Goal: Task Accomplishment & Management: Use online tool/utility

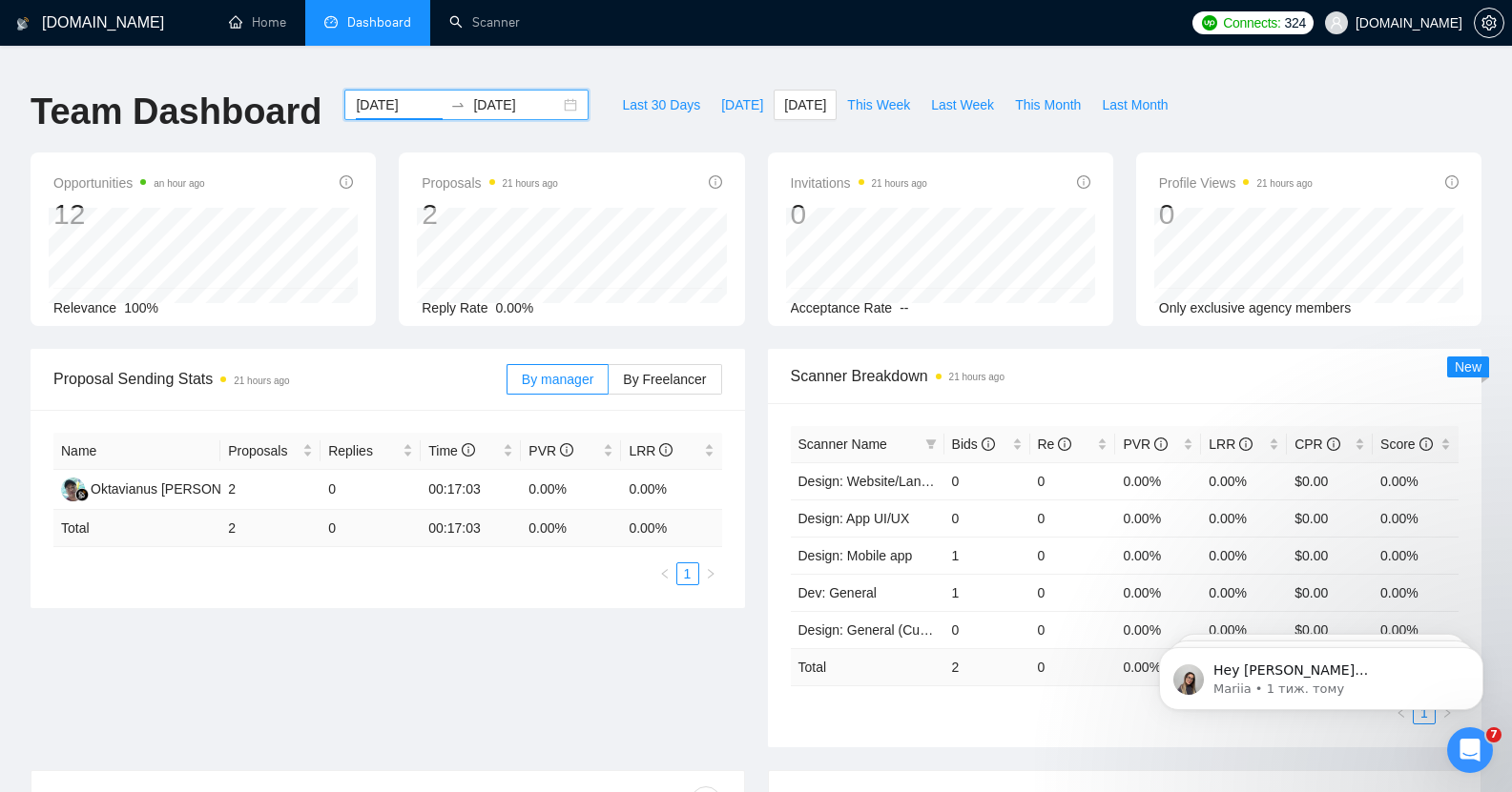
click at [381, 94] on input "2025-08-19" at bounding box center [399, 104] width 87 height 21
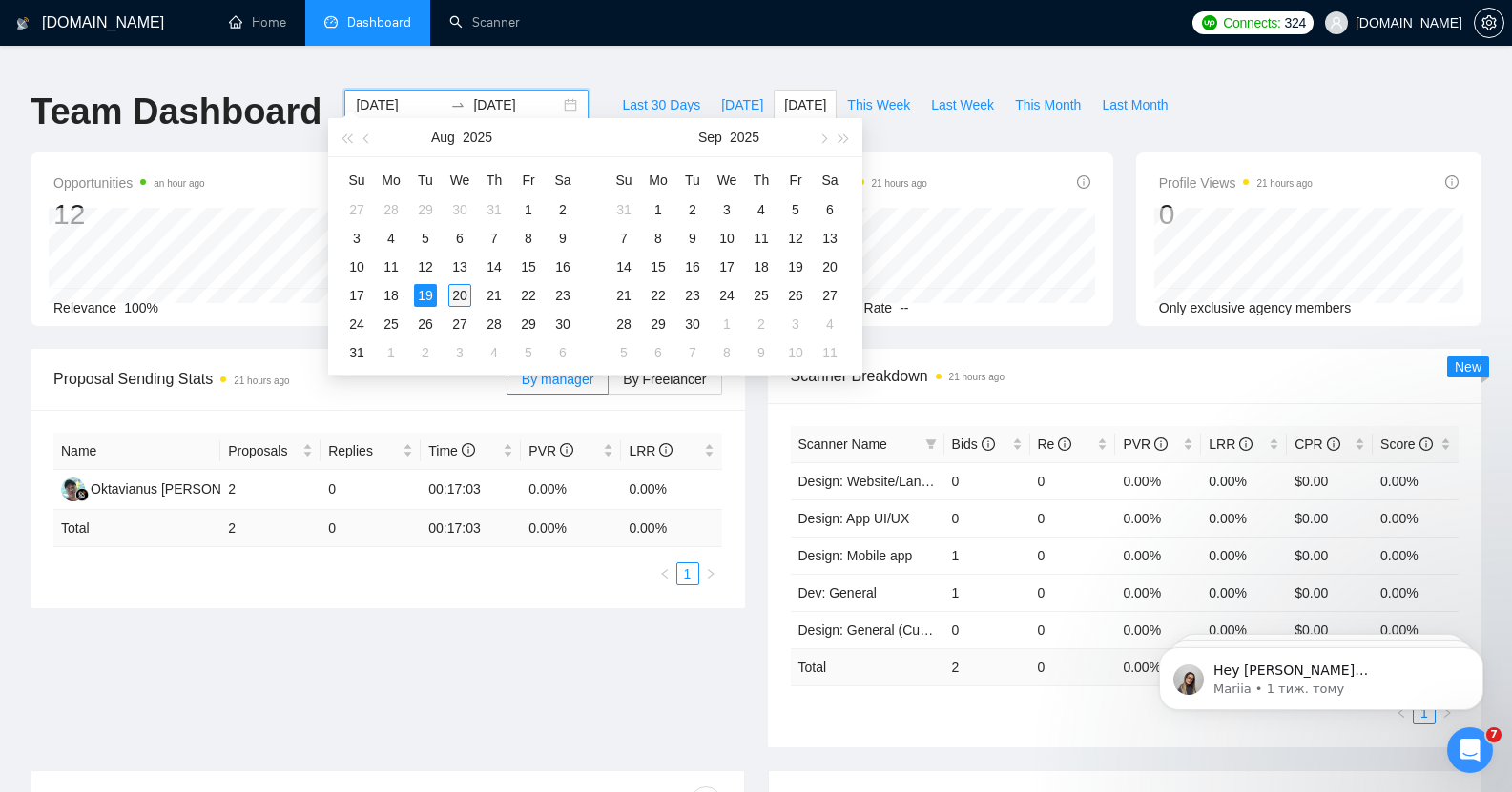
type input "[DATE]"
click at [457, 294] on div "20" at bounding box center [459, 295] width 23 height 23
type input "[DATE]"
click at [455, 289] on div "20" at bounding box center [459, 295] width 23 height 23
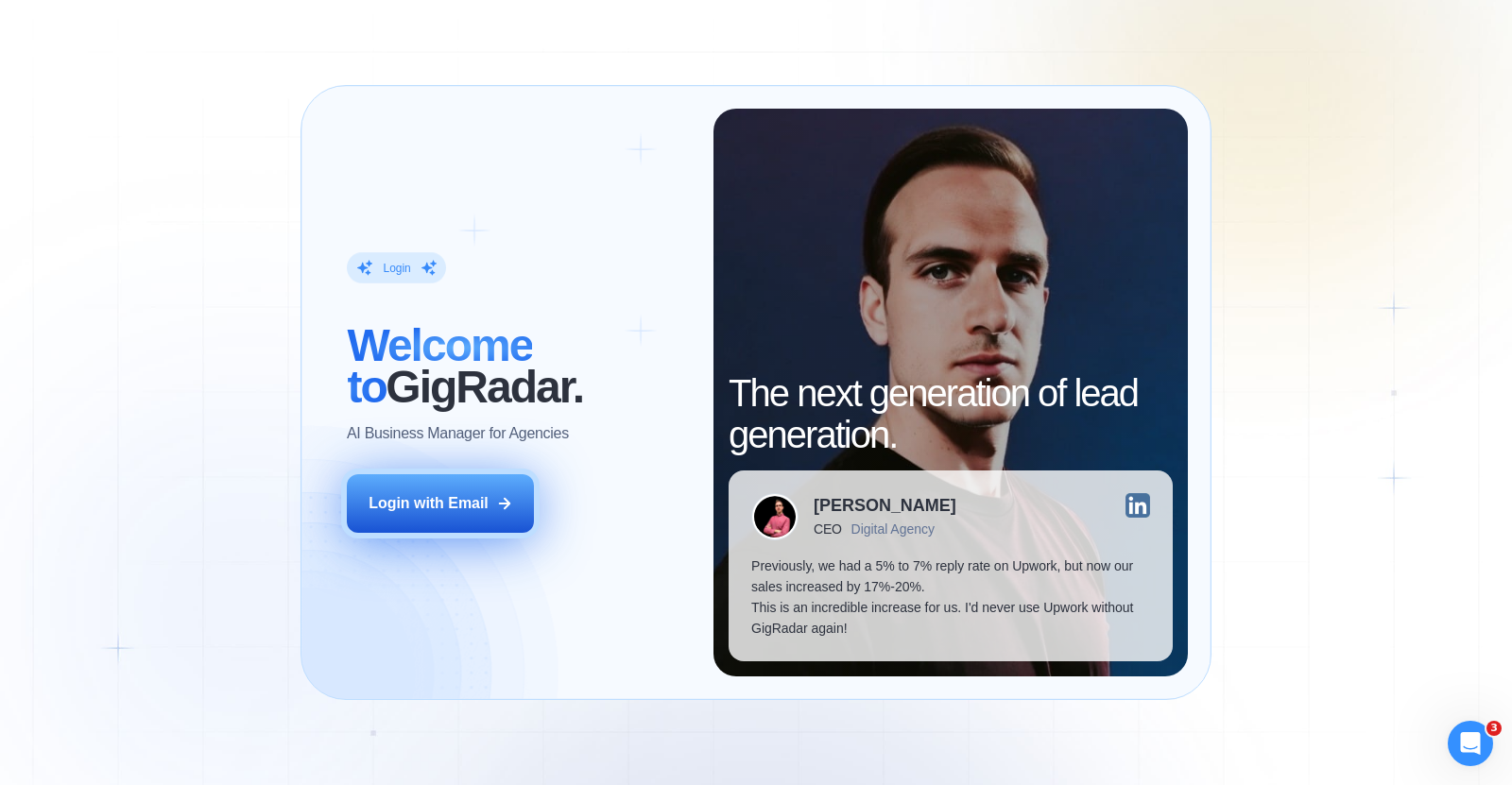
click at [451, 504] on div "Login with Email" at bounding box center [428, 503] width 120 height 20
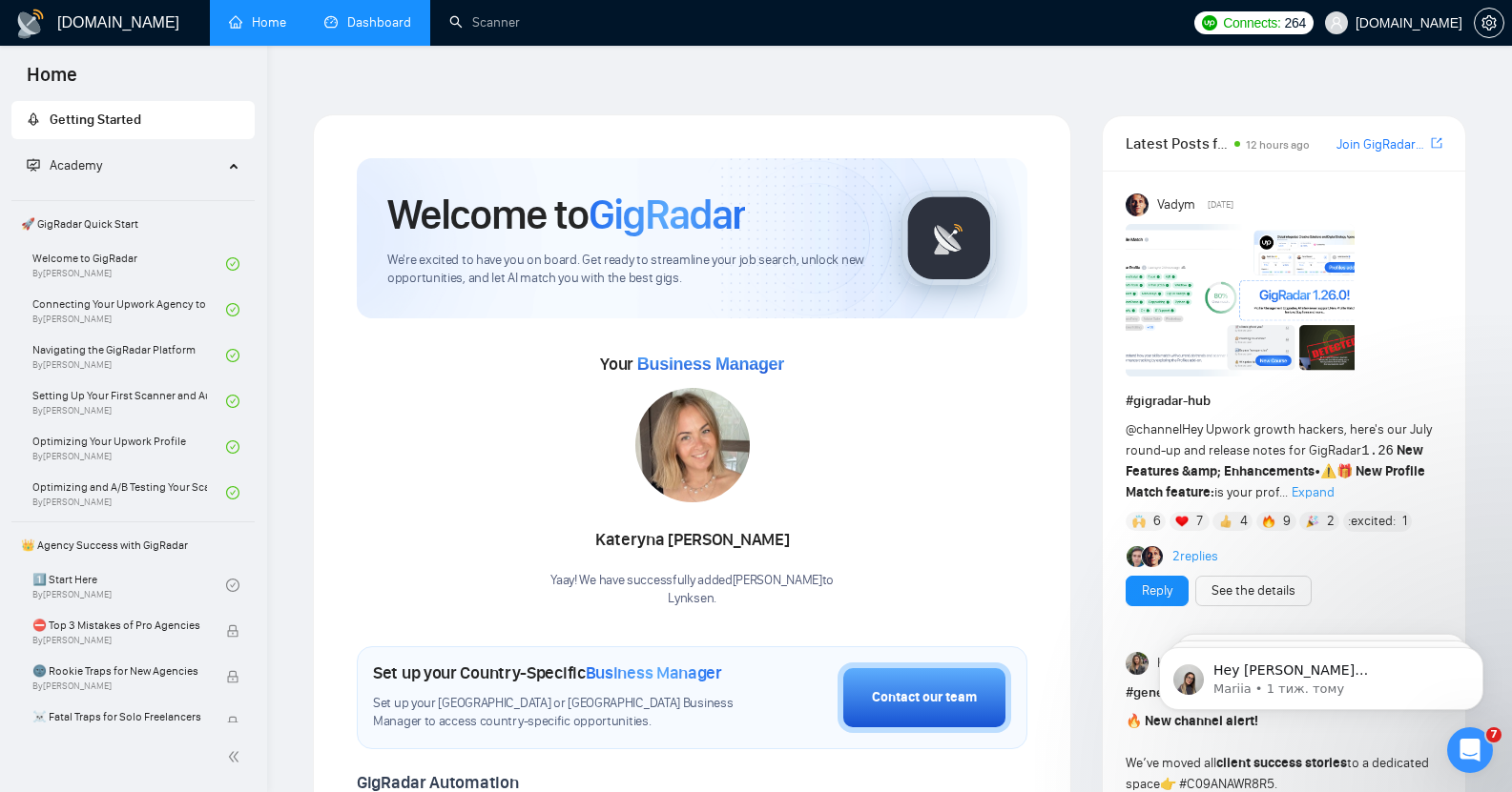
click at [376, 22] on link "Dashboard" at bounding box center [367, 23] width 87 height 16
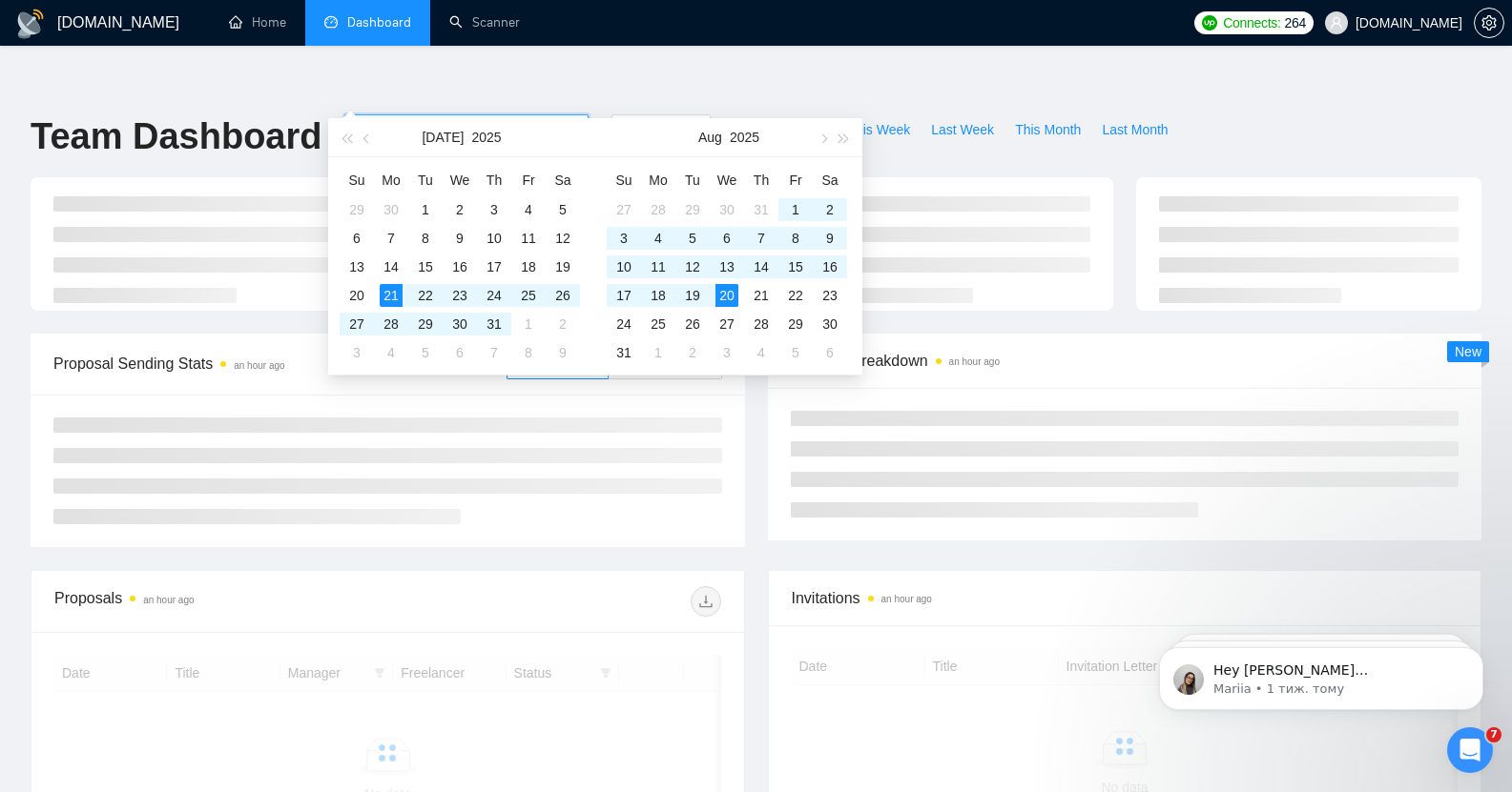
click at [366, 119] on input "[DATE]" at bounding box center [399, 129] width 87 height 21
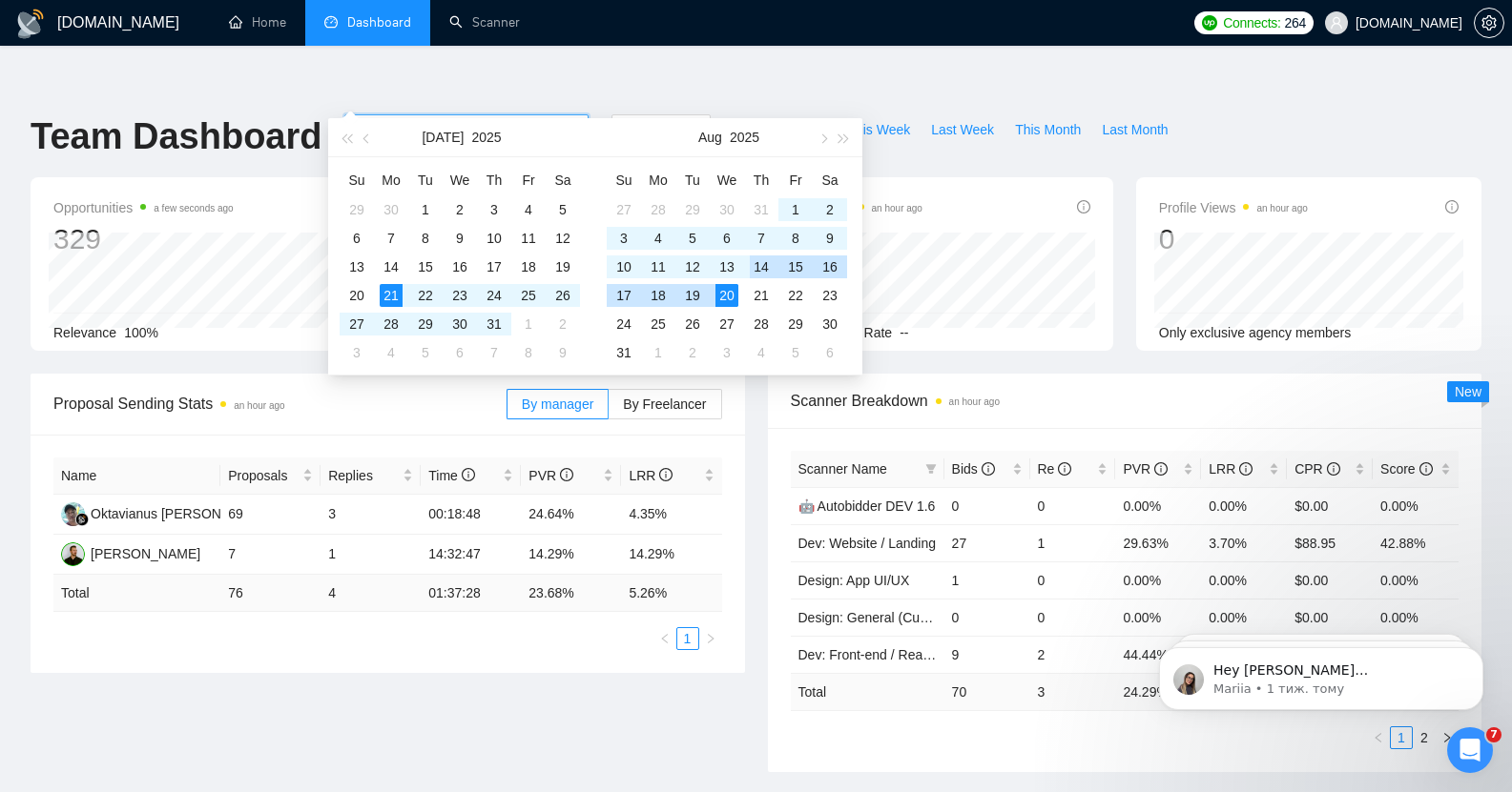
type input "[DATE]"
click at [725, 293] on div "20" at bounding box center [726, 295] width 23 height 23
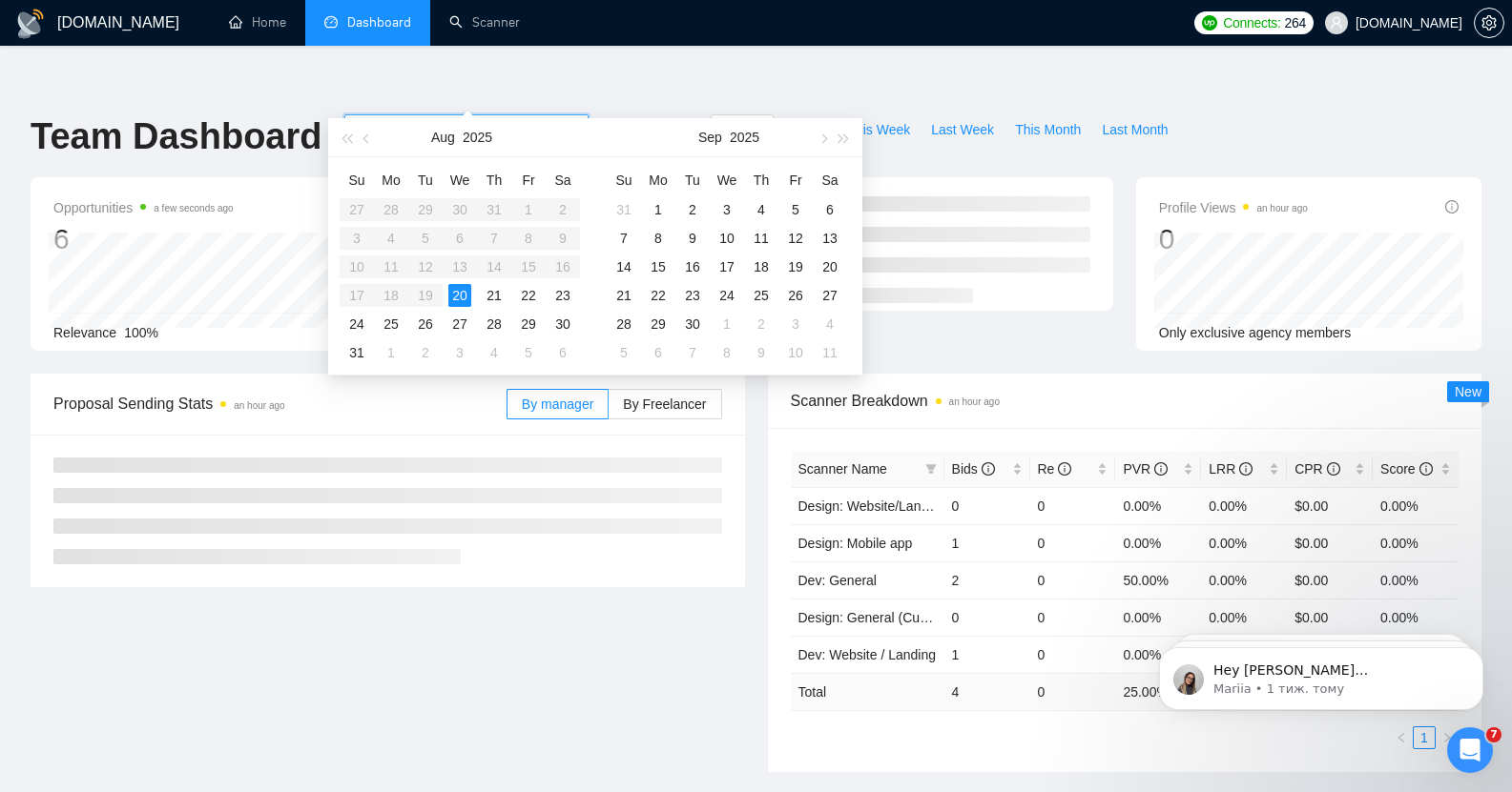
type input "[DATE]"
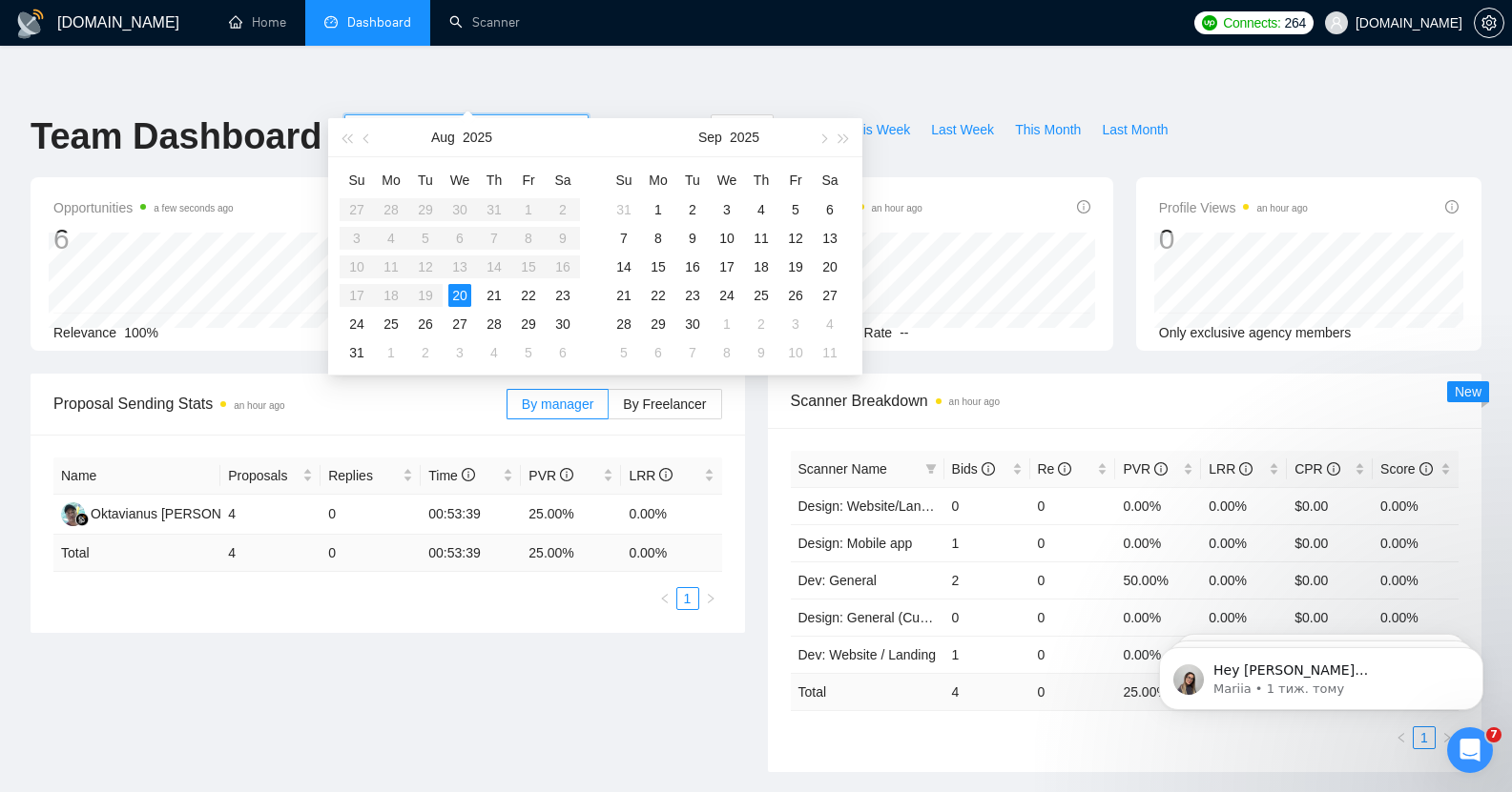
click at [461, 289] on div "20" at bounding box center [459, 295] width 23 height 23
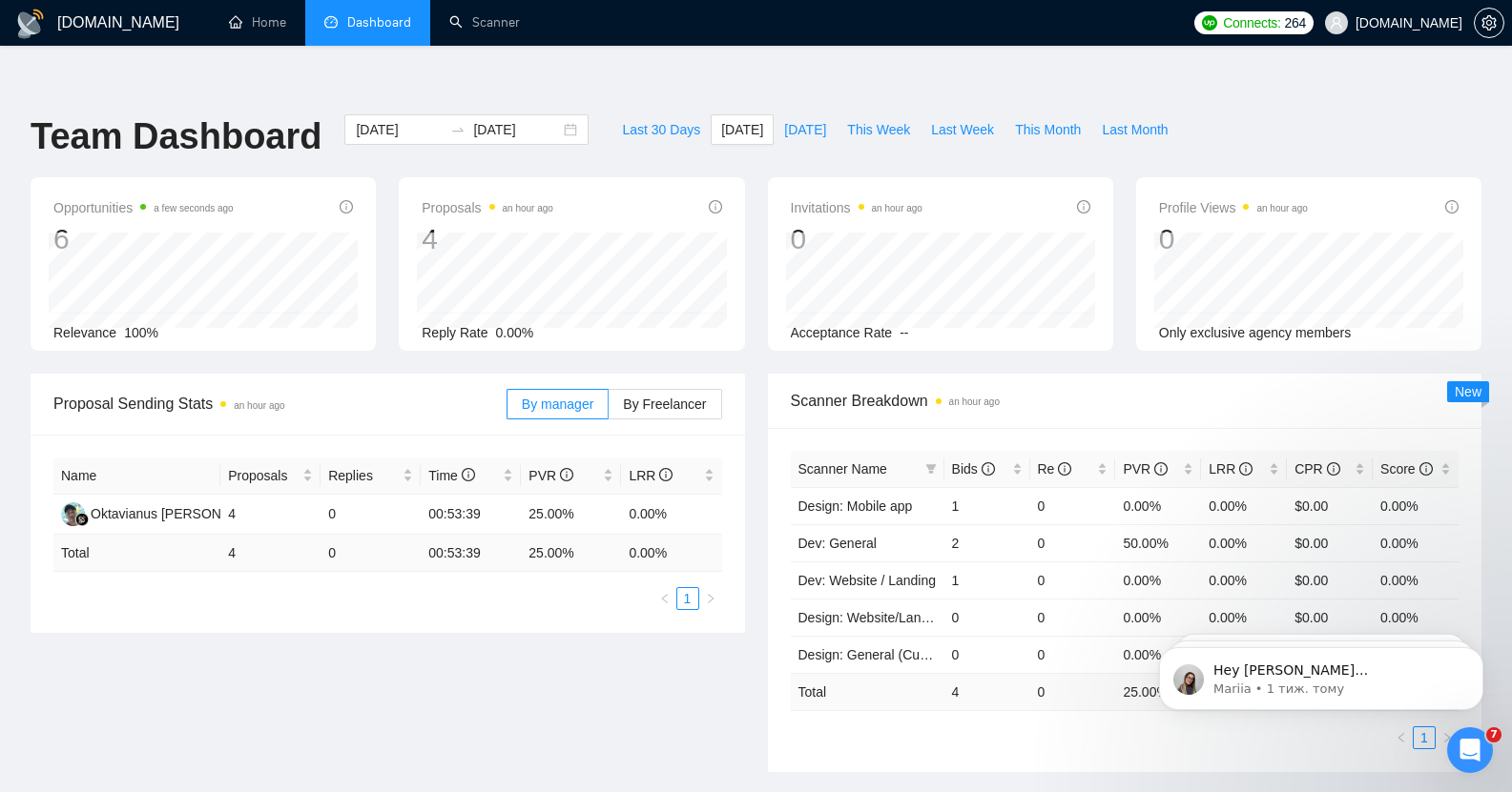
click at [709, 25] on ul "Home Dashboard Scanner" at bounding box center [692, 23] width 986 height 46
click at [494, 30] on link "Scanner" at bounding box center [484, 23] width 71 height 16
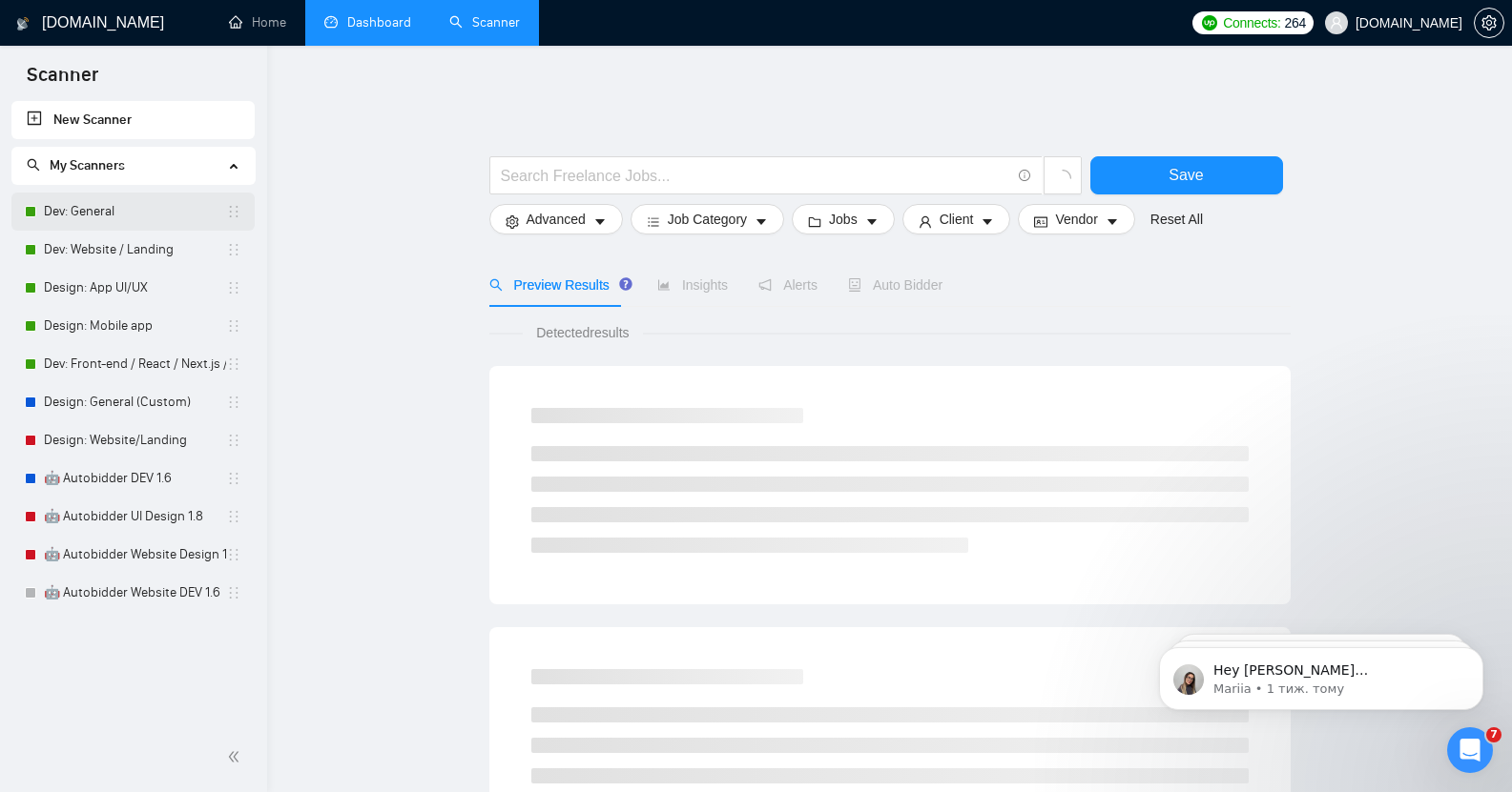
click at [103, 211] on link "Dev: General" at bounding box center [135, 212] width 182 height 38
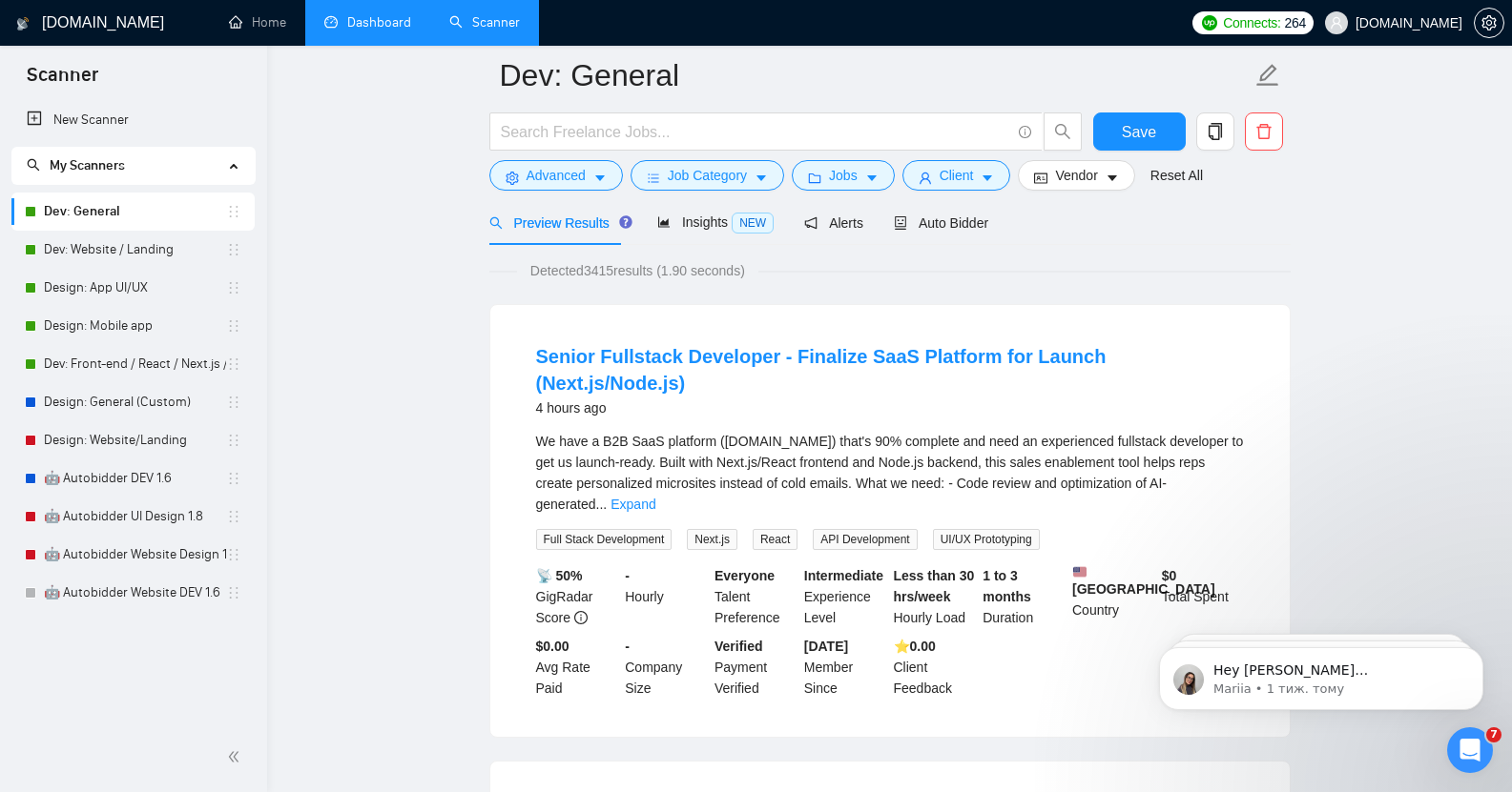
scroll to position [57, 0]
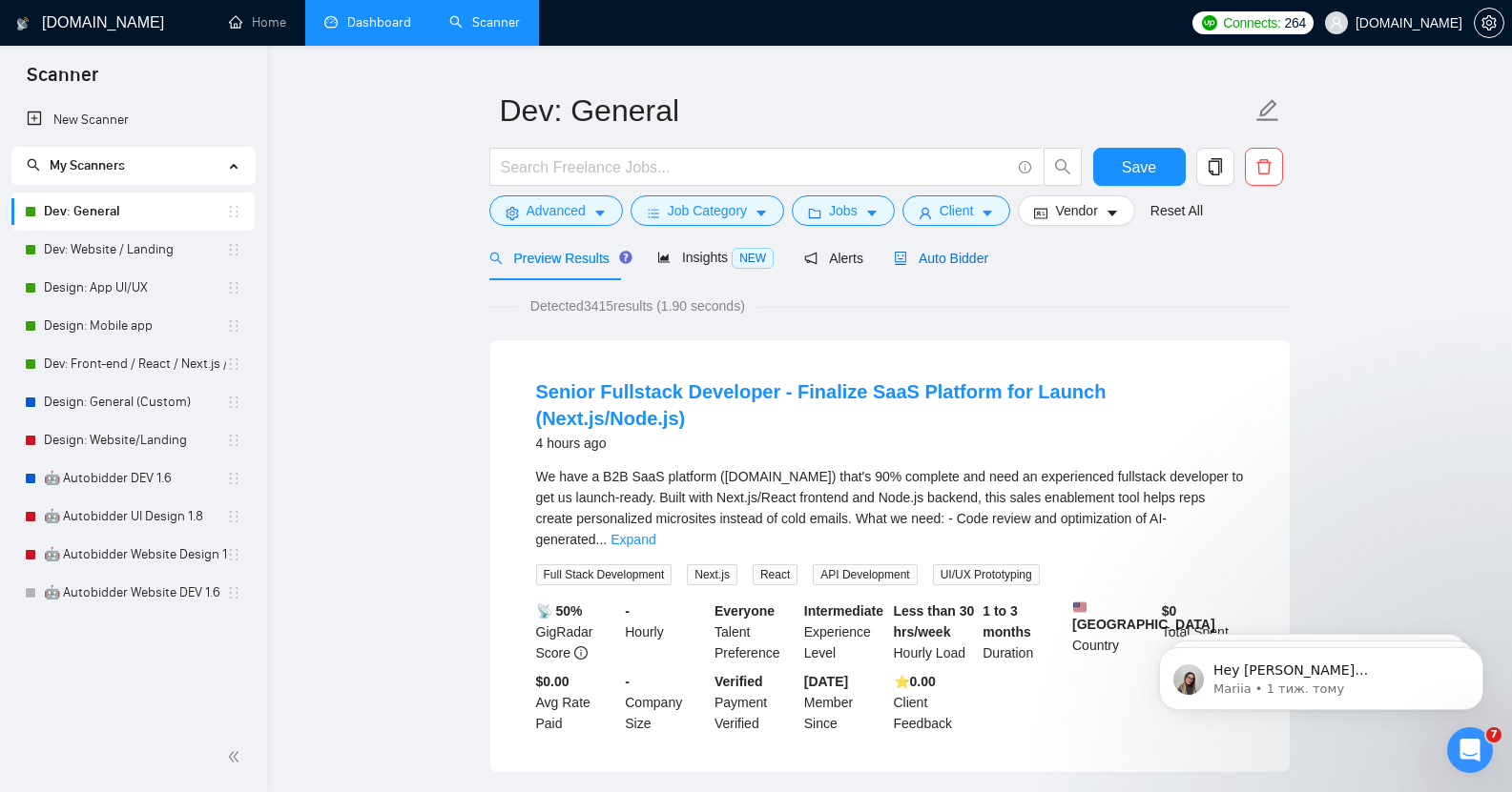
click at [935, 251] on span "Auto Bidder" at bounding box center [941, 259] width 94 height 16
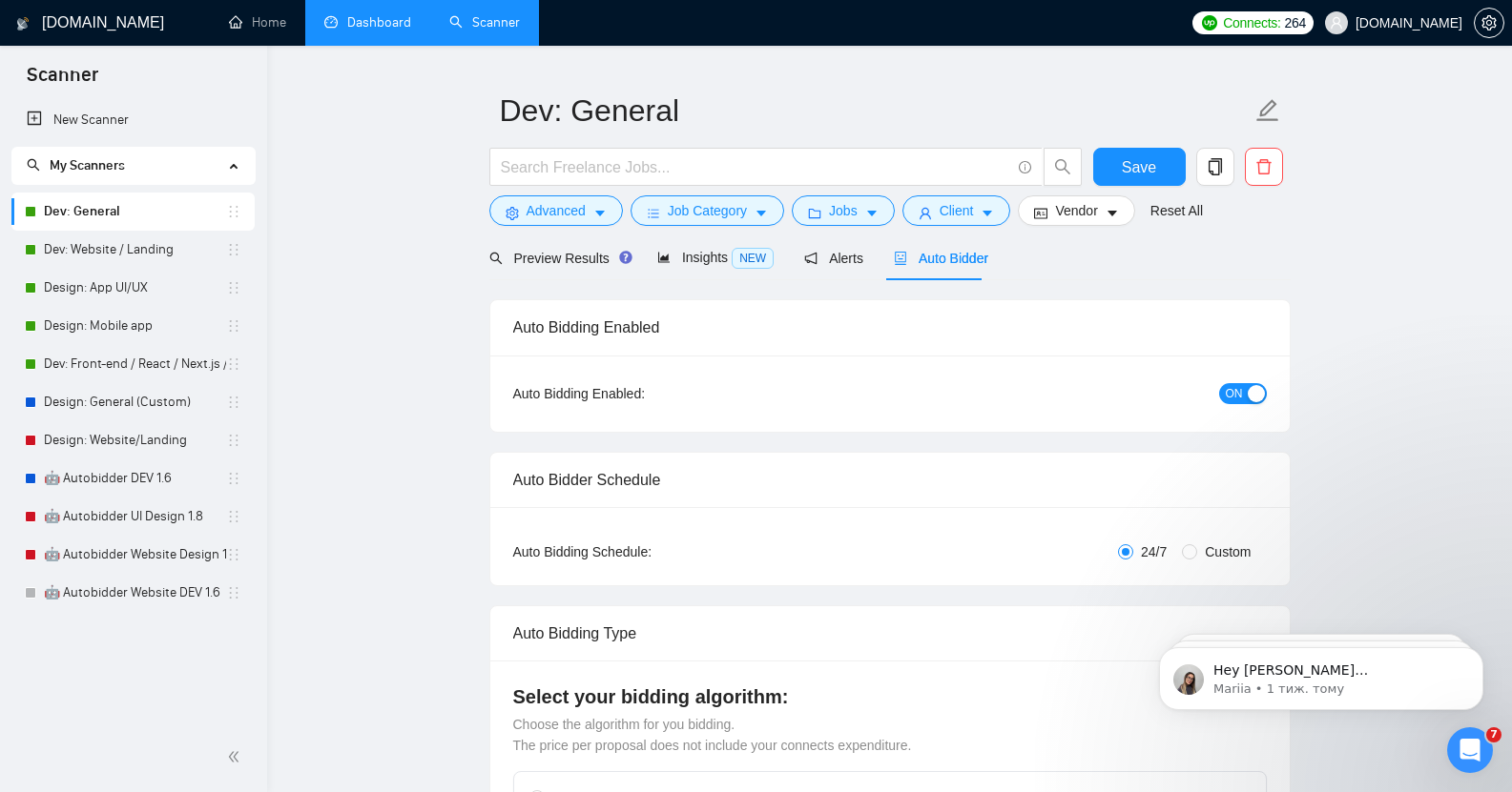
checkbox input "true"
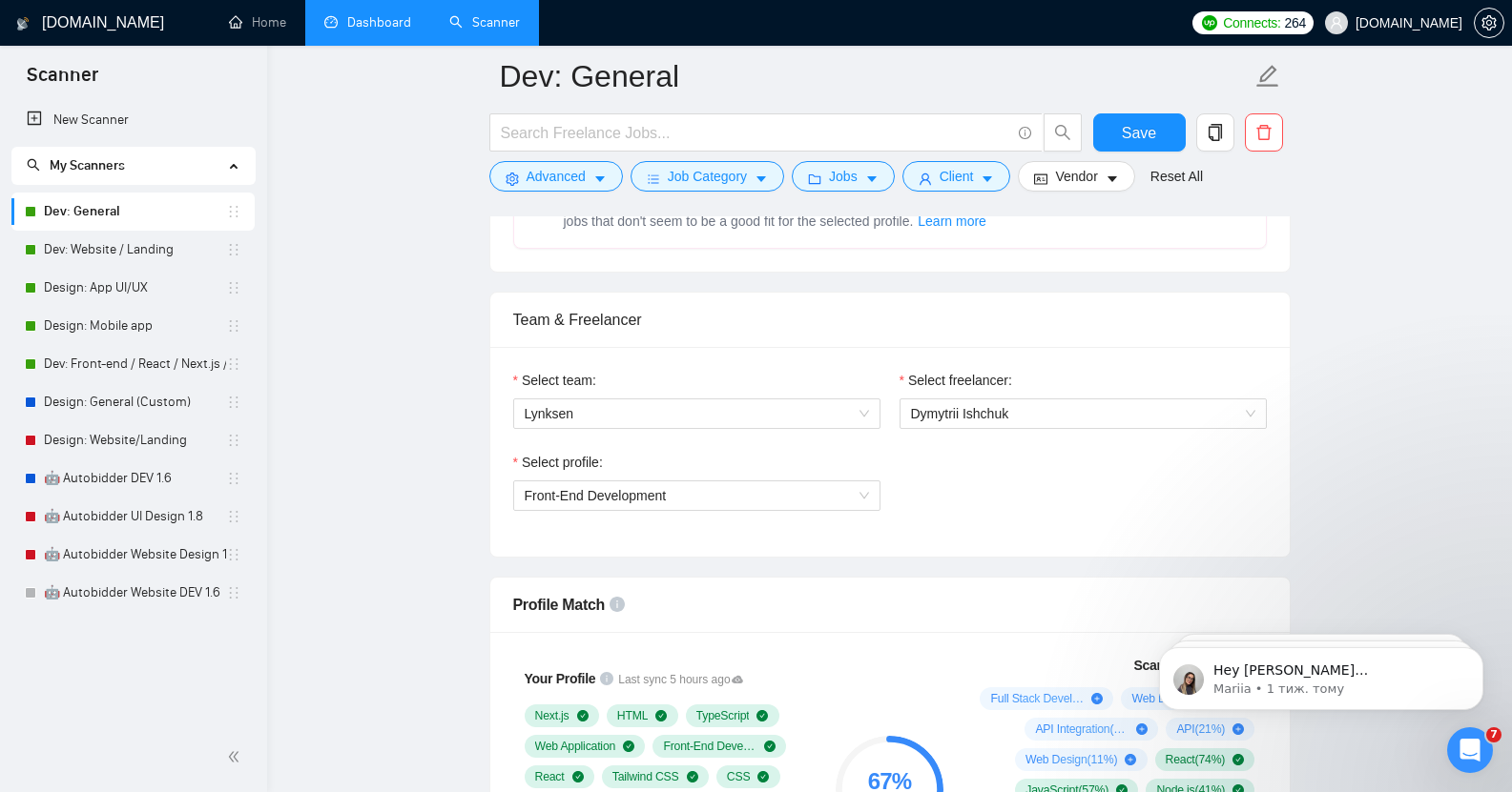
scroll to position [928, 0]
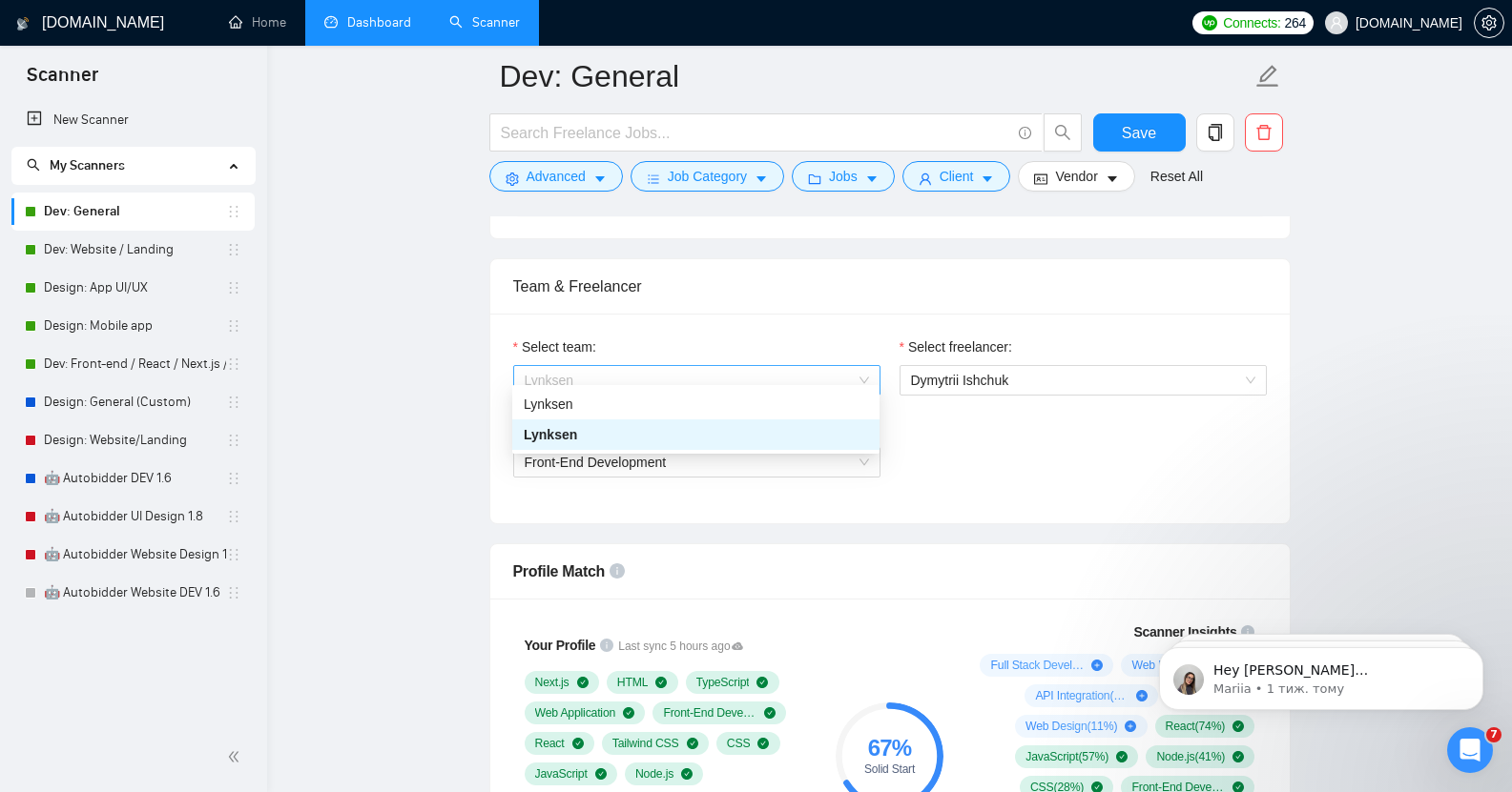
click at [641, 368] on span "Lynksen" at bounding box center [697, 380] width 345 height 29
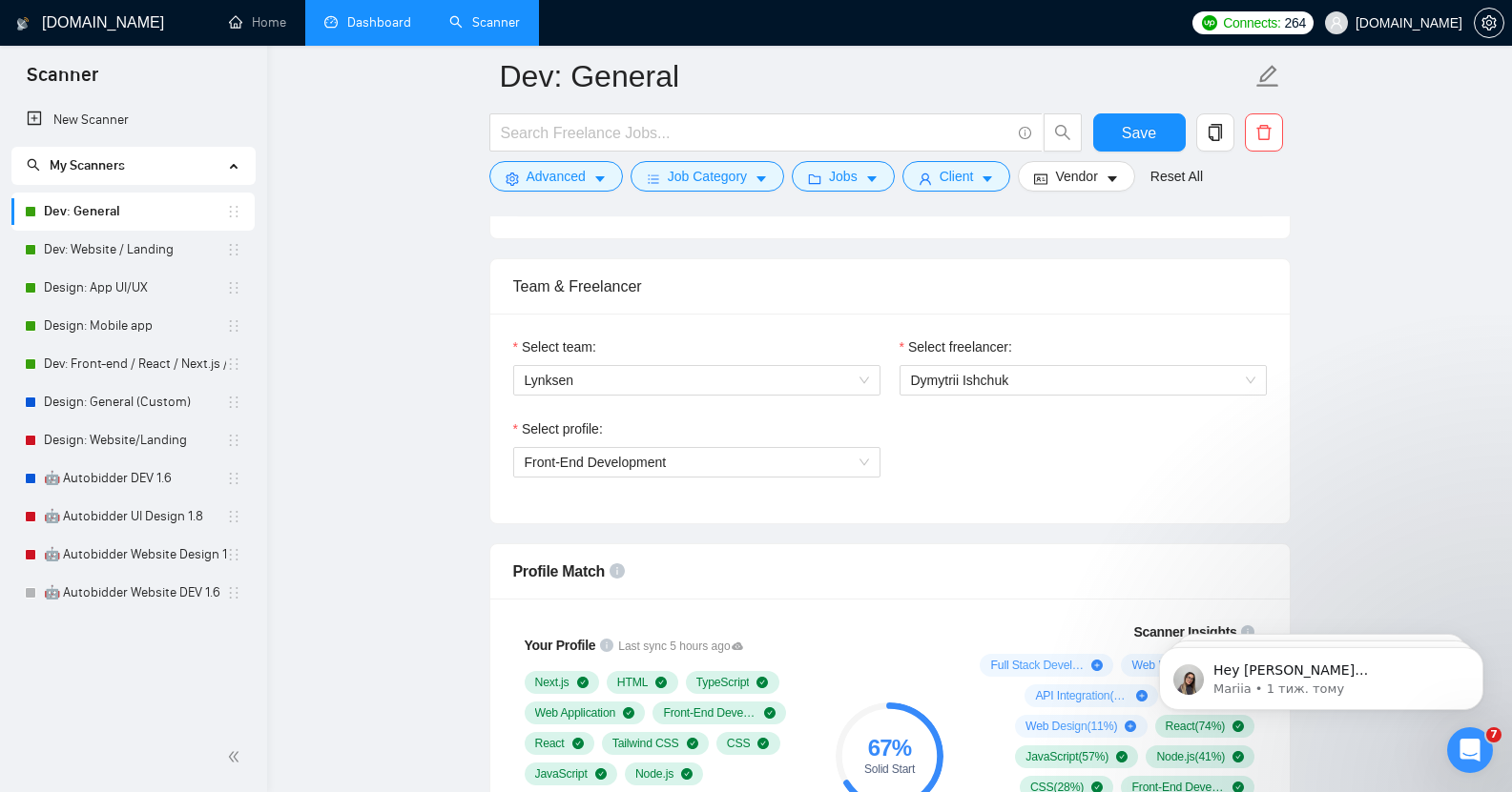
click at [758, 260] on div "Team & Freelancer" at bounding box center [890, 286] width 754 height 54
click at [116, 291] on link "Design: App UI/UX" at bounding box center [135, 287] width 182 height 38
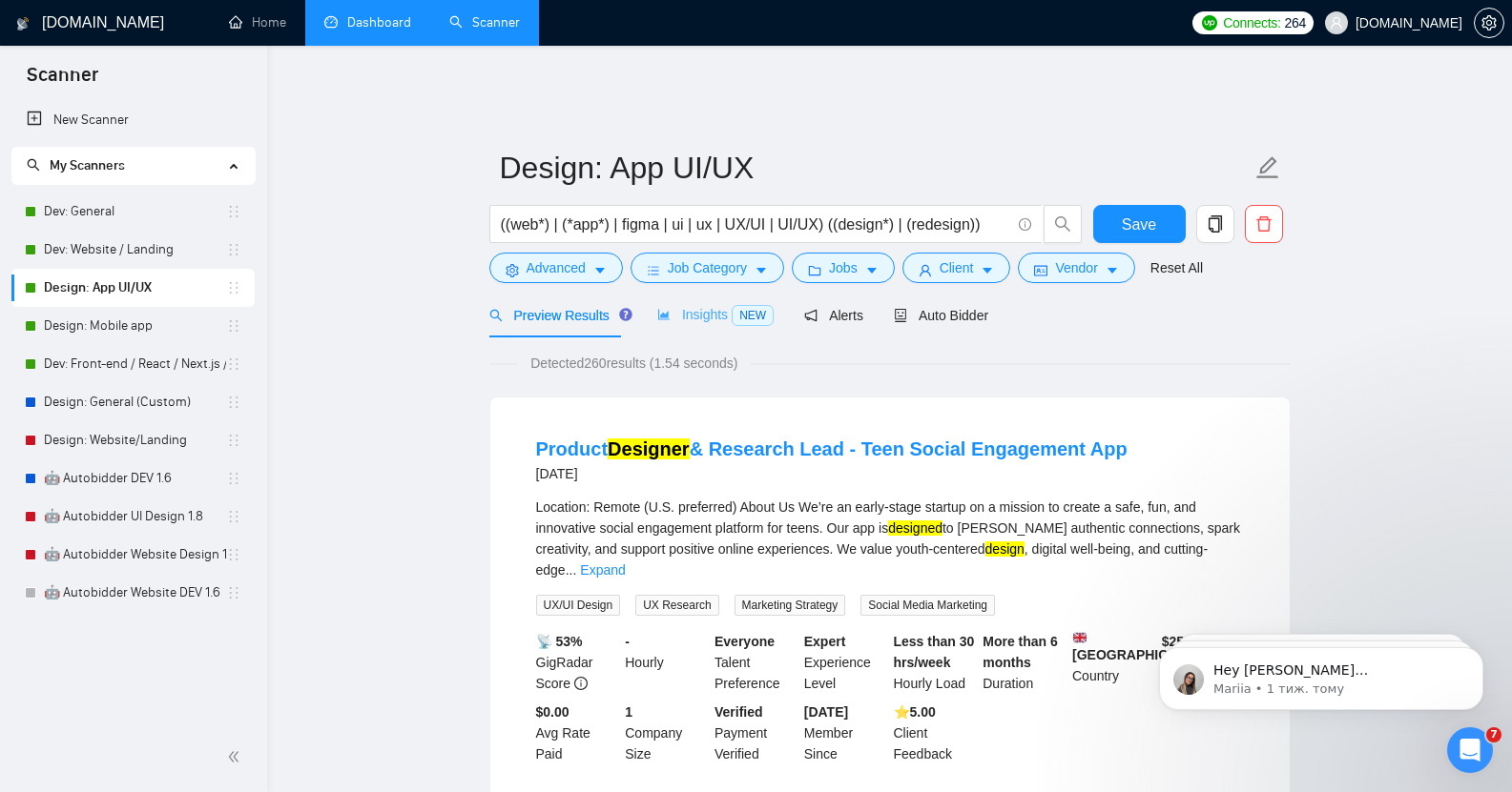
click at [672, 293] on div "Insights NEW" at bounding box center [716, 316] width 116 height 45
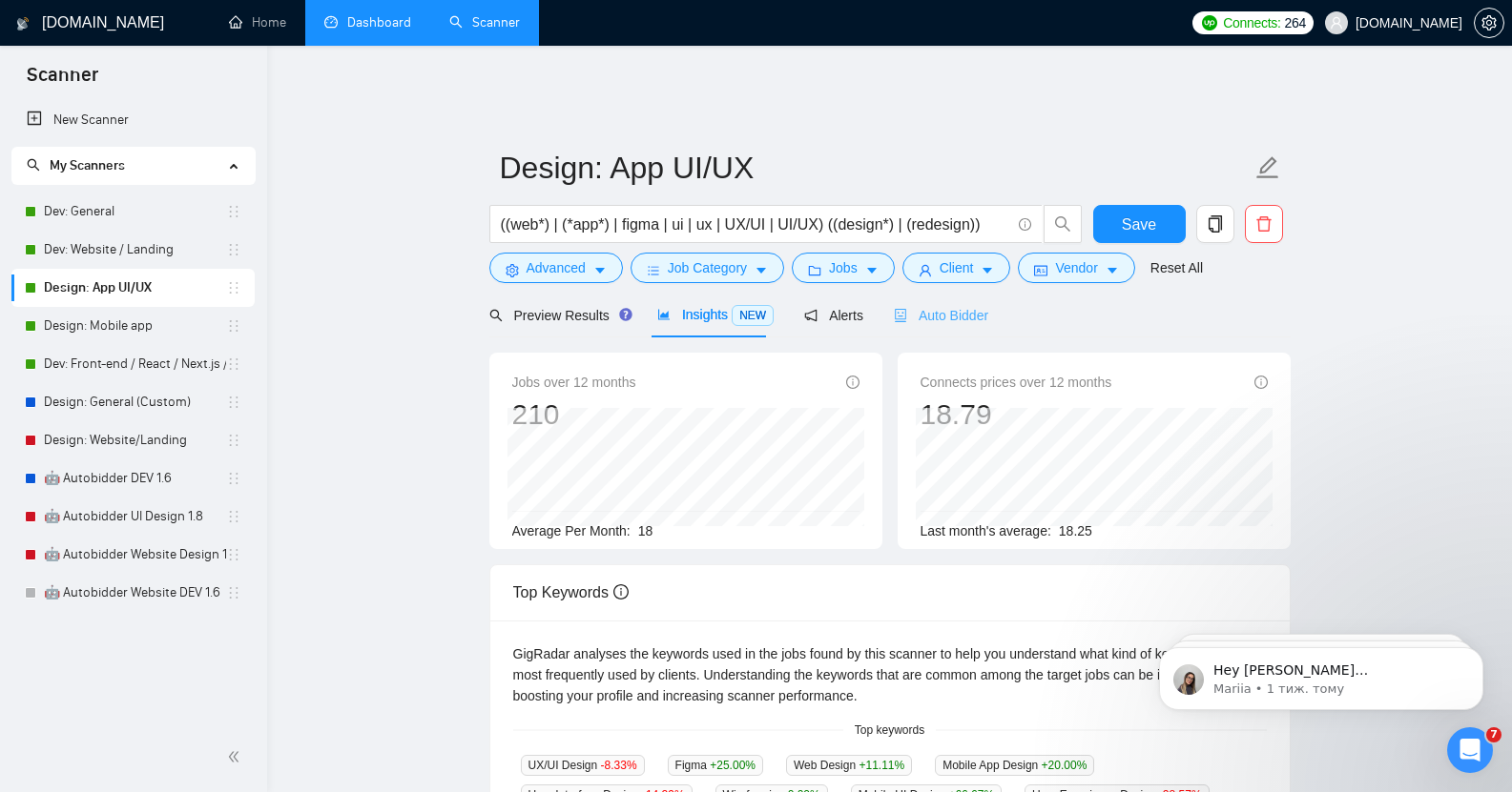
scroll to position [1, 0]
click at [926, 307] on span "Auto Bidder" at bounding box center [941, 315] width 94 height 16
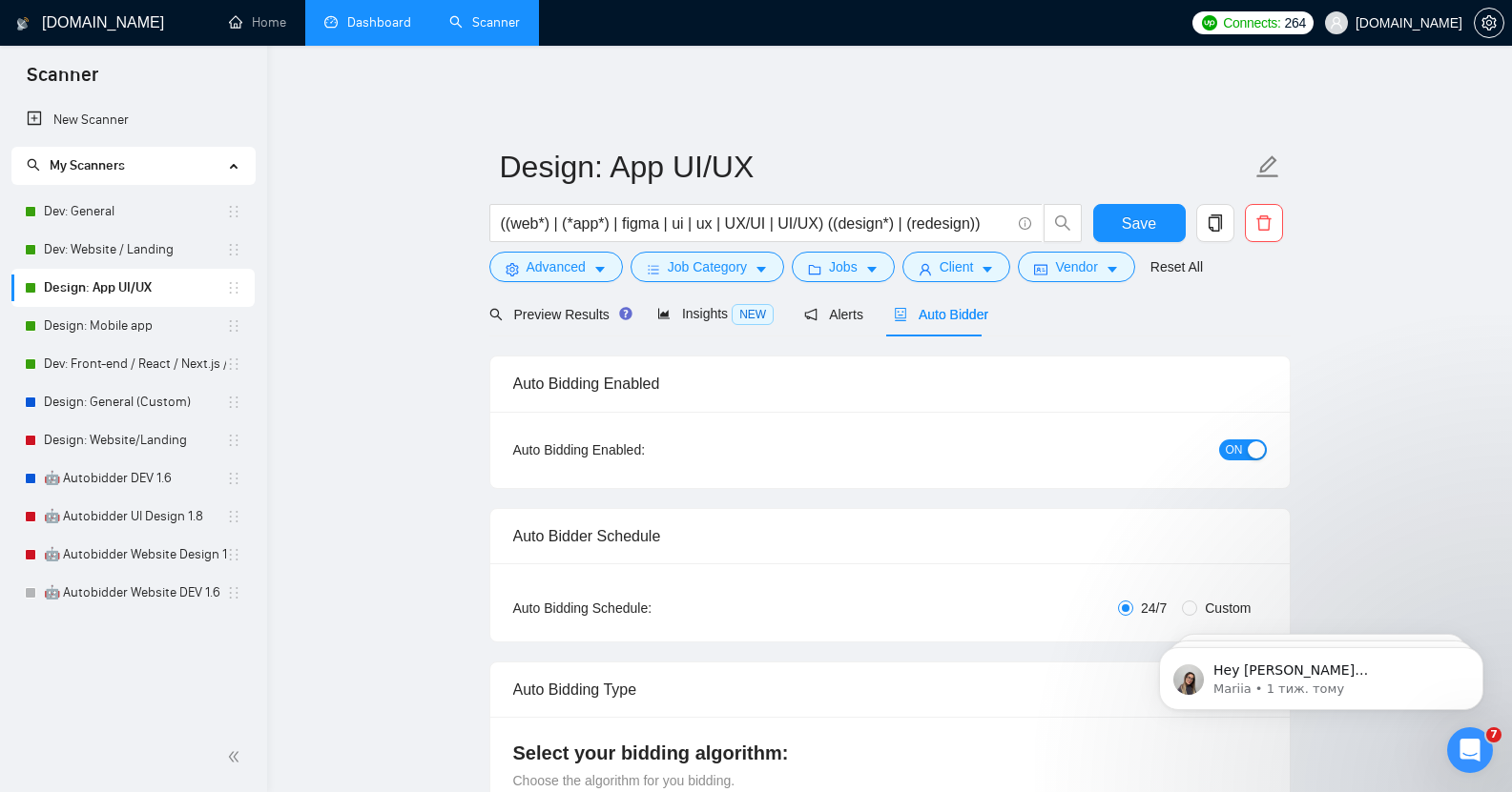
checkbox input "true"
click at [128, 488] on link "🤖 Autobidder DEV 1.6" at bounding box center [135, 478] width 182 height 38
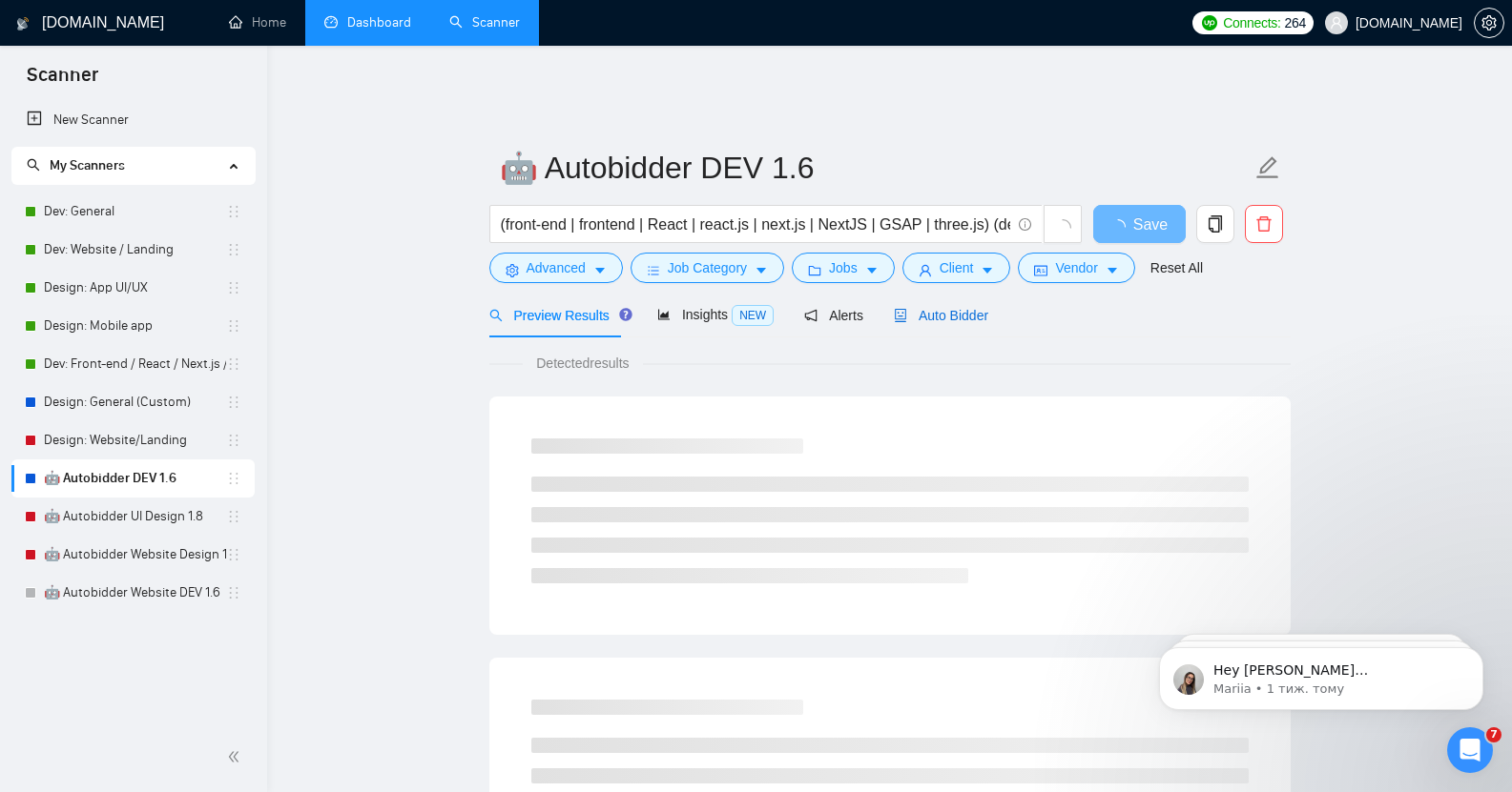
click at [930, 310] on span "Auto Bidder" at bounding box center [941, 316] width 94 height 16
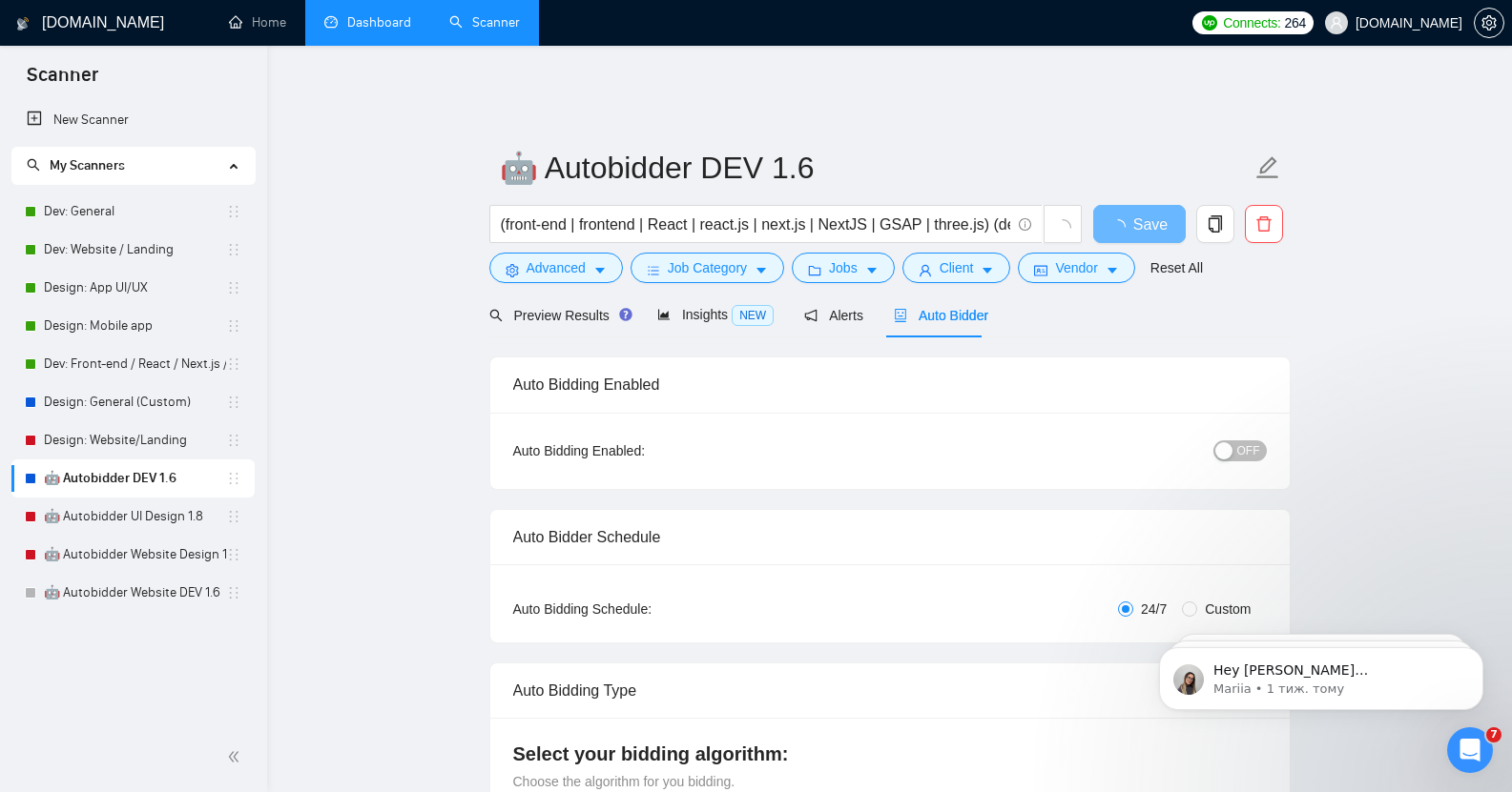
checkbox input "true"
click at [543, 308] on span "Preview Results" at bounding box center [558, 316] width 138 height 16
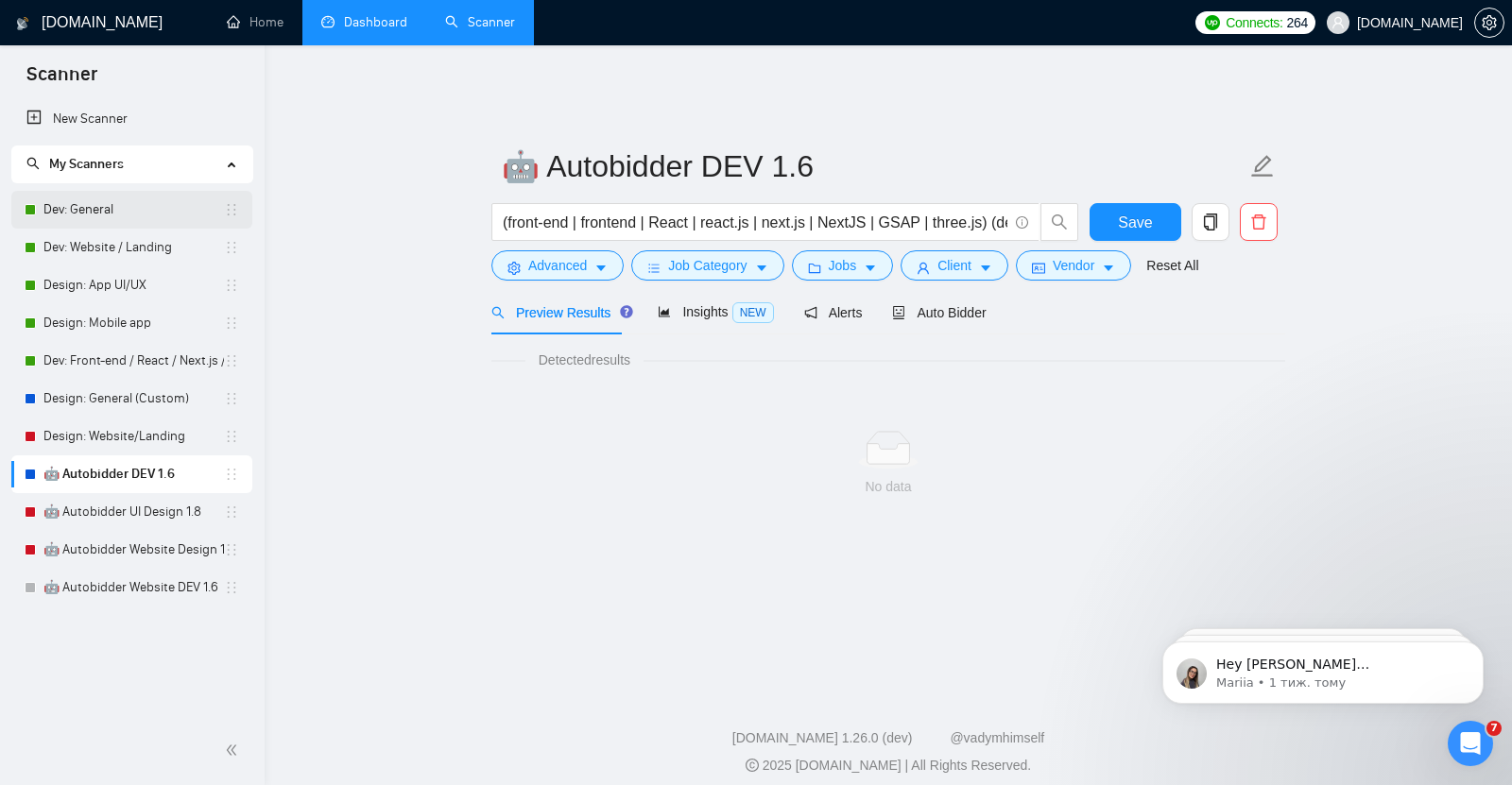
click at [102, 208] on link "Dev: General" at bounding box center [134, 210] width 180 height 38
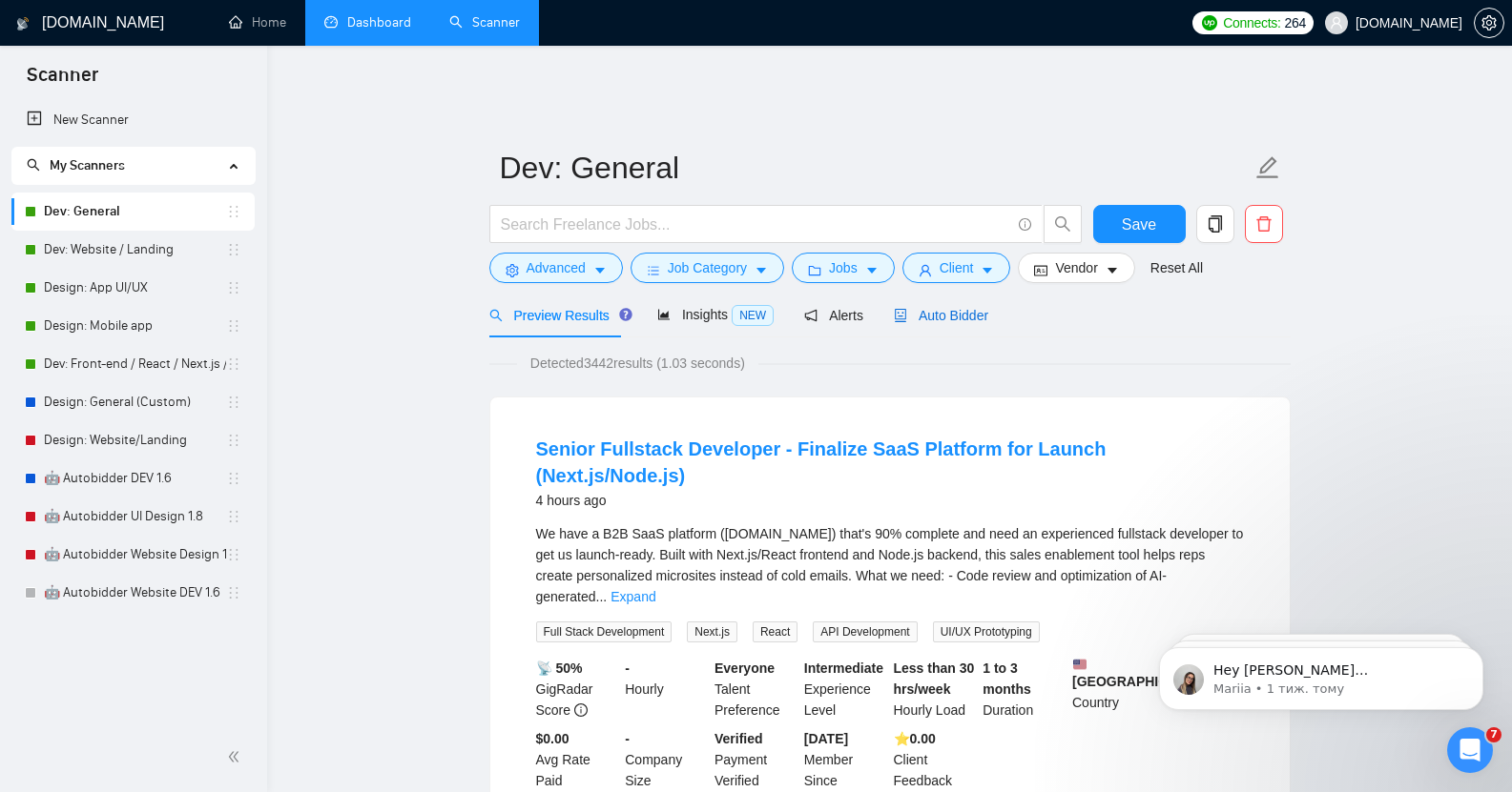
click at [928, 308] on span "Auto Bidder" at bounding box center [941, 316] width 94 height 16
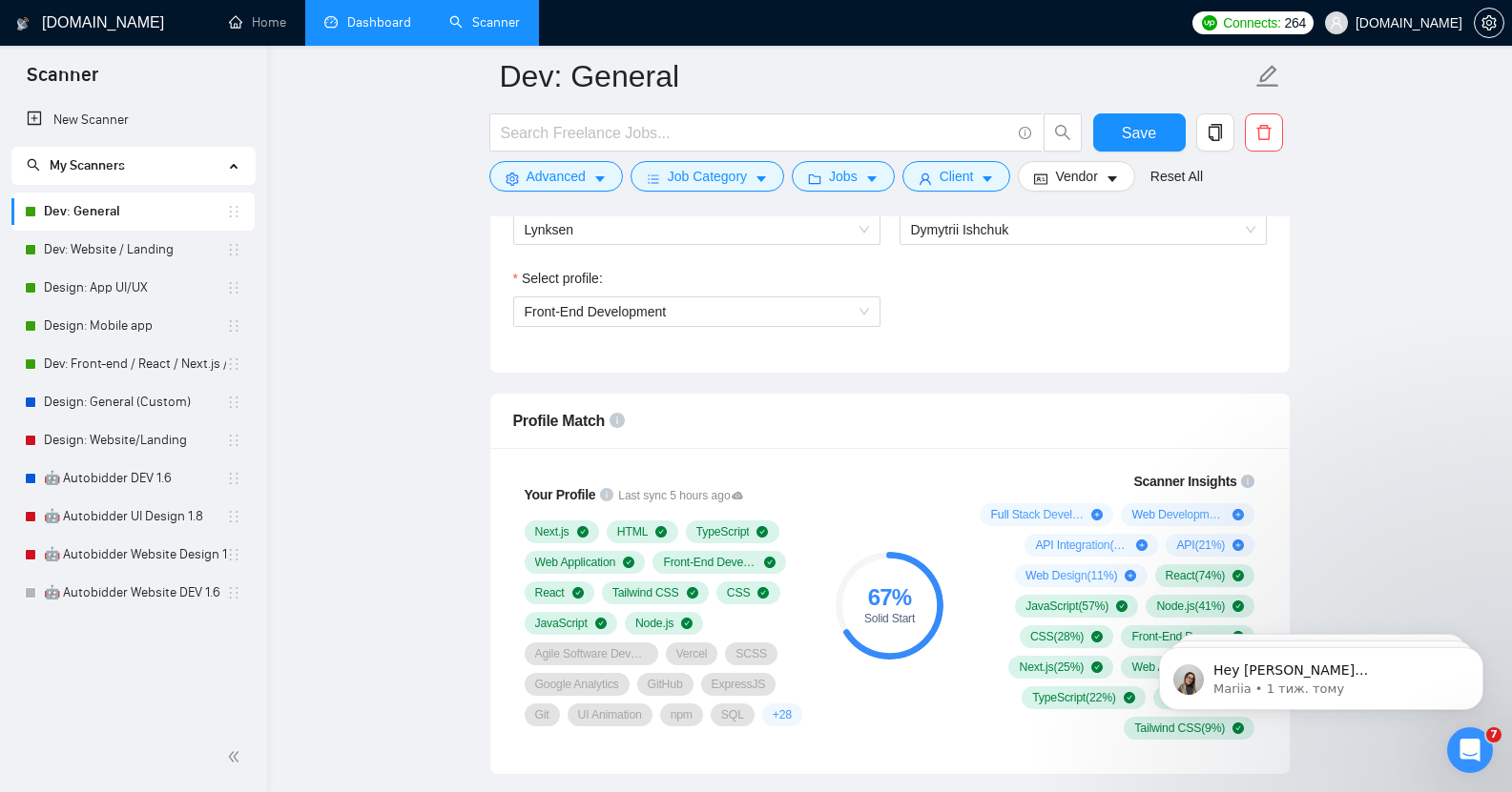
scroll to position [1065, 0]
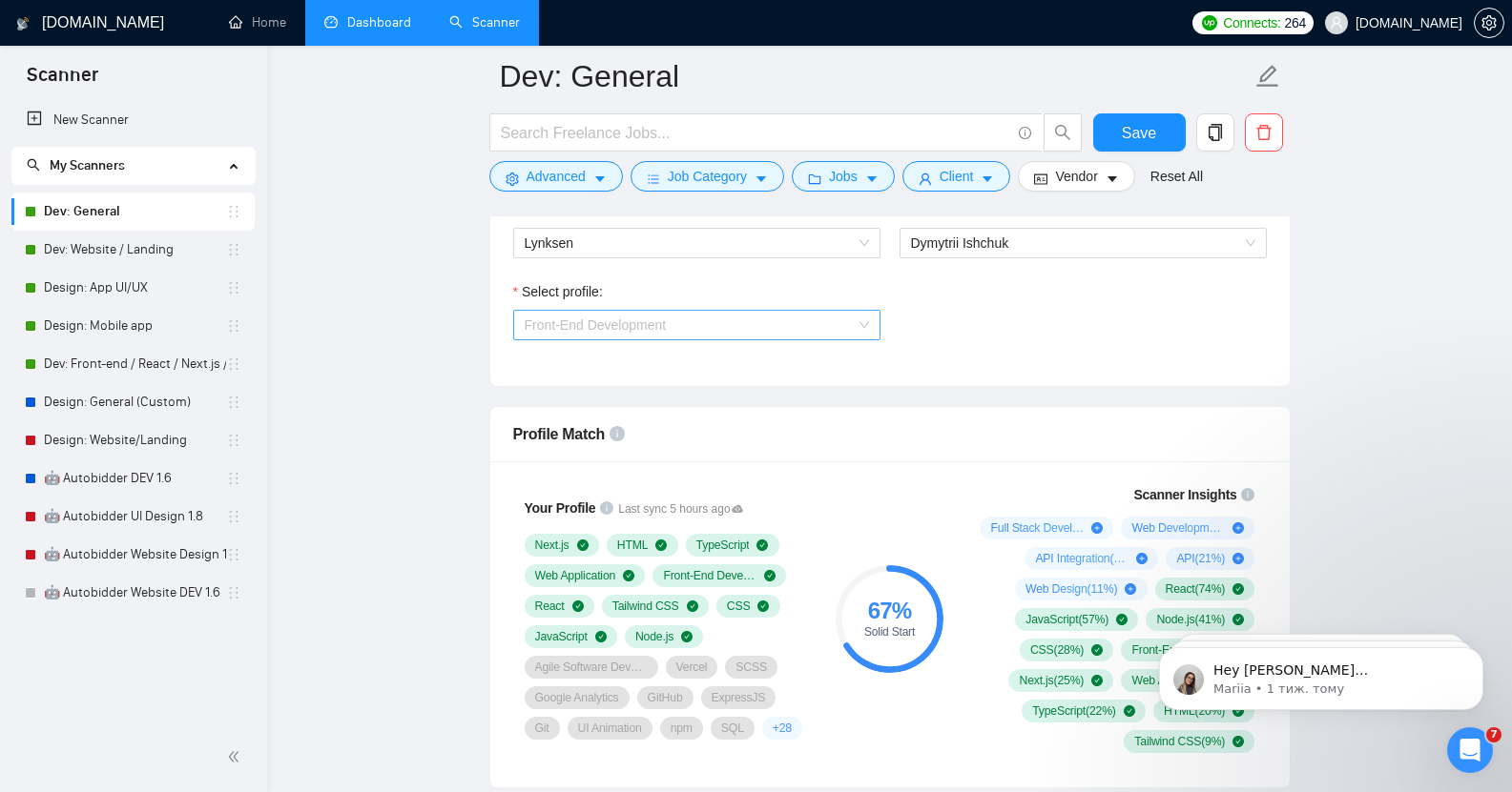
click at [688, 311] on span "Front-End Development" at bounding box center [697, 325] width 345 height 29
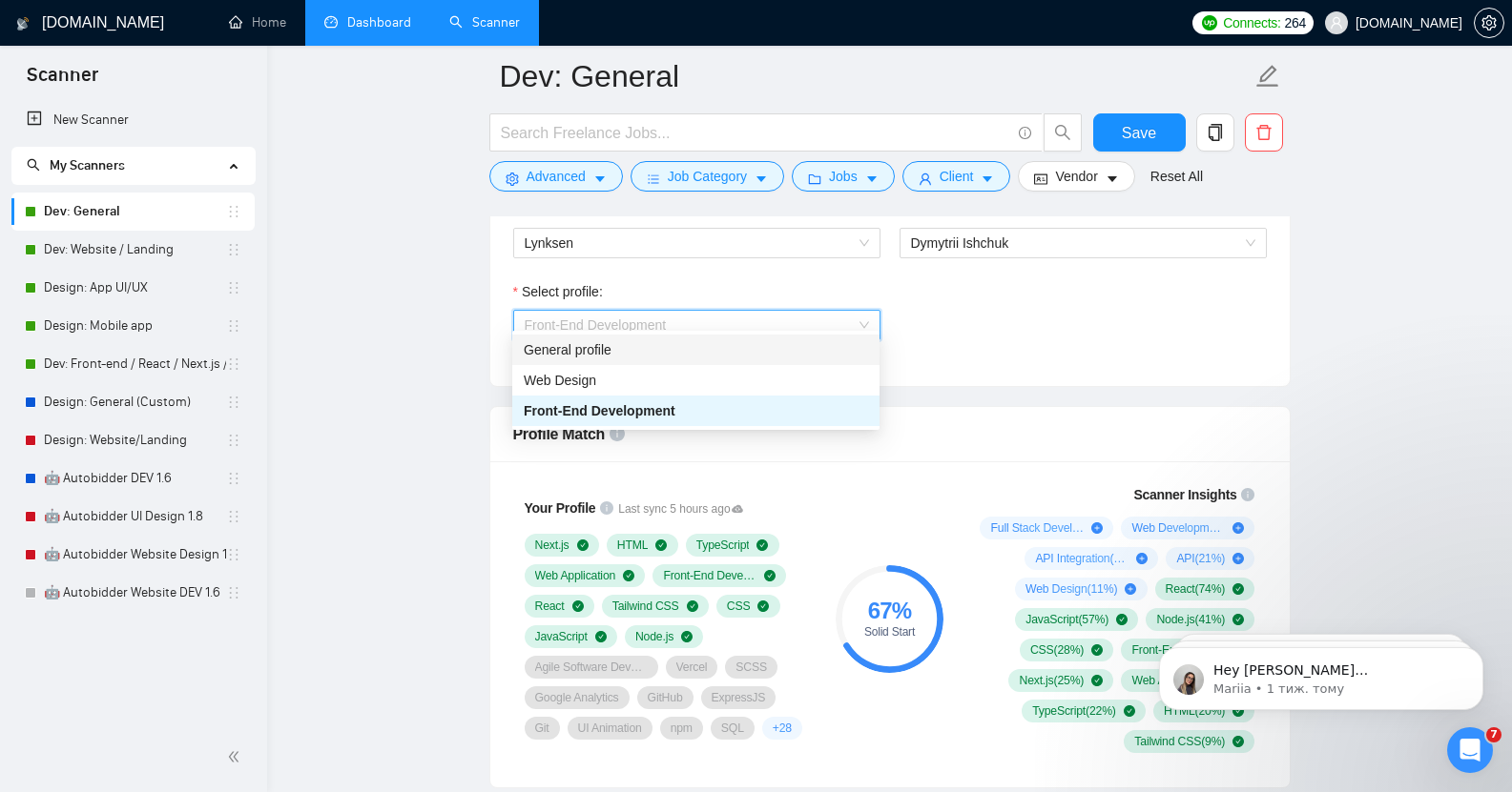
click at [663, 346] on div "General profile" at bounding box center [696, 349] width 345 height 21
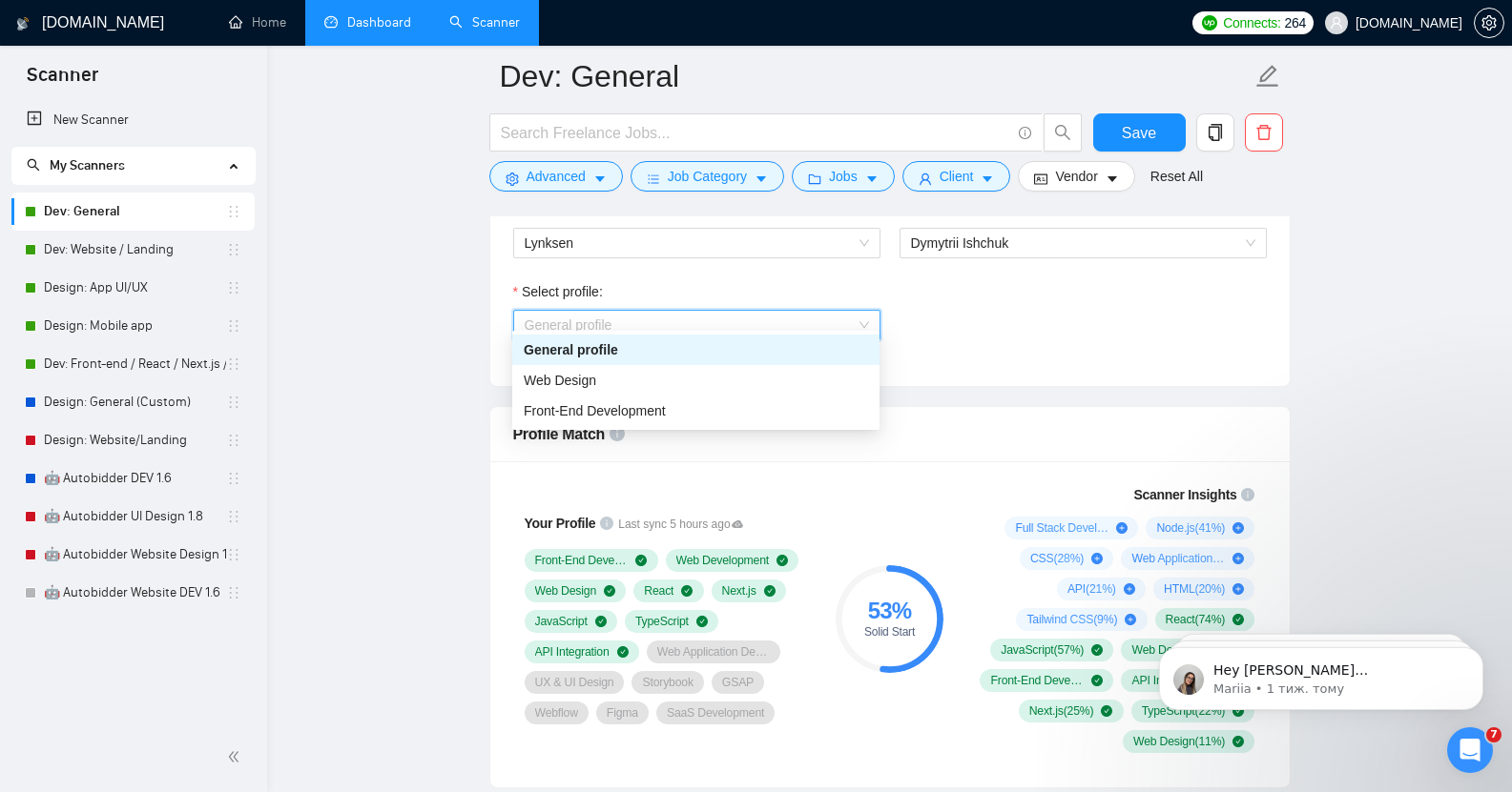
click at [665, 311] on span "General profile" at bounding box center [697, 325] width 345 height 29
click at [662, 377] on div "Web Design" at bounding box center [696, 380] width 345 height 21
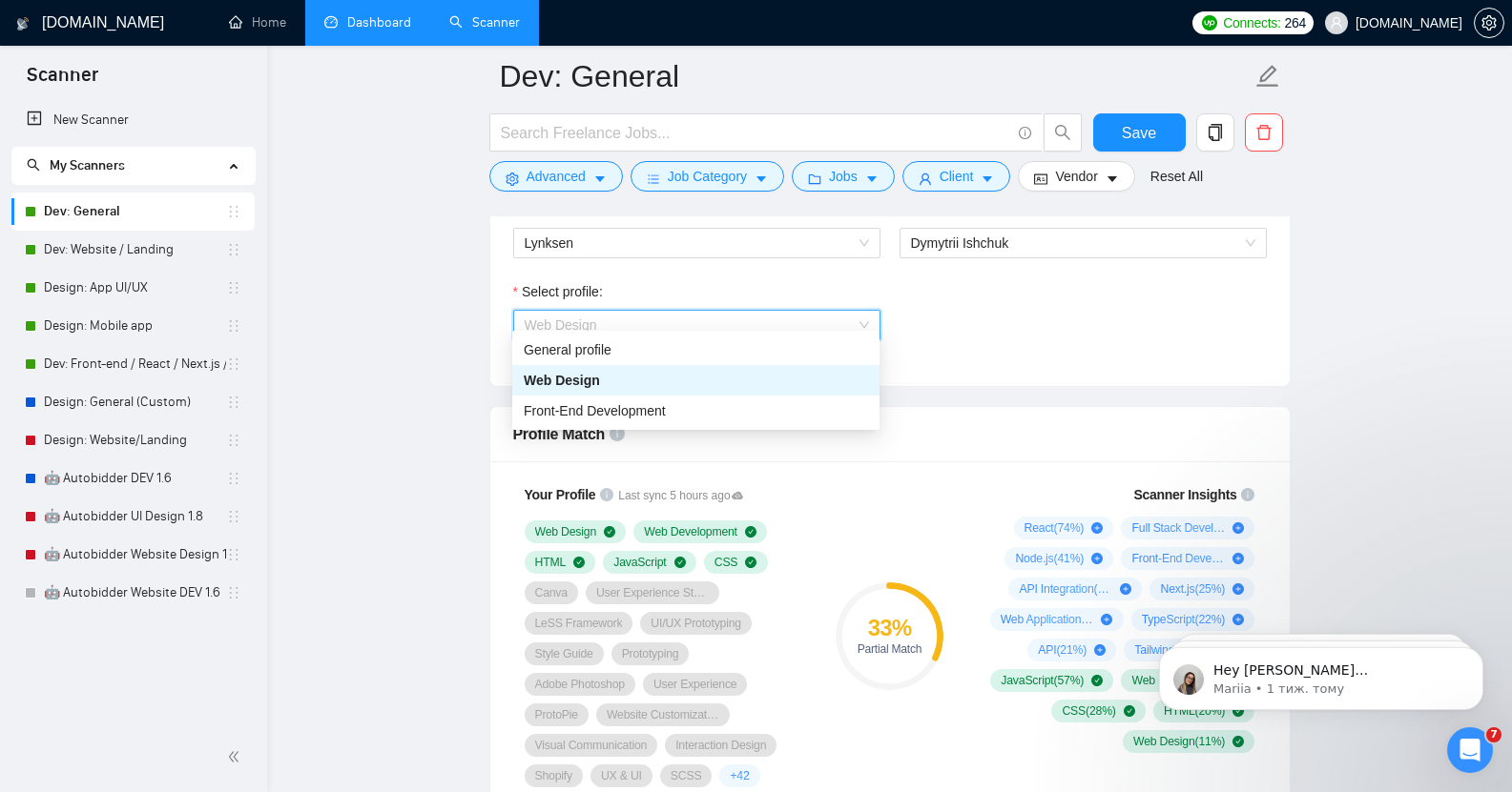
click at [683, 311] on span "Web Design" at bounding box center [697, 325] width 345 height 29
click at [675, 413] on div "Front-End Development" at bounding box center [696, 410] width 345 height 21
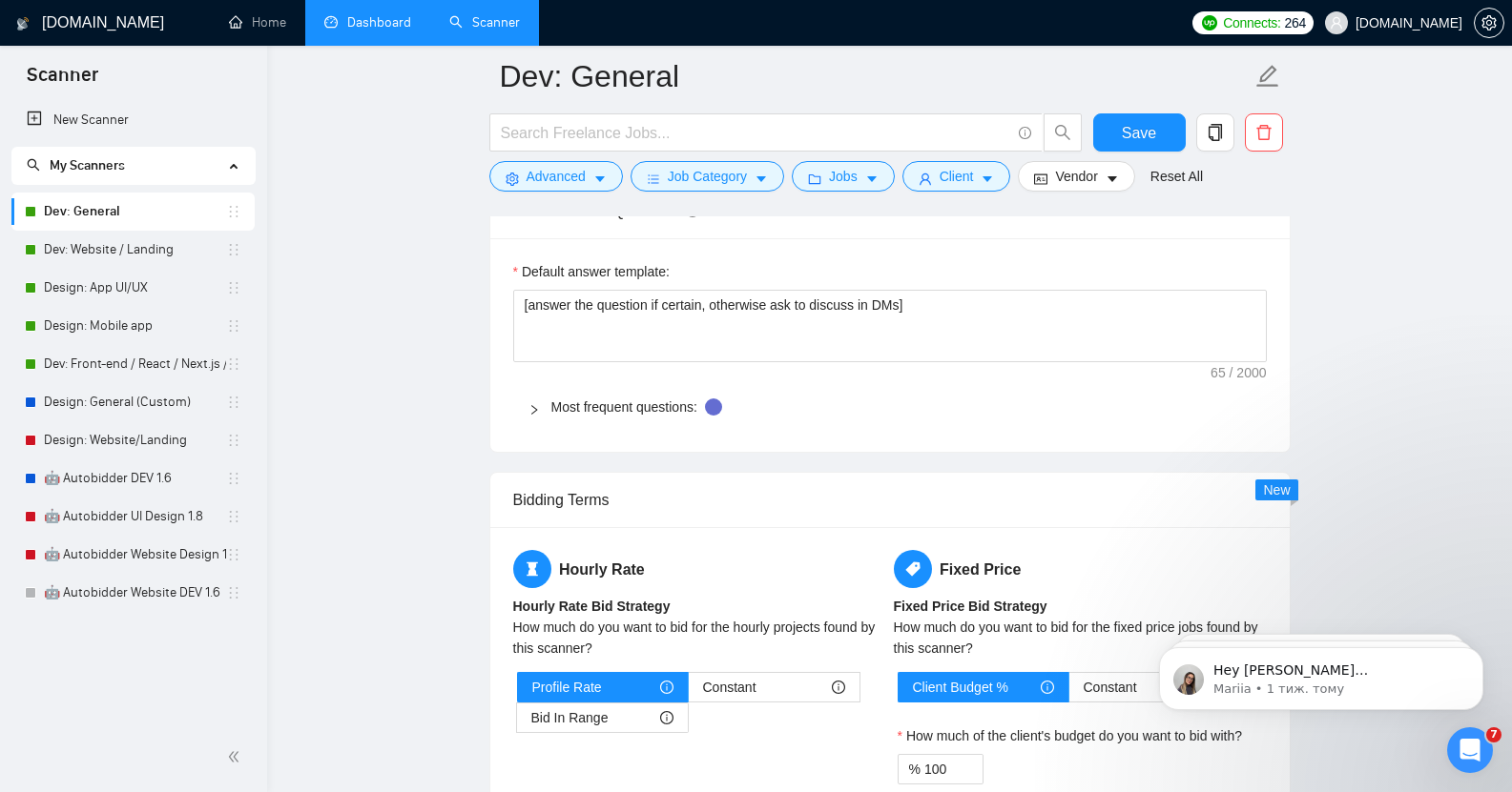
scroll to position [2661, 0]
click at [647, 398] on link "Most frequent questions:" at bounding box center [624, 406] width 146 height 16
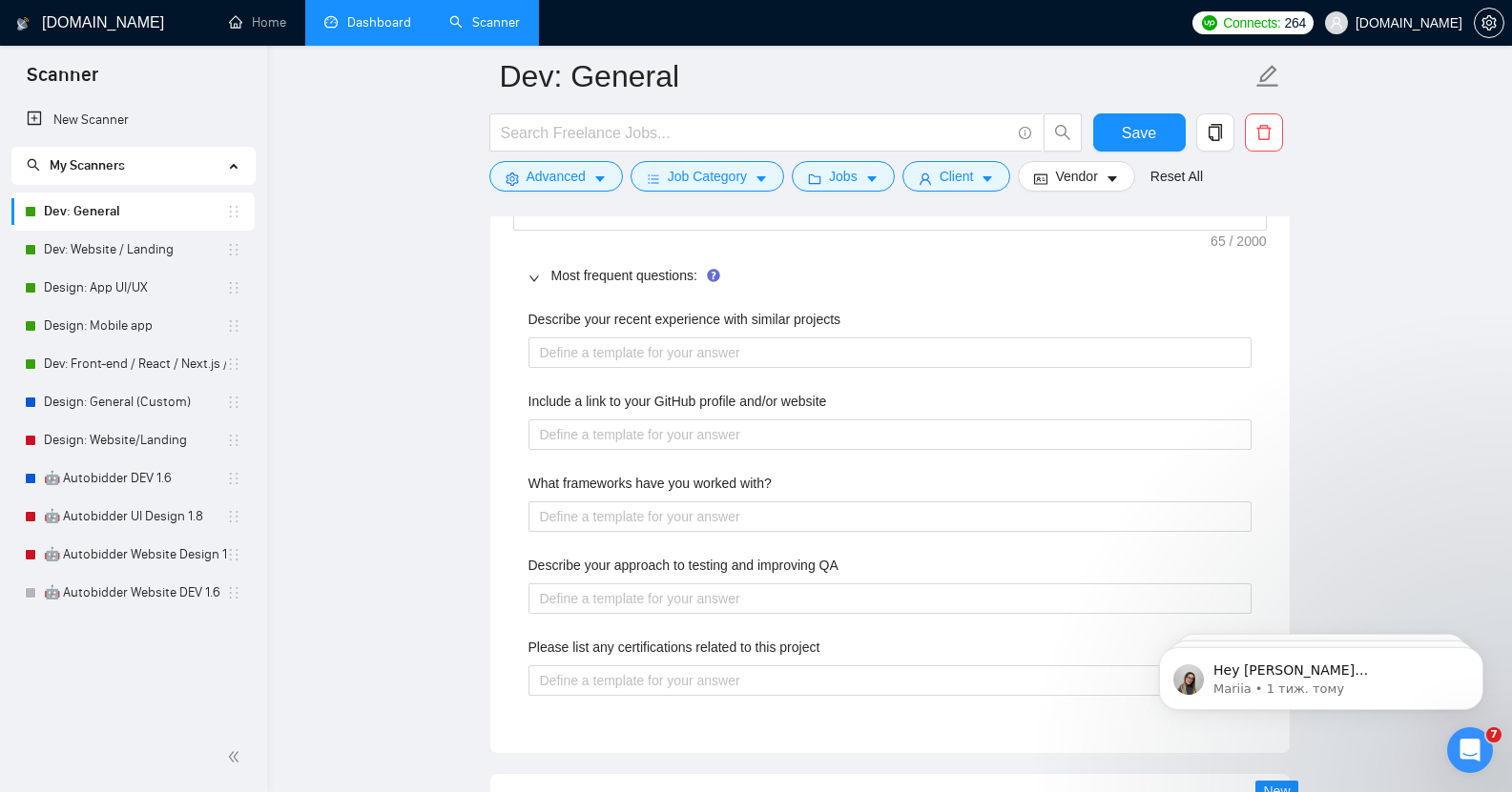
scroll to position [2791, 0]
click at [538, 266] on div at bounding box center [539, 275] width 23 height 21
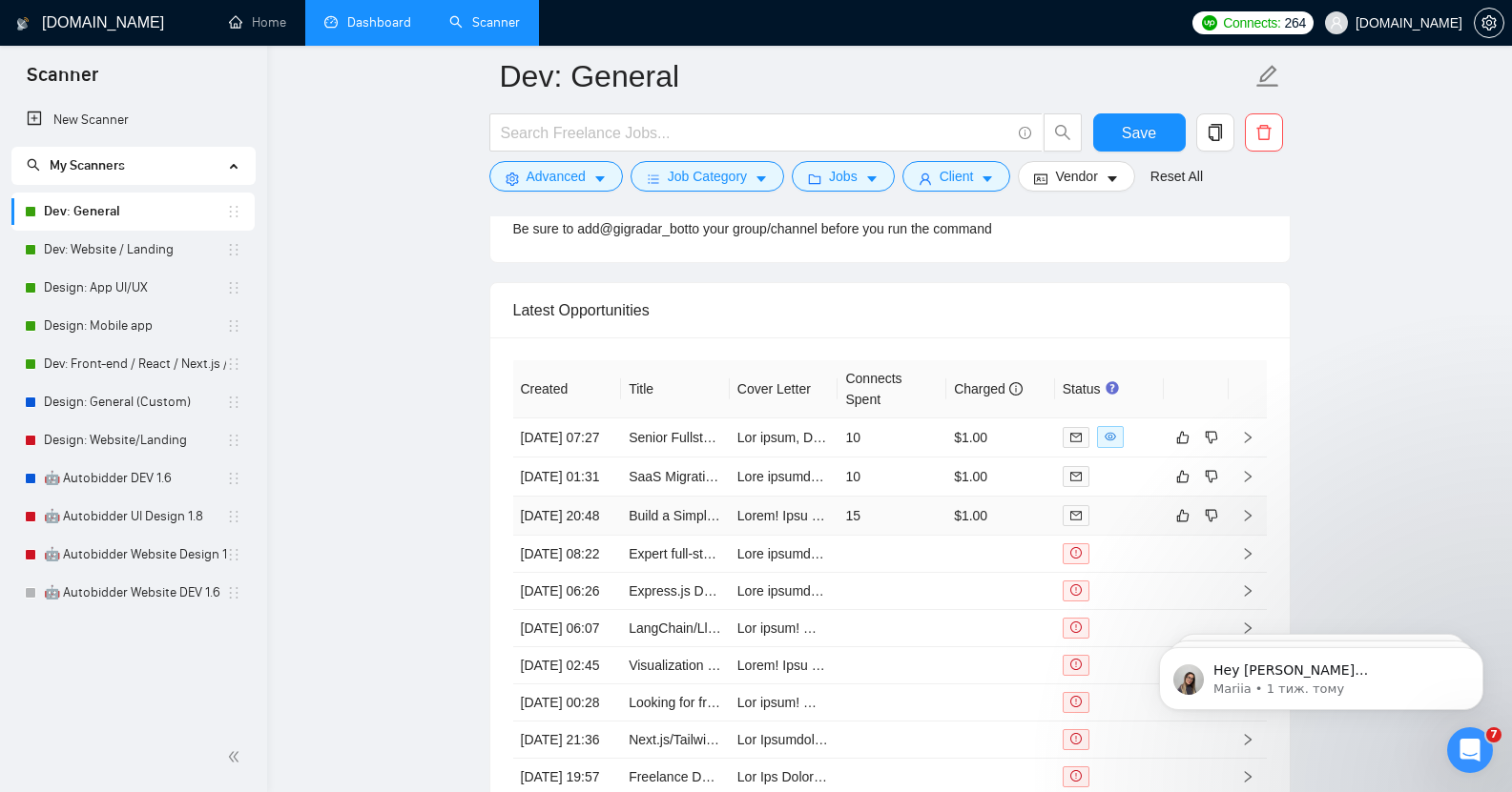
scroll to position [4820, 0]
click at [120, 261] on link "Dev: Website / Landing" at bounding box center [135, 250] width 182 height 38
click at [1154, 130] on span "Save" at bounding box center [1139, 133] width 34 height 24
click at [62, 250] on link "Dev: Website / Landing" at bounding box center [135, 250] width 182 height 38
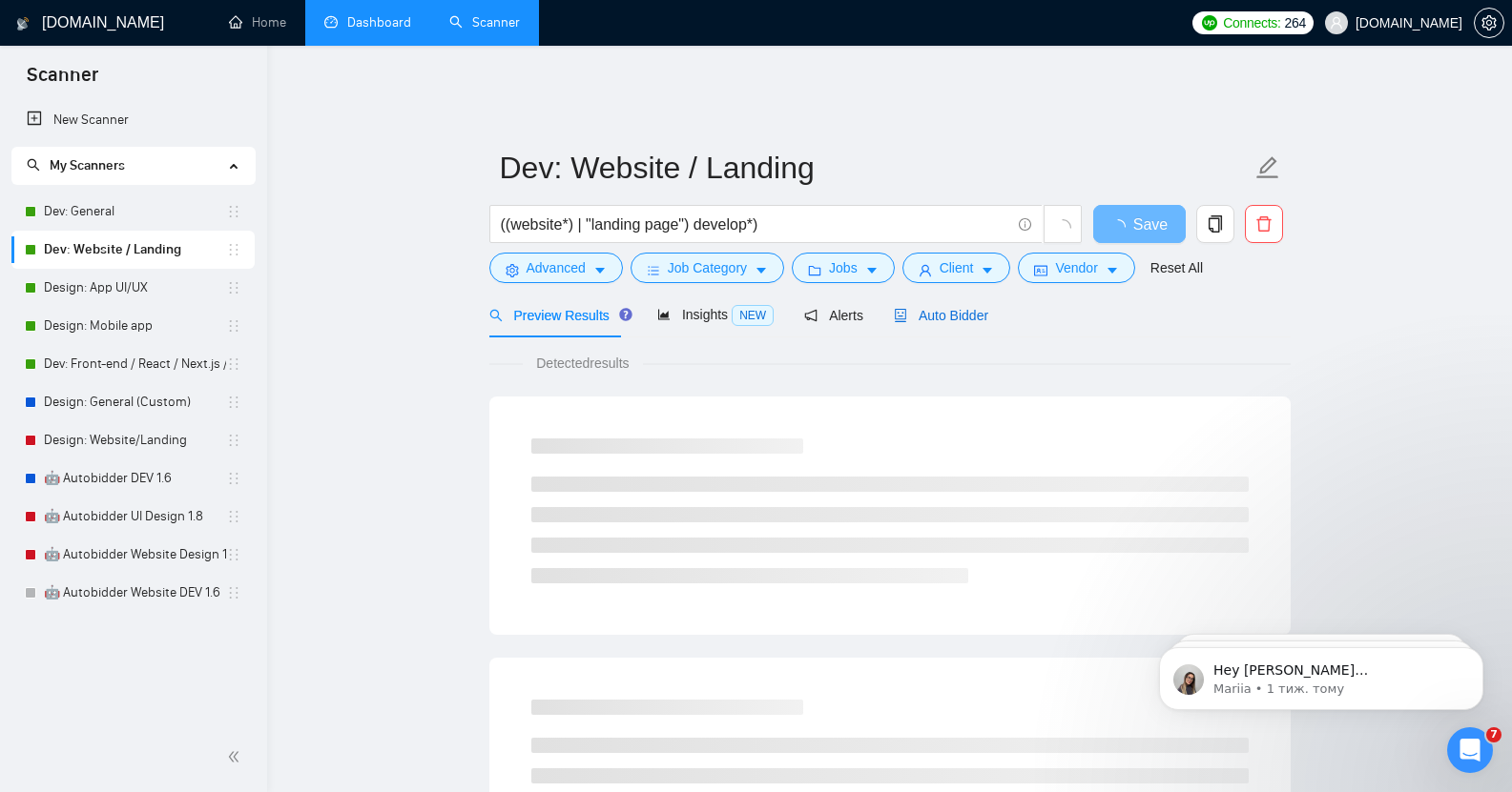
click at [952, 308] on span "Auto Bidder" at bounding box center [941, 316] width 94 height 16
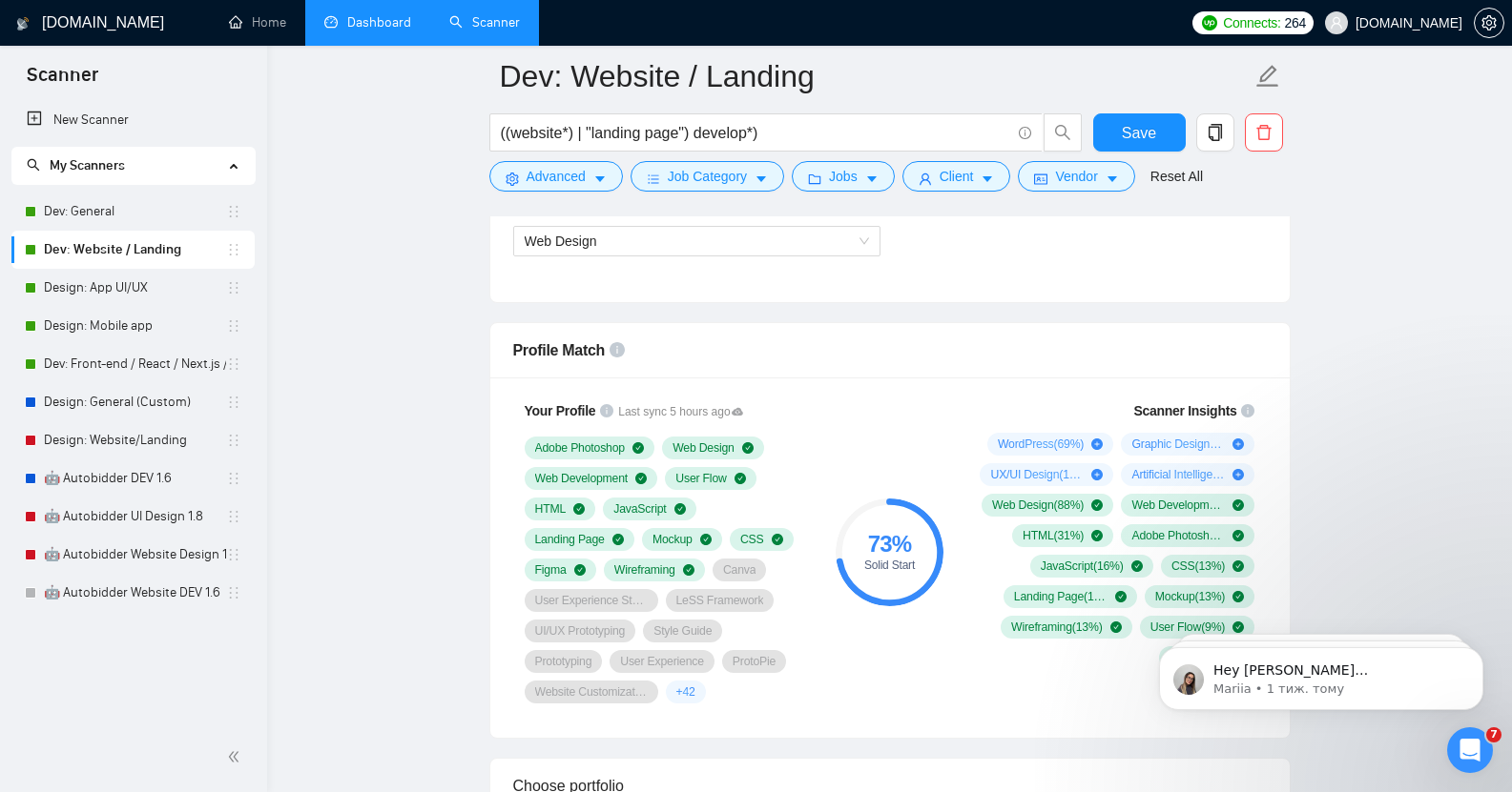
scroll to position [1150, 0]
click at [703, 236] on span "Web Design" at bounding box center [697, 240] width 345 height 29
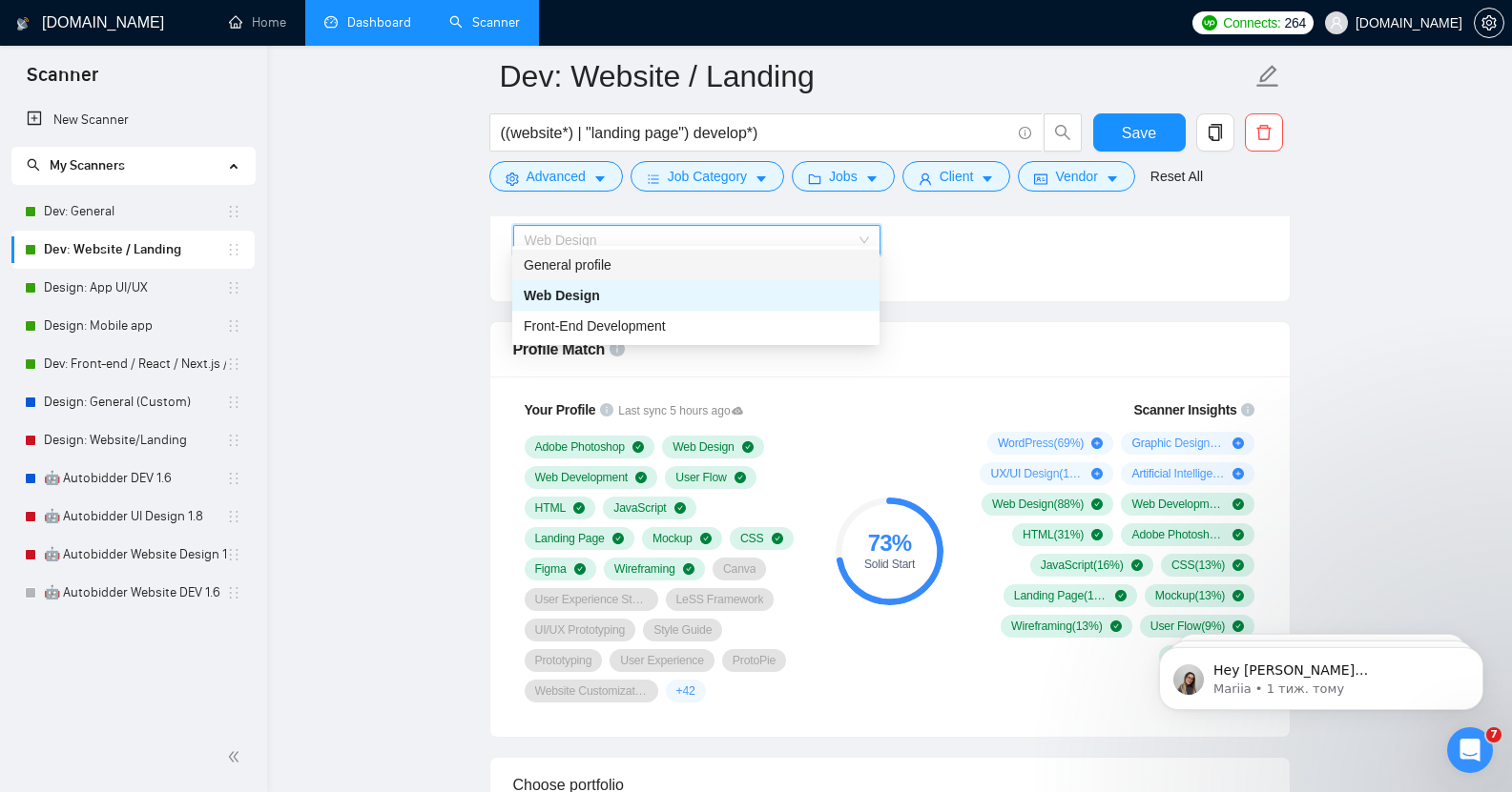
click at [680, 264] on div "General profile" at bounding box center [696, 265] width 345 height 21
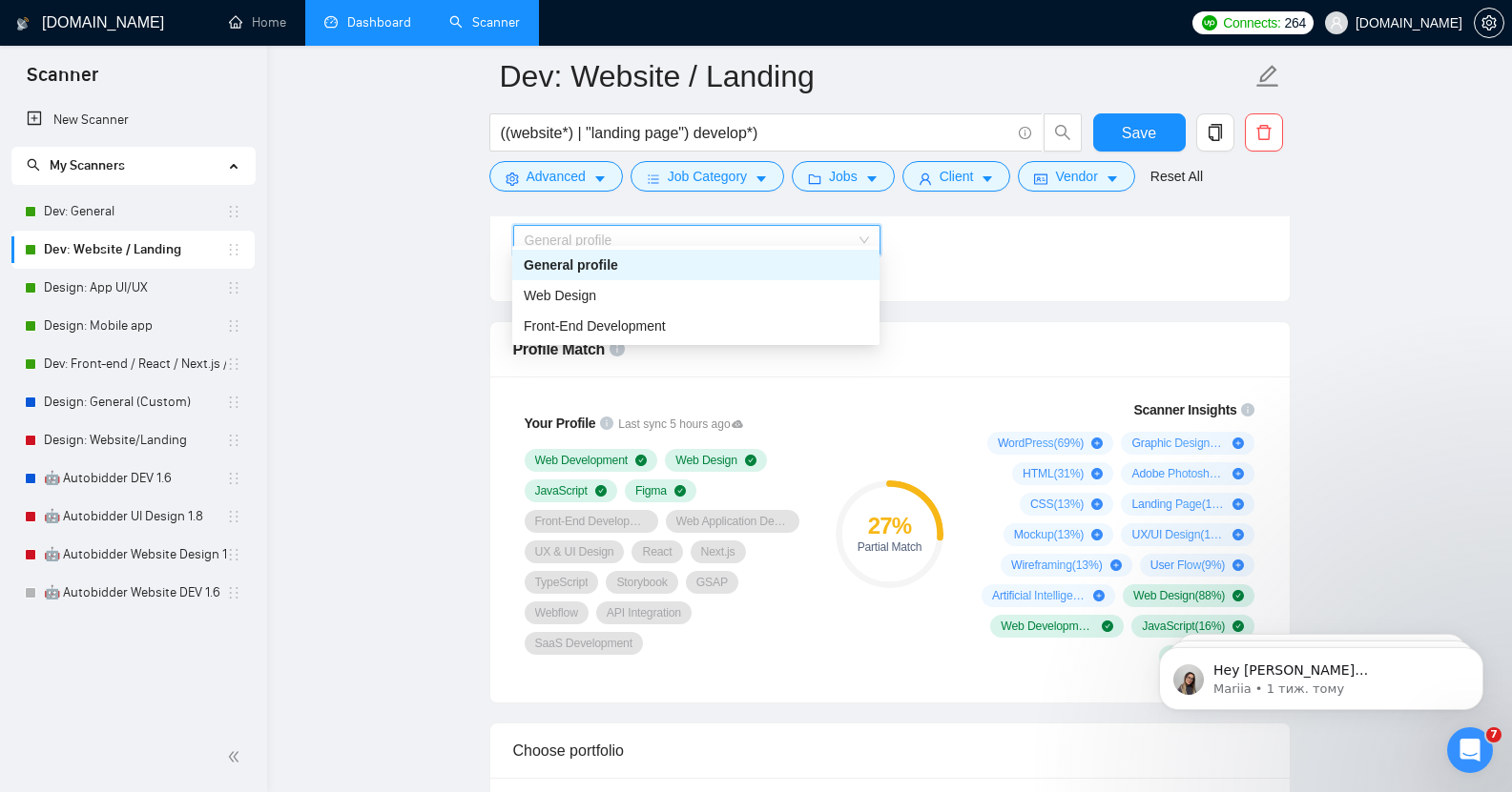
click at [669, 229] on span "General profile" at bounding box center [697, 240] width 345 height 29
click at [667, 324] on div "Front-End Development" at bounding box center [696, 326] width 345 height 21
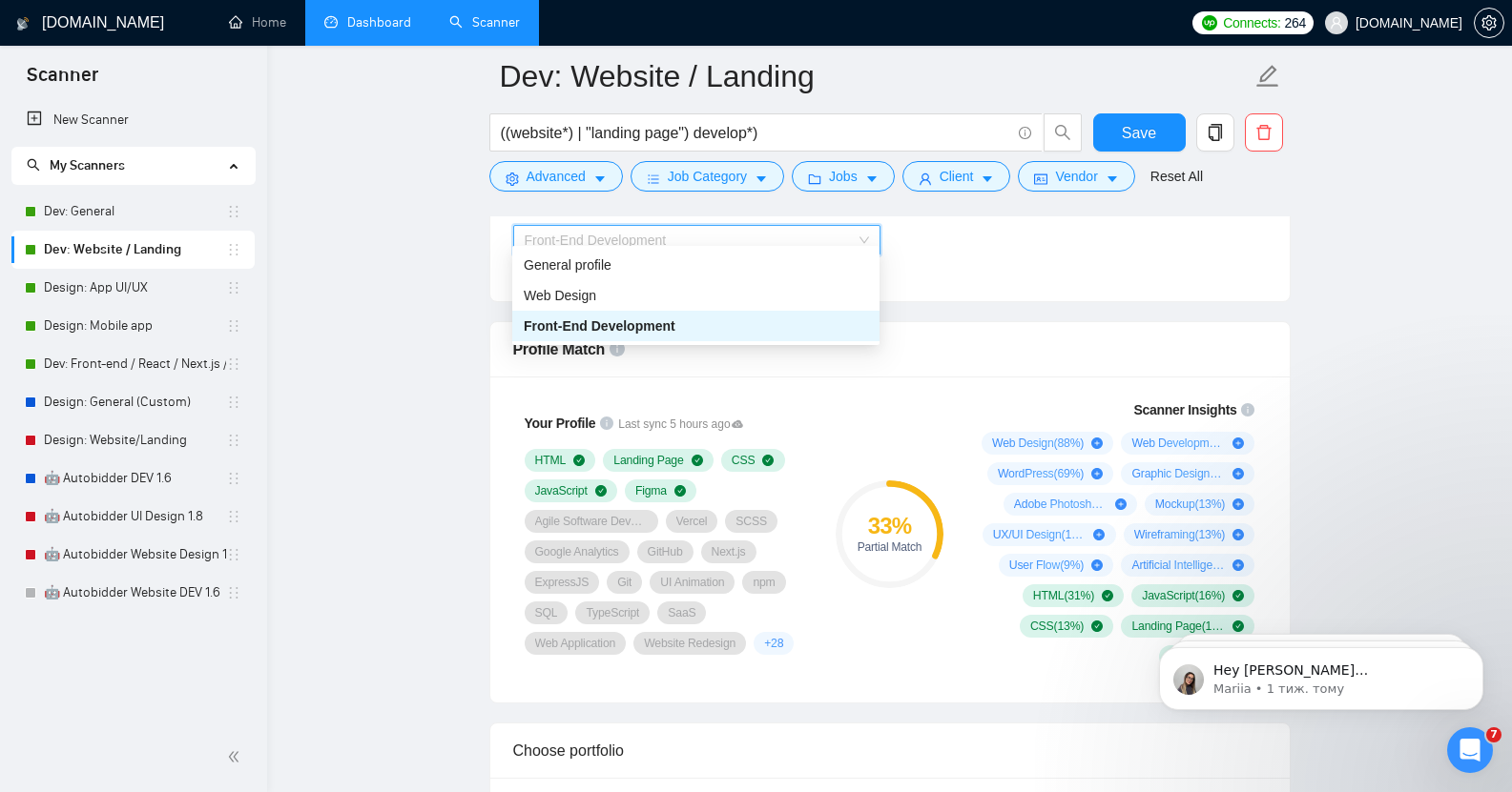
click at [669, 230] on span "Front-End Development" at bounding box center [697, 240] width 345 height 29
click at [658, 287] on div "Web Design" at bounding box center [696, 295] width 345 height 21
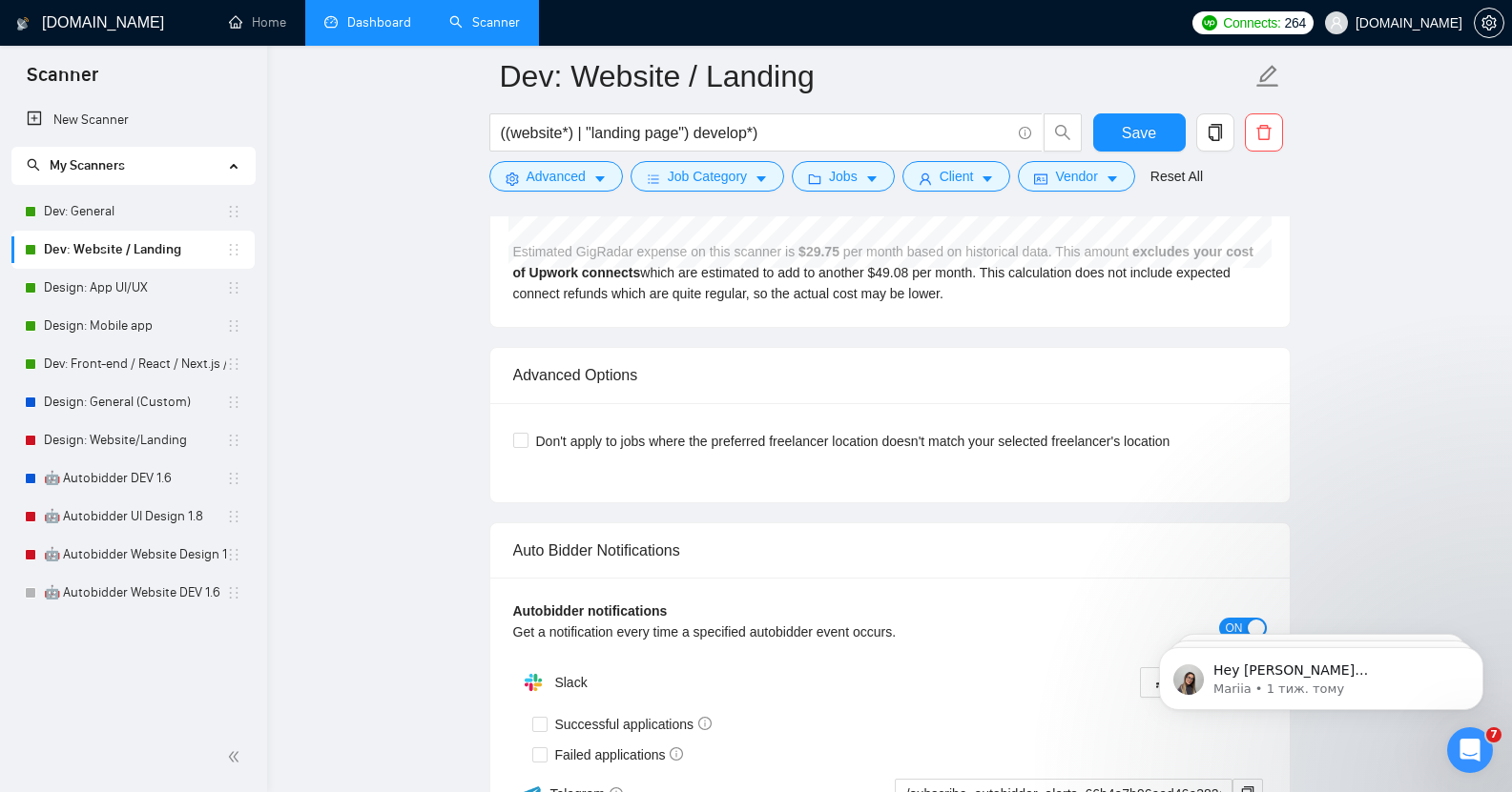
scroll to position [4186, 0]
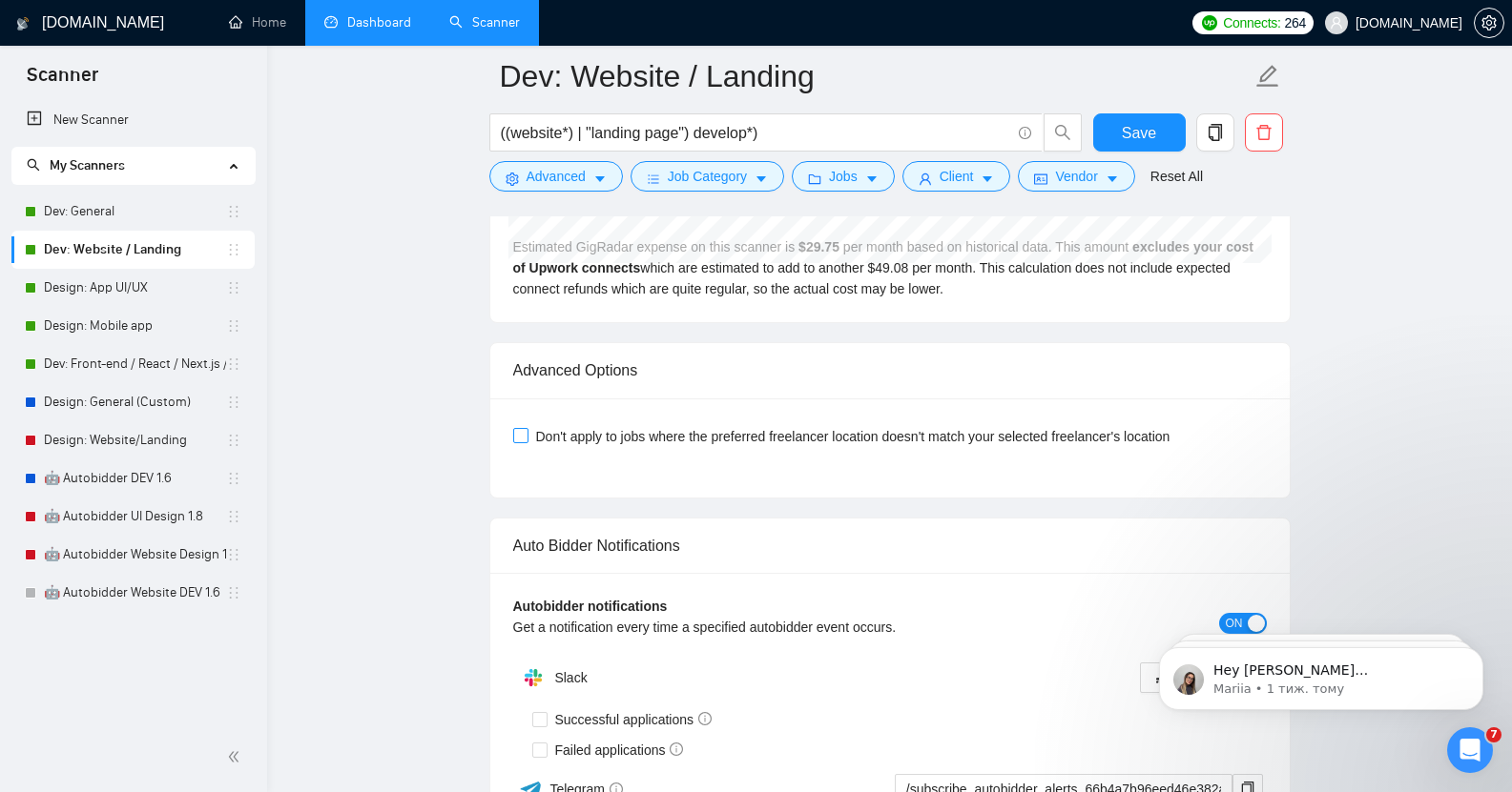
click at [781, 427] on span "Don't apply to jobs where the preferred freelancer location doesn't match your …" at bounding box center [853, 436] width 650 height 21
click at [527, 428] on input "Don't apply to jobs where the preferred freelancer location doesn't match your …" at bounding box center [520, 435] width 14 height 14
checkbox input "true"
click at [1126, 134] on span "Save" at bounding box center [1139, 133] width 34 height 24
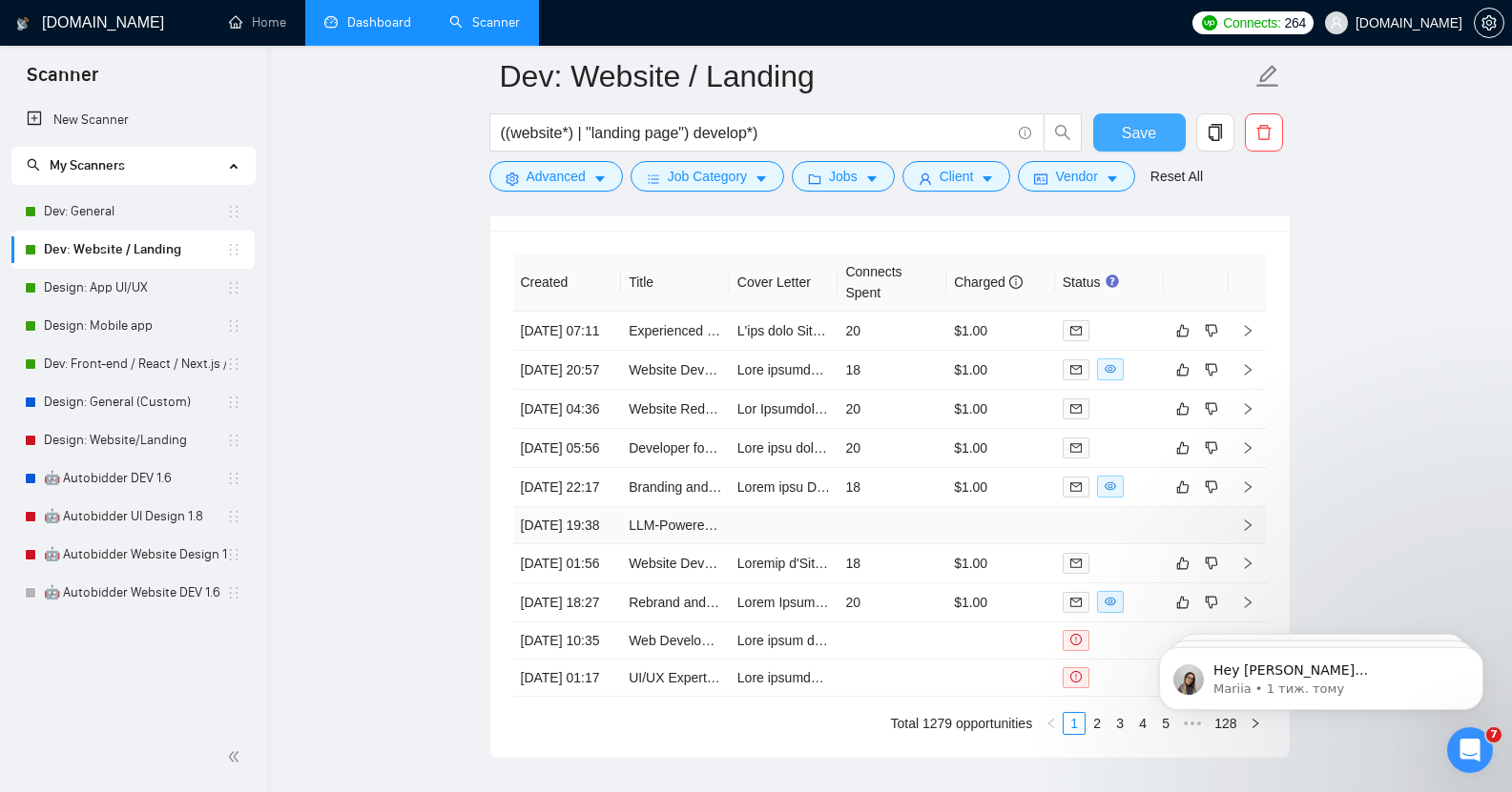
scroll to position [4976, 0]
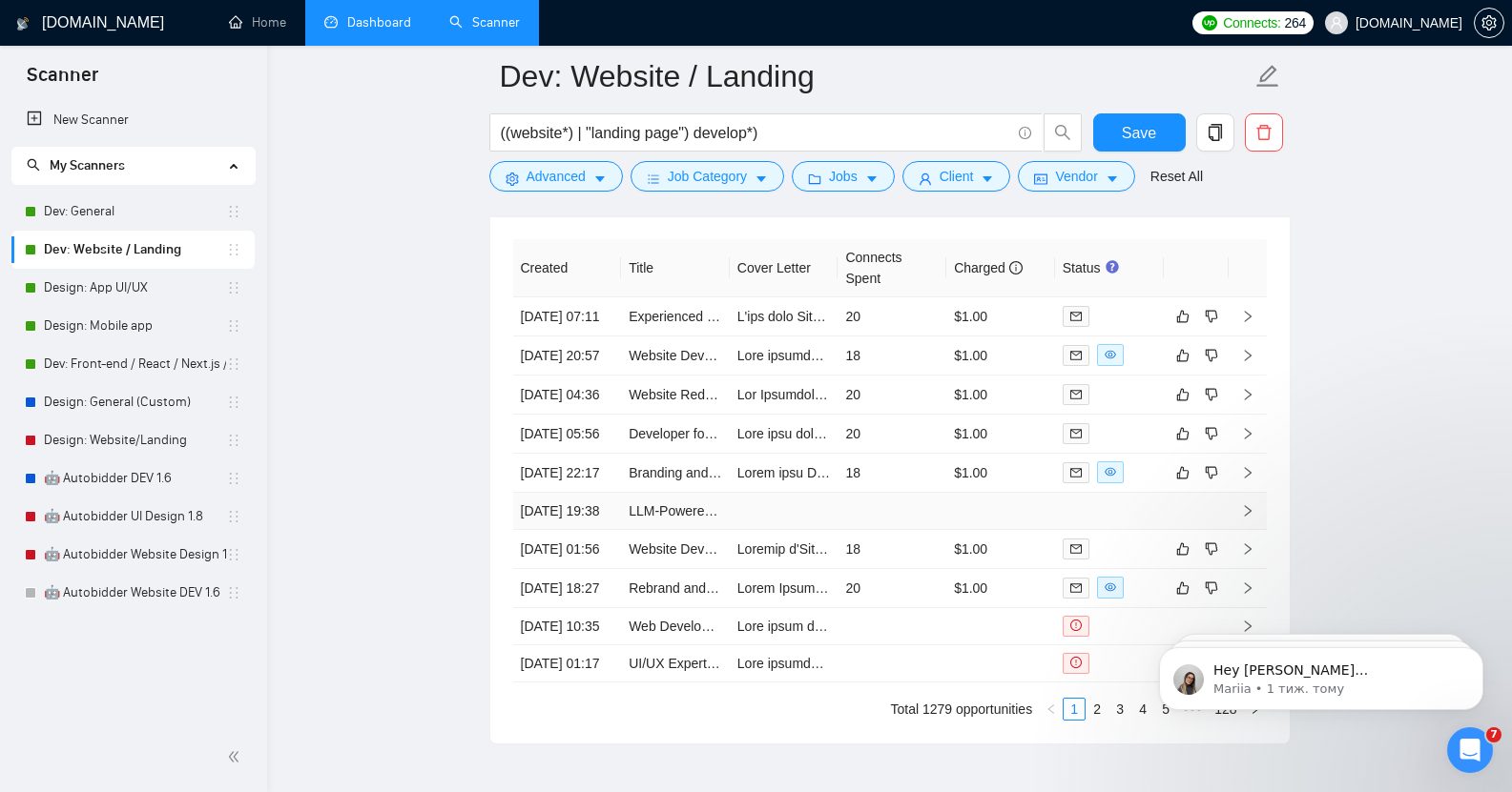
click at [1031, 530] on td at bounding box center [1000, 512] width 108 height 37
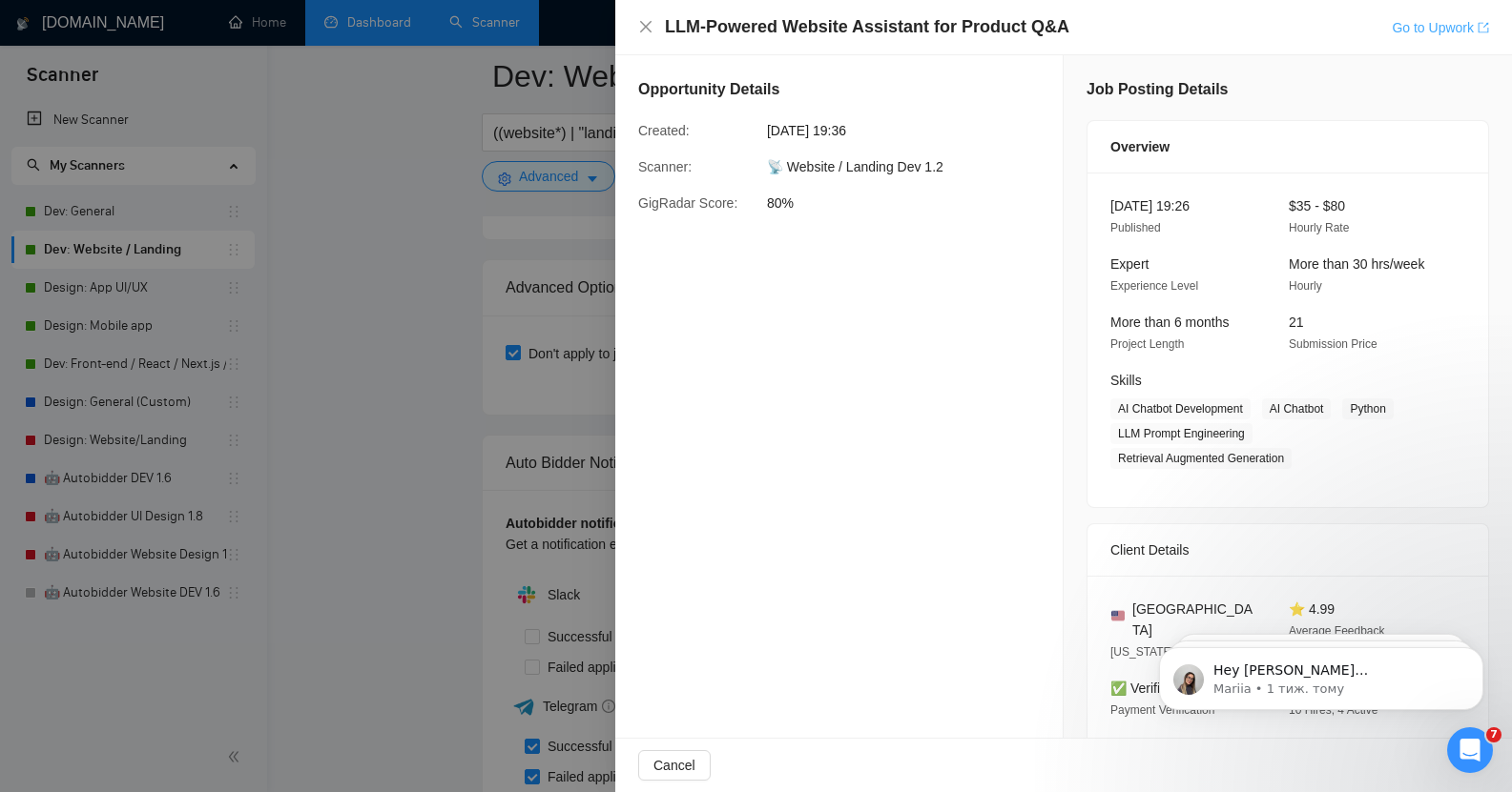
scroll to position [4264, 0]
click at [1459, 32] on link "Go to Upwork" at bounding box center [1440, 28] width 97 height 16
click at [645, 28] on icon "close" at bounding box center [646, 27] width 12 height 12
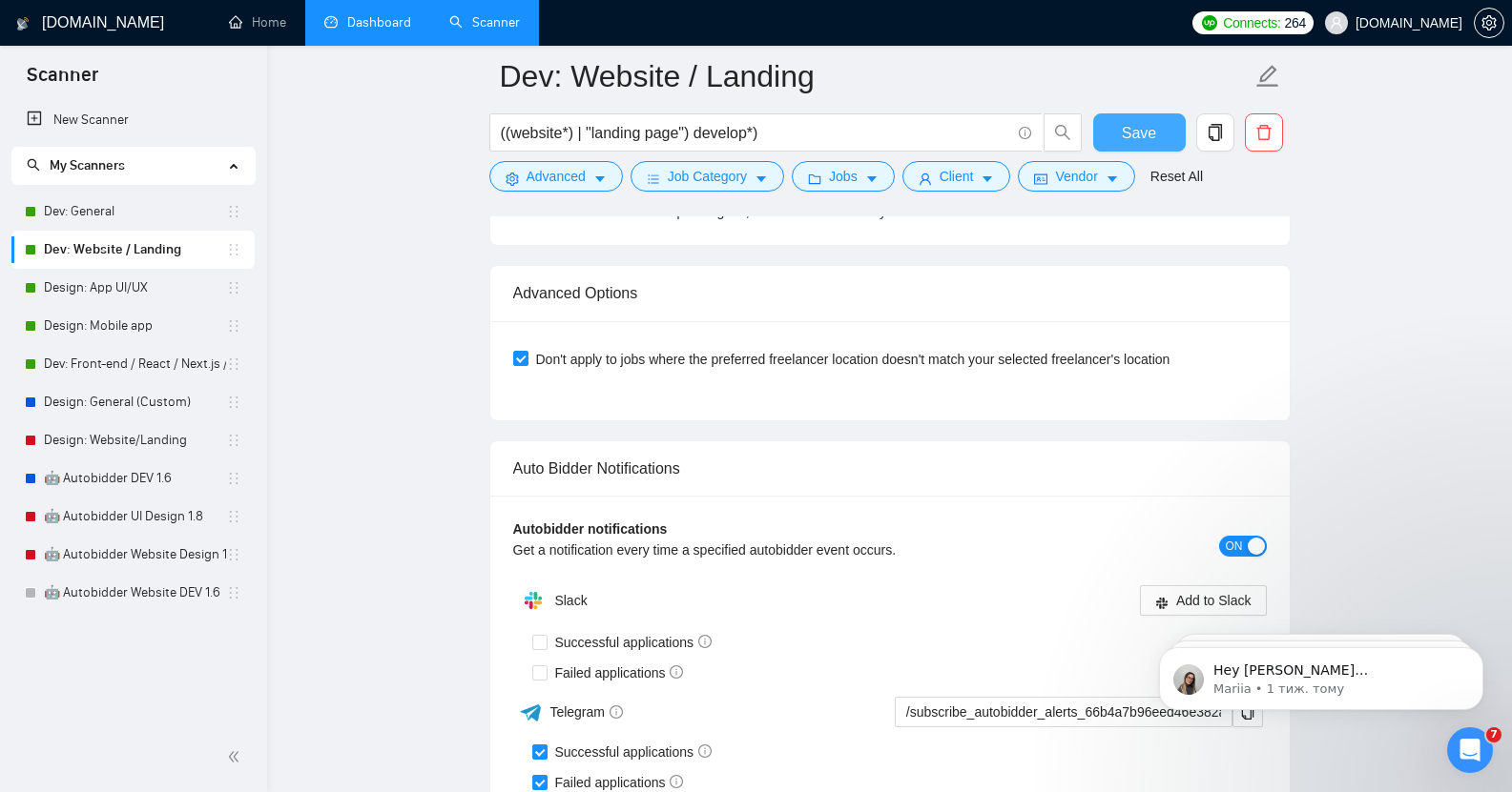
click at [1132, 132] on span "Save" at bounding box center [1139, 133] width 34 height 24
click at [584, 181] on span "Advanced" at bounding box center [556, 176] width 59 height 21
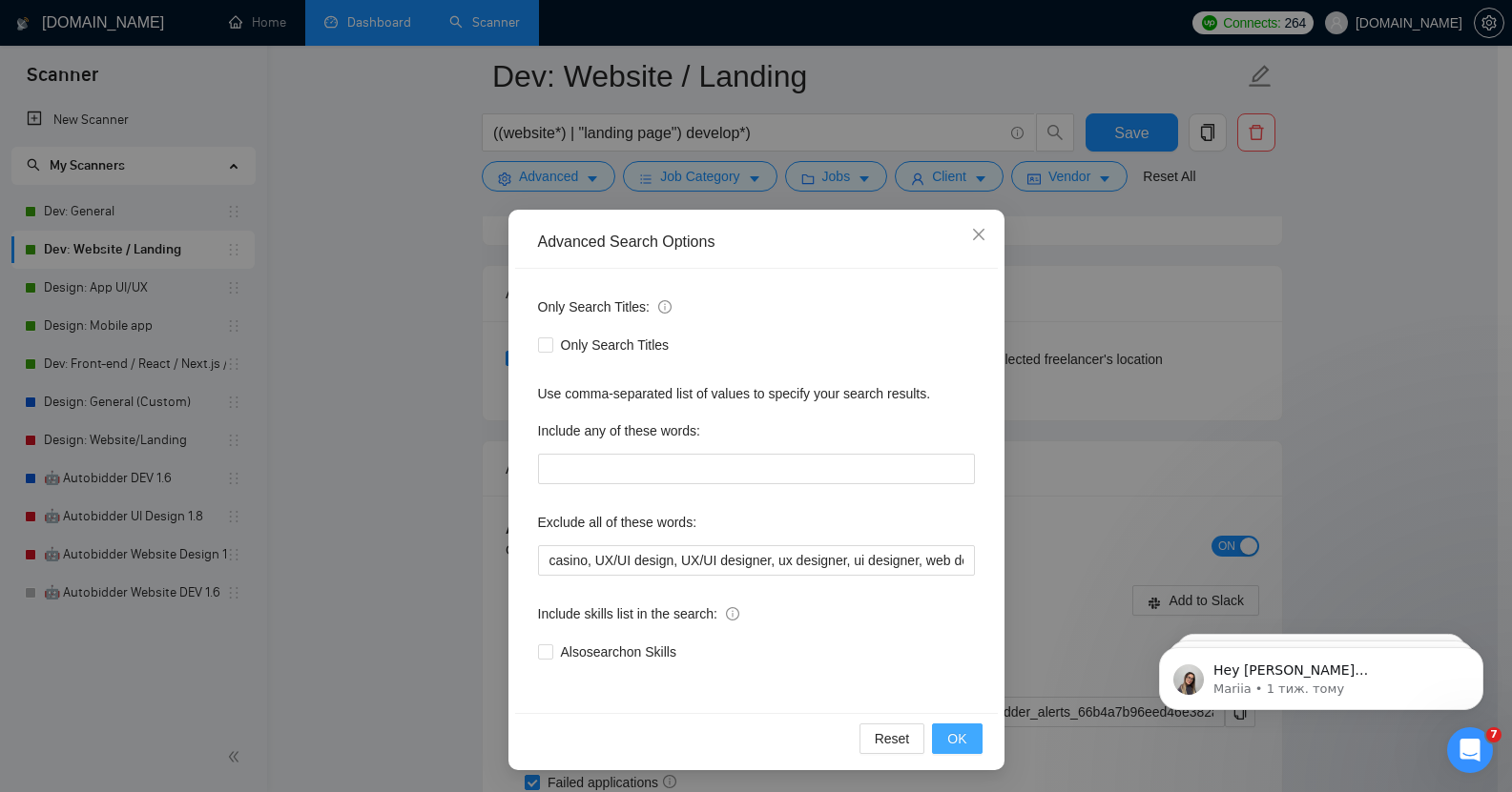
click at [955, 744] on span "OK" at bounding box center [956, 738] width 19 height 21
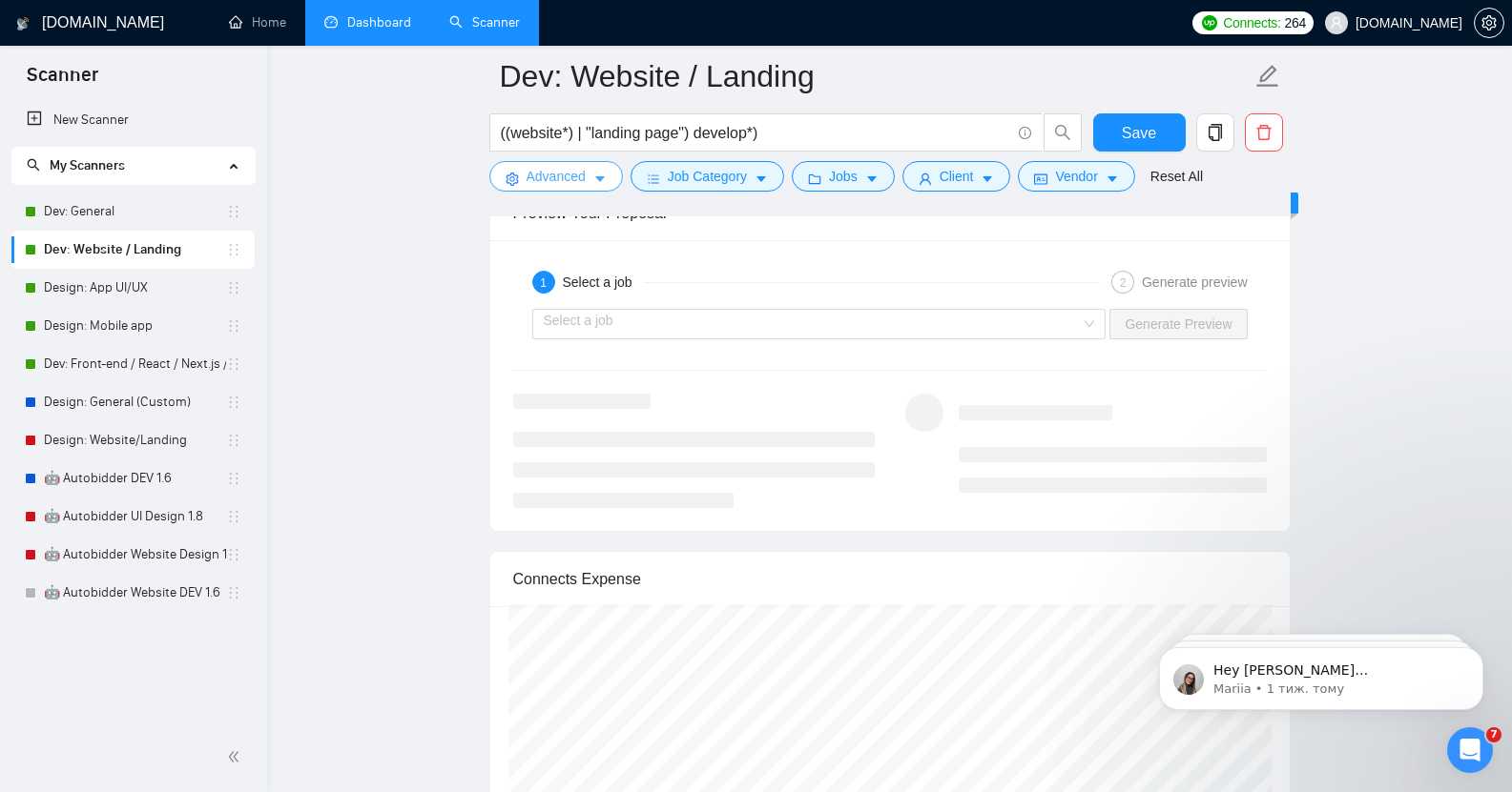
scroll to position [3567, 0]
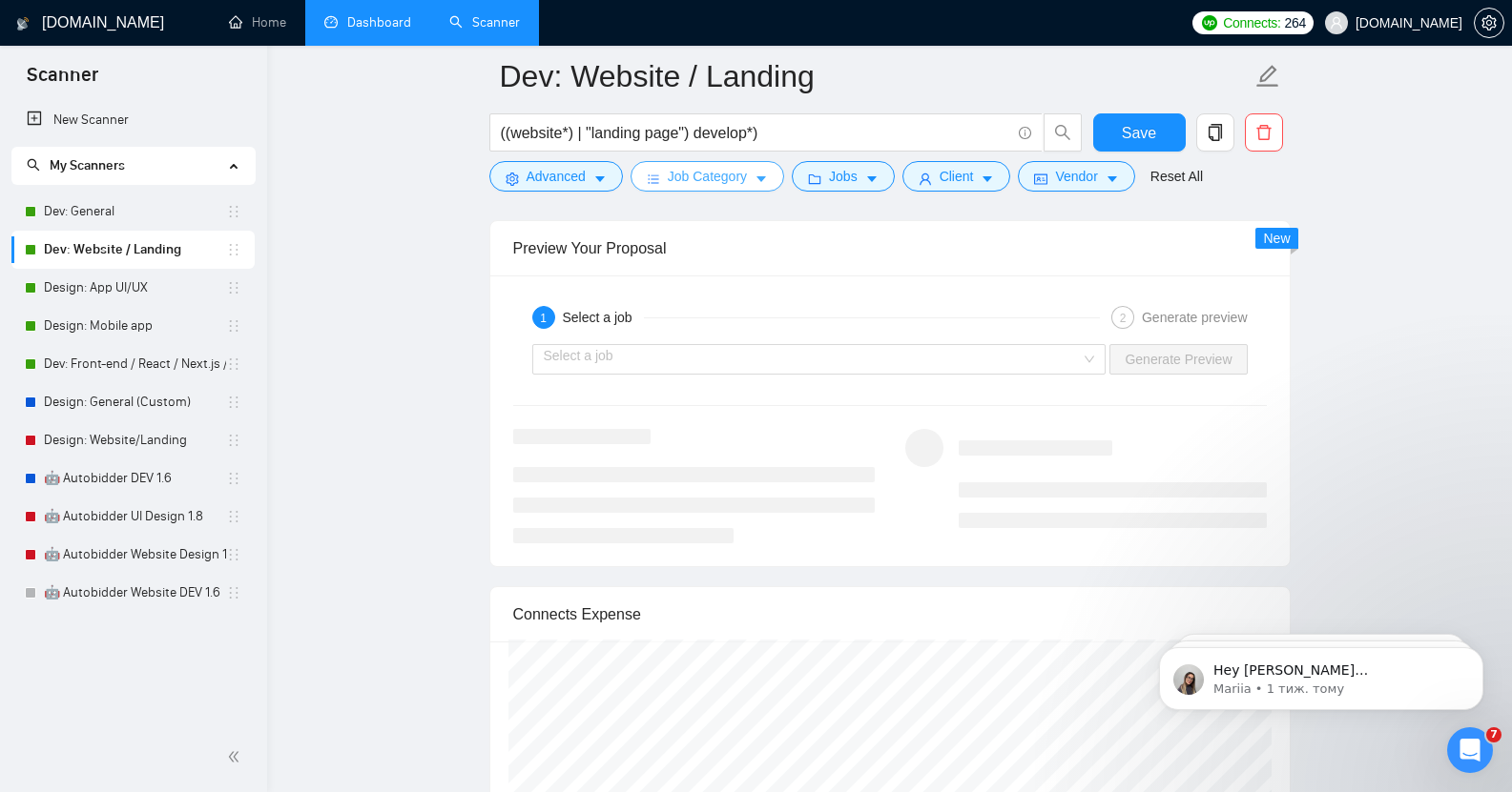
click at [717, 171] on span "Job Category" at bounding box center [707, 176] width 79 height 21
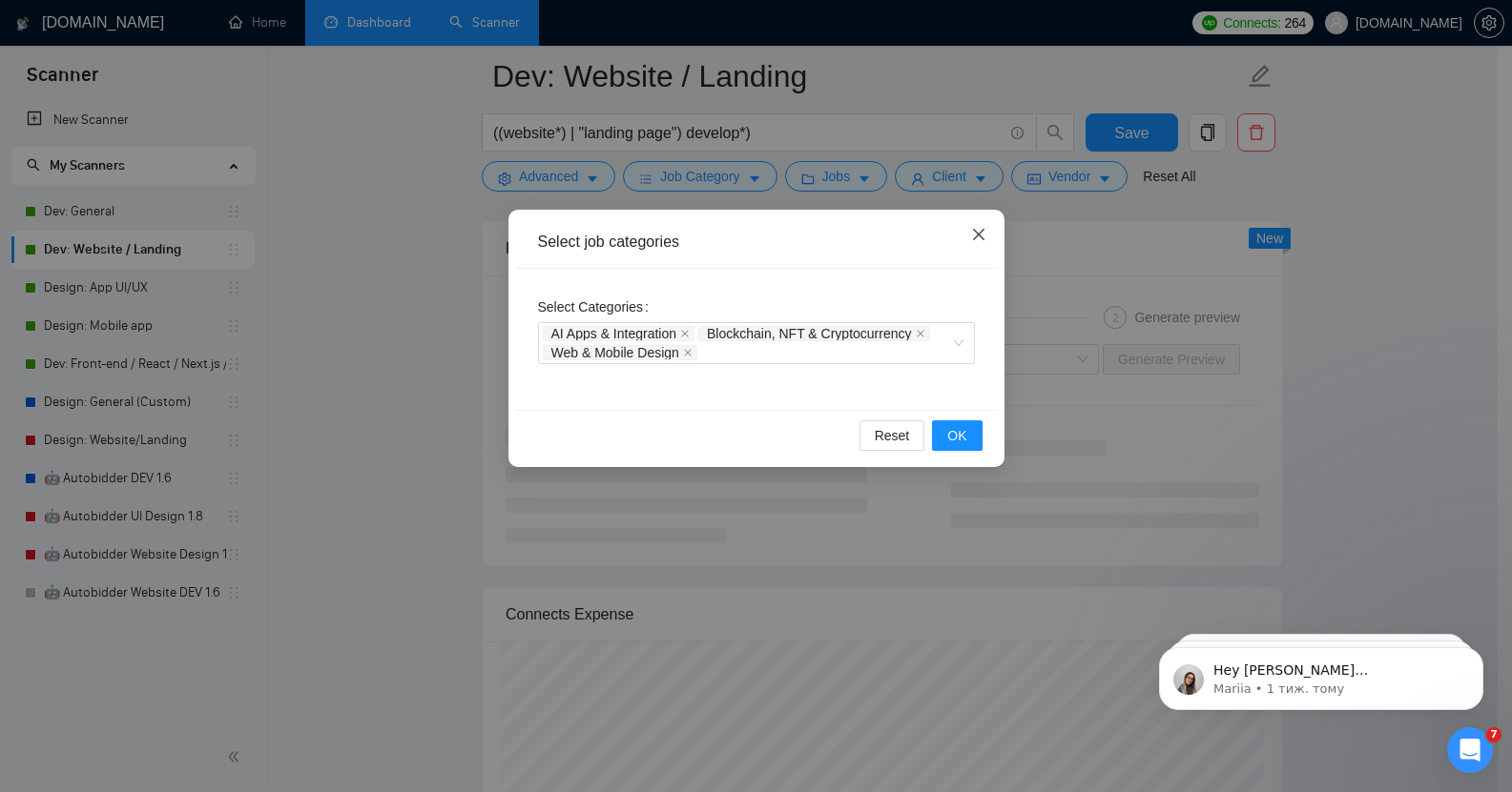
click at [978, 235] on icon "close" at bounding box center [977, 235] width 12 height 12
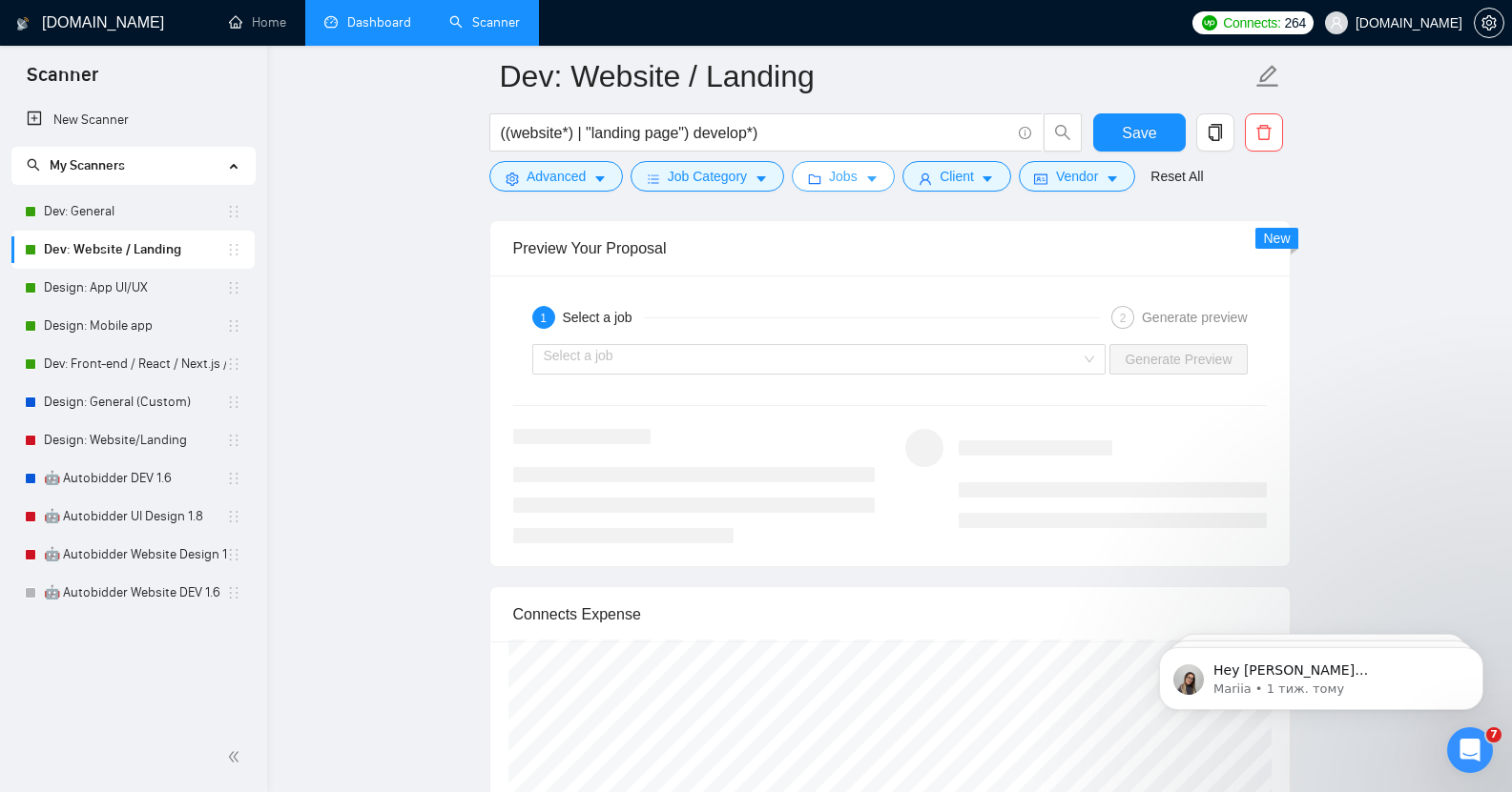
click at [851, 176] on span "Jobs" at bounding box center [843, 176] width 29 height 21
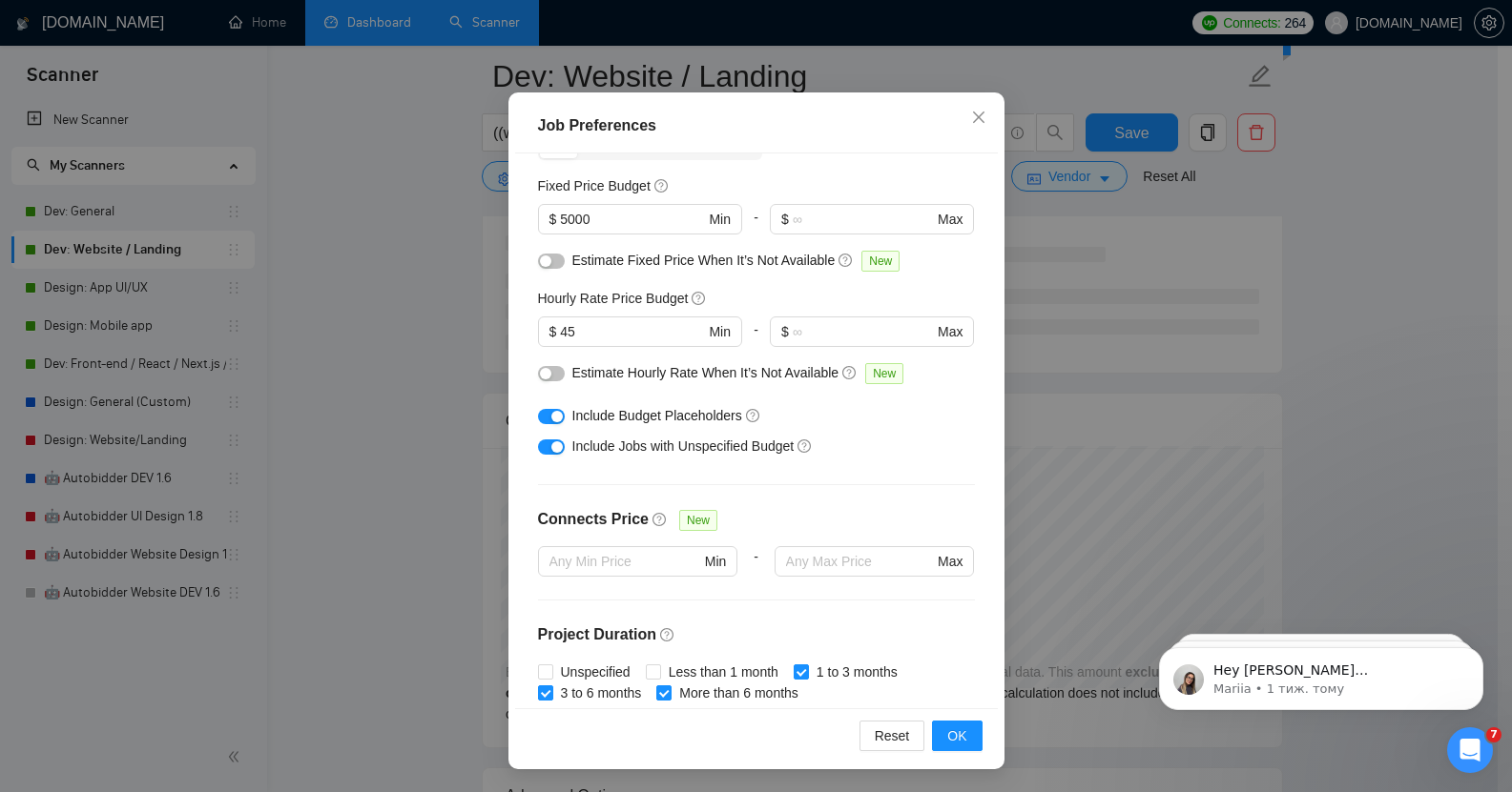
scroll to position [0, 0]
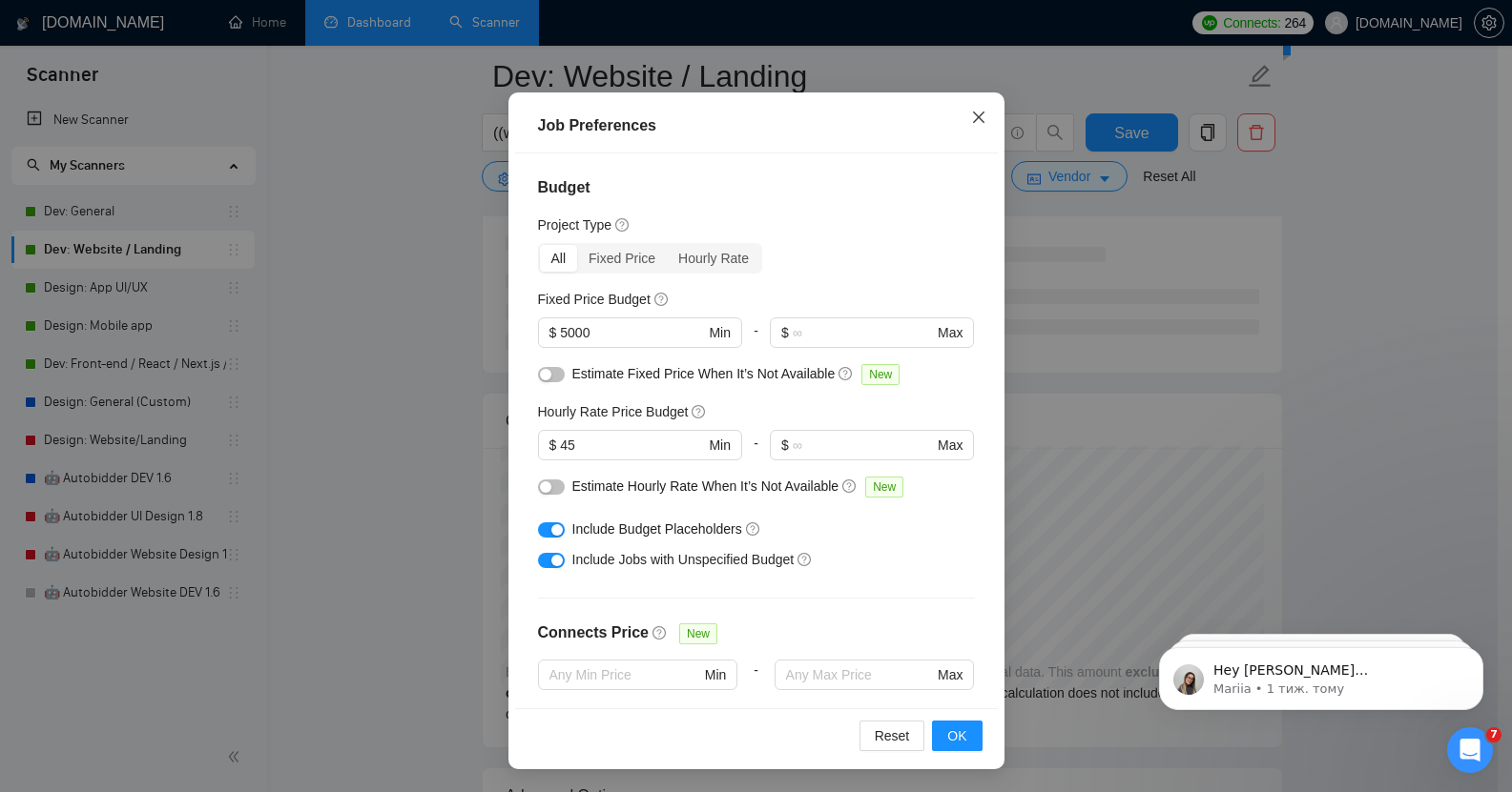
click at [972, 114] on icon "close" at bounding box center [979, 117] width 16 height 16
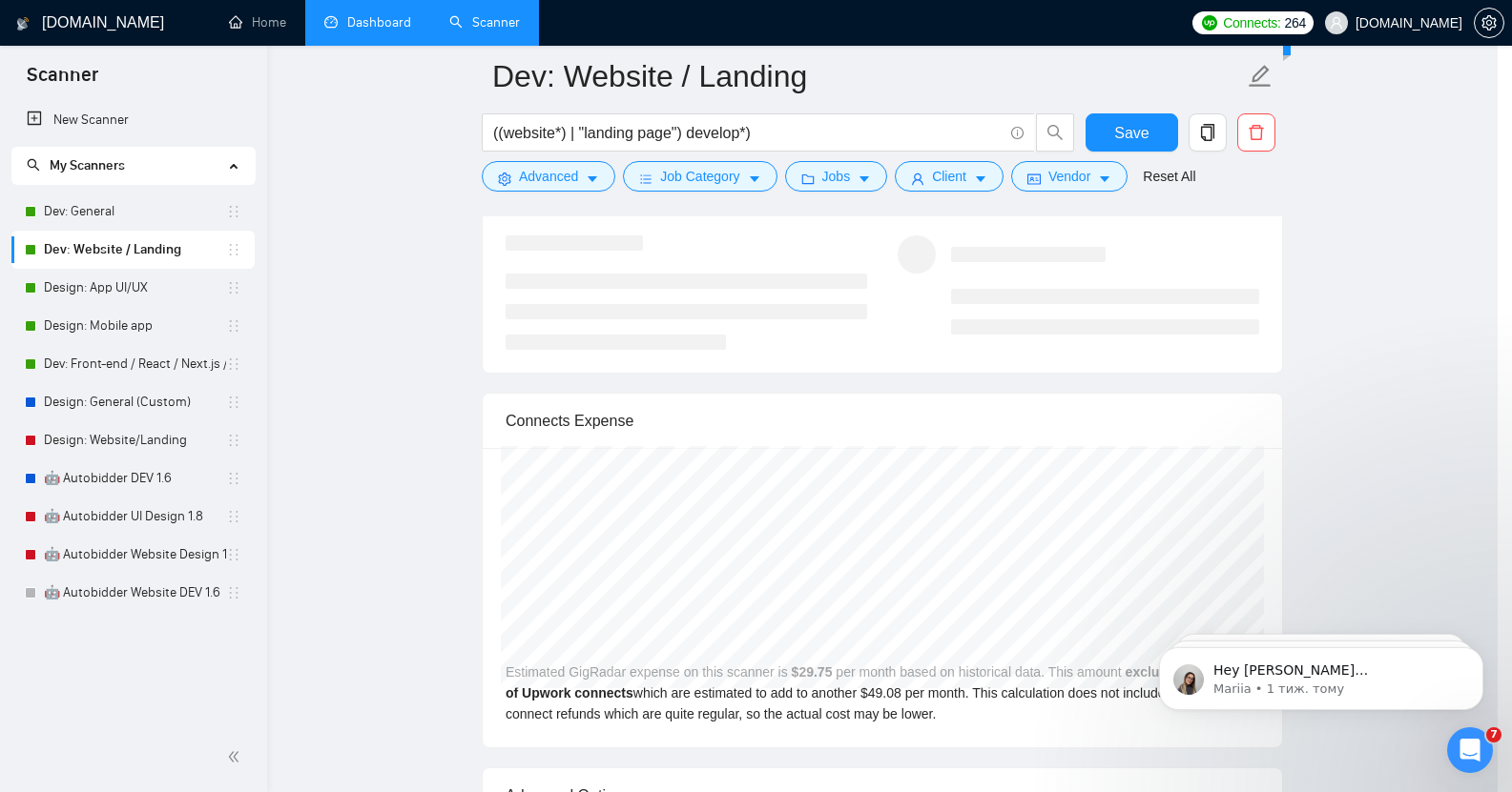
scroll to position [21, 0]
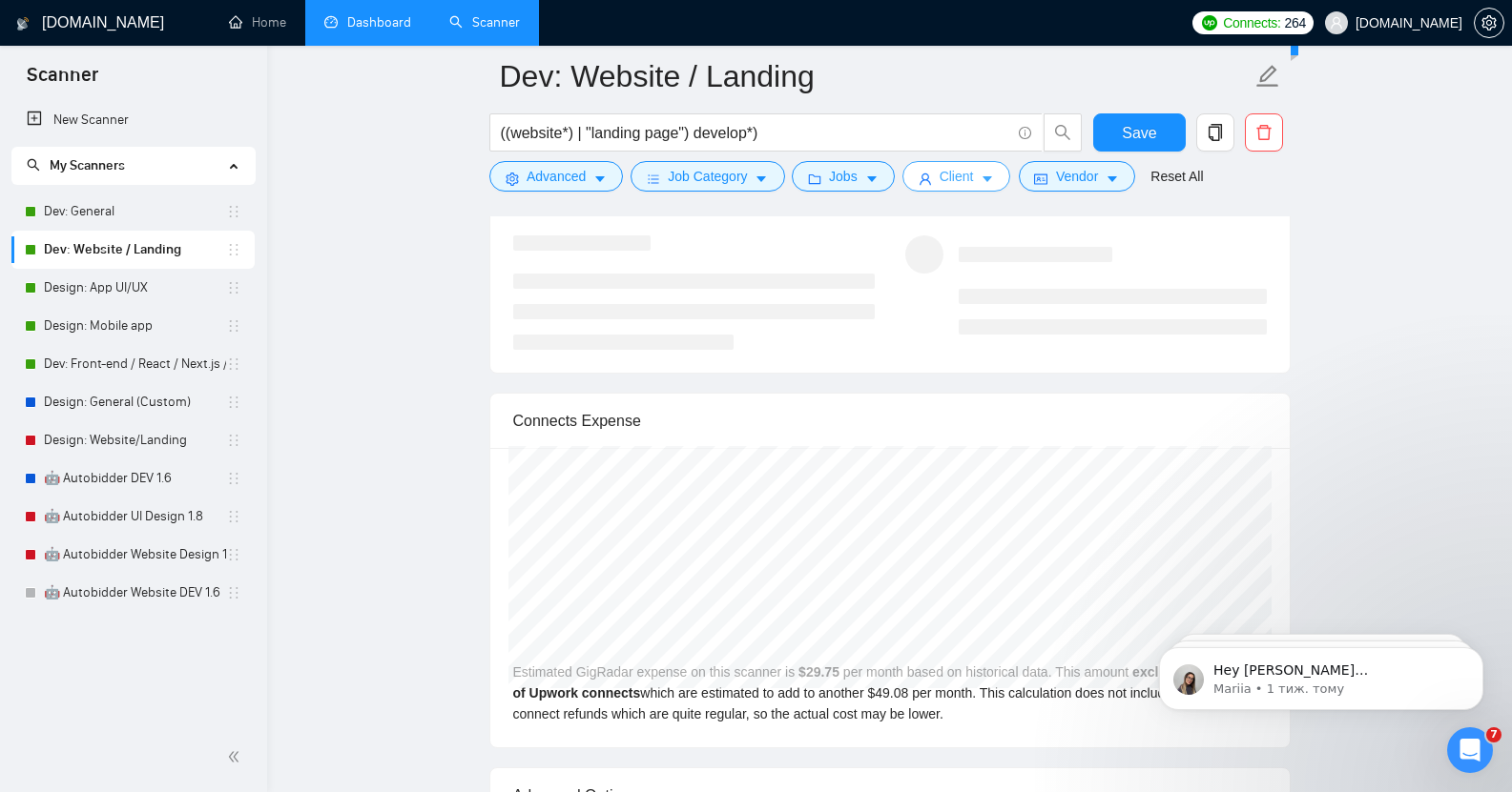
click at [960, 185] on span "Client" at bounding box center [957, 176] width 34 height 21
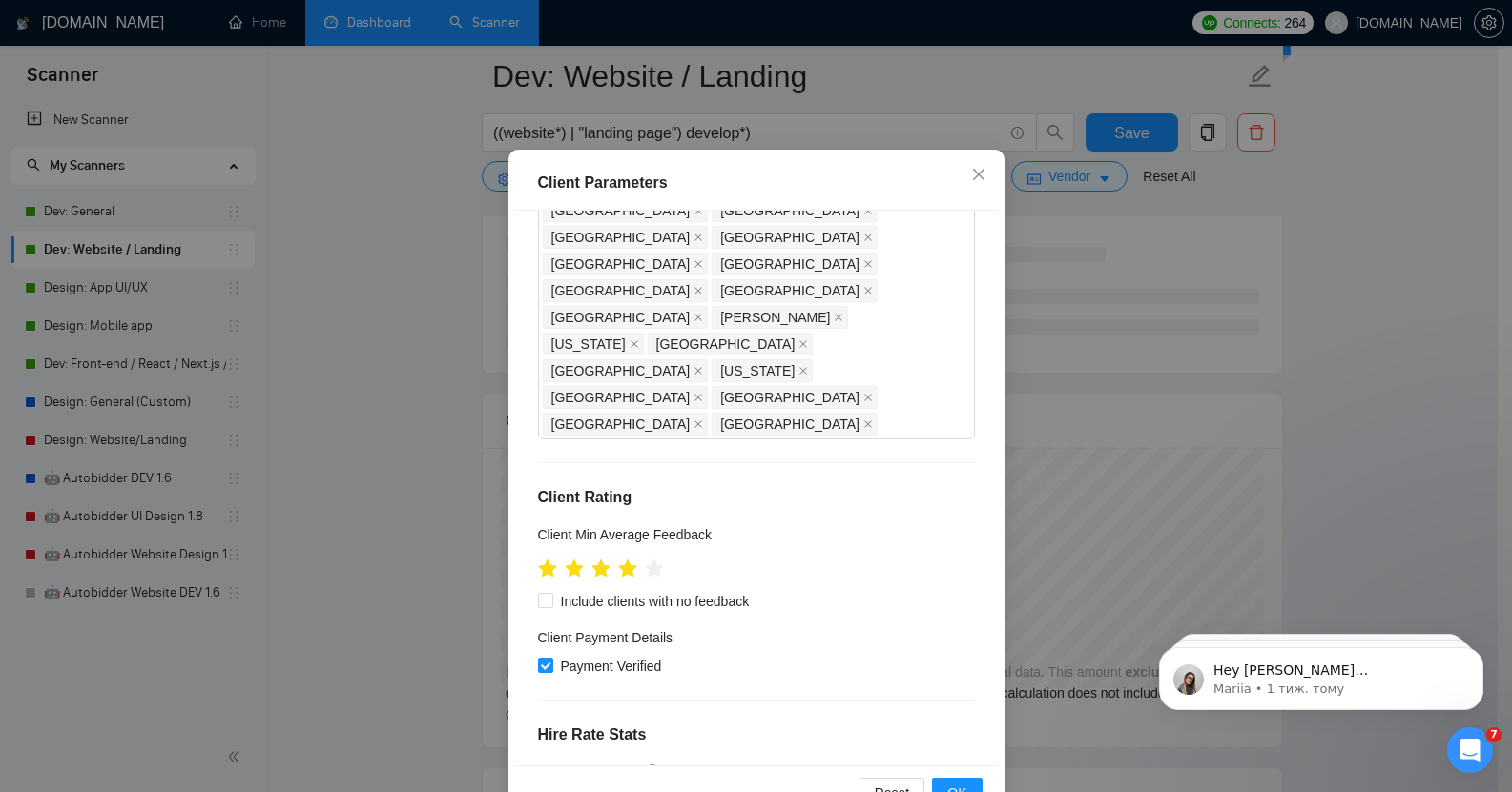
scroll to position [117, 0]
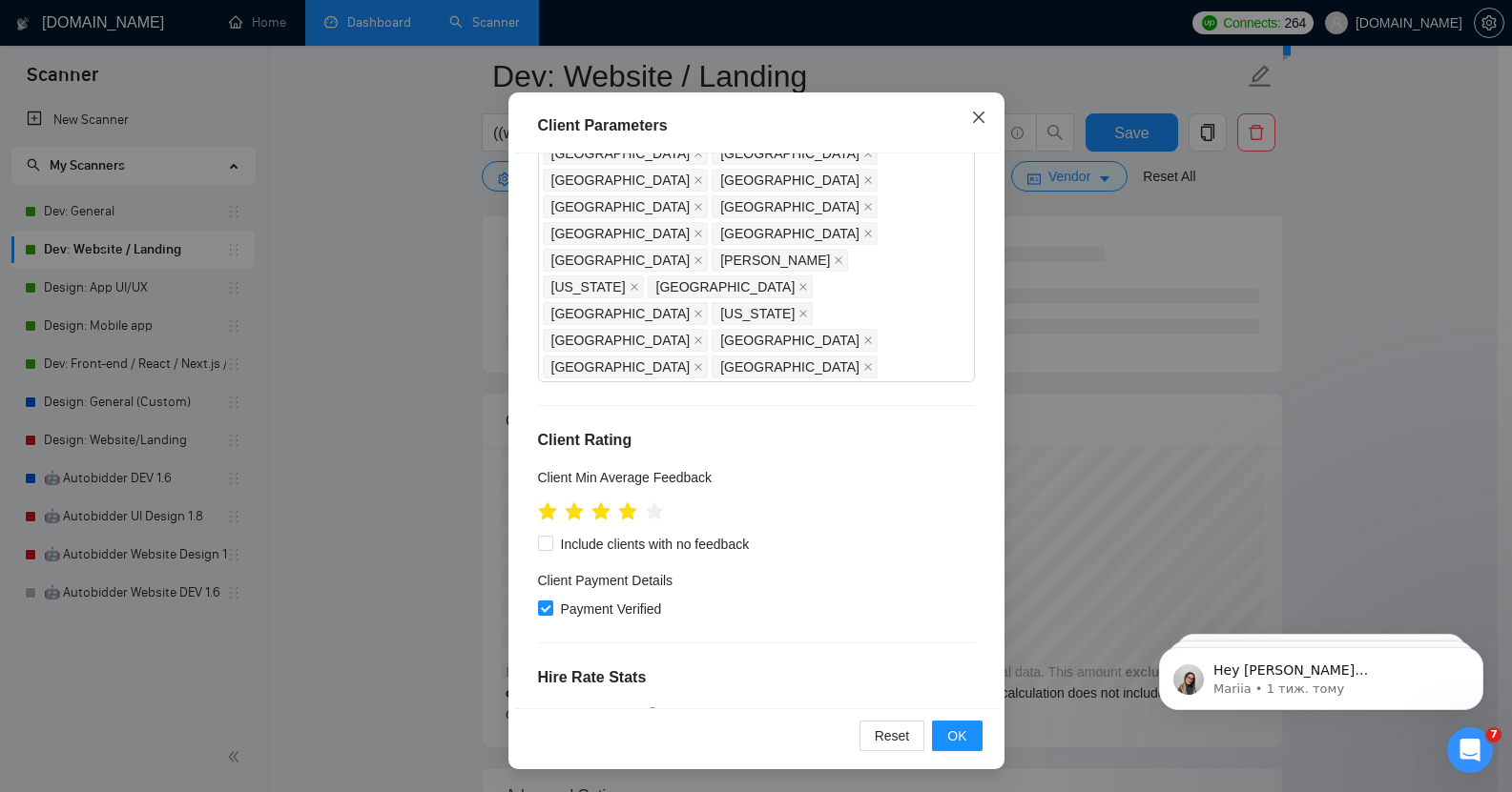
click at [972, 128] on span "Close" at bounding box center [978, 118] width 51 height 51
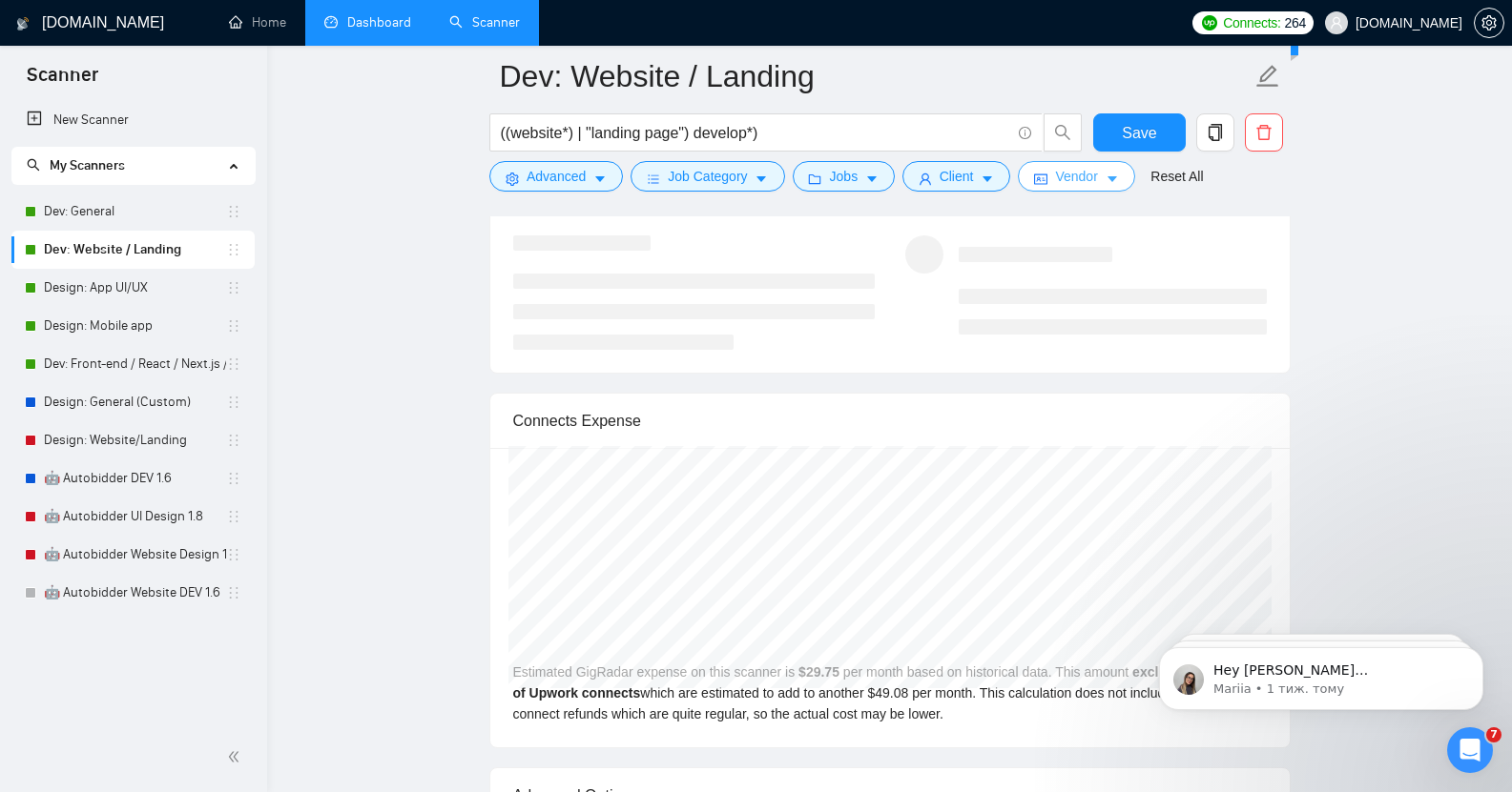
click at [1046, 174] on button "Vendor" at bounding box center [1076, 176] width 116 height 30
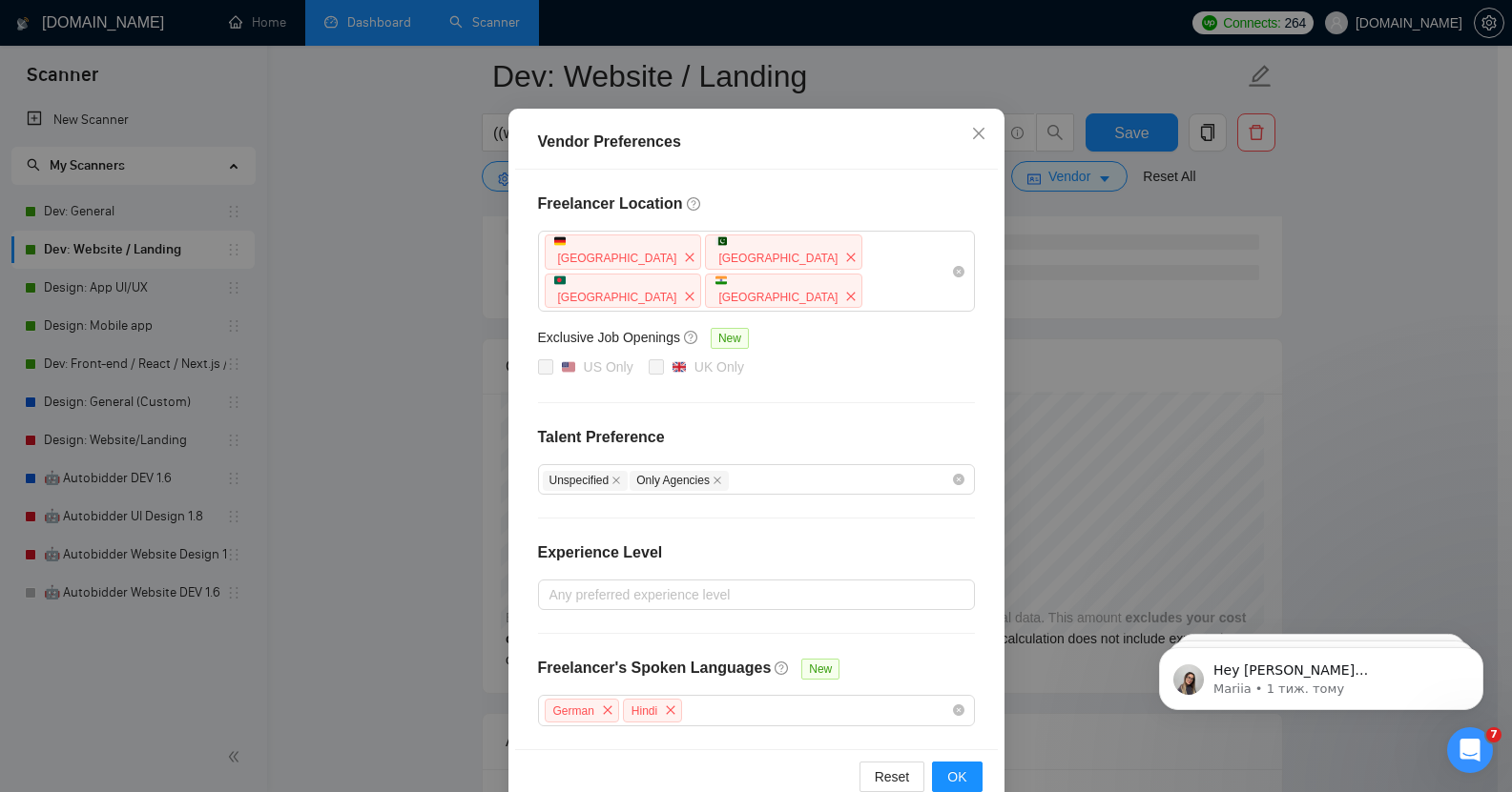
scroll to position [3818, 0]
click at [972, 137] on icon "close" at bounding box center [977, 134] width 12 height 12
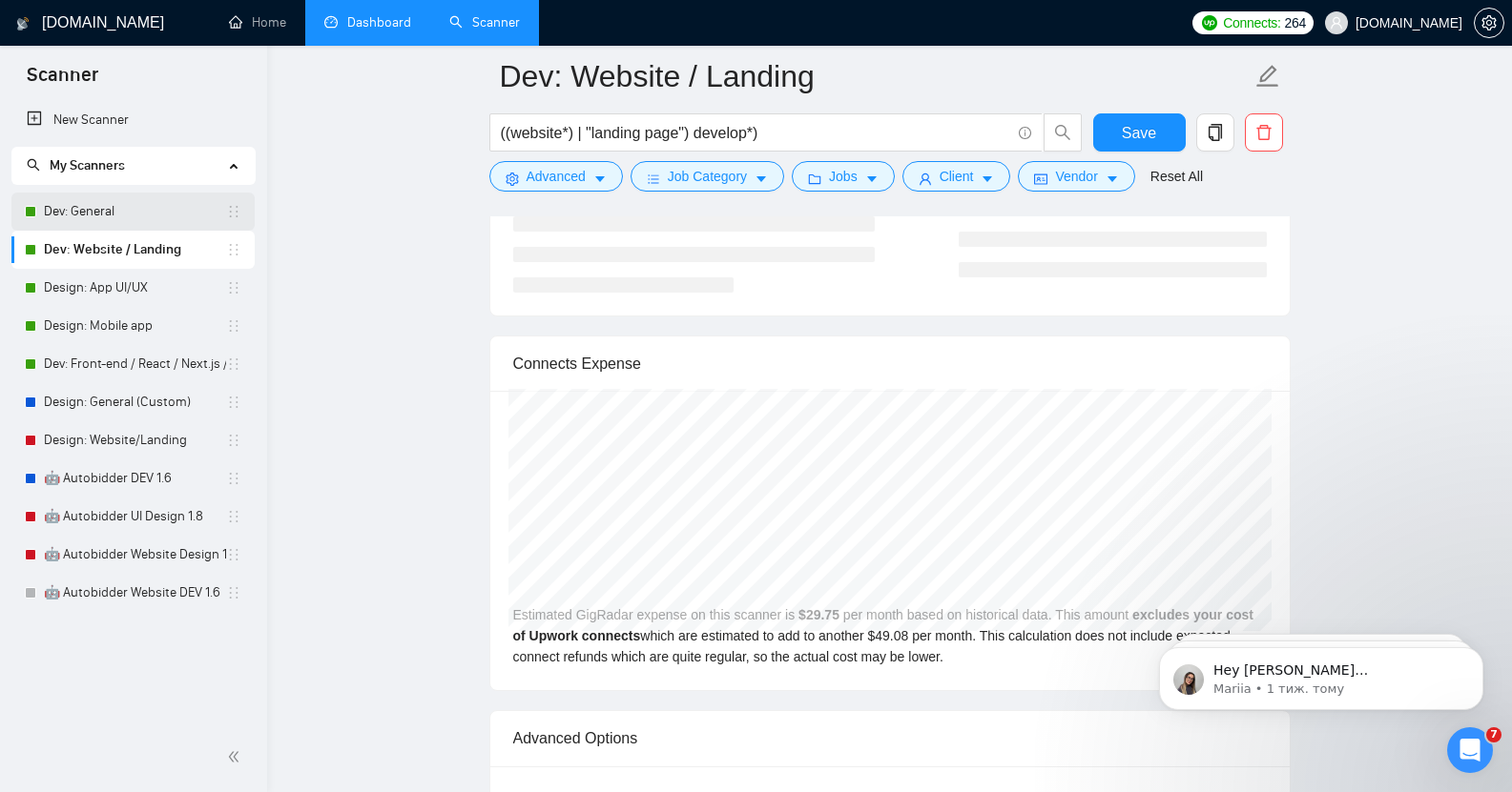
click at [139, 196] on link "Dev: General" at bounding box center [135, 212] width 182 height 38
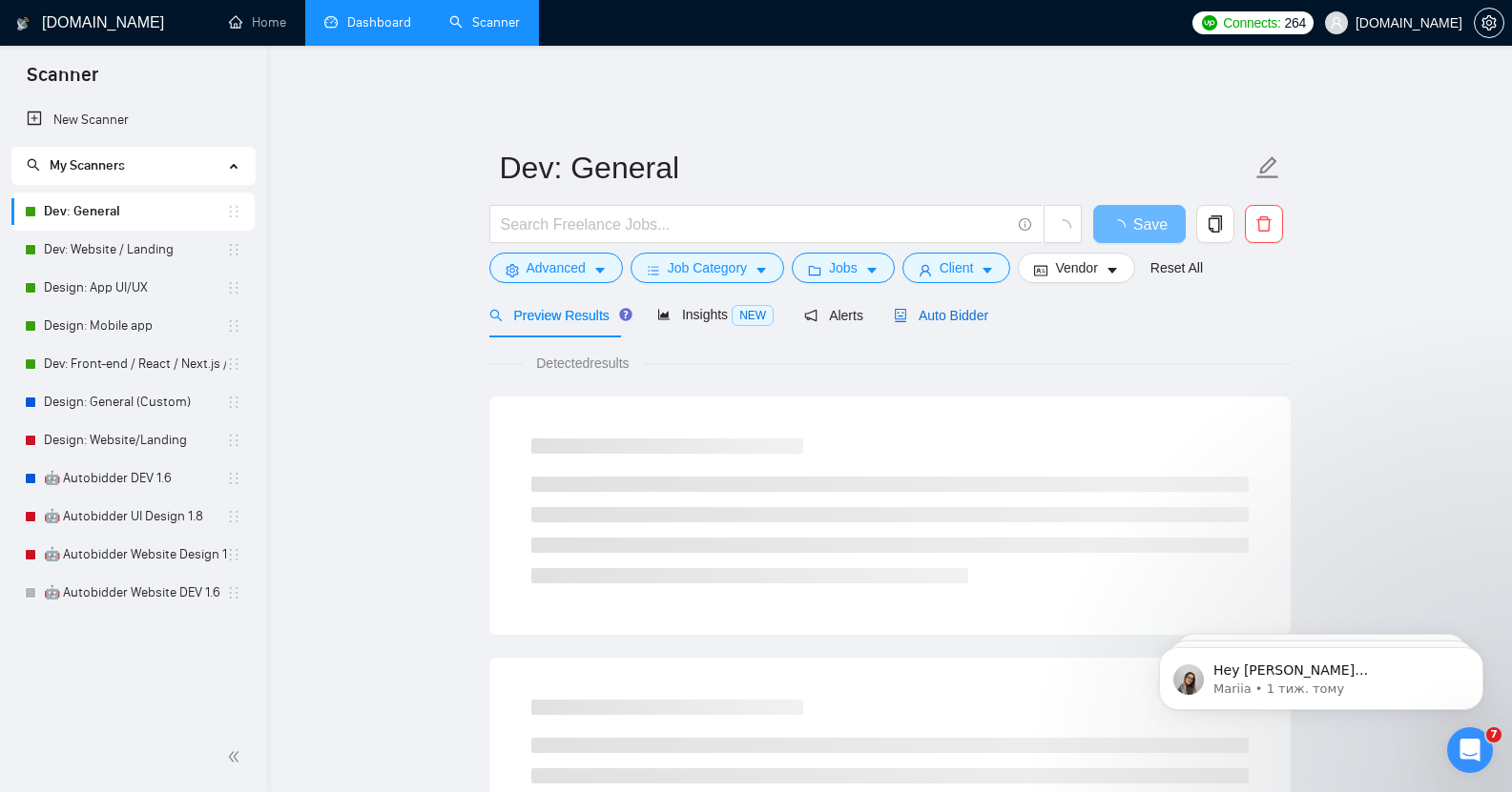
click at [965, 308] on span "Auto Bidder" at bounding box center [941, 316] width 94 height 16
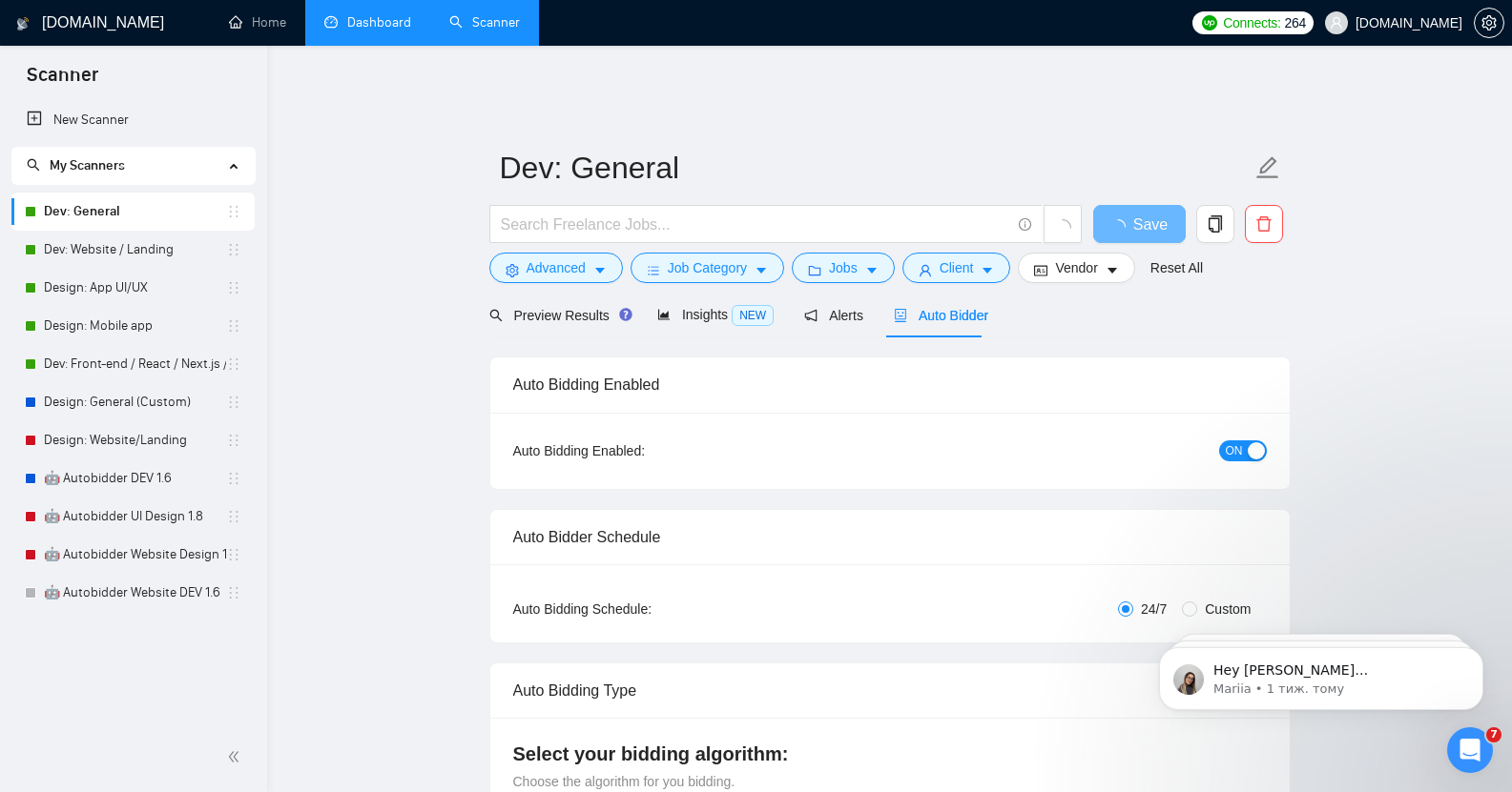
checkbox input "true"
click at [1074, 258] on span "Vendor" at bounding box center [1076, 268] width 42 height 21
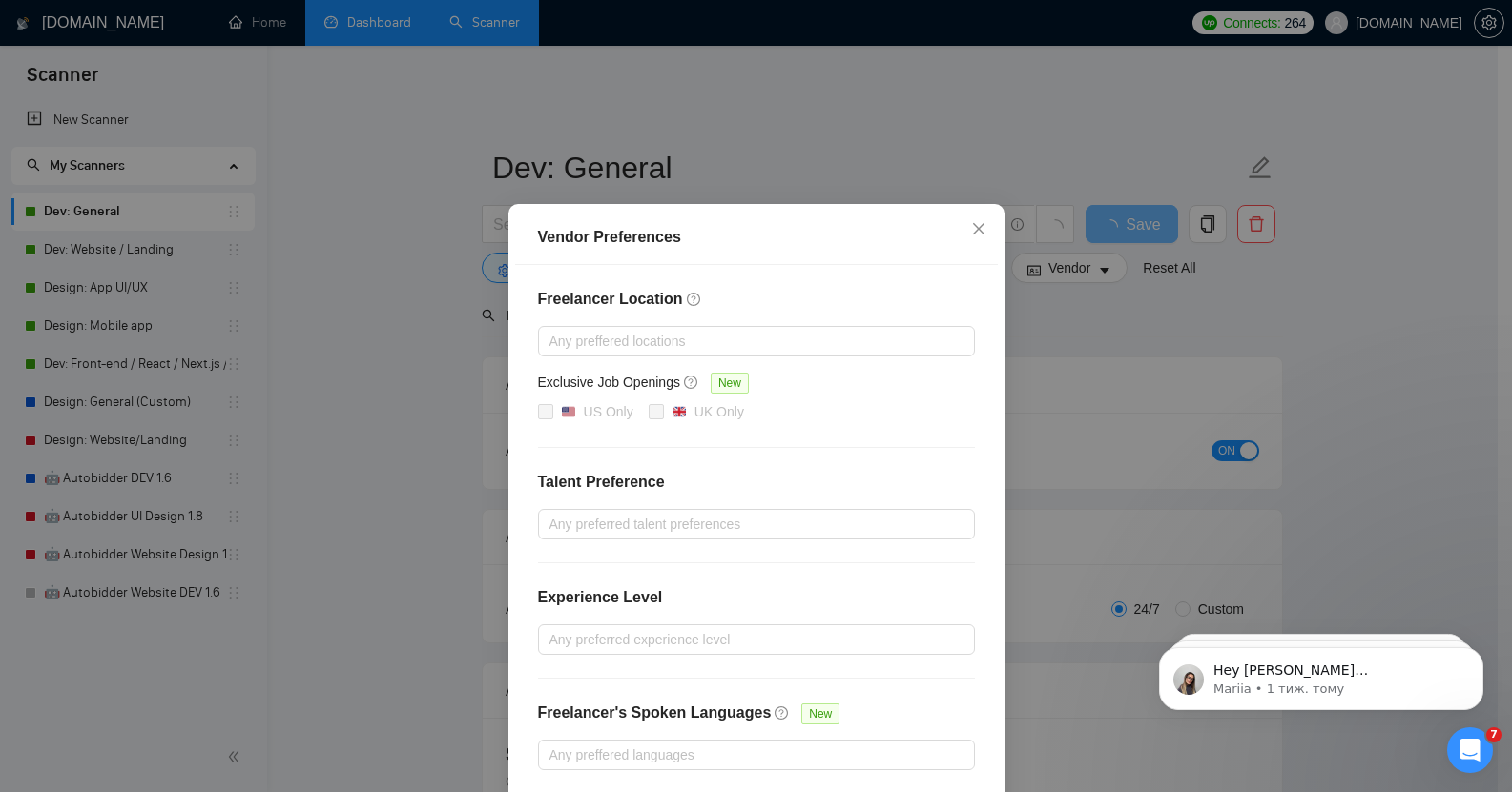
scroll to position [90, 0]
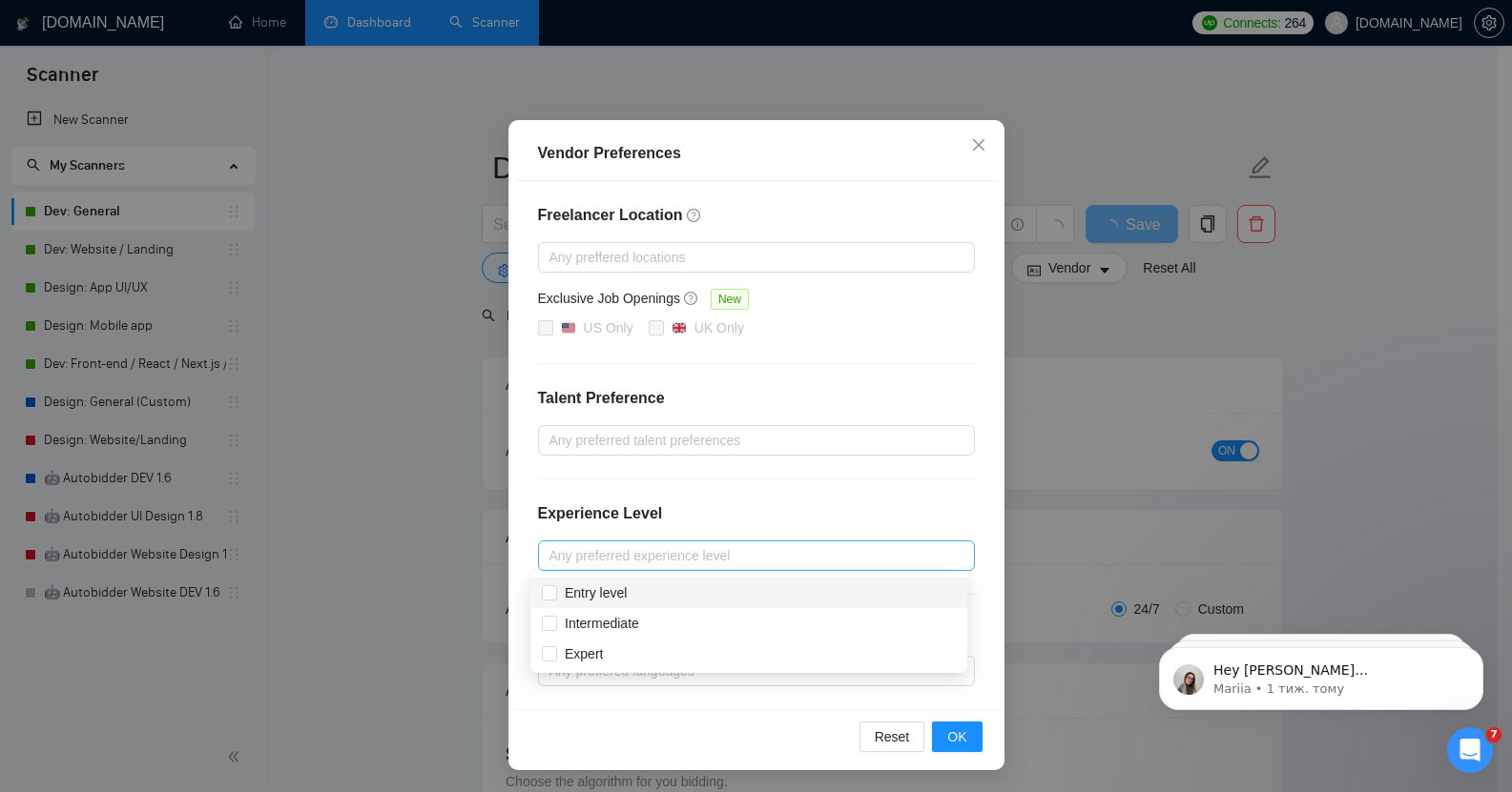
click at [687, 559] on div at bounding box center [746, 555] width 409 height 23
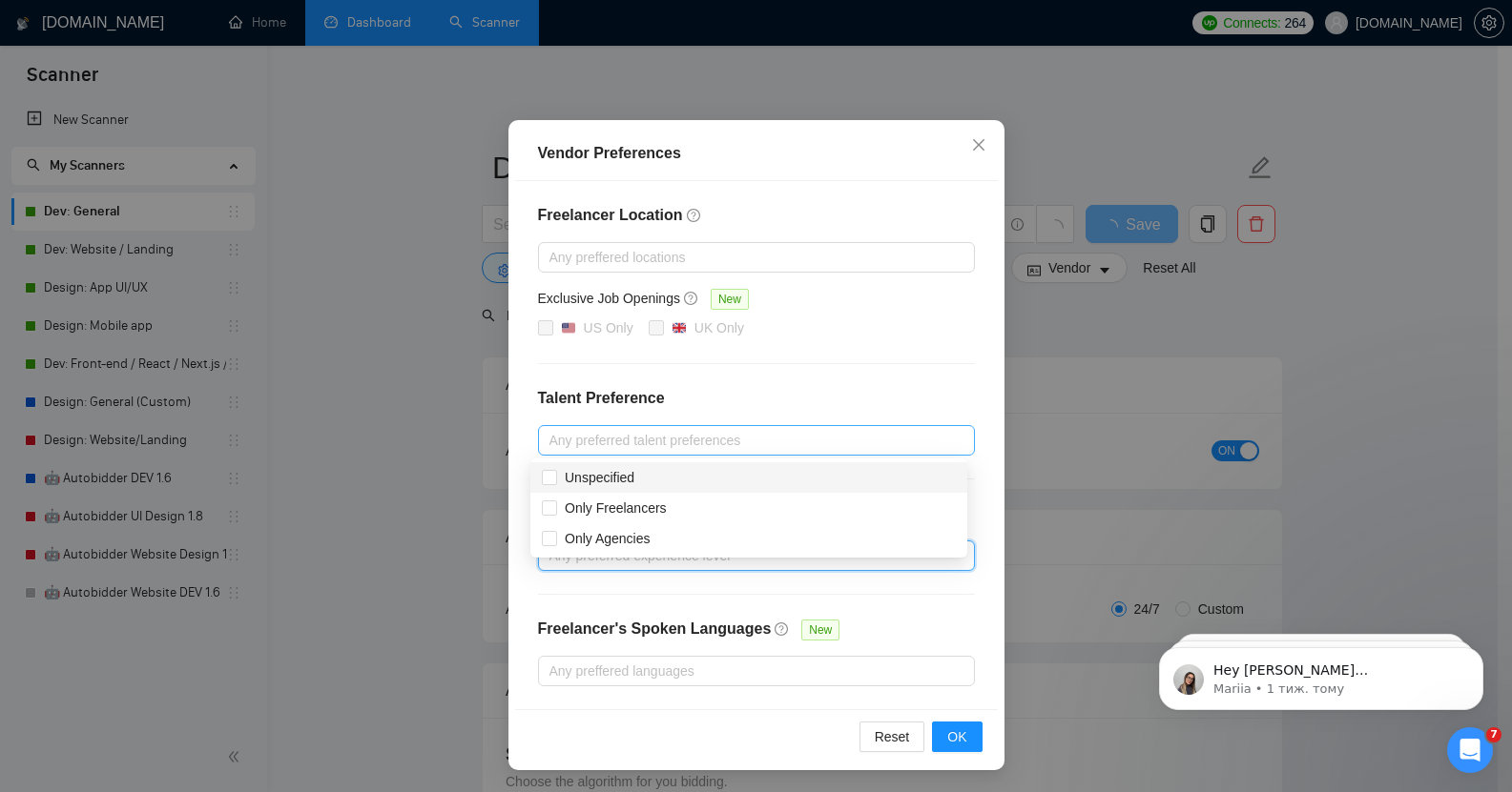
click at [642, 432] on div at bounding box center [746, 440] width 409 height 23
click at [633, 475] on span "Unspecified" at bounding box center [599, 478] width 70 height 16
click at [555, 475] on input "Unspecified" at bounding box center [548, 477] width 14 height 14
checkbox input "true"
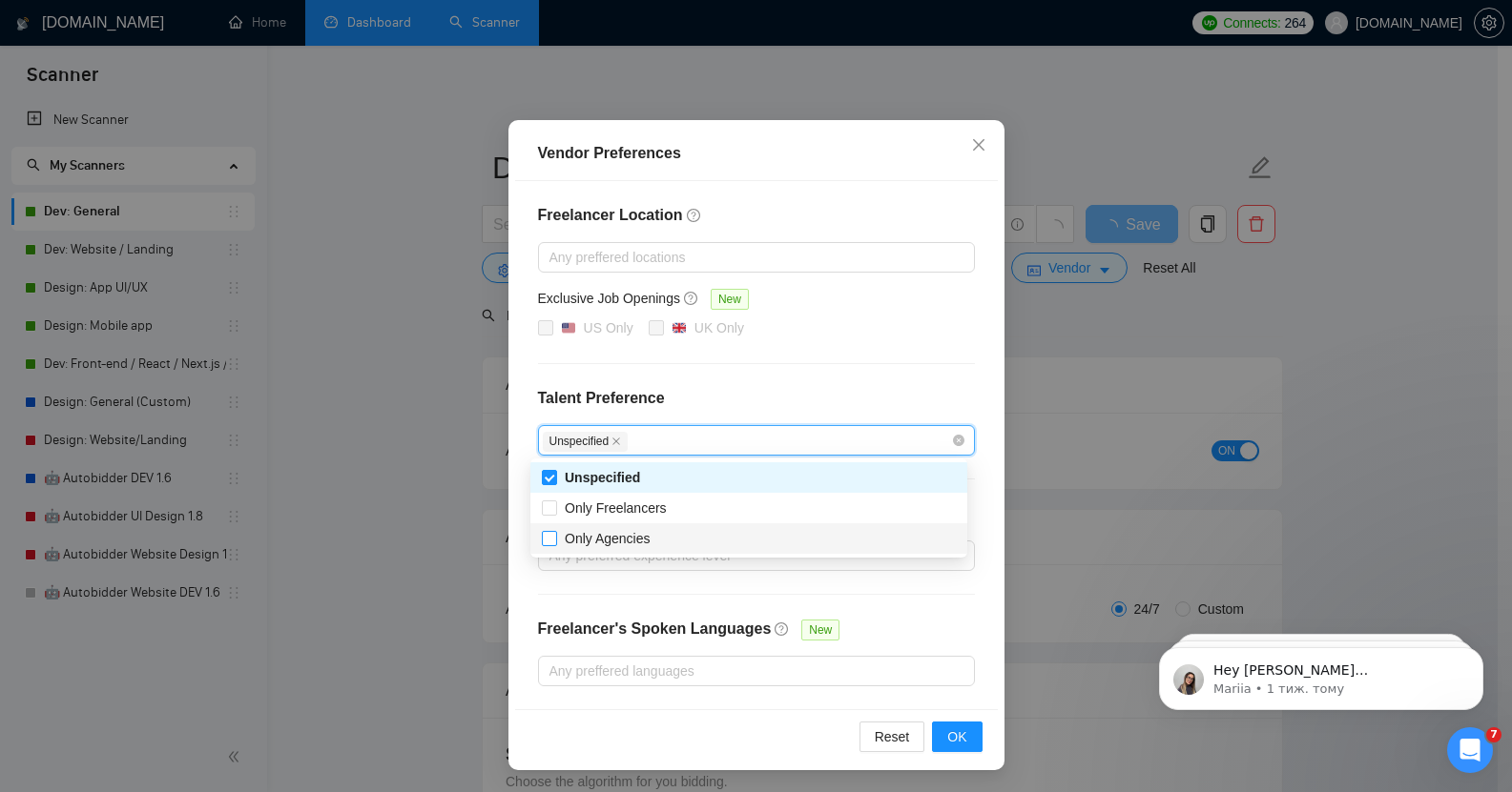
click at [641, 540] on span "Only Agencies" at bounding box center [607, 539] width 86 height 16
click at [555, 540] on input "Only Agencies" at bounding box center [548, 538] width 14 height 14
checkbox input "true"
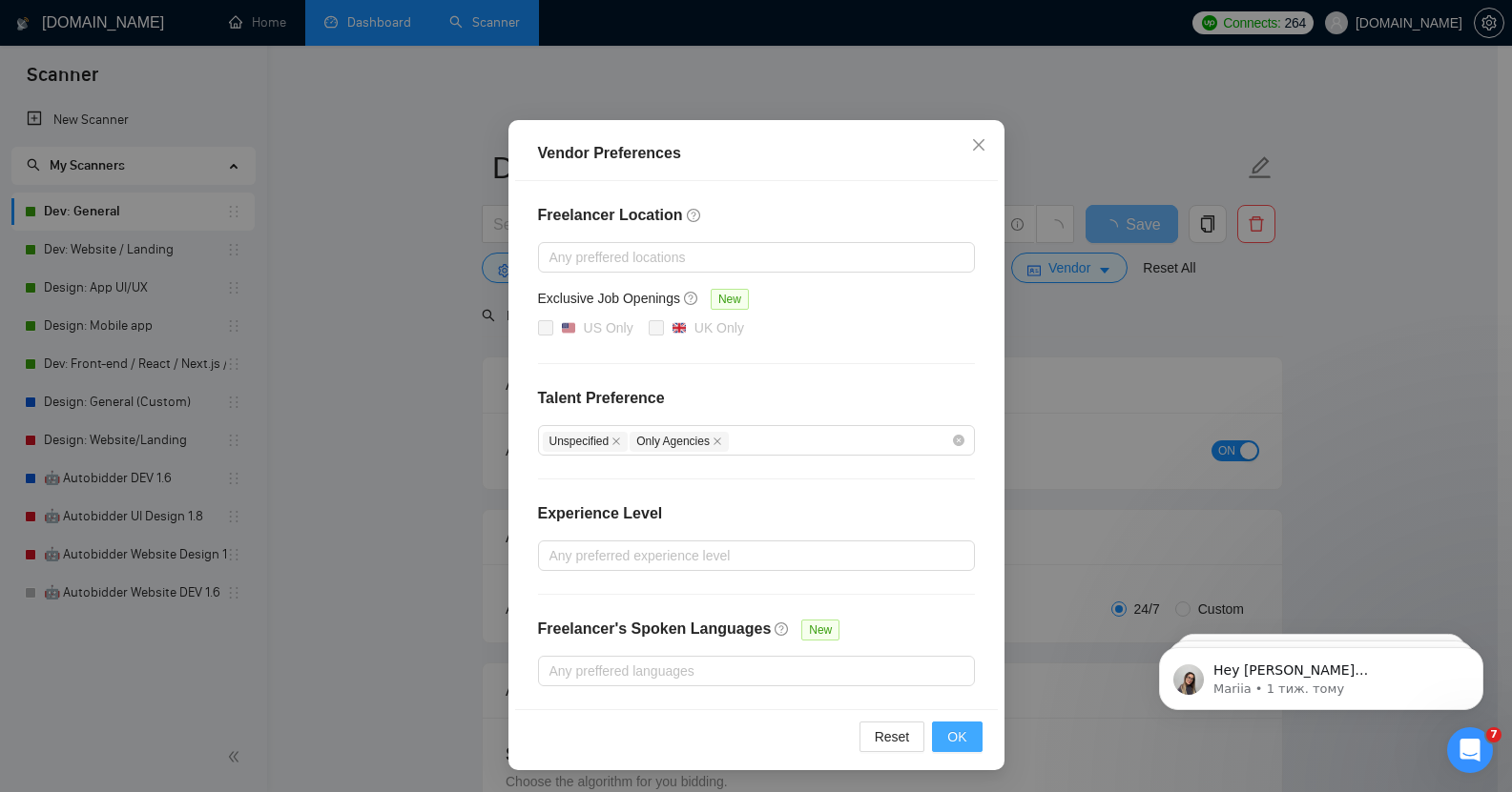
click at [951, 734] on span "OK" at bounding box center [956, 736] width 19 height 21
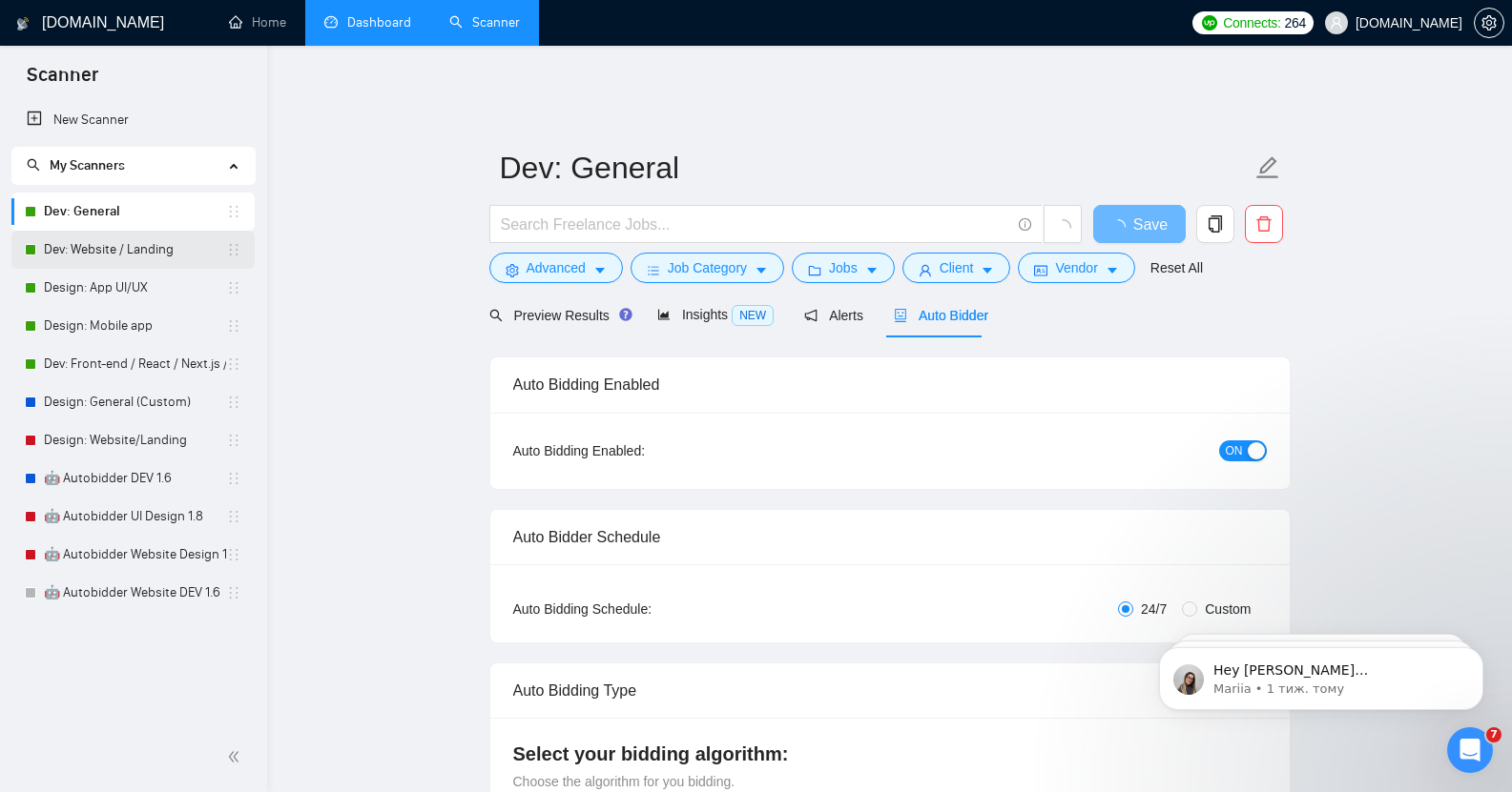
click at [139, 249] on link "Dev: Website / Landing" at bounding box center [135, 250] width 182 height 38
click at [90, 257] on link "Dev: Website / Landing" at bounding box center [135, 250] width 182 height 38
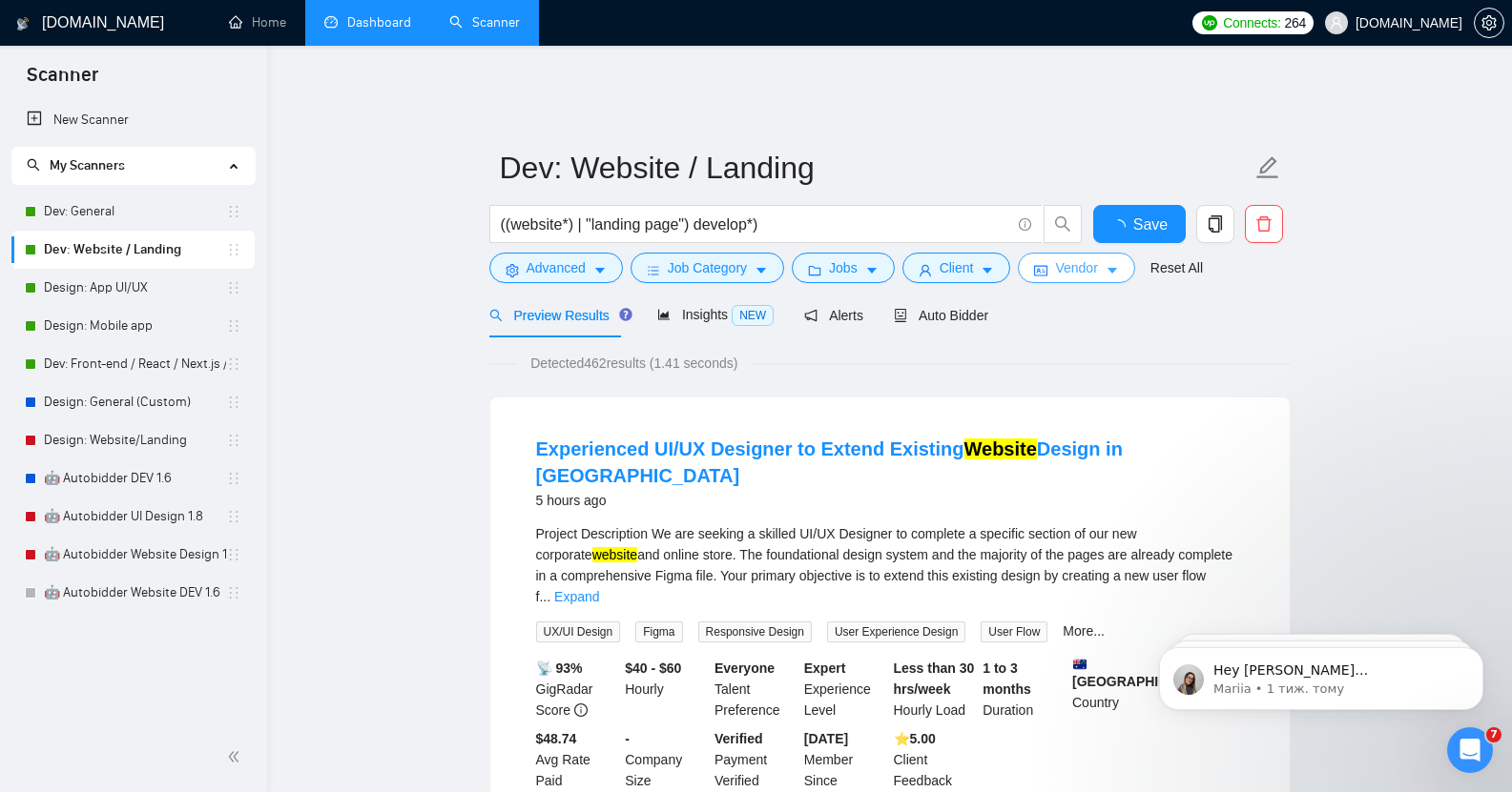
click at [1097, 256] on button "Vendor" at bounding box center [1076, 268] width 116 height 30
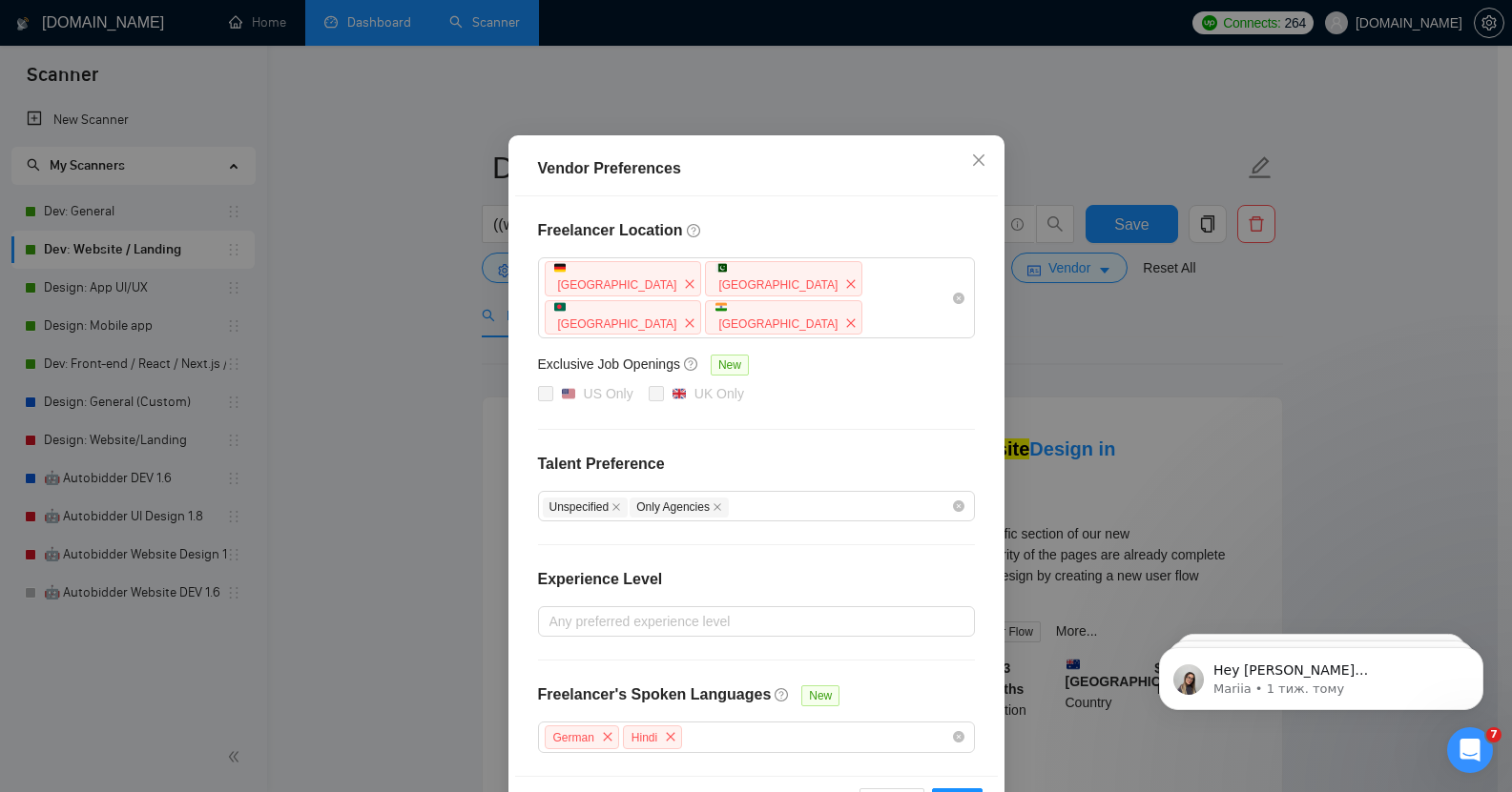
scroll to position [101, 0]
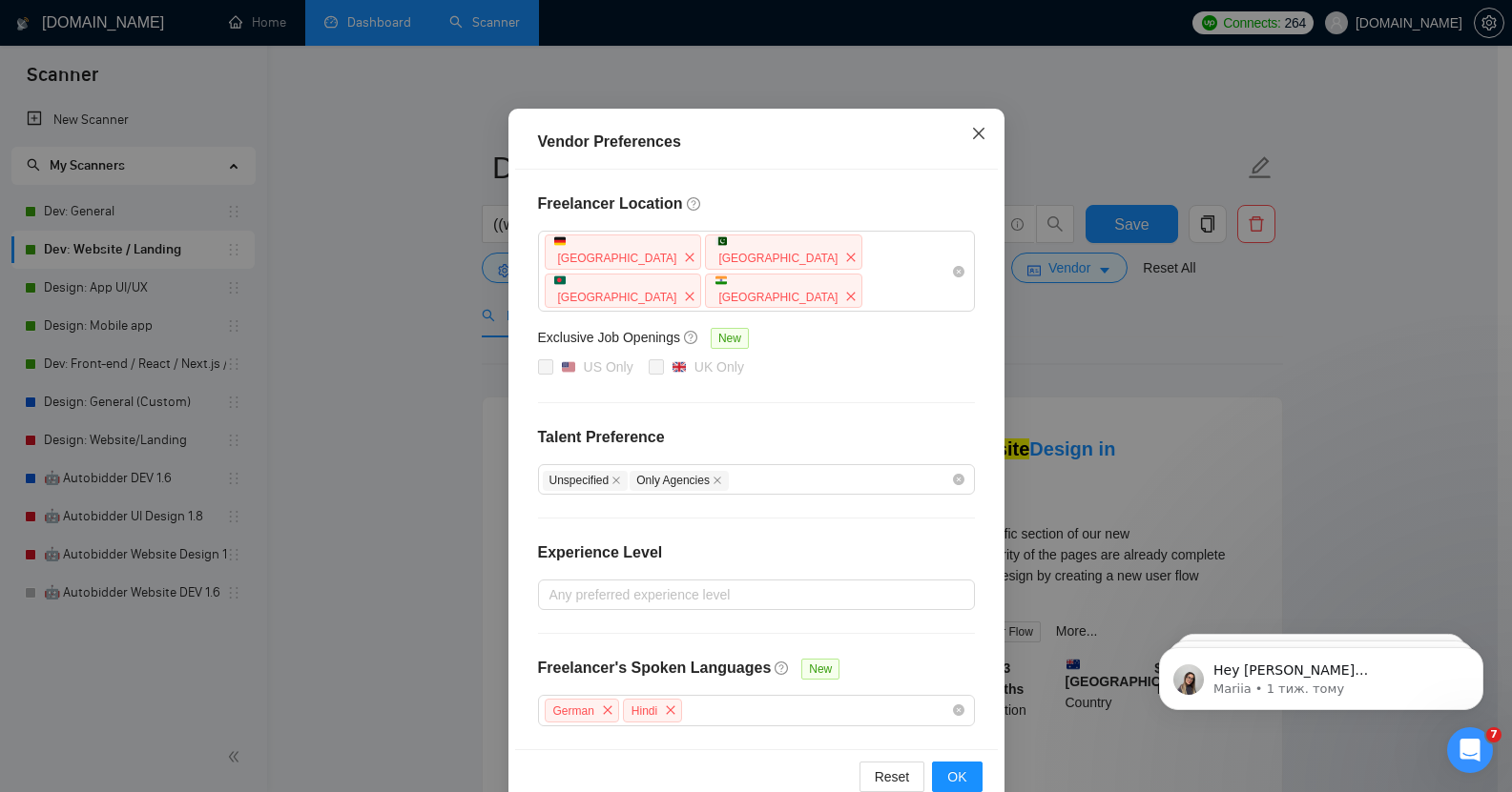
click at [978, 128] on span "Close" at bounding box center [978, 134] width 51 height 51
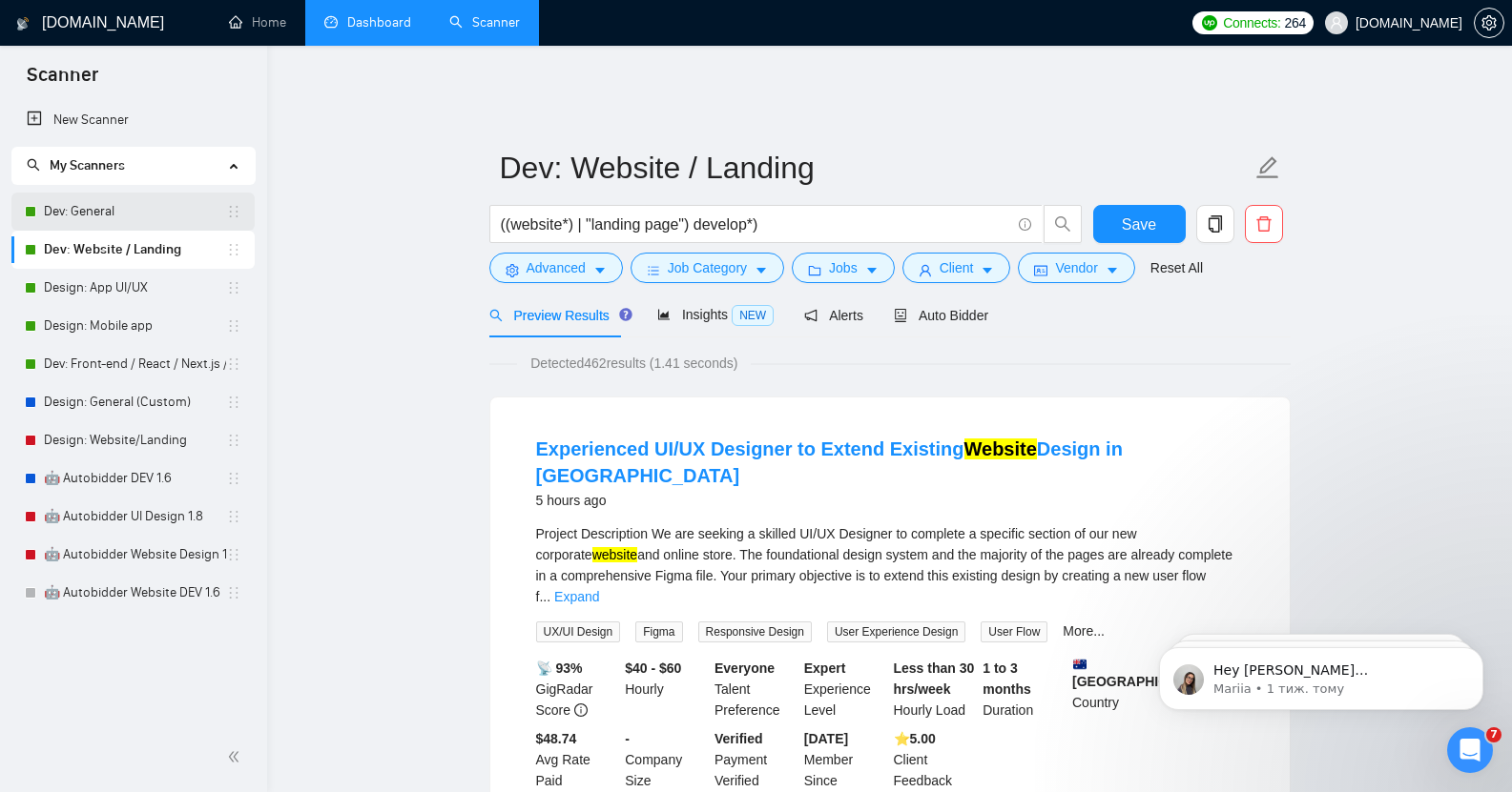
click at [106, 209] on link "Dev: General" at bounding box center [135, 212] width 182 height 38
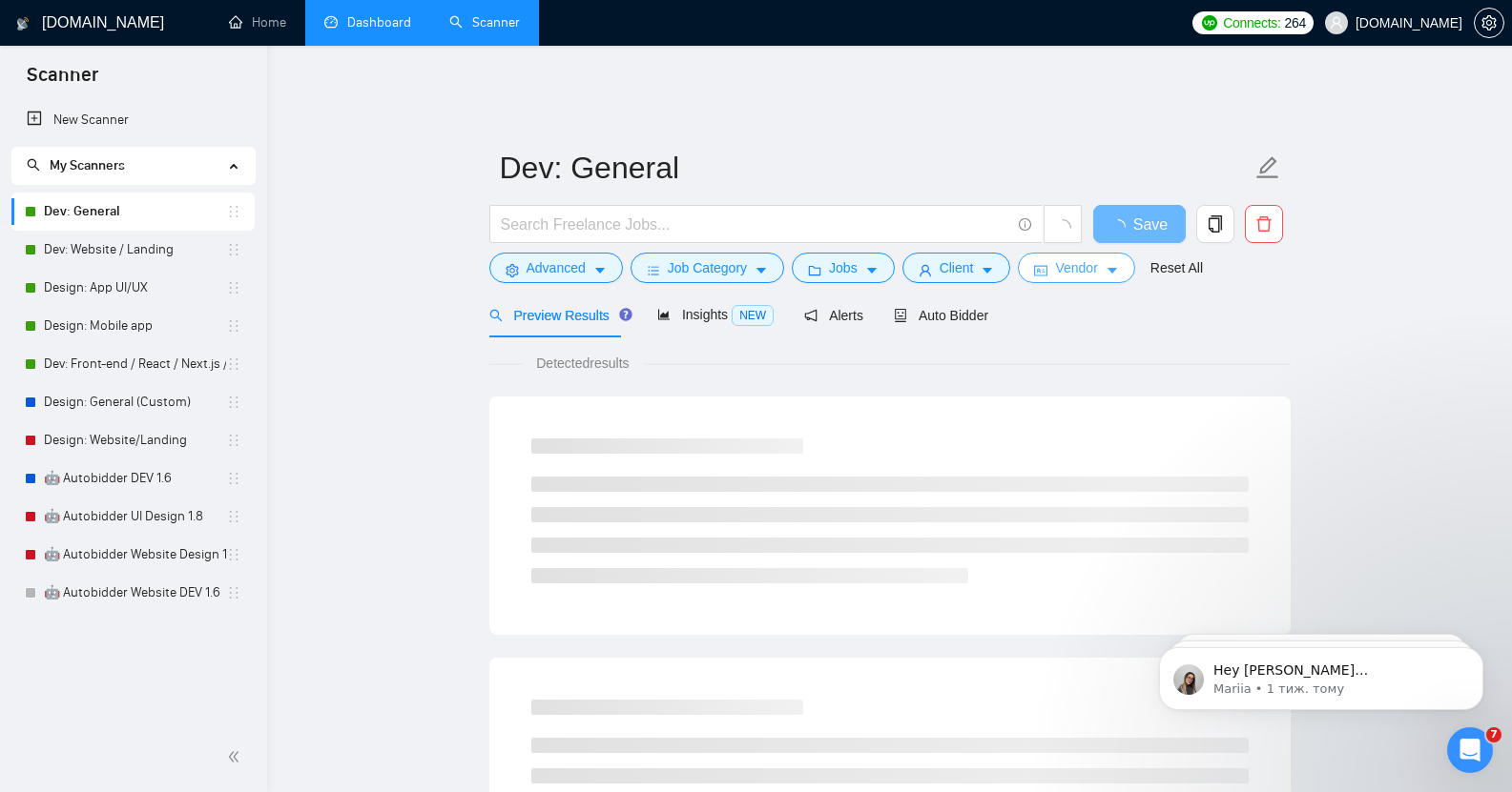
click at [1077, 262] on span "Vendor" at bounding box center [1076, 268] width 42 height 21
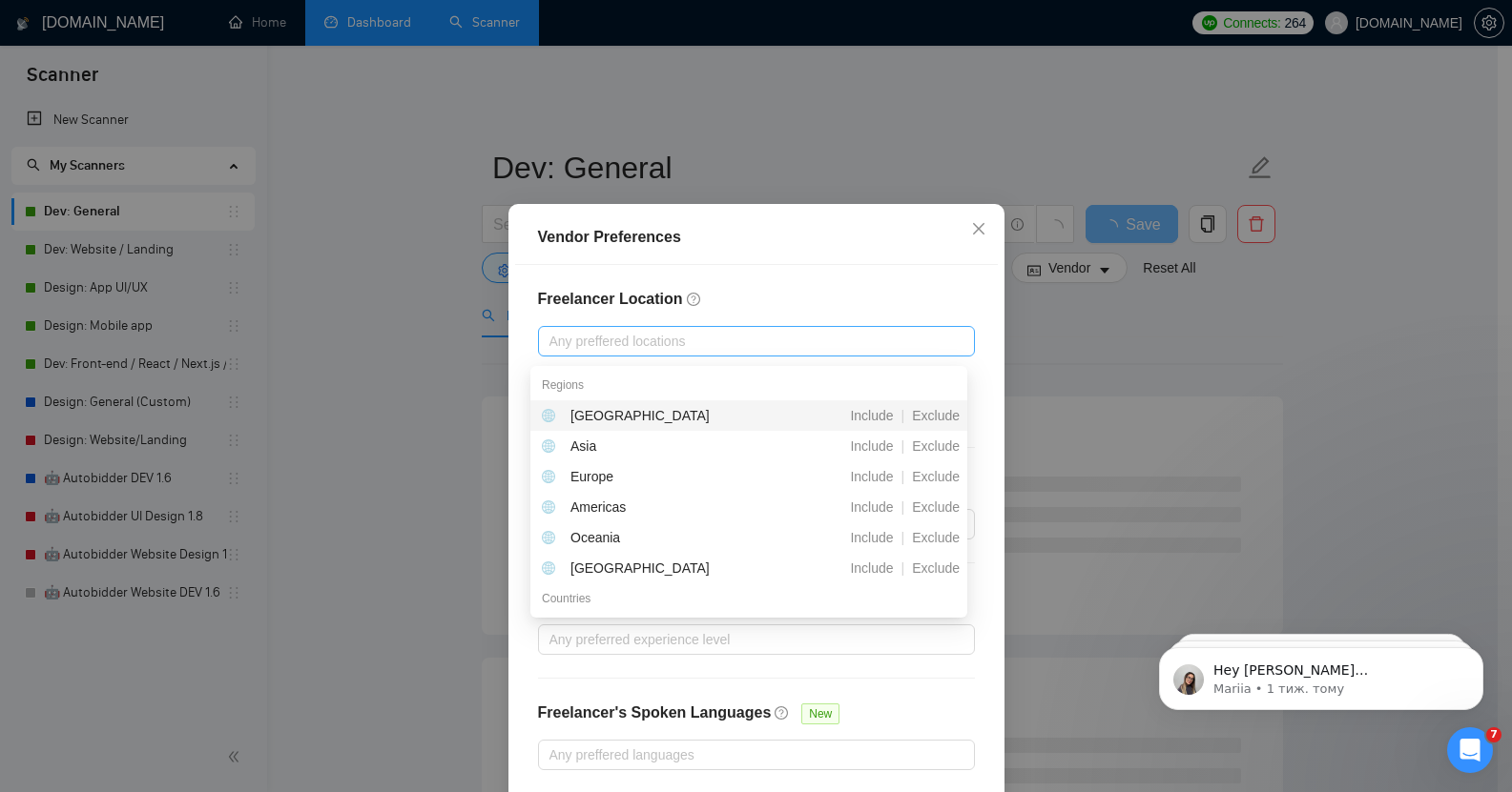
click at [621, 348] on div at bounding box center [746, 340] width 409 height 23
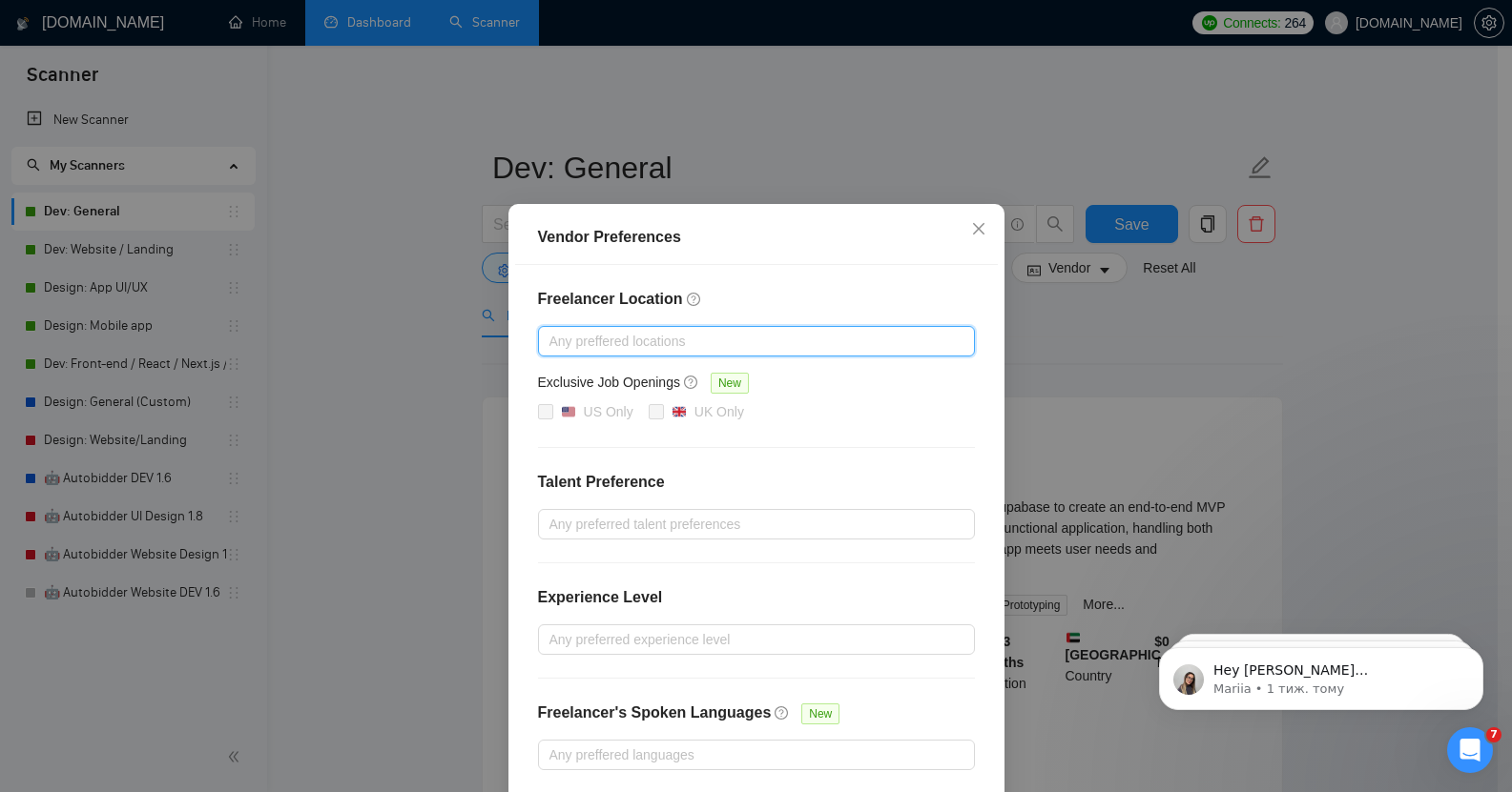
click at [592, 346] on div at bounding box center [746, 340] width 409 height 23
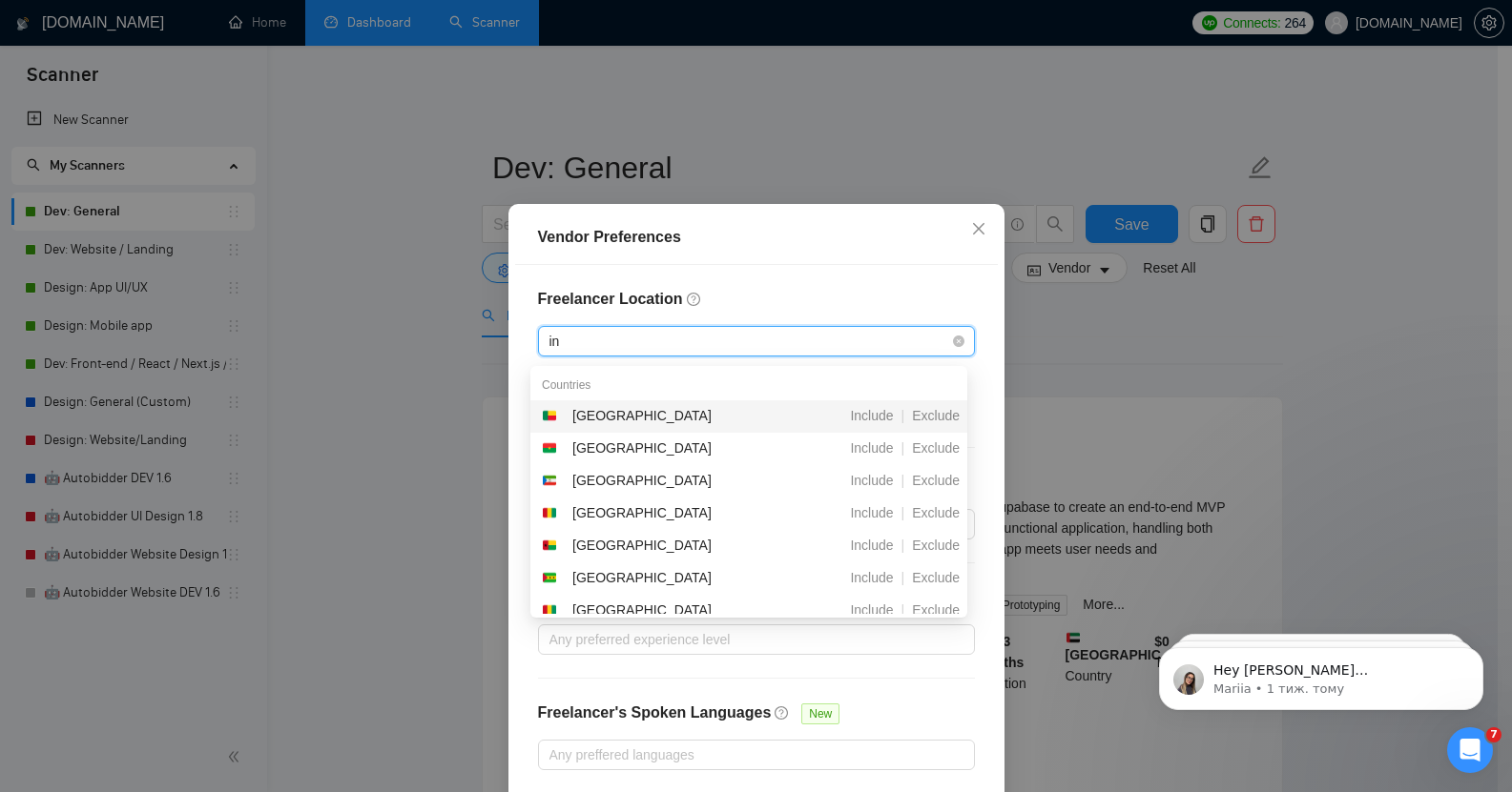
type input "ind"
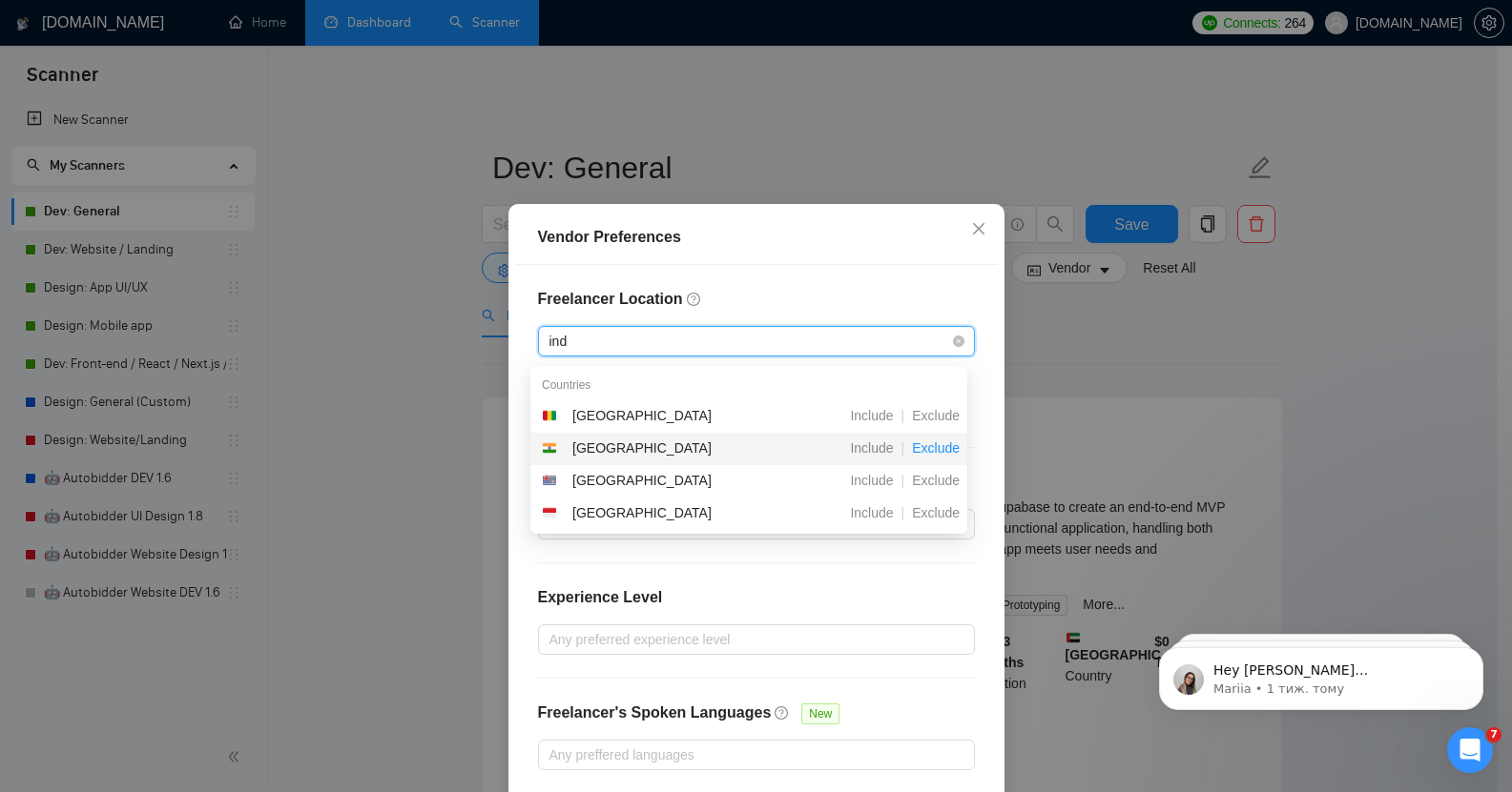
click at [938, 448] on span "Exclude" at bounding box center [936, 449] width 63 height 16
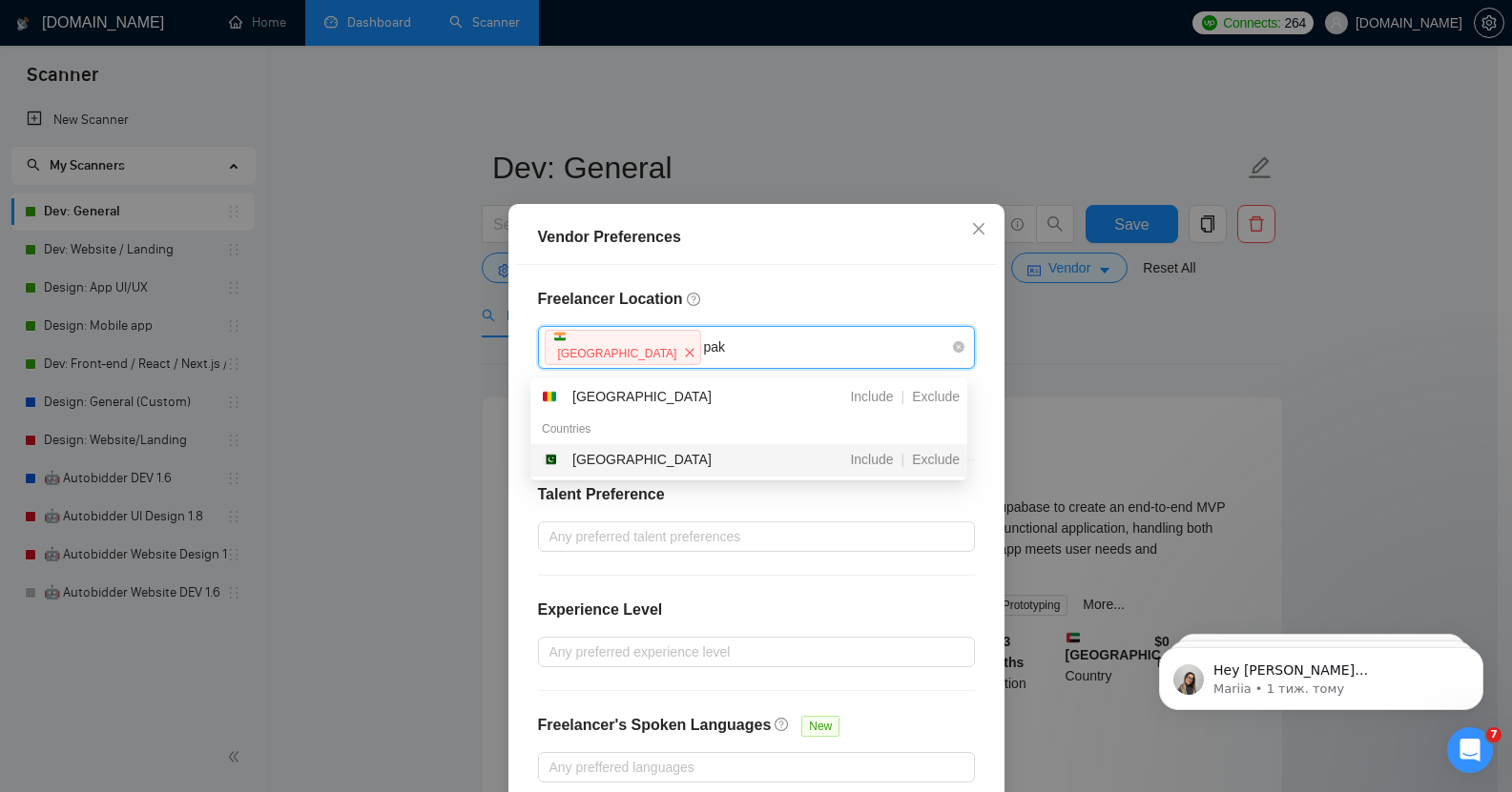
type input "paki"
click at [941, 458] on span "Exclude" at bounding box center [936, 459] width 63 height 16
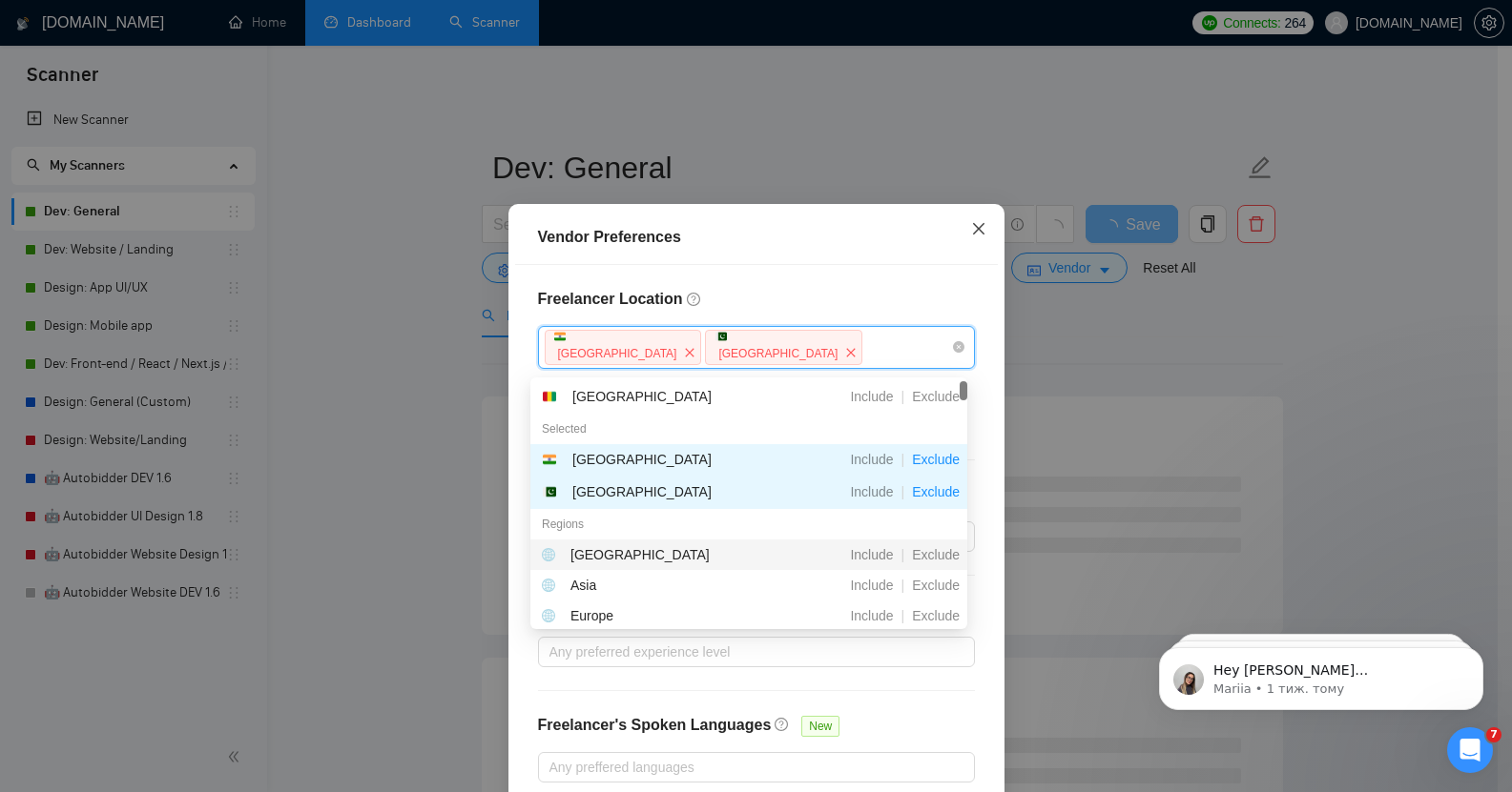
click at [974, 234] on icon "close" at bounding box center [977, 229] width 12 height 12
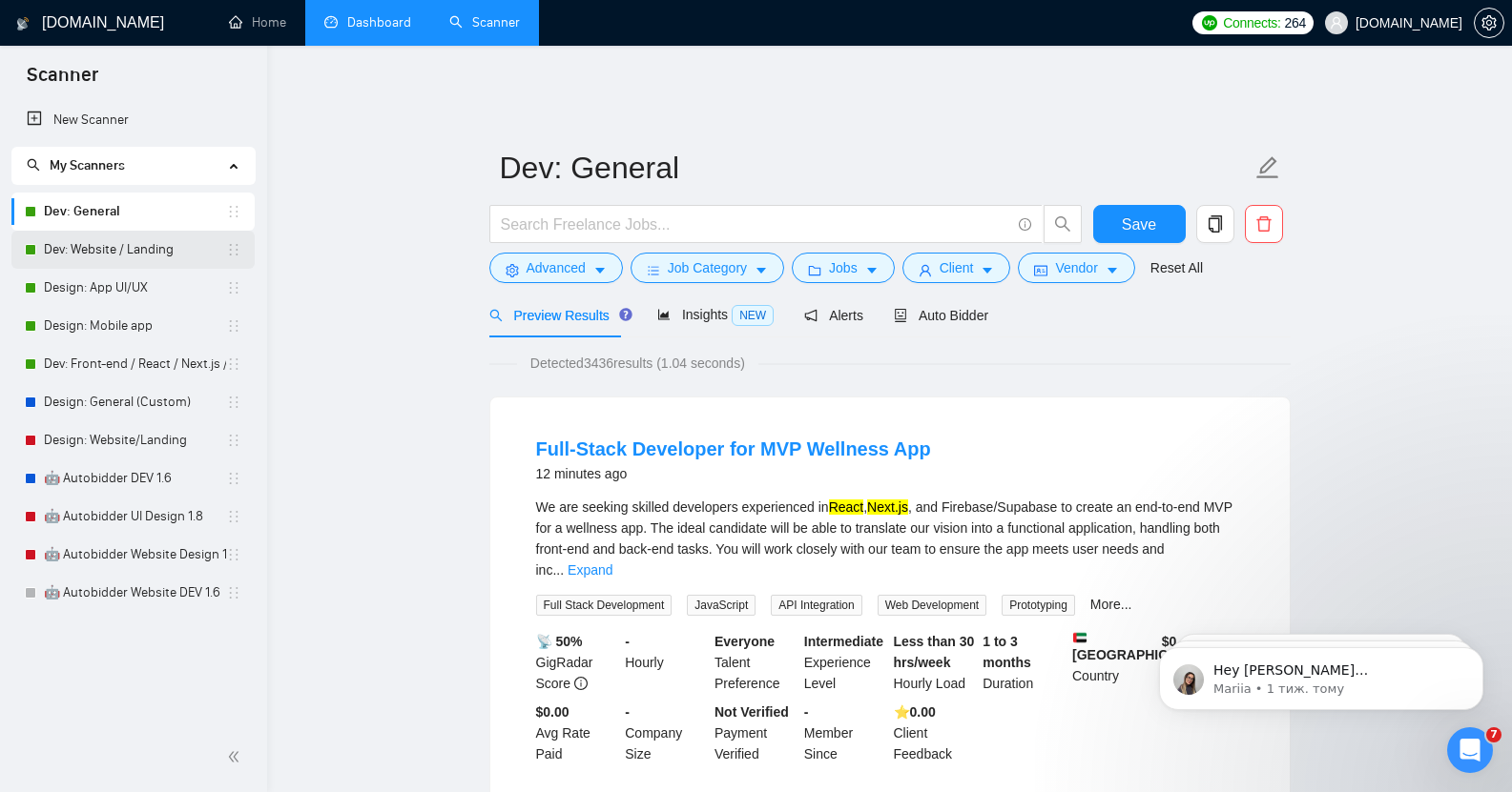
click at [139, 249] on link "Dev: Website / Landing" at bounding box center [135, 250] width 182 height 38
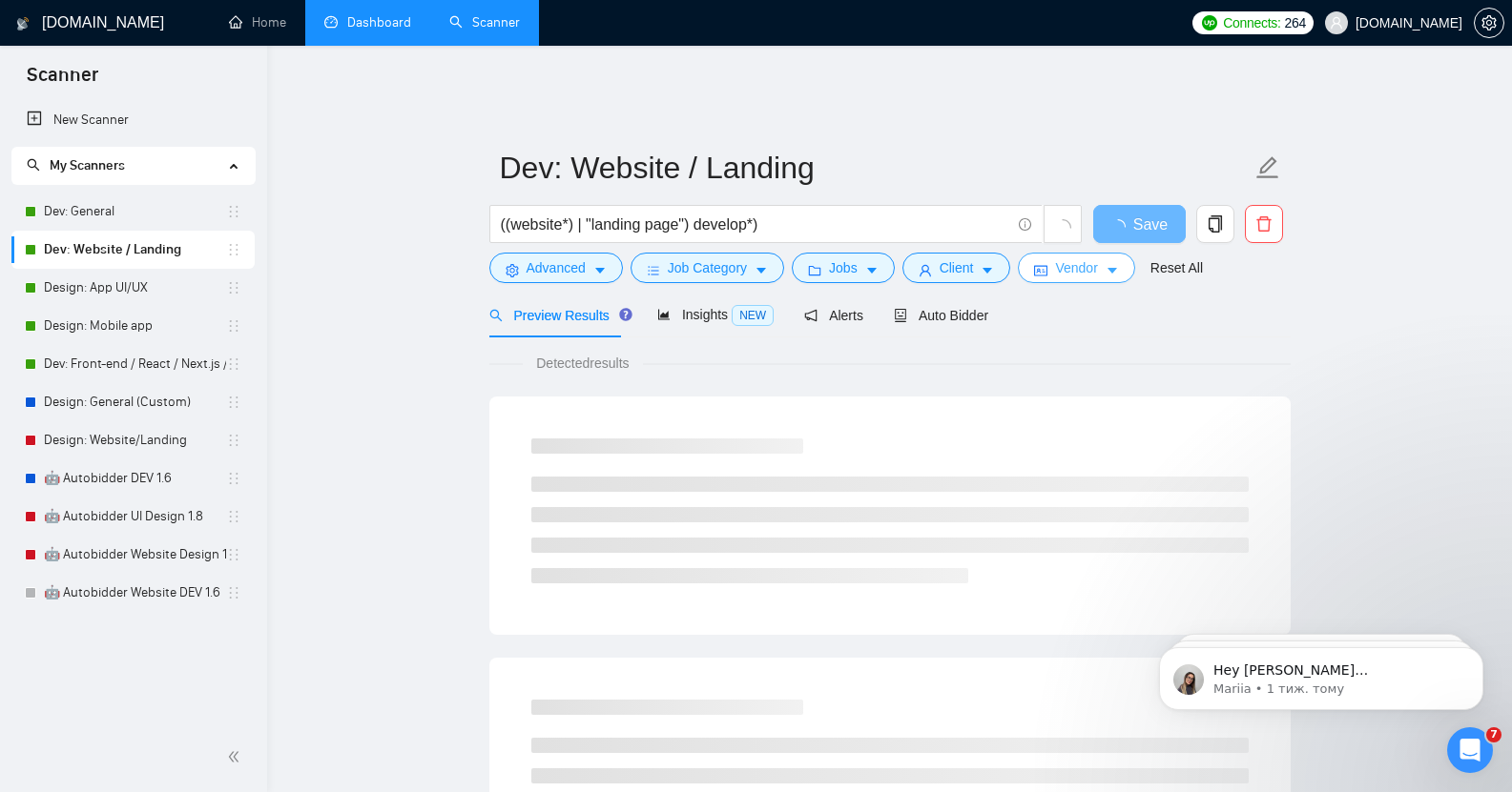
click at [1105, 264] on icon "caret-down" at bounding box center [1112, 271] width 14 height 14
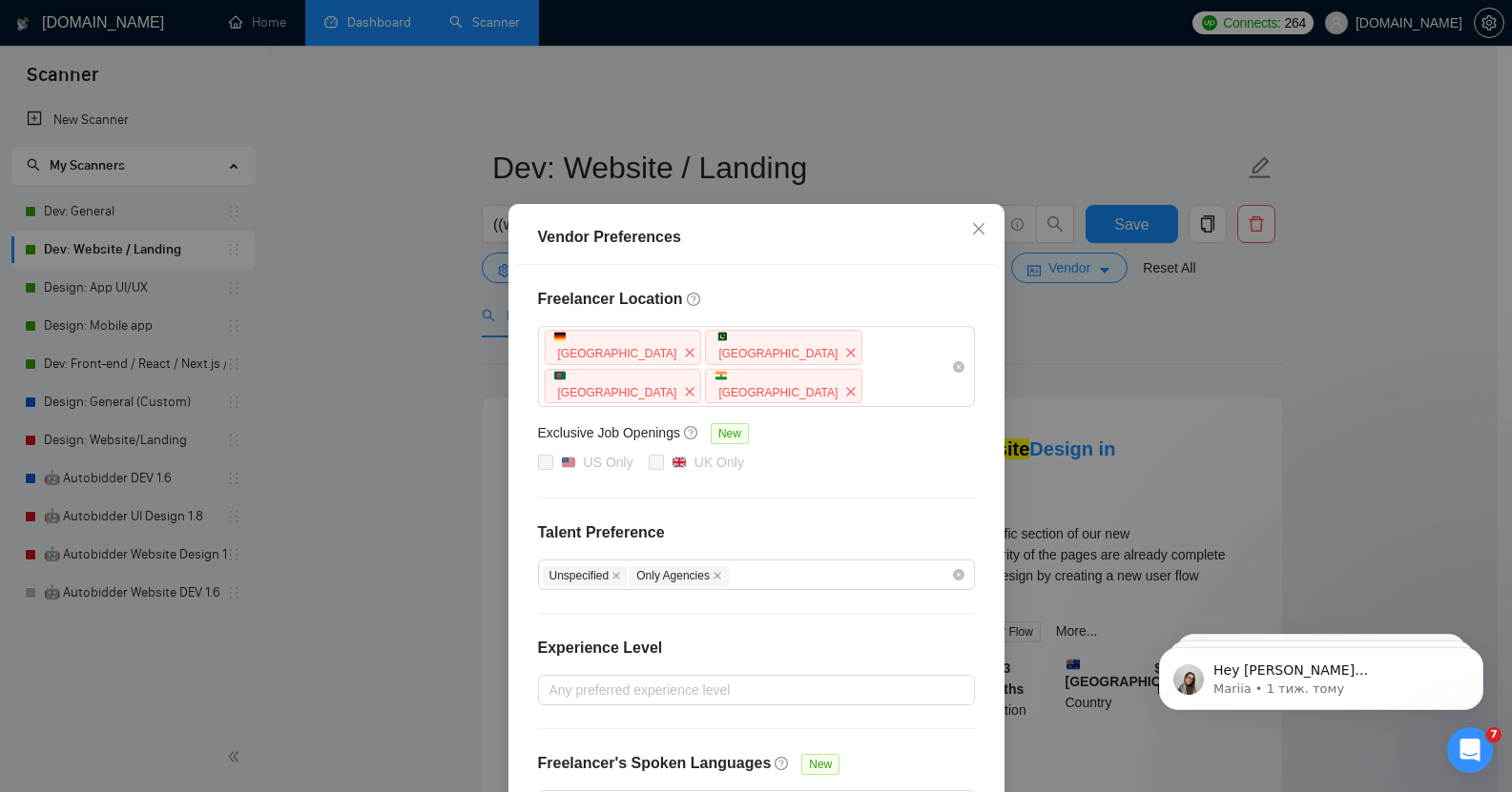
scroll to position [101, 0]
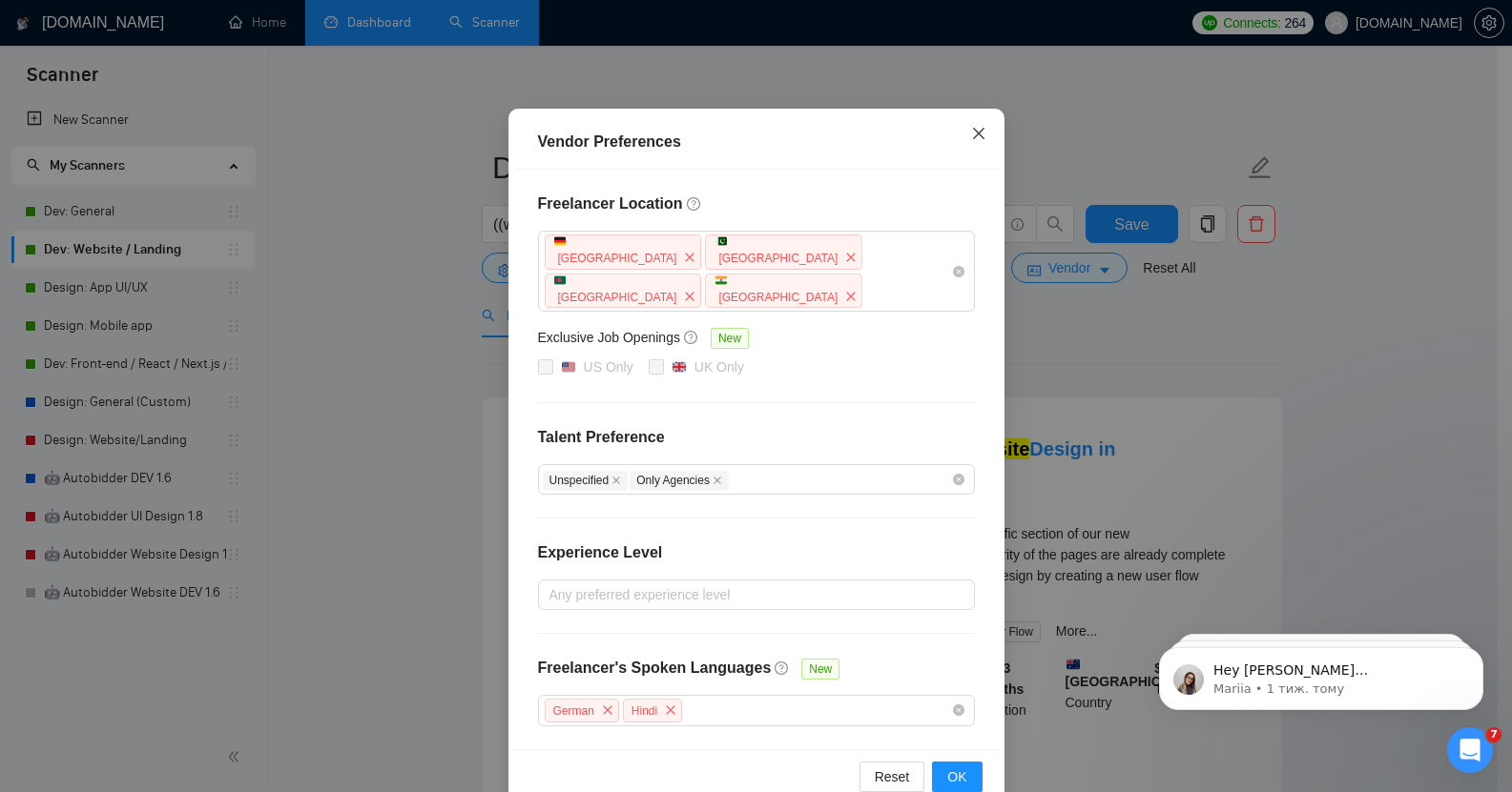
click at [972, 129] on icon "close" at bounding box center [979, 134] width 16 height 16
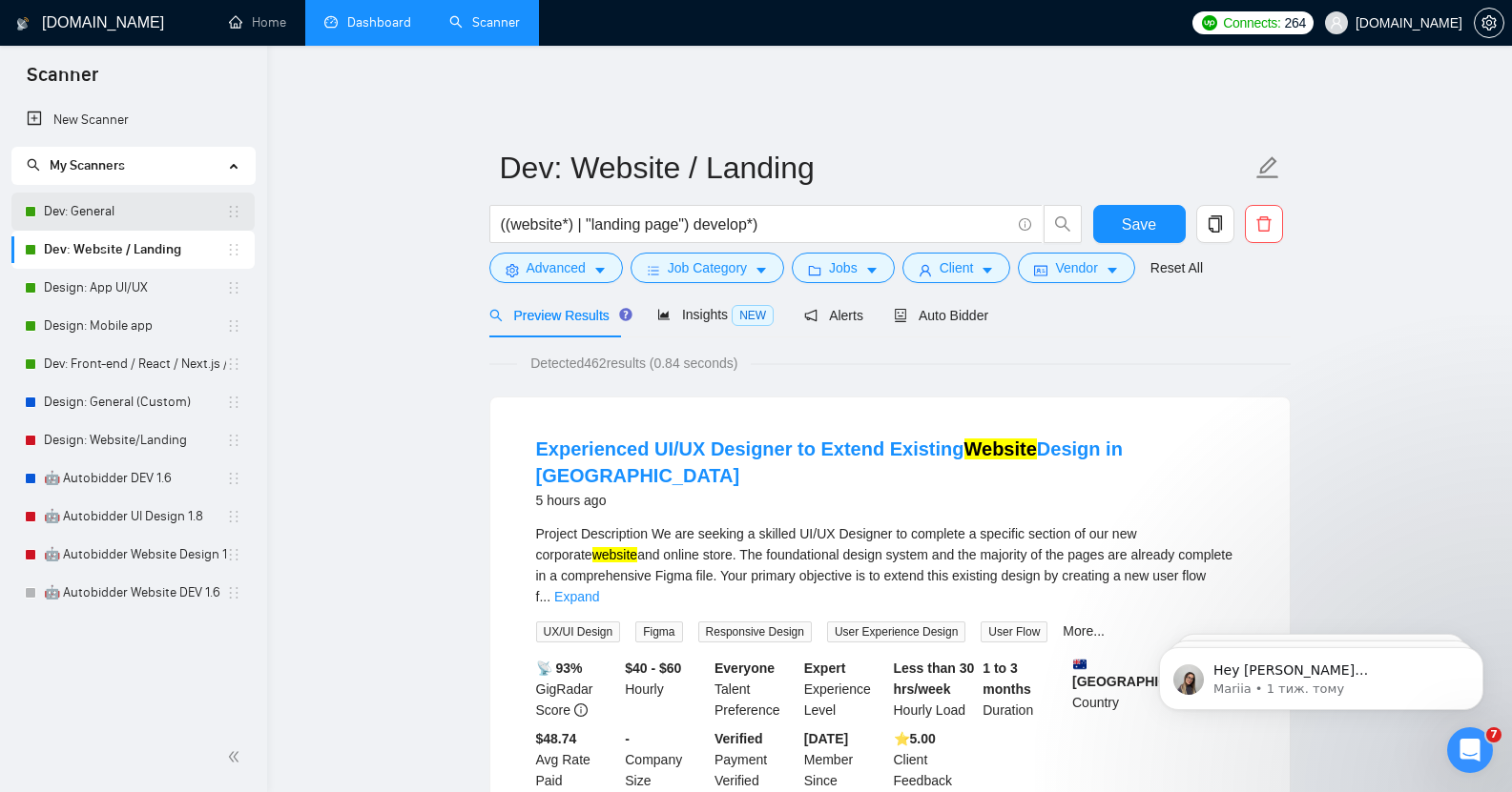
click at [135, 203] on link "Dev: General" at bounding box center [135, 212] width 182 height 38
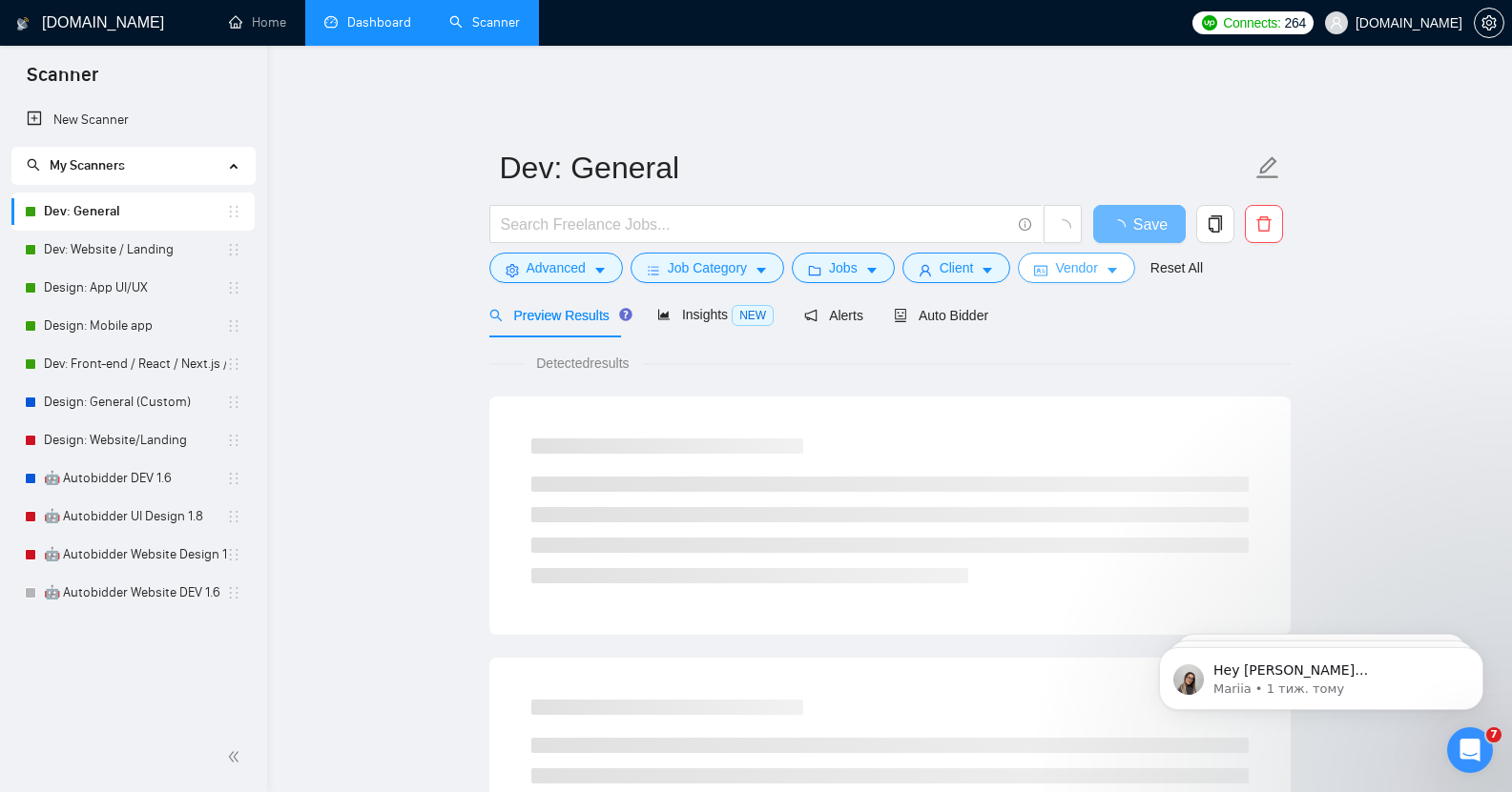
click at [1059, 261] on span "Vendor" at bounding box center [1076, 268] width 42 height 21
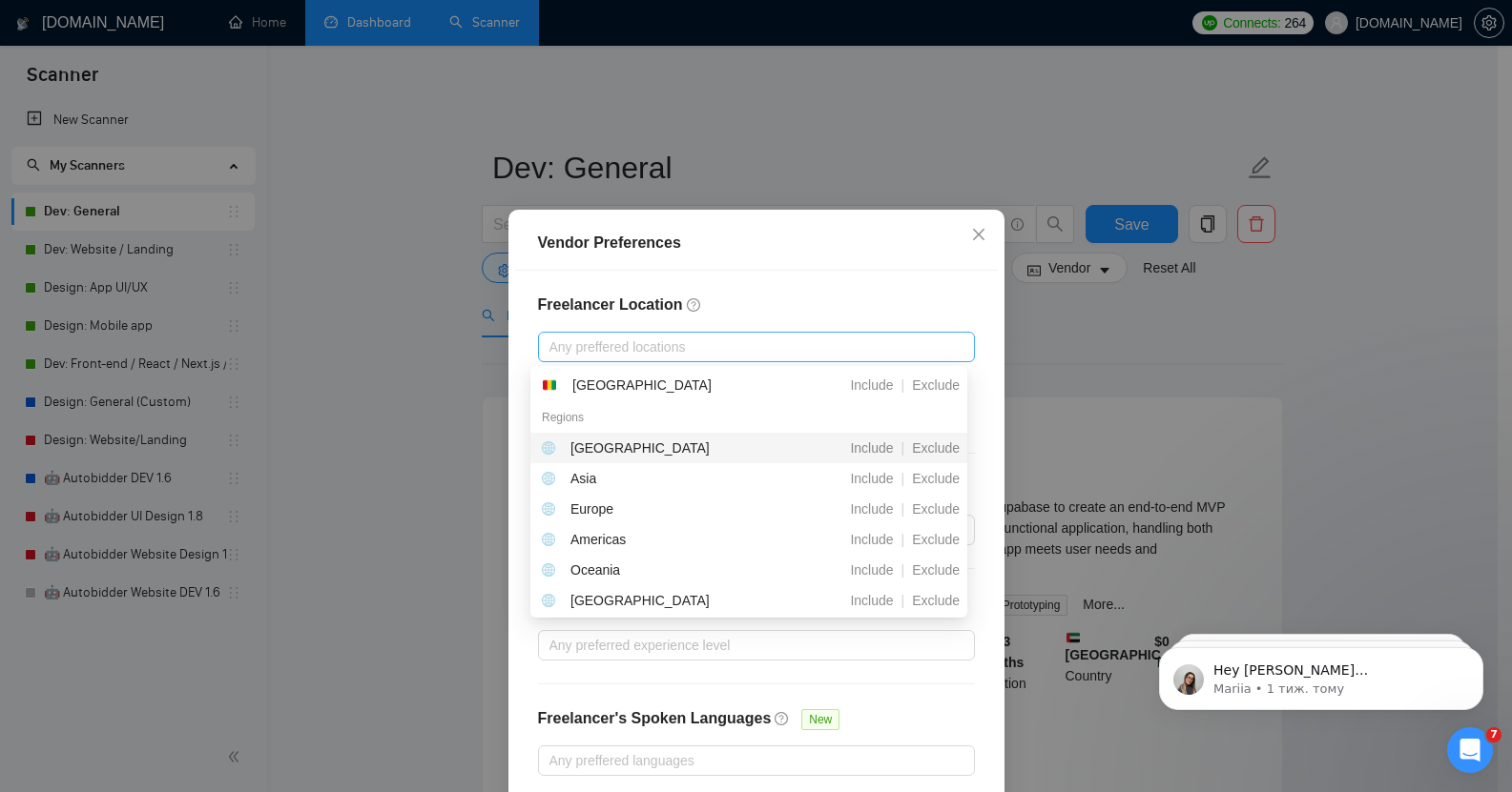
click at [607, 348] on div at bounding box center [746, 346] width 409 height 23
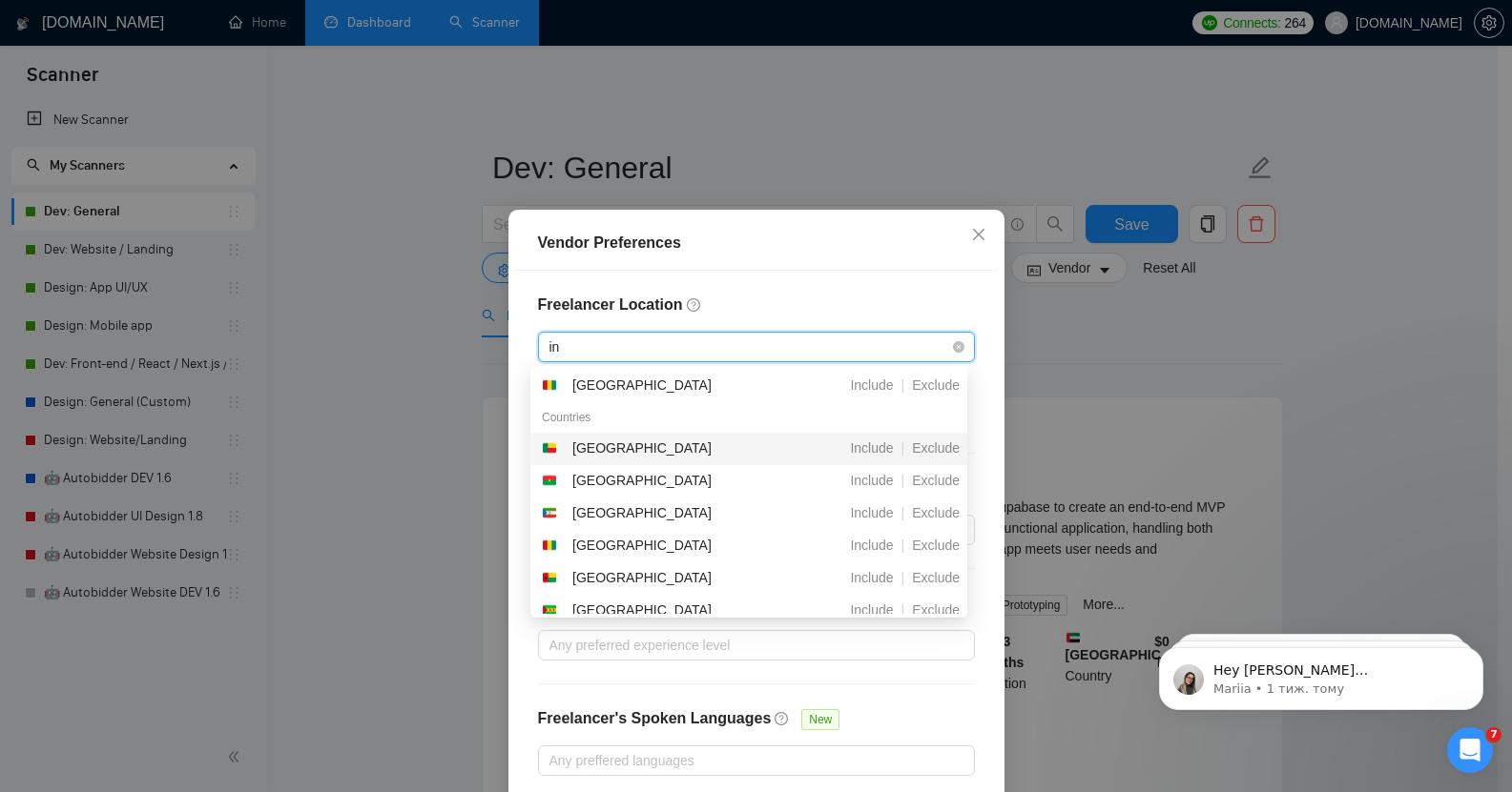
type input "ind"
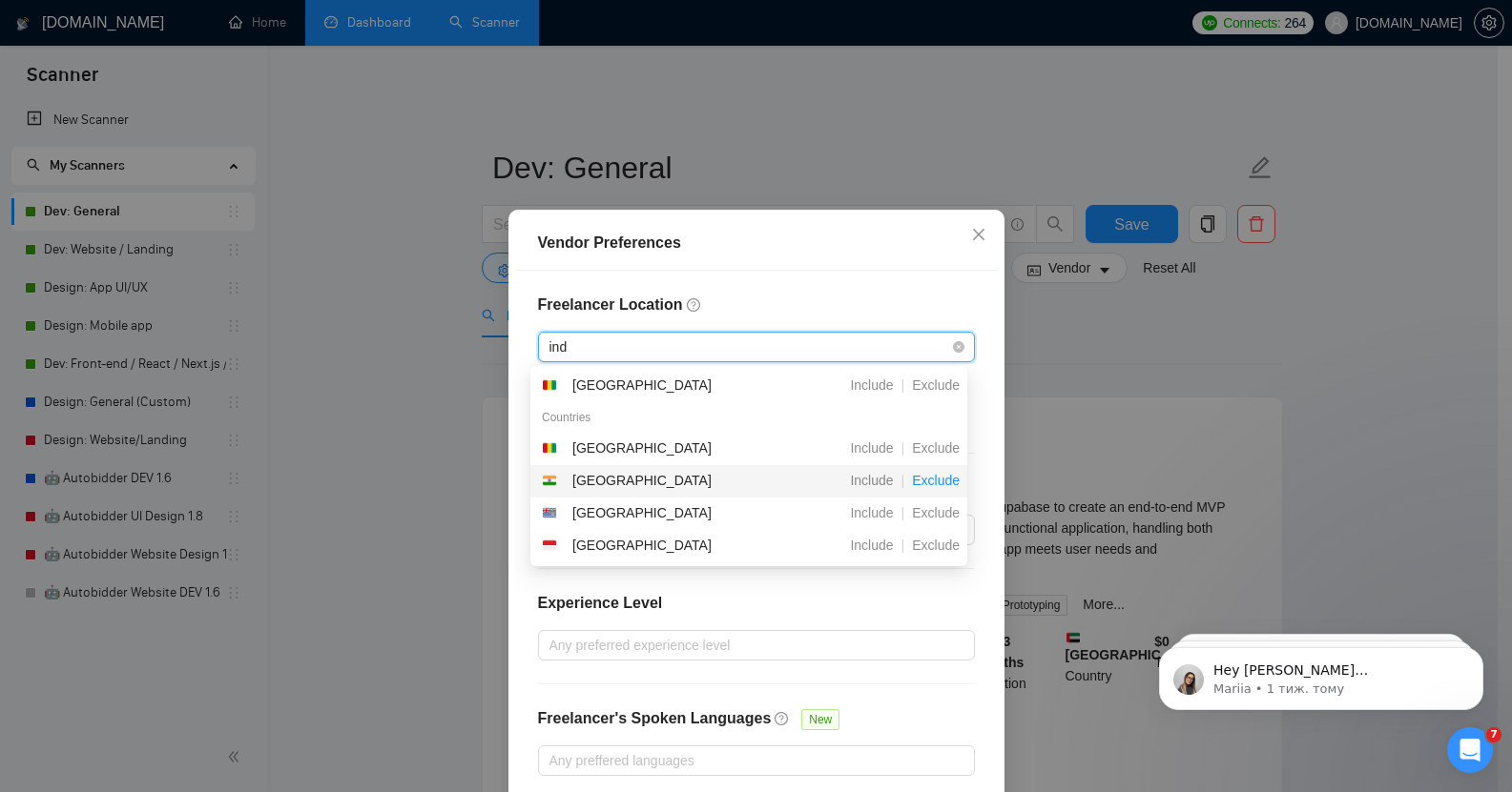
click at [935, 484] on span "Exclude" at bounding box center [936, 481] width 63 height 16
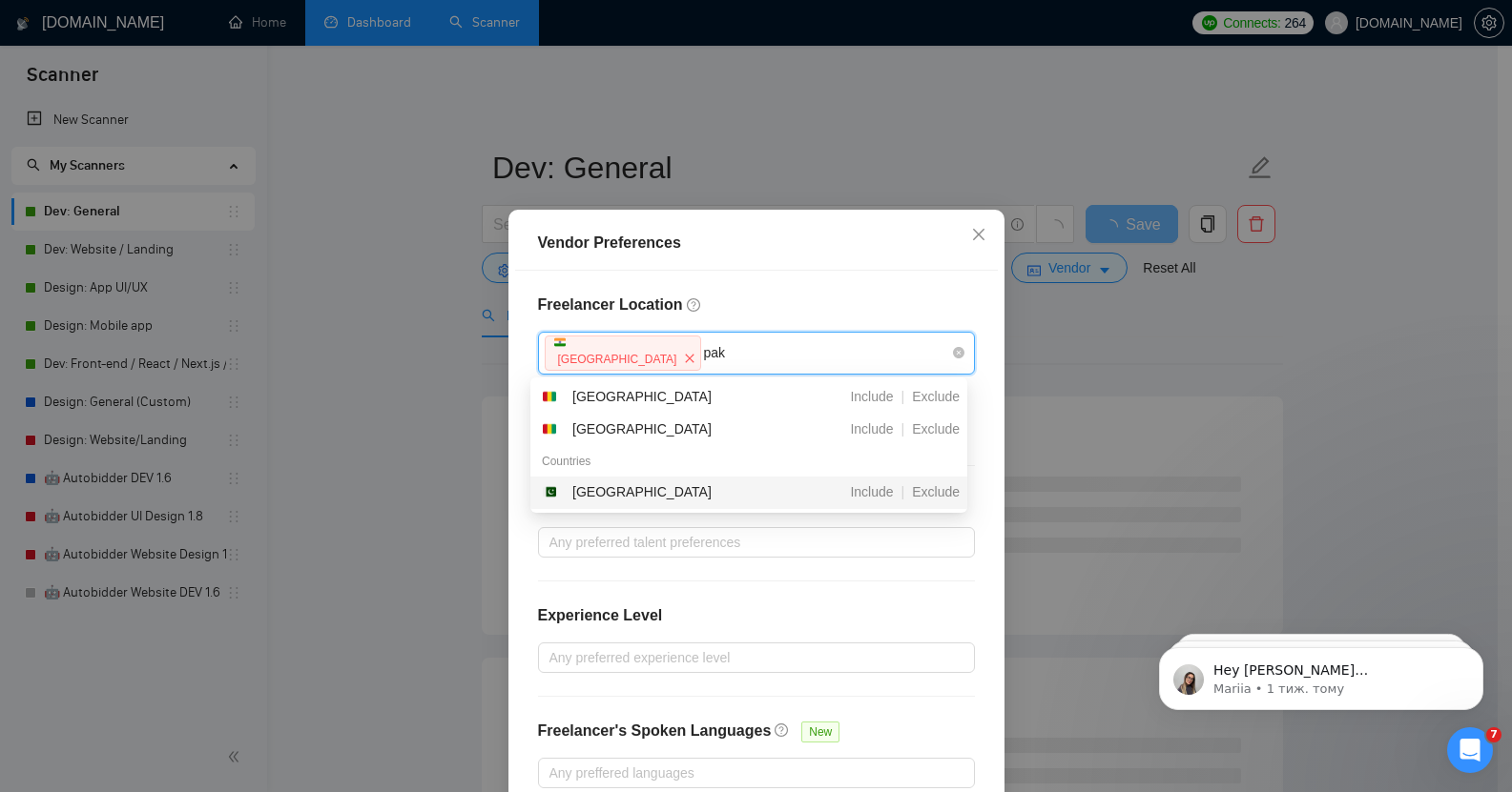
type input "paki"
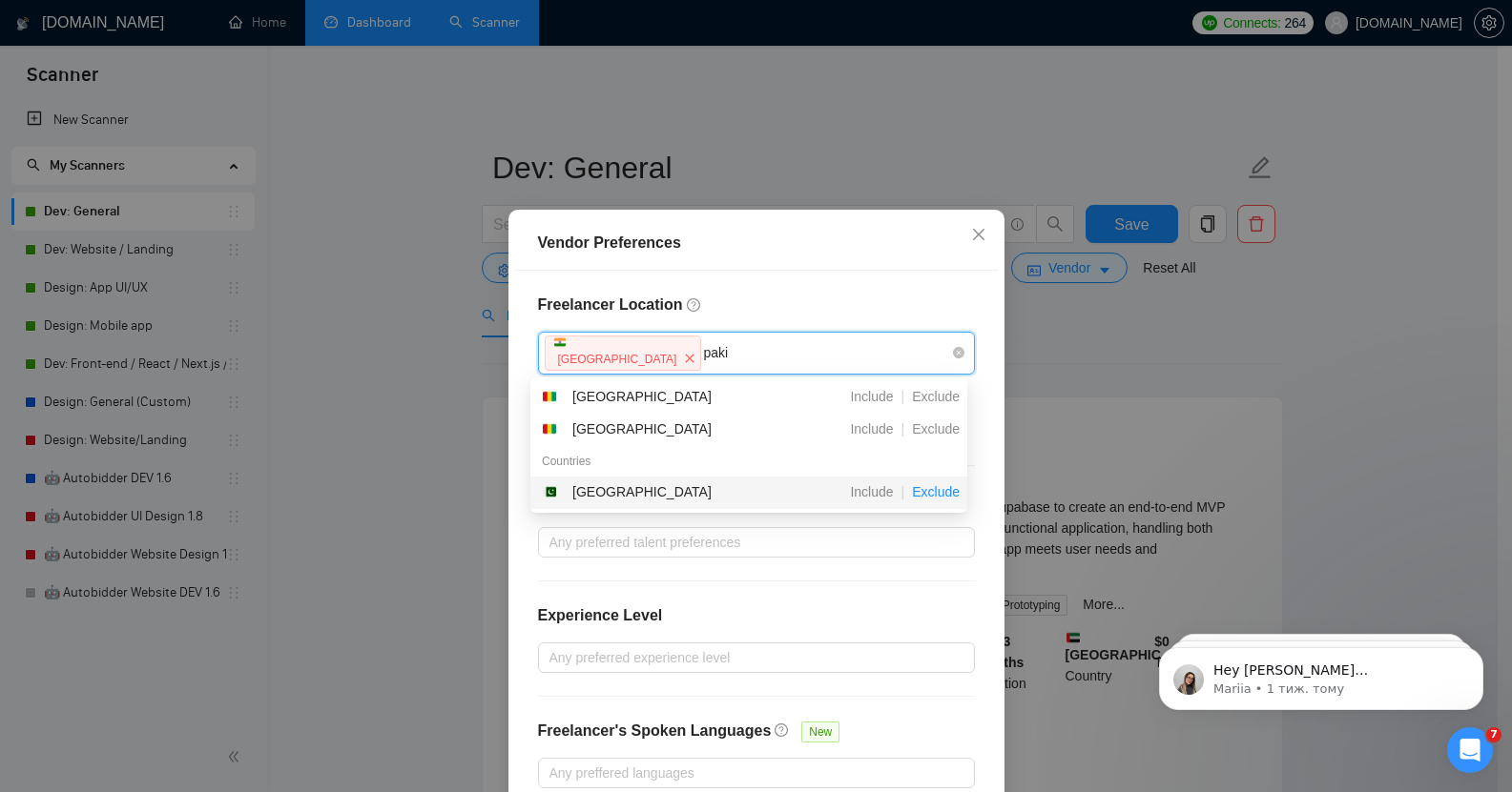
click at [943, 498] on span "Exclude" at bounding box center [936, 492] width 63 height 16
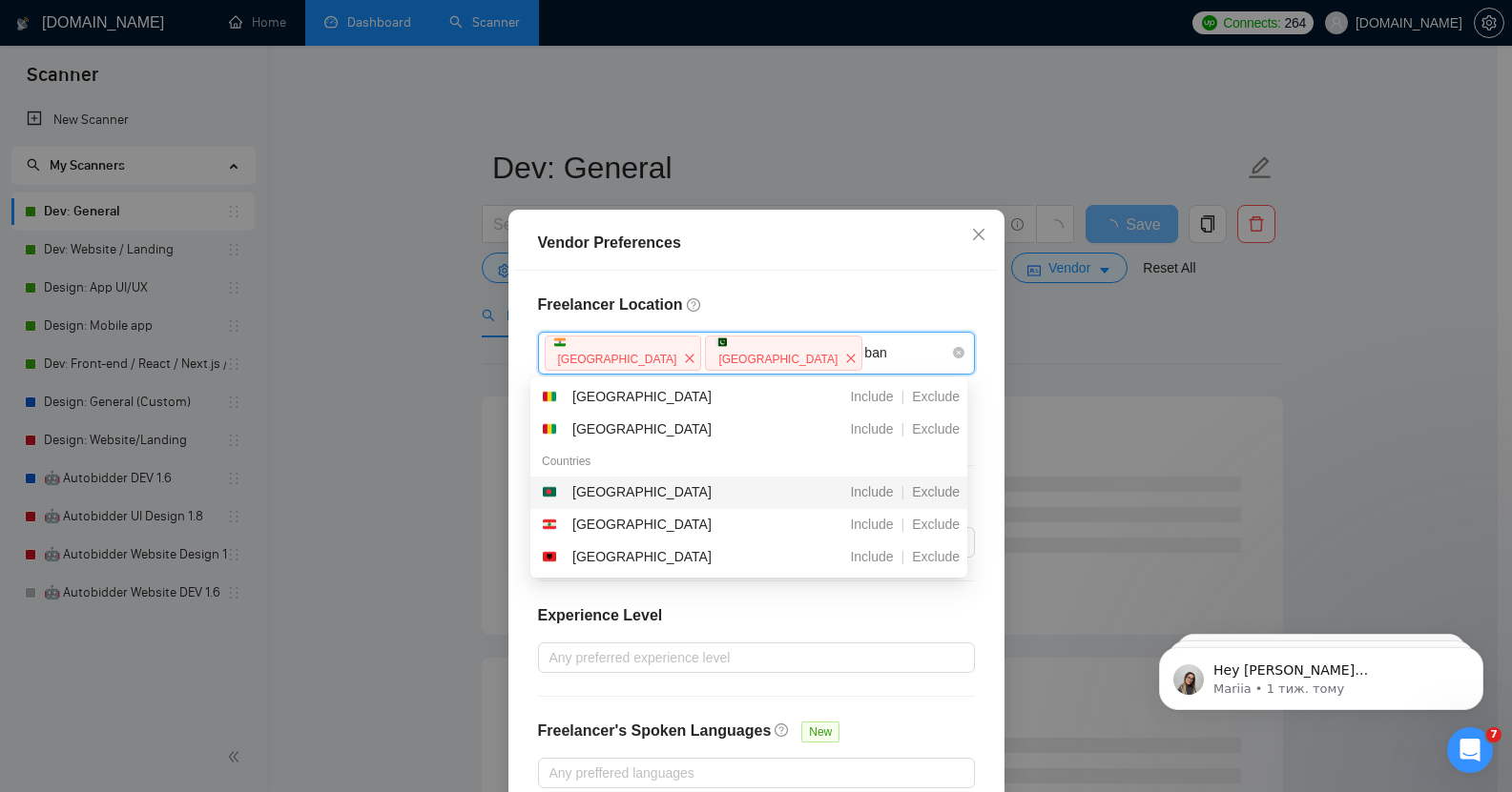
type input "bang"
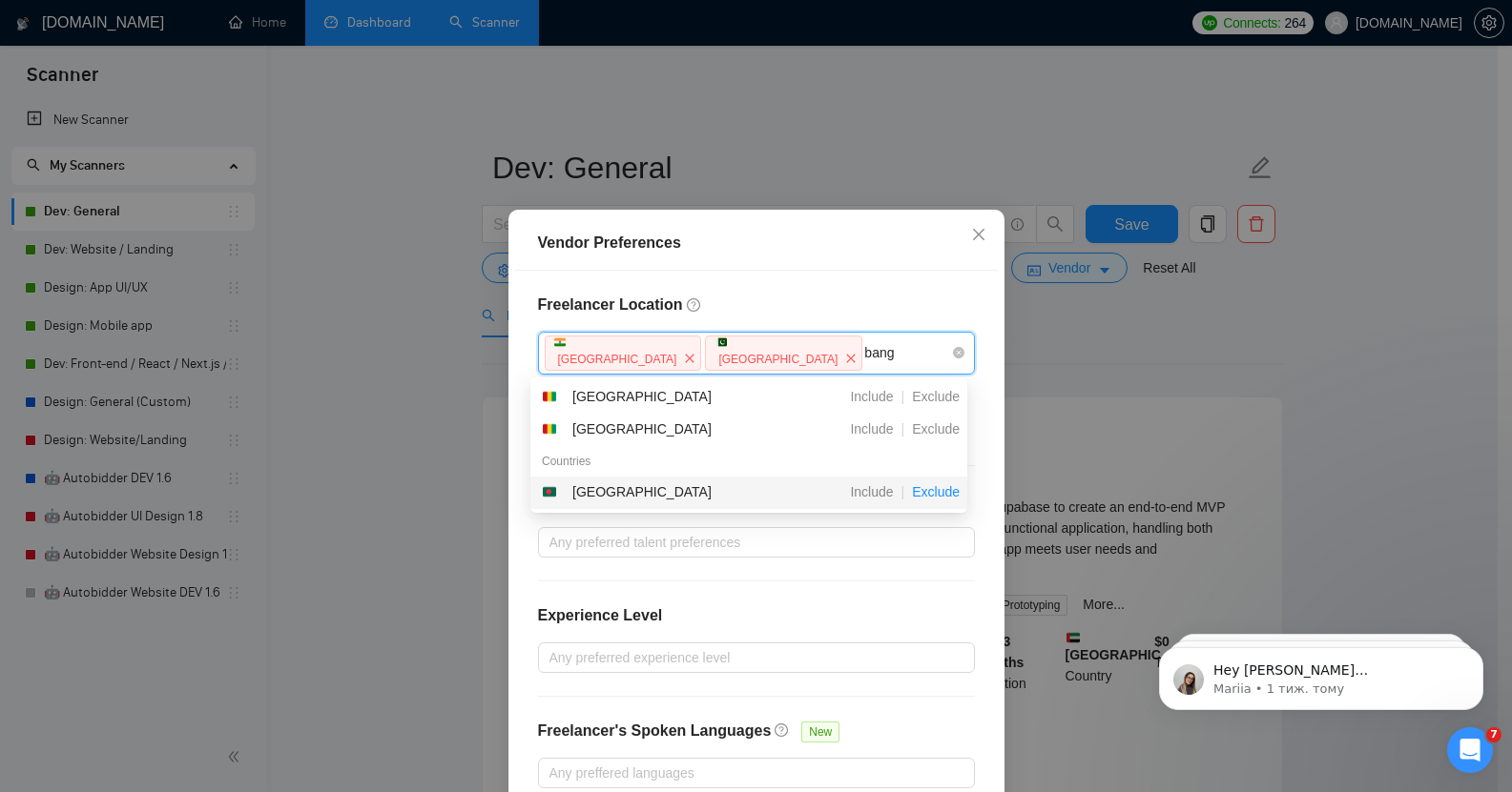
click at [943, 492] on span "Exclude" at bounding box center [936, 492] width 63 height 16
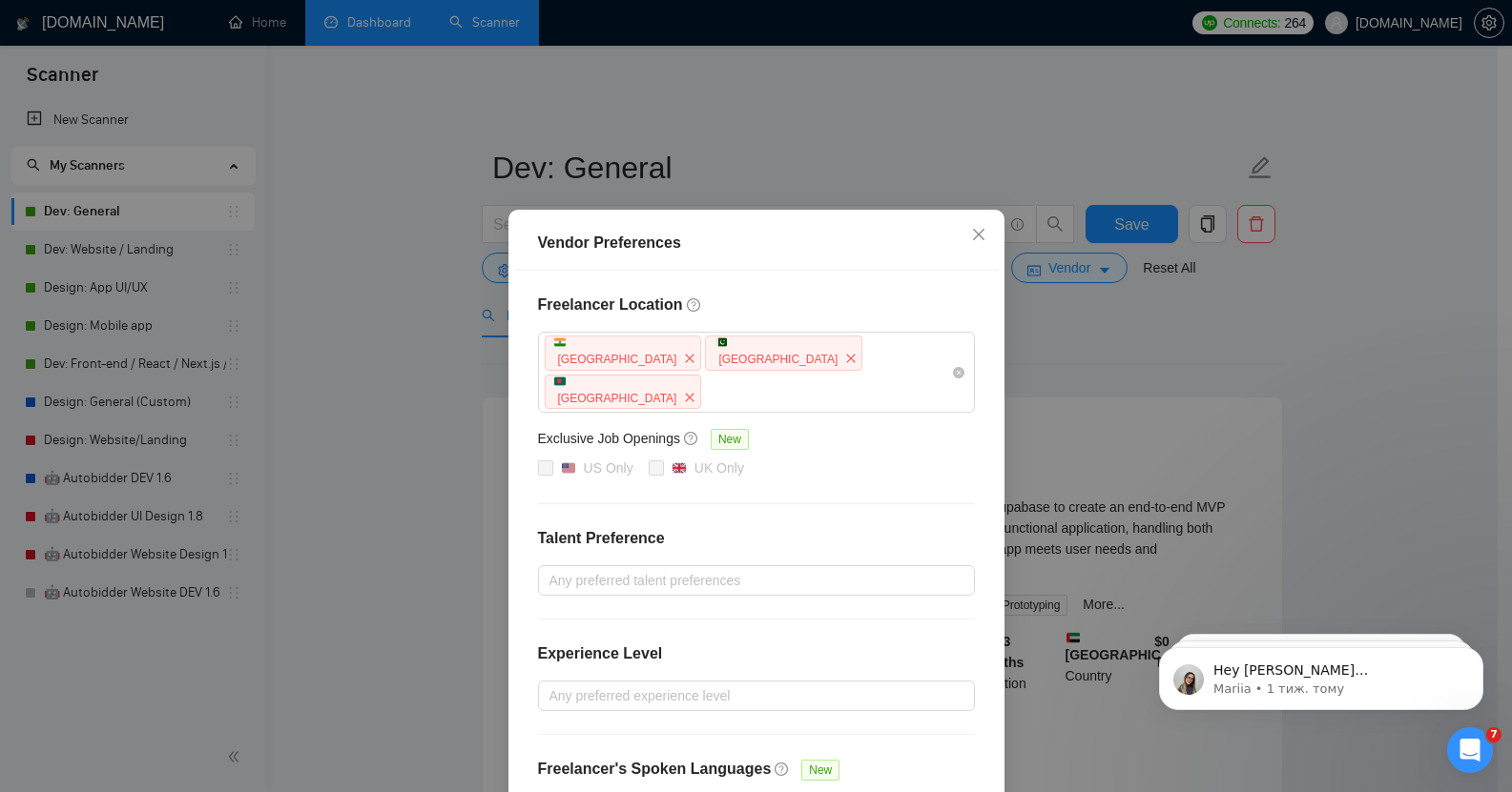
click at [900, 295] on h4 "Freelancer Location" at bounding box center [757, 304] width 437 height 23
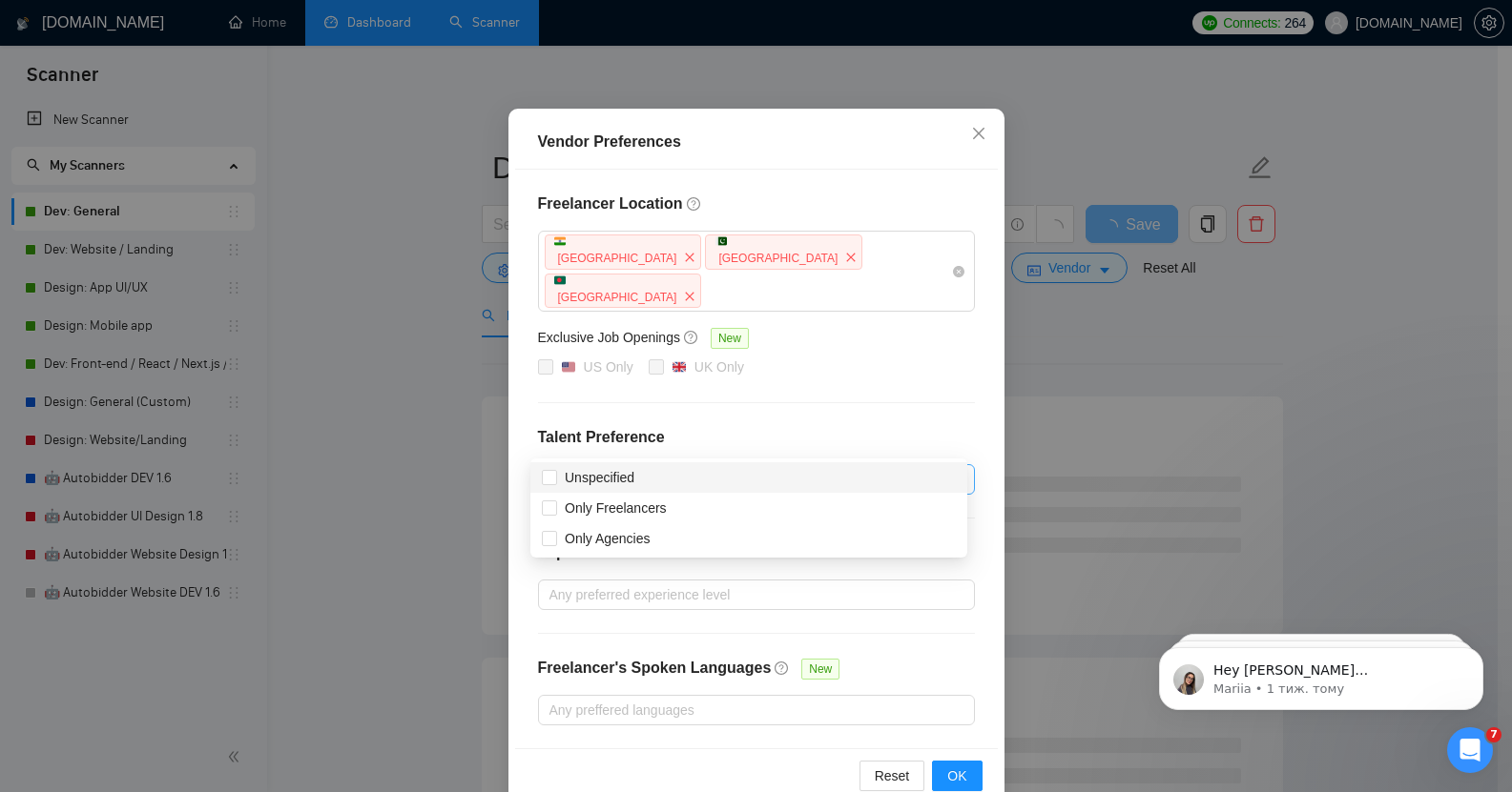
click at [680, 468] on div at bounding box center [746, 479] width 409 height 23
click at [659, 482] on div "Unspecified" at bounding box center [748, 477] width 414 height 21
checkbox input "true"
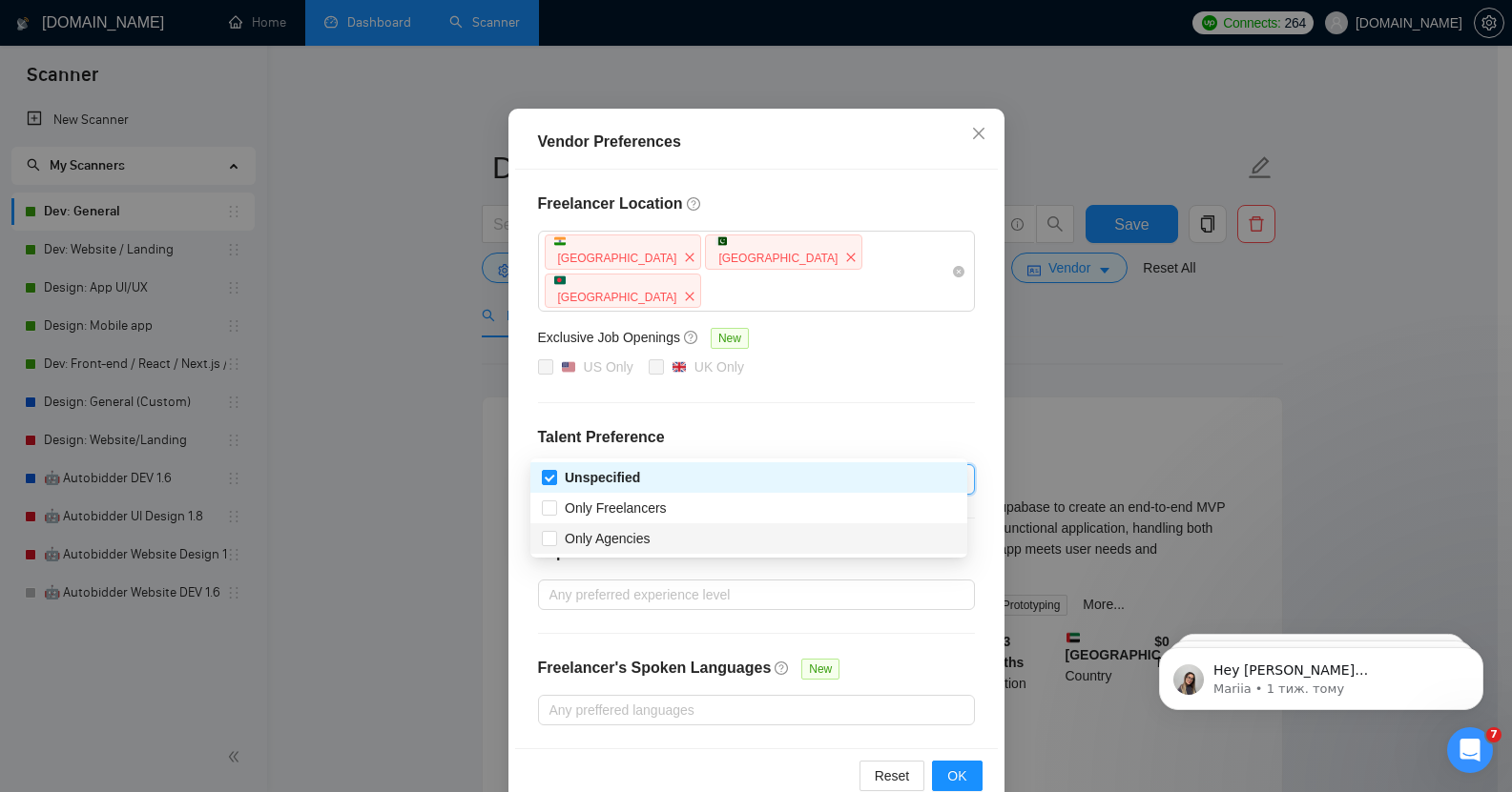
click at [655, 553] on div "Only Agencies" at bounding box center [749, 538] width 437 height 30
checkbox input "true"
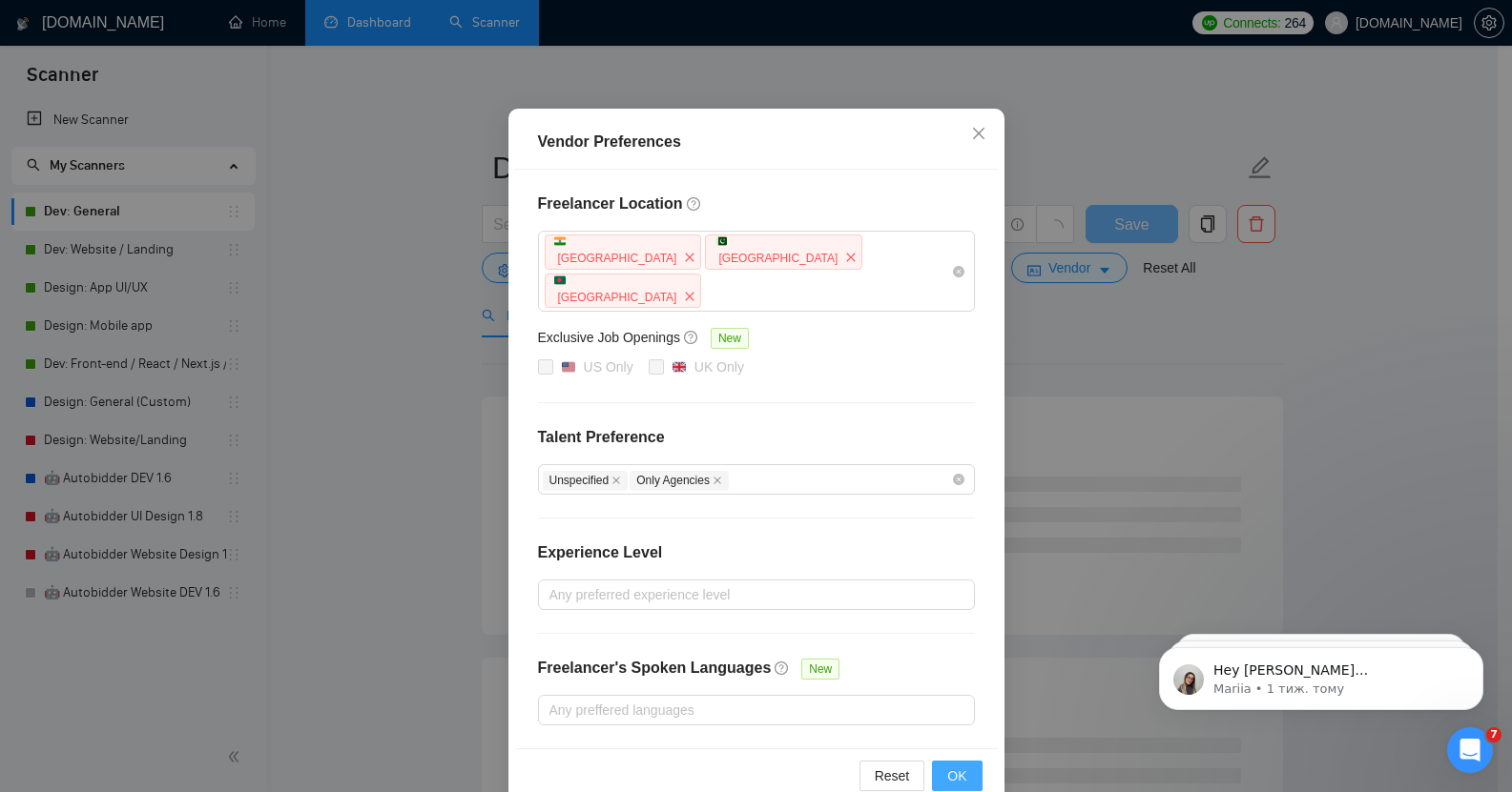
click at [947, 765] on span "OK" at bounding box center [956, 775] width 19 height 21
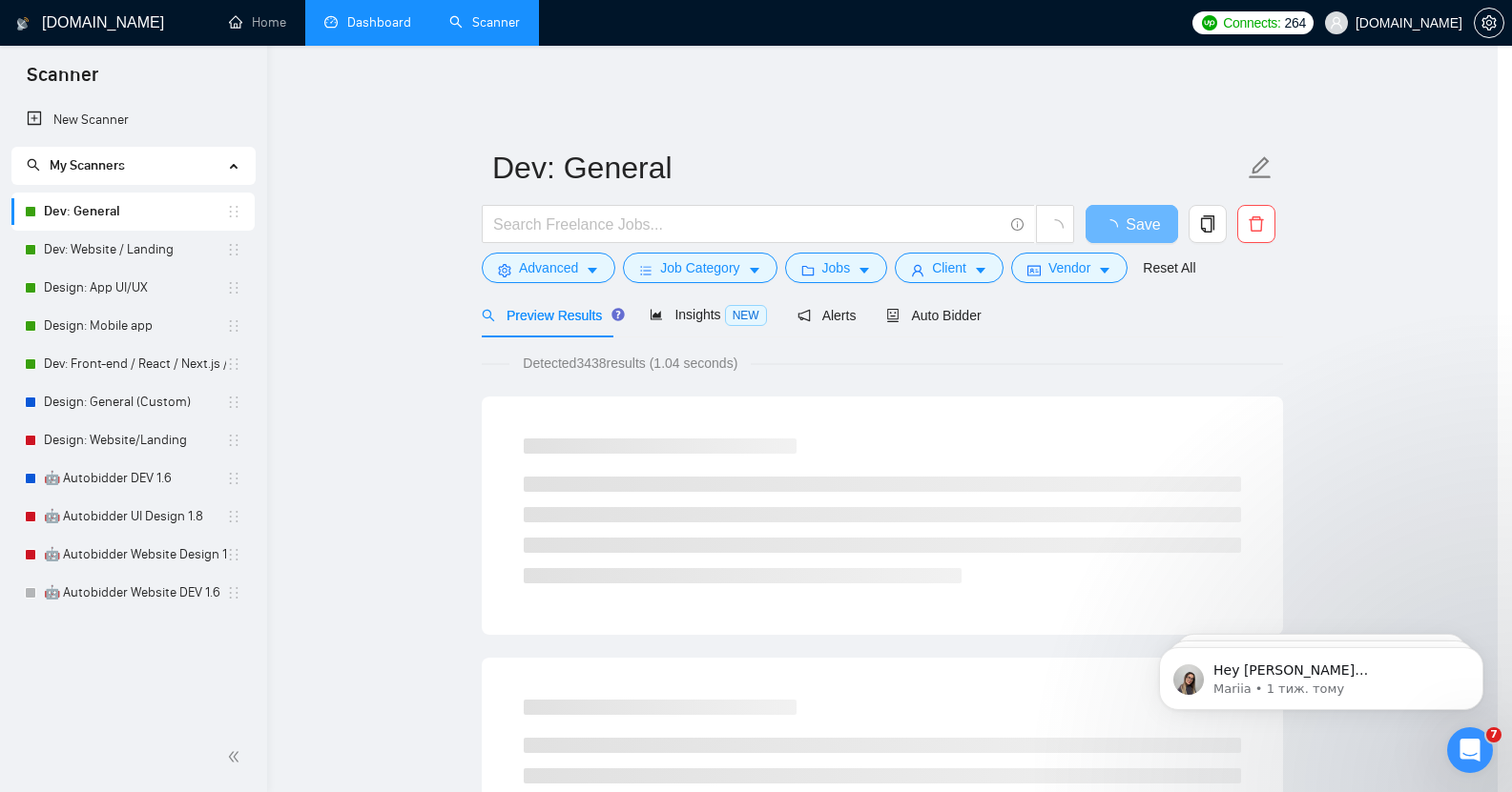
scroll to position [6, 0]
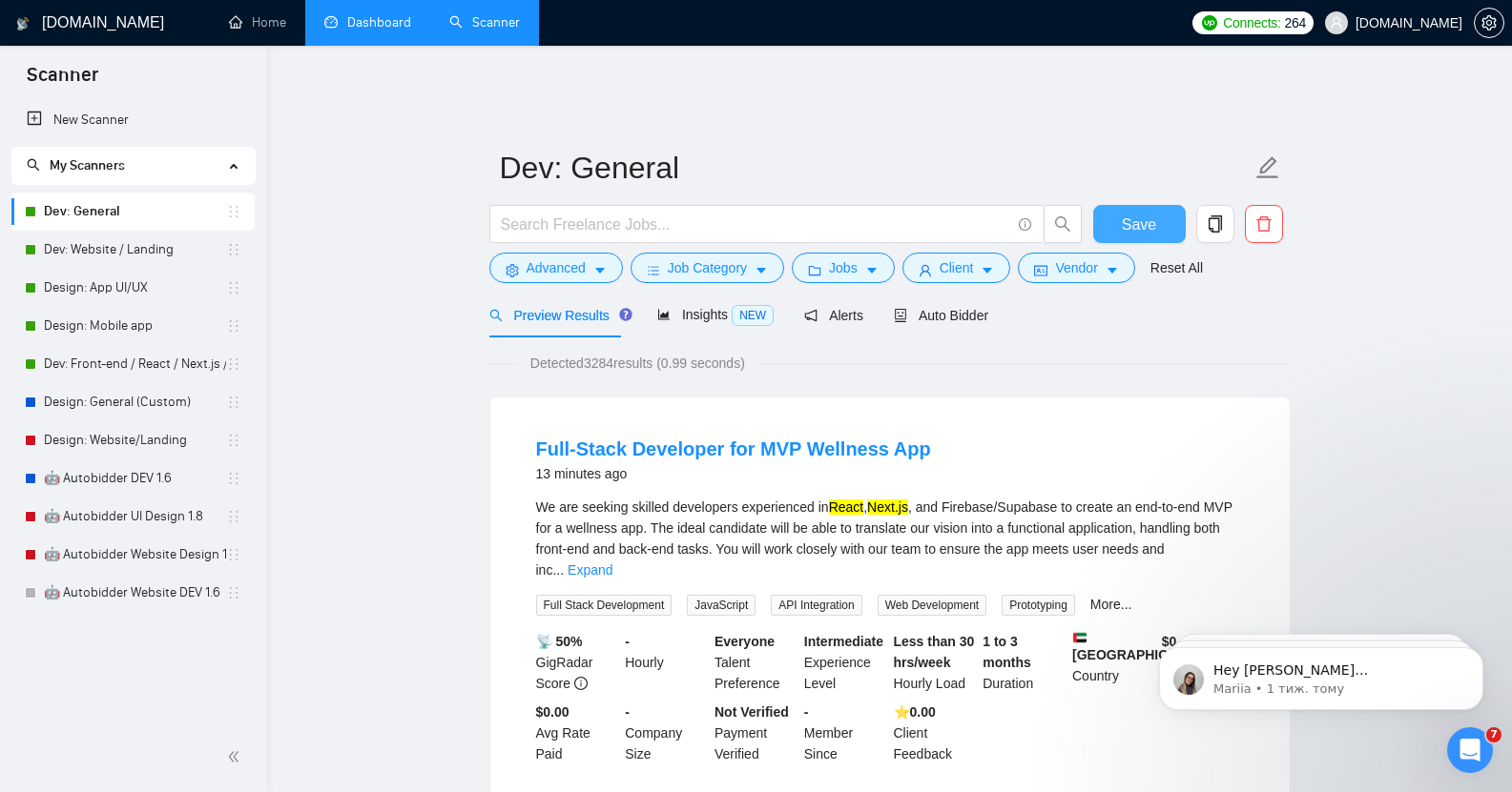
click at [1133, 213] on span "Save" at bounding box center [1139, 224] width 34 height 24
click at [967, 258] on span "Client" at bounding box center [957, 268] width 34 height 21
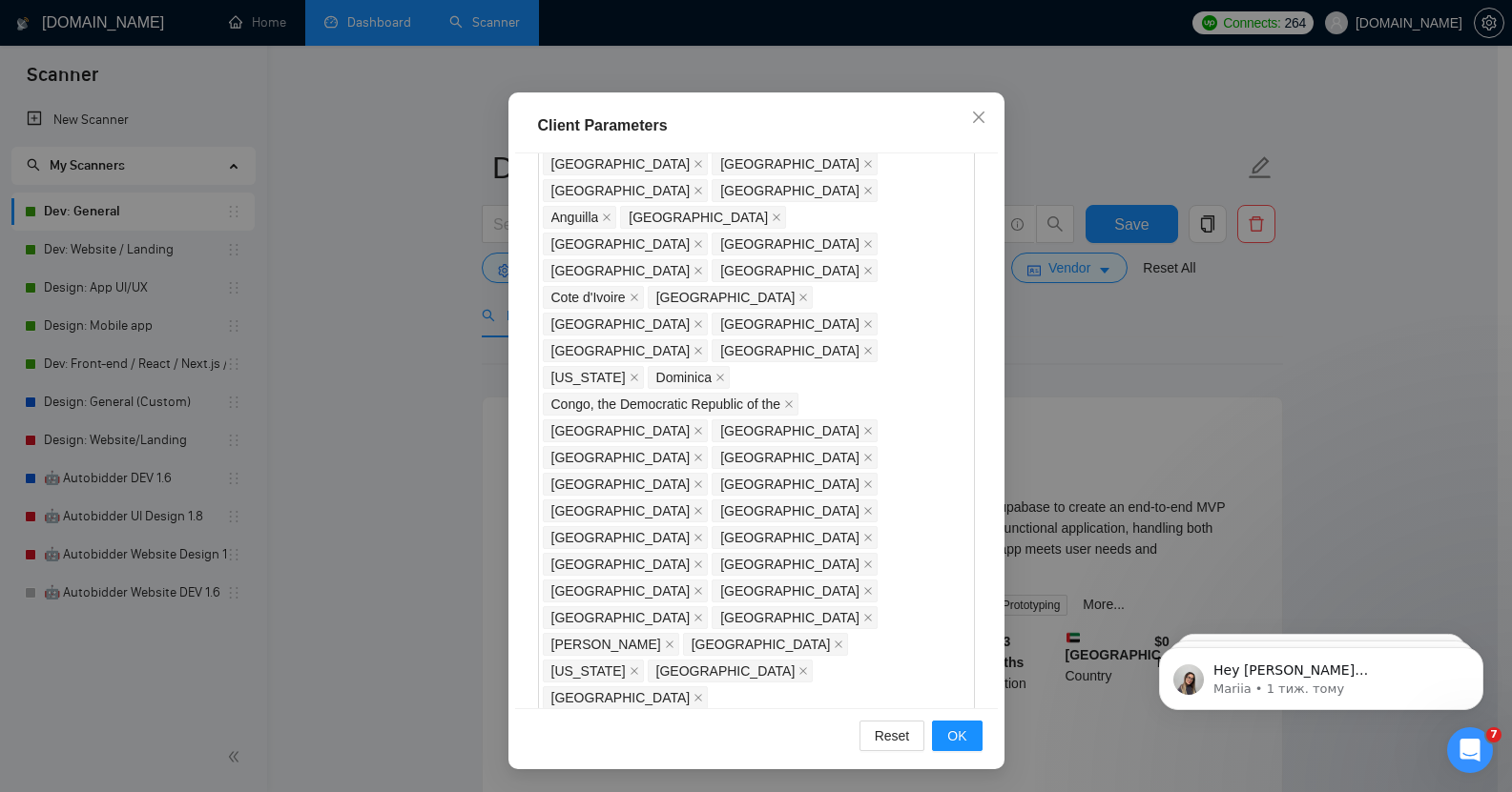
scroll to position [1565, 0]
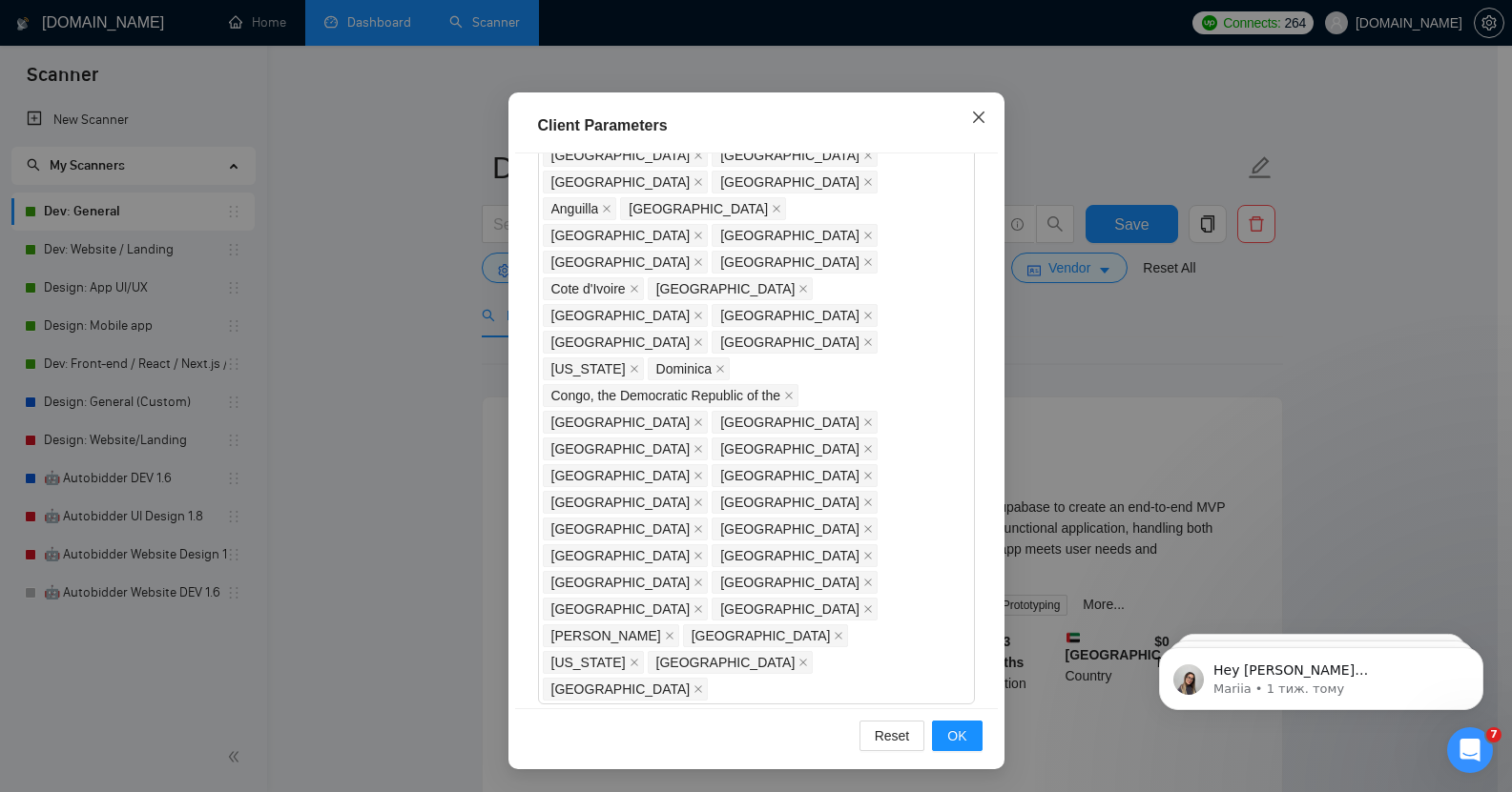
click at [972, 117] on icon "close" at bounding box center [979, 117] width 16 height 16
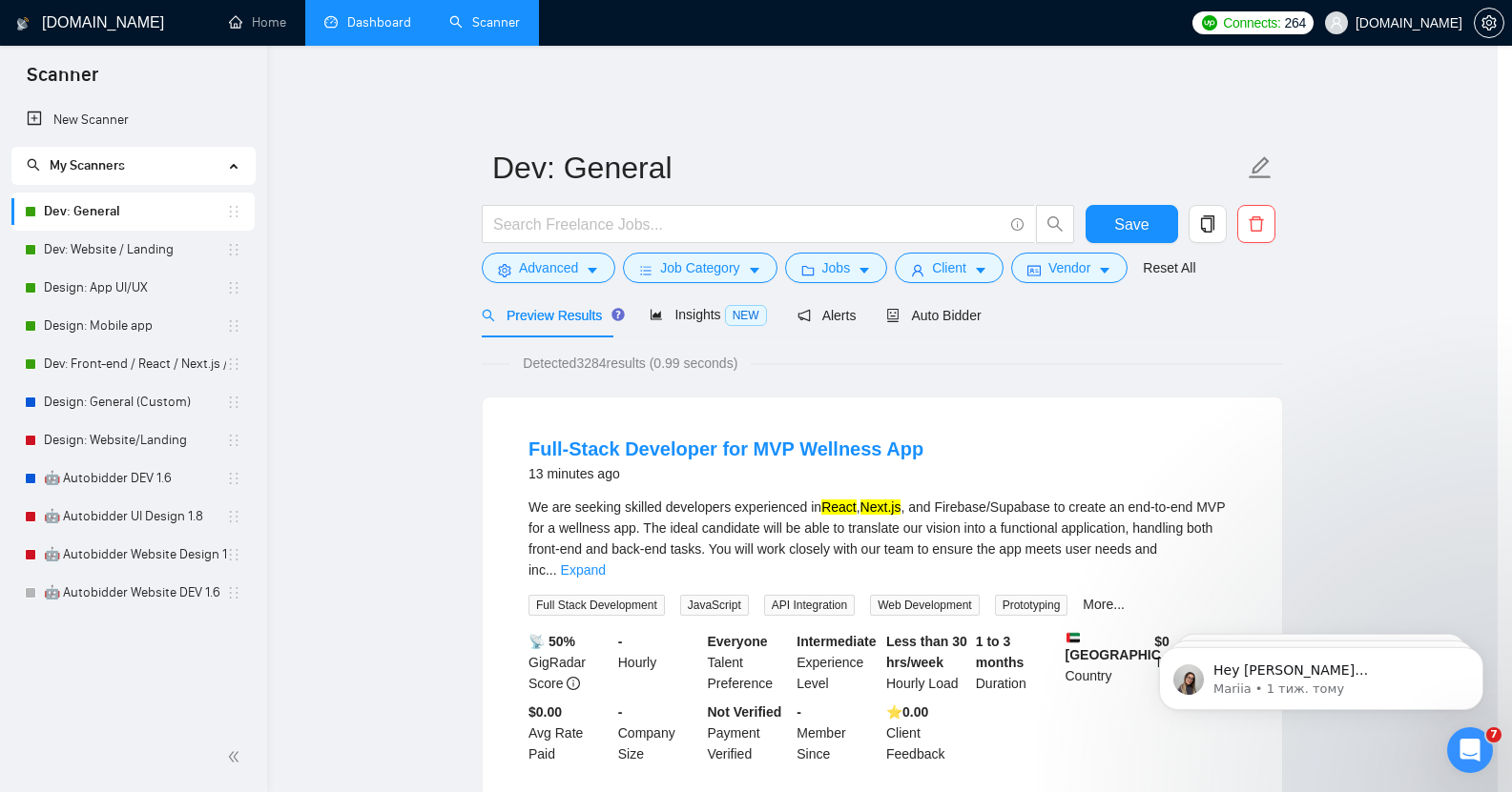
scroll to position [21, 0]
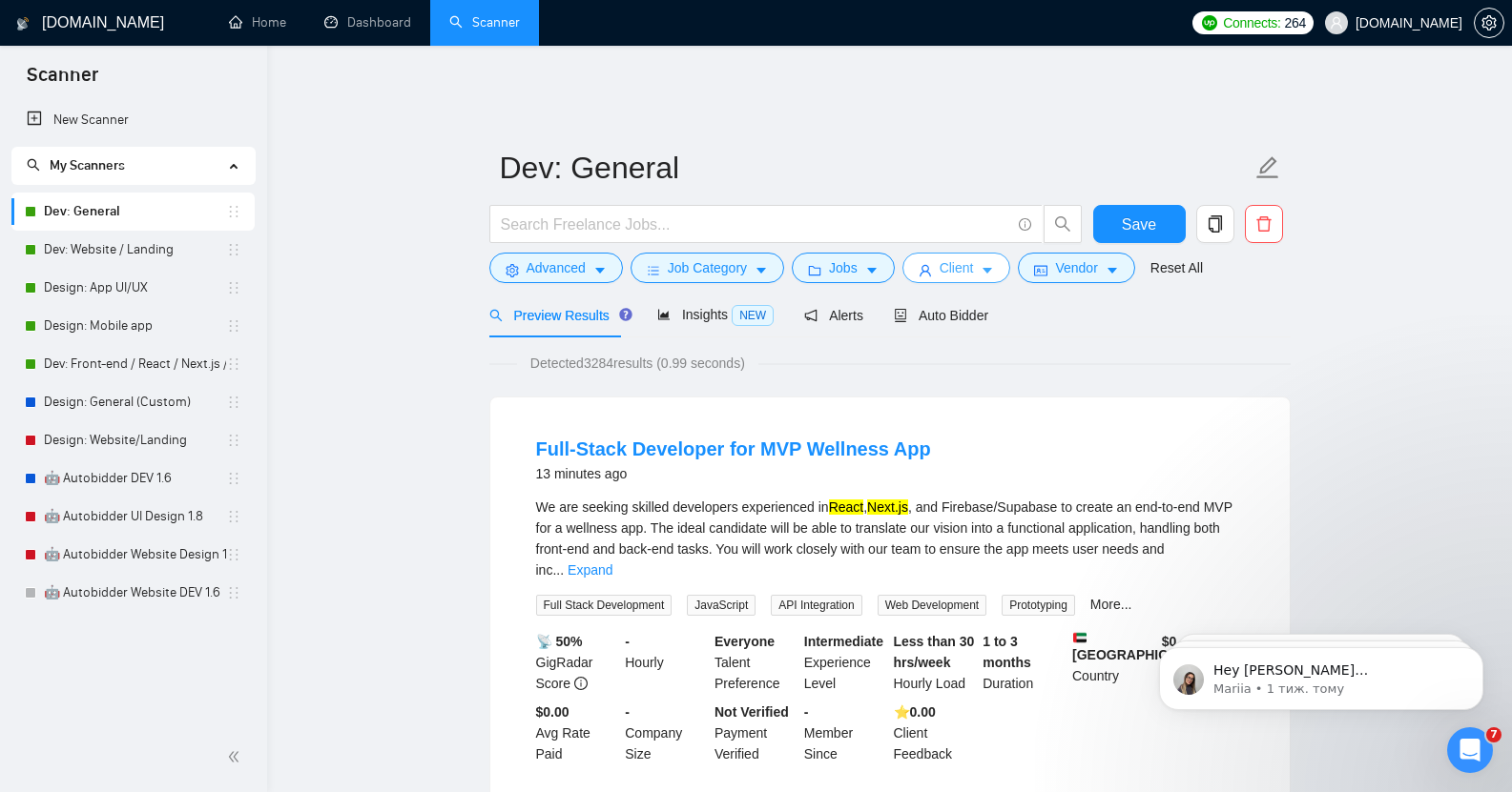
click at [950, 258] on span "Client" at bounding box center [957, 268] width 34 height 21
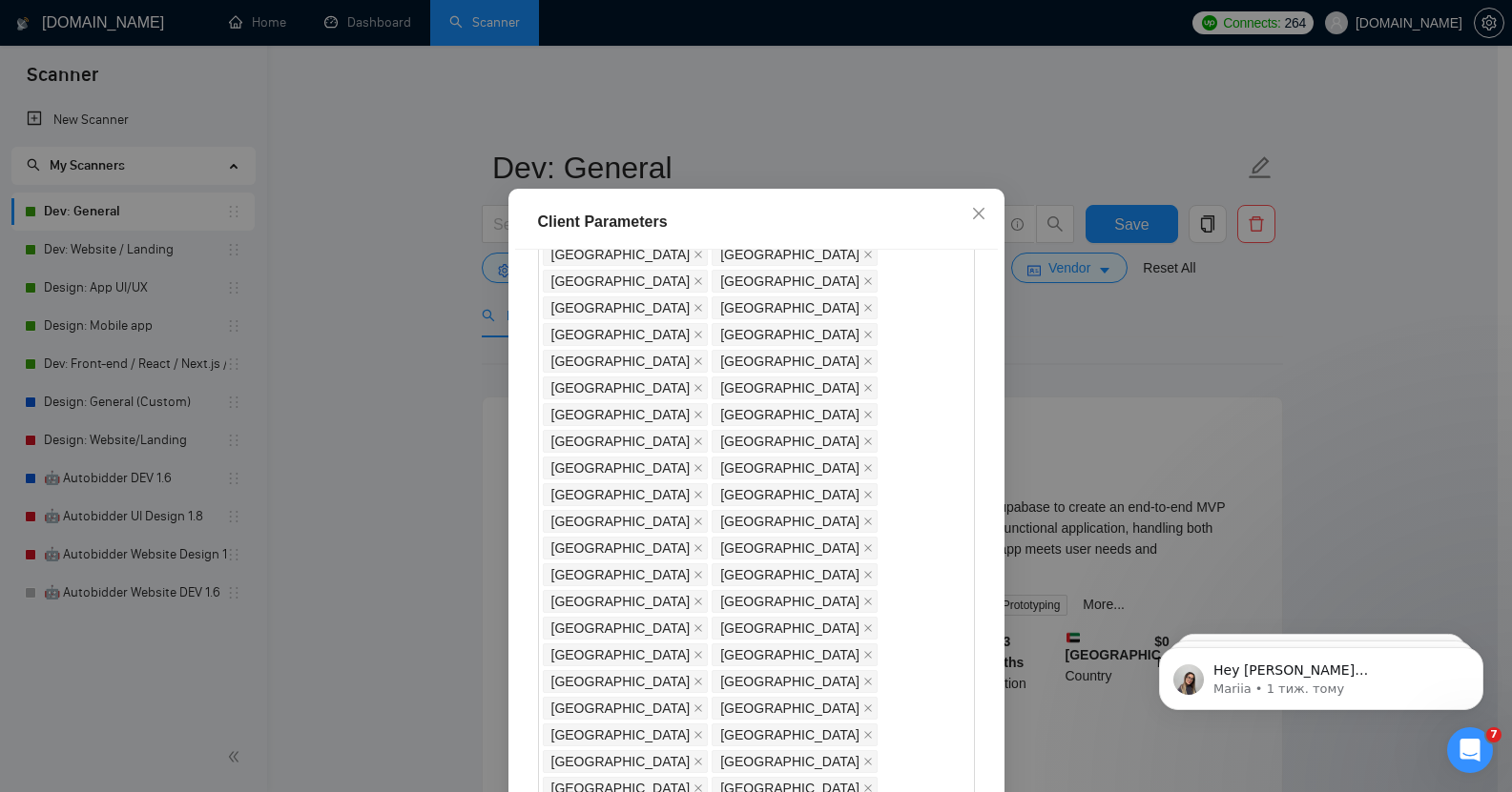
scroll to position [1026, 0]
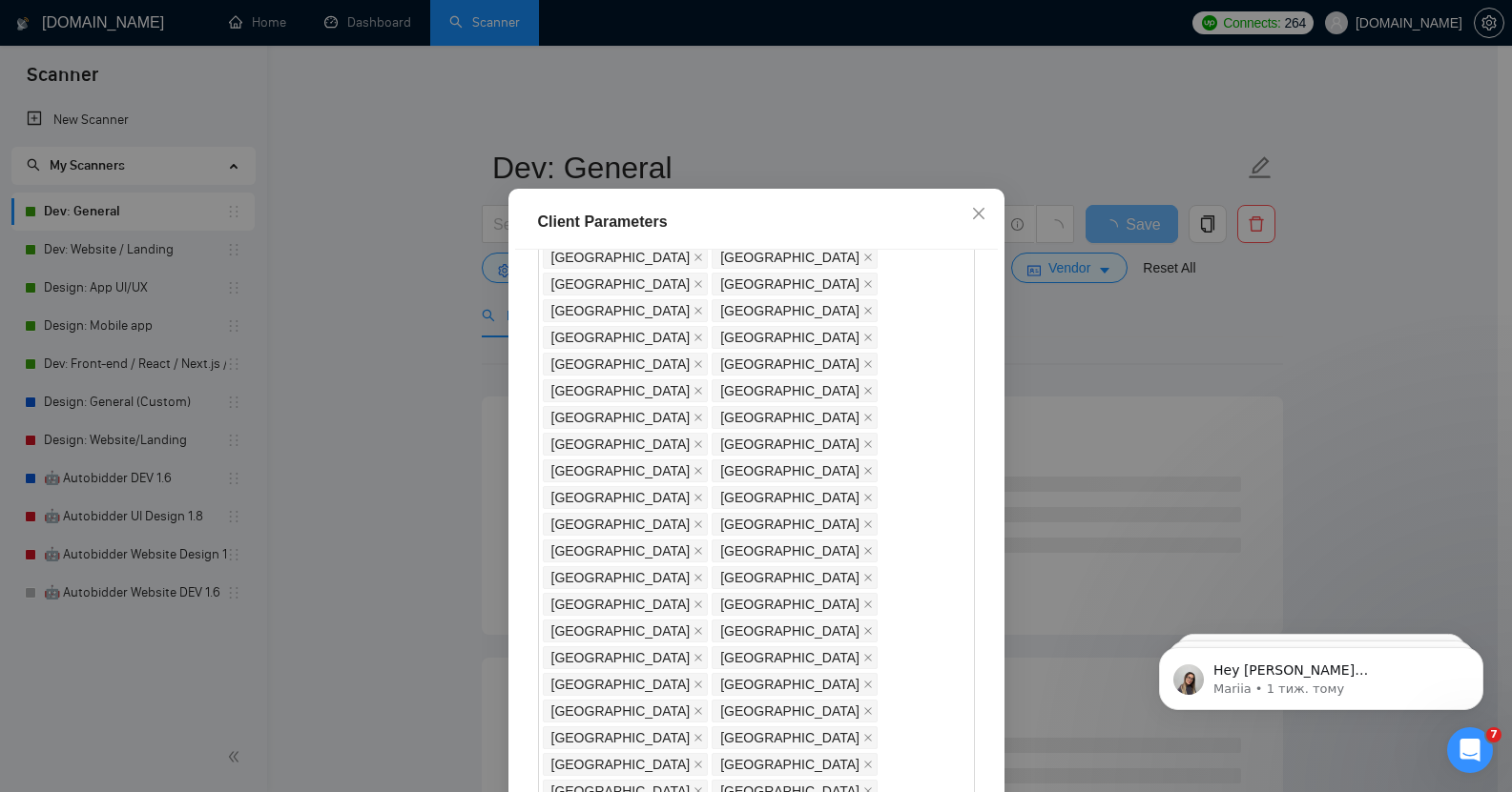
checkbox input "true"
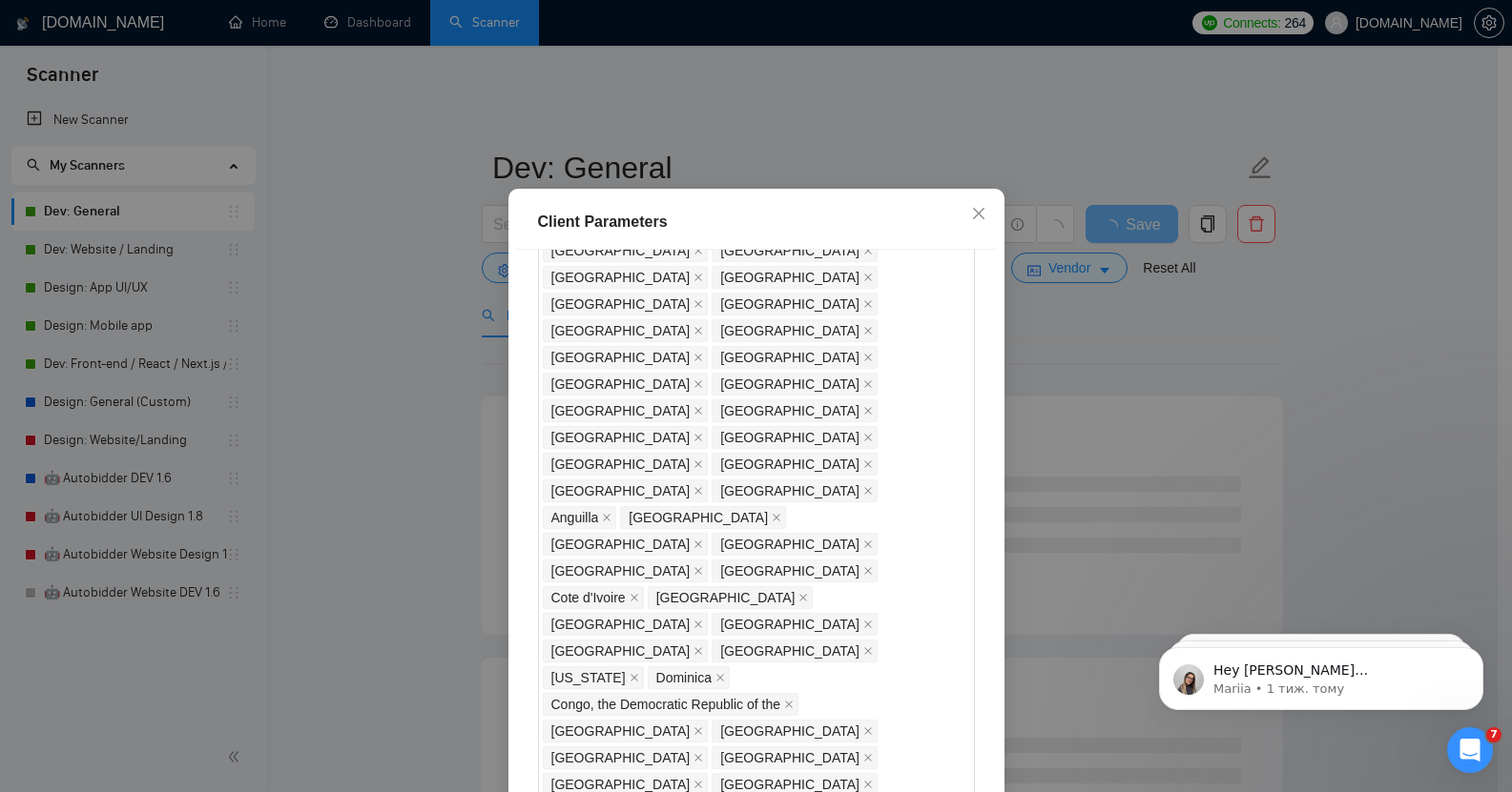
scroll to position [1372, 0]
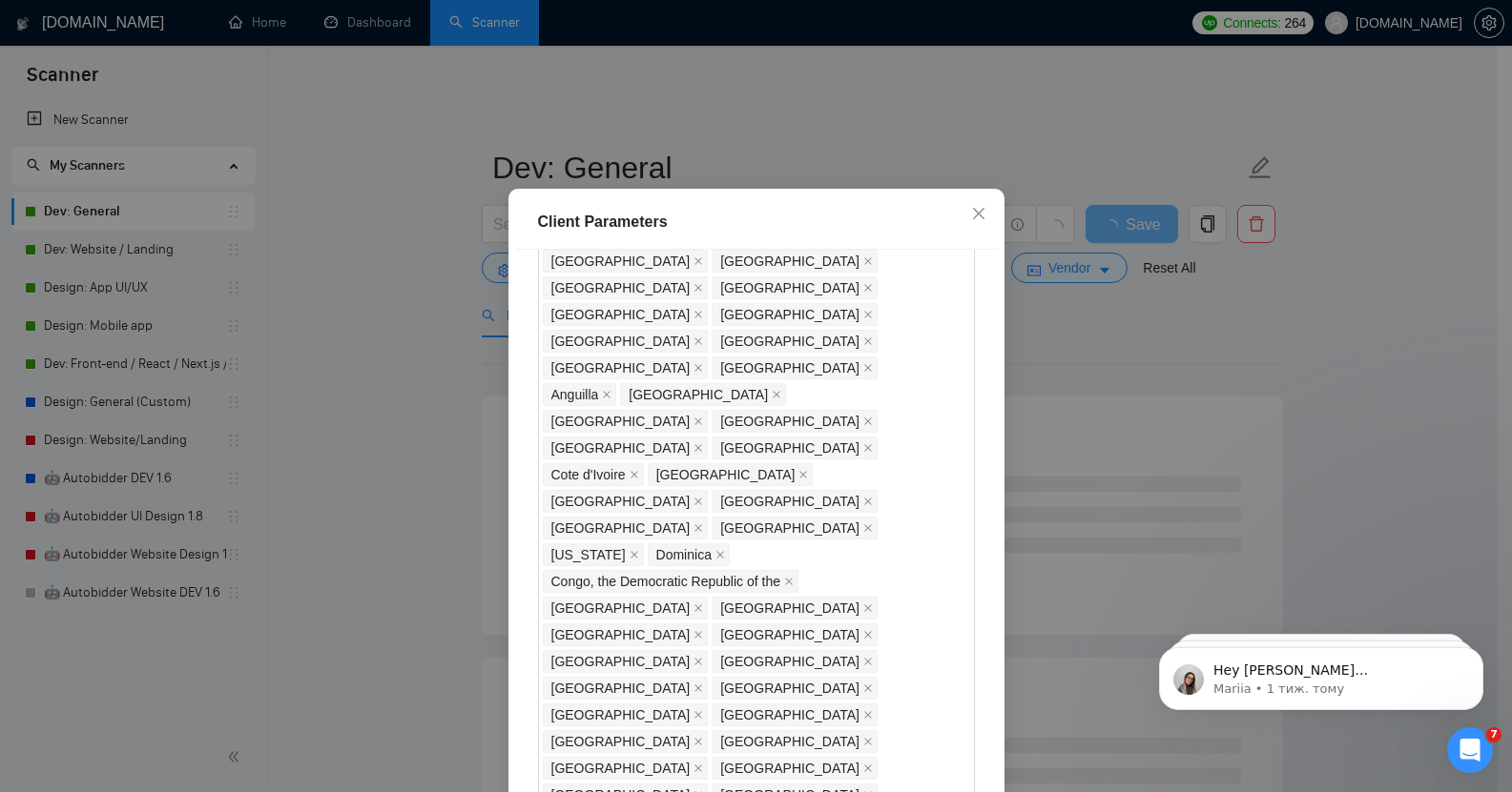
scroll to position [1477, 0]
type input "20"
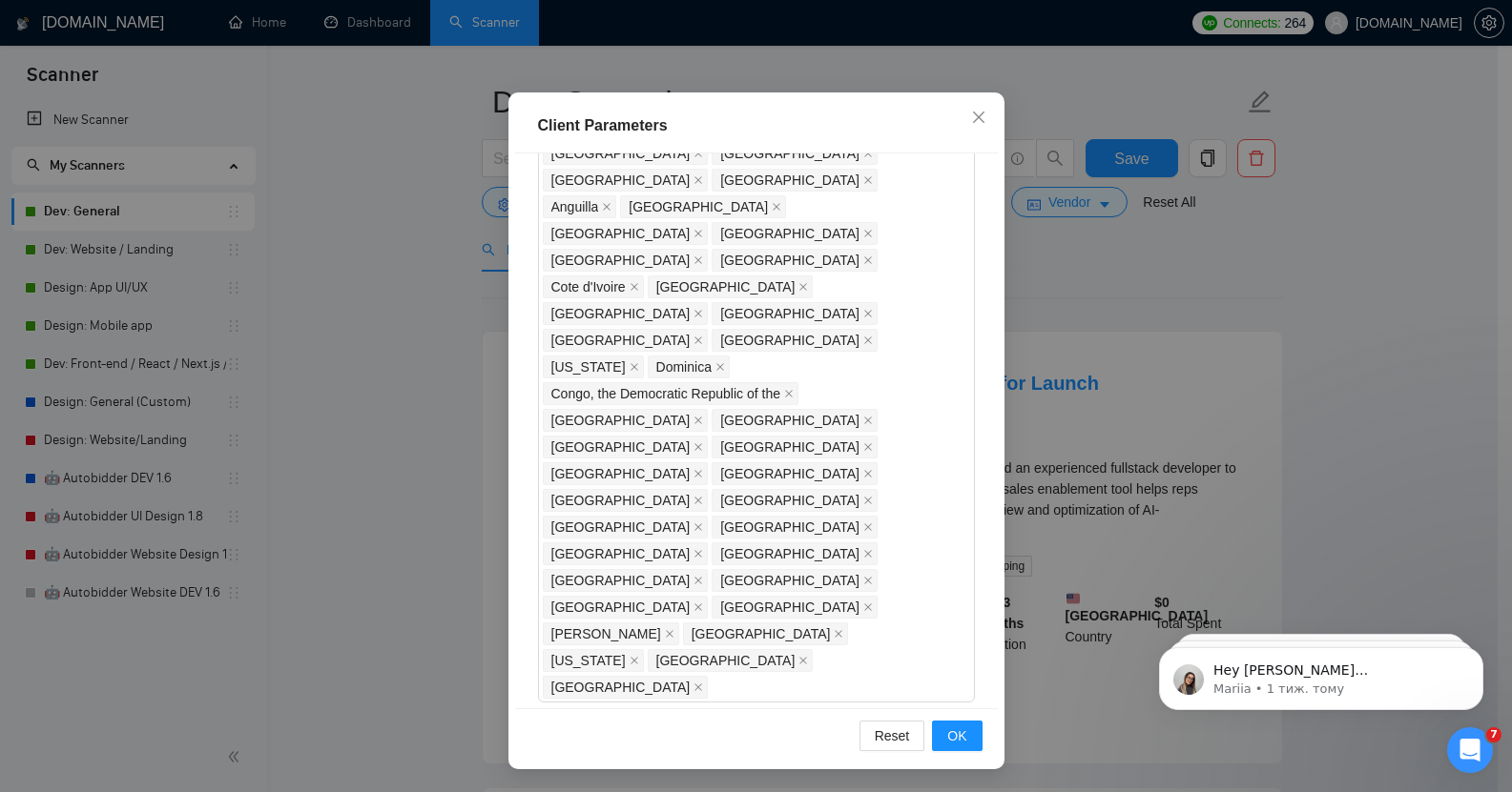
scroll to position [68, 0]
click at [950, 737] on span "OK" at bounding box center [956, 735] width 19 height 21
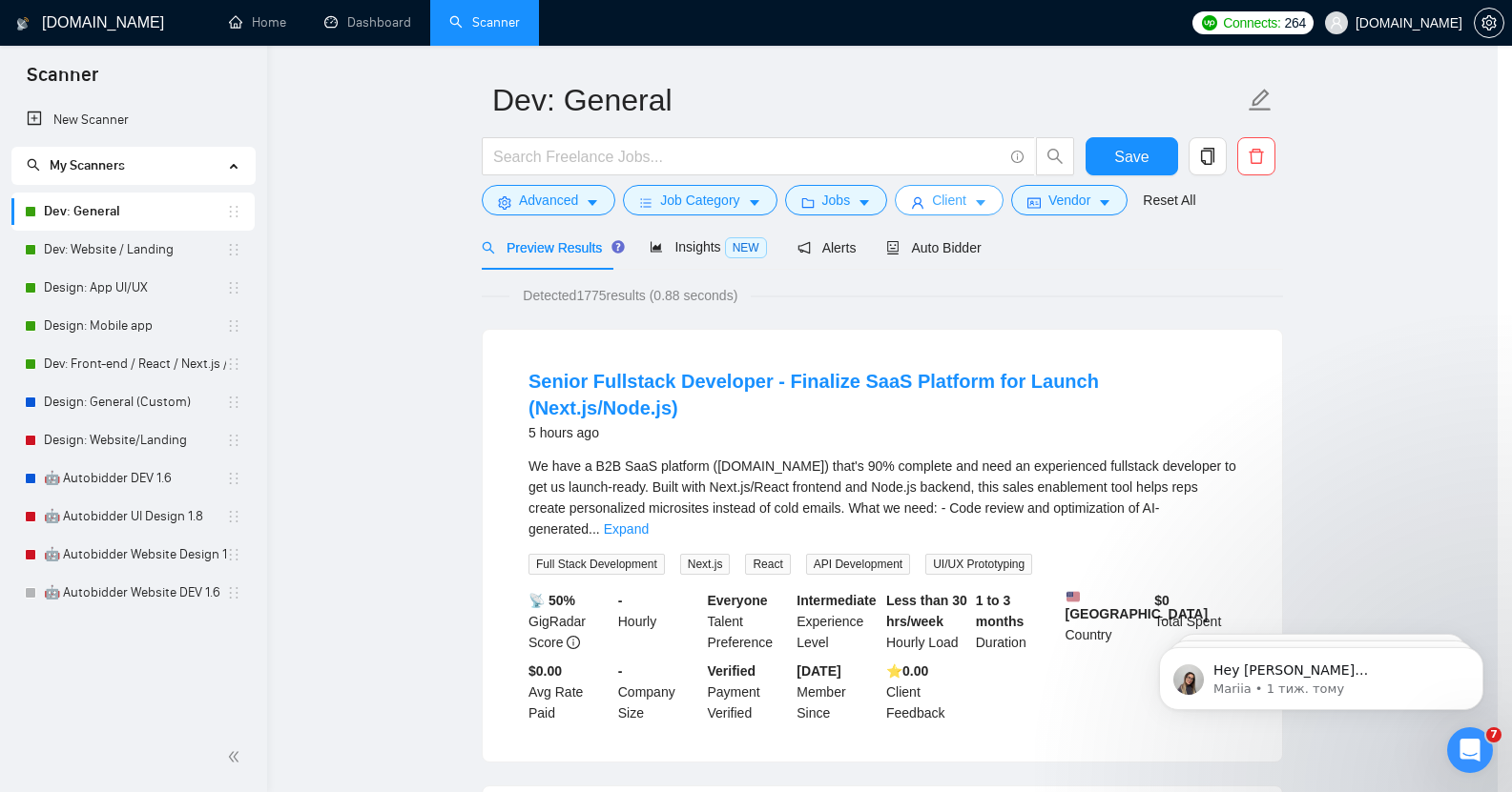
scroll to position [0, 0]
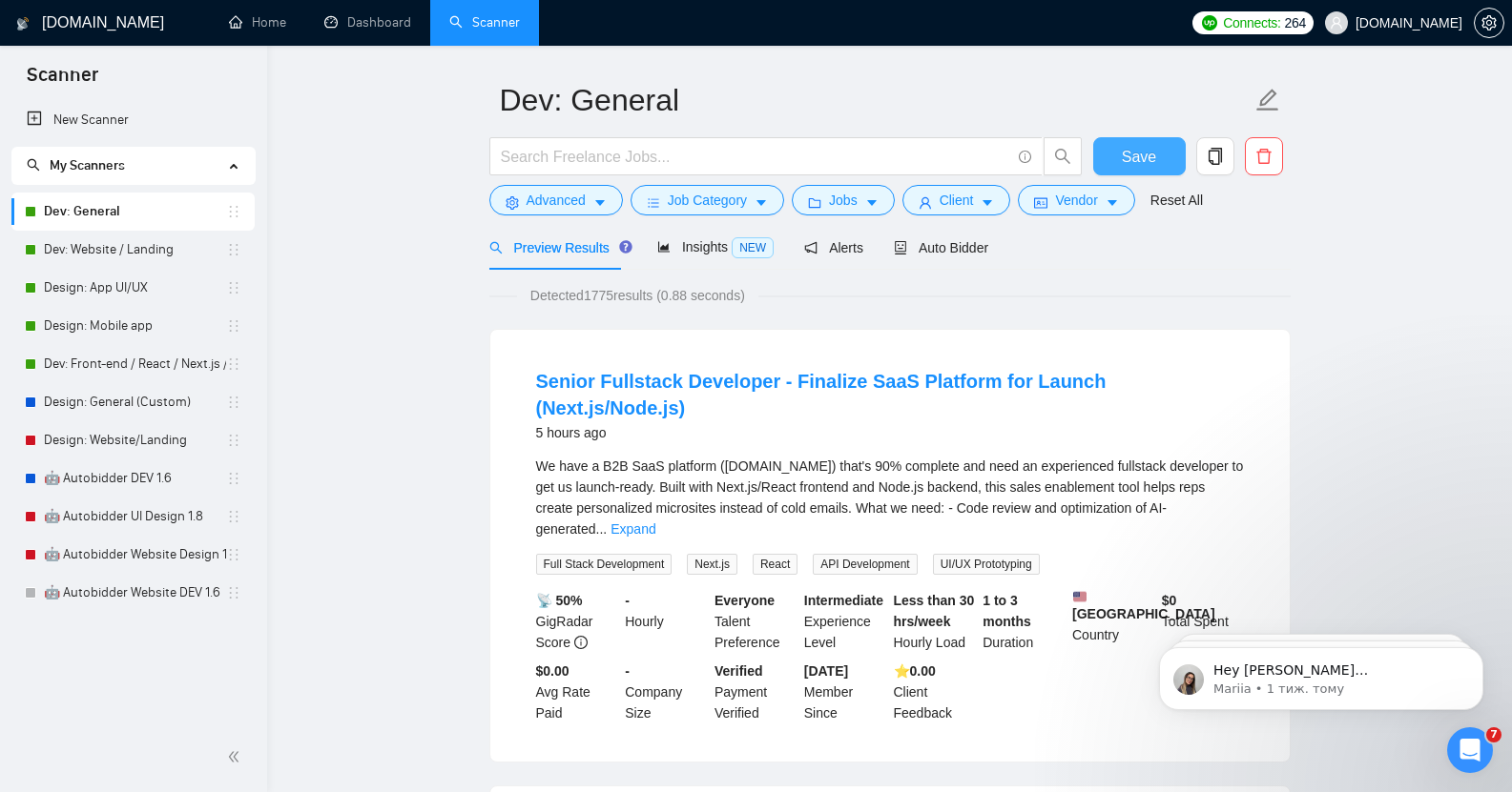
click at [1147, 145] on span "Save" at bounding box center [1139, 156] width 34 height 24
click at [574, 194] on span "Advanced" at bounding box center [556, 200] width 59 height 21
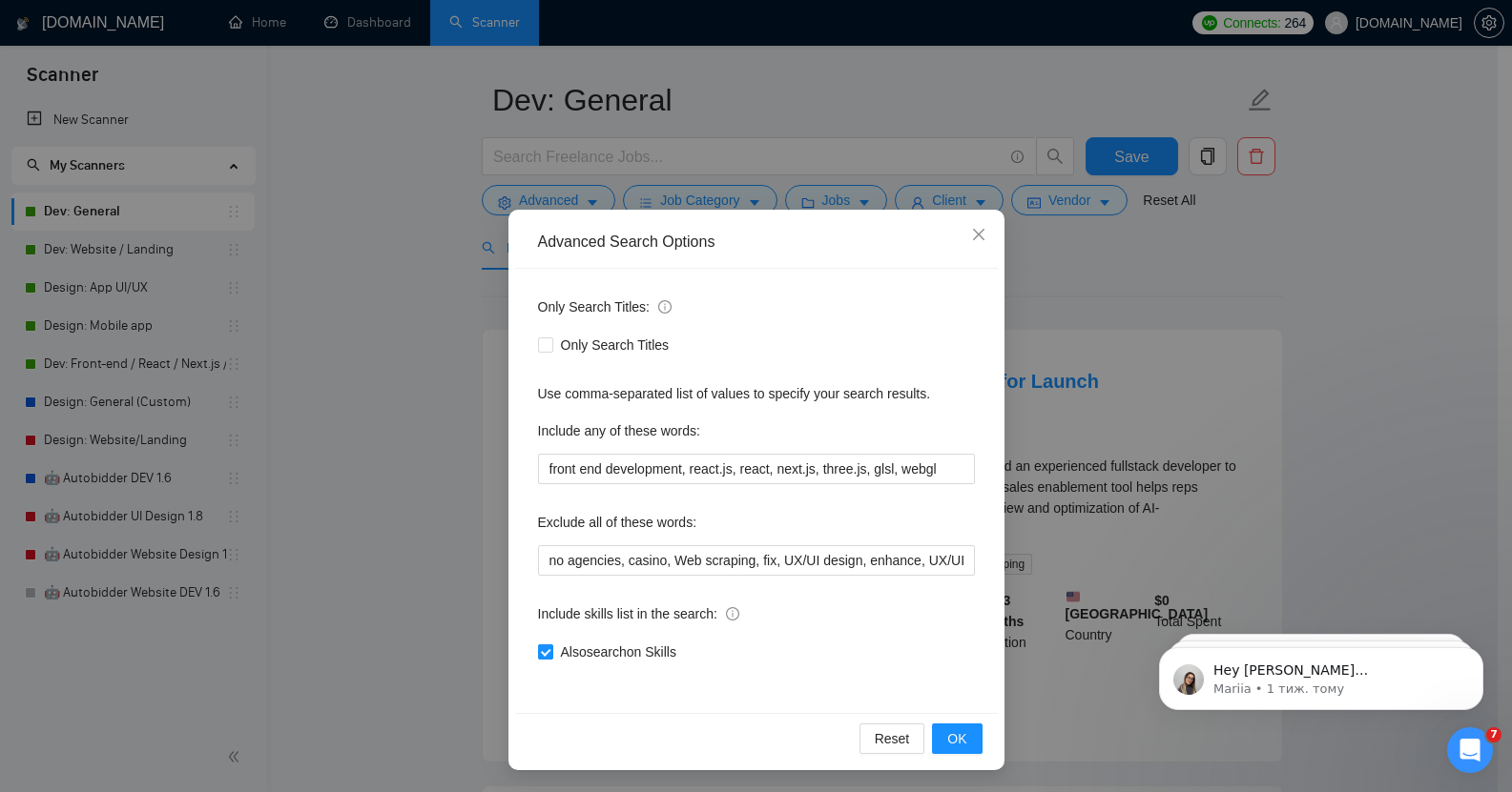
click at [538, 651] on input "Also search on Skills" at bounding box center [545, 651] width 14 height 14
checkbox input "false"
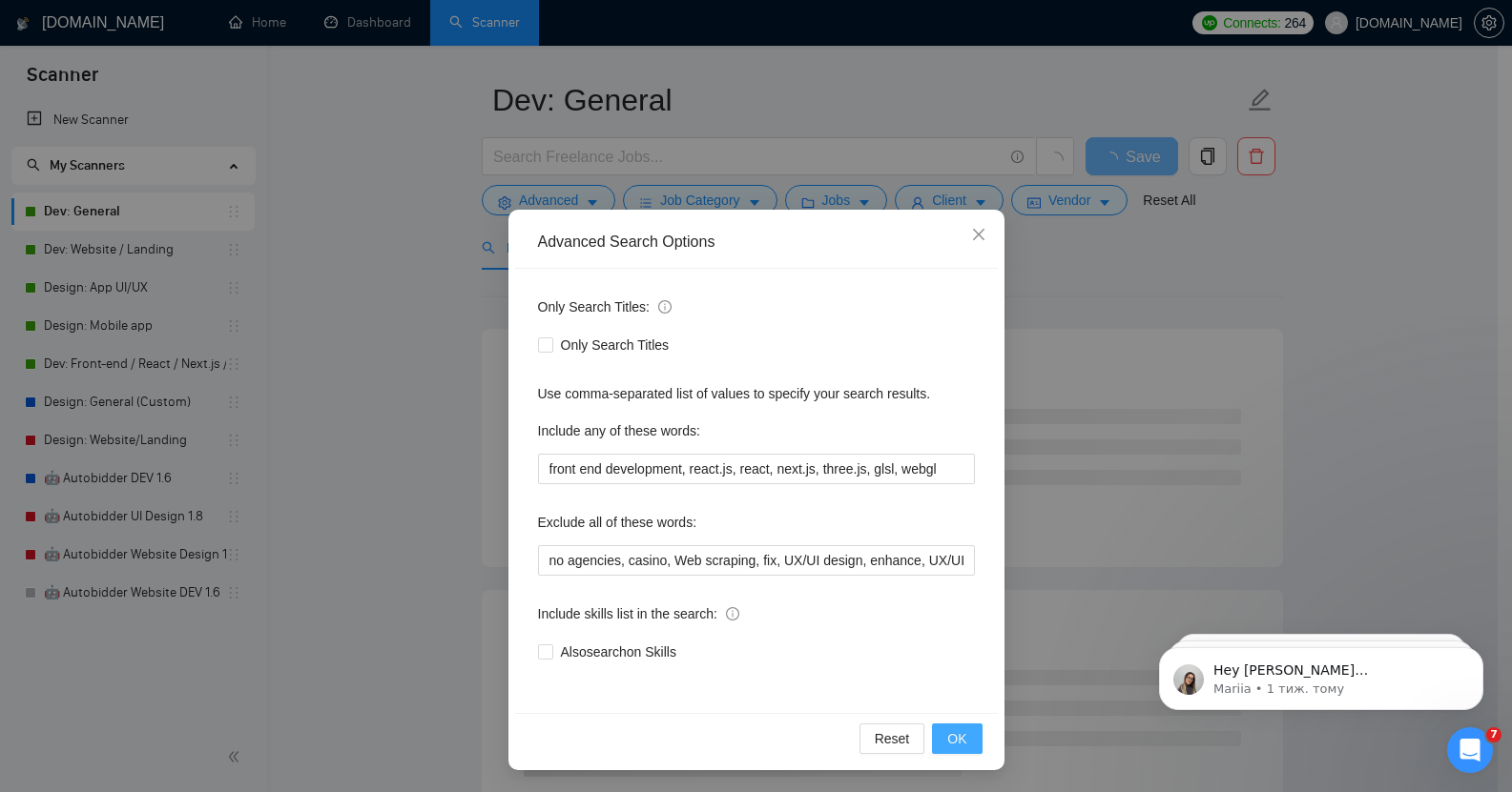
click at [954, 739] on span "OK" at bounding box center [956, 738] width 19 height 21
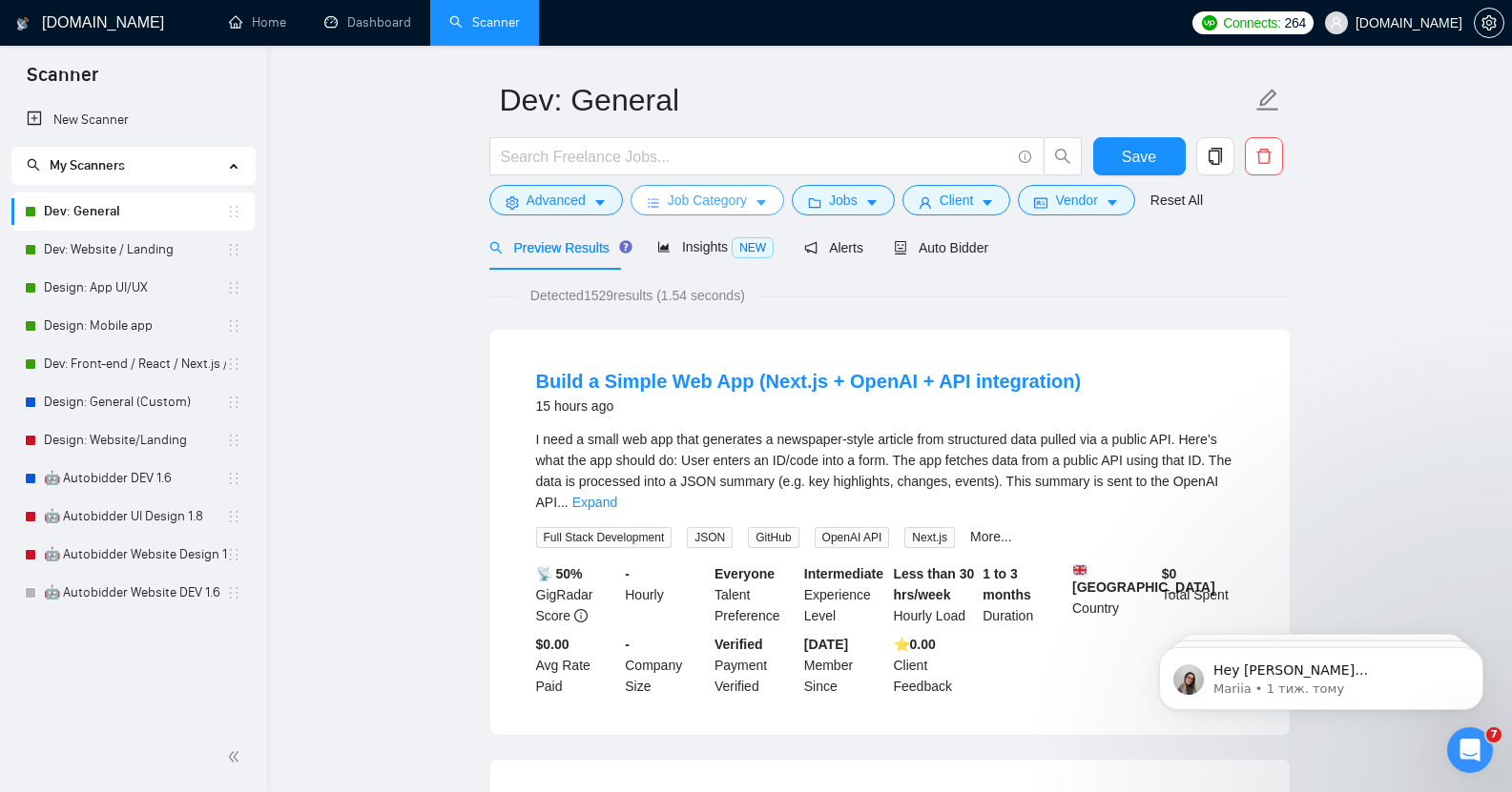
click at [729, 197] on span "Job Category" at bounding box center [707, 200] width 79 height 21
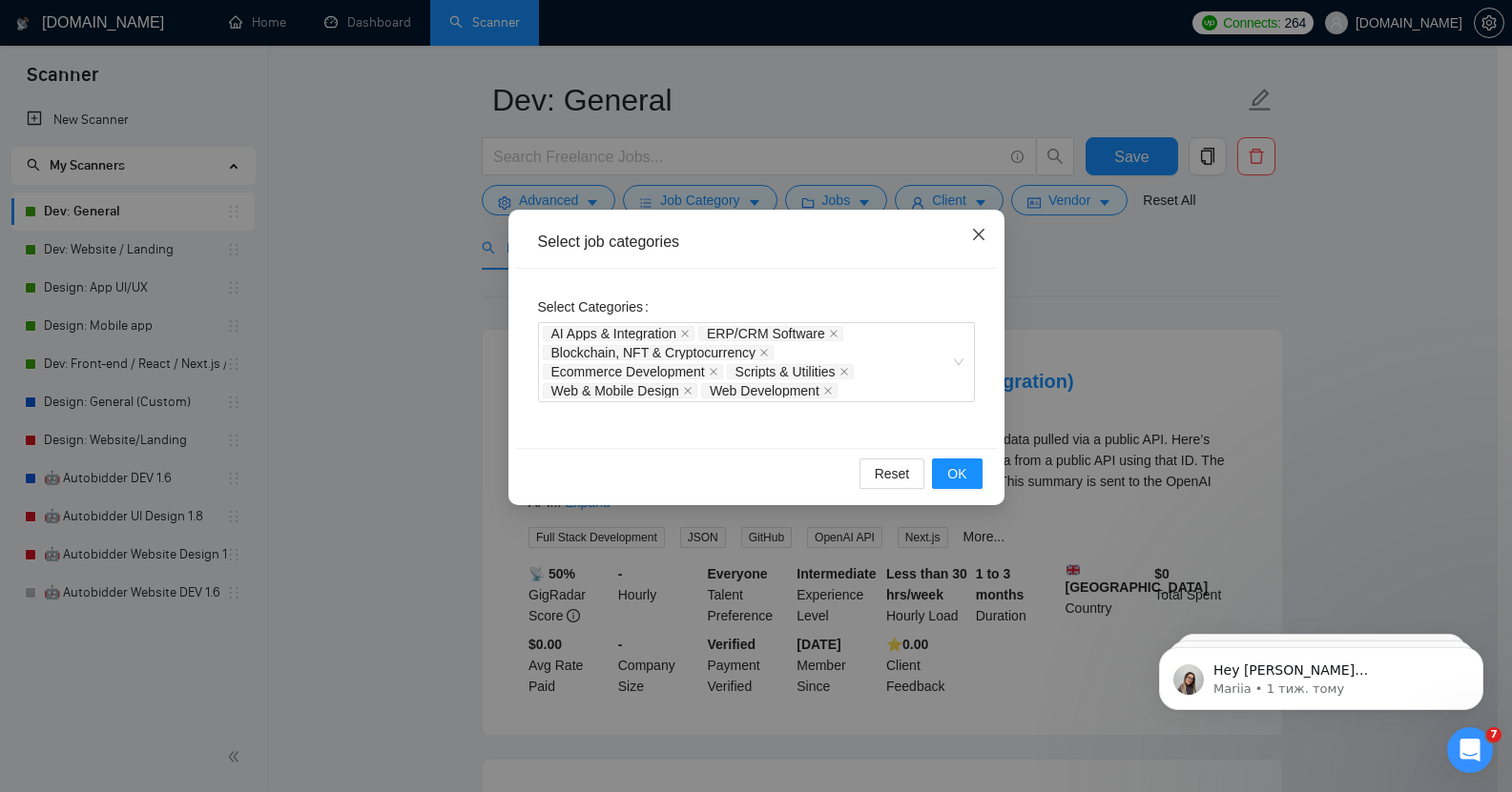
click at [975, 236] on icon "close" at bounding box center [979, 235] width 16 height 16
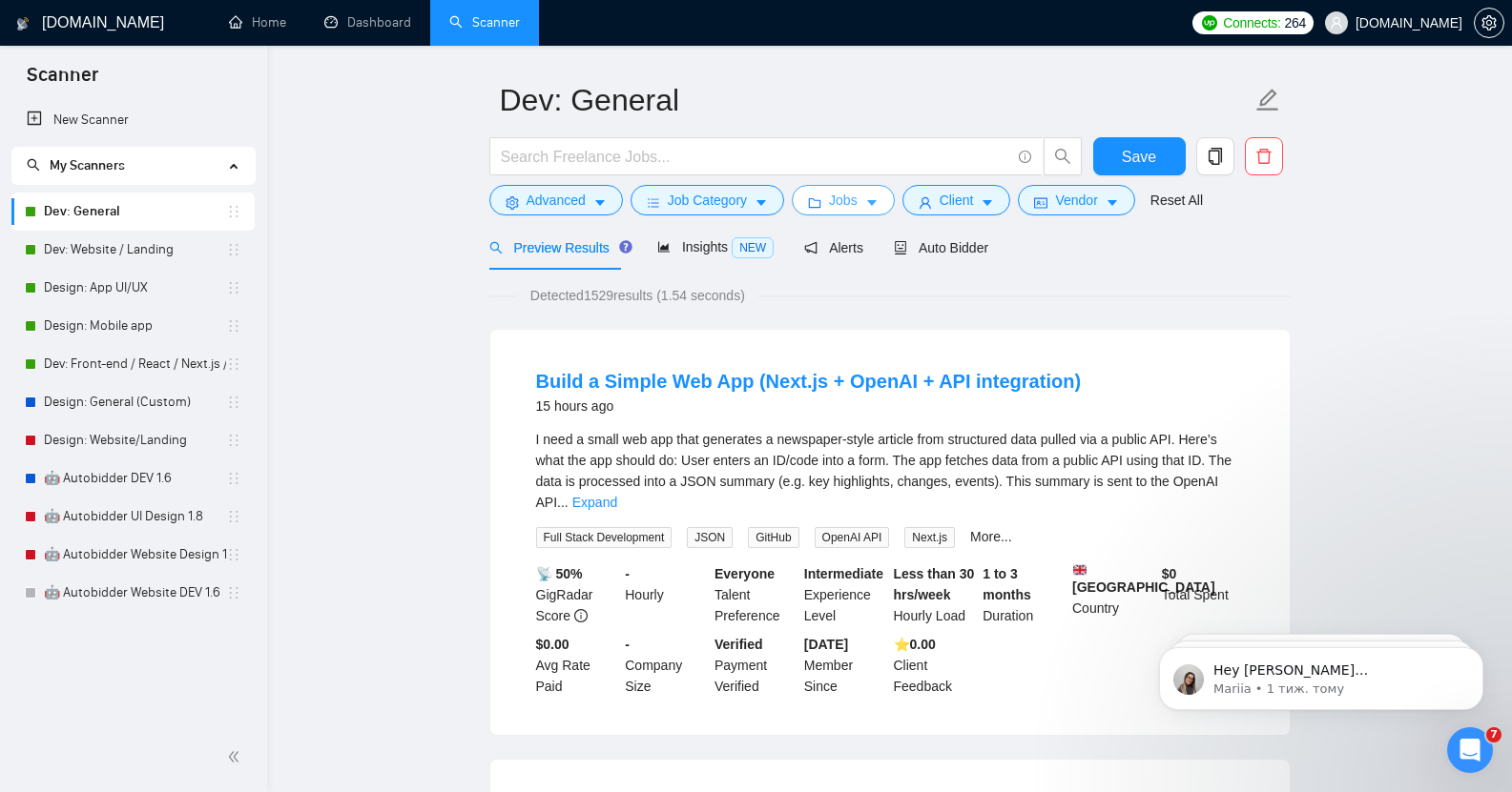
click at [843, 190] on span "Jobs" at bounding box center [843, 200] width 29 height 21
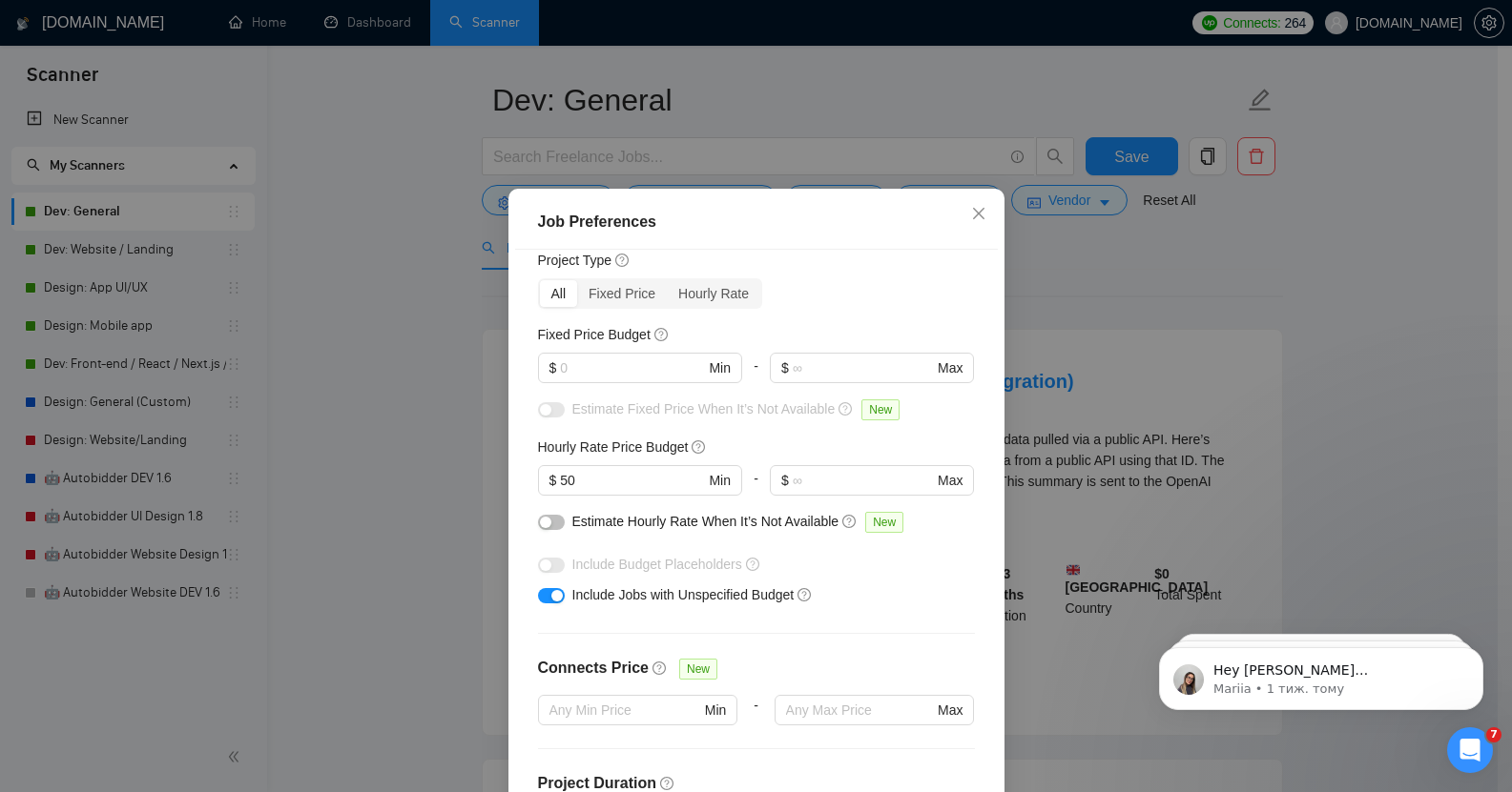
scroll to position [49, 0]
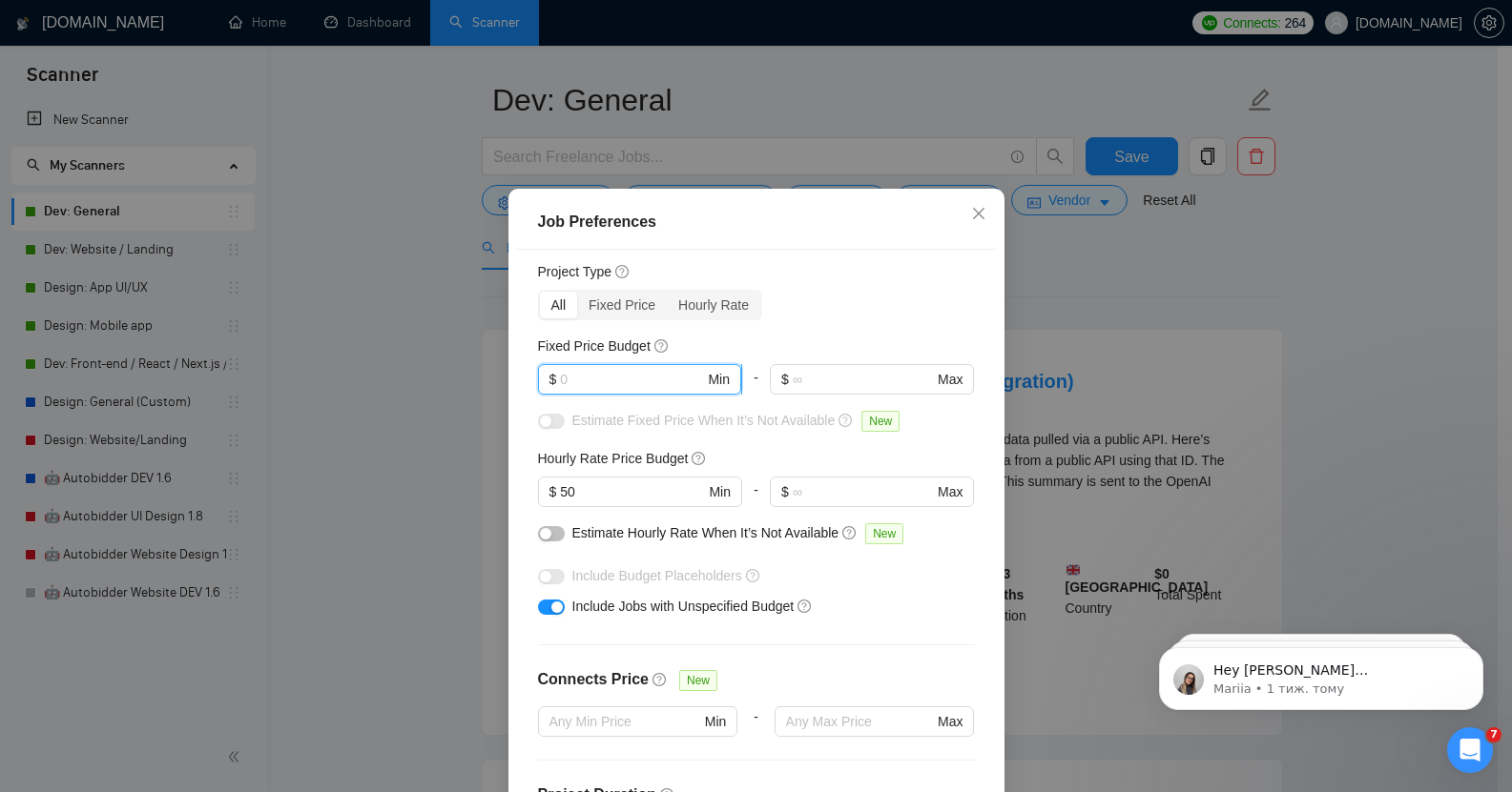
click at [591, 390] on input "text" at bounding box center [632, 379] width 144 height 21
type input "5000"
click at [569, 503] on input "50" at bounding box center [632, 491] width 144 height 21
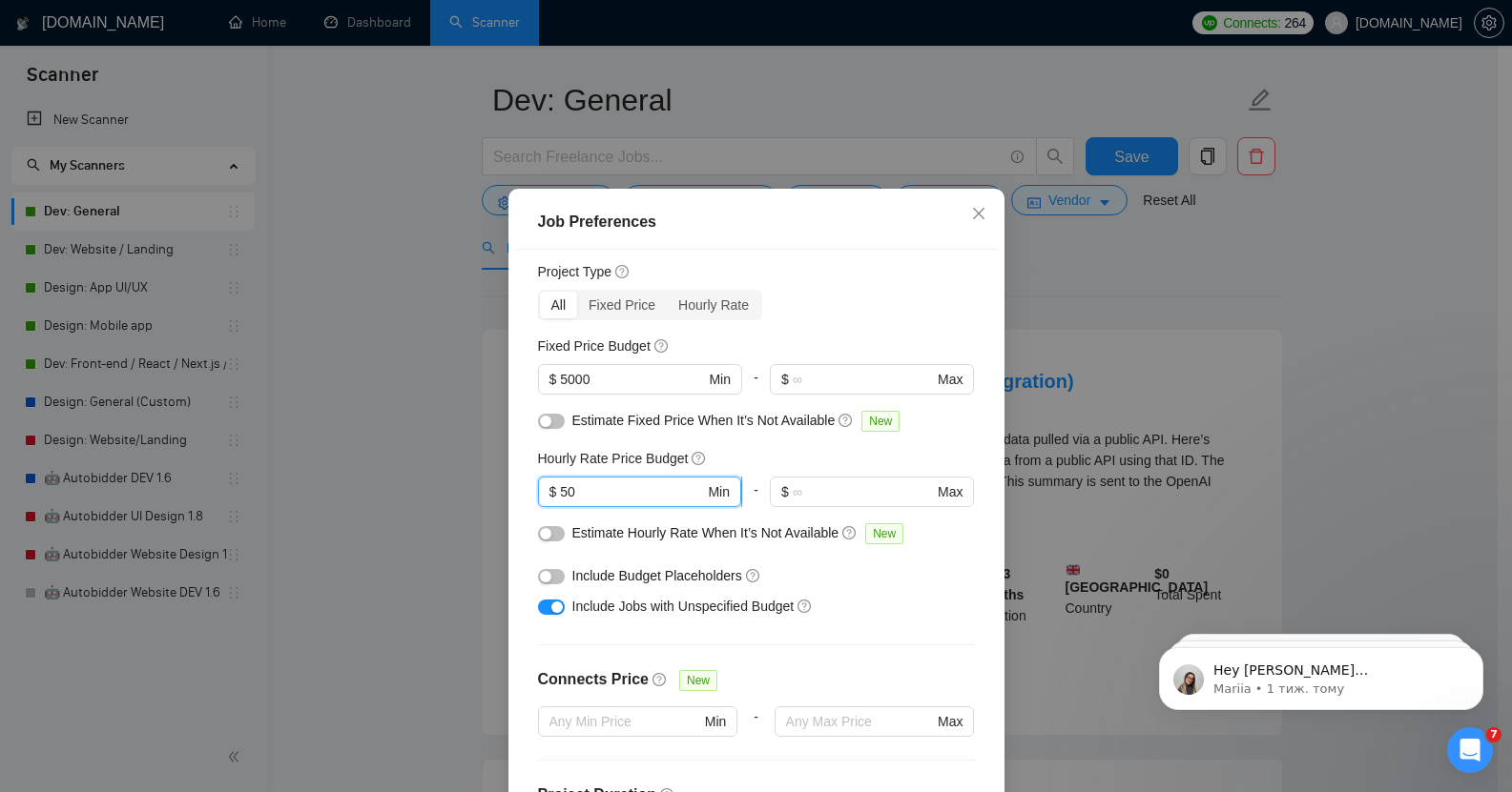
type input "5"
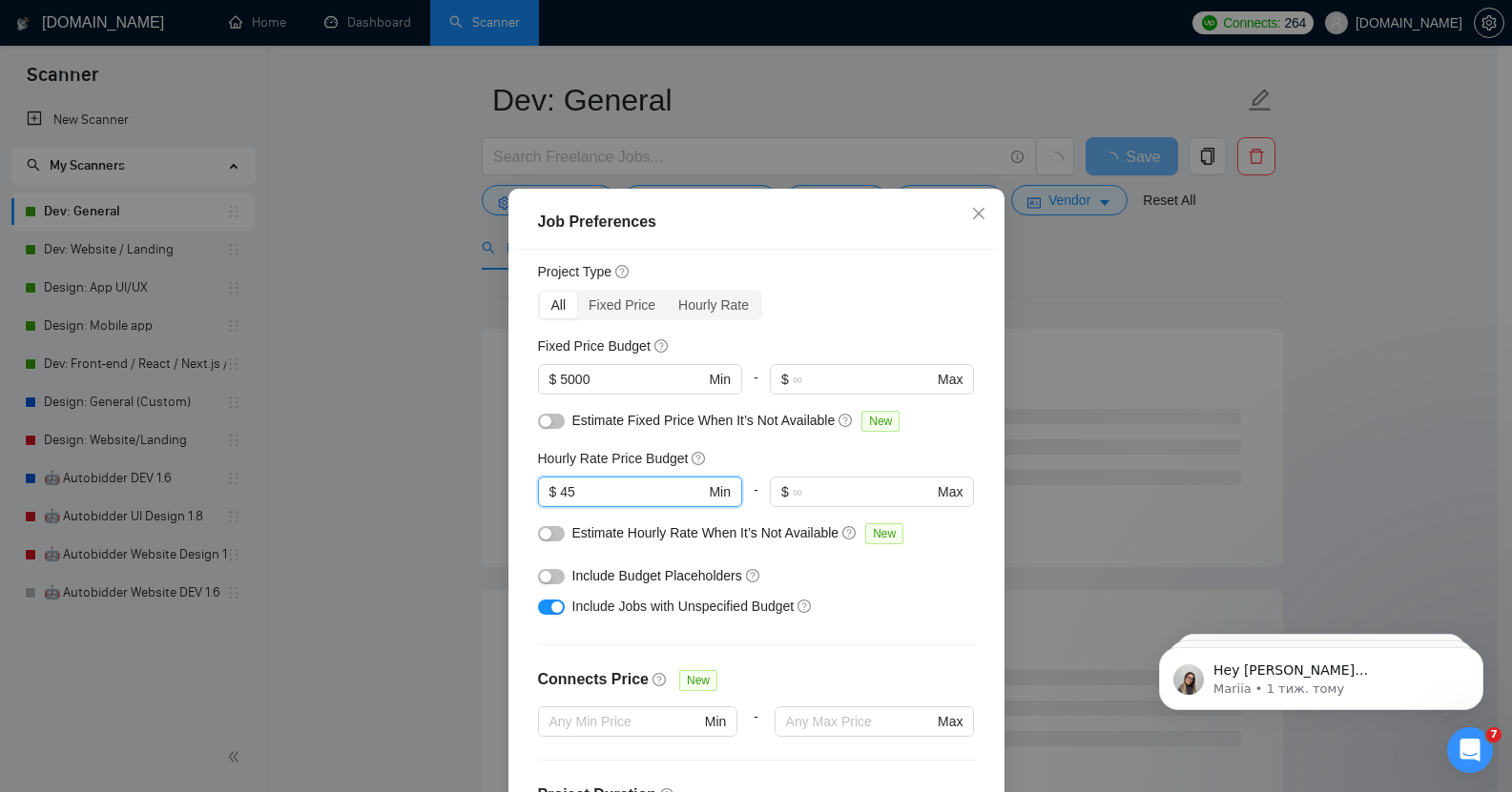
type input "45"
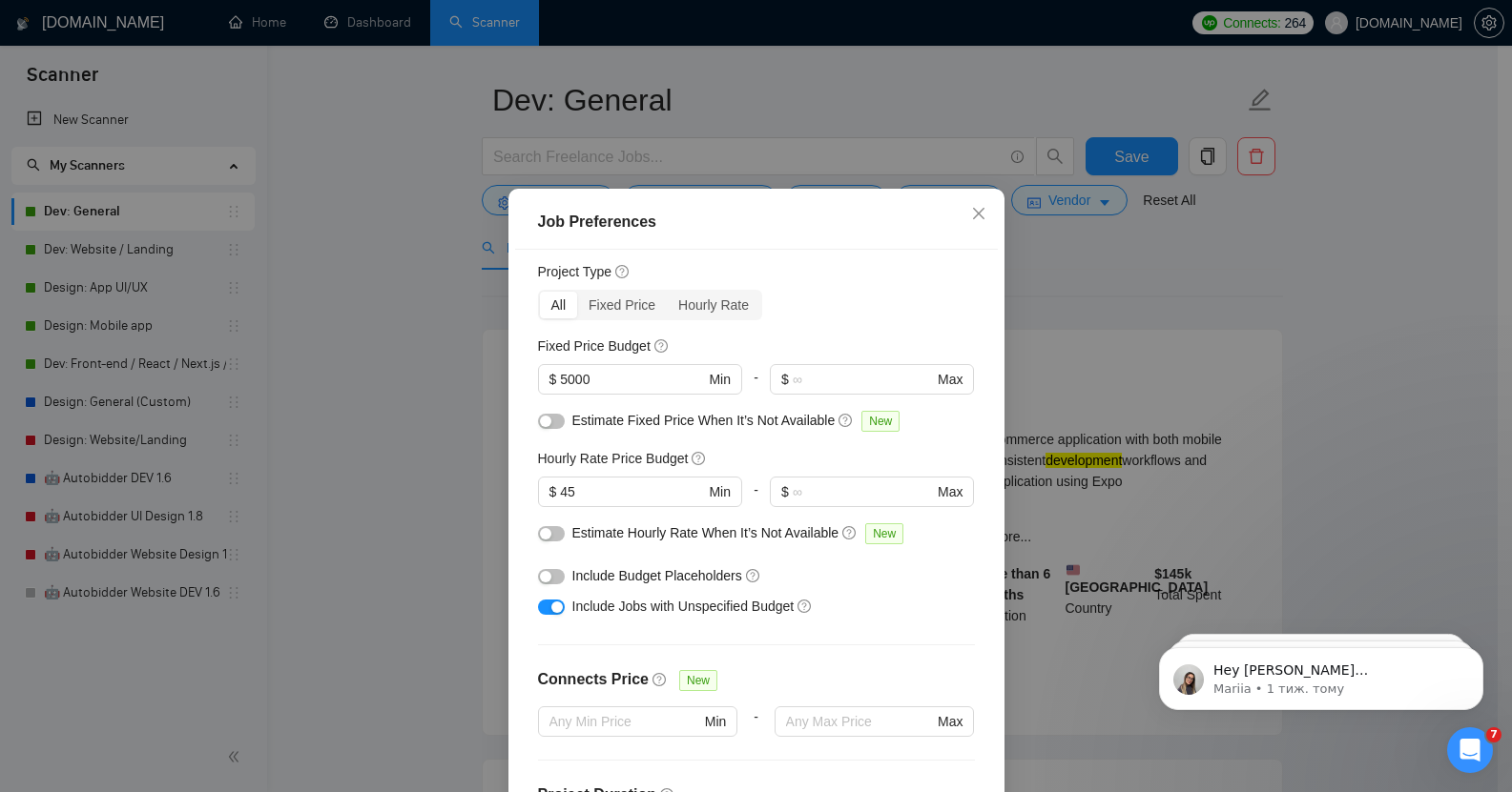
click at [540, 582] on div "button" at bounding box center [546, 577] width 12 height 12
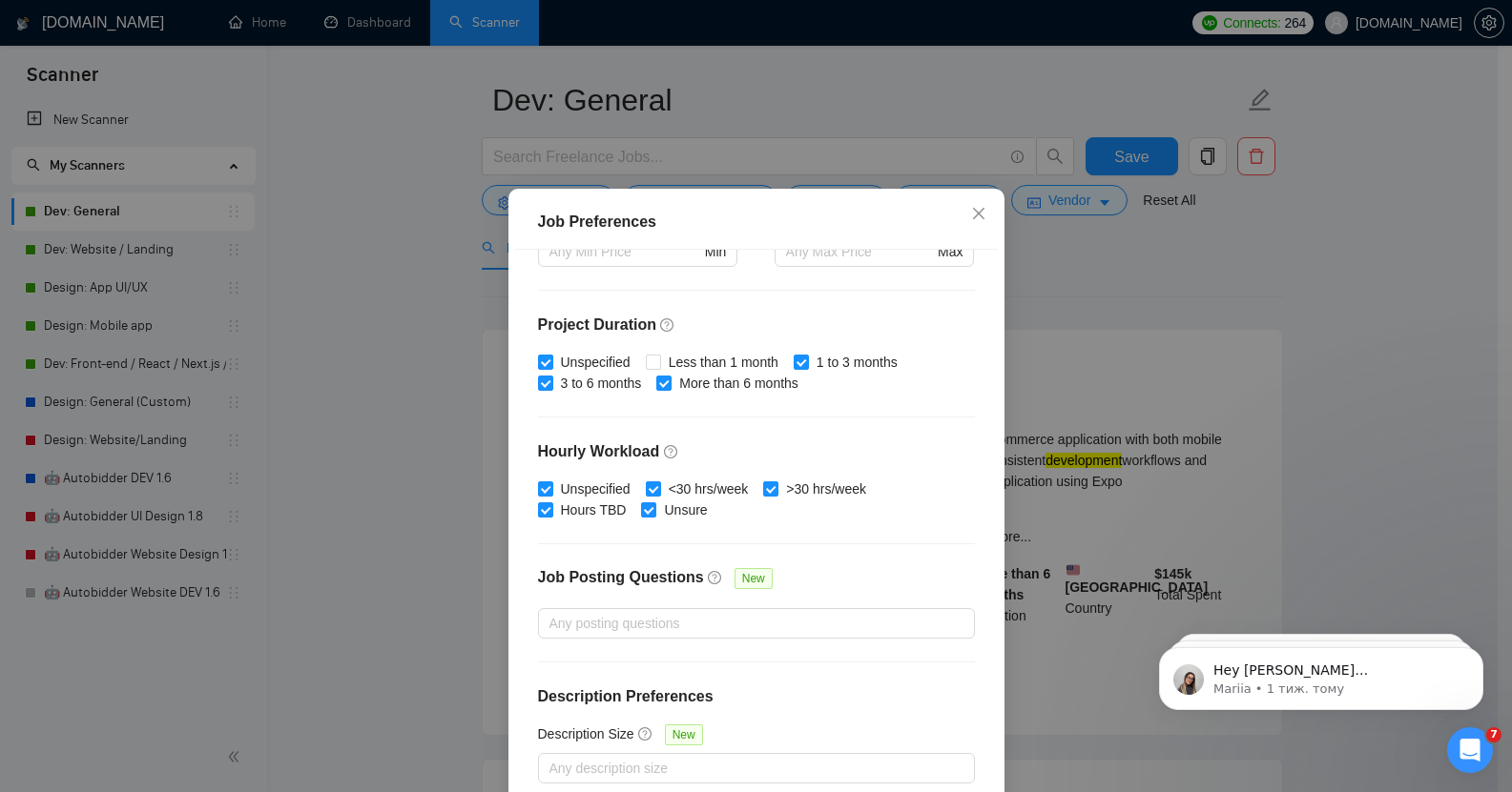
scroll to position [117, 0]
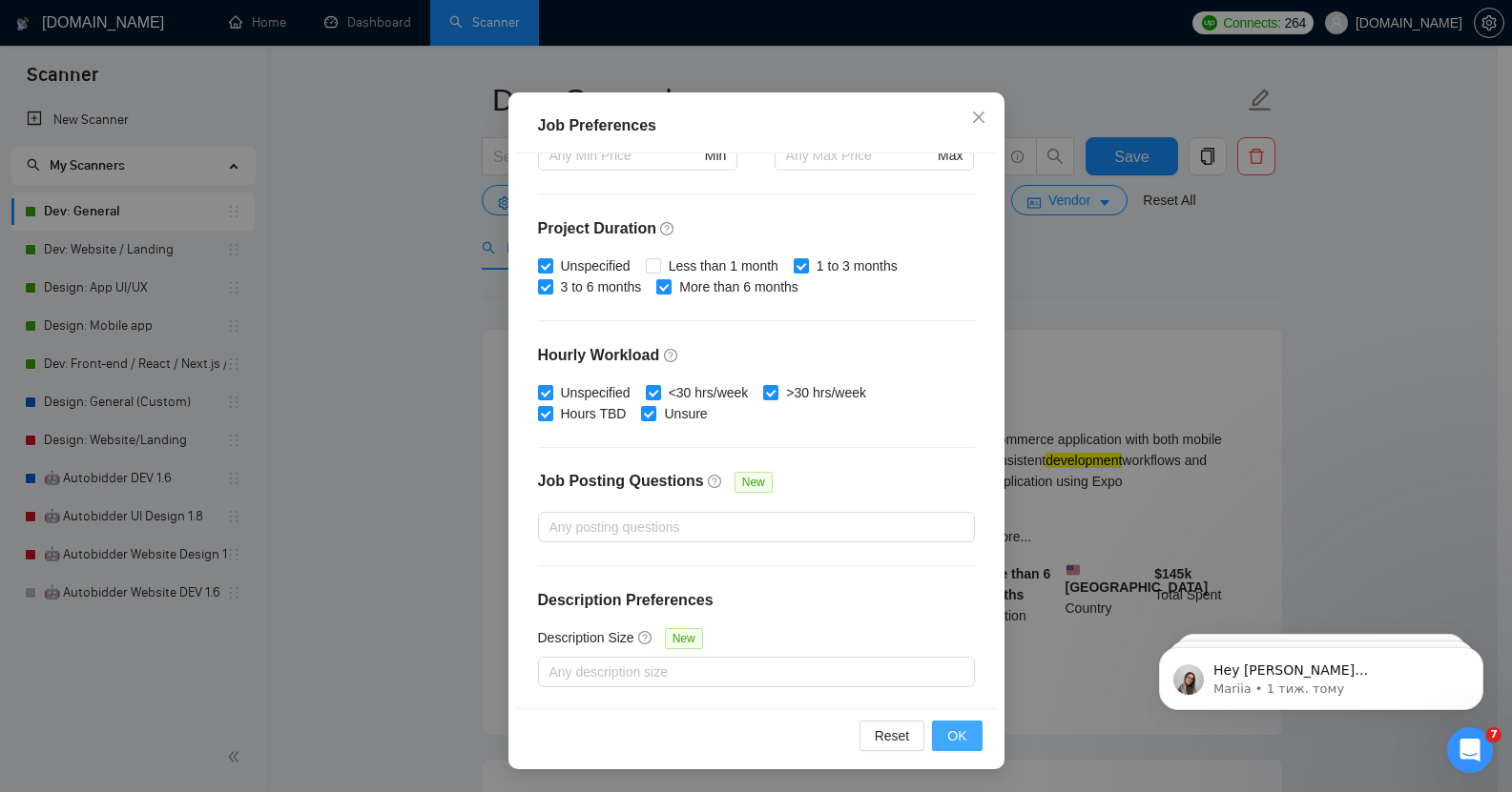
click at [953, 737] on span "OK" at bounding box center [956, 735] width 19 height 21
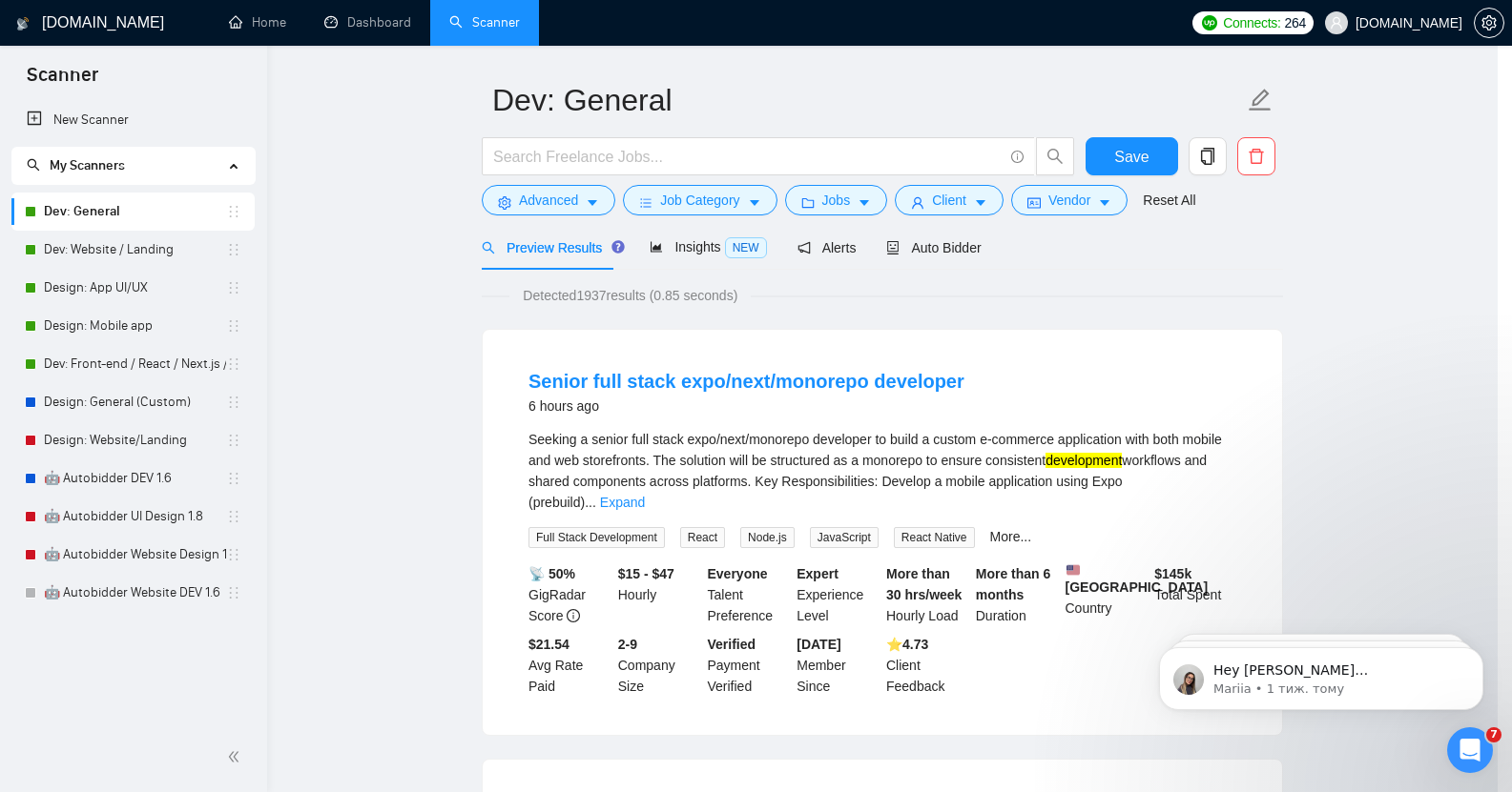
scroll to position [21, 0]
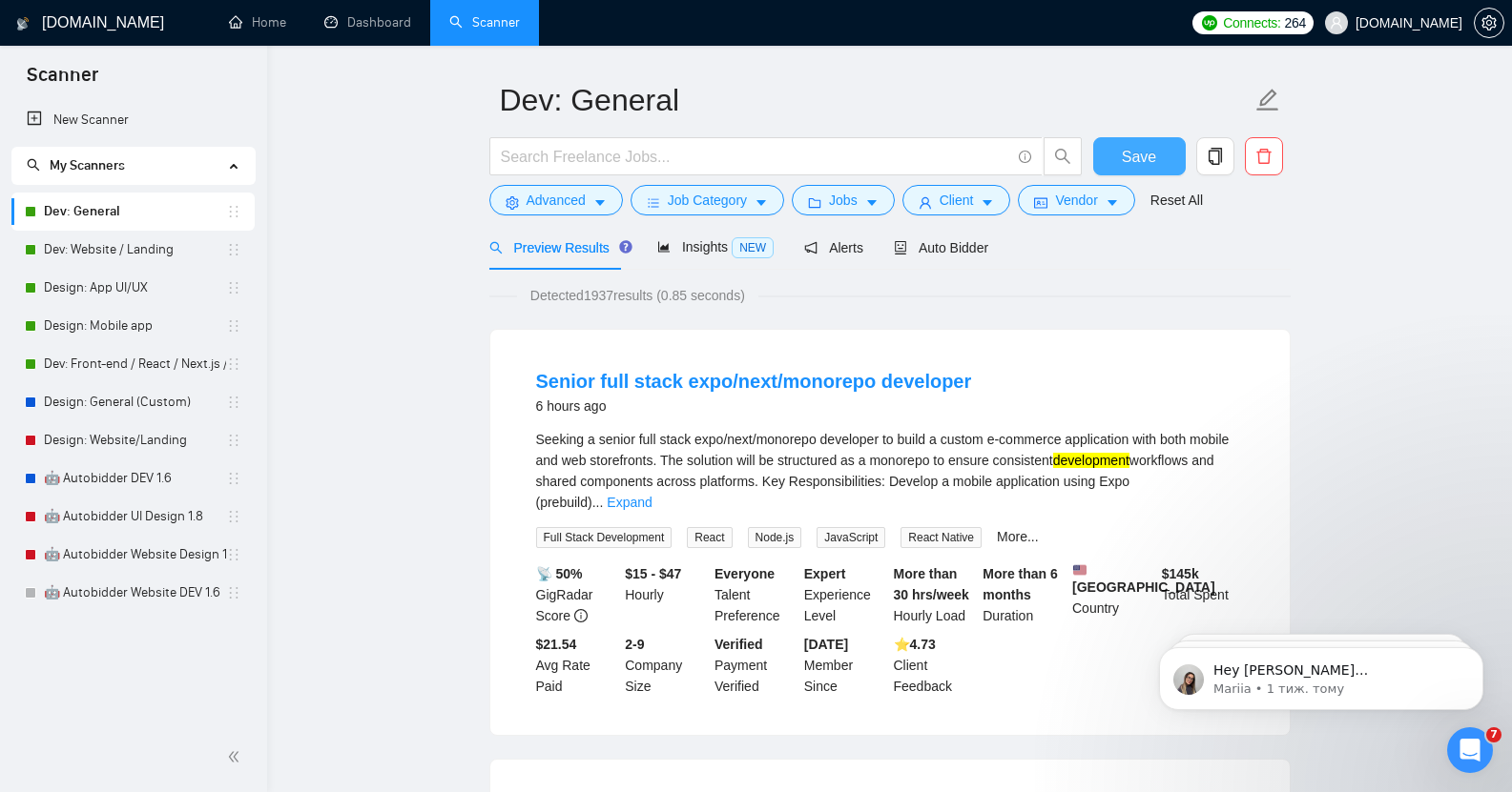
click at [1140, 145] on span "Save" at bounding box center [1139, 156] width 34 height 24
click at [652, 495] on link "Expand" at bounding box center [629, 503] width 45 height 16
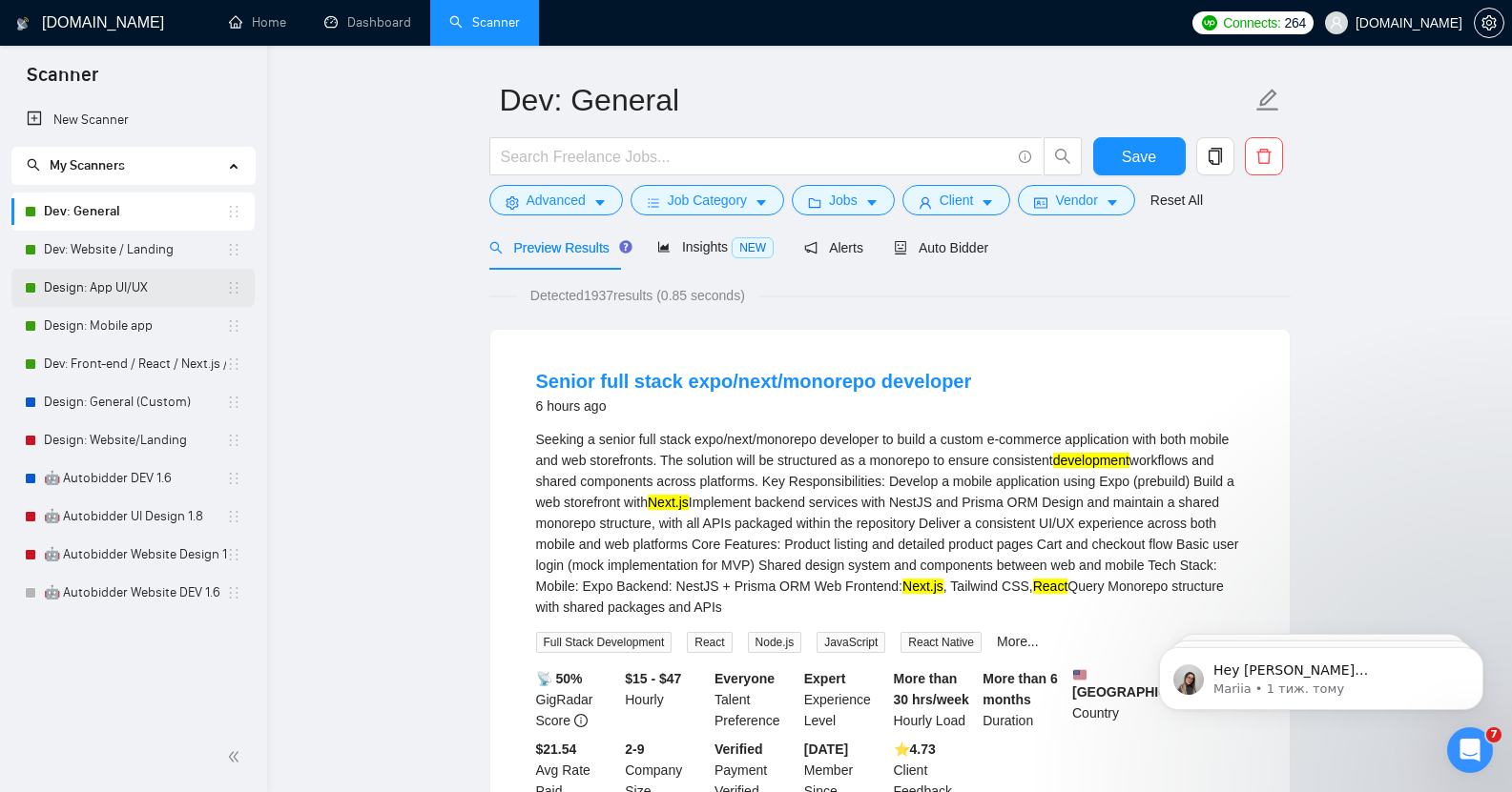
click at [139, 286] on link "Design: App UI/UX" at bounding box center [135, 287] width 182 height 38
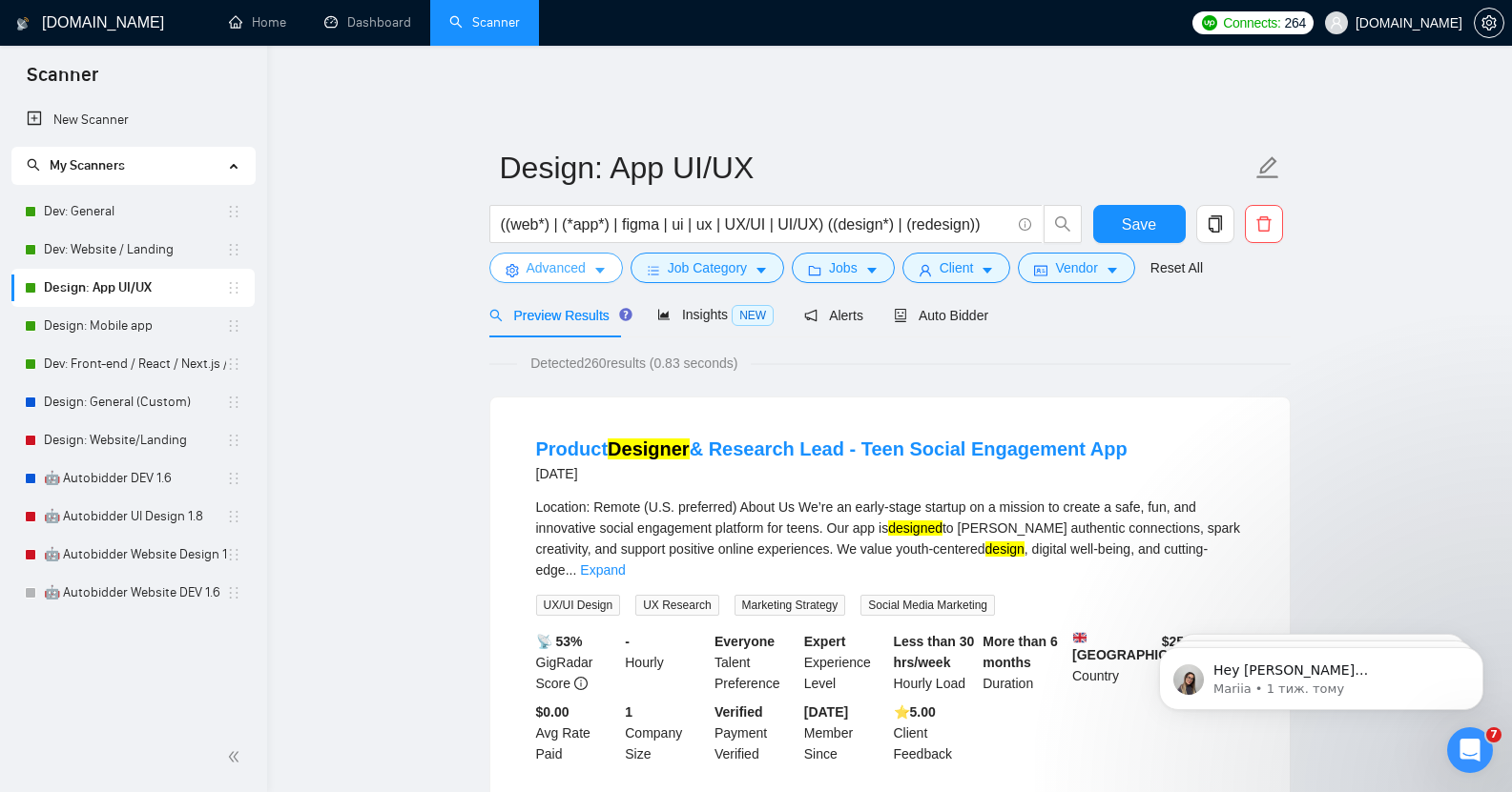
click at [577, 258] on span "Advanced" at bounding box center [556, 268] width 59 height 21
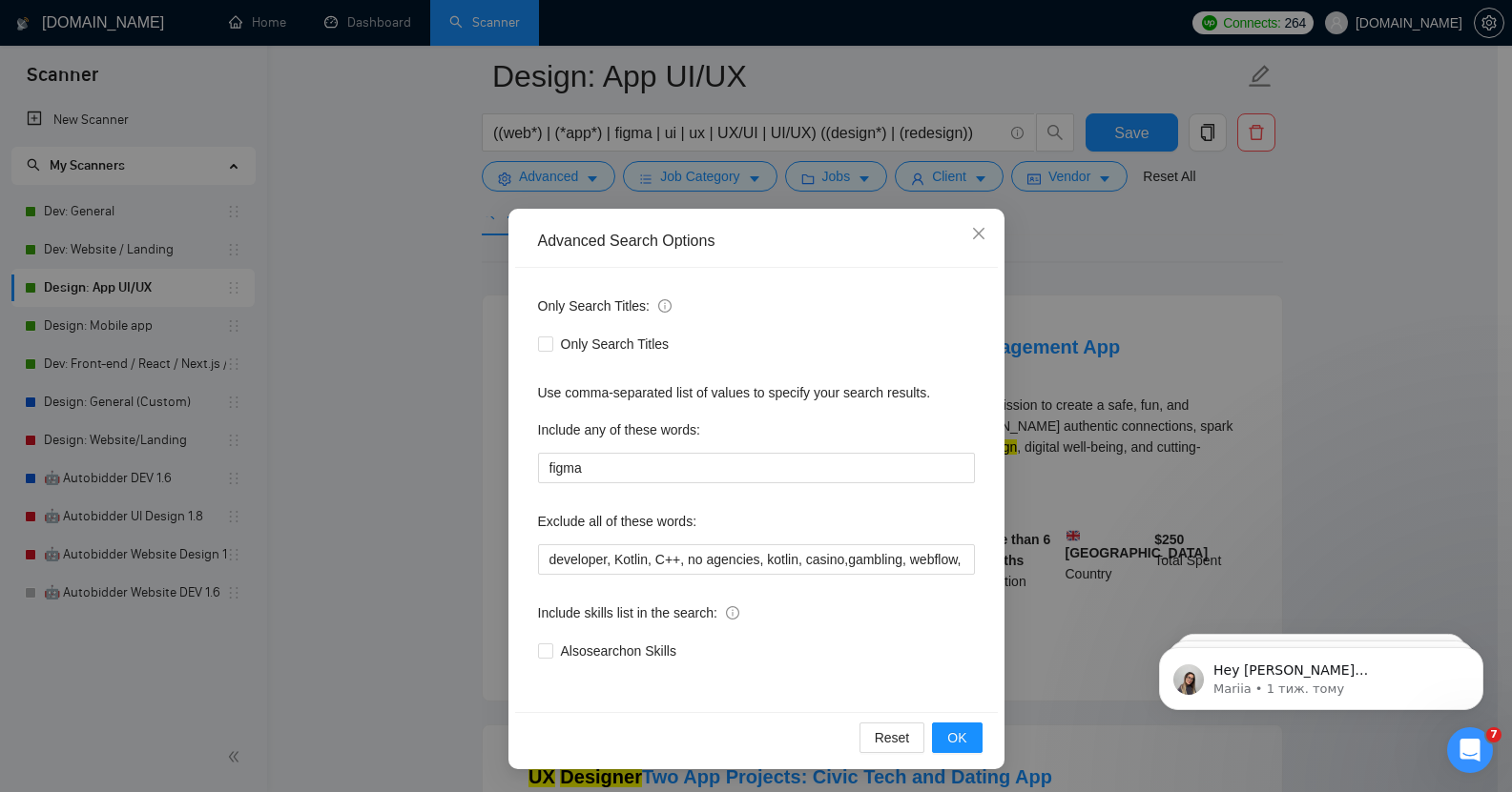
scroll to position [119, 0]
click at [972, 232] on icon "close" at bounding box center [979, 234] width 16 height 16
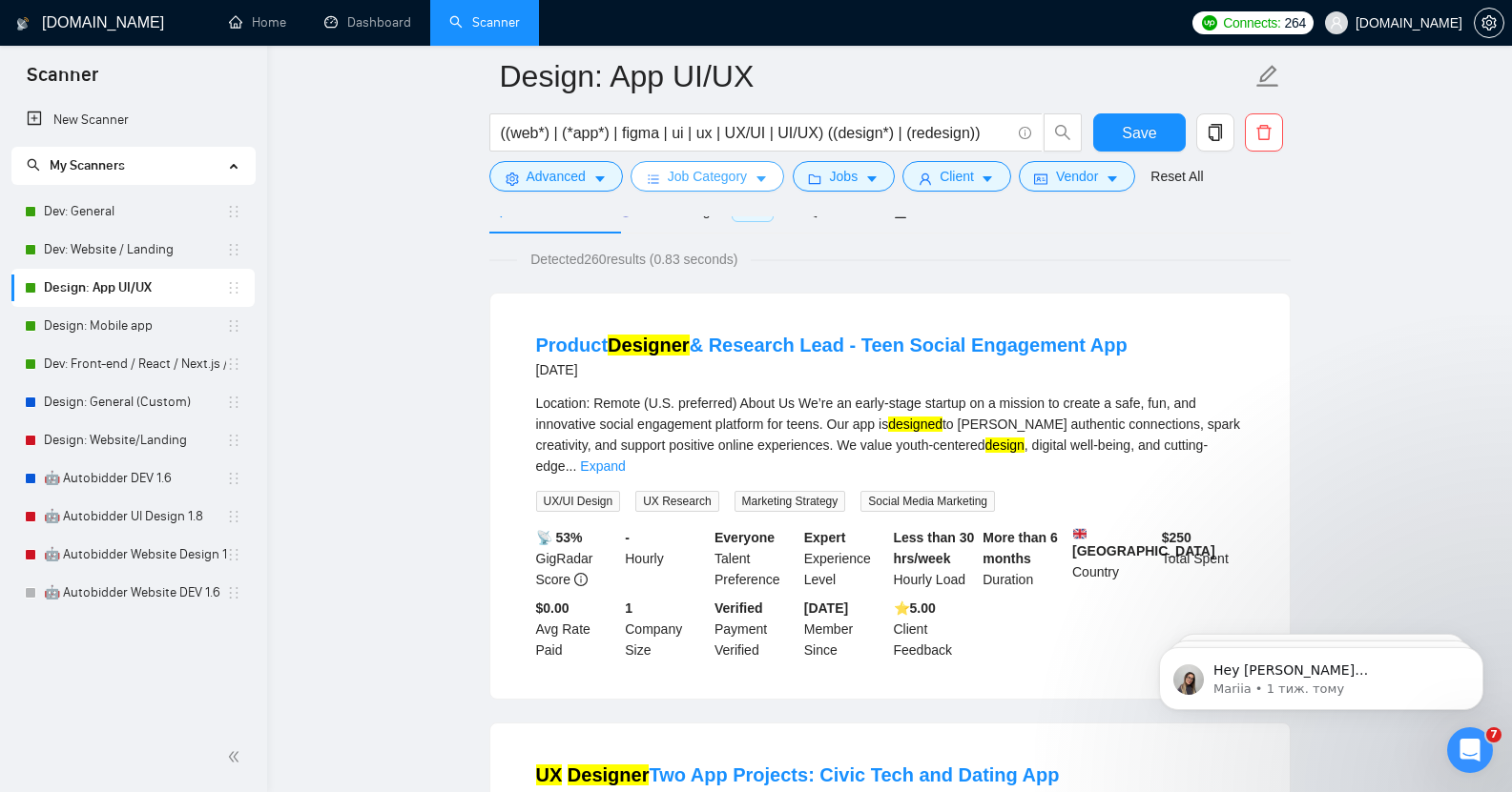
click at [711, 182] on span "Job Category" at bounding box center [707, 176] width 79 height 21
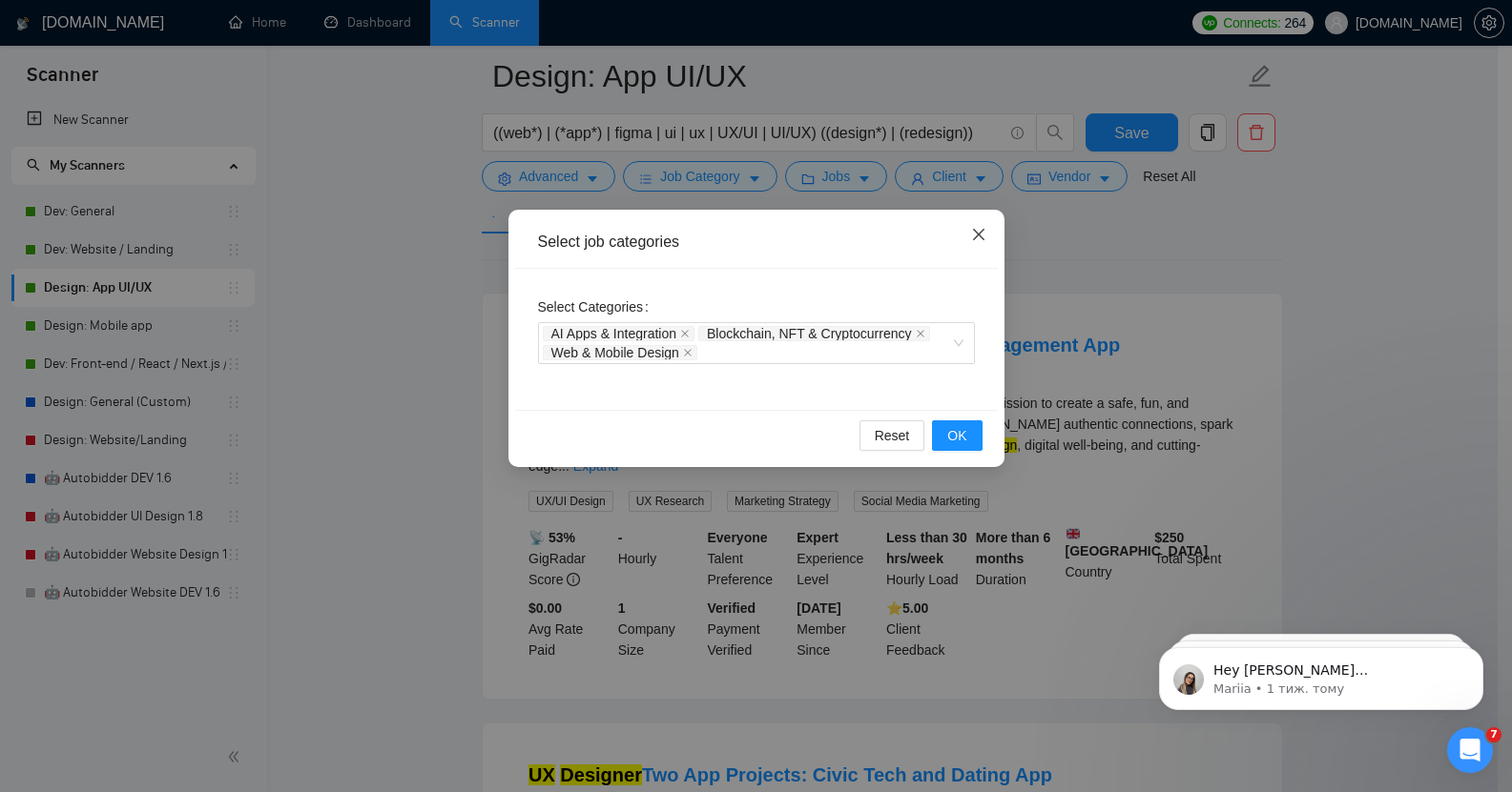
click at [977, 236] on icon "close" at bounding box center [977, 235] width 12 height 12
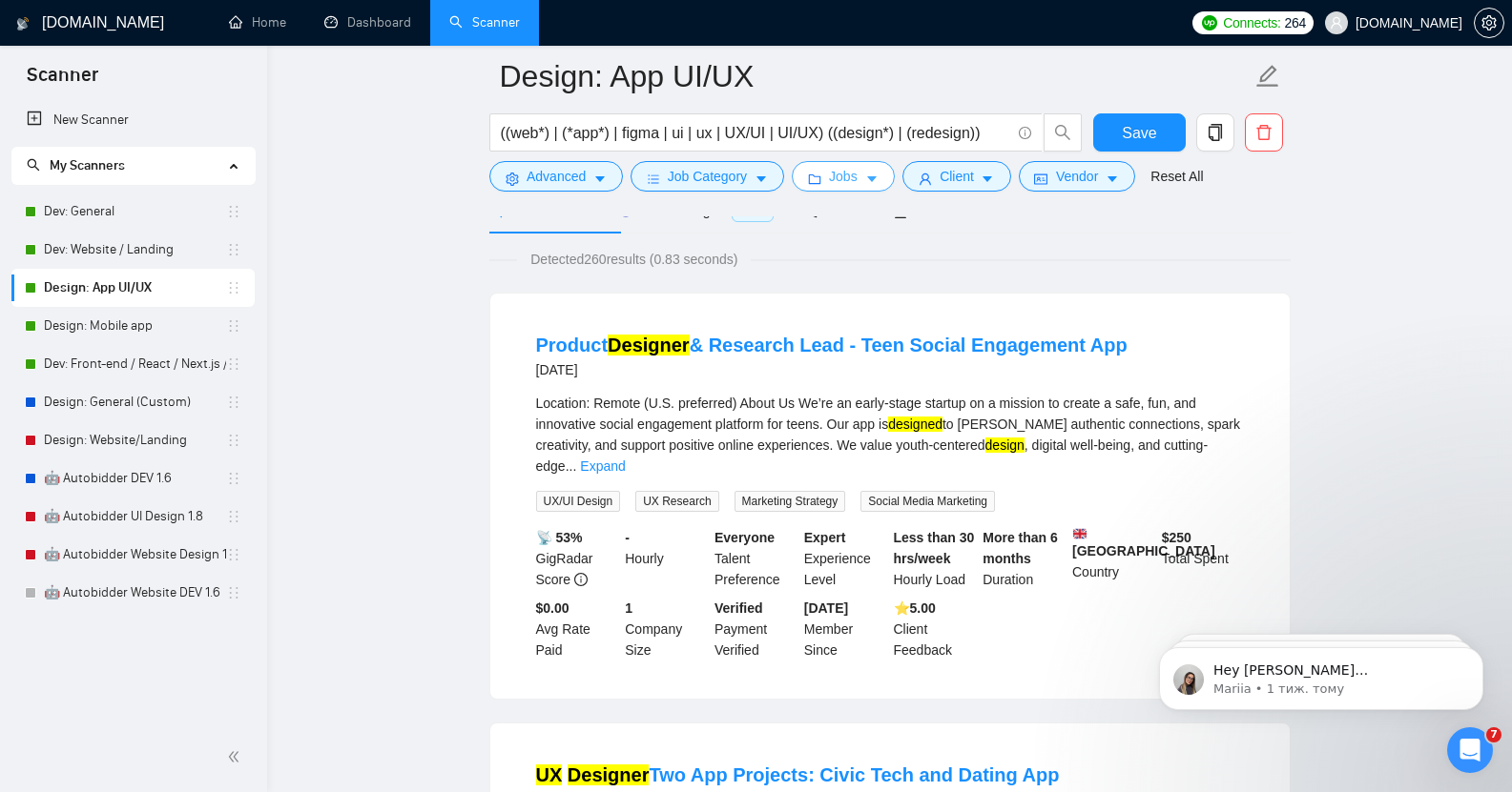
click at [838, 188] on button "Jobs" at bounding box center [843, 176] width 103 height 30
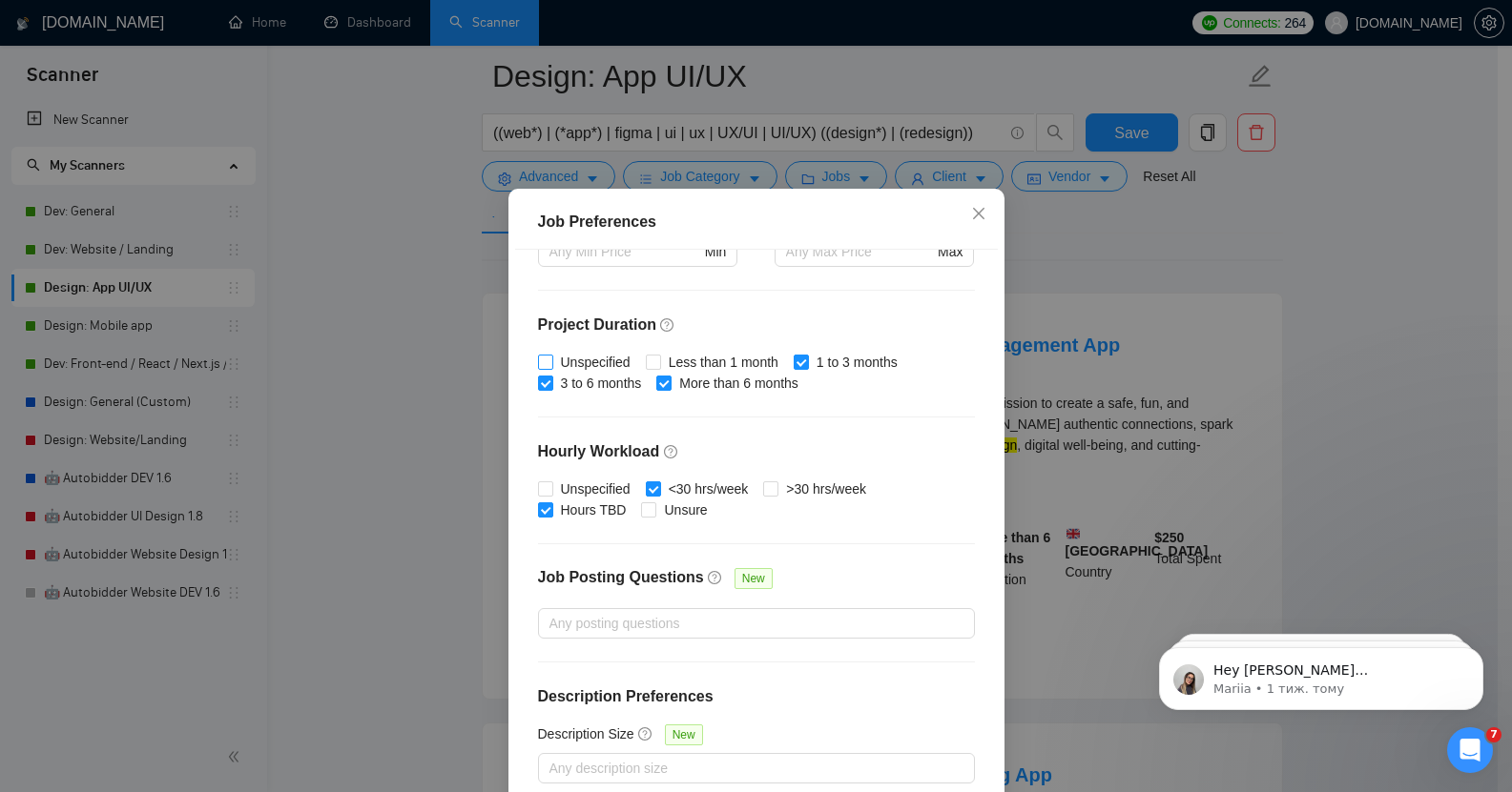
click at [542, 368] on input "Unspecified" at bounding box center [545, 361] width 14 height 14
checkbox input "true"
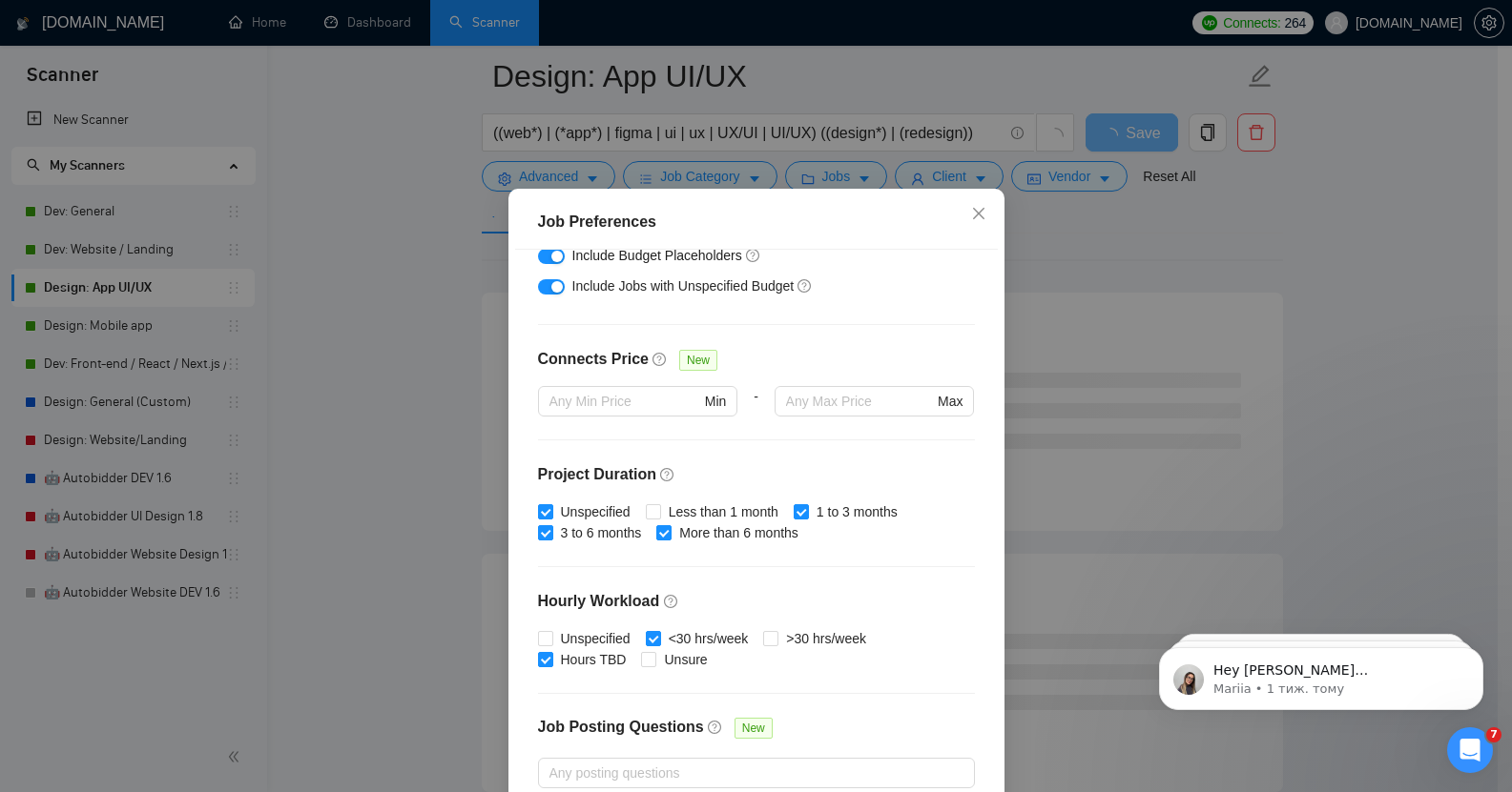
scroll to position [369, 0]
click at [766, 645] on input ">30 hrs/week" at bounding box center [770, 640] width 14 height 14
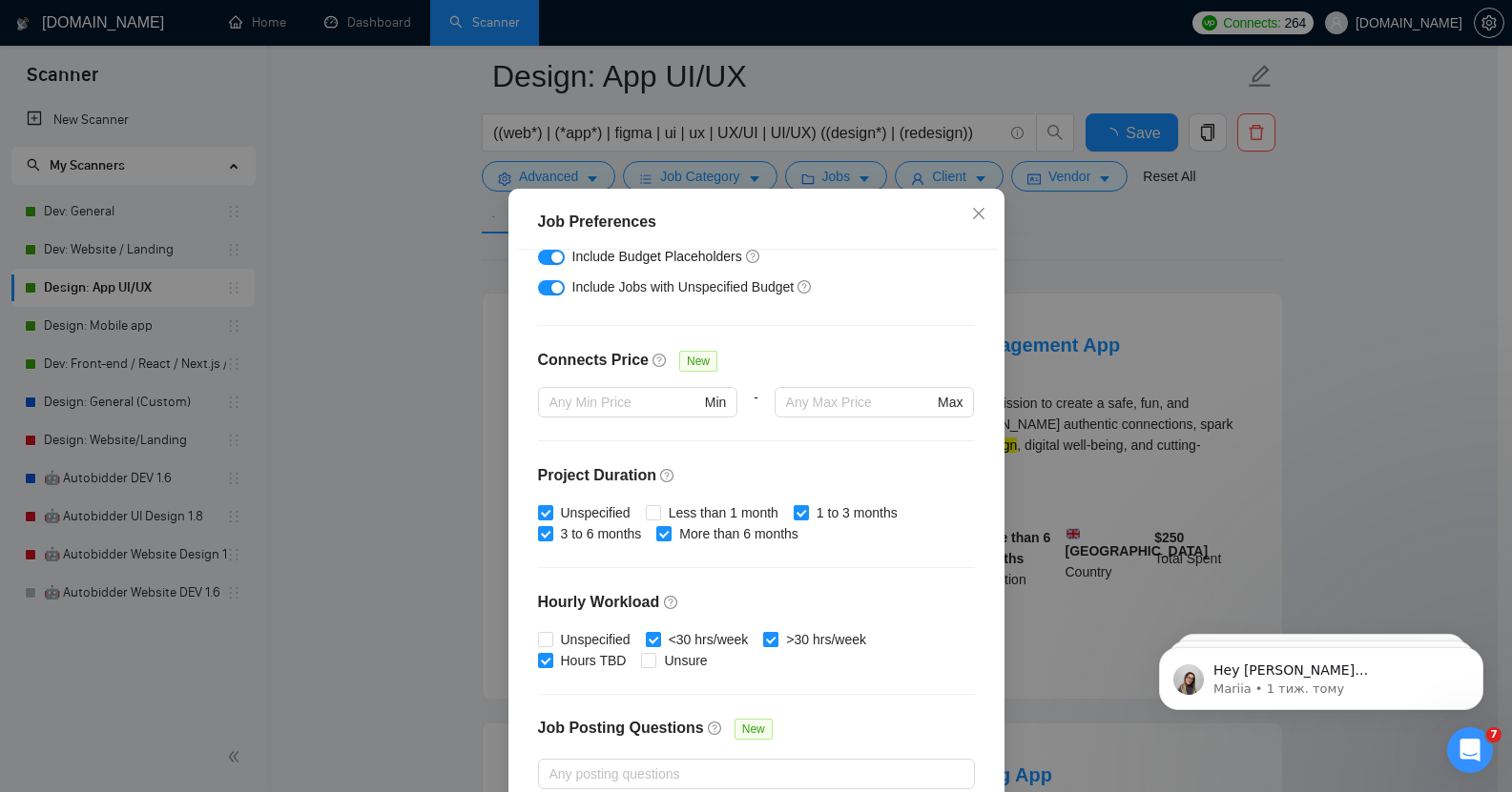
checkbox input "true"
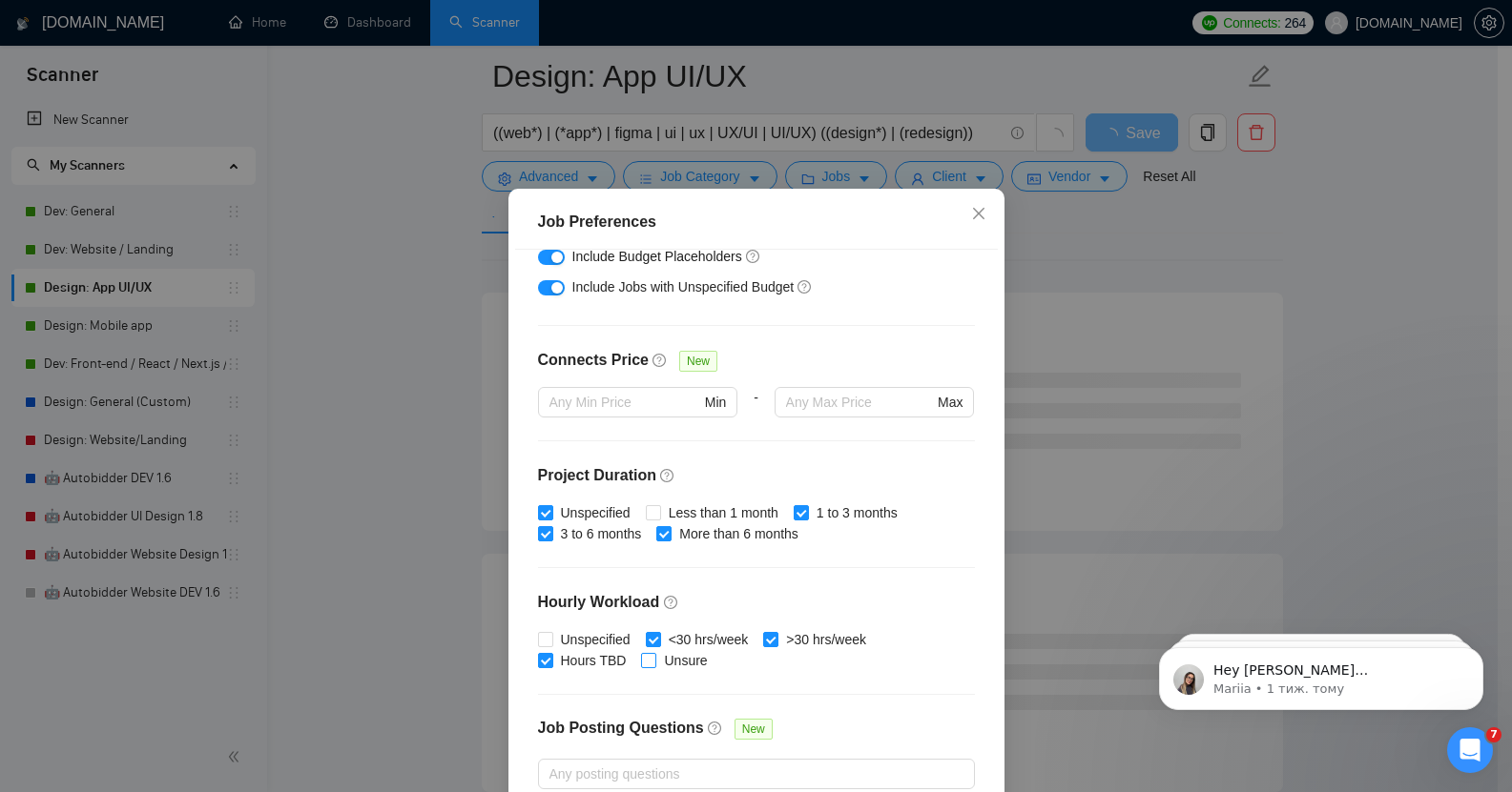
click at [641, 666] on input "Unsure" at bounding box center [648, 660] width 14 height 14
checkbox input "true"
click at [540, 645] on input "Unspecified" at bounding box center [545, 640] width 14 height 14
checkbox input "true"
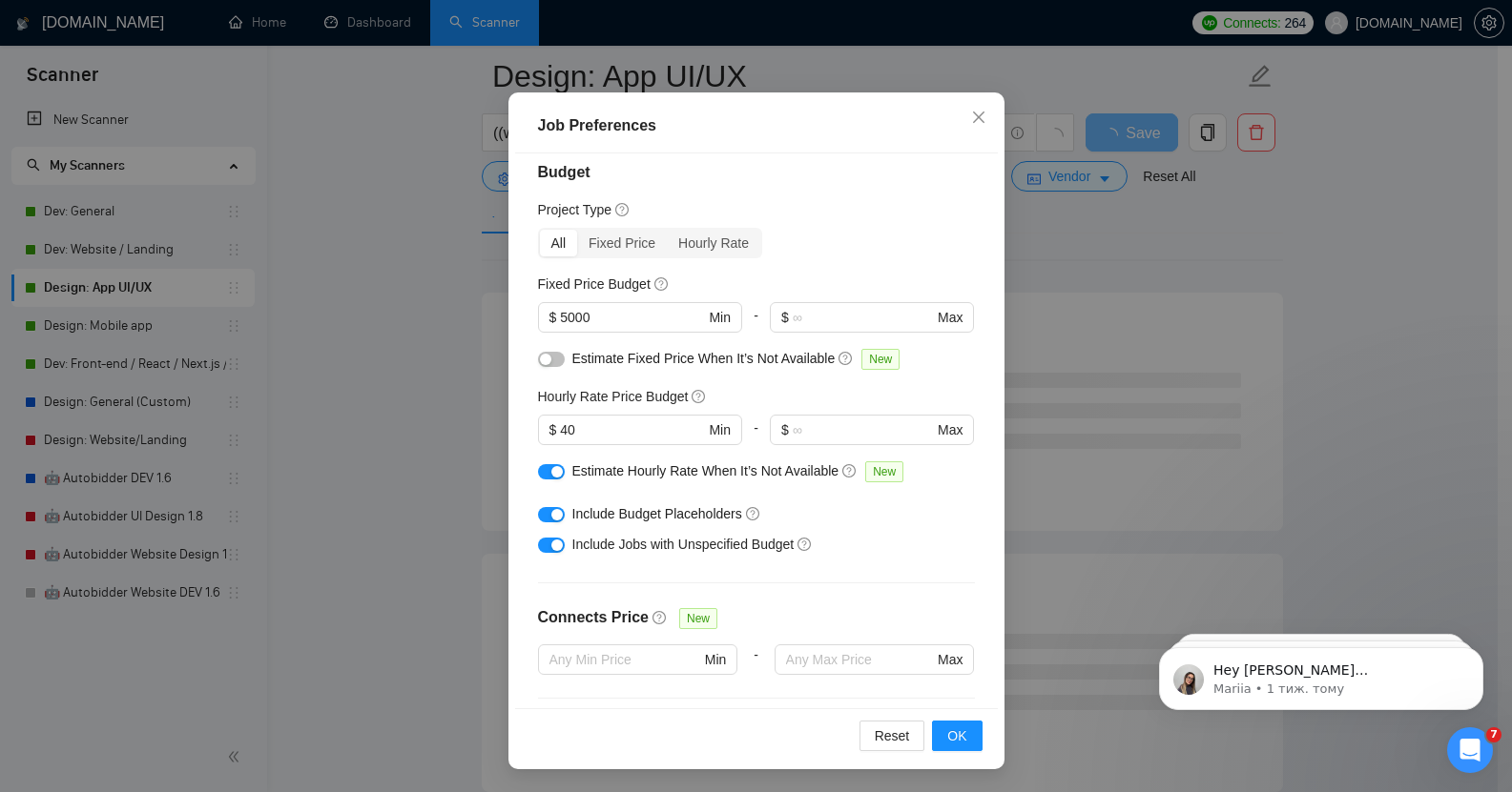
scroll to position [0, 0]
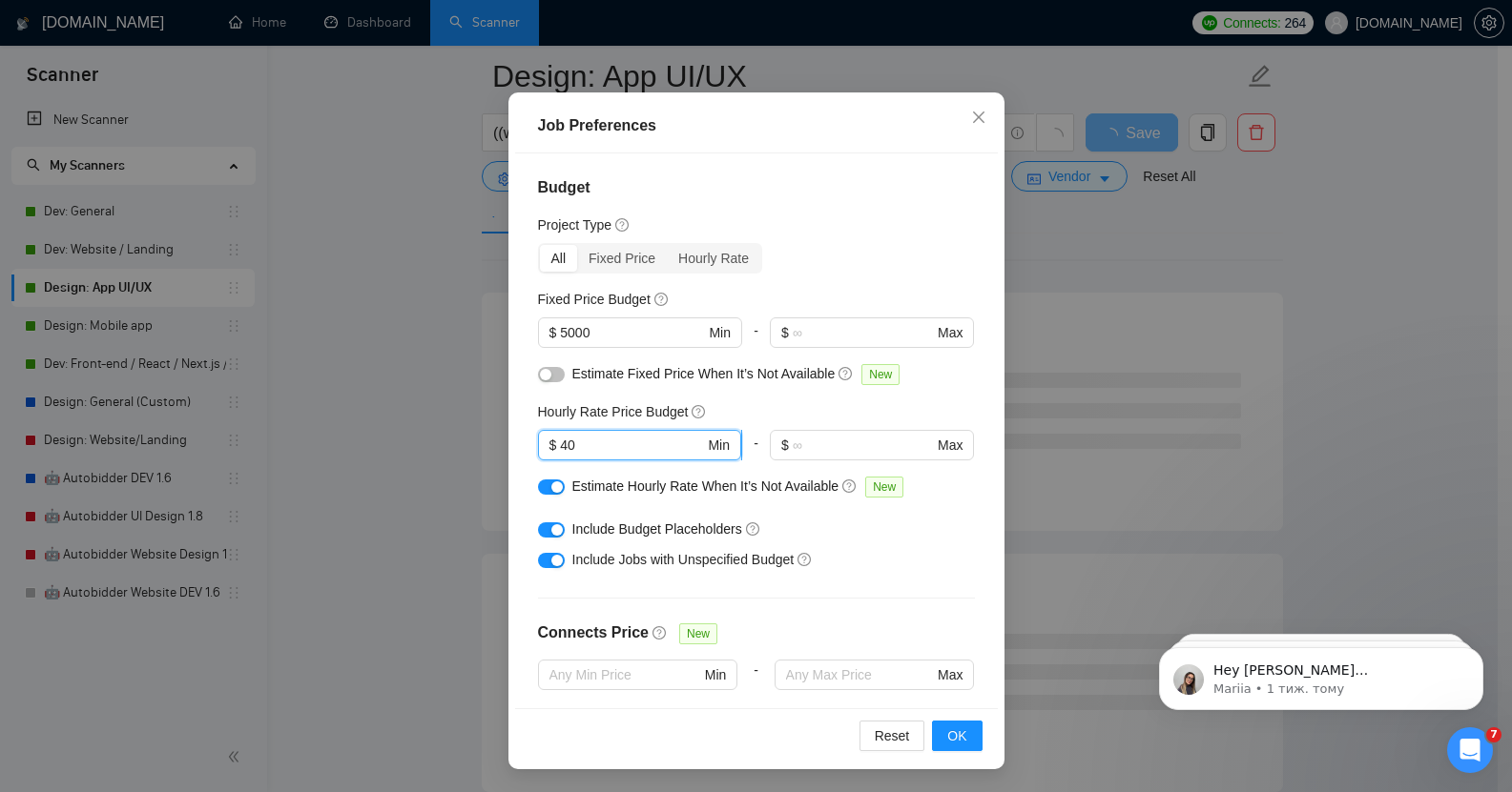
click at [567, 446] on input "40" at bounding box center [632, 445] width 144 height 21
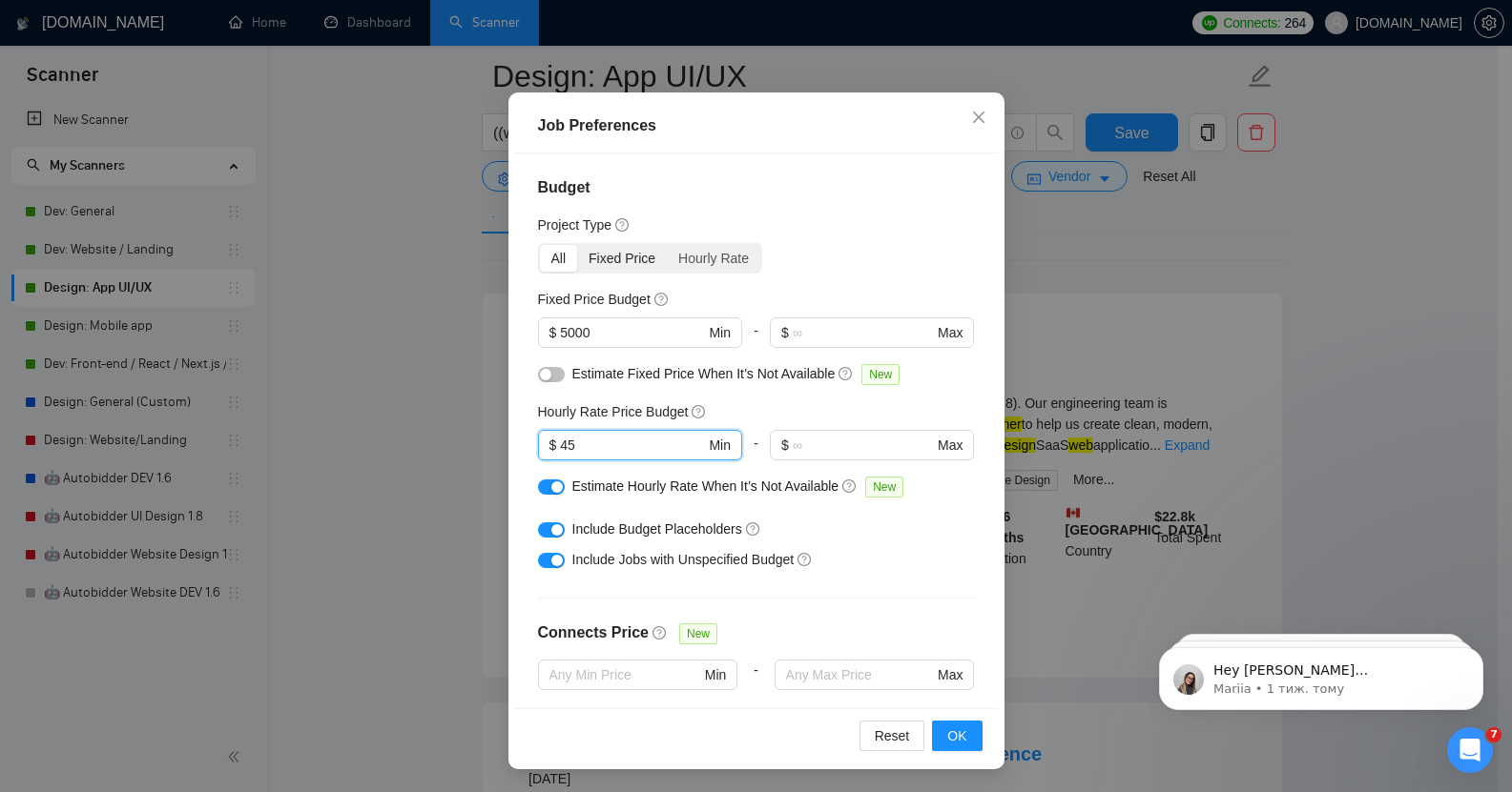
type input "45"
click at [599, 266] on div "Fixed Price" at bounding box center [621, 258] width 90 height 27
click at [577, 245] on input "Fixed Price" at bounding box center [577, 245] width 0 height 0
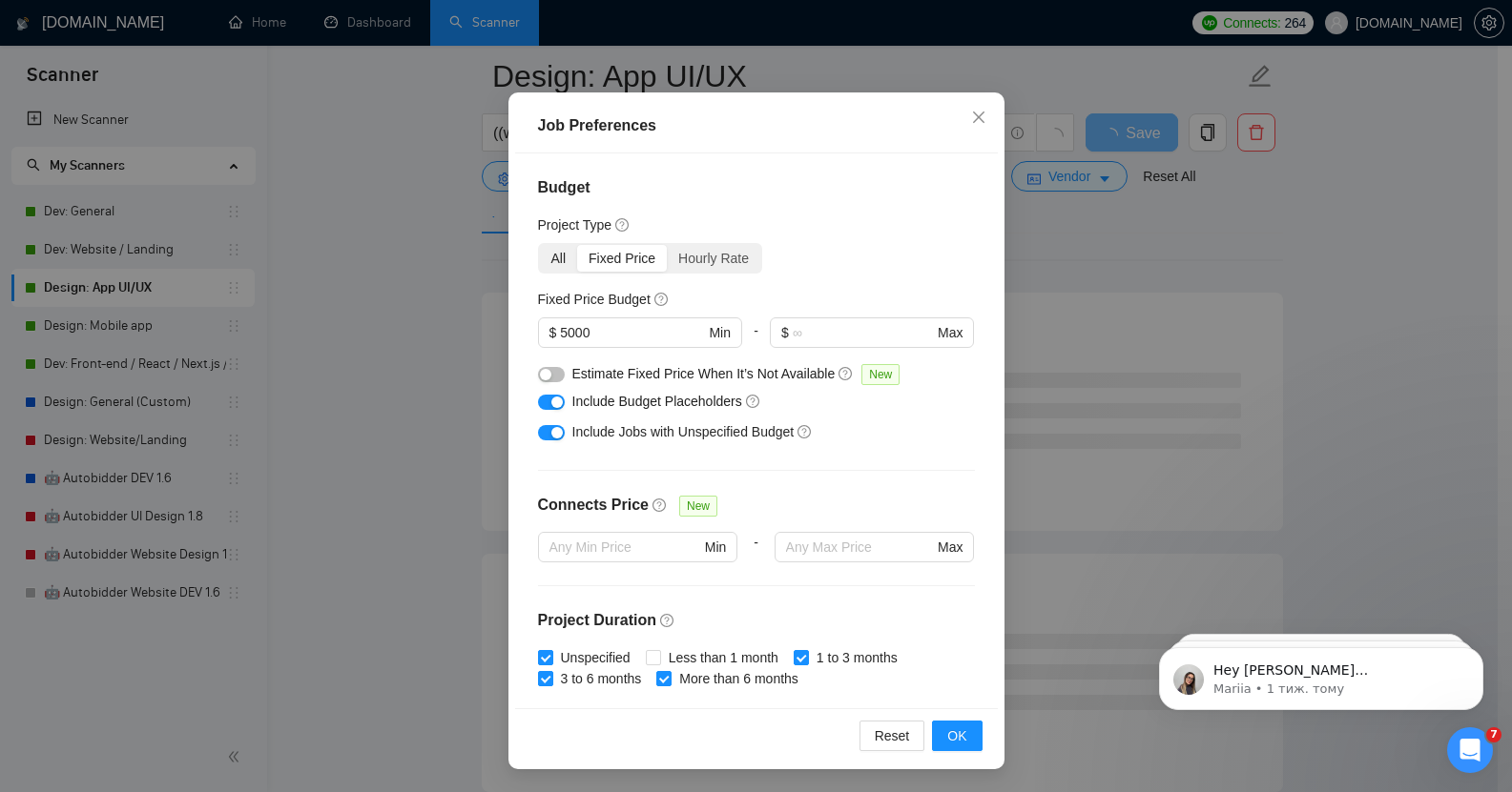
click at [552, 260] on div "All" at bounding box center [559, 258] width 38 height 27
click at [540, 245] on input "All" at bounding box center [540, 245] width 0 height 0
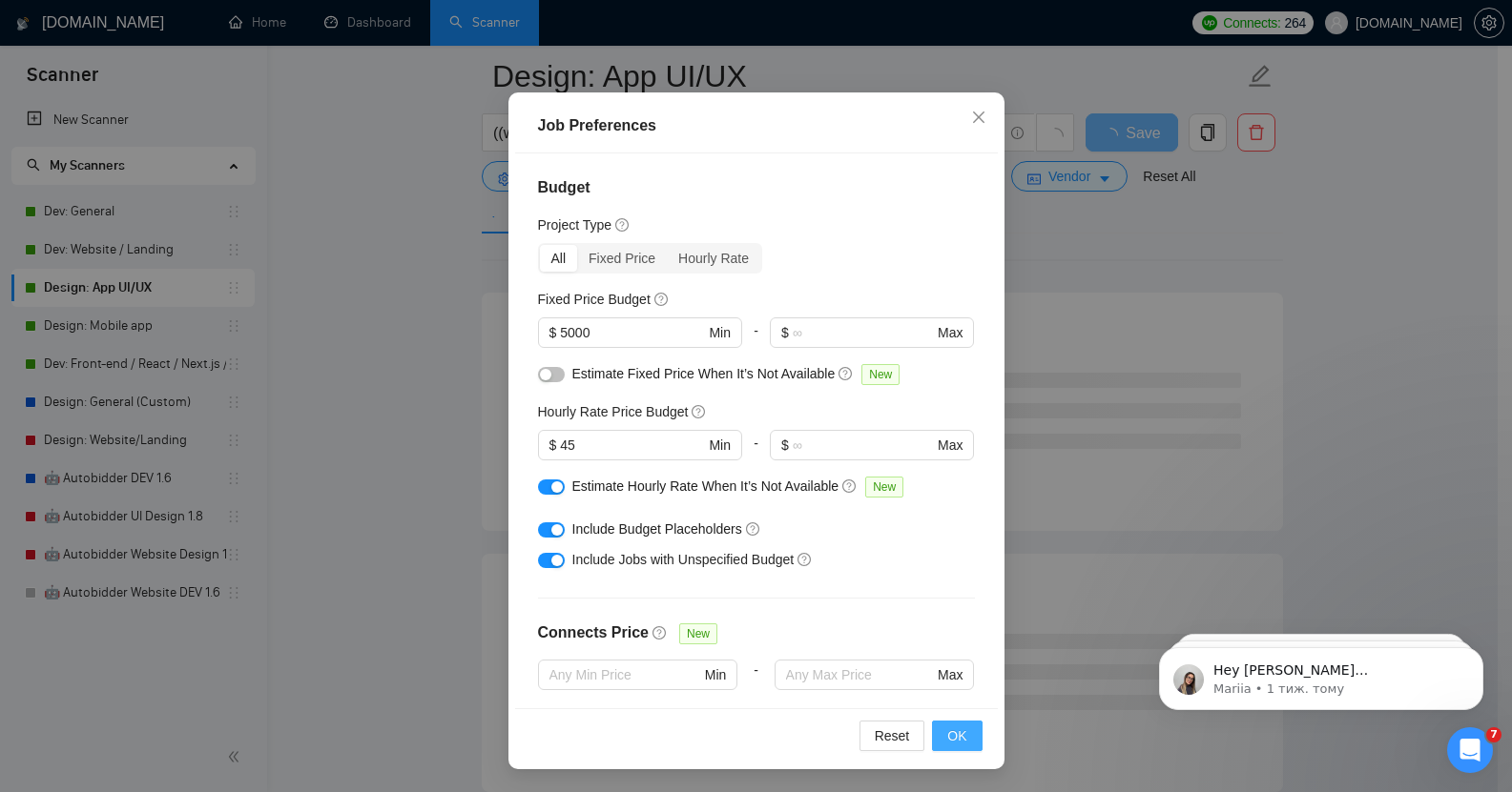
click at [951, 730] on span "OK" at bounding box center [956, 735] width 19 height 21
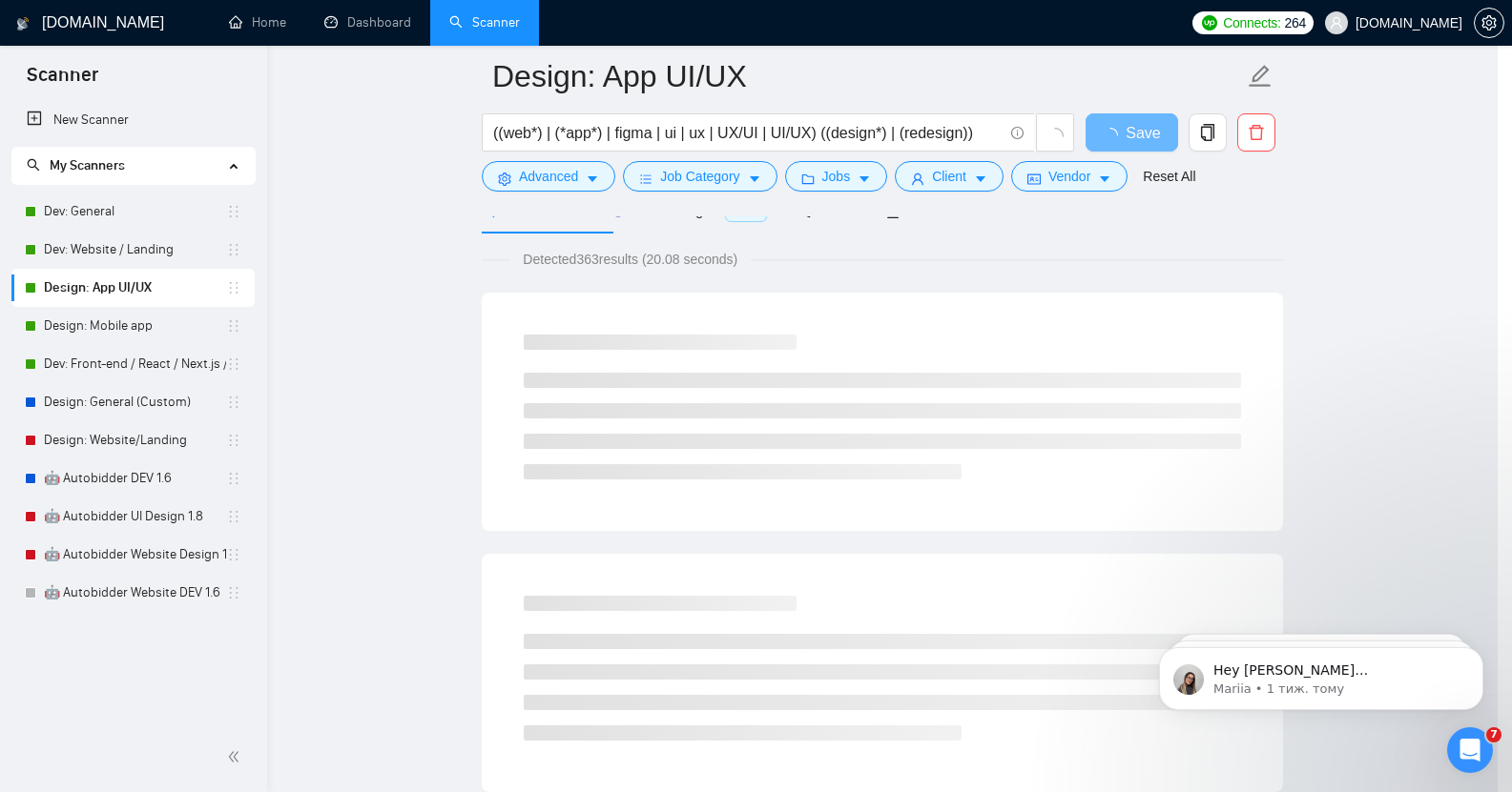
scroll to position [21, 0]
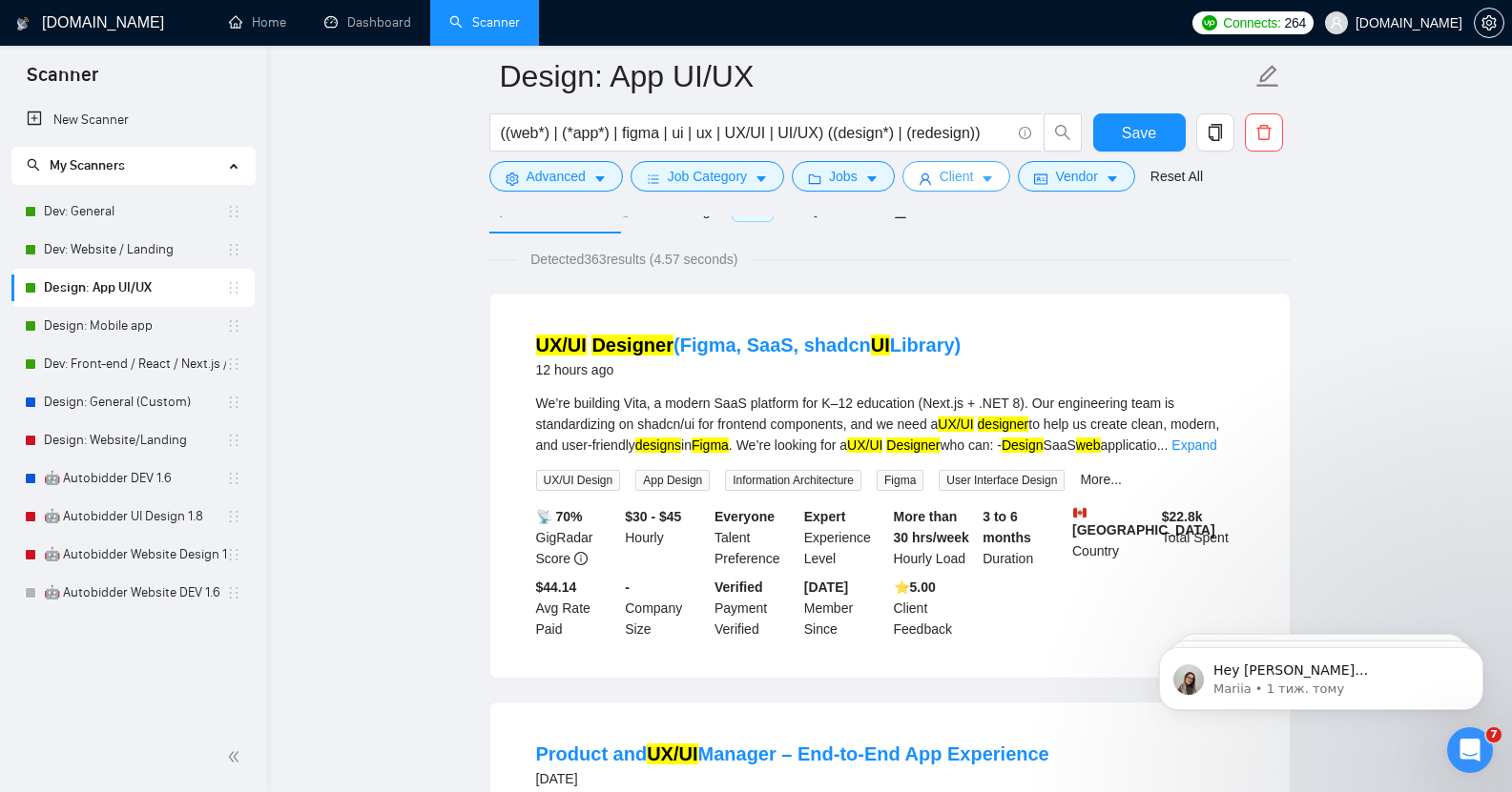
click at [958, 169] on span "Client" at bounding box center [957, 176] width 34 height 21
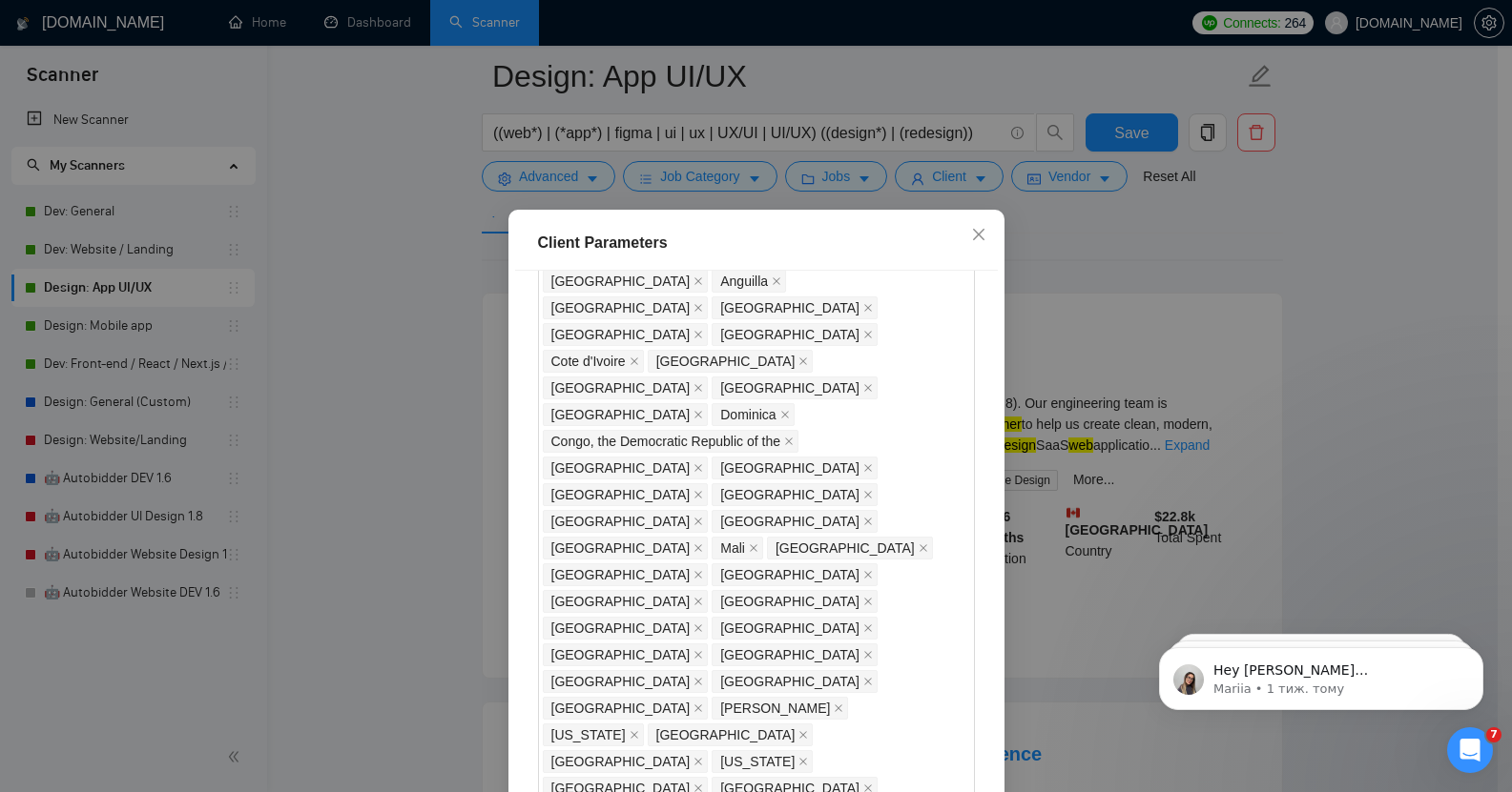
scroll to position [946, 0]
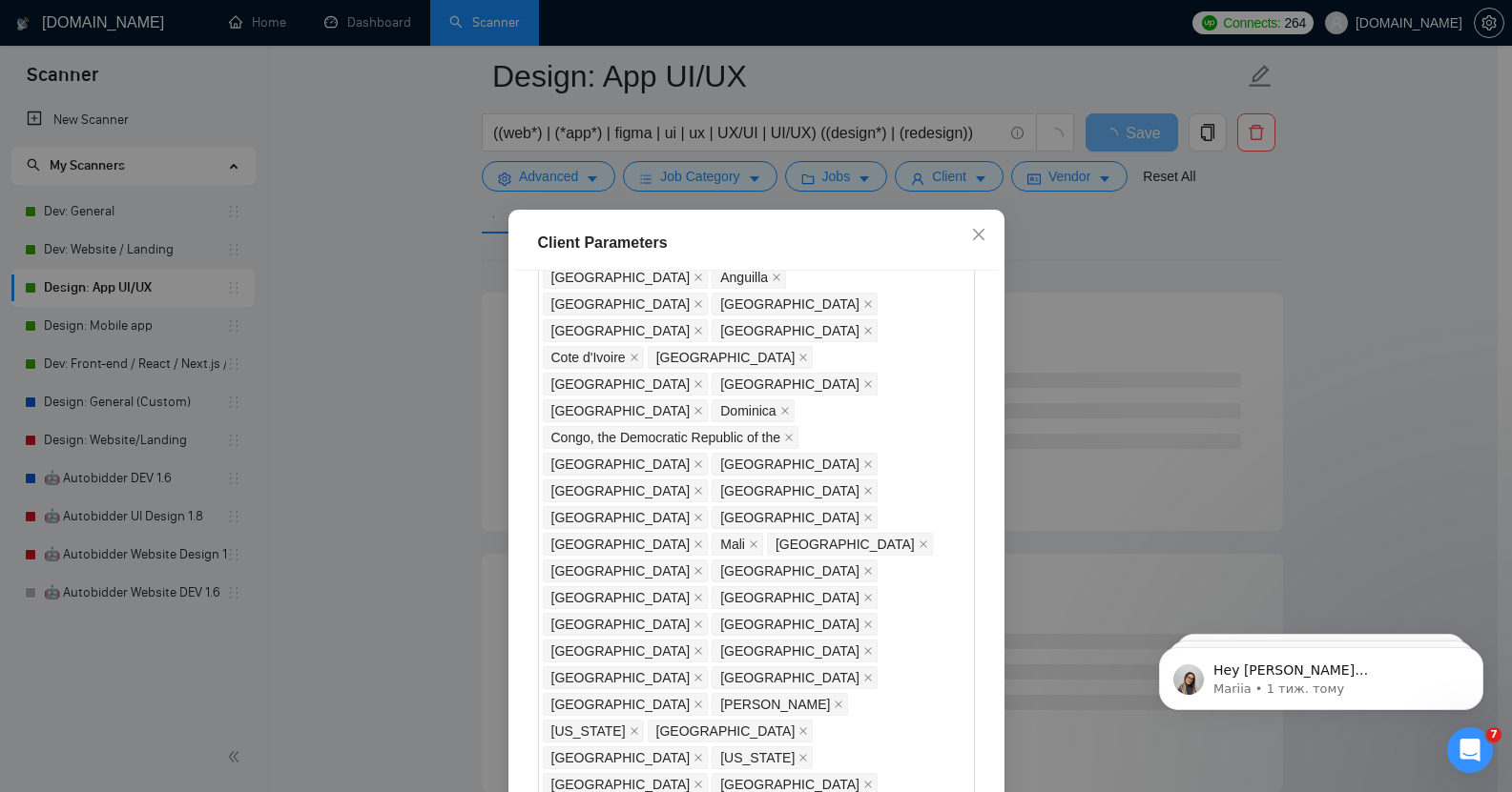
checkbox input "false"
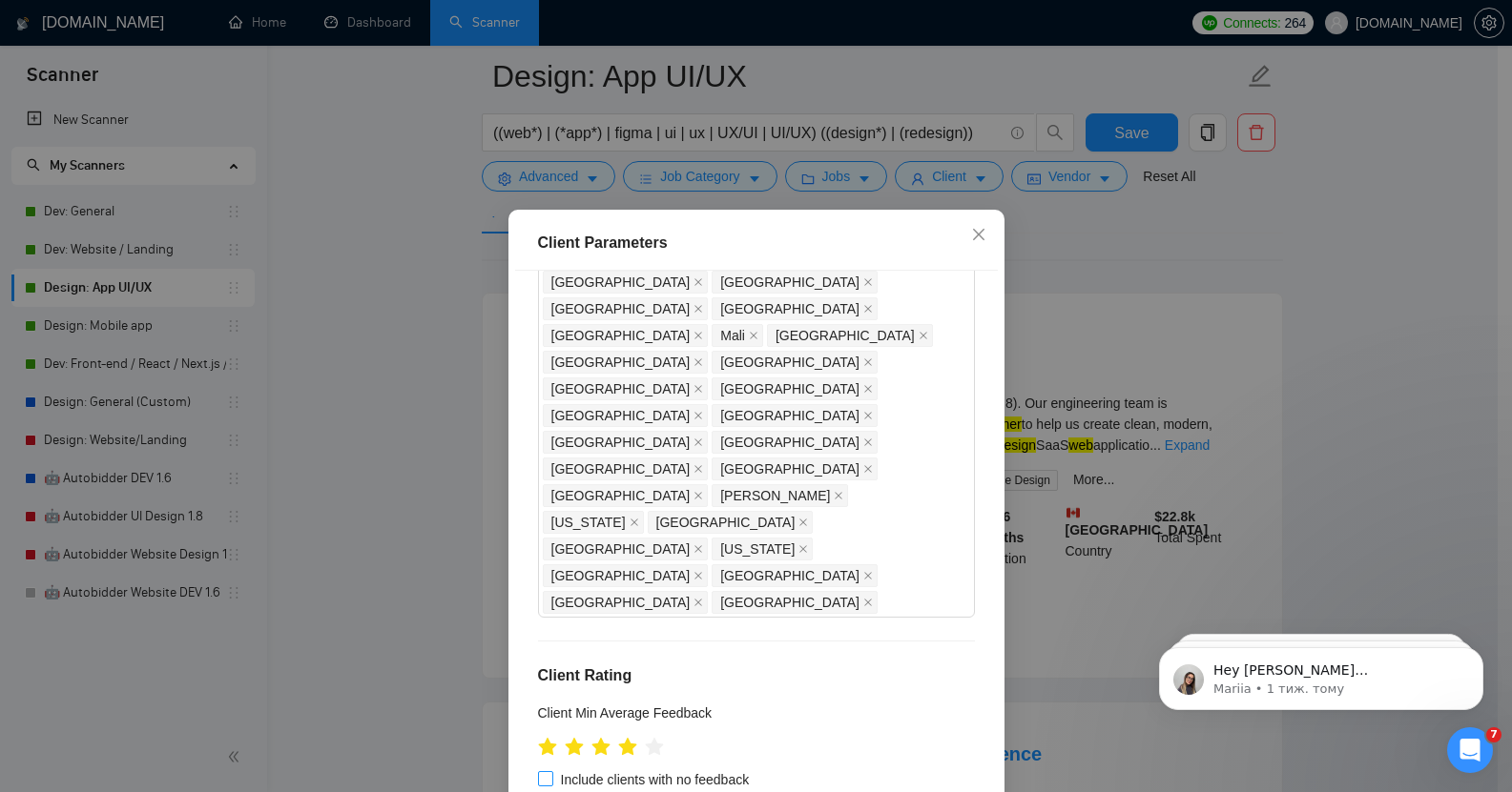
scroll to position [1157, 0]
type input "4"
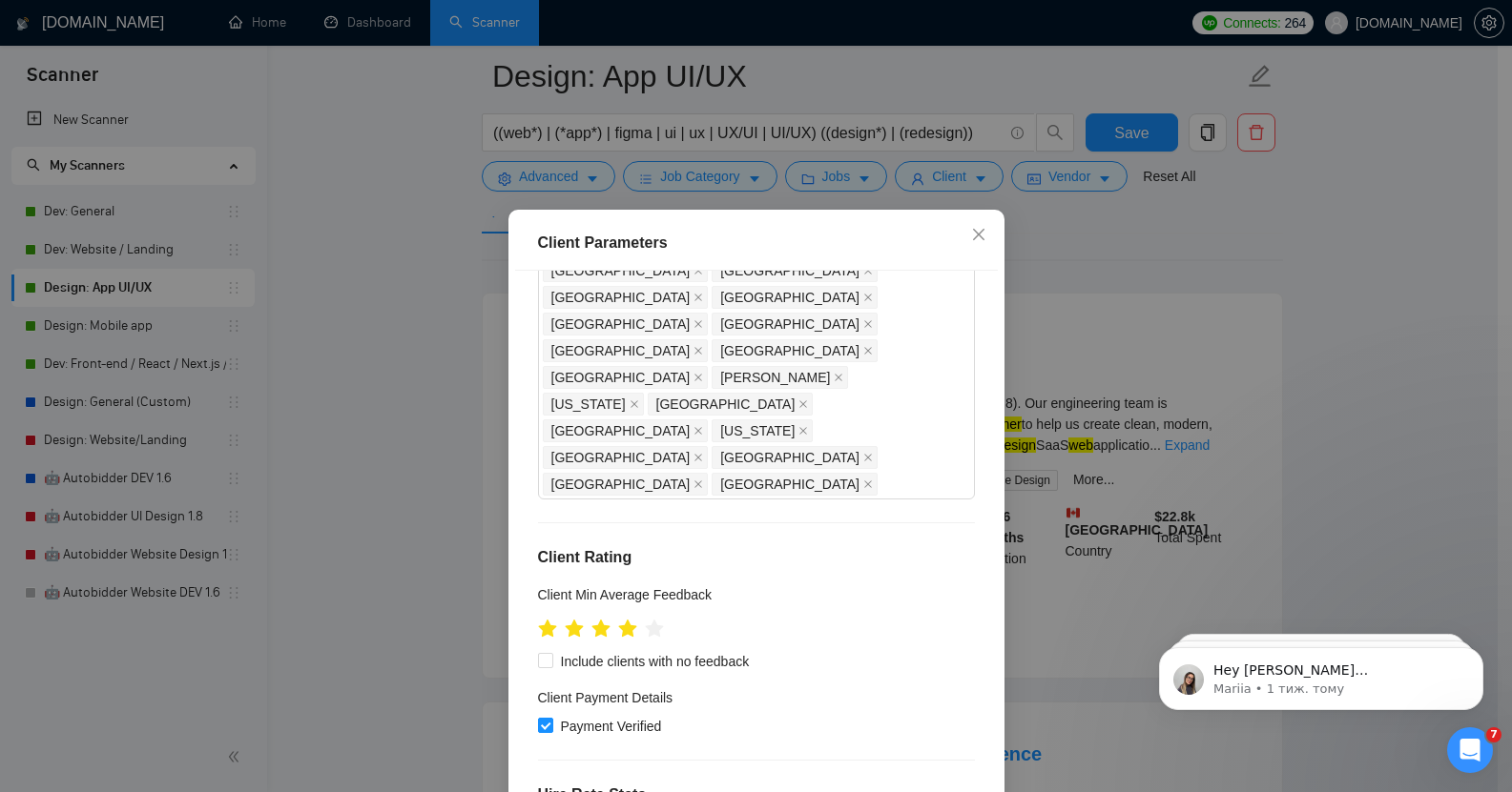
scroll to position [117, 0]
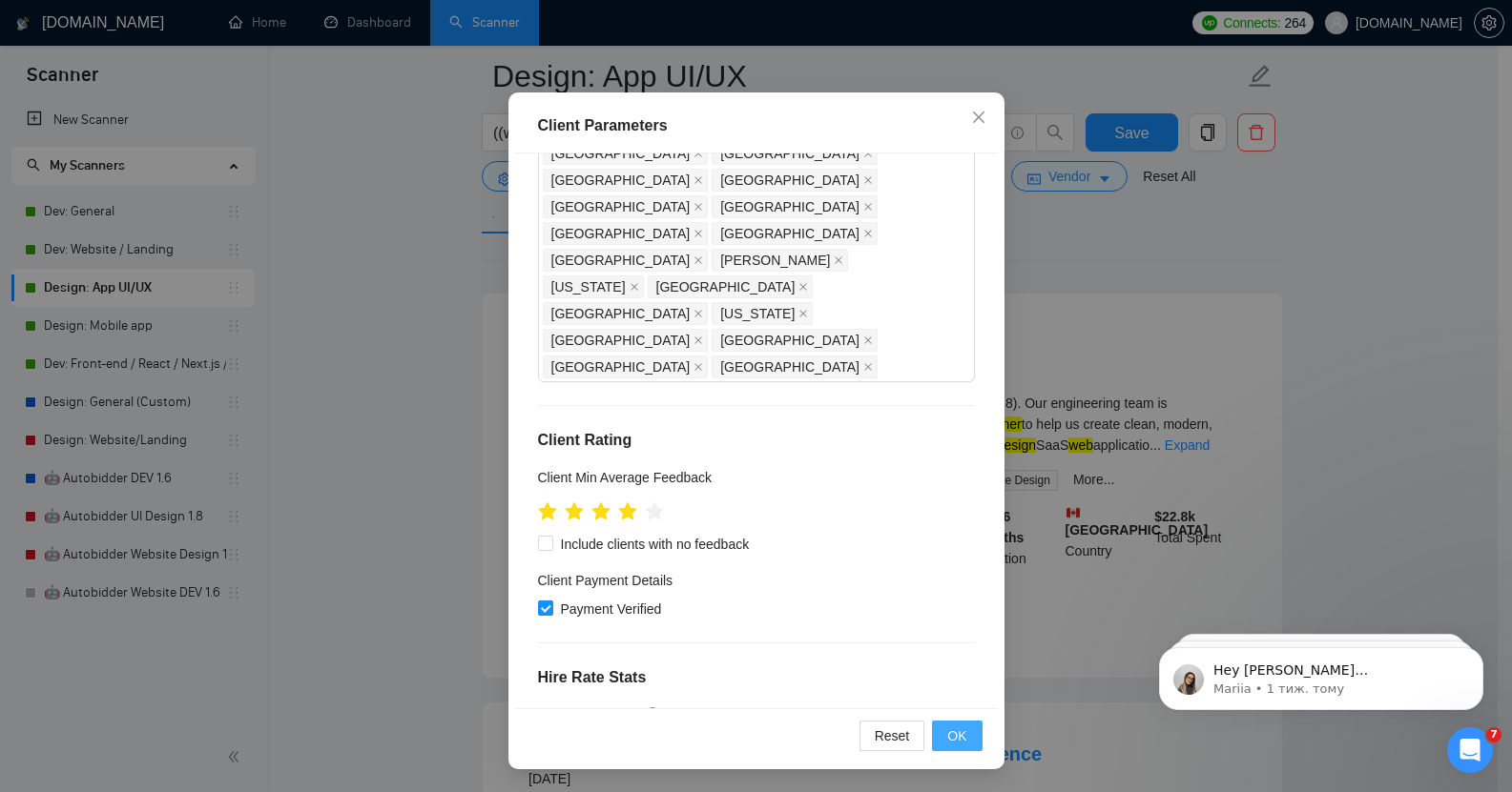
type input "30"
click at [950, 735] on span "OK" at bounding box center [956, 735] width 19 height 21
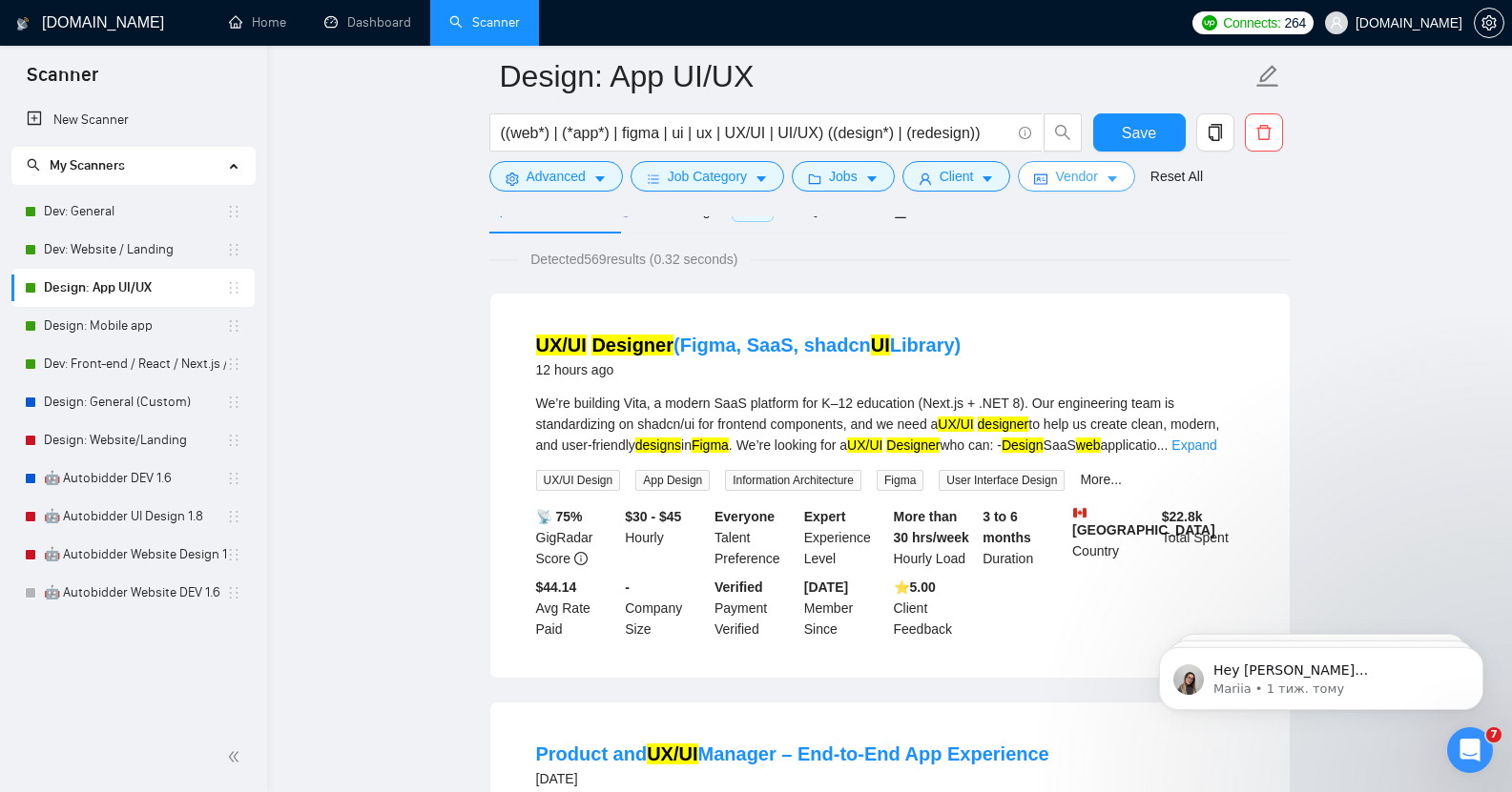
click at [1088, 170] on span "Vendor" at bounding box center [1076, 176] width 42 height 21
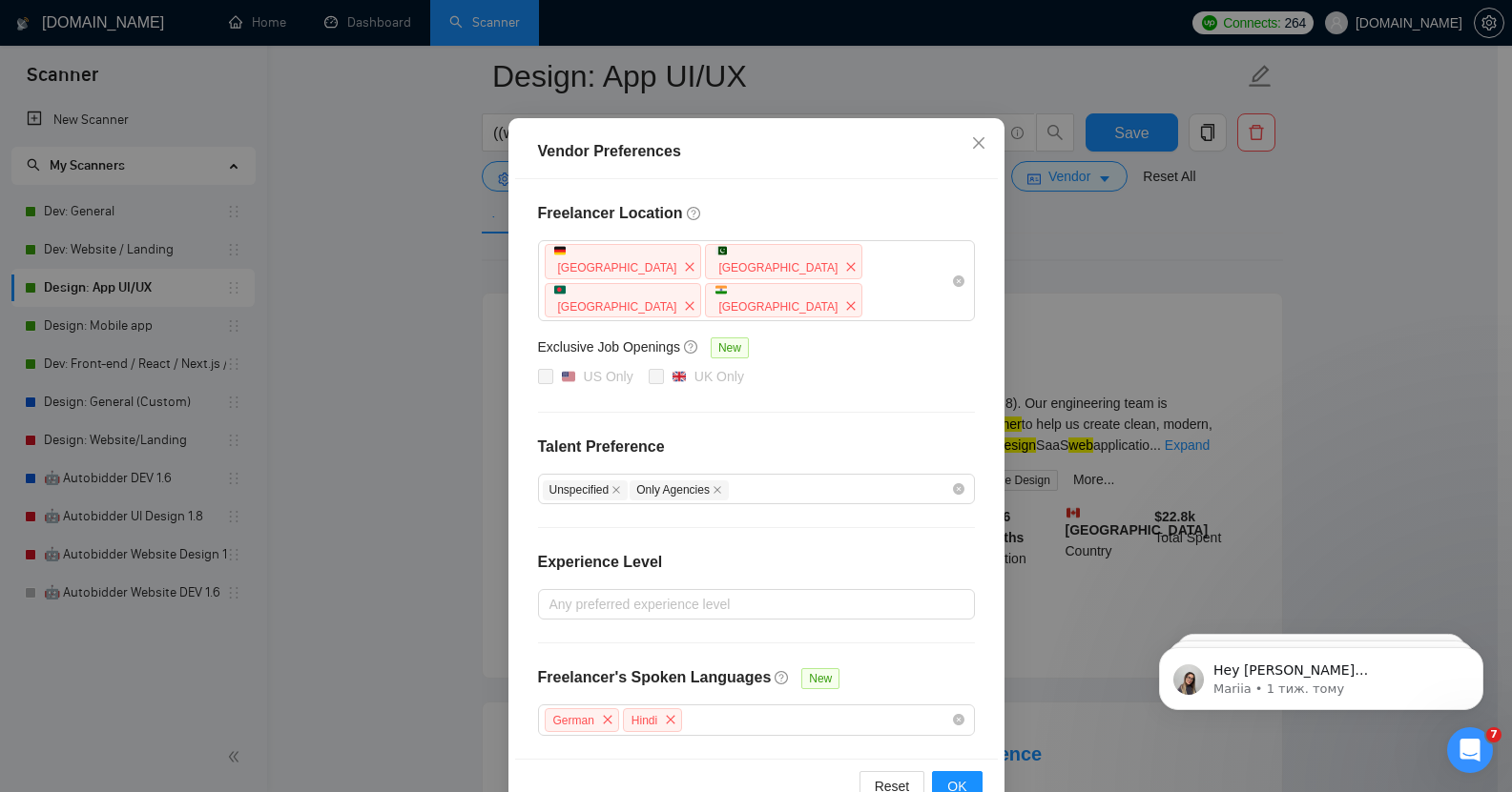
scroll to position [101, 0]
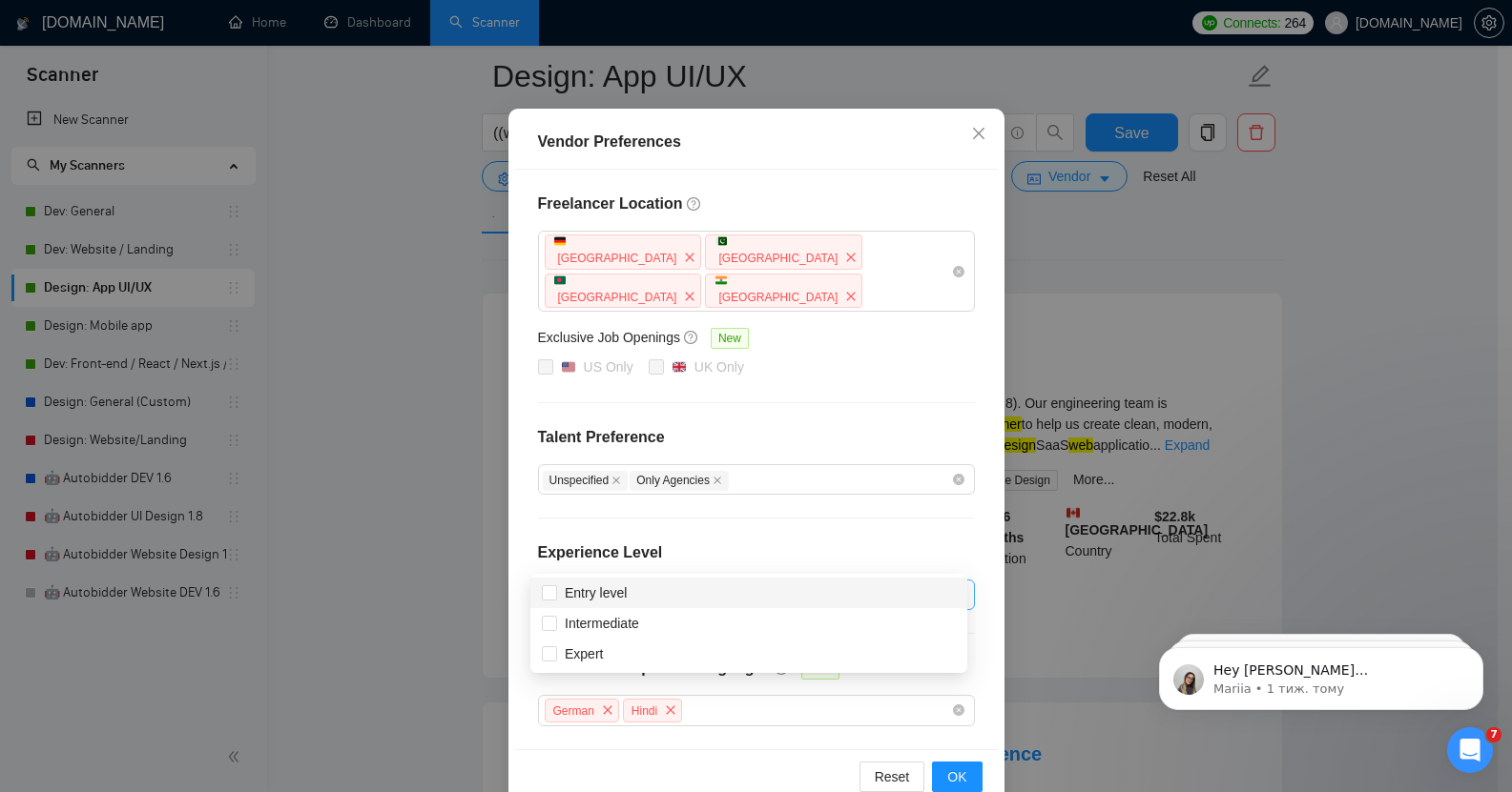
click at [821, 583] on div at bounding box center [746, 594] width 409 height 23
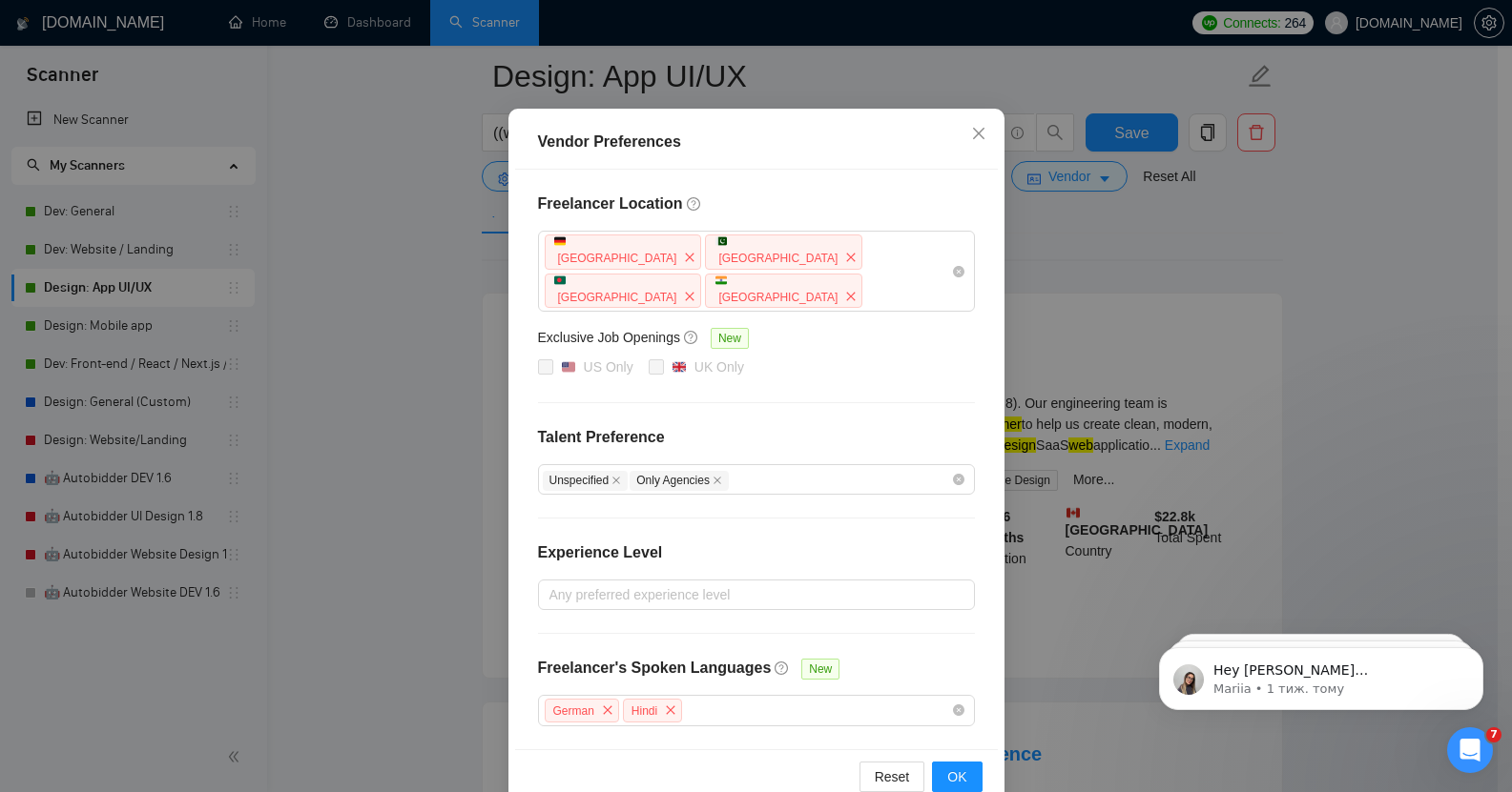
click at [853, 476] on div "Freelancer Location [GEOGRAPHIC_DATA] [GEOGRAPHIC_DATA] [GEOGRAPHIC_DATA] [GEOG…" at bounding box center [756, 458] width 482 height 579
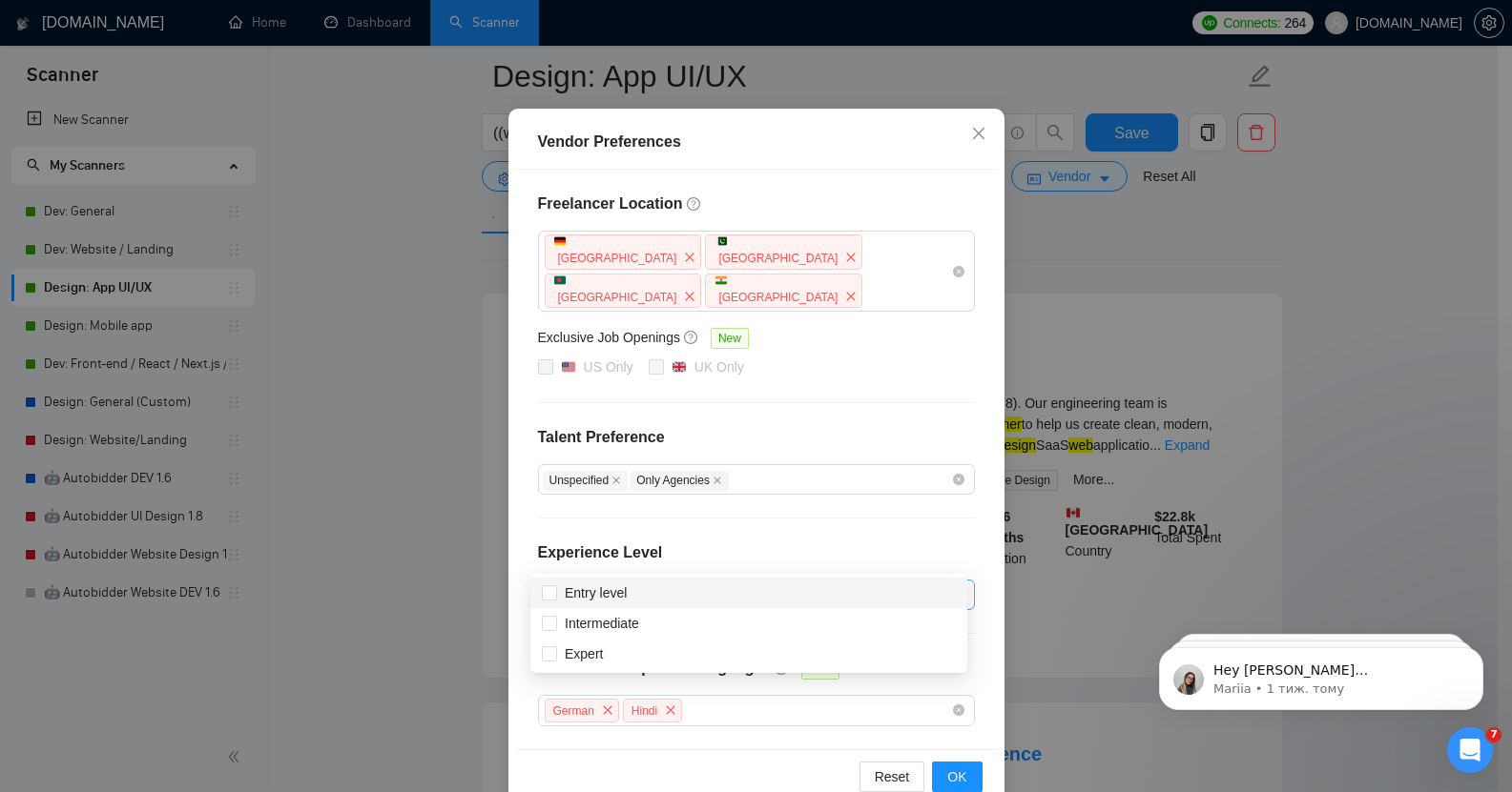
click at [801, 583] on div at bounding box center [746, 594] width 409 height 23
click at [668, 632] on div "Intermediate" at bounding box center [748, 623] width 414 height 21
checkbox input "true"
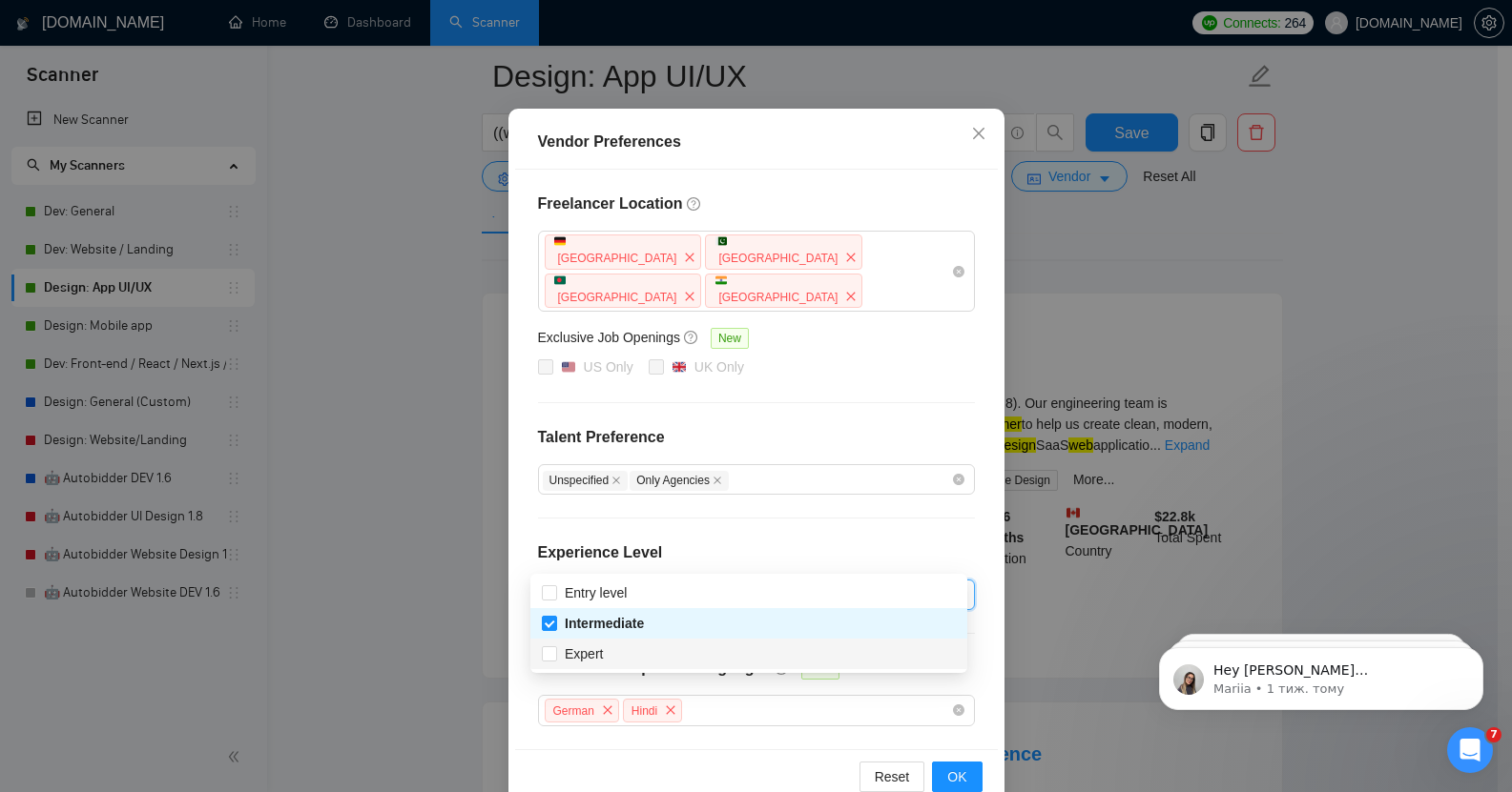
click at [664, 656] on div "Expert" at bounding box center [748, 653] width 414 height 21
checkbox input "true"
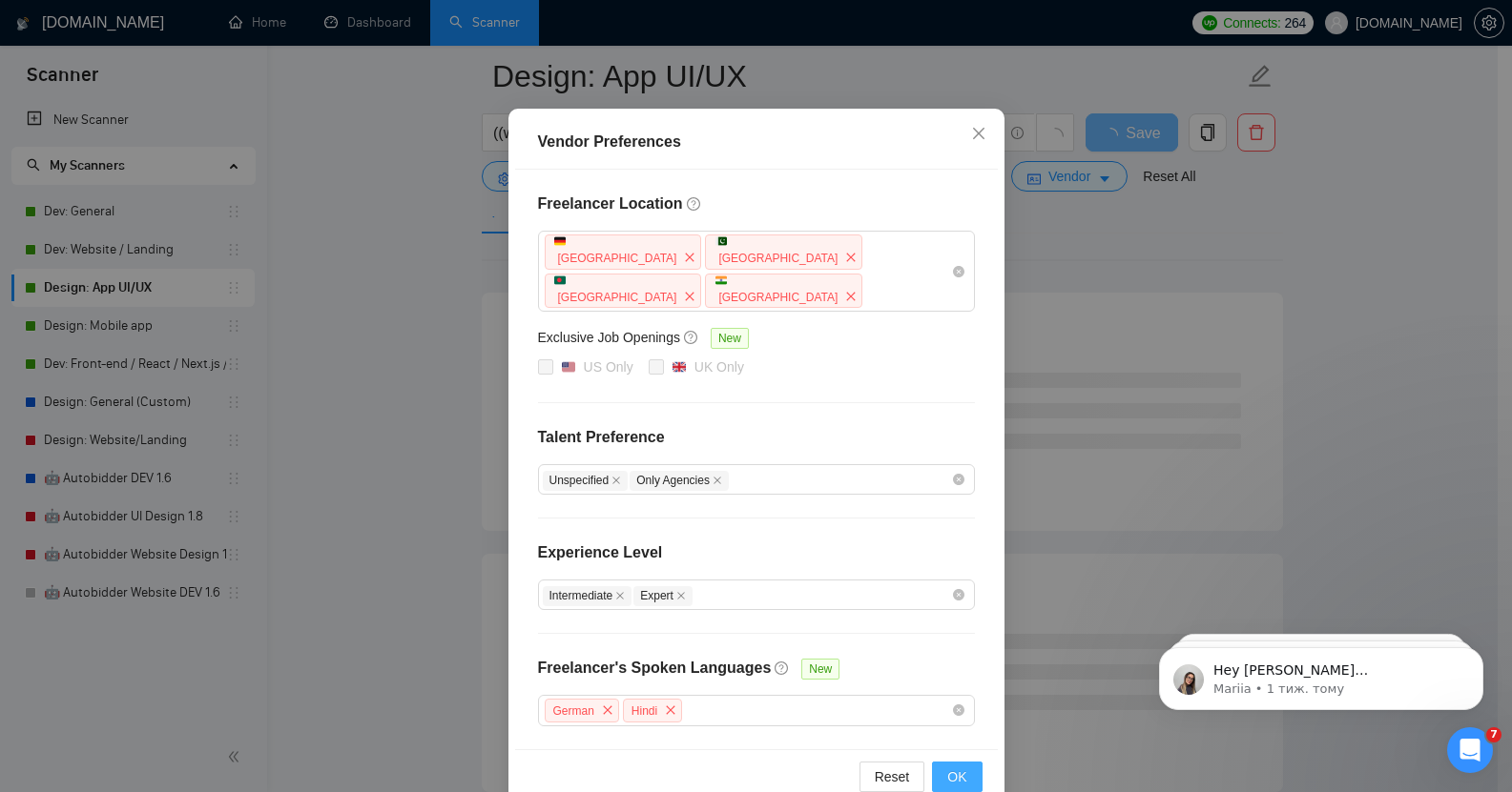
click at [952, 766] on span "OK" at bounding box center [956, 776] width 19 height 21
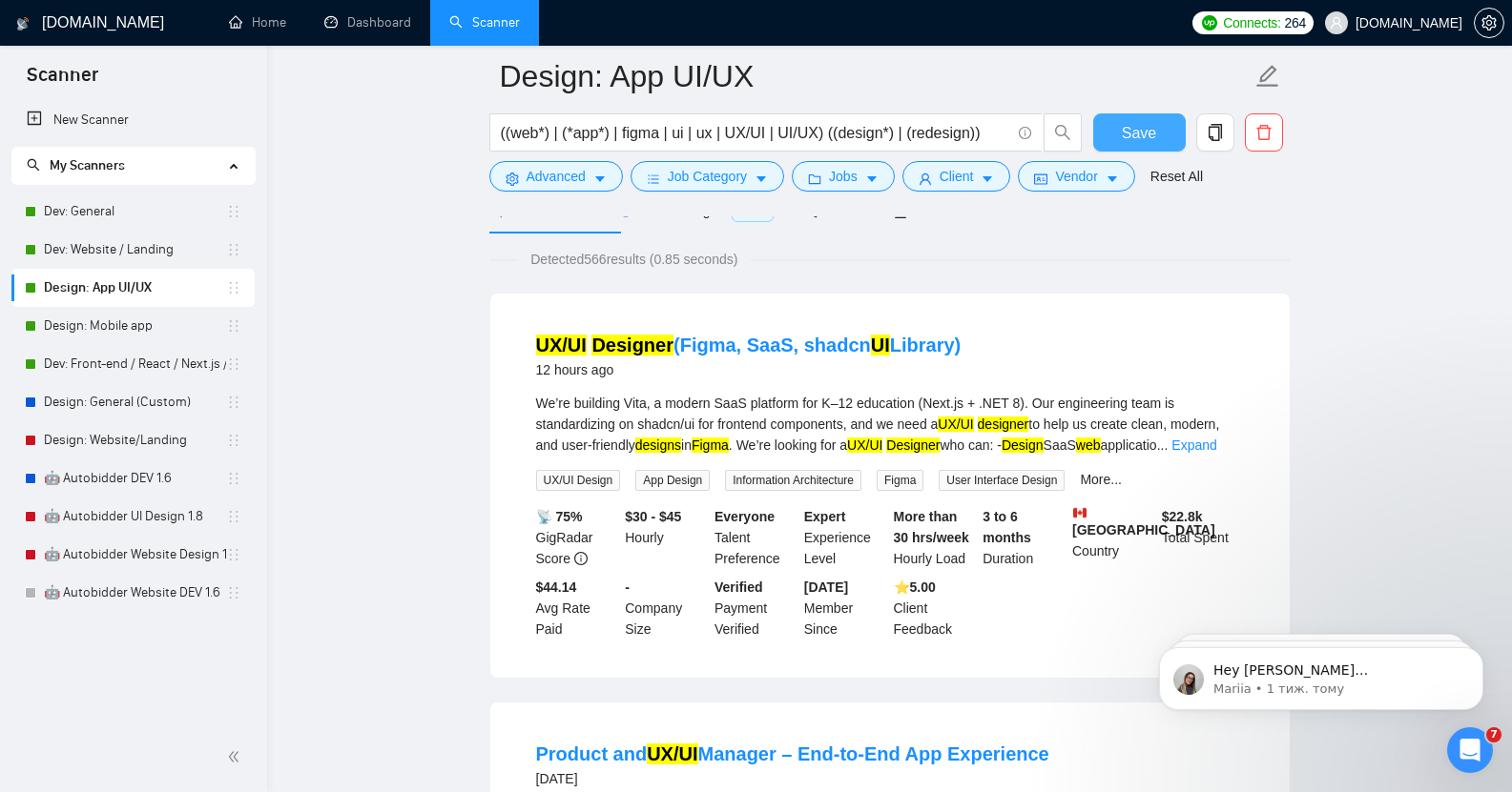
click at [1142, 141] on span "Save" at bounding box center [1139, 133] width 34 height 24
click at [154, 245] on link "Dev: Website / Landing" at bounding box center [135, 250] width 182 height 38
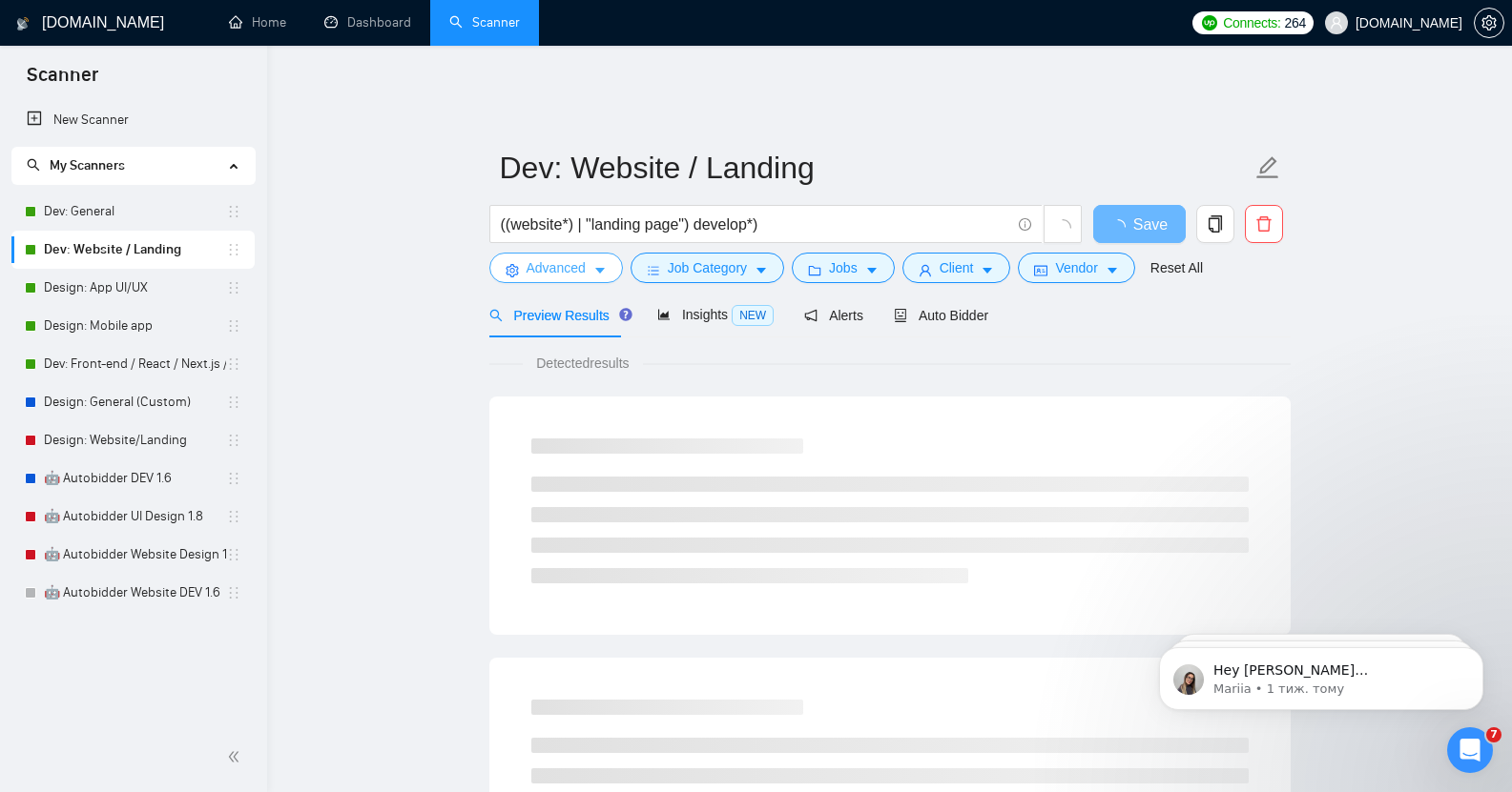
click at [564, 258] on span "Advanced" at bounding box center [556, 268] width 59 height 21
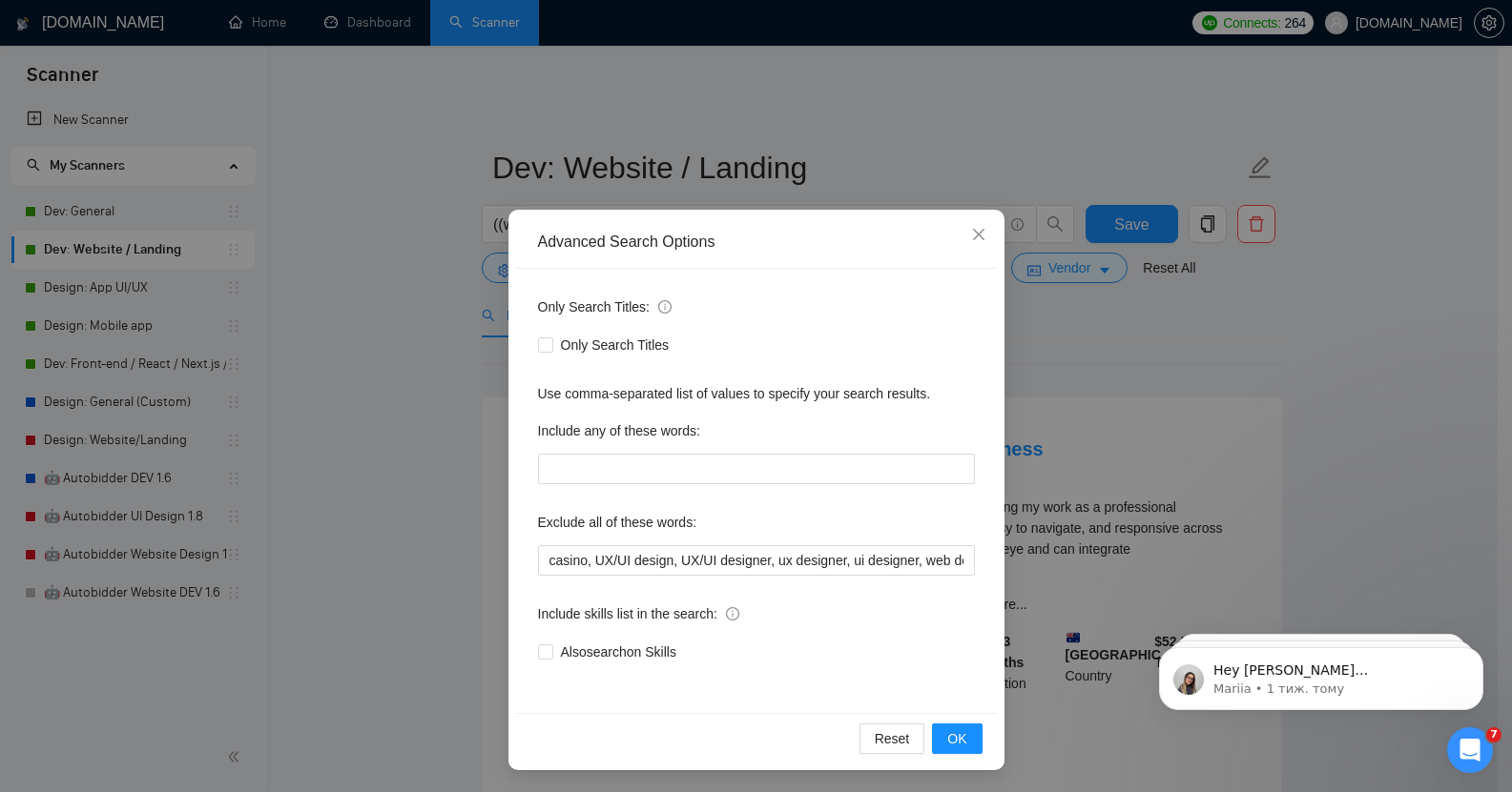
scroll to position [1, 0]
click at [972, 236] on icon "close" at bounding box center [979, 234] width 16 height 16
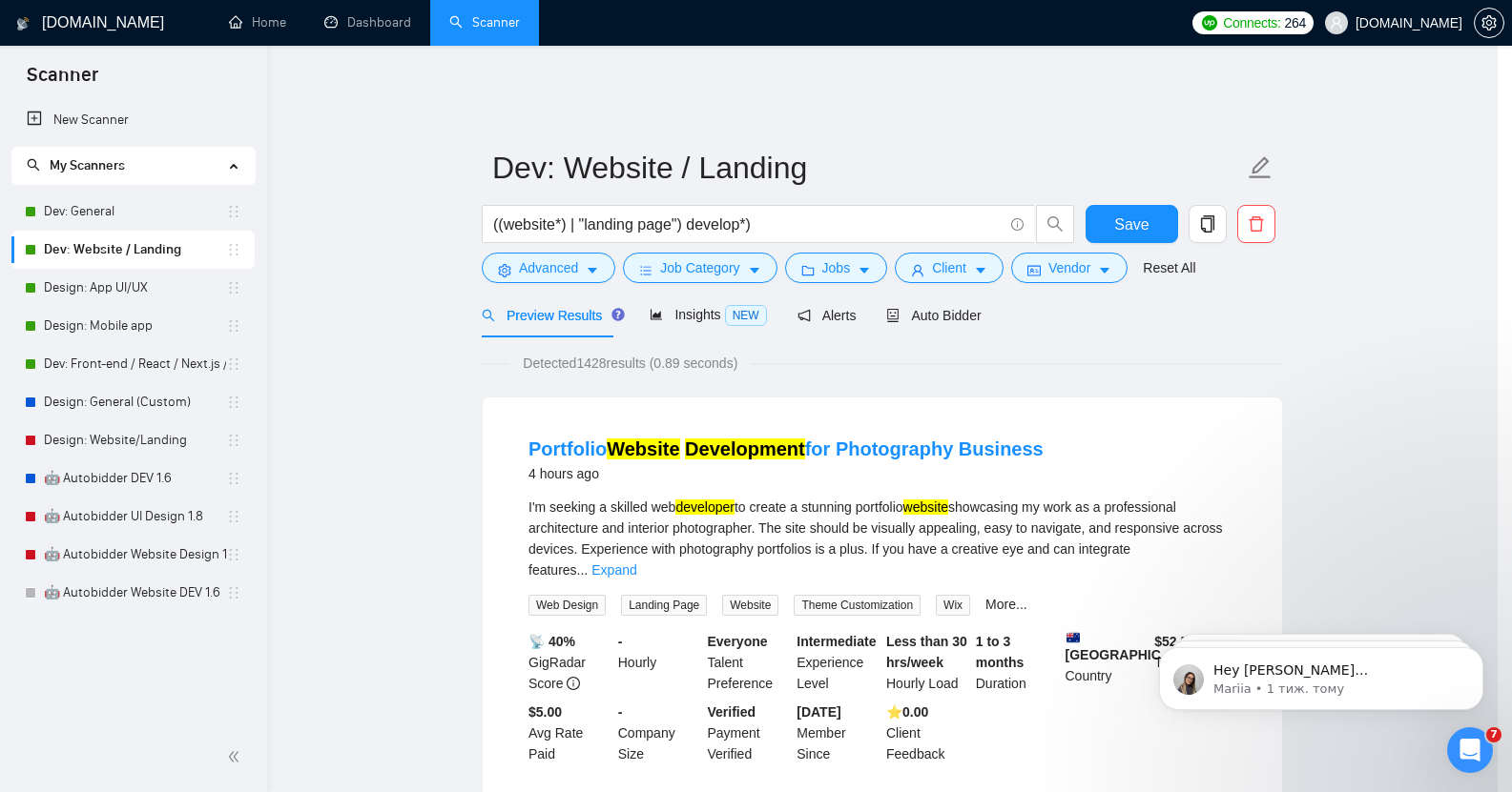
scroll to position [0, 0]
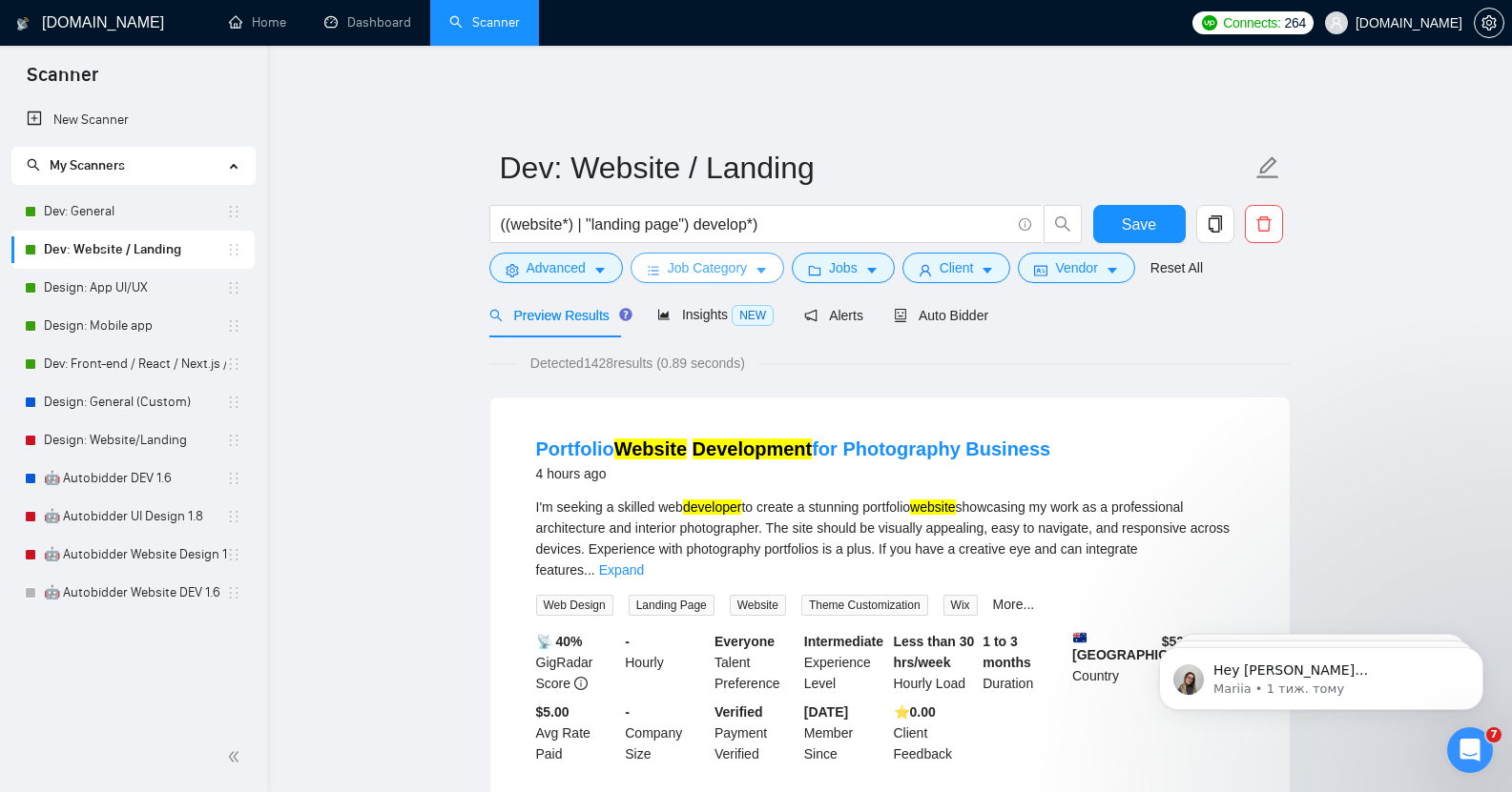
click at [727, 258] on span "Job Category" at bounding box center [707, 268] width 79 height 21
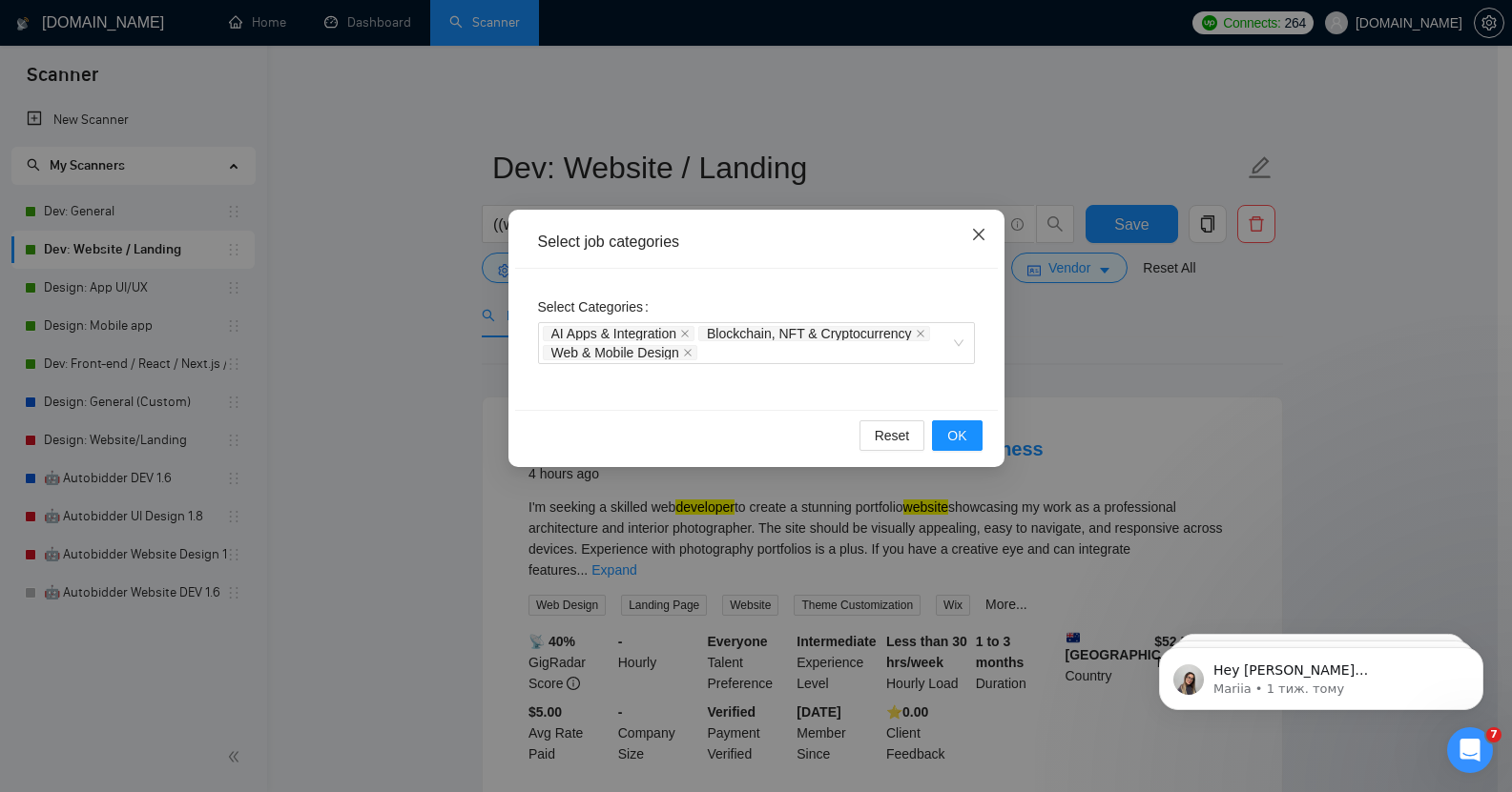
click at [977, 239] on icon "close" at bounding box center [979, 235] width 16 height 16
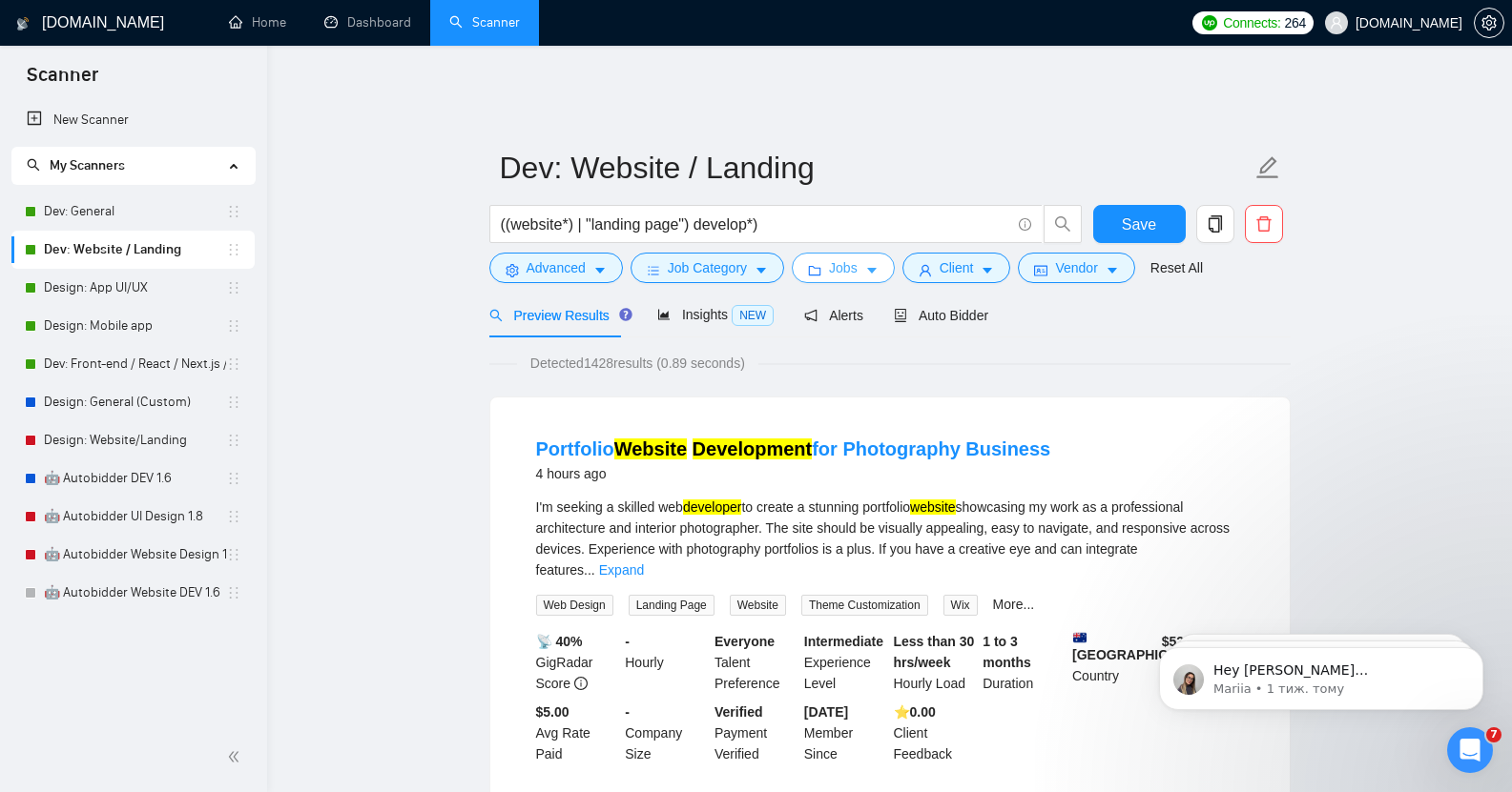
click at [855, 259] on button "Jobs" at bounding box center [843, 268] width 103 height 30
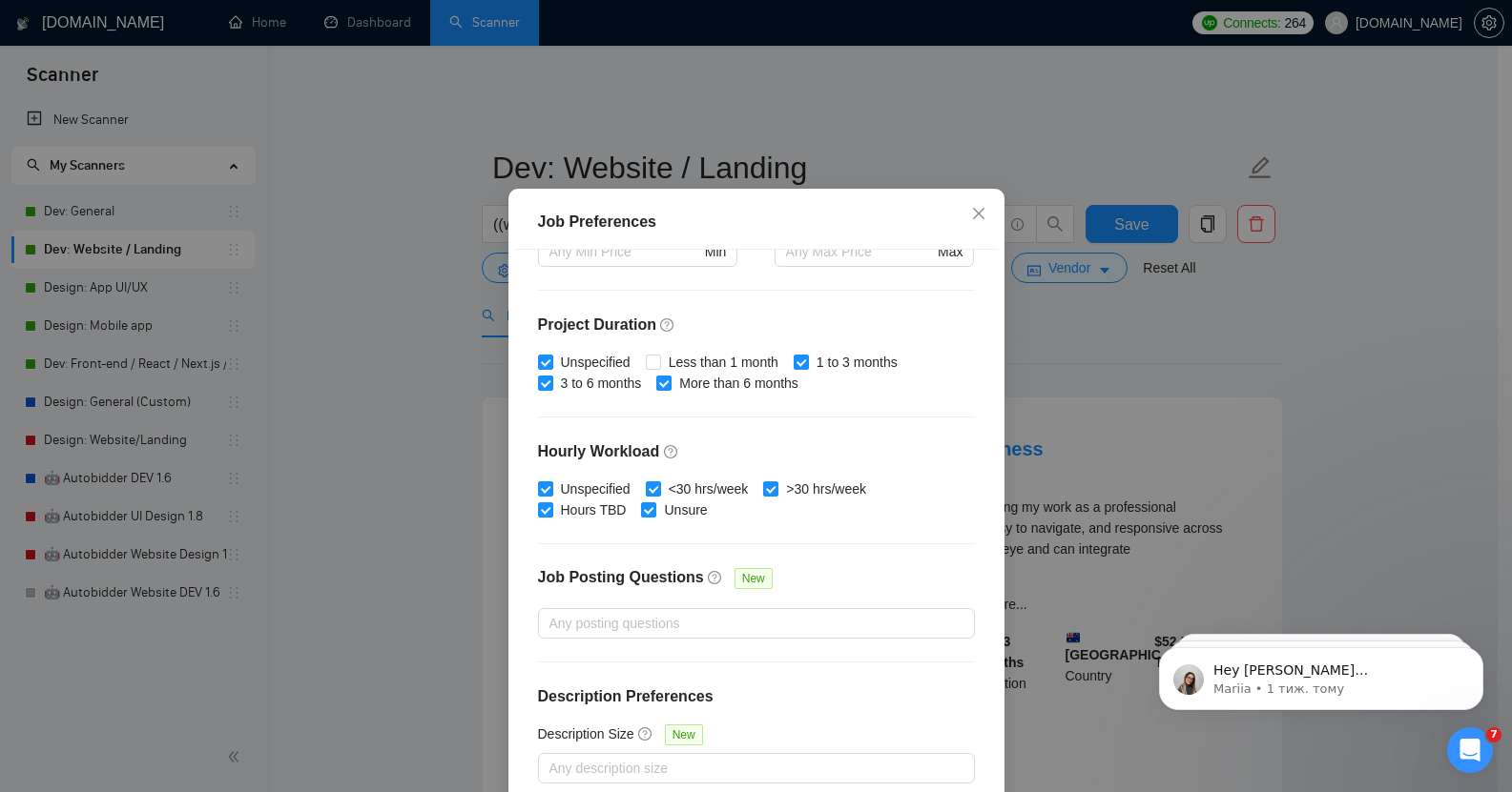
scroll to position [117, 0]
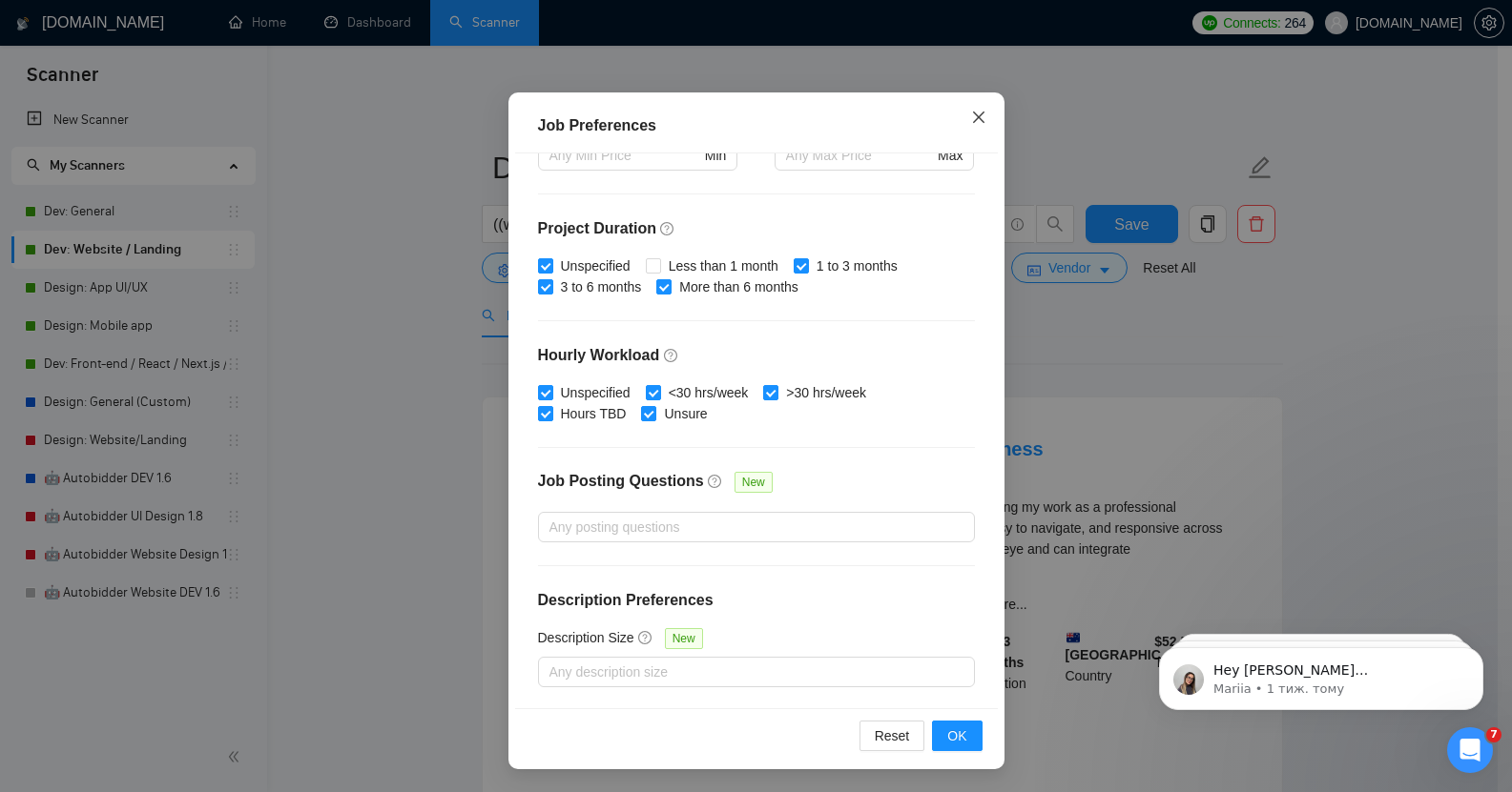
click at [974, 121] on icon "close" at bounding box center [979, 117] width 16 height 16
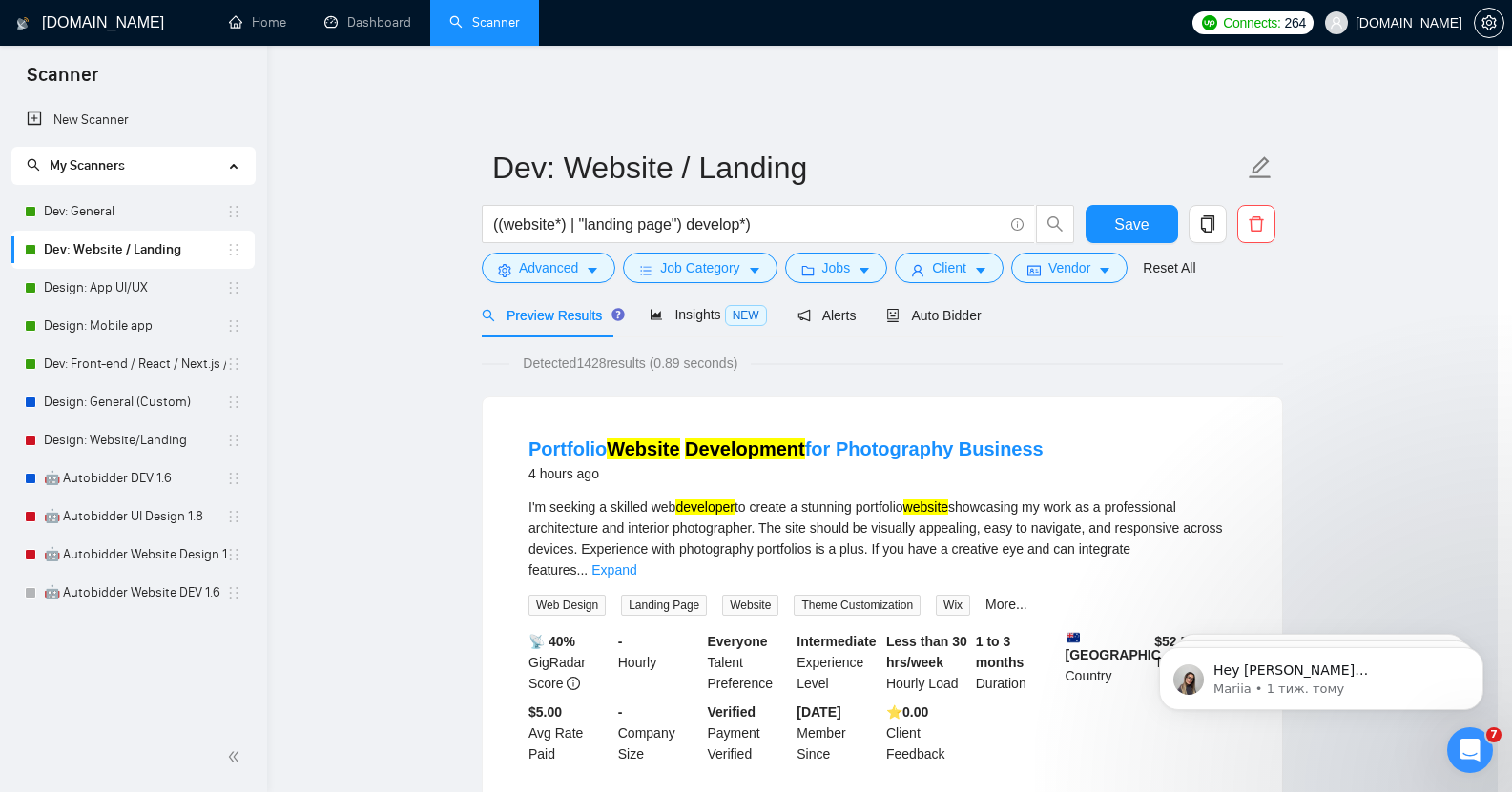
scroll to position [21, 0]
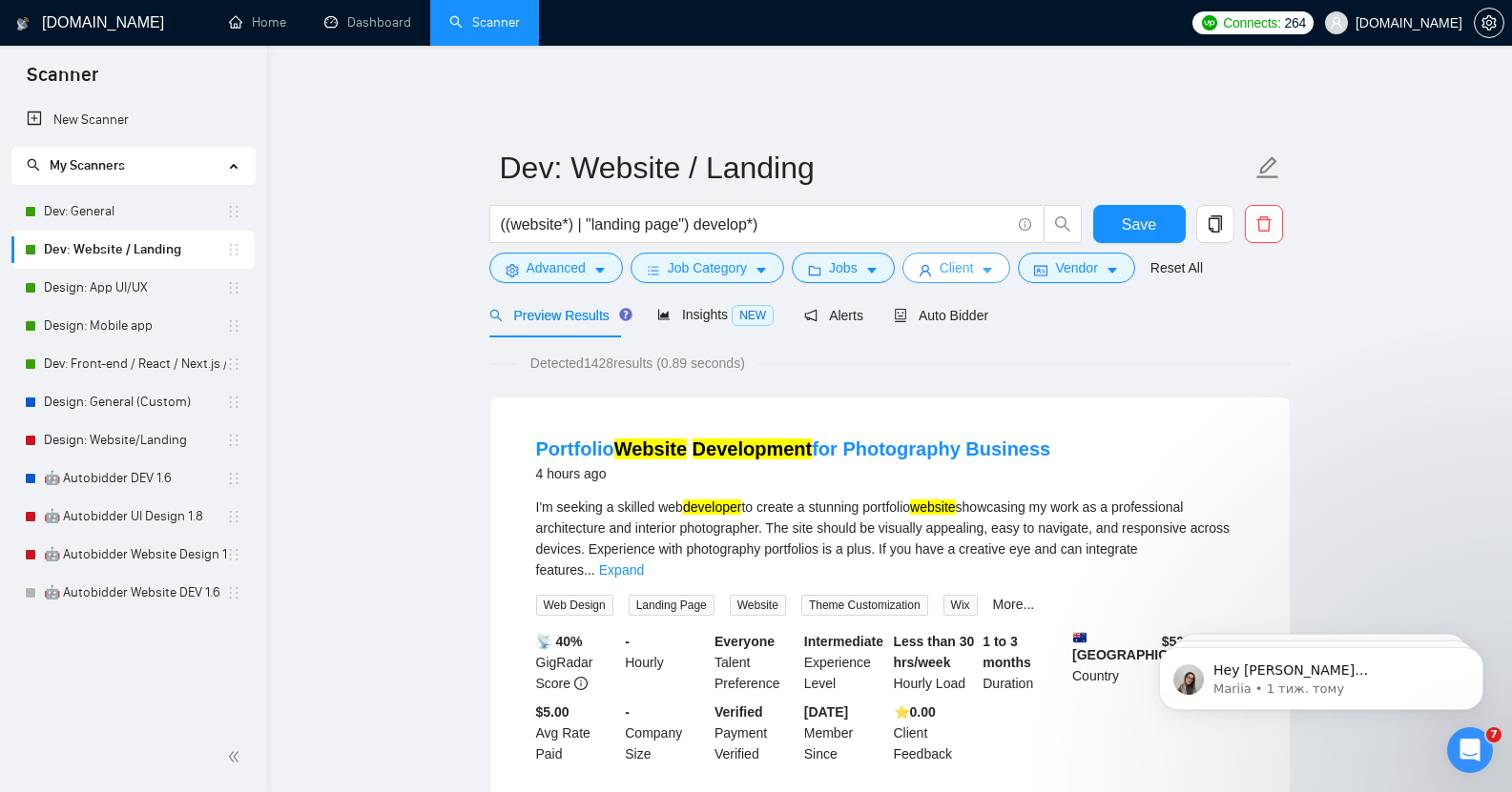
click at [970, 262] on button "Client" at bounding box center [957, 268] width 108 height 30
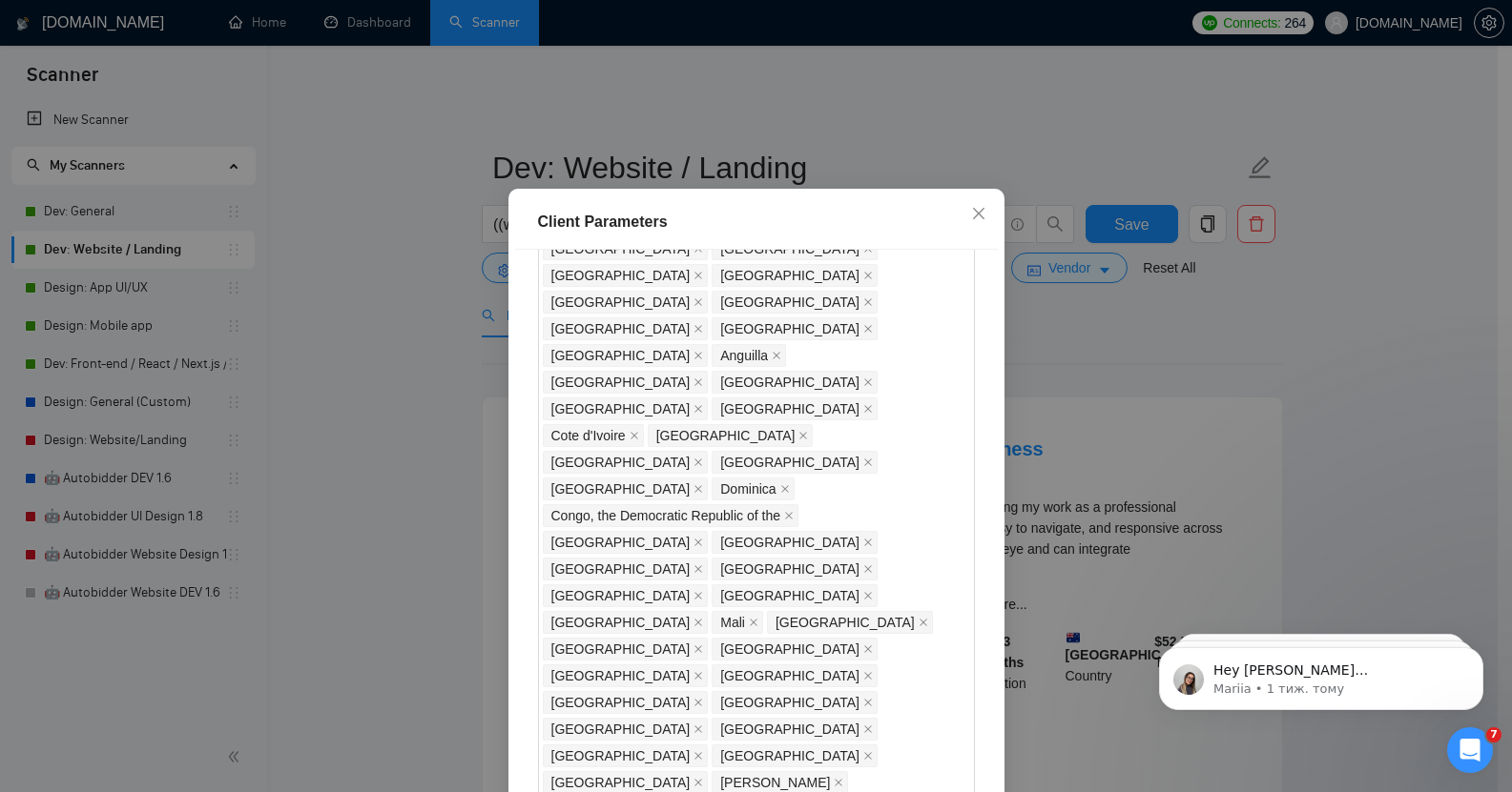
scroll to position [848, 0]
checkbox input "false"
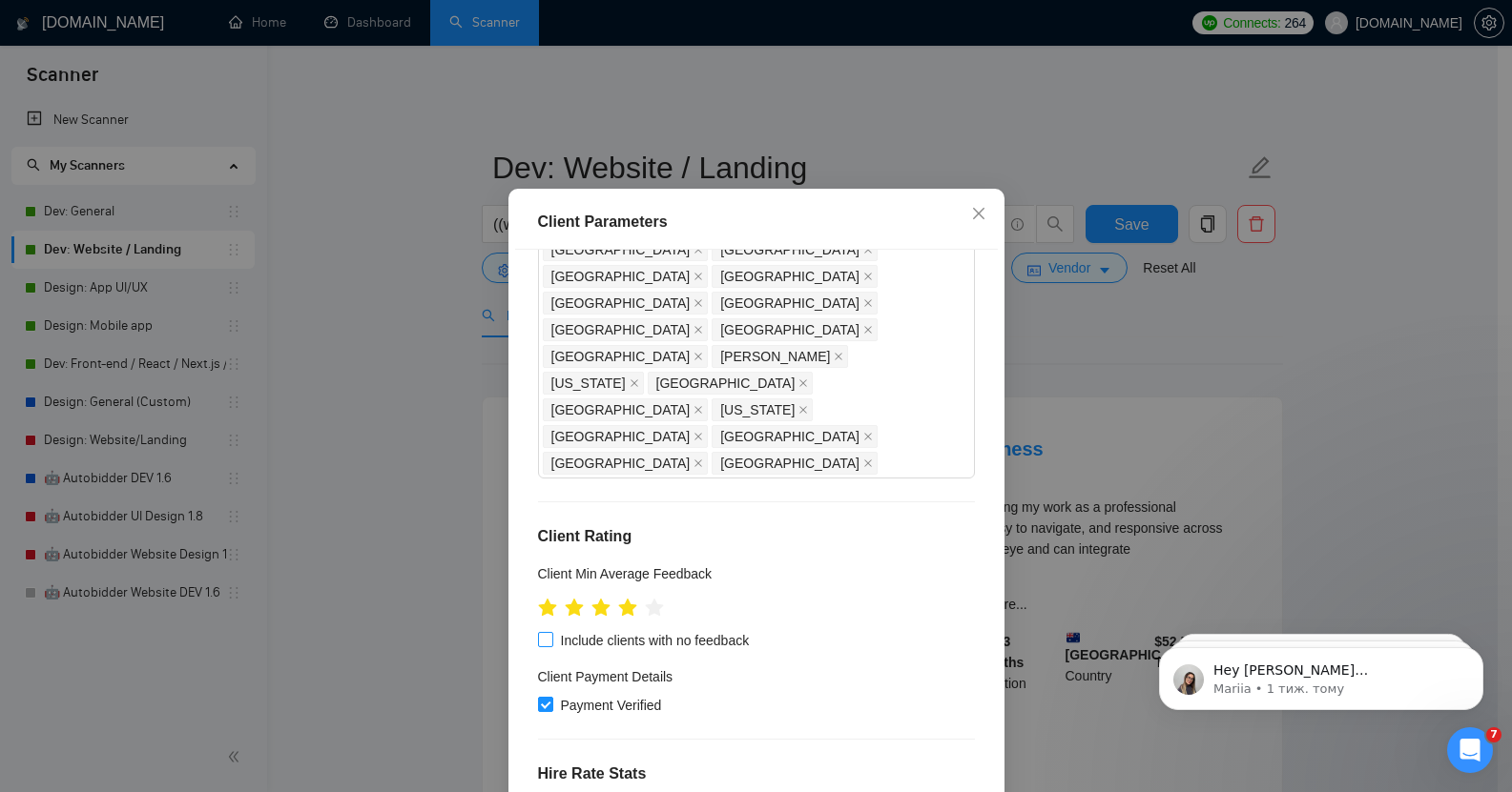
scroll to position [117, 0]
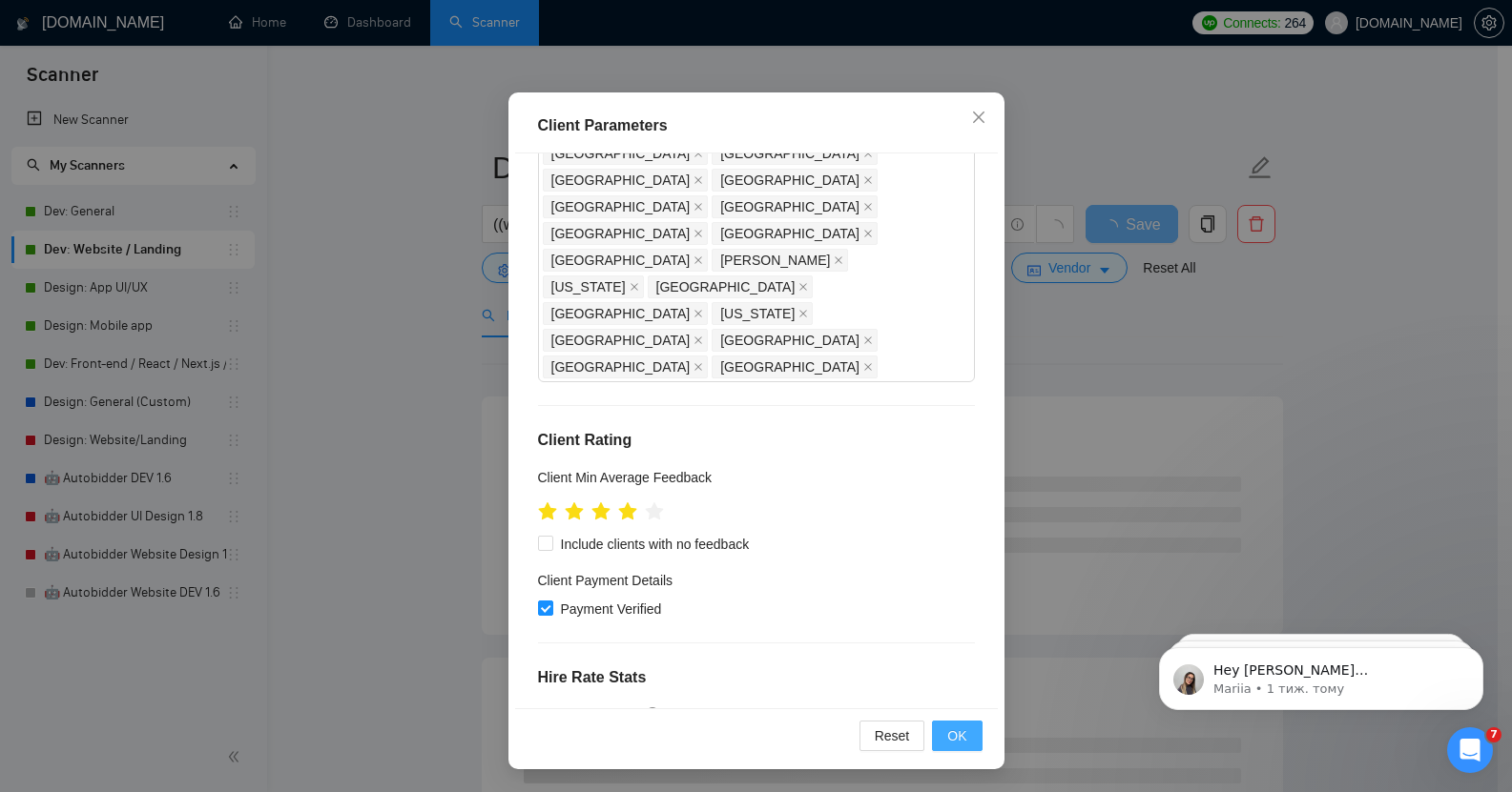
click at [950, 733] on span "OK" at bounding box center [956, 735] width 19 height 21
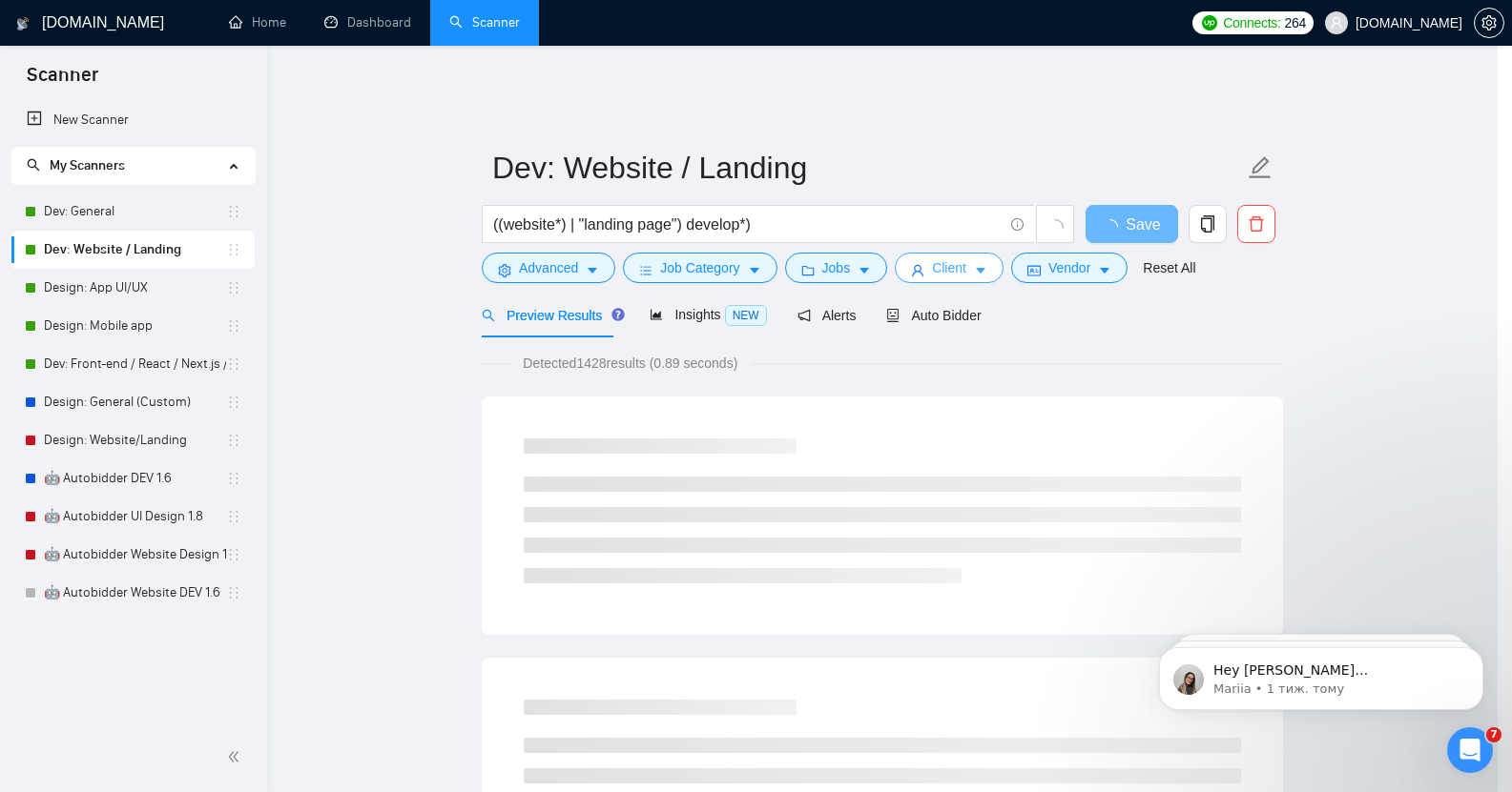
scroll to position [0, 0]
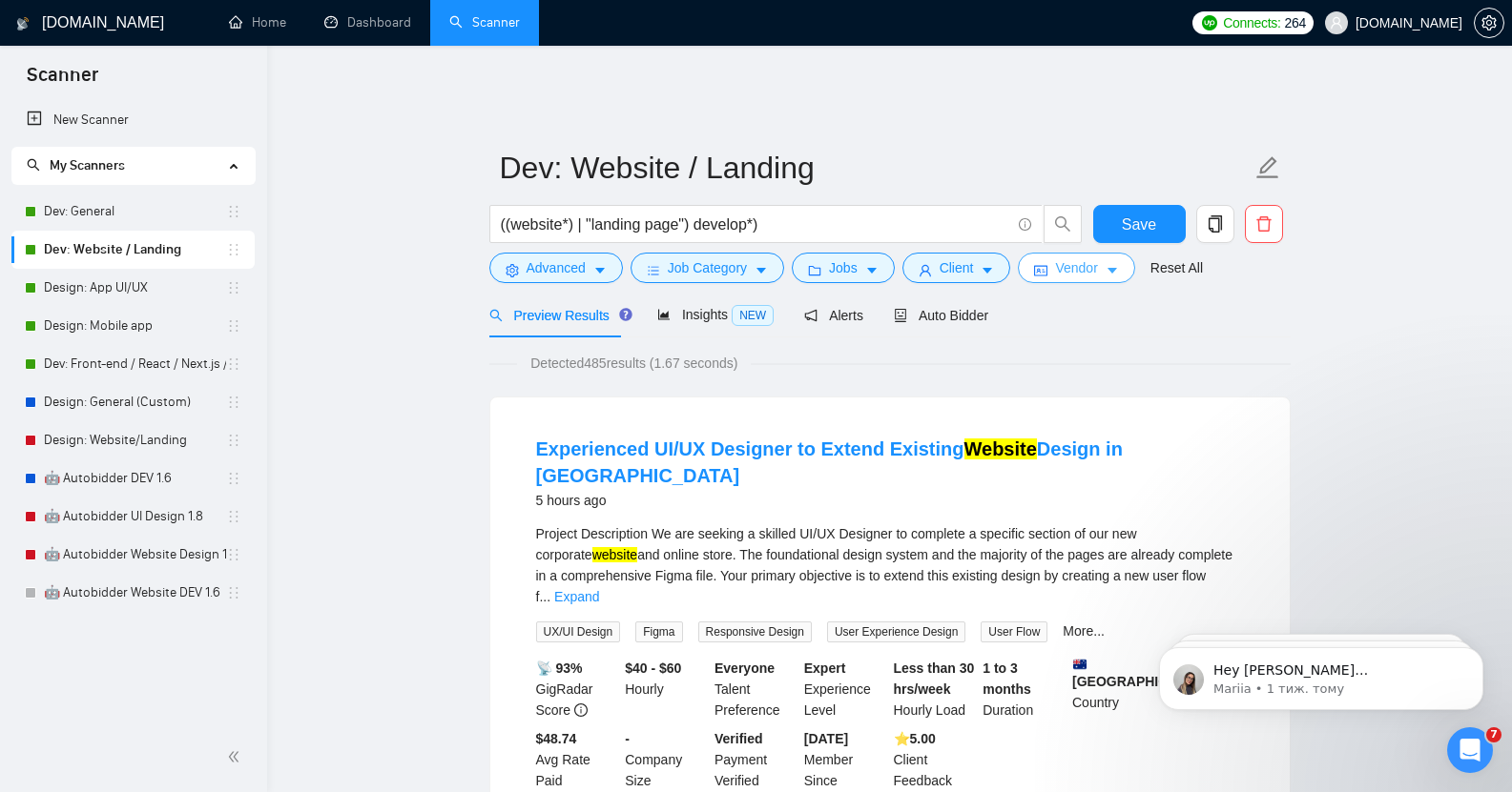
click at [1087, 258] on span "Vendor" at bounding box center [1076, 268] width 42 height 21
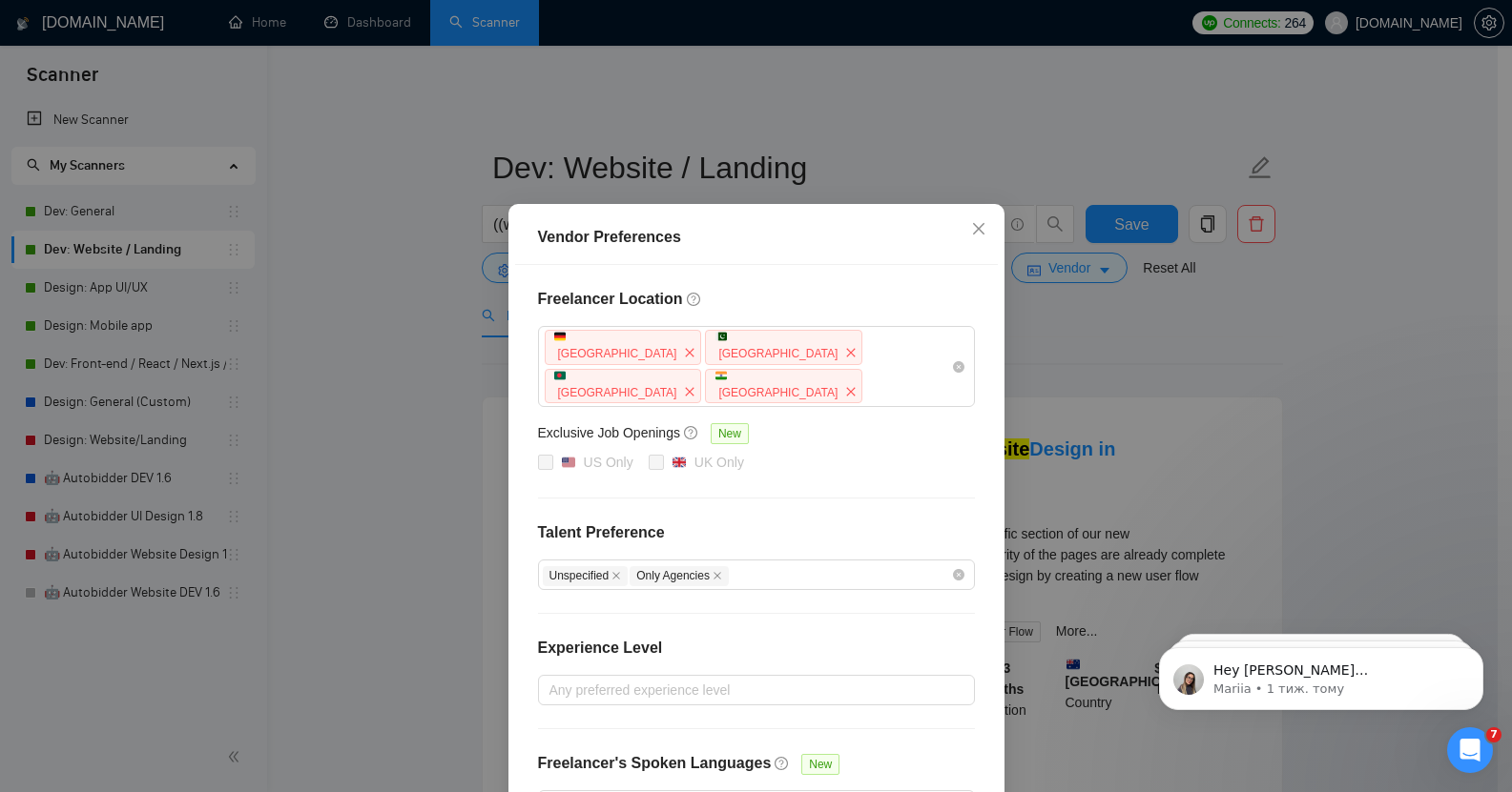
scroll to position [101, 0]
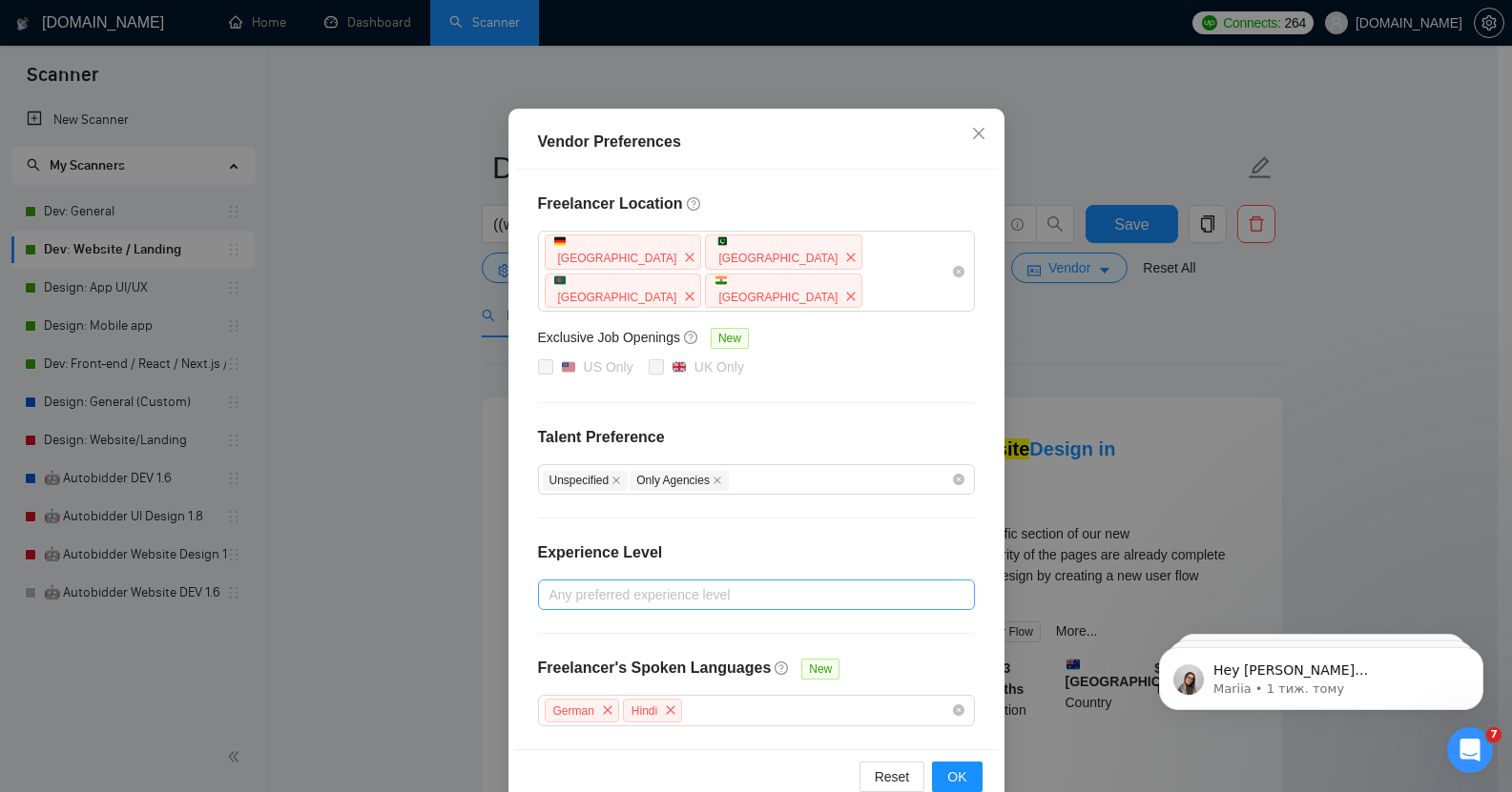
click at [685, 583] on div at bounding box center [746, 594] width 409 height 23
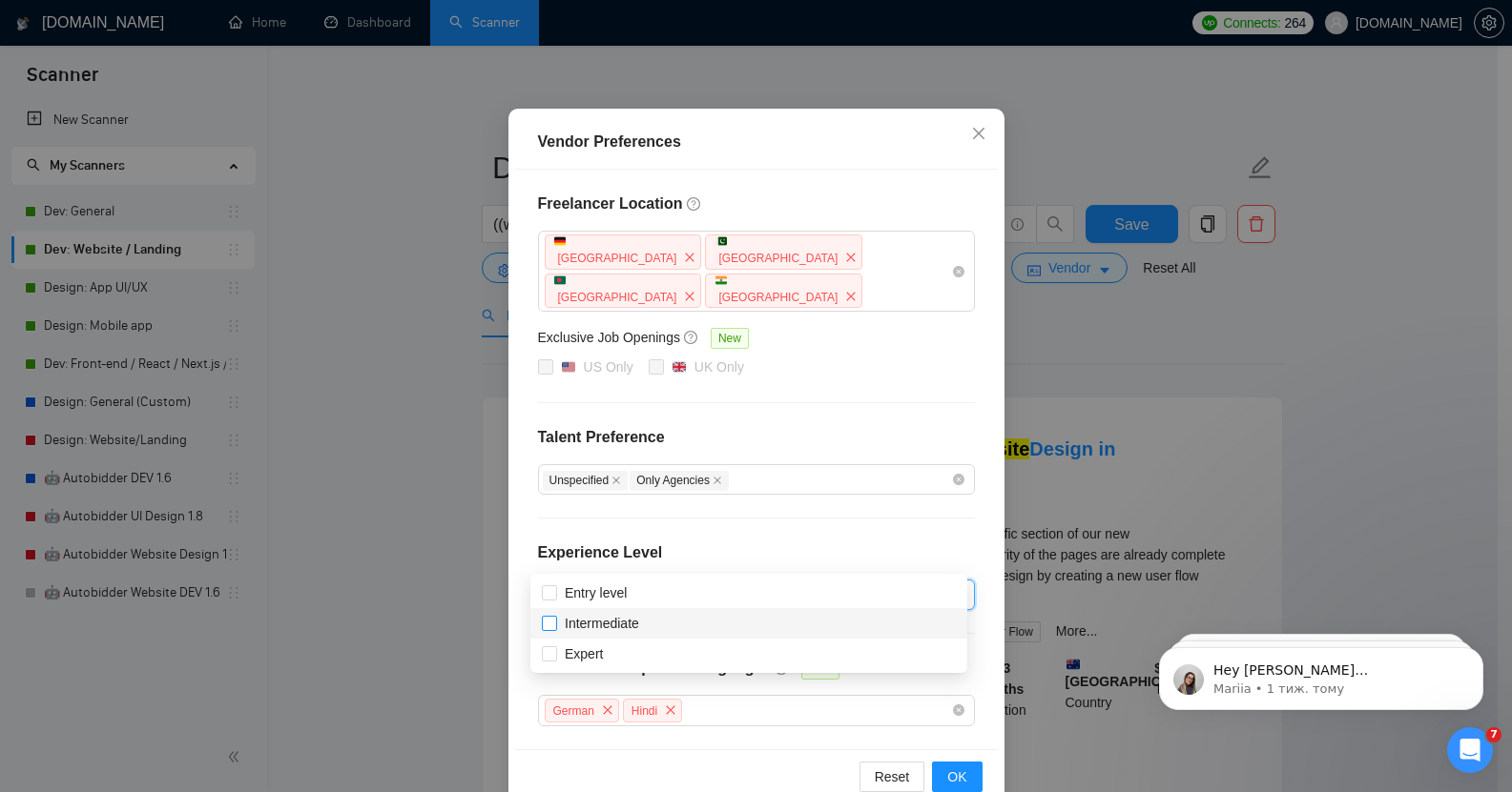
click at [635, 621] on span "Intermediate" at bounding box center [602, 624] width 75 height 16
click at [555, 621] on input "Intermediate" at bounding box center [548, 623] width 14 height 14
checkbox input "true"
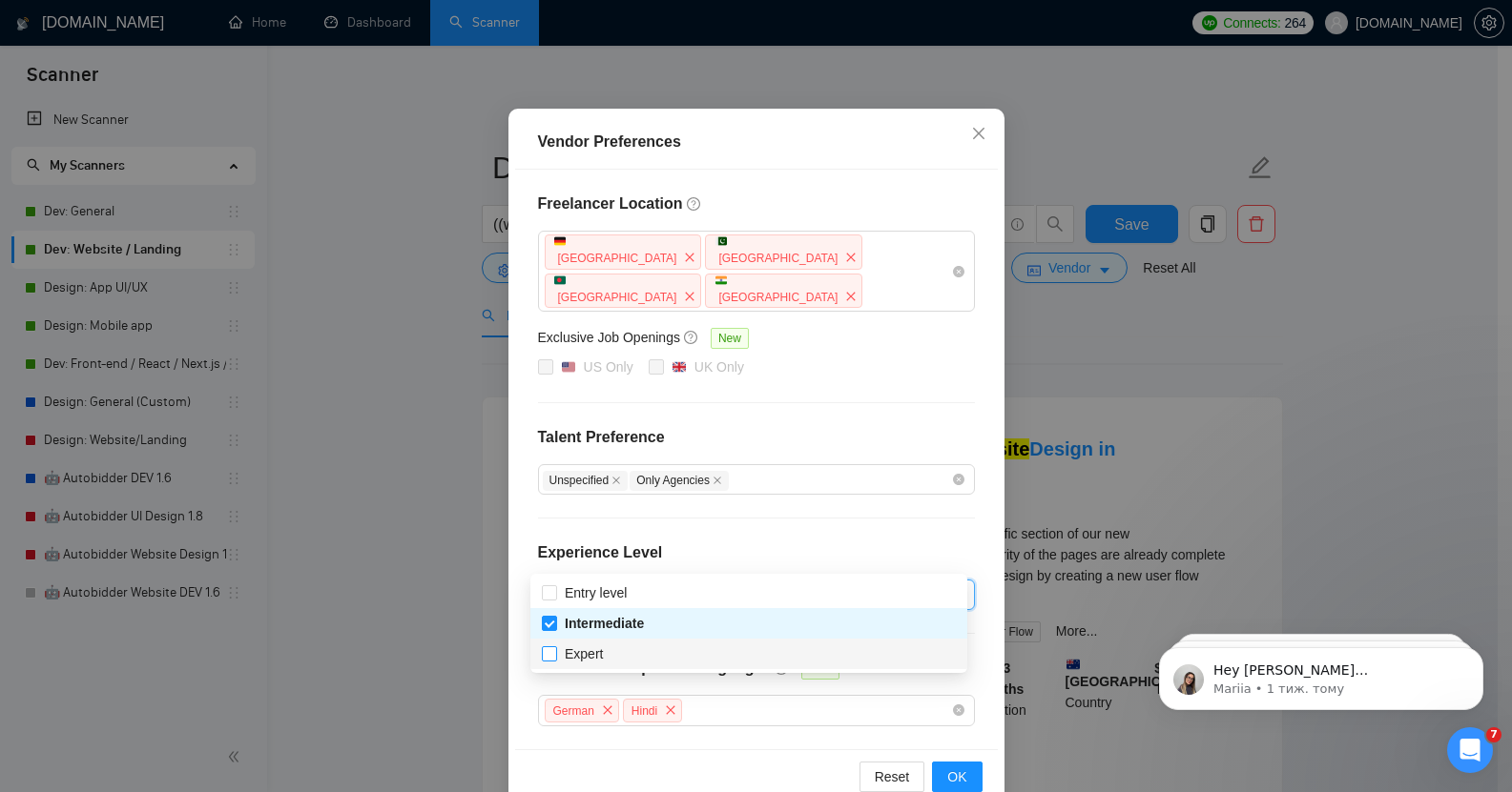
click at [602, 655] on span "Expert" at bounding box center [584, 653] width 53 height 21
click at [555, 655] on input "Expert" at bounding box center [548, 653] width 14 height 14
click at [602, 655] on span "Expert" at bounding box center [584, 653] width 53 height 21
click at [555, 655] on input "Expert" at bounding box center [548, 653] width 14 height 14
click at [550, 654] on input "Expert" at bounding box center [548, 653] width 14 height 14
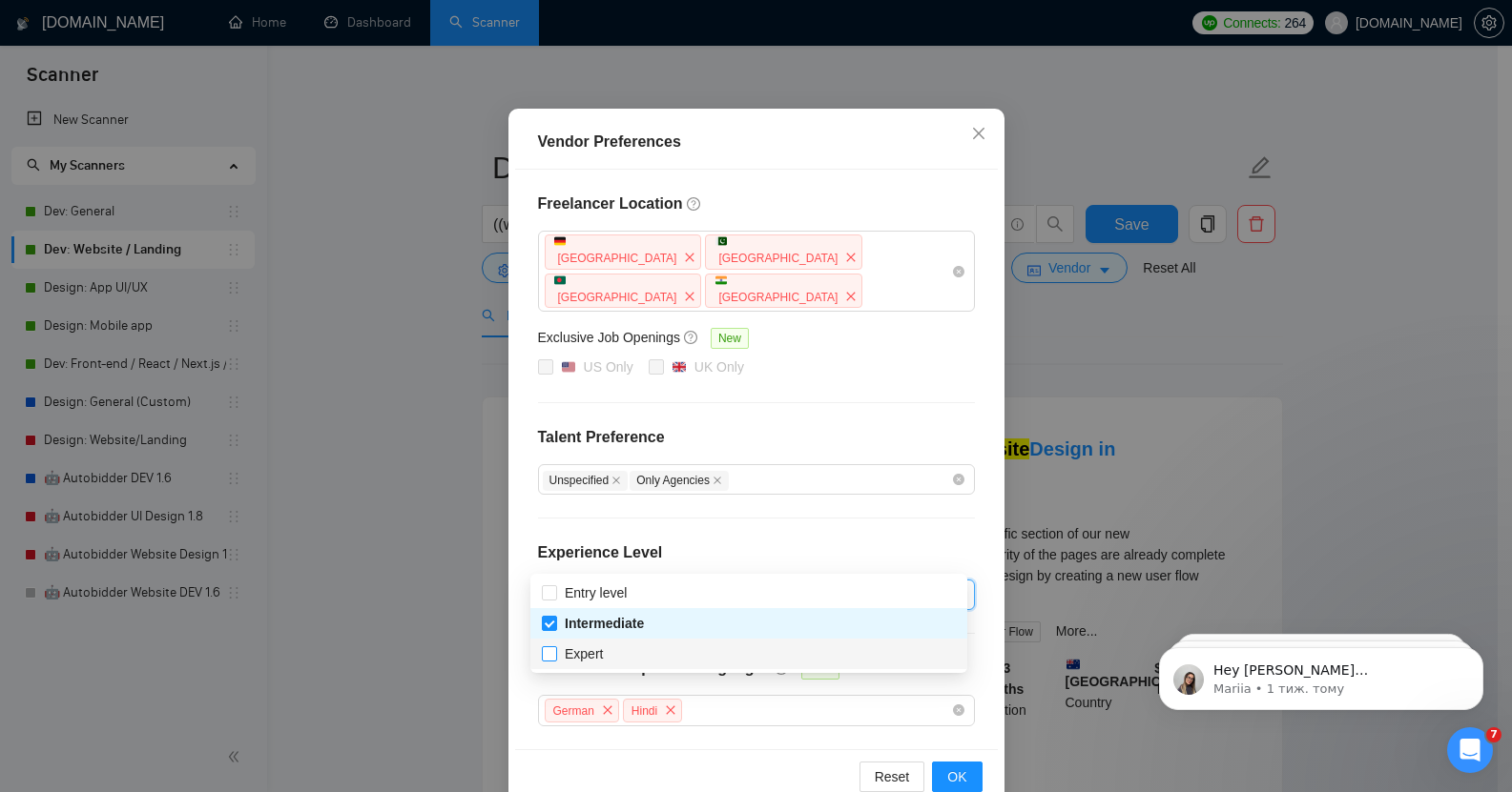
checkbox input "true"
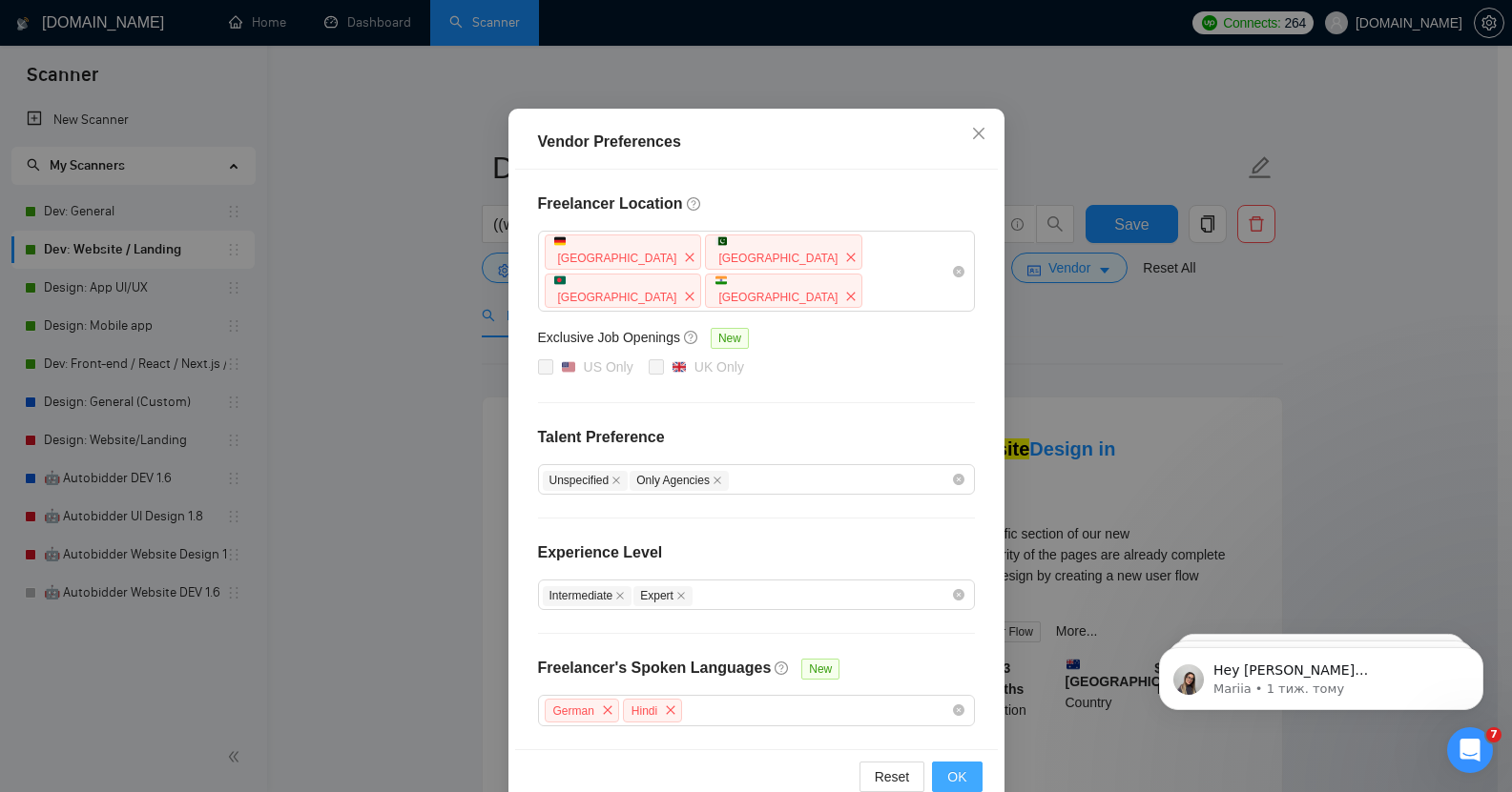
click at [948, 766] on span "OK" at bounding box center [956, 776] width 19 height 21
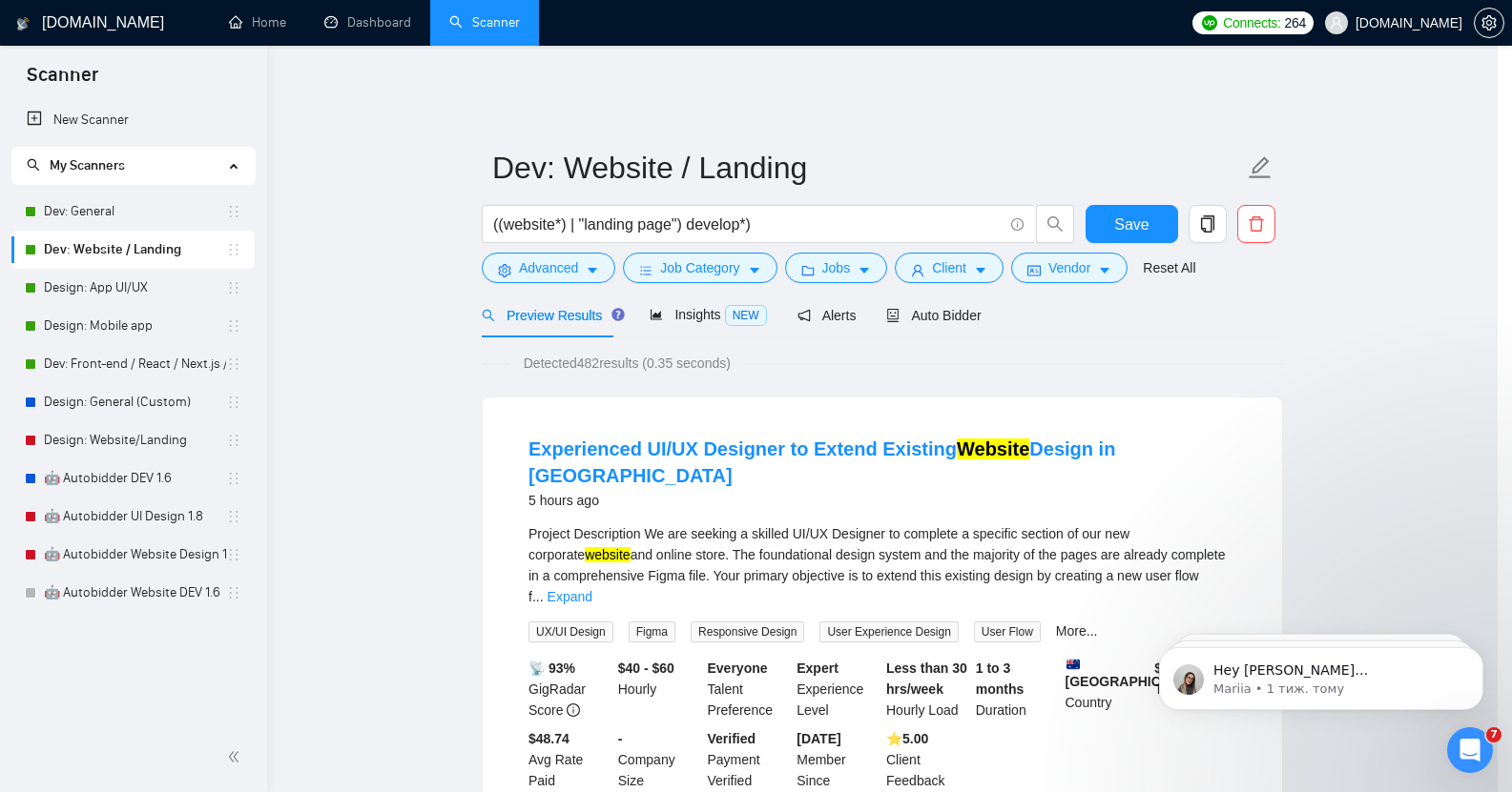
scroll to position [6, 0]
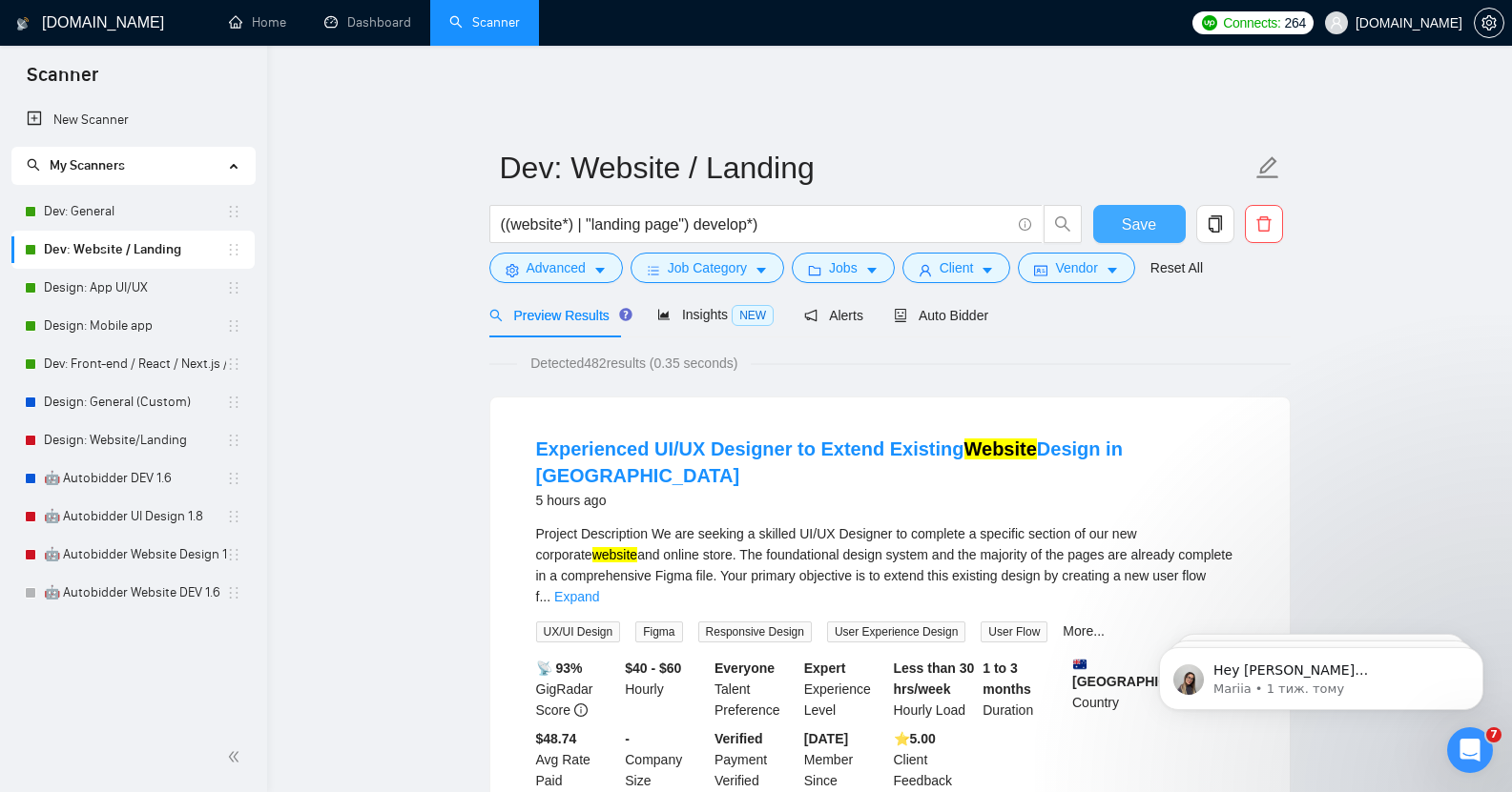
click at [1143, 213] on span "Save" at bounding box center [1139, 224] width 34 height 24
click at [122, 291] on link "Design: App UI/UX" at bounding box center [135, 287] width 182 height 38
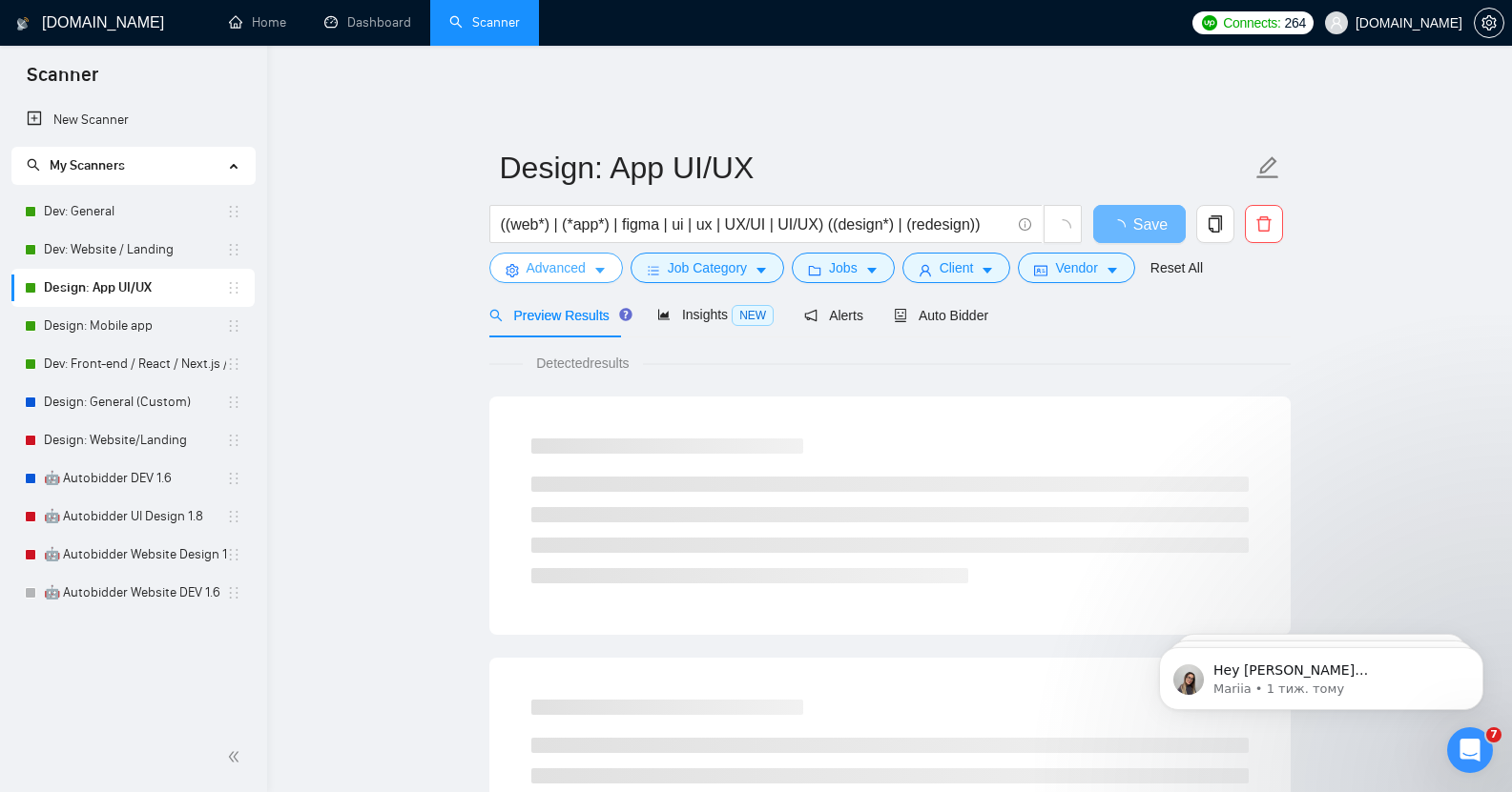
click at [586, 253] on button "Advanced" at bounding box center [556, 268] width 134 height 30
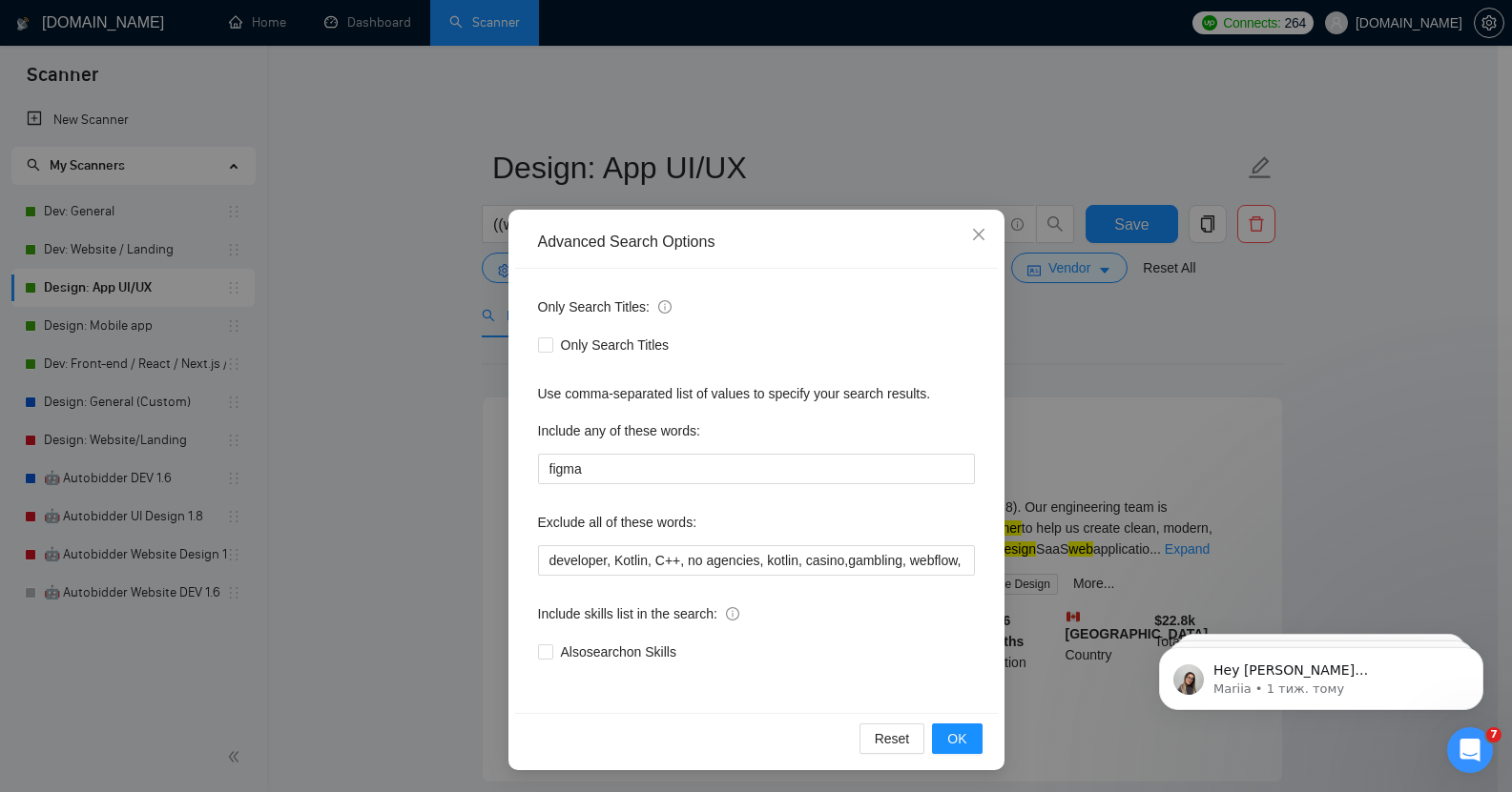
scroll to position [1, 0]
click at [972, 227] on span "Close" at bounding box center [978, 234] width 51 height 51
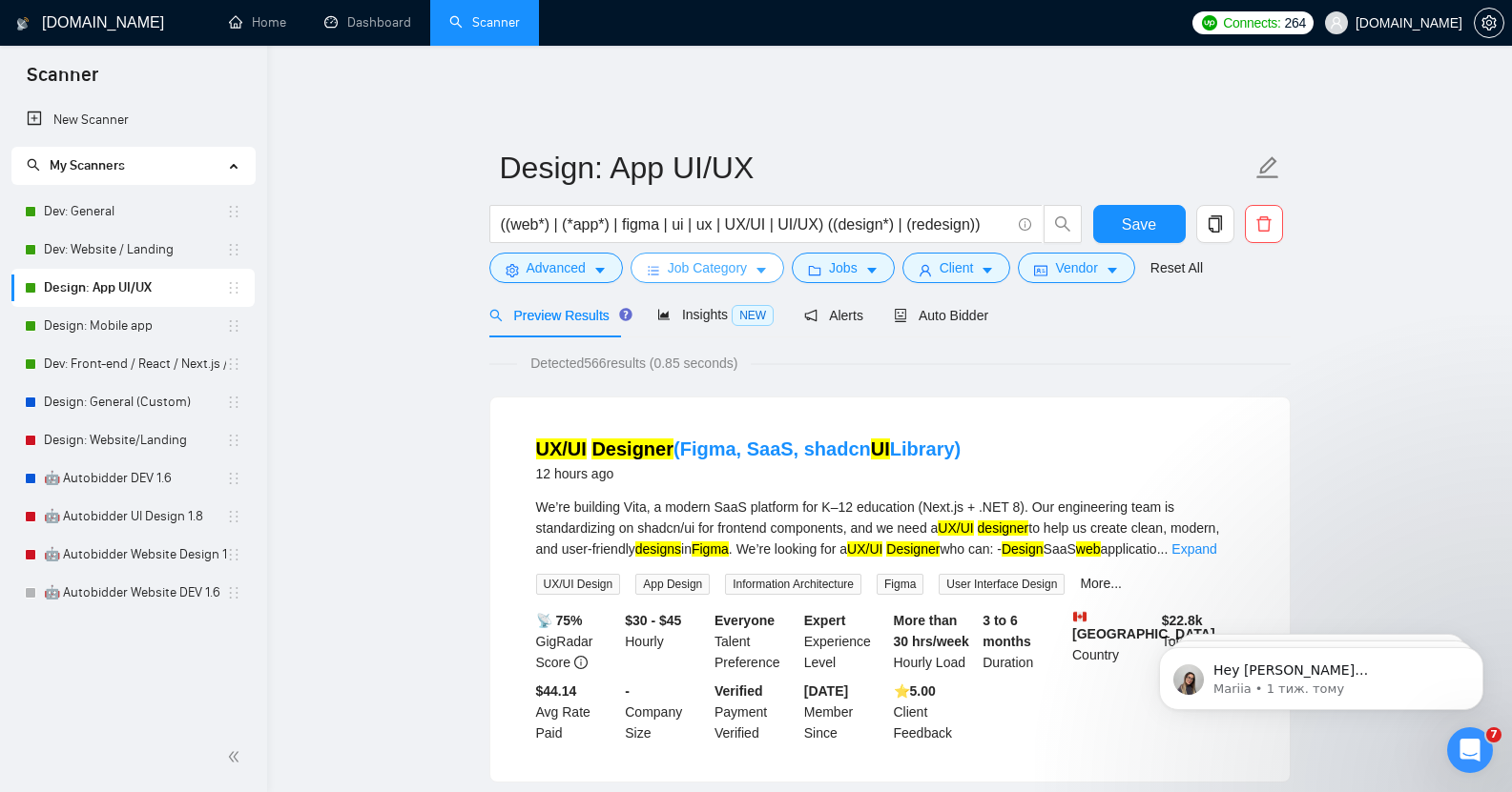
click at [698, 258] on span "Job Category" at bounding box center [707, 268] width 79 height 21
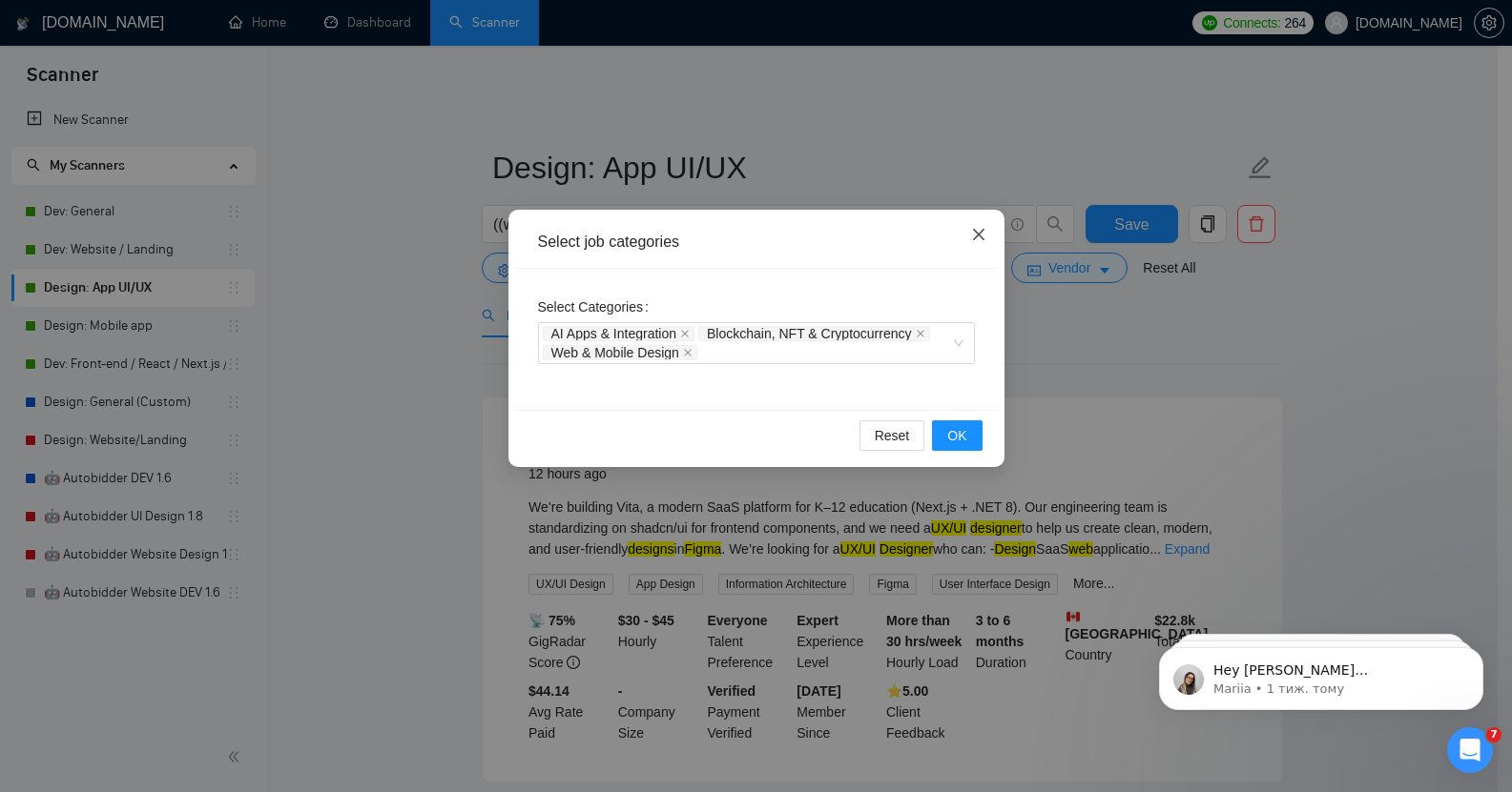
click at [978, 234] on icon "close" at bounding box center [977, 235] width 12 height 12
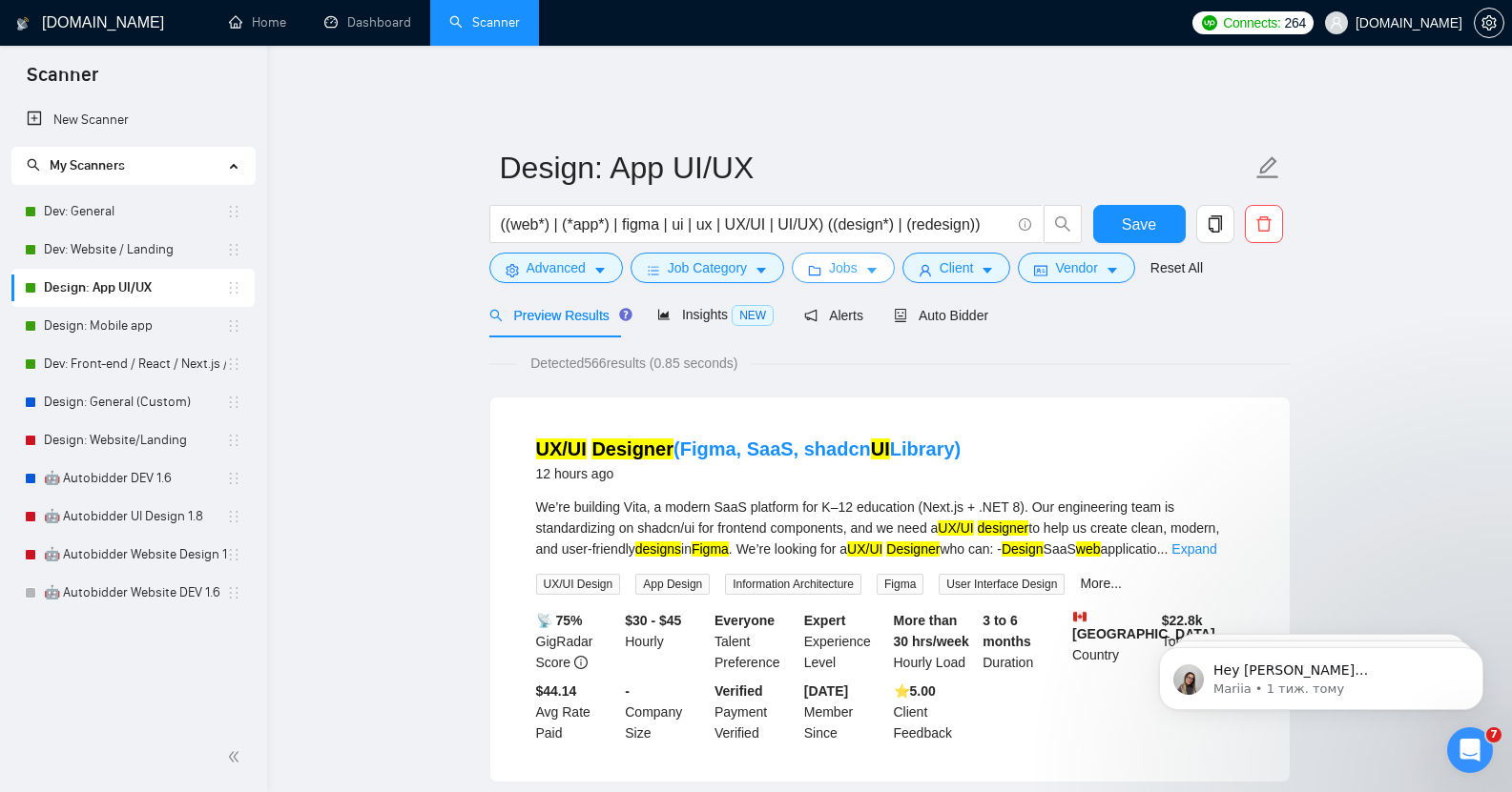
click at [850, 262] on span "Jobs" at bounding box center [843, 268] width 29 height 21
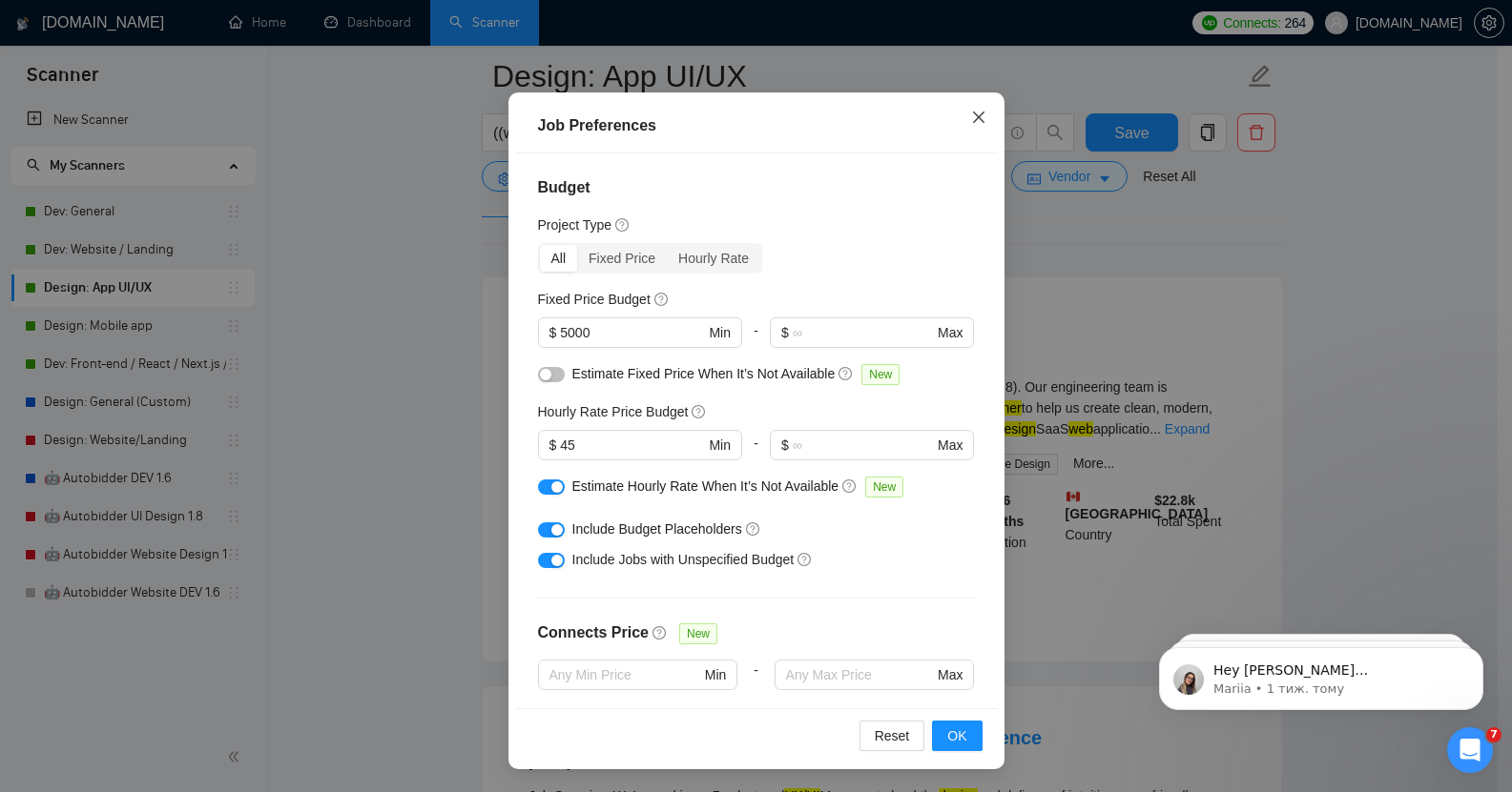
click at [972, 118] on icon "close" at bounding box center [977, 117] width 12 height 12
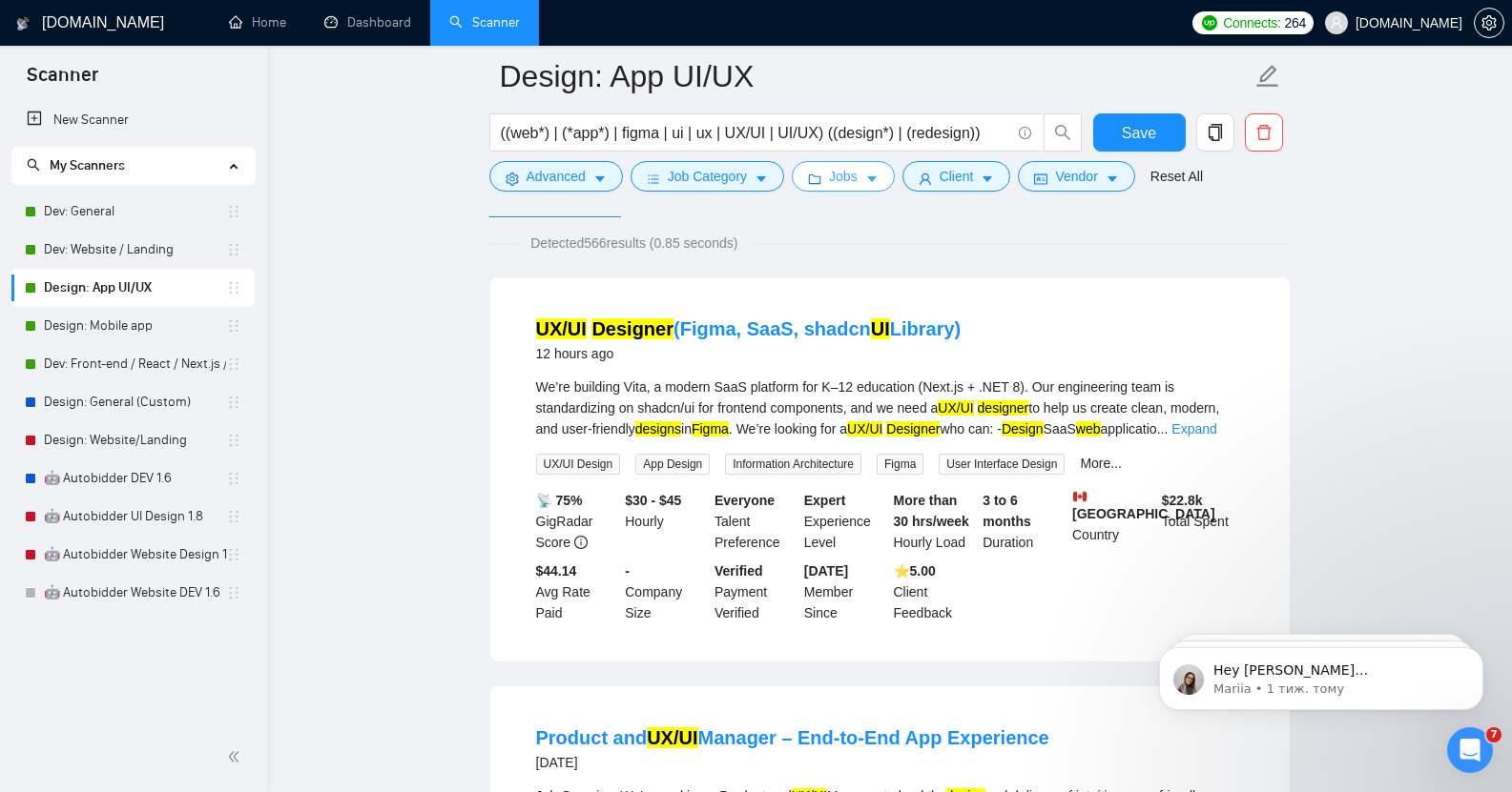
click at [854, 180] on button "Jobs" at bounding box center [843, 176] width 103 height 30
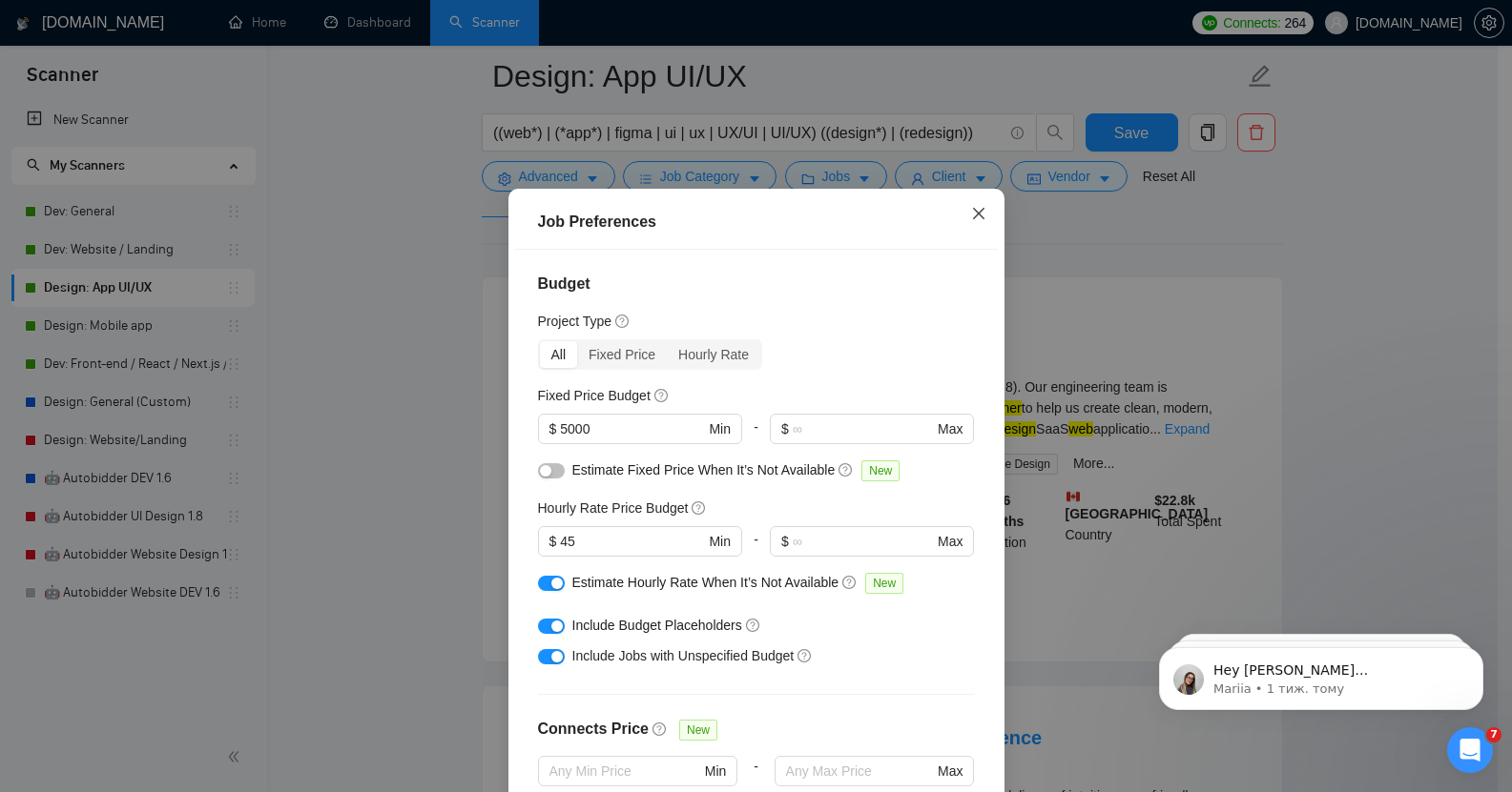
click at [972, 221] on icon "close" at bounding box center [979, 213] width 16 height 16
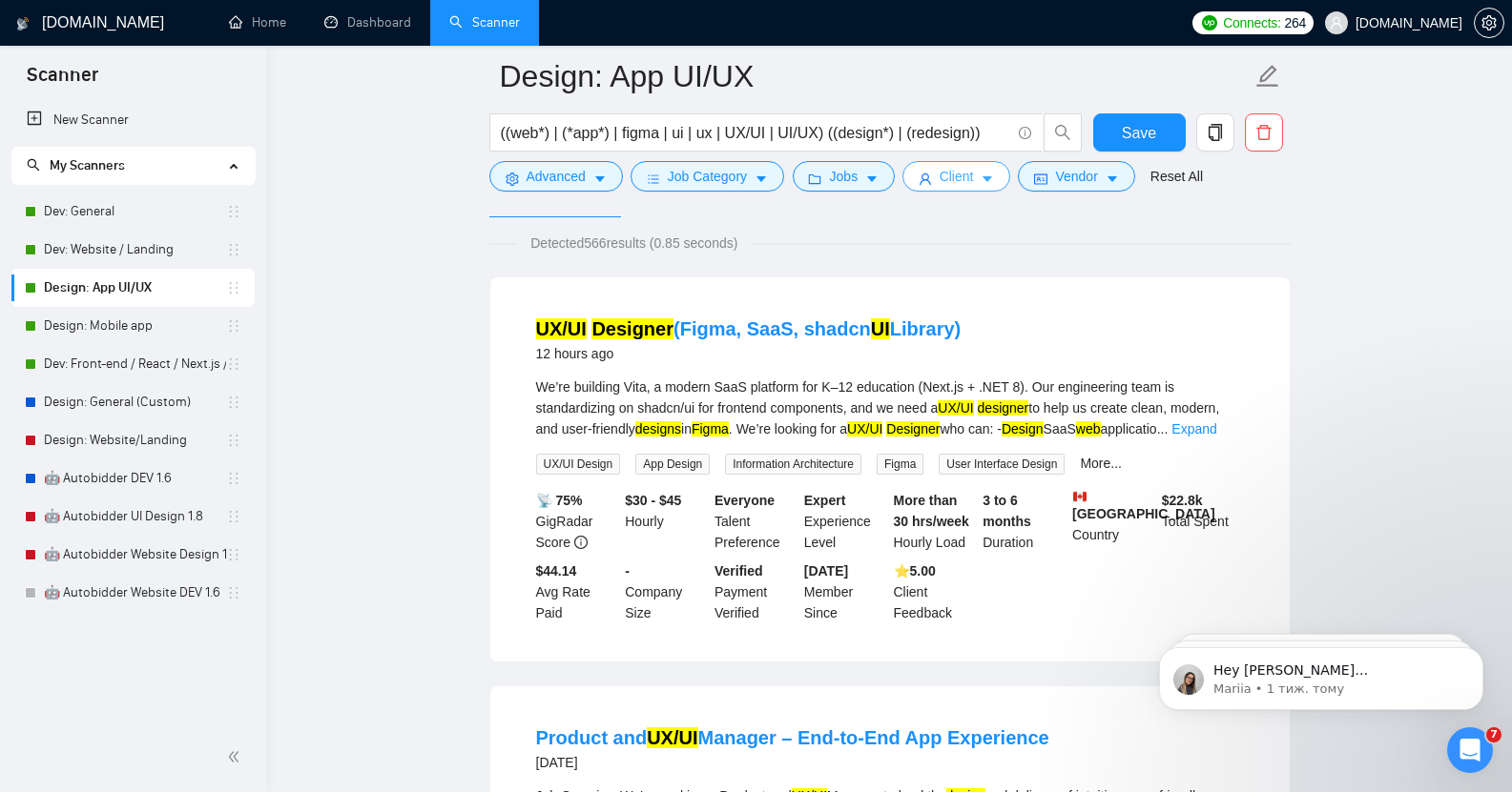
click at [960, 174] on span "Client" at bounding box center [957, 176] width 34 height 21
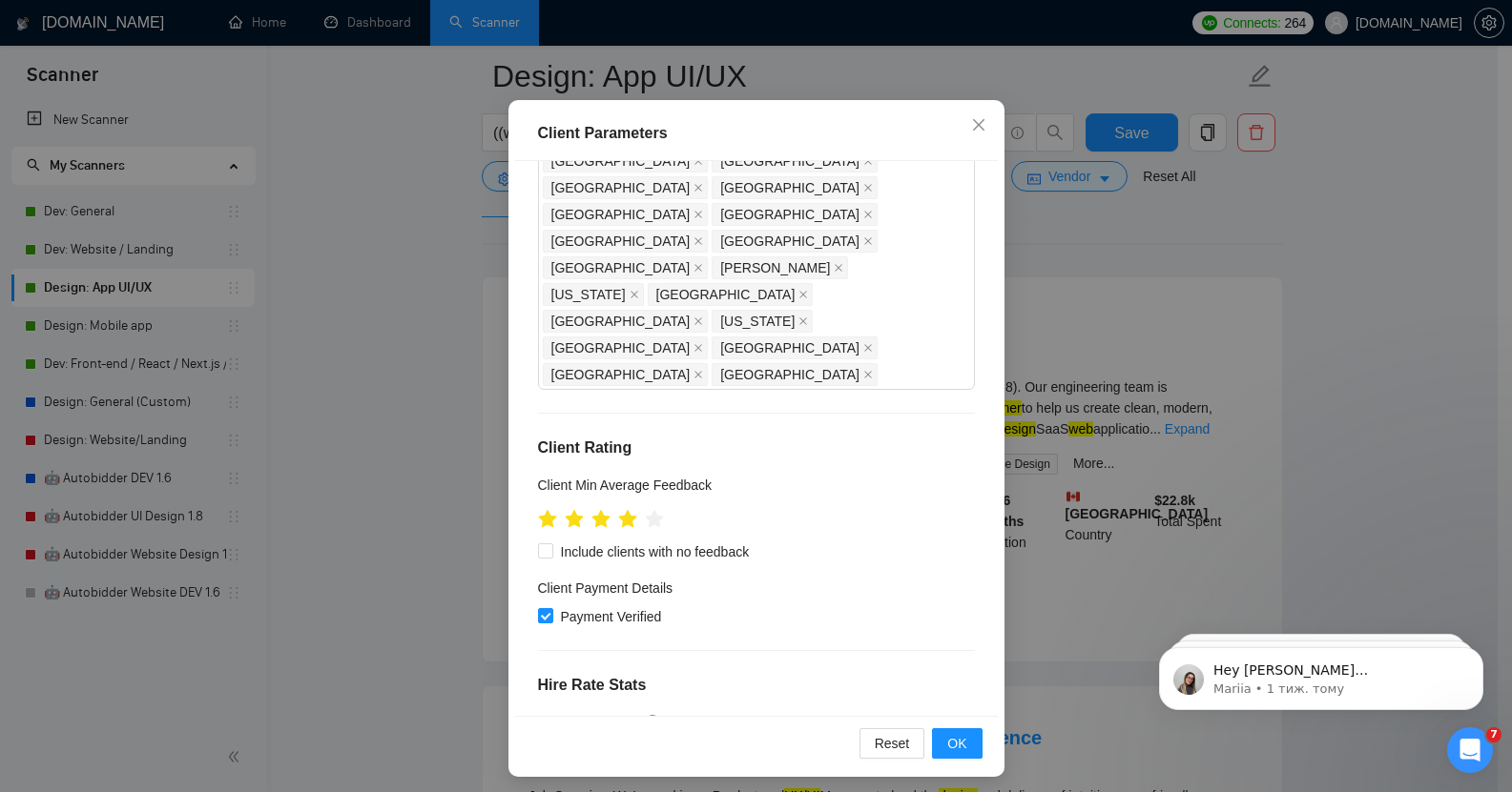
scroll to position [117, 0]
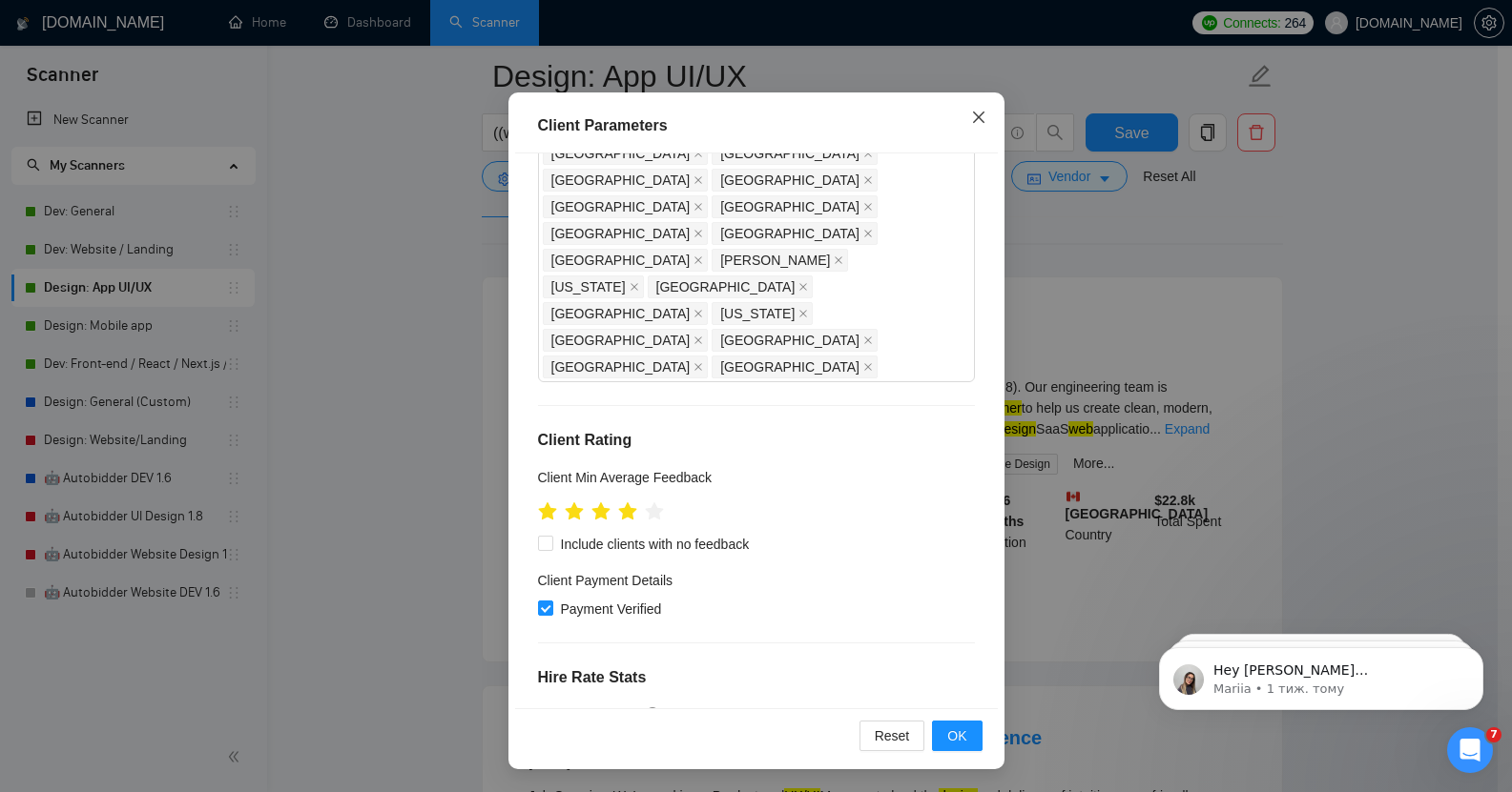
click at [972, 119] on icon "close" at bounding box center [979, 117] width 16 height 16
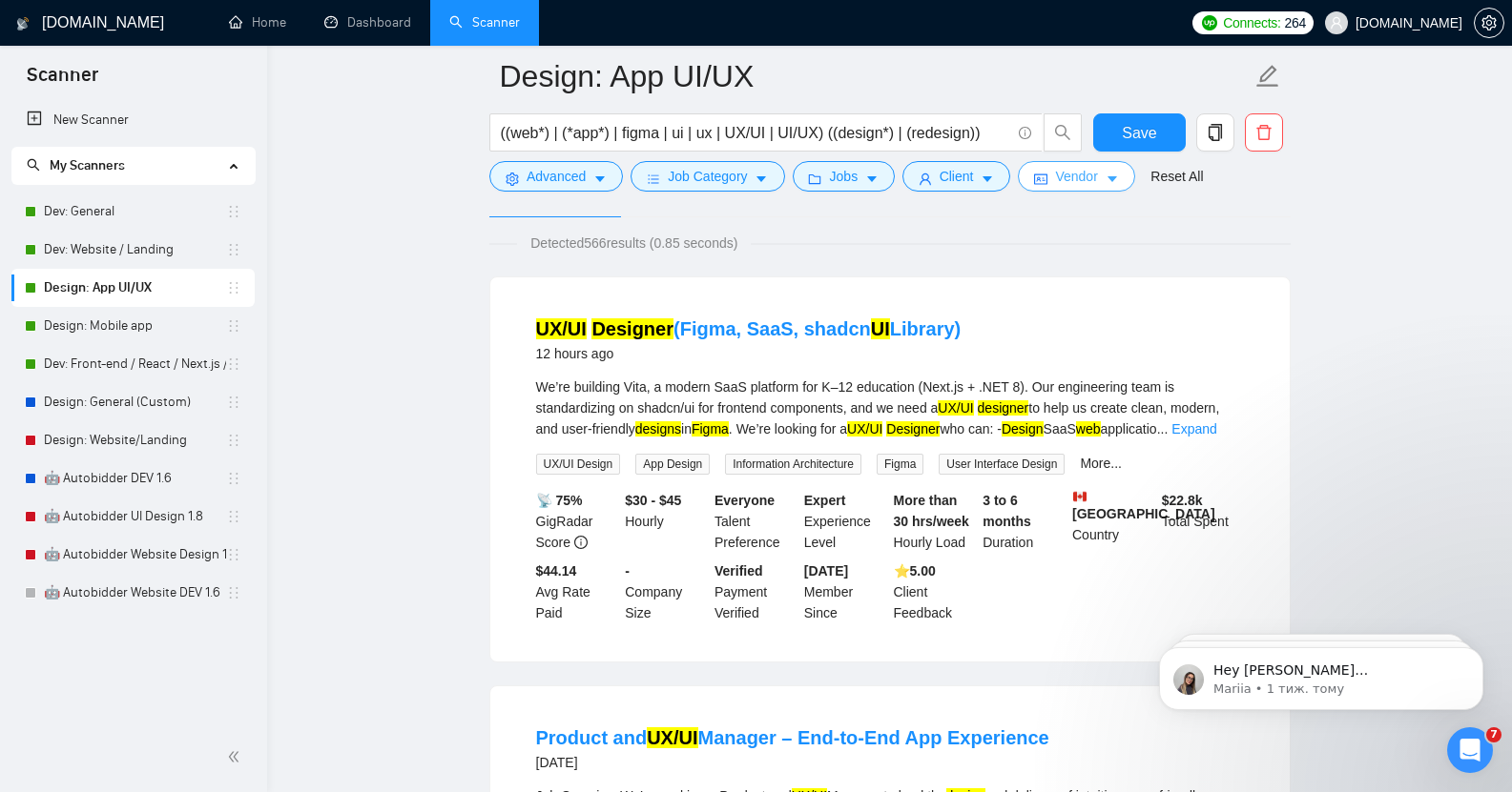
click at [1078, 186] on span "Vendor" at bounding box center [1076, 176] width 42 height 21
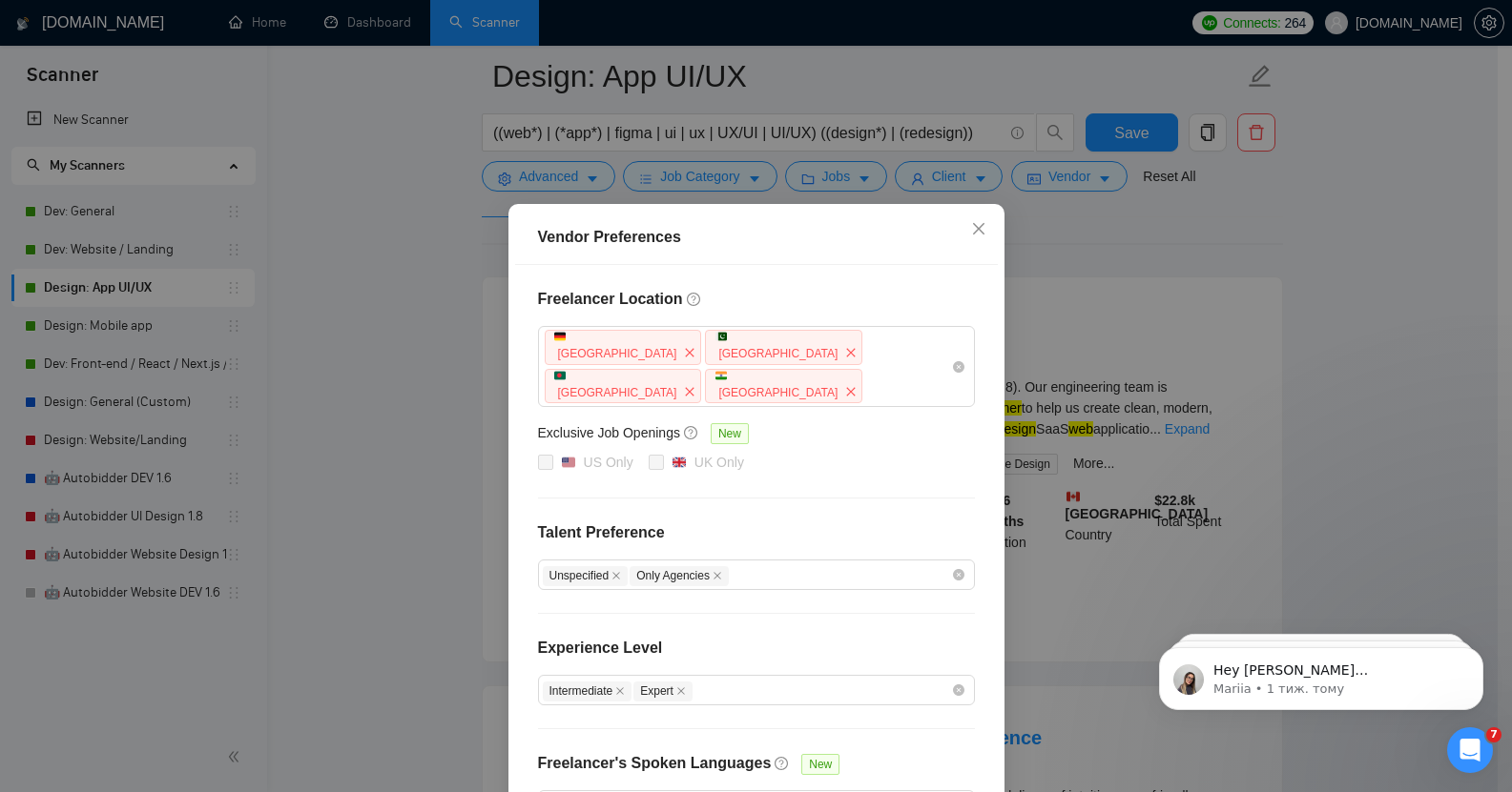
scroll to position [101, 0]
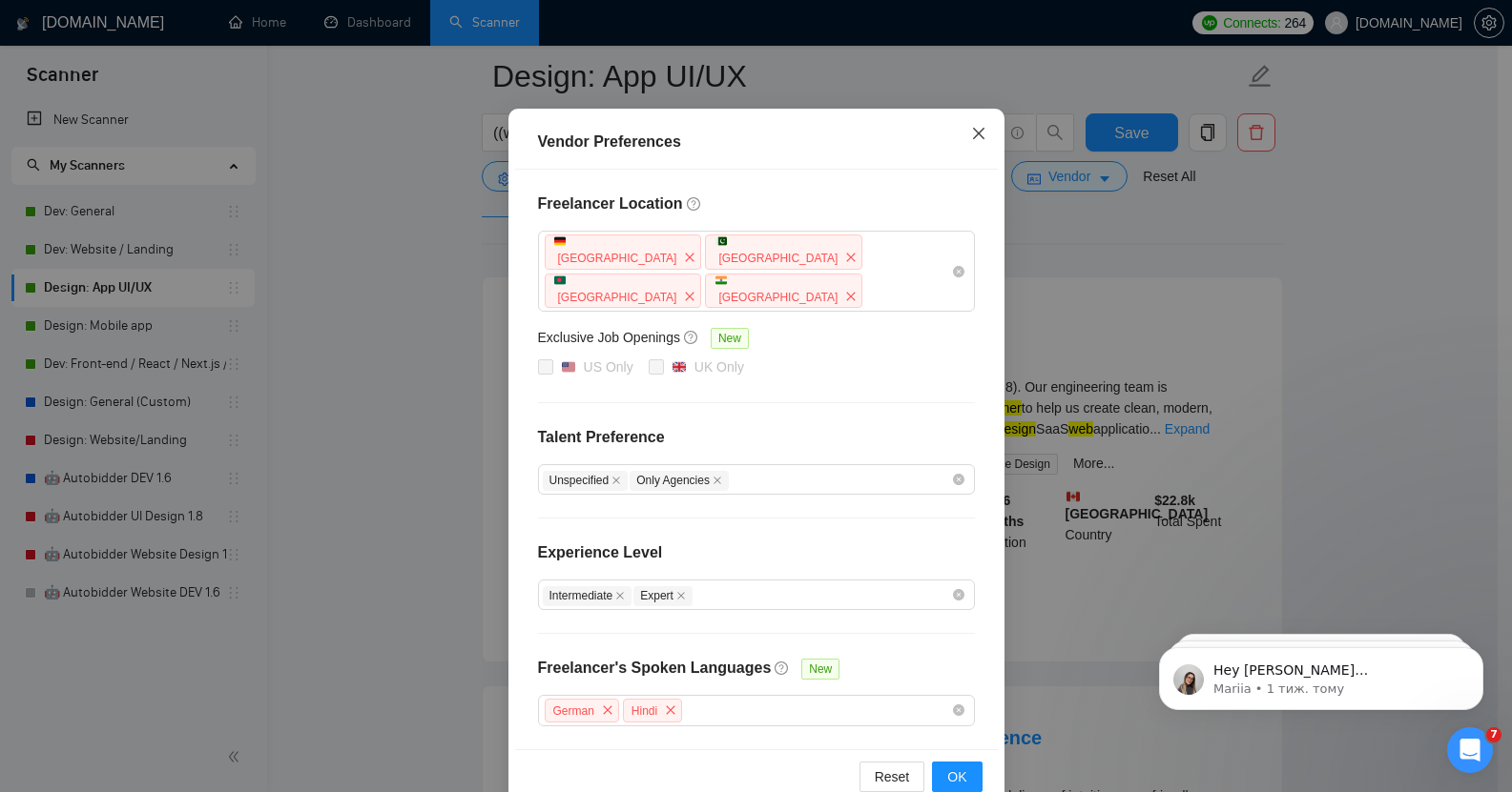
click at [977, 124] on span "Close" at bounding box center [978, 134] width 51 height 51
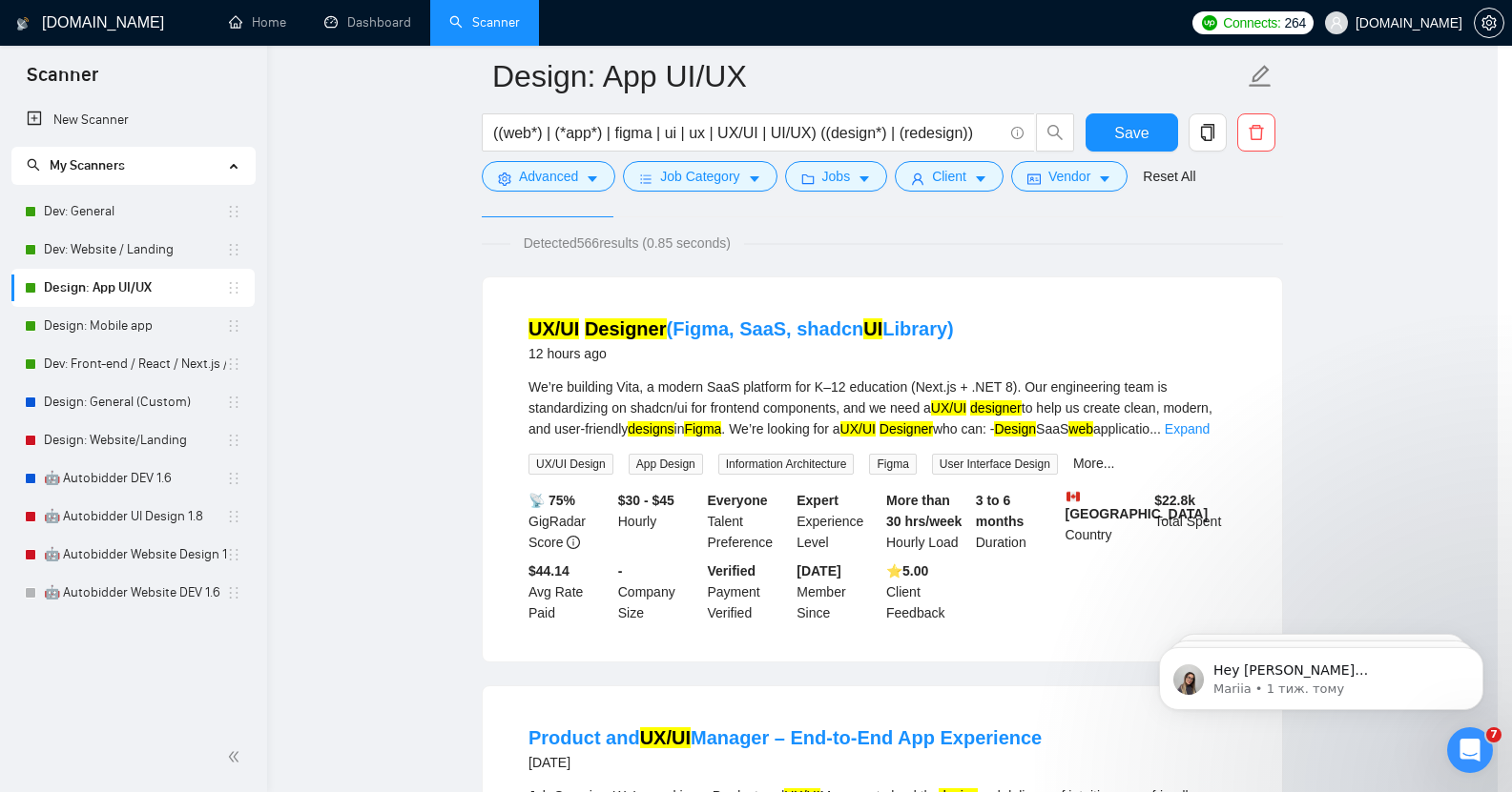
scroll to position [6, 0]
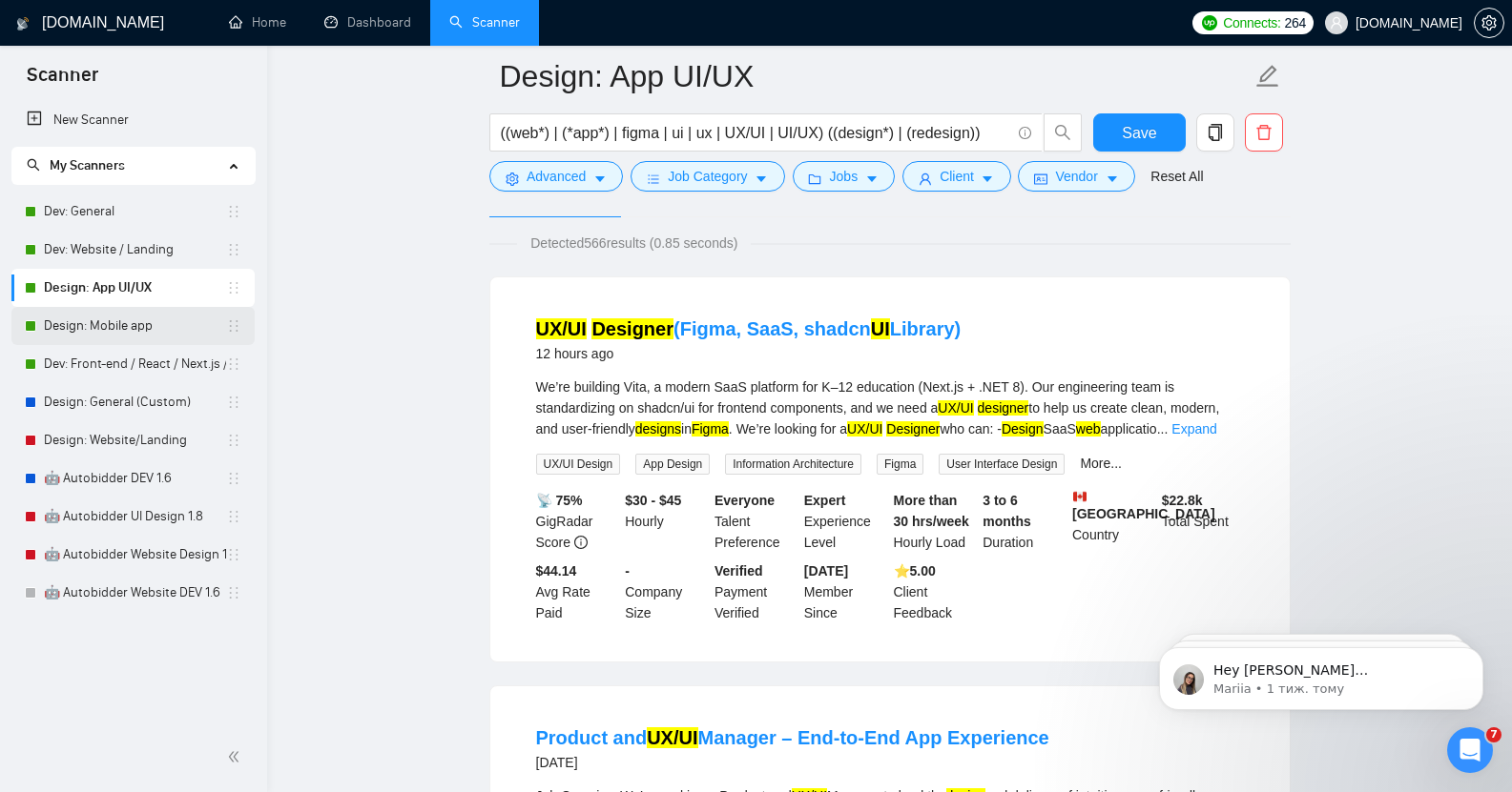
click at [121, 320] on link "Design: Mobile app" at bounding box center [135, 326] width 182 height 38
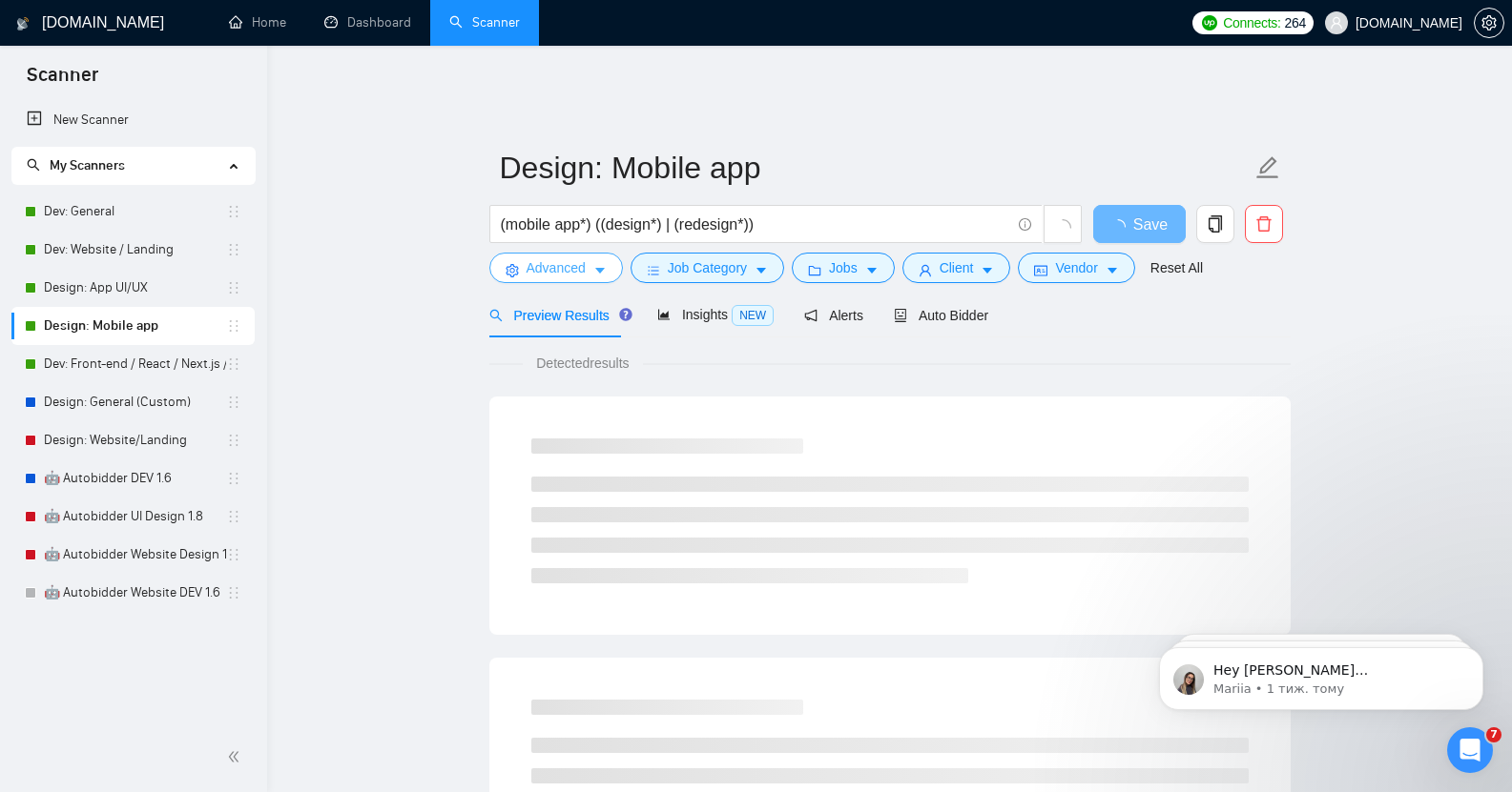
click at [597, 269] on icon "caret-down" at bounding box center [600, 272] width 10 height 6
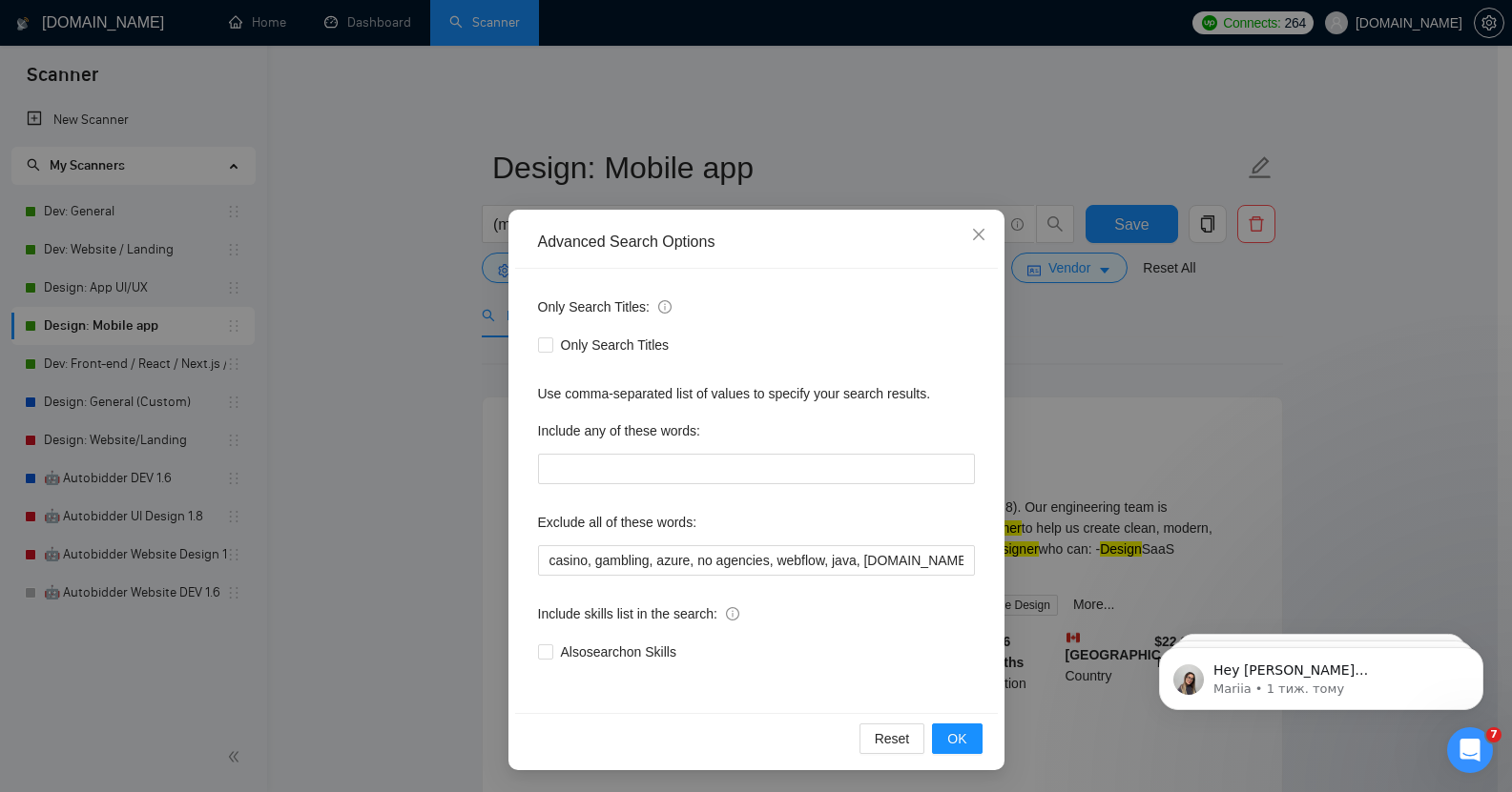
scroll to position [1, 0]
click at [972, 230] on icon "close" at bounding box center [979, 234] width 16 height 16
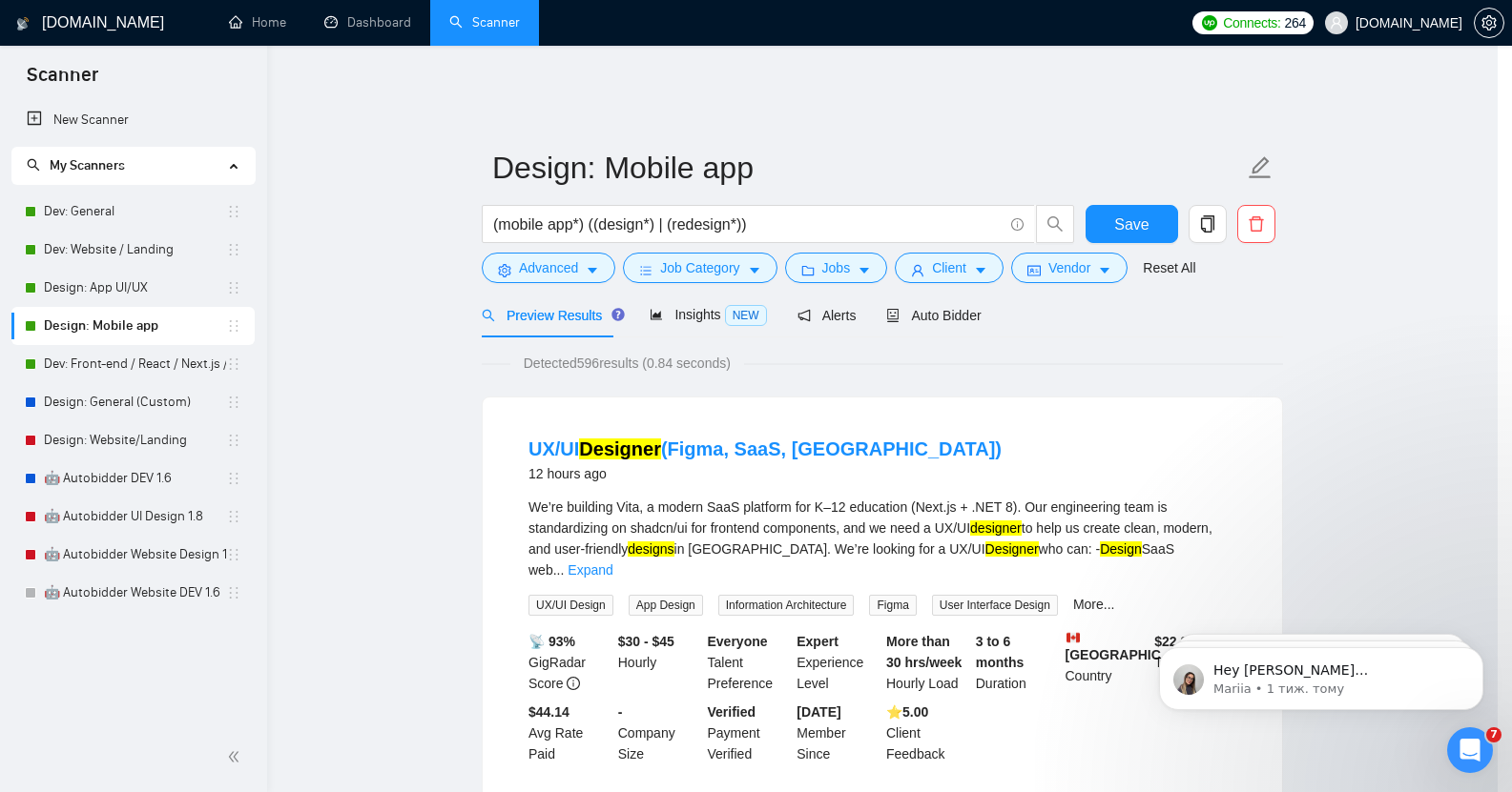
scroll to position [0, 0]
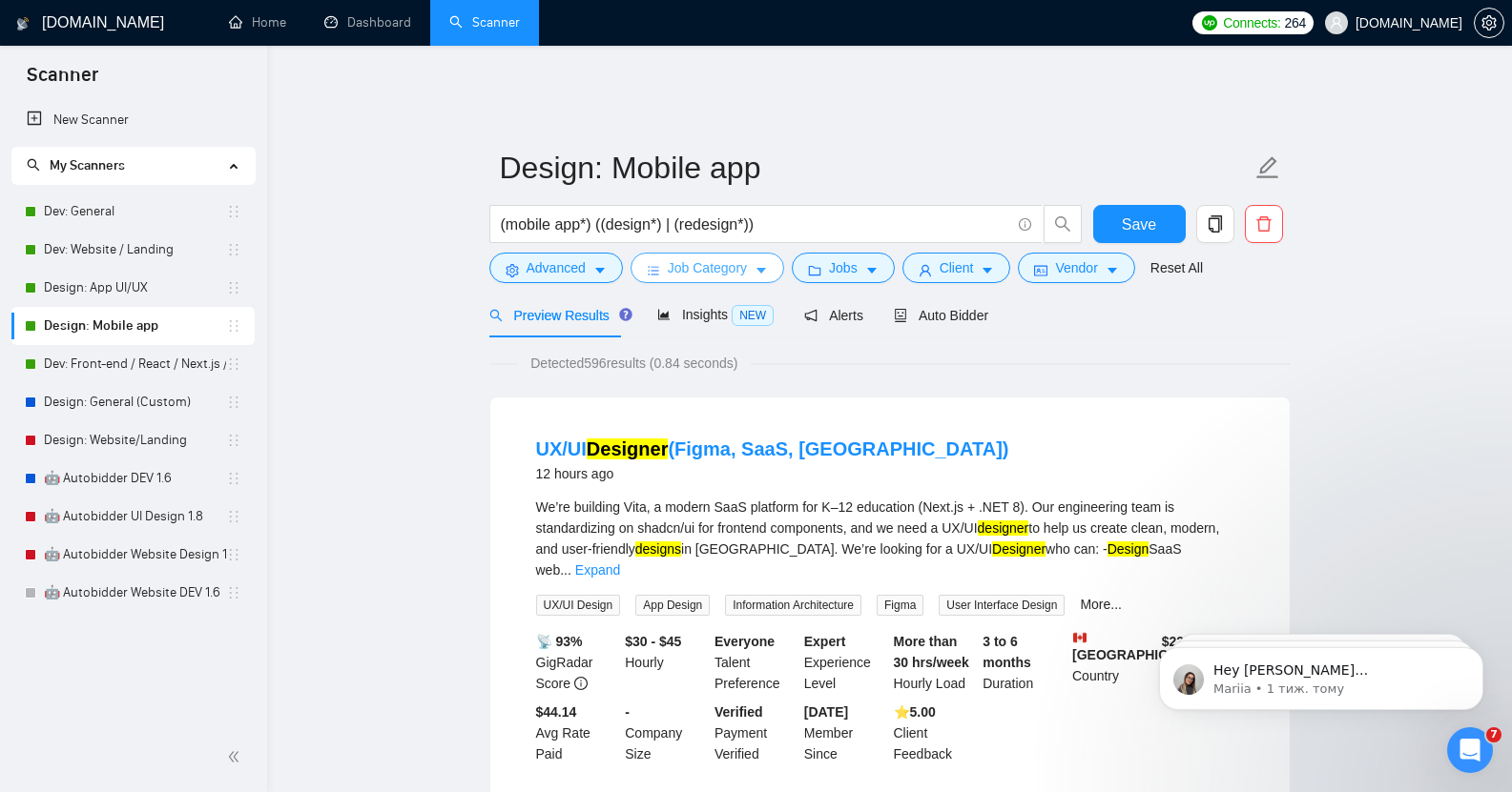
click at [716, 259] on span "Job Category" at bounding box center [707, 268] width 79 height 21
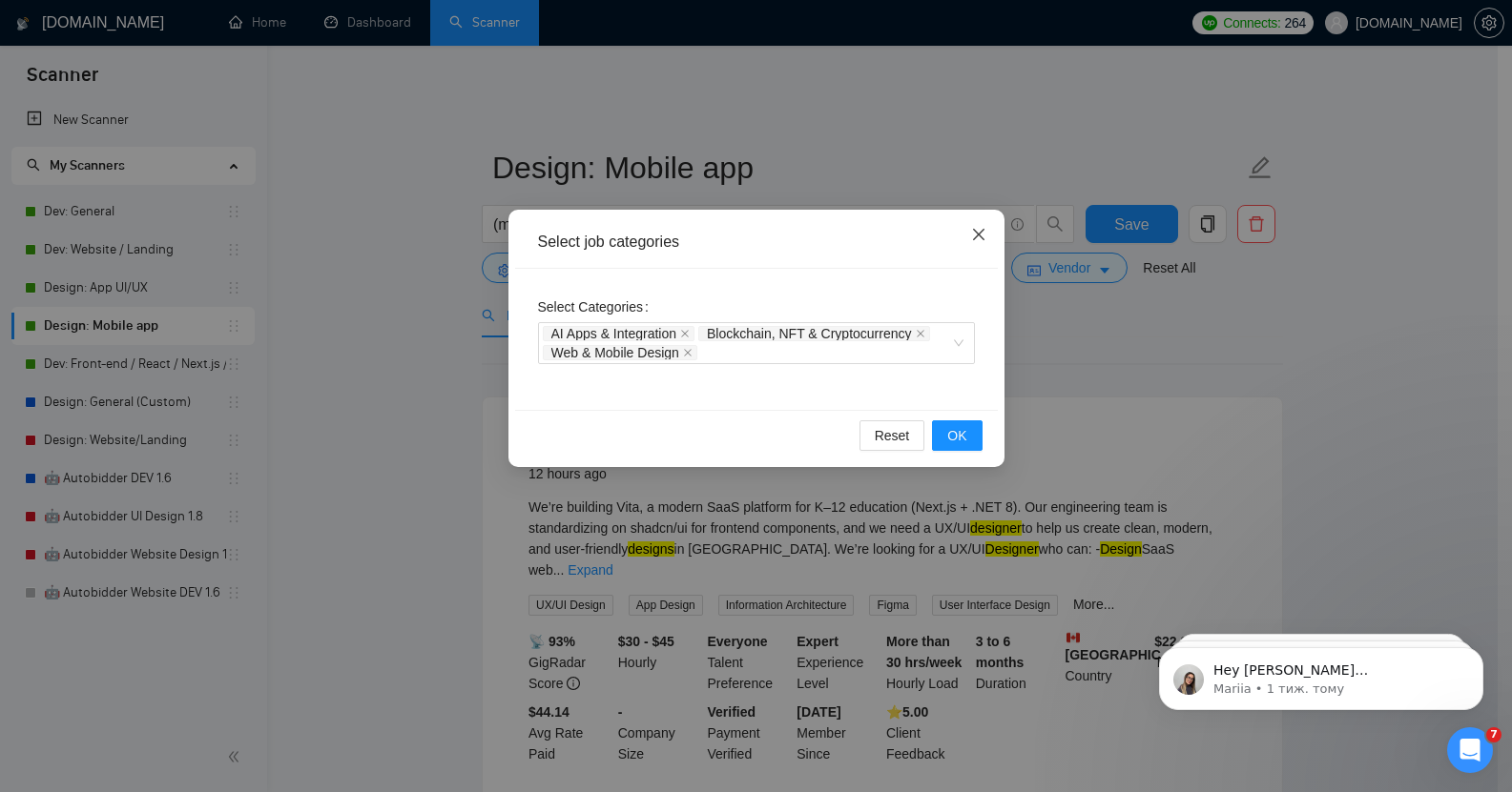
click at [979, 234] on icon "close" at bounding box center [977, 235] width 12 height 12
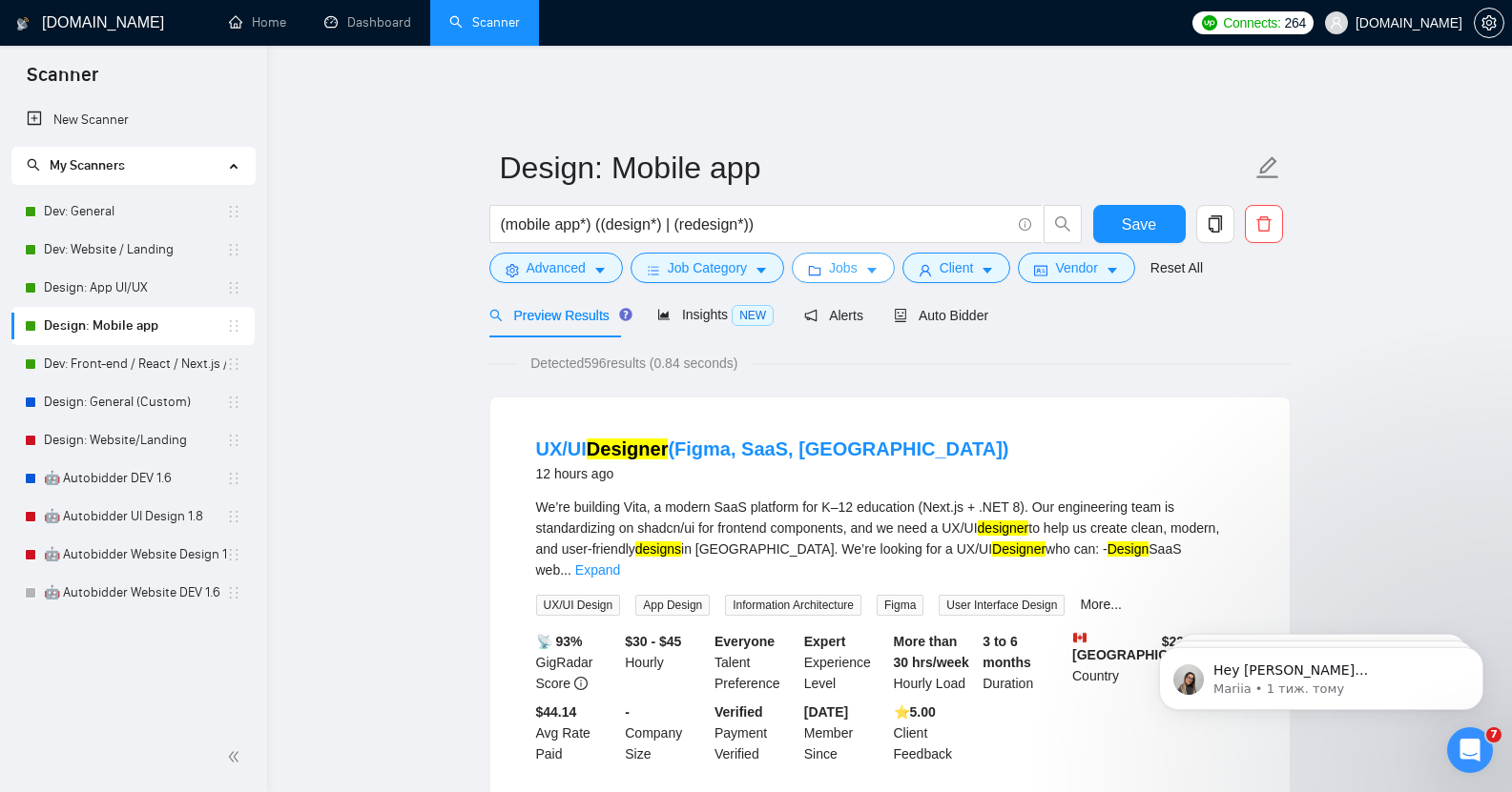
click at [852, 263] on button "Jobs" at bounding box center [843, 268] width 103 height 30
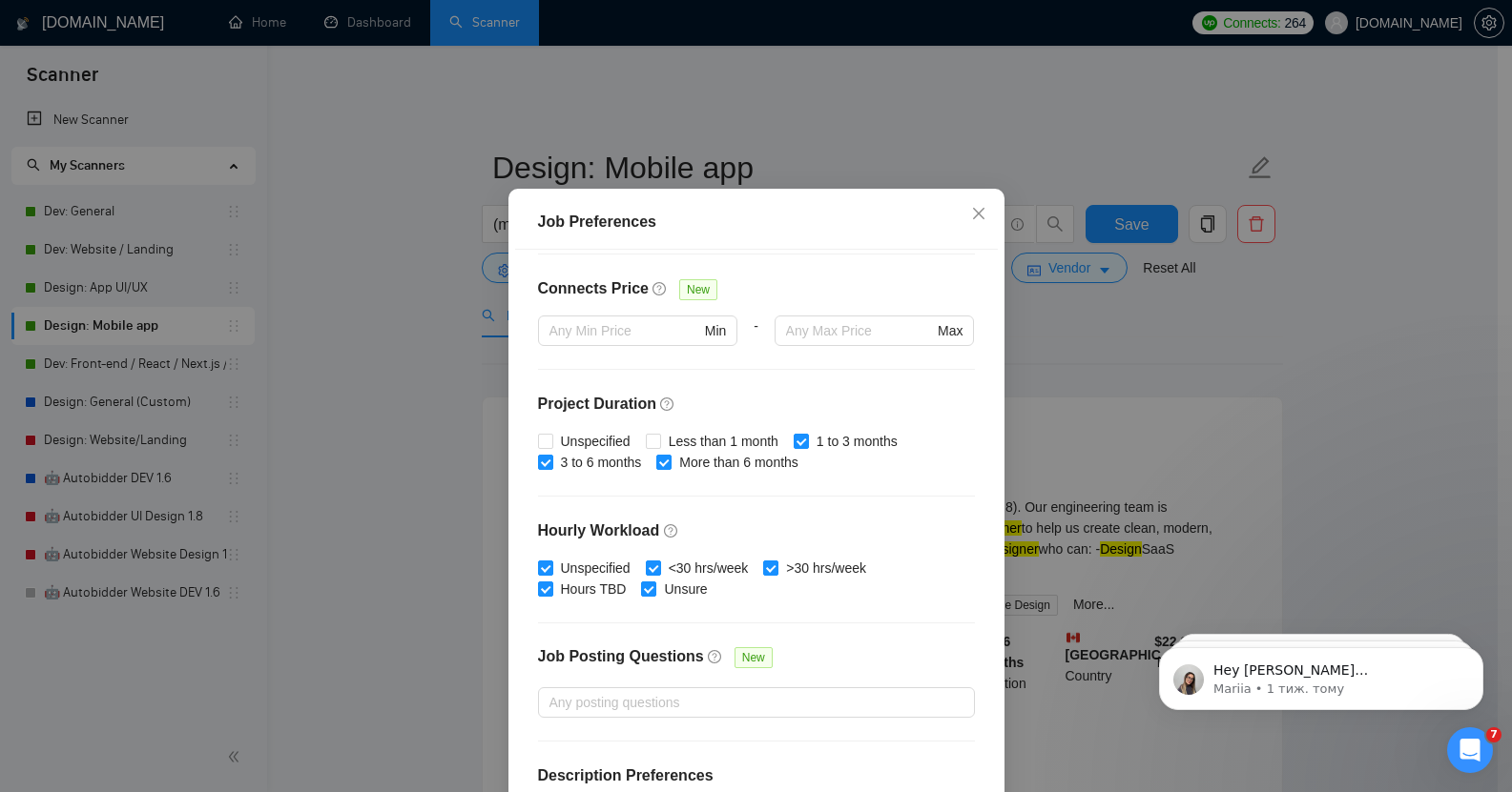
scroll to position [442, 0]
click at [540, 447] on input "Unspecified" at bounding box center [545, 440] width 14 height 14
checkbox input "true"
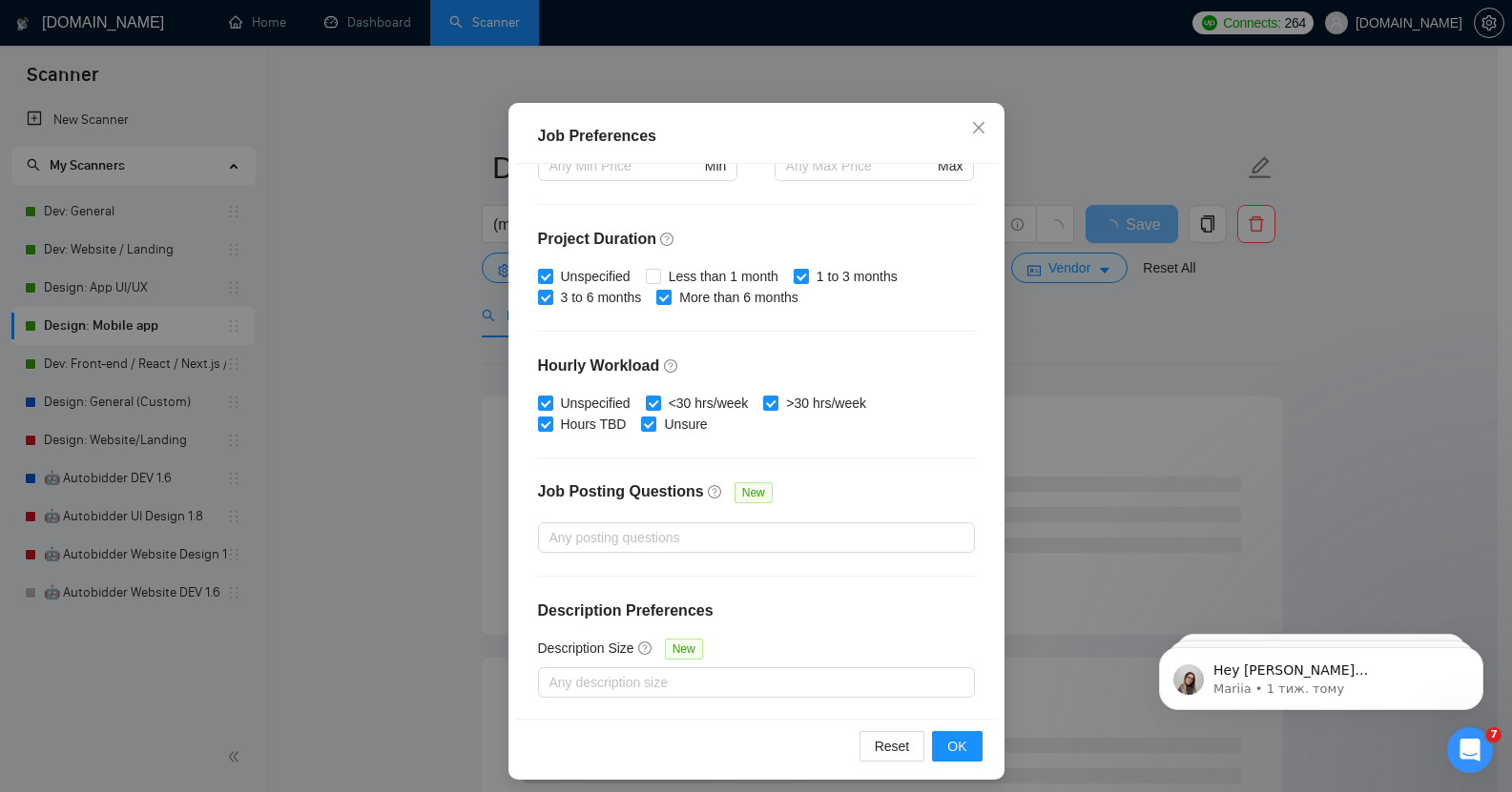
scroll to position [117, 0]
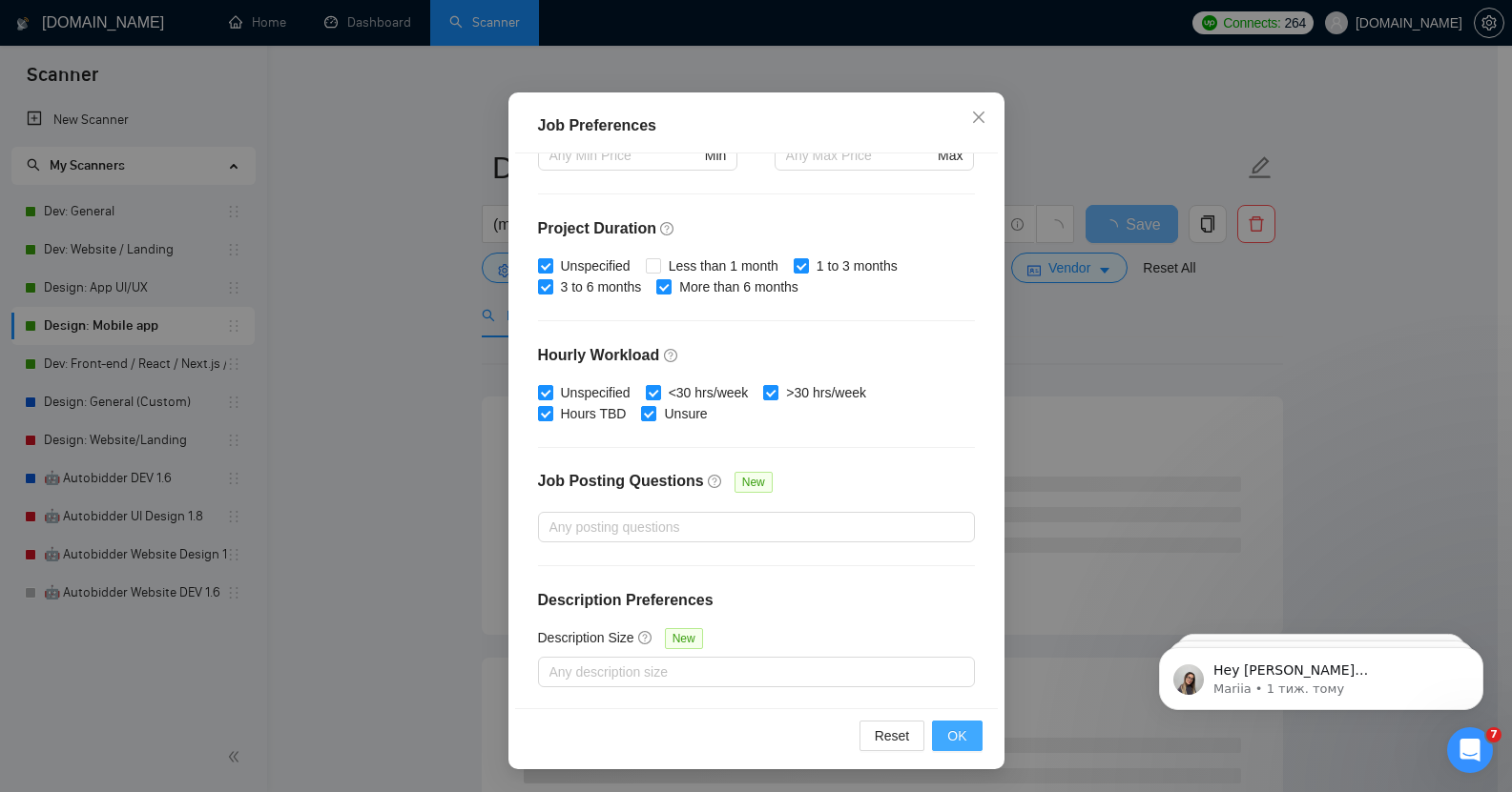
click at [957, 734] on span "OK" at bounding box center [956, 735] width 19 height 21
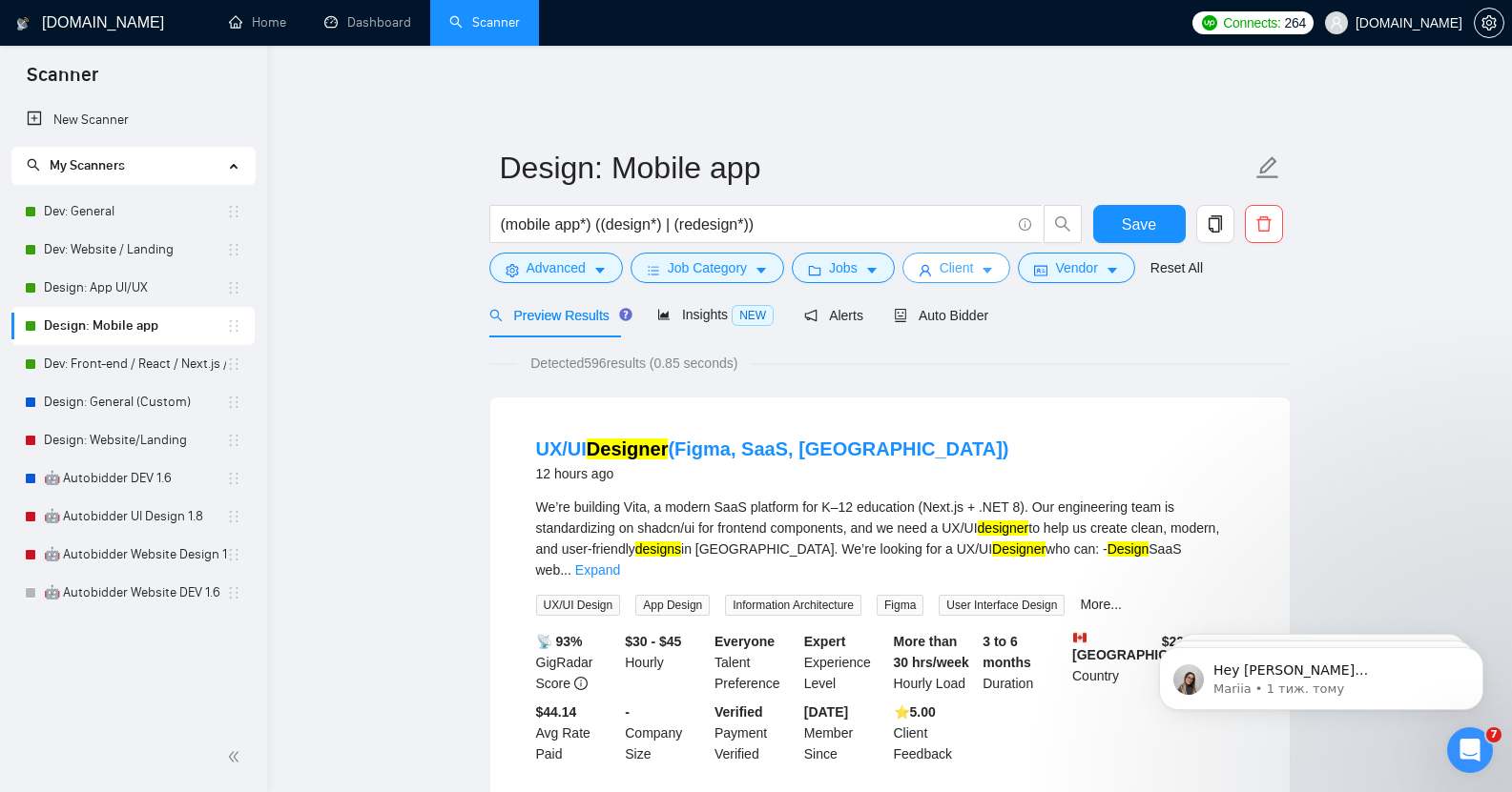
click at [969, 255] on button "Client" at bounding box center [957, 268] width 108 height 30
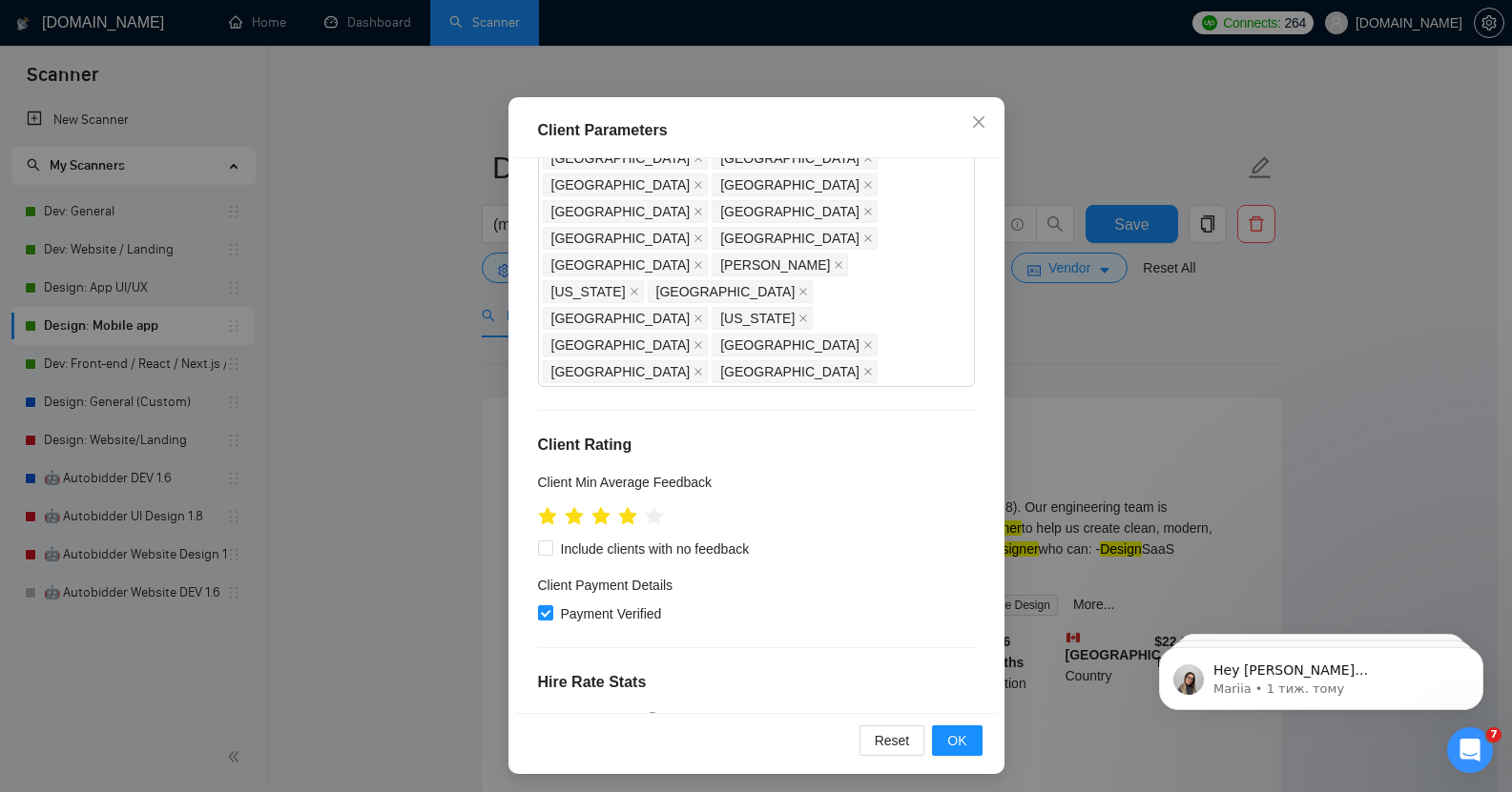
scroll to position [114, 0]
click at [947, 732] on span "OK" at bounding box center [956, 738] width 19 height 21
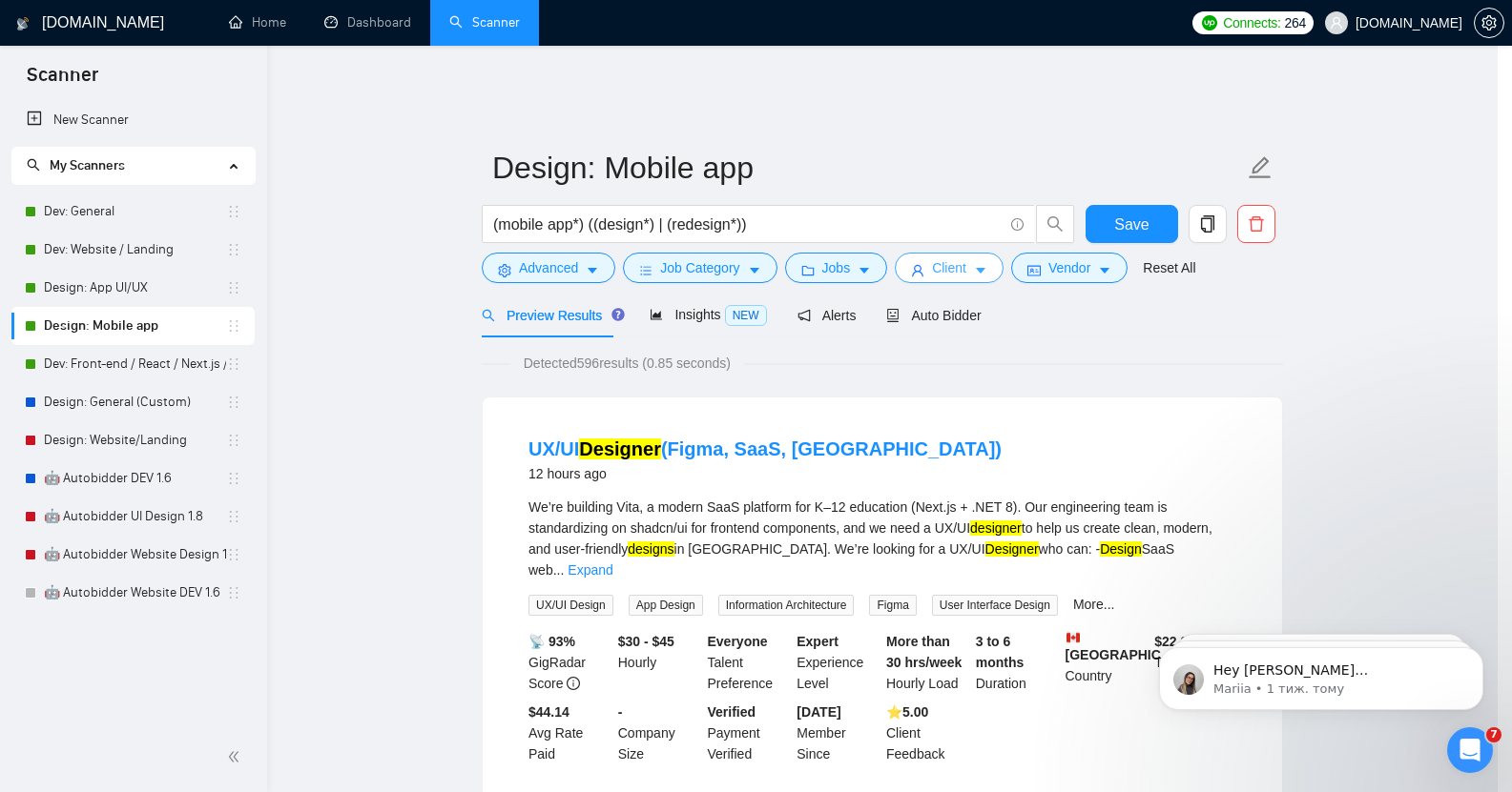
scroll to position [0, 0]
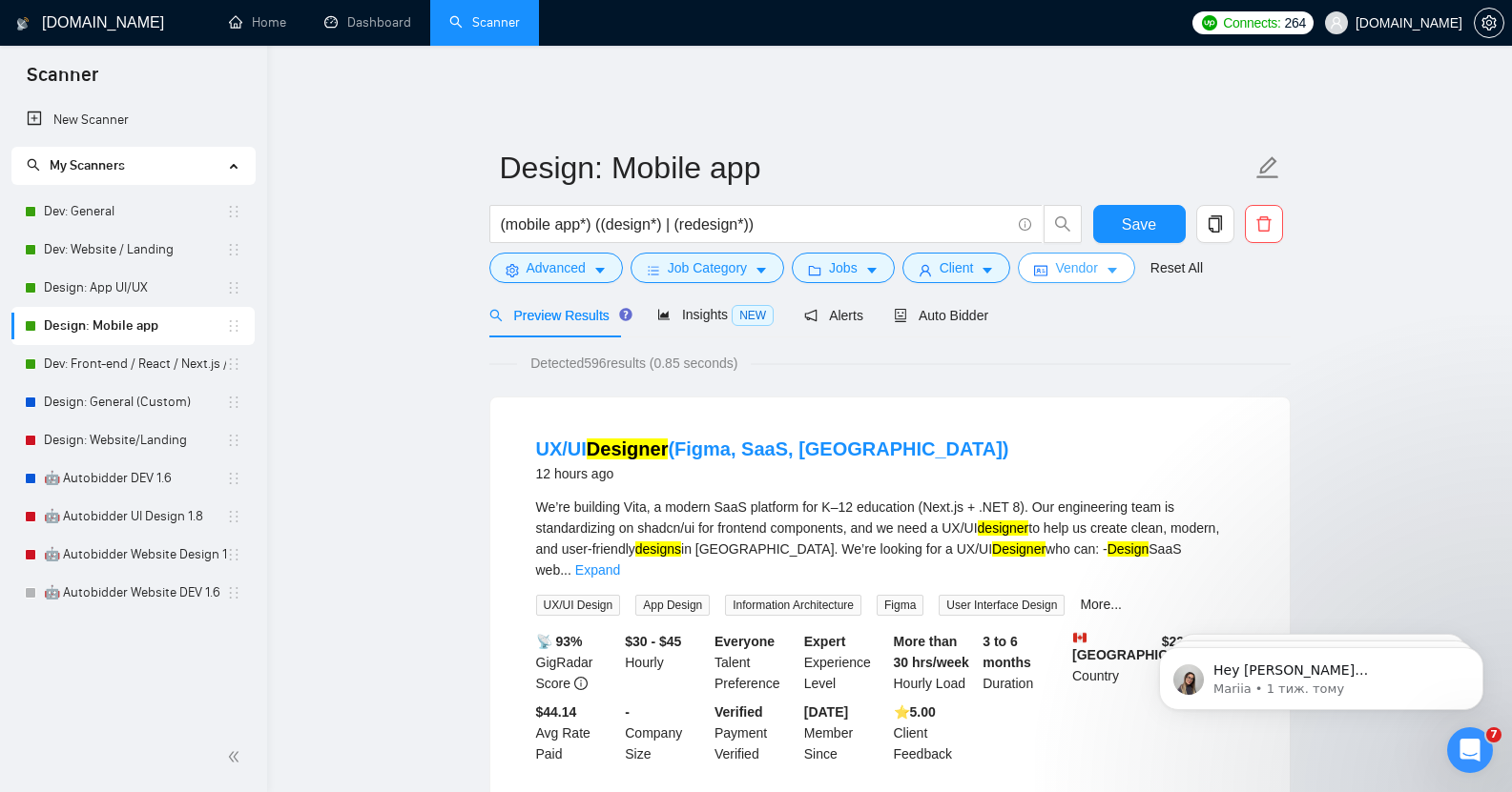
click at [1107, 269] on icon "caret-down" at bounding box center [1112, 272] width 10 height 6
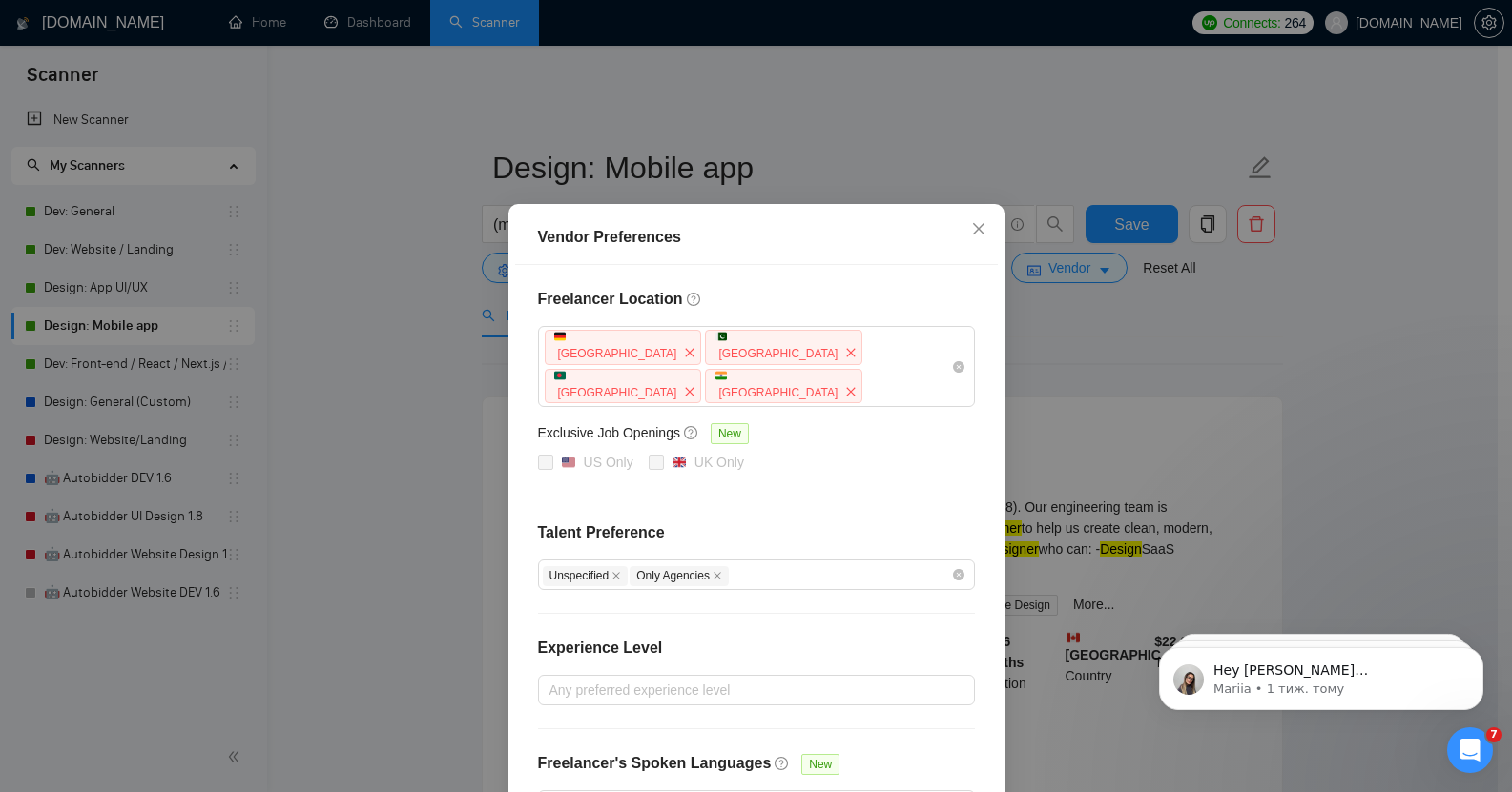
scroll to position [101, 0]
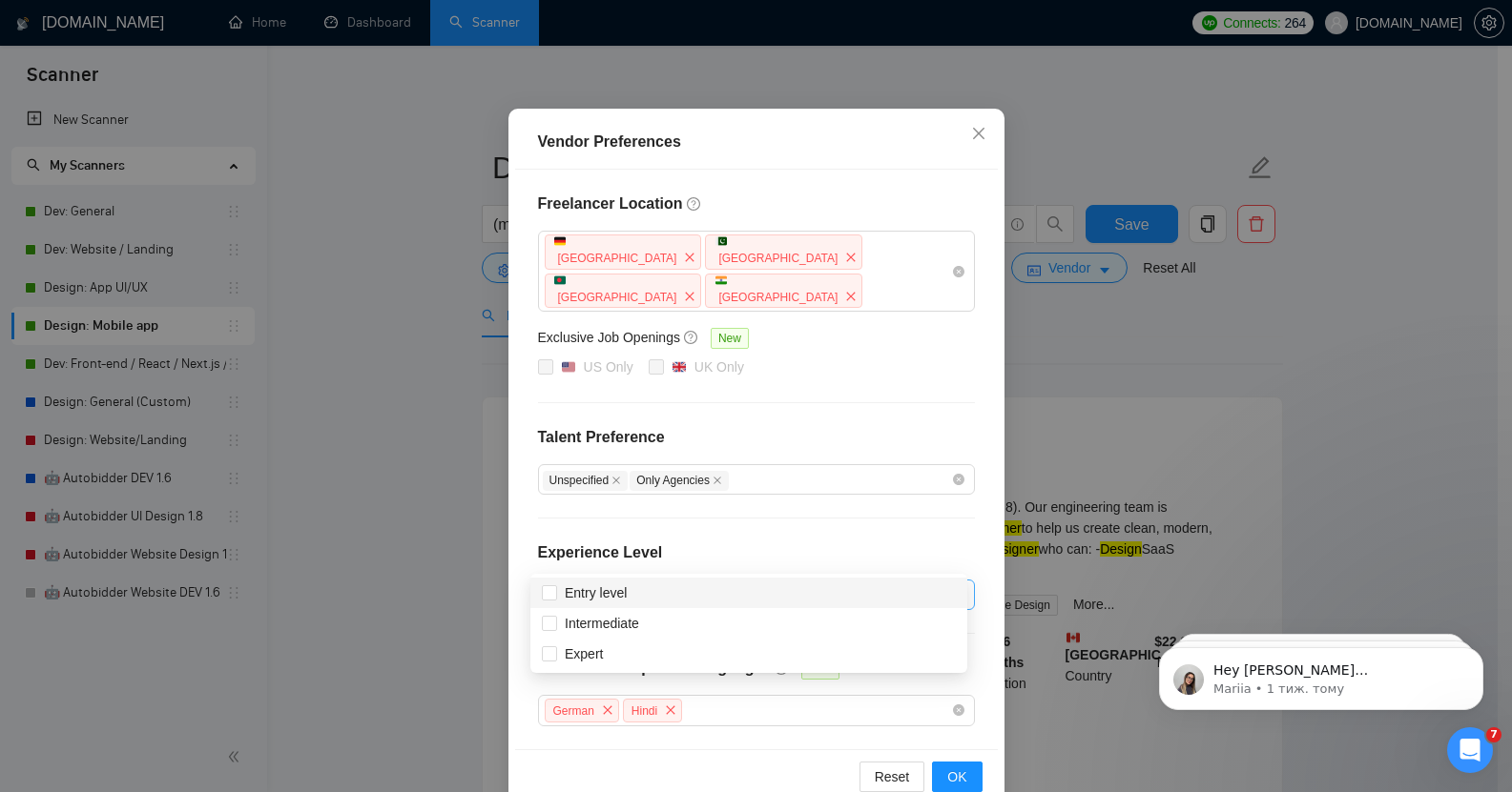
click at [684, 583] on div at bounding box center [746, 594] width 409 height 23
click at [634, 618] on span "Intermediate" at bounding box center [602, 624] width 75 height 16
click at [555, 618] on input "Intermediate" at bounding box center [548, 623] width 14 height 14
checkbox input "true"
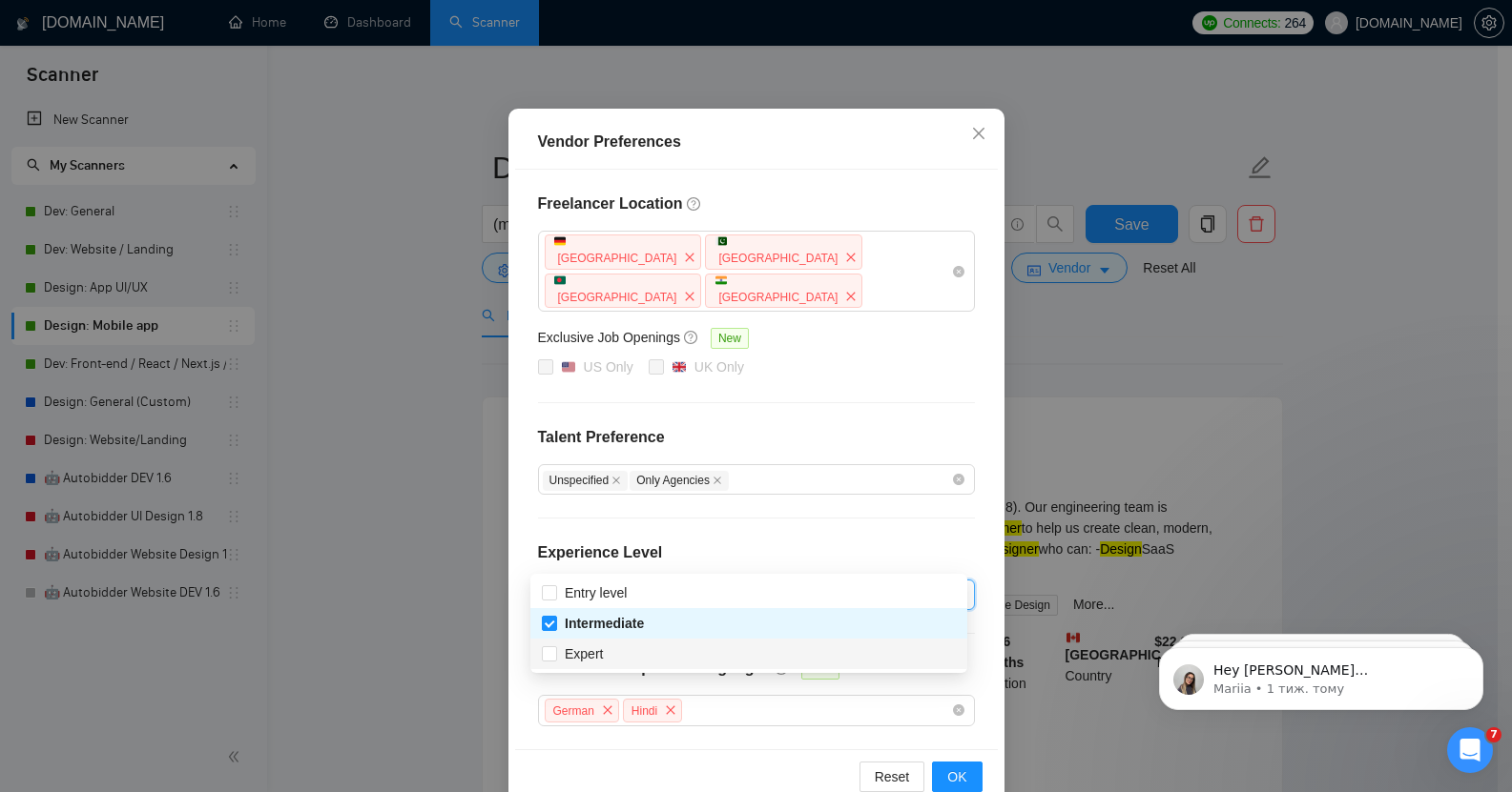
click at [626, 650] on div "Expert" at bounding box center [748, 653] width 414 height 21
checkbox input "true"
click at [964, 762] on button "OK" at bounding box center [957, 776] width 49 height 30
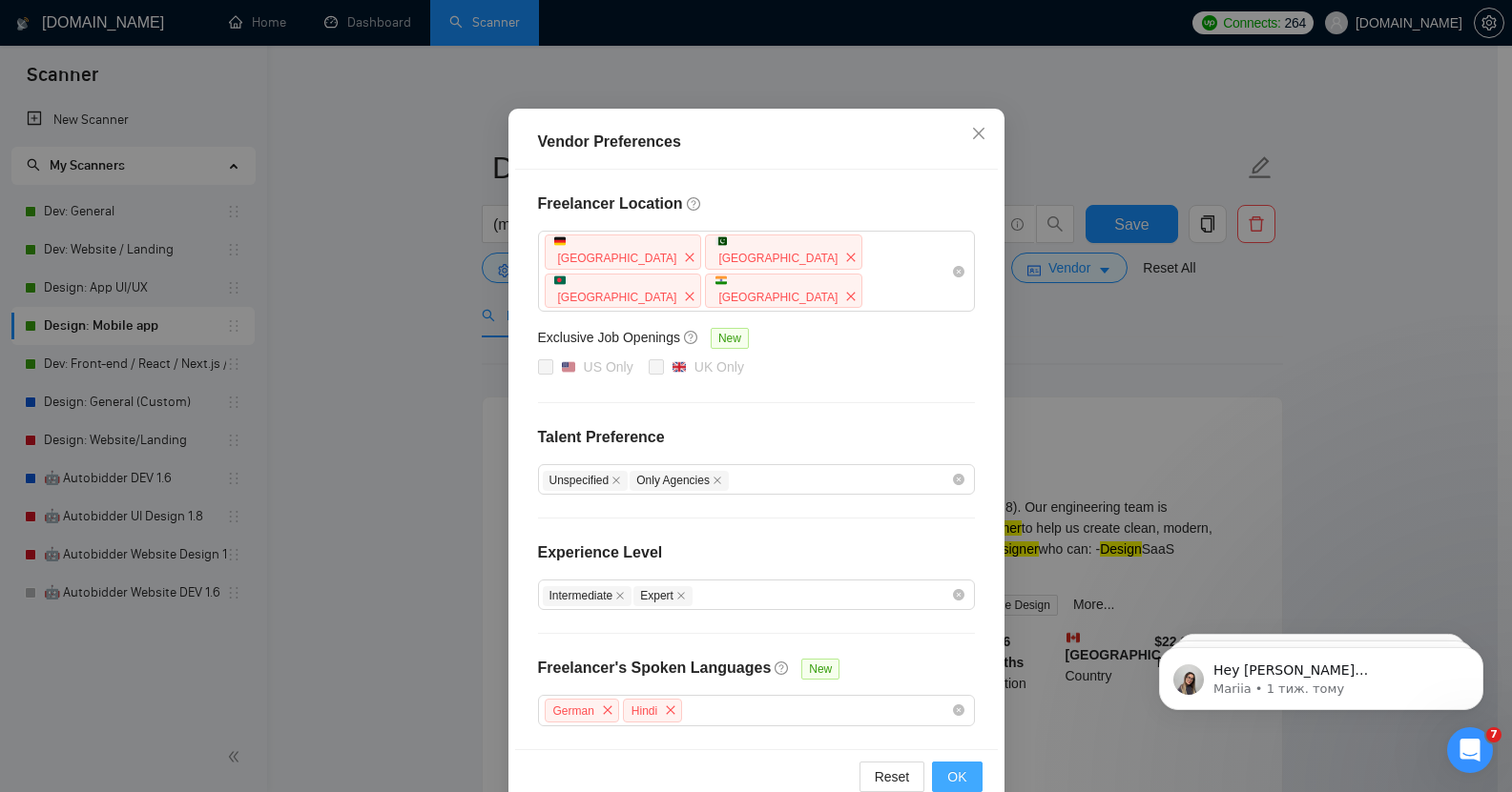
scroll to position [6, 0]
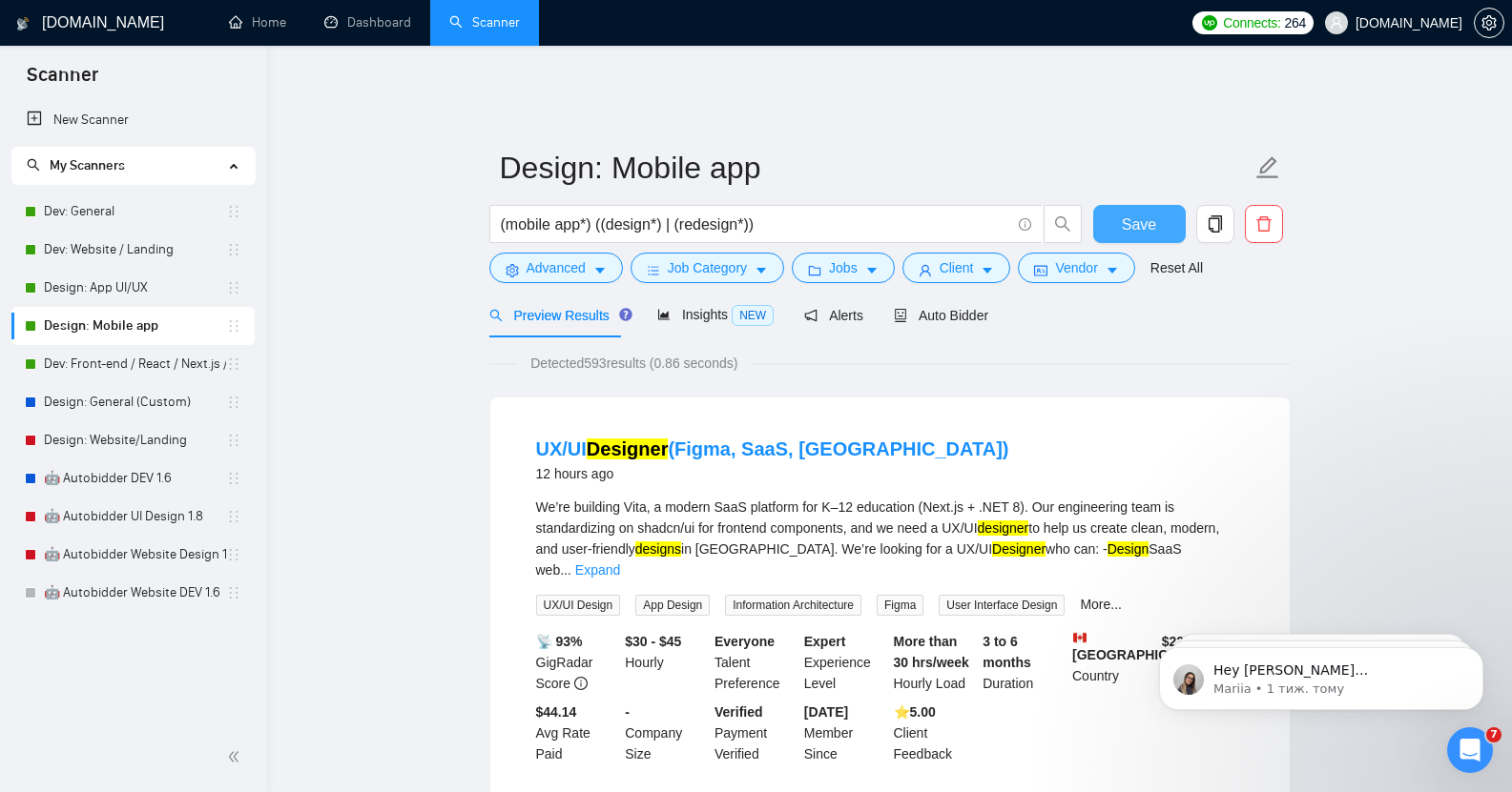
click at [1126, 213] on span "Save" at bounding box center [1139, 224] width 34 height 24
click at [164, 365] on link "Dev: Front-end / React / Next.js / WebGL / GSAP" at bounding box center [135, 364] width 182 height 38
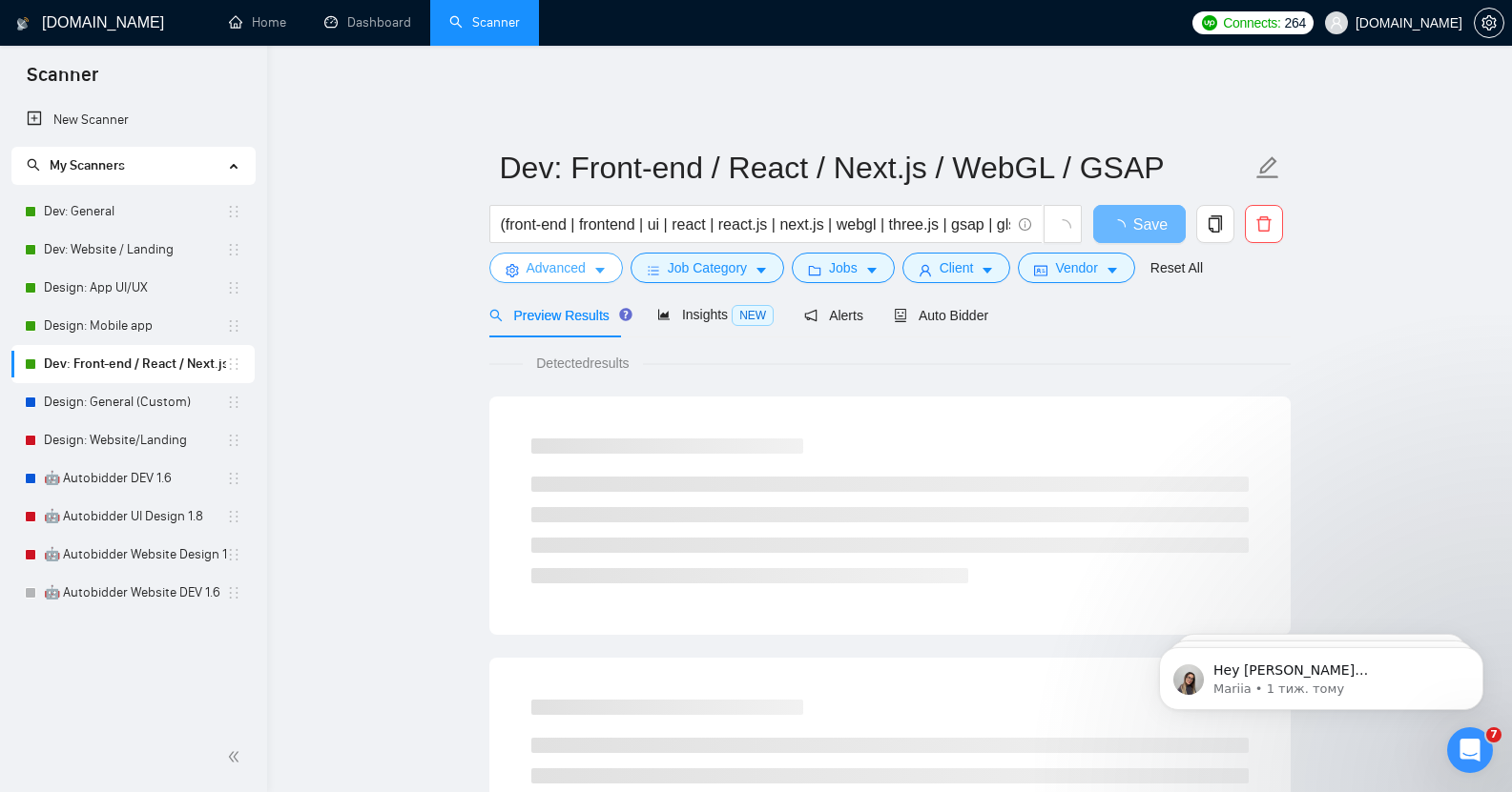
click at [578, 258] on span "Advanced" at bounding box center [556, 268] width 59 height 21
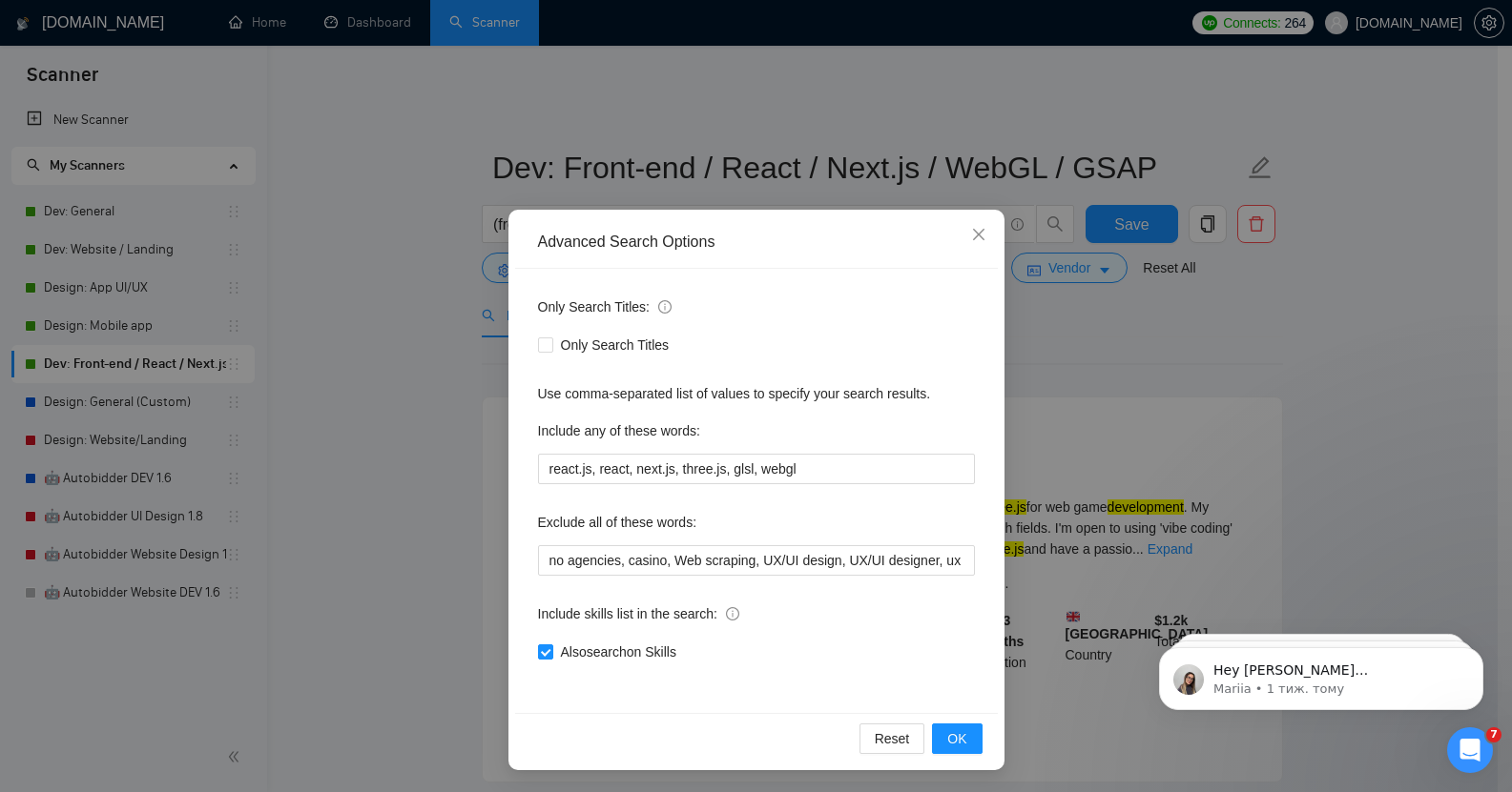
scroll to position [1, 0]
click at [538, 645] on input "Also search on Skills" at bounding box center [545, 650] width 14 height 14
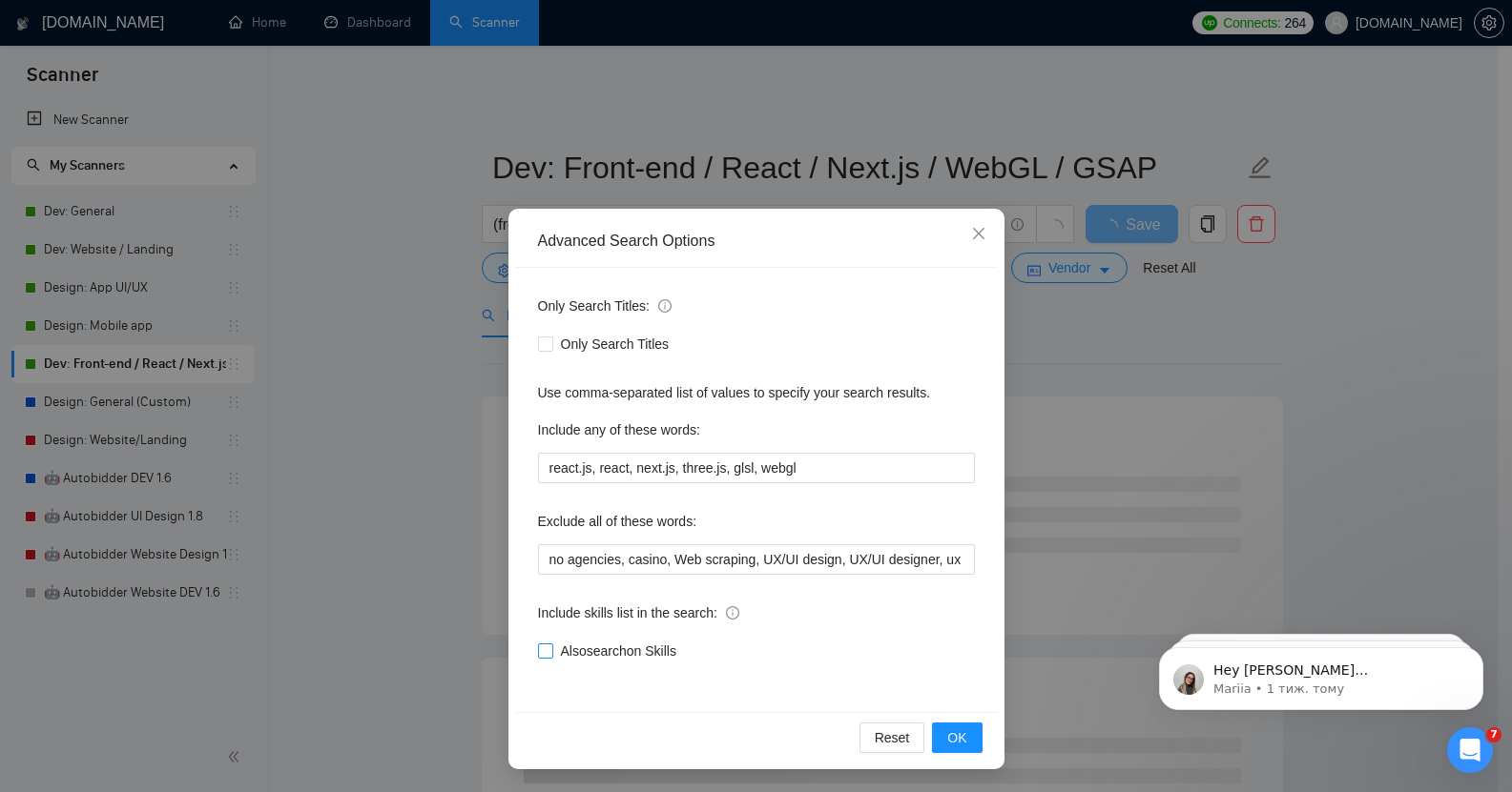
click at [589, 654] on span "Also search on Skills" at bounding box center [618, 650] width 131 height 21
click at [551, 654] on input "Also search on Skills" at bounding box center [545, 650] width 14 height 14
checkbox input "true"
click at [958, 742] on span "OK" at bounding box center [956, 737] width 19 height 21
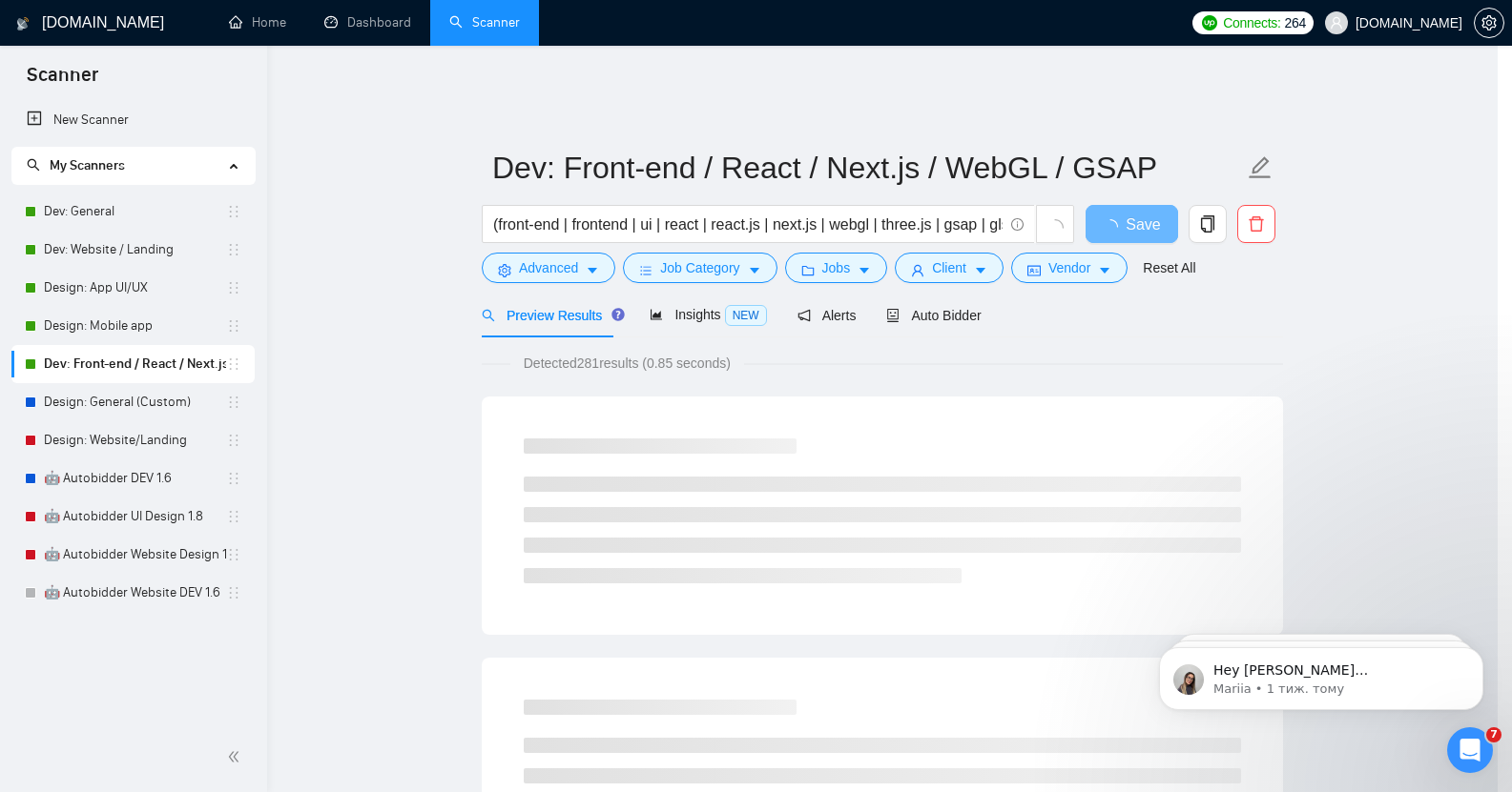
scroll to position [0, 0]
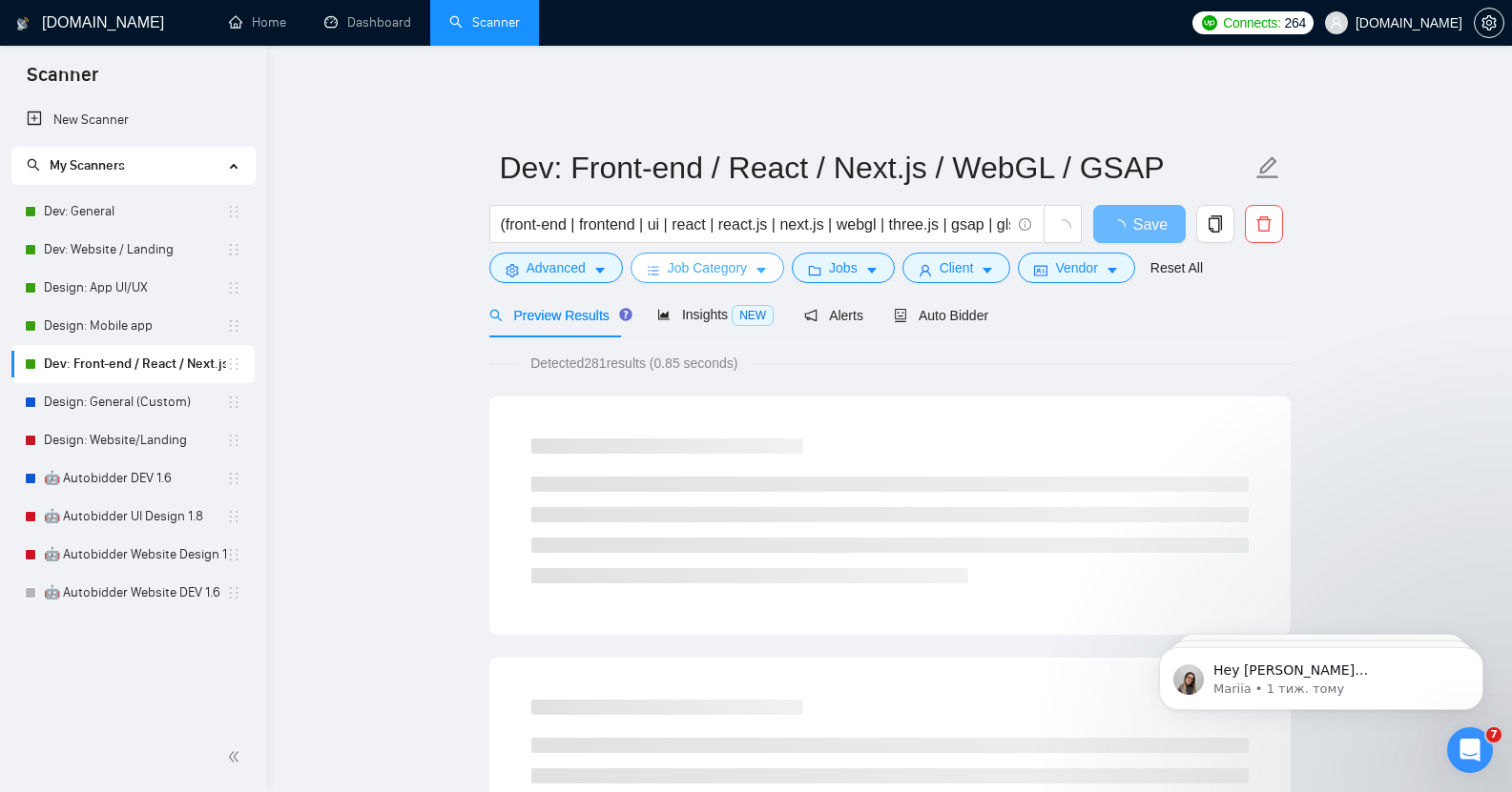
click at [707, 258] on span "Job Category" at bounding box center [707, 268] width 79 height 21
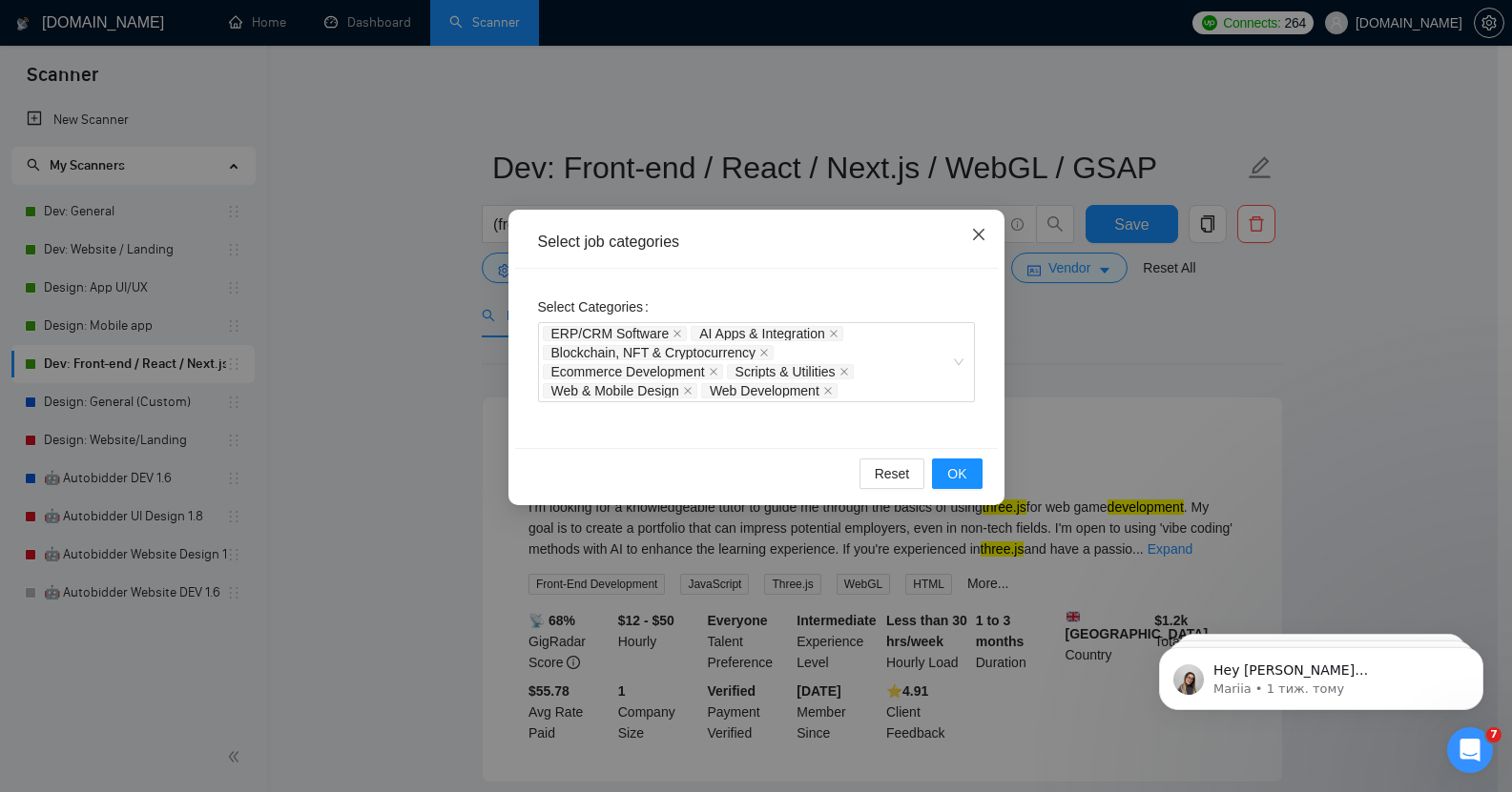
click at [978, 235] on icon "close" at bounding box center [977, 235] width 12 height 12
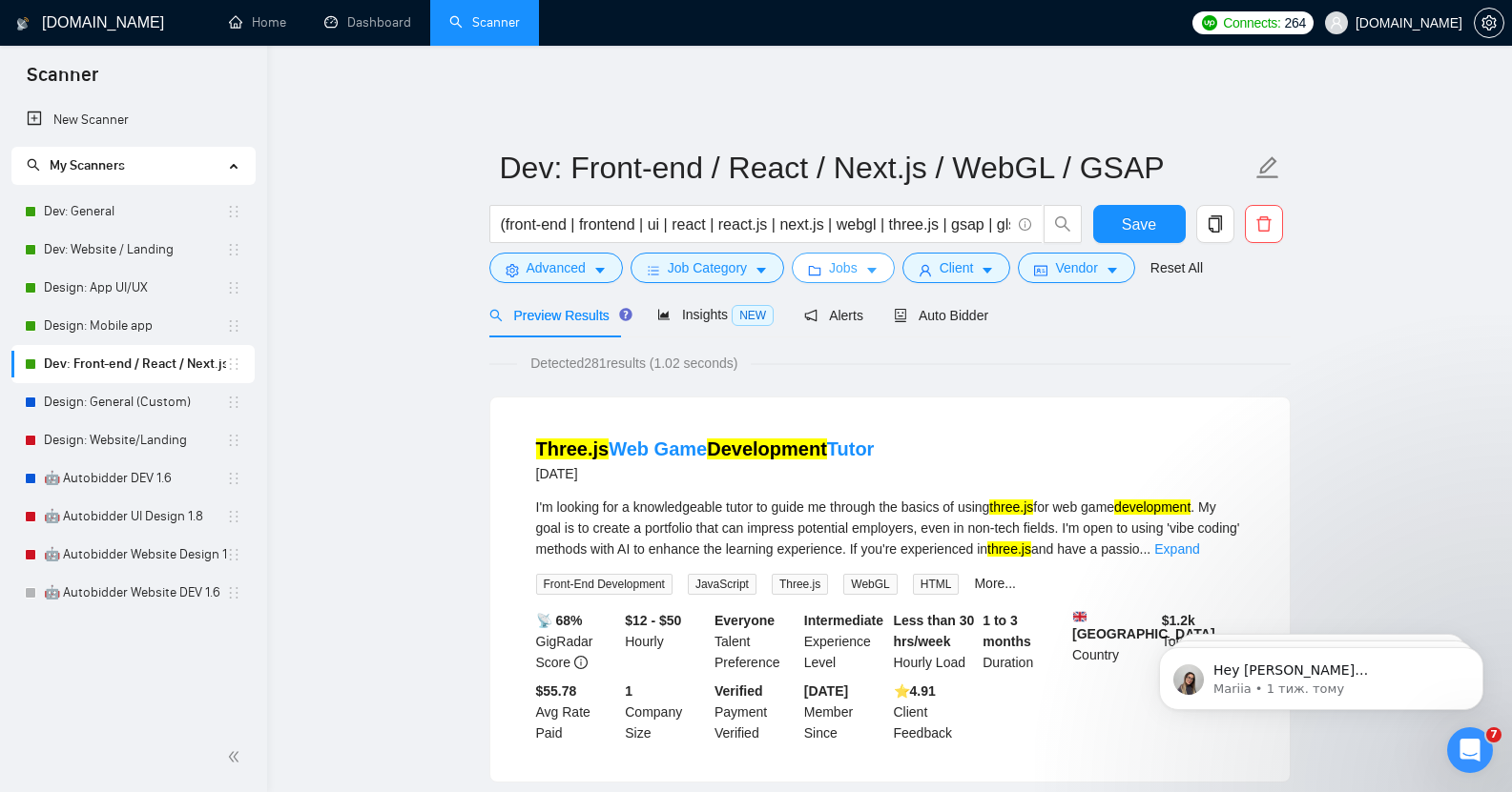
click at [849, 258] on span "Jobs" at bounding box center [843, 268] width 29 height 21
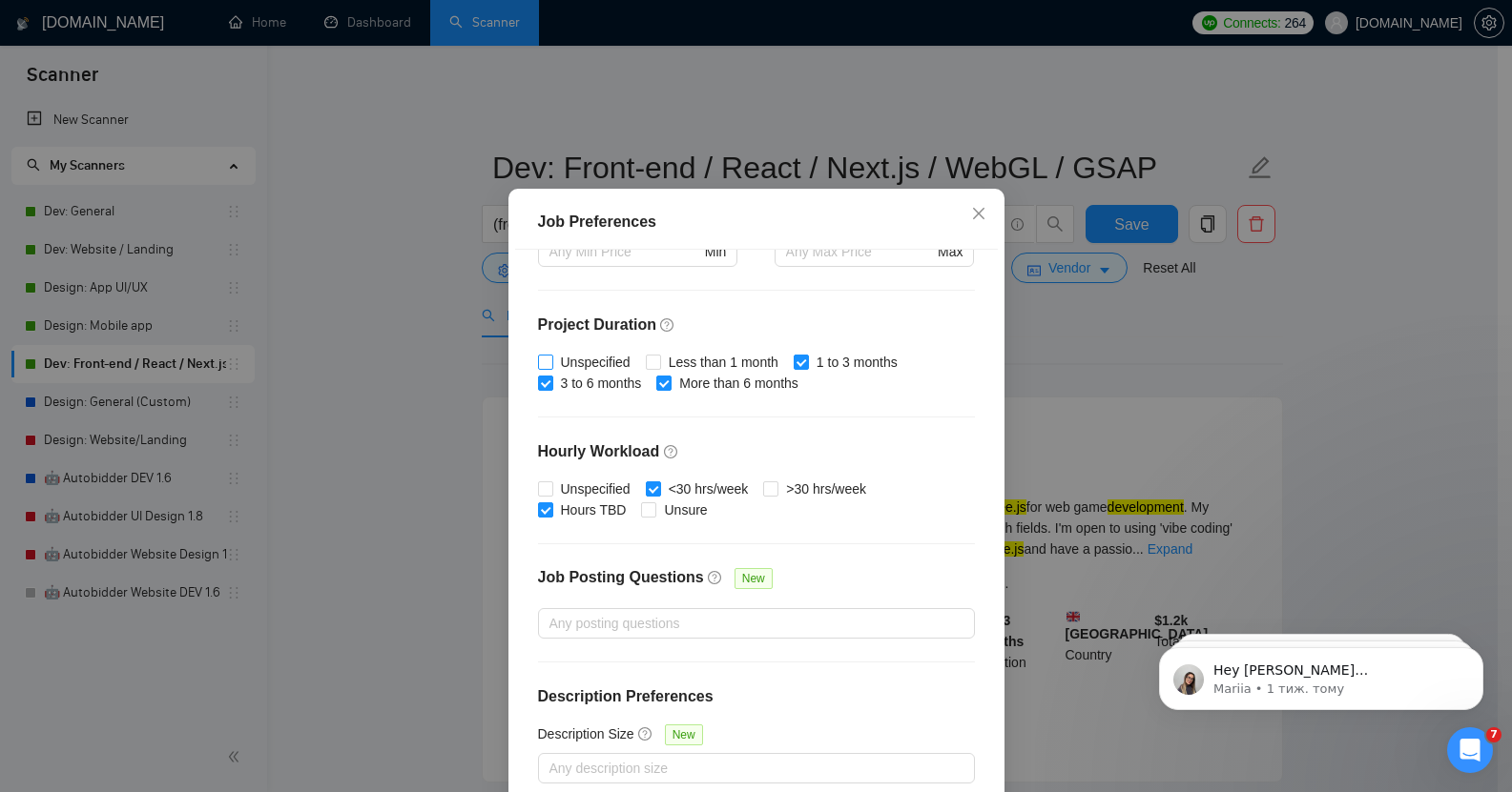
click at [543, 370] on span at bounding box center [546, 362] width 16 height 16
click at [543, 368] on input "Unspecified" at bounding box center [545, 361] width 14 height 14
checkbox input "true"
click at [538, 500] on label "Unspecified" at bounding box center [589, 488] width 100 height 21
click at [538, 495] on input "Unspecified" at bounding box center [545, 488] width 14 height 14
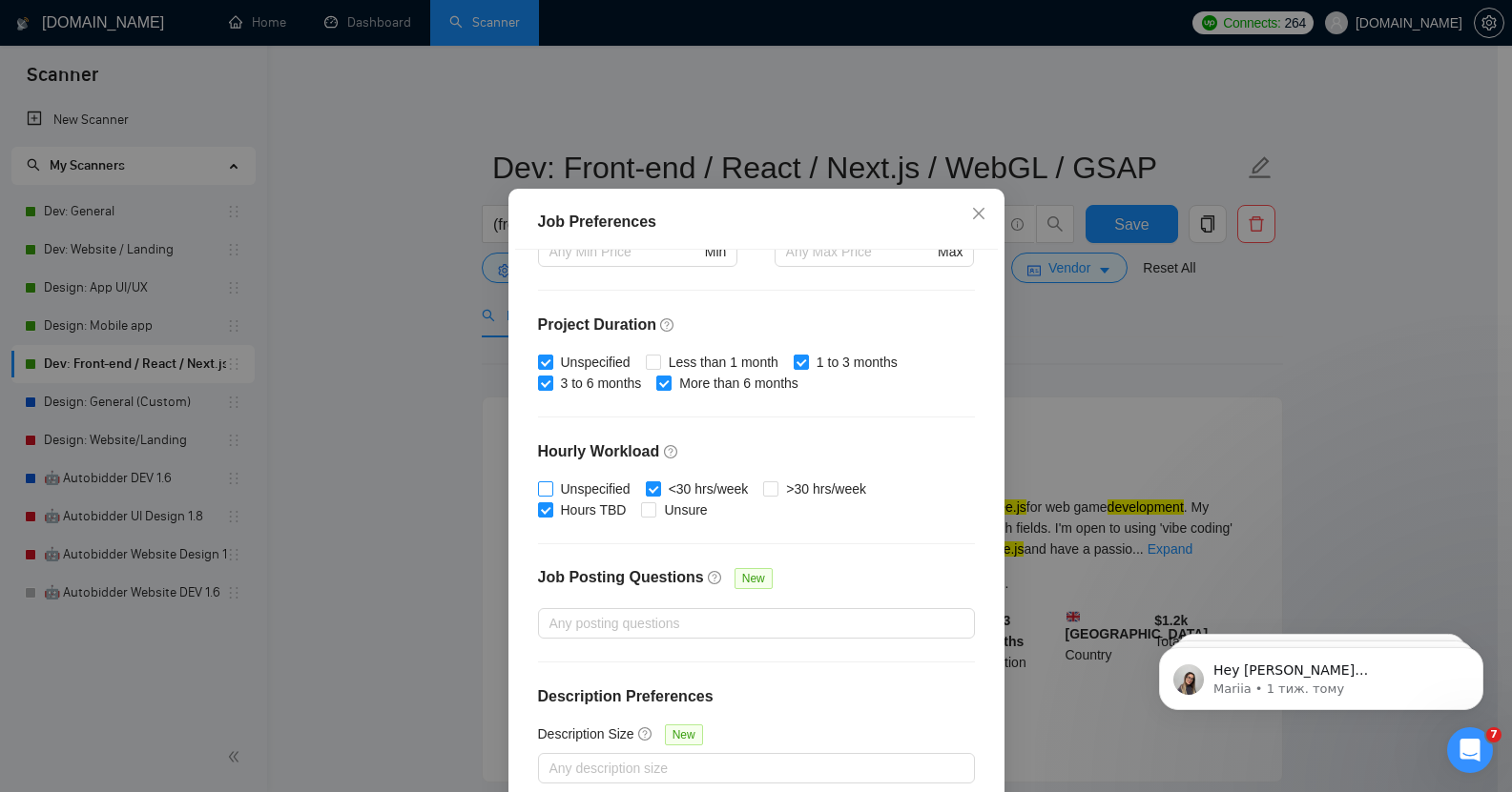
checkbox input "true"
click at [765, 495] on input ">30 hrs/week" at bounding box center [770, 488] width 14 height 14
checkbox input "true"
click at [641, 516] on input "Unsure" at bounding box center [648, 510] width 14 height 14
checkbox input "true"
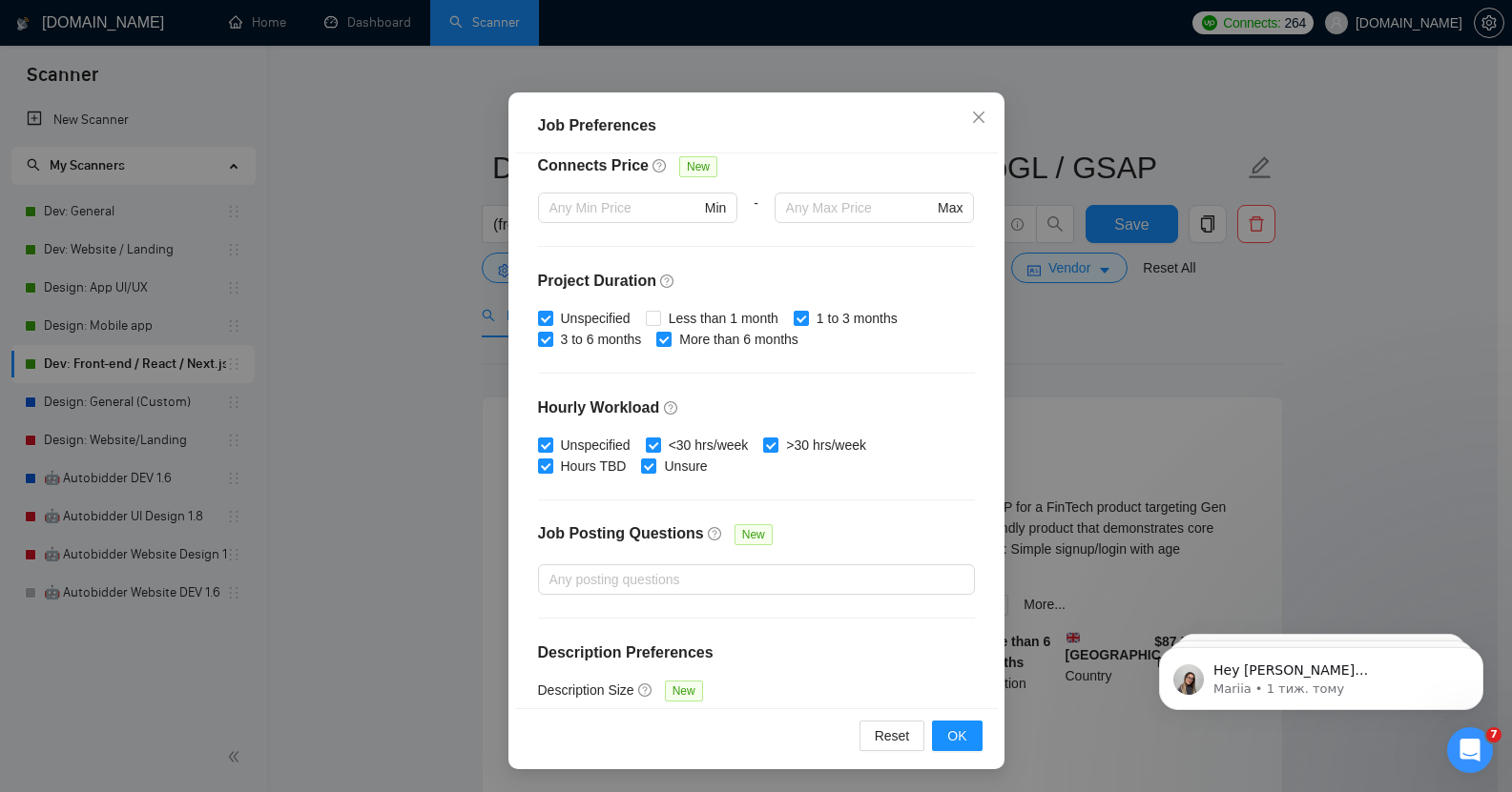
scroll to position [519, 0]
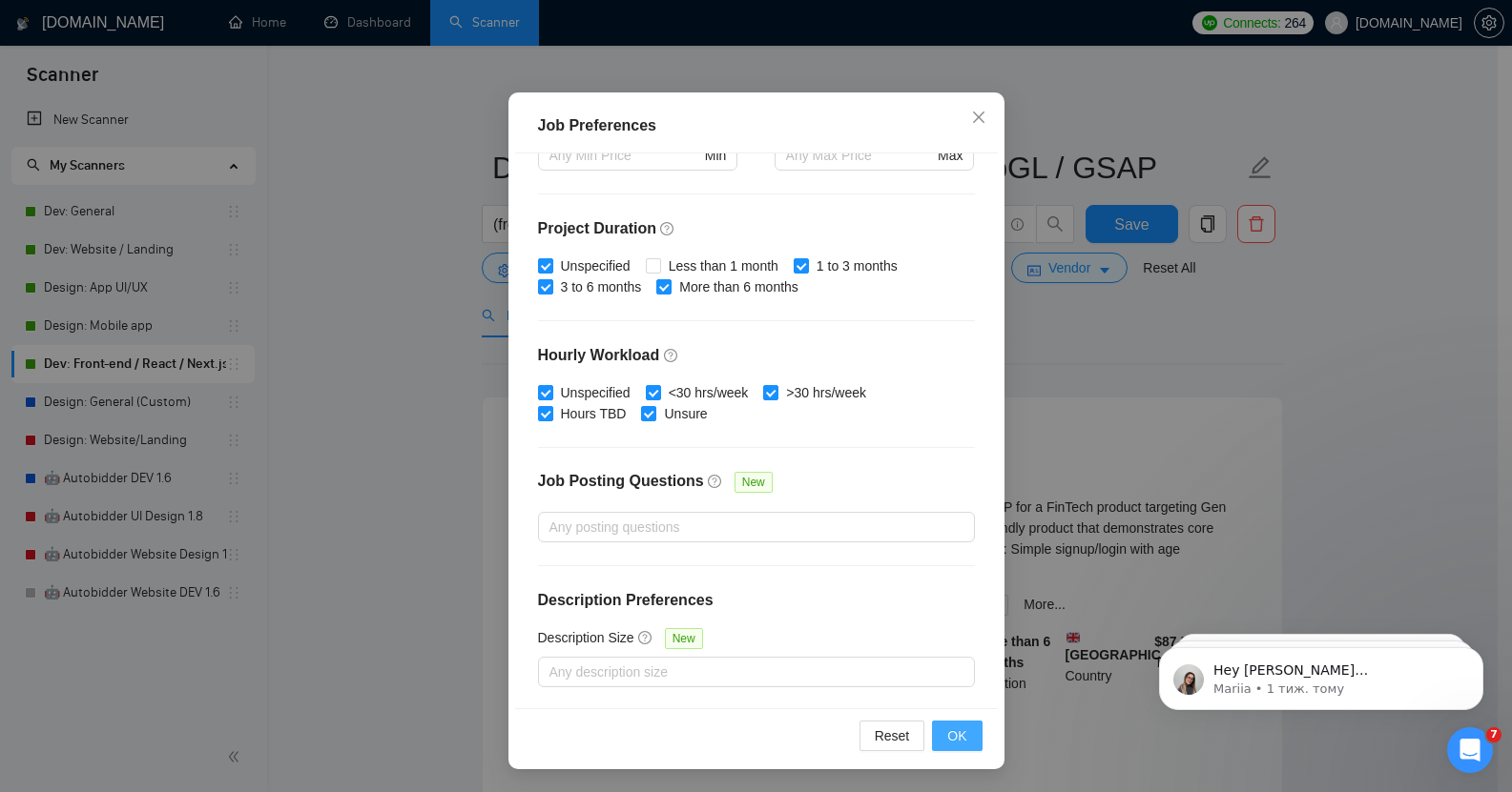
click at [948, 729] on span "OK" at bounding box center [956, 735] width 19 height 21
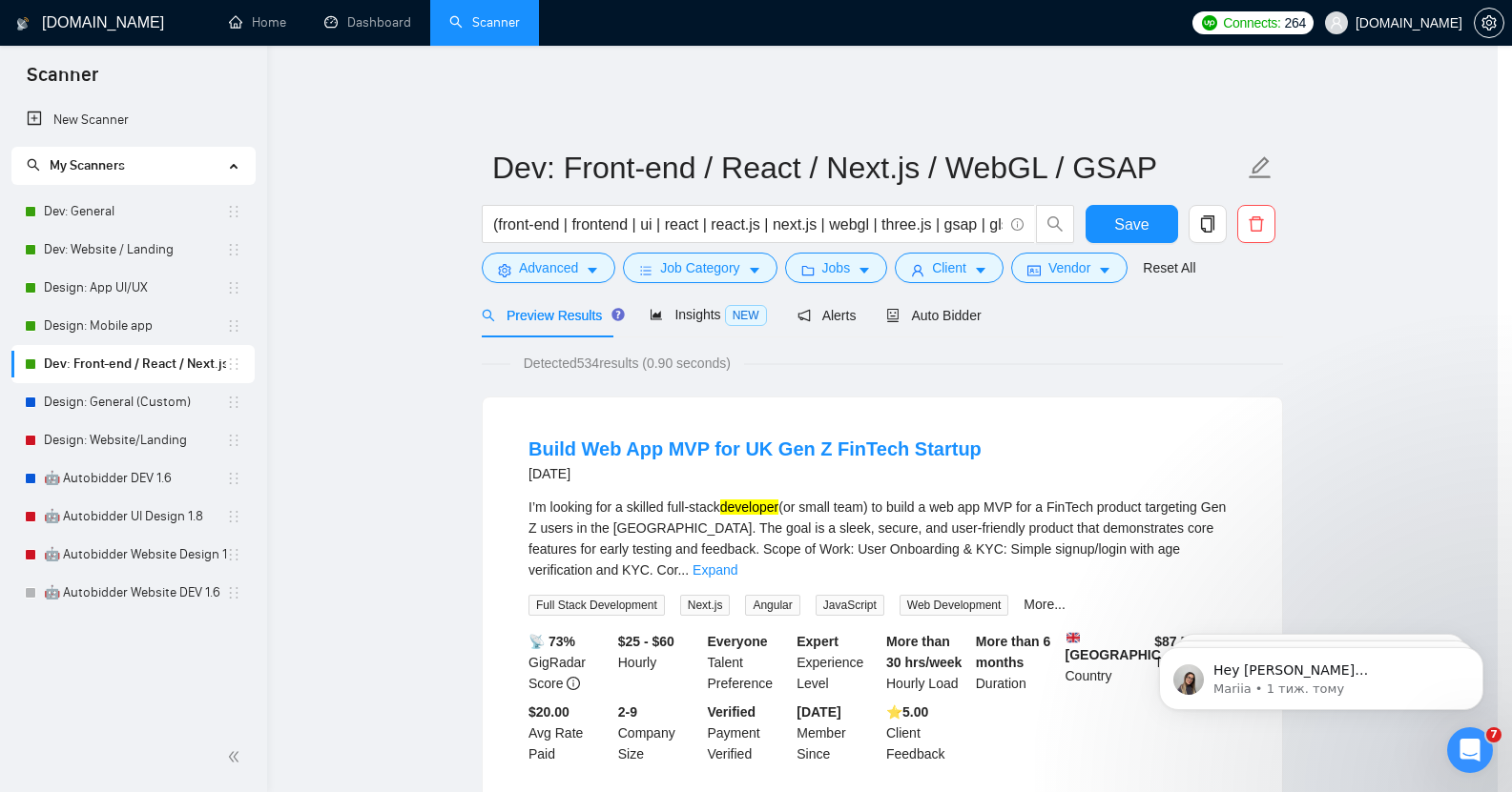
scroll to position [21, 0]
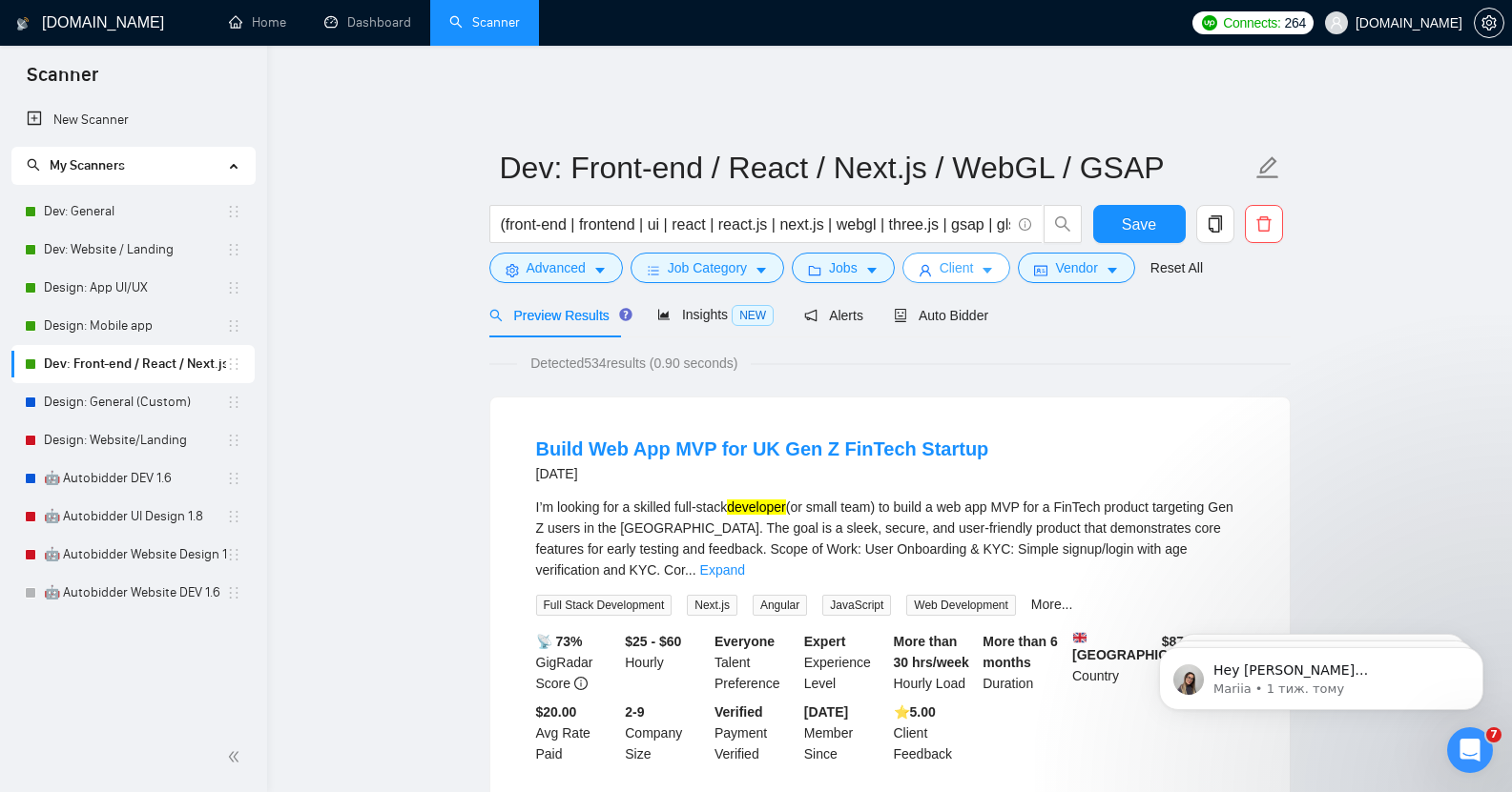
click at [962, 258] on span "Client" at bounding box center [957, 268] width 34 height 21
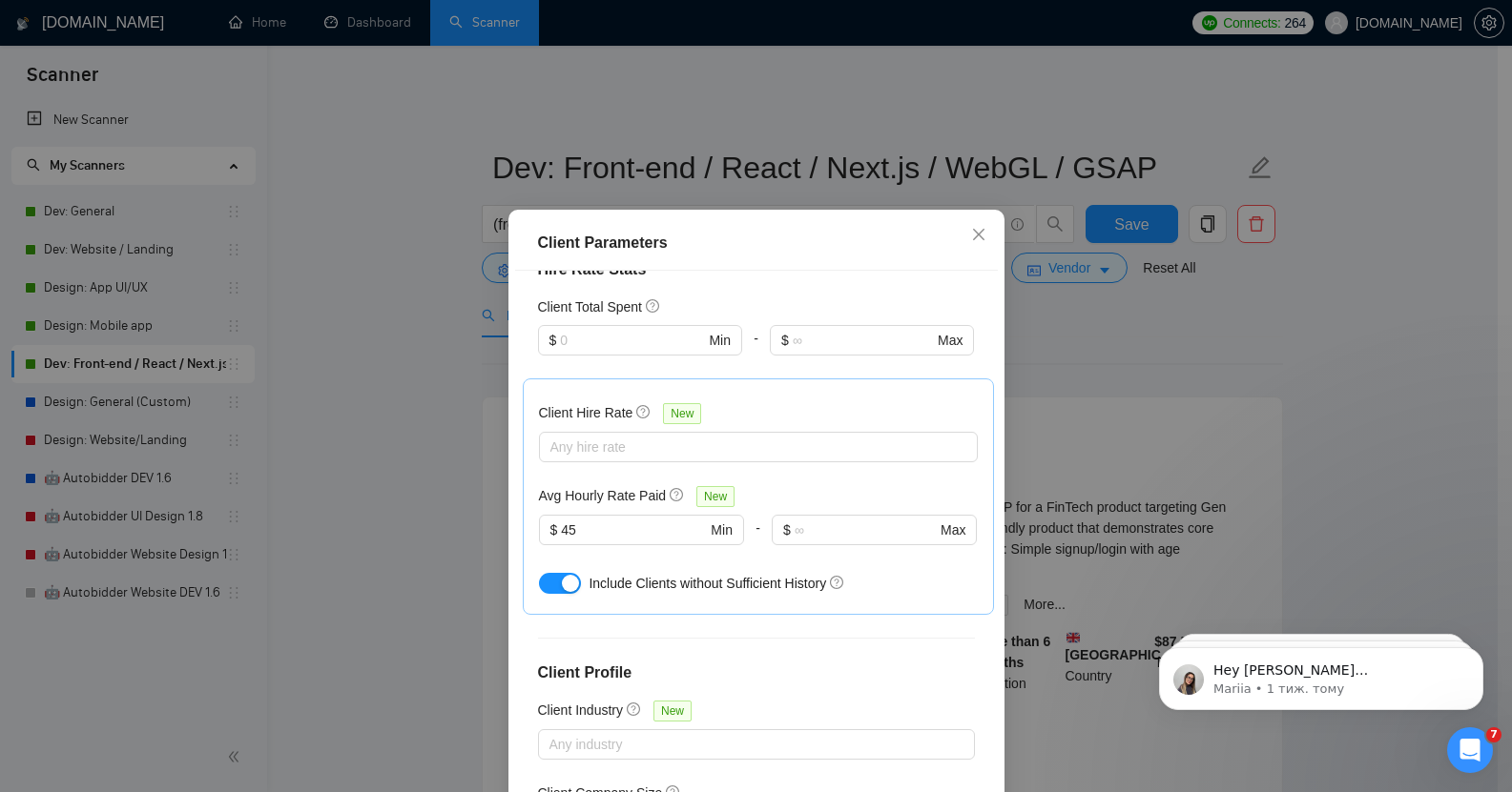
scroll to position [713, 0]
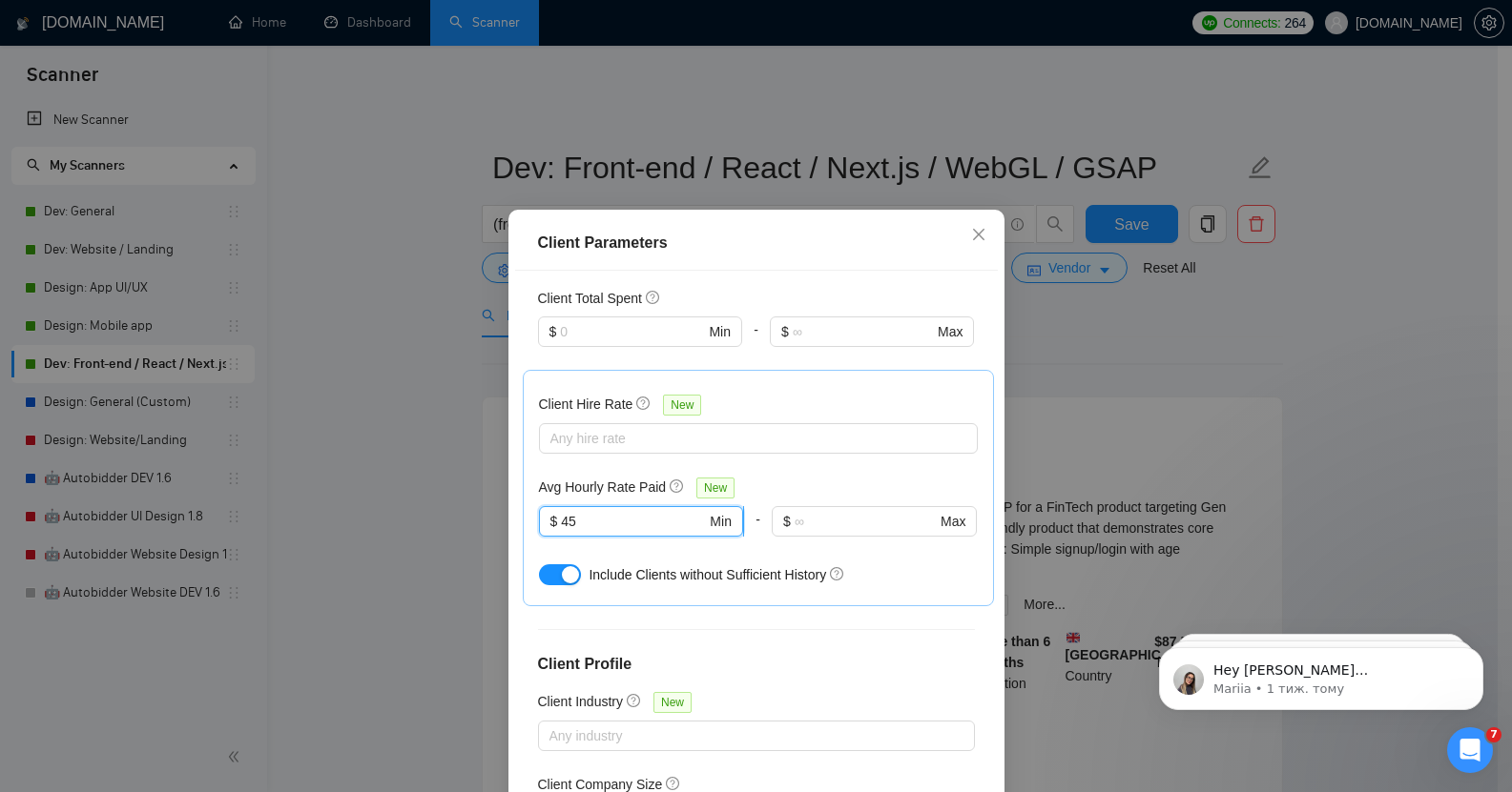
click at [569, 511] on input "45" at bounding box center [633, 520] width 145 height 21
type input "4"
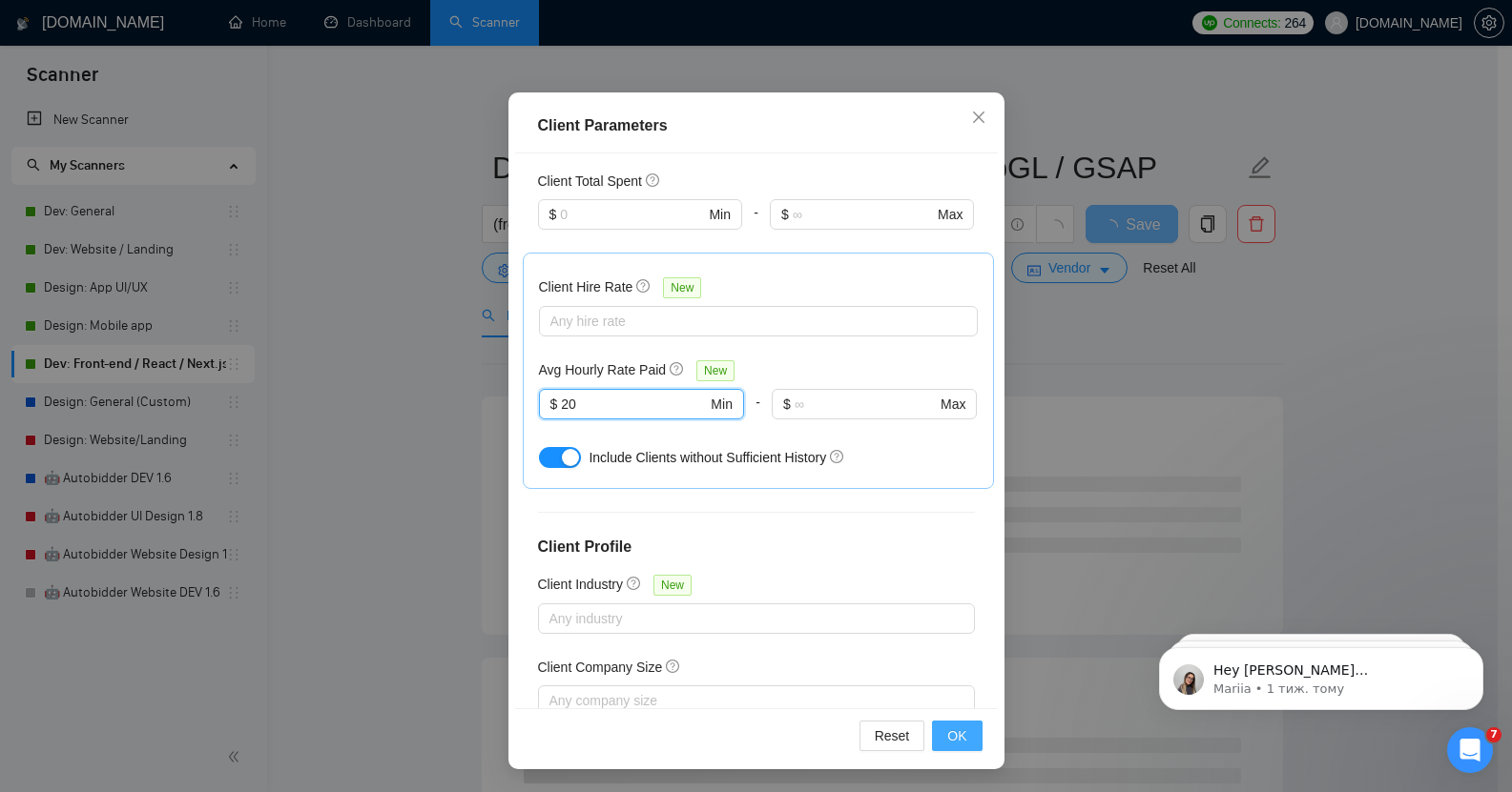
type input "20"
click at [947, 733] on span "OK" at bounding box center [956, 735] width 19 height 21
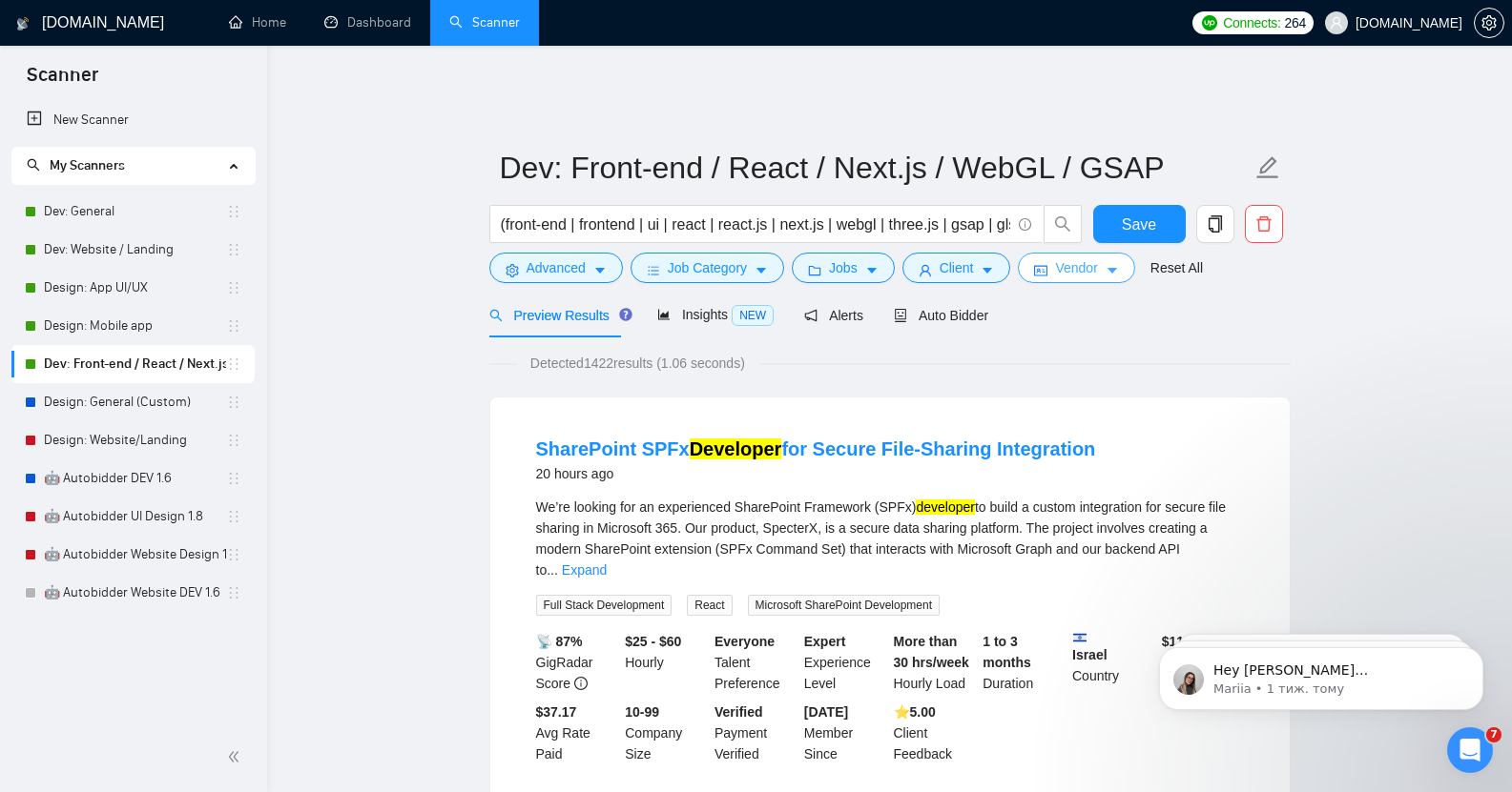
click at [1072, 258] on span "Vendor" at bounding box center [1076, 268] width 42 height 21
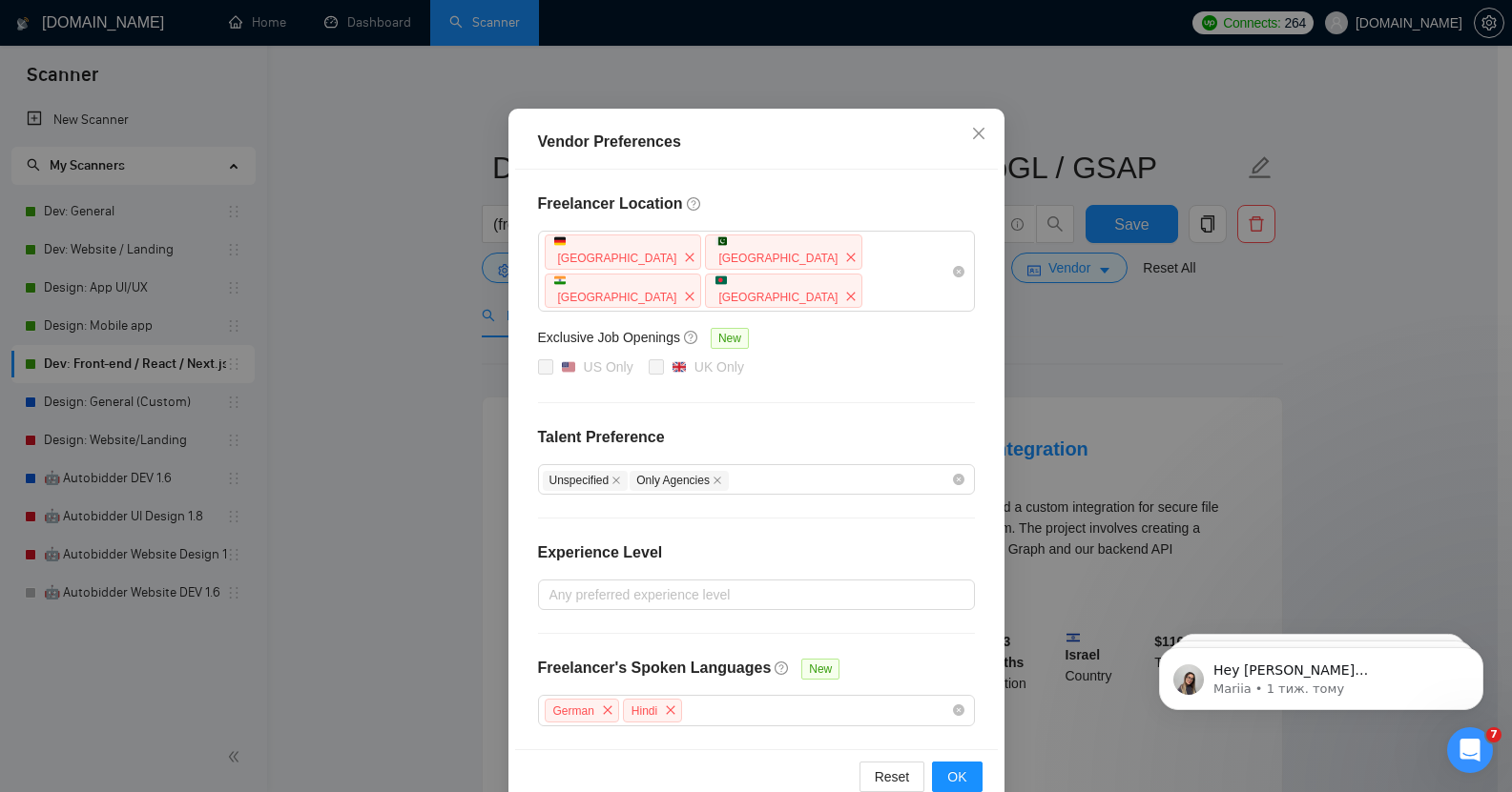
scroll to position [101, 0]
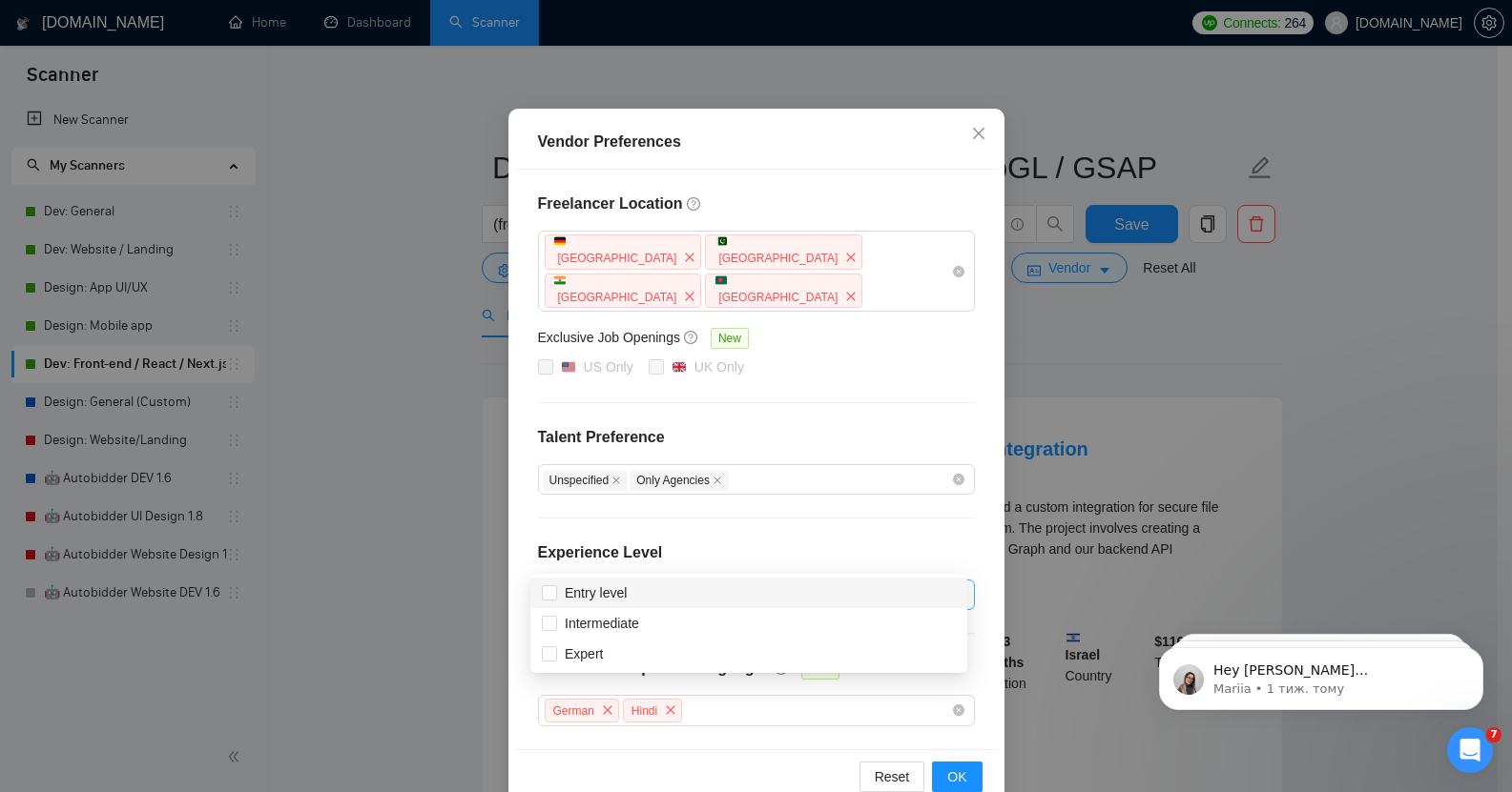
click at [646, 583] on div at bounding box center [746, 594] width 409 height 23
click at [637, 616] on span "Intermediate" at bounding box center [602, 624] width 75 height 16
click at [555, 616] on input "Intermediate" at bounding box center [548, 623] width 14 height 14
checkbox input "true"
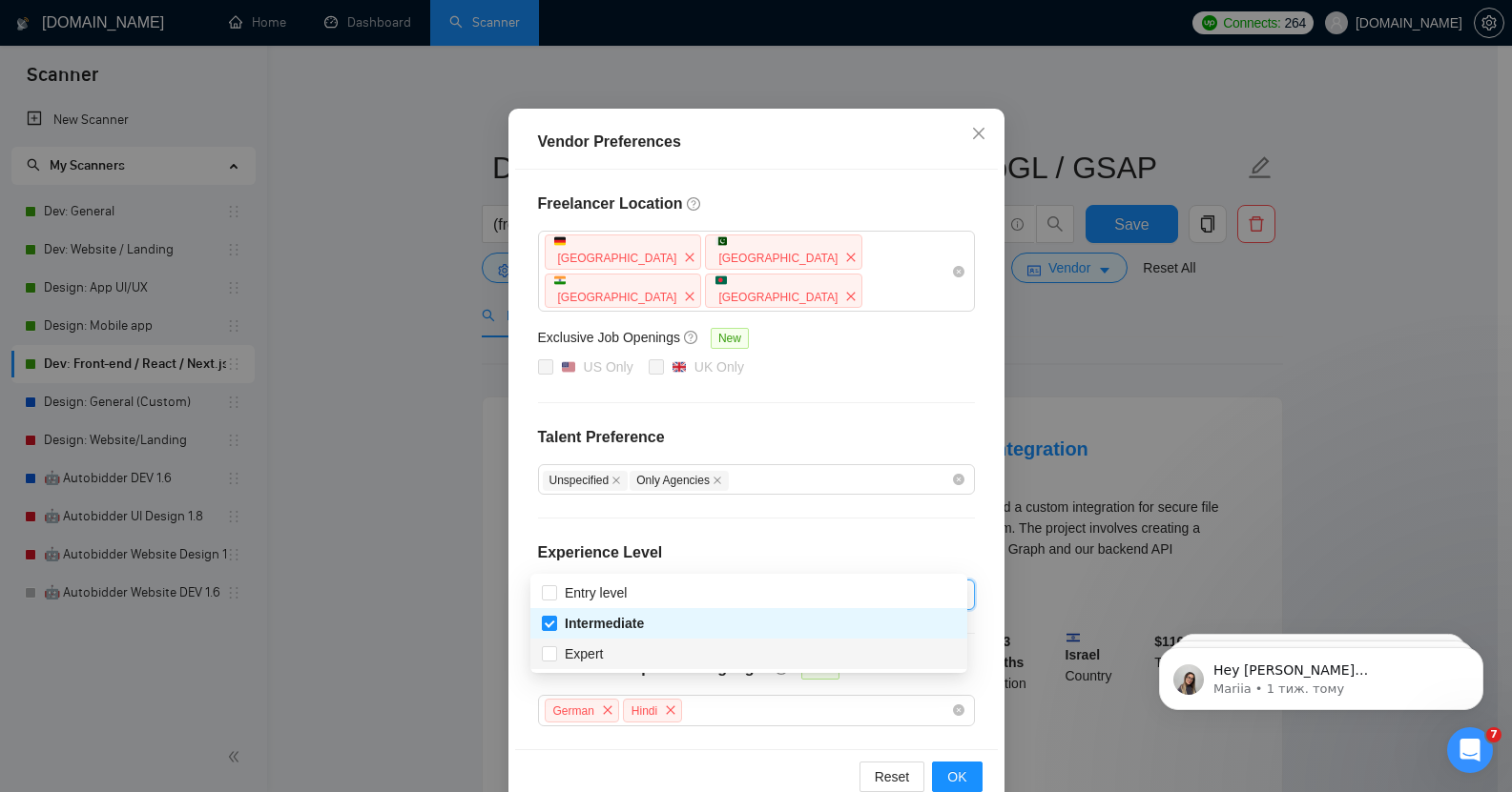
click at [633, 654] on div "Expert" at bounding box center [748, 653] width 414 height 21
checkbox input "true"
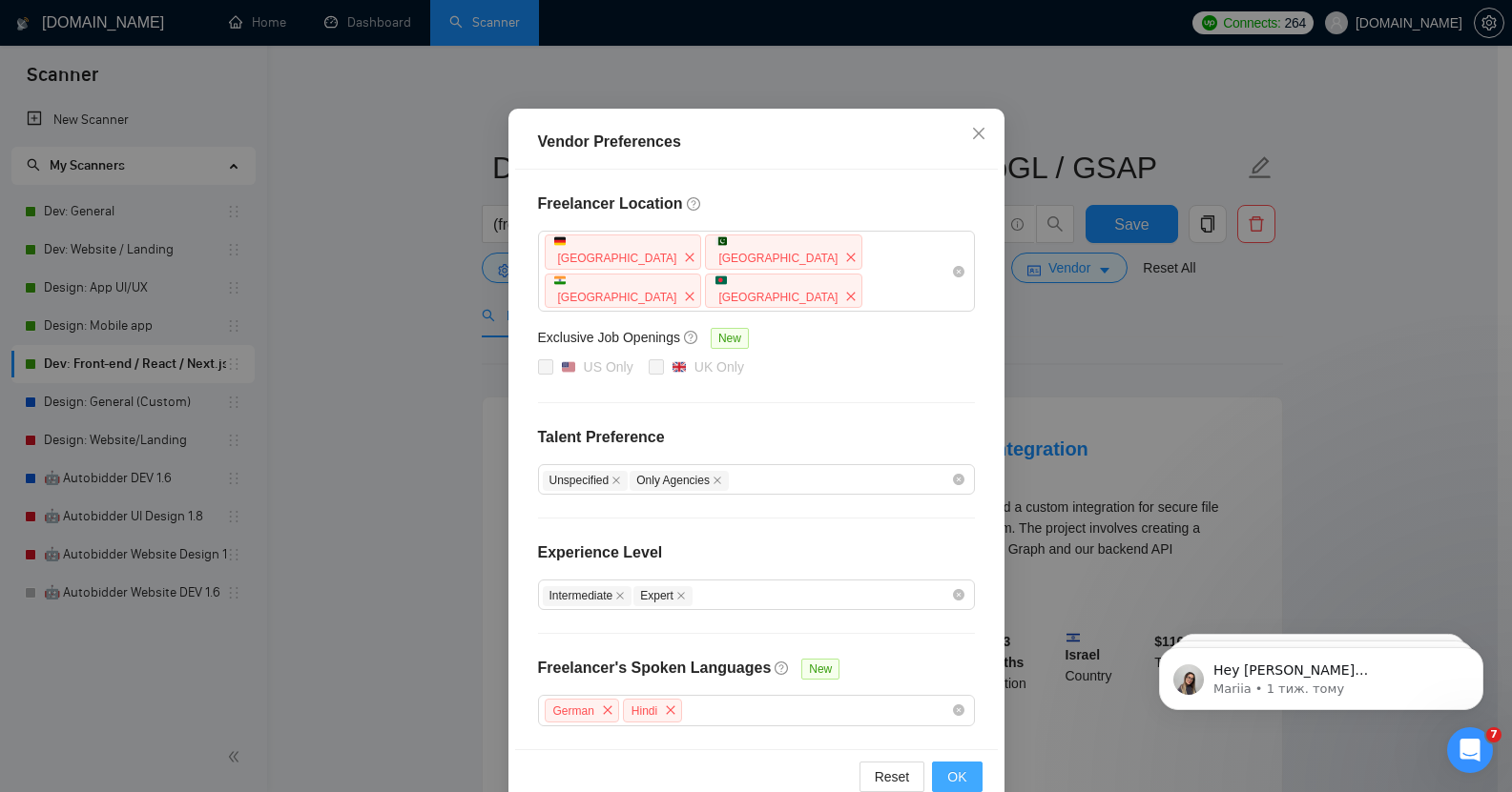
click at [939, 762] on button "OK" at bounding box center [957, 776] width 49 height 30
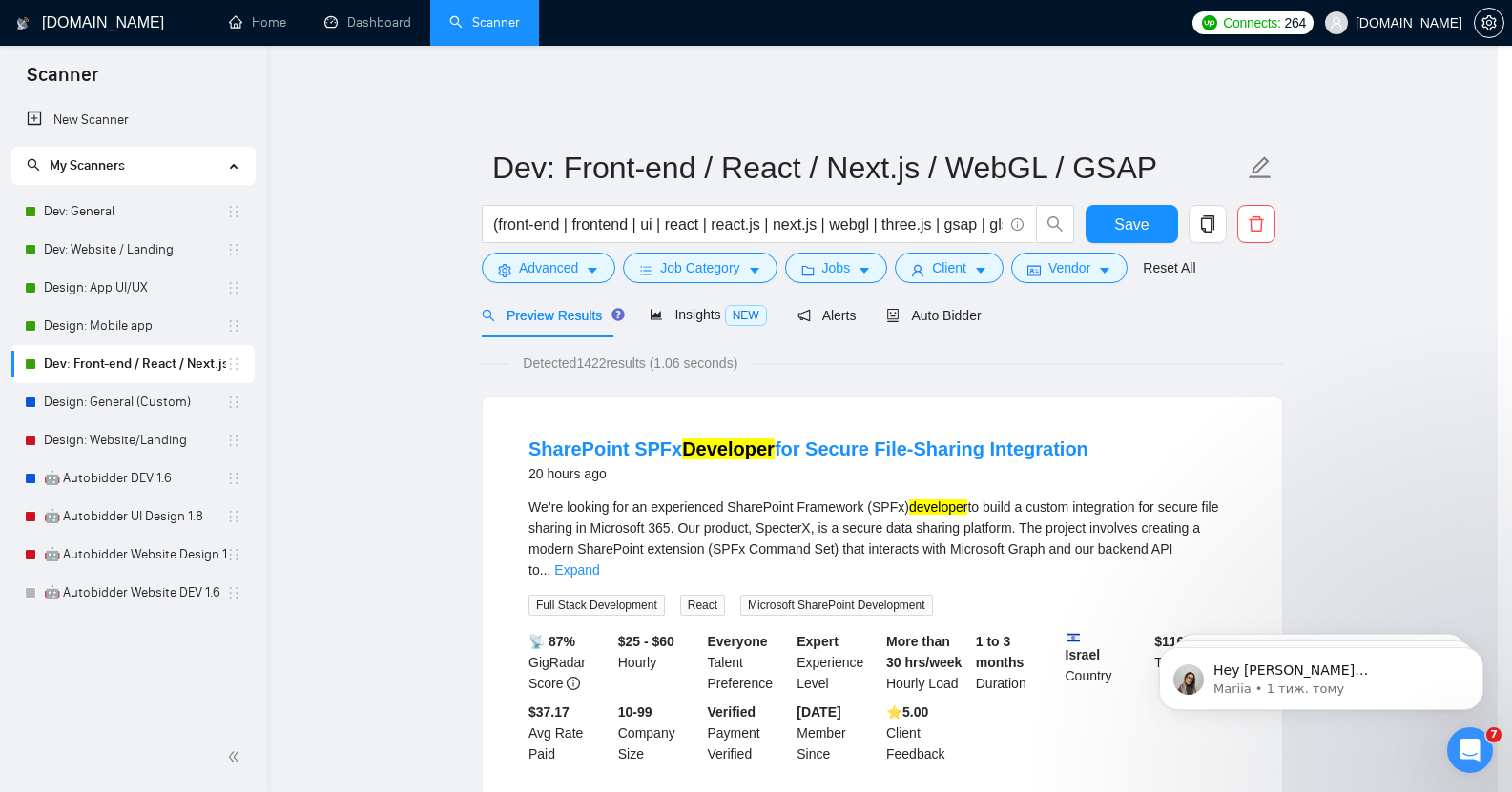
scroll to position [6, 0]
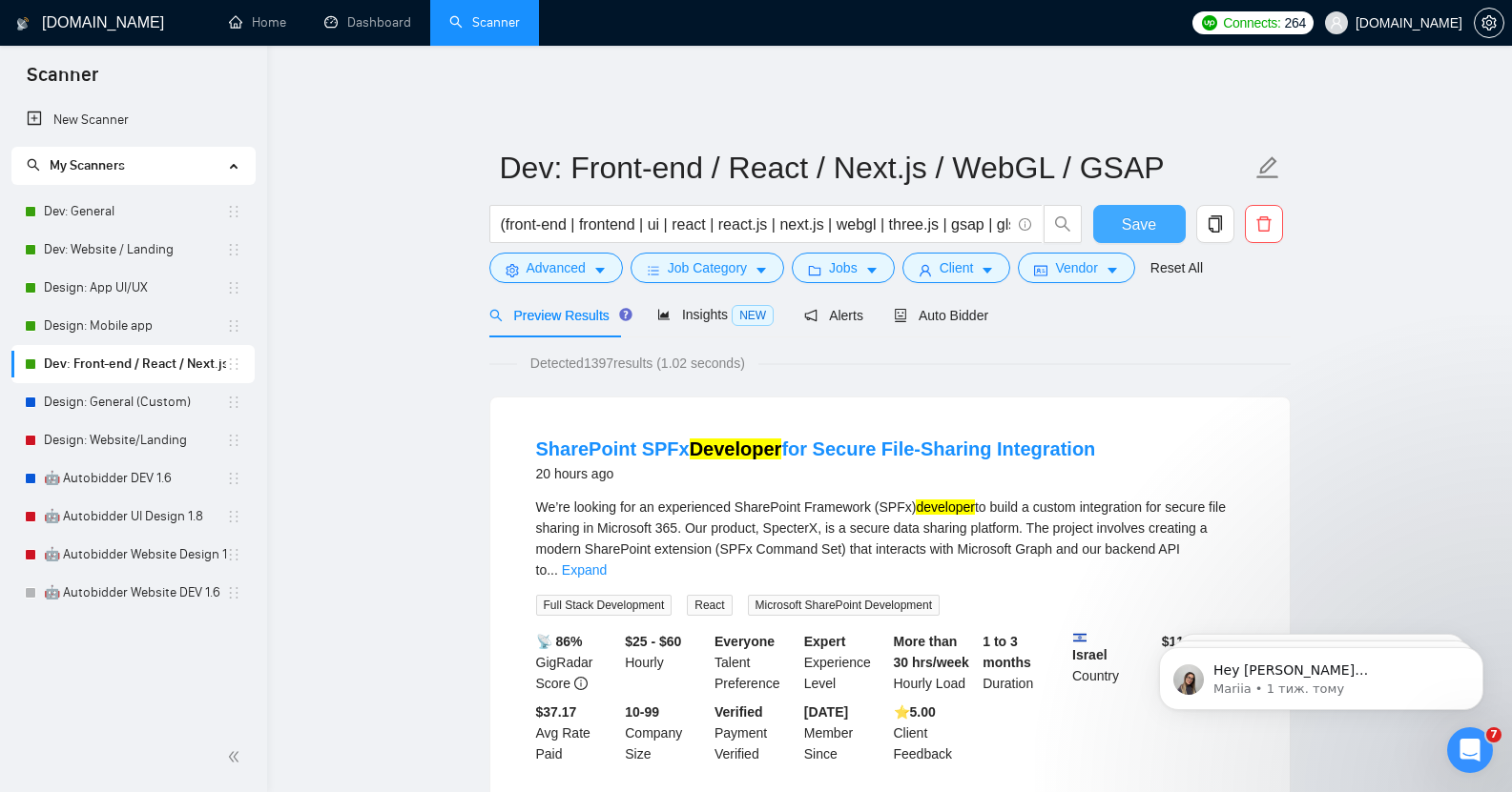
click at [1131, 213] on span "Save" at bounding box center [1139, 224] width 34 height 24
click at [115, 410] on link "Design: General (Custom)" at bounding box center [135, 402] width 182 height 38
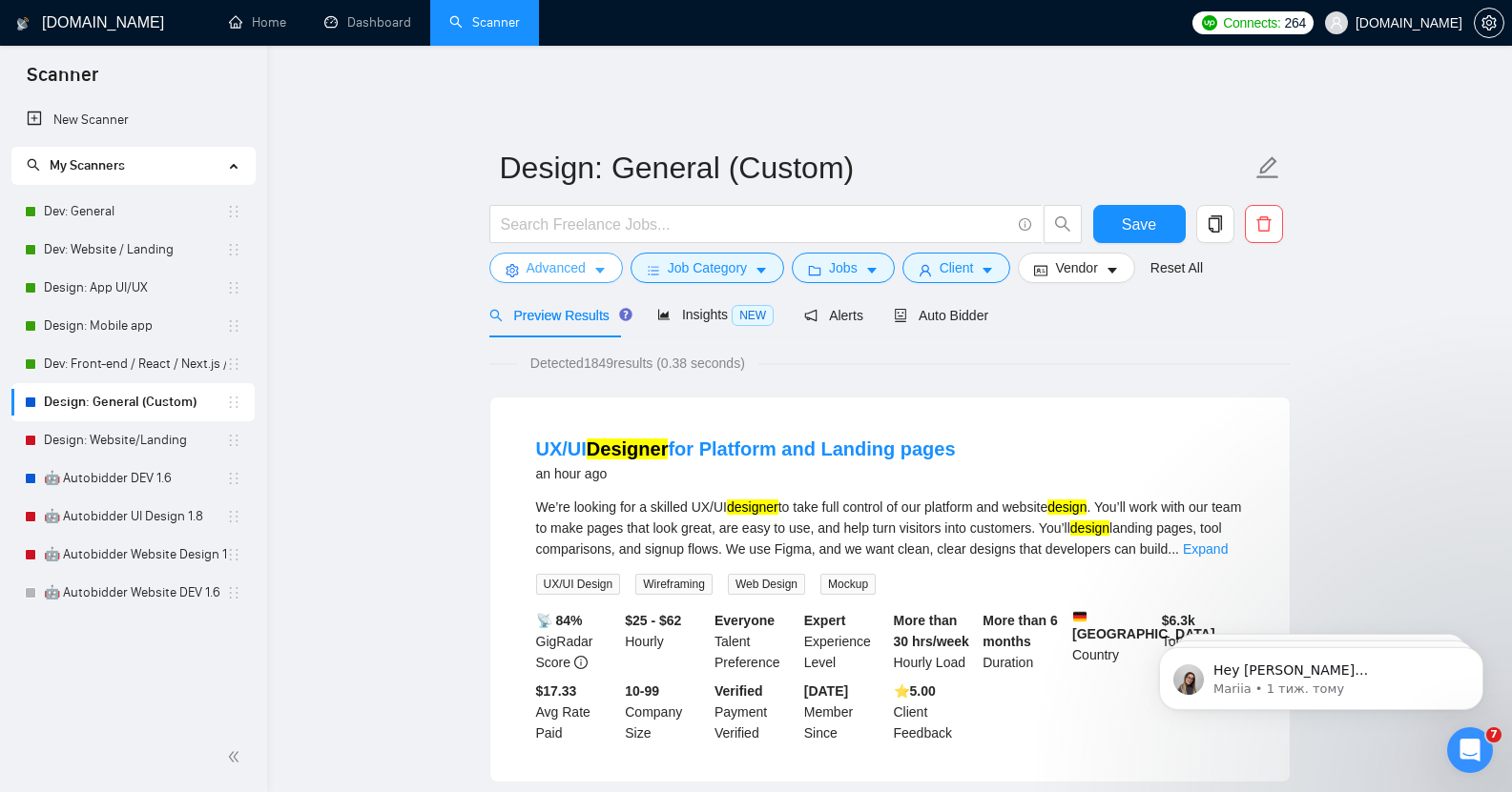
click at [557, 264] on span "Advanced" at bounding box center [556, 268] width 59 height 21
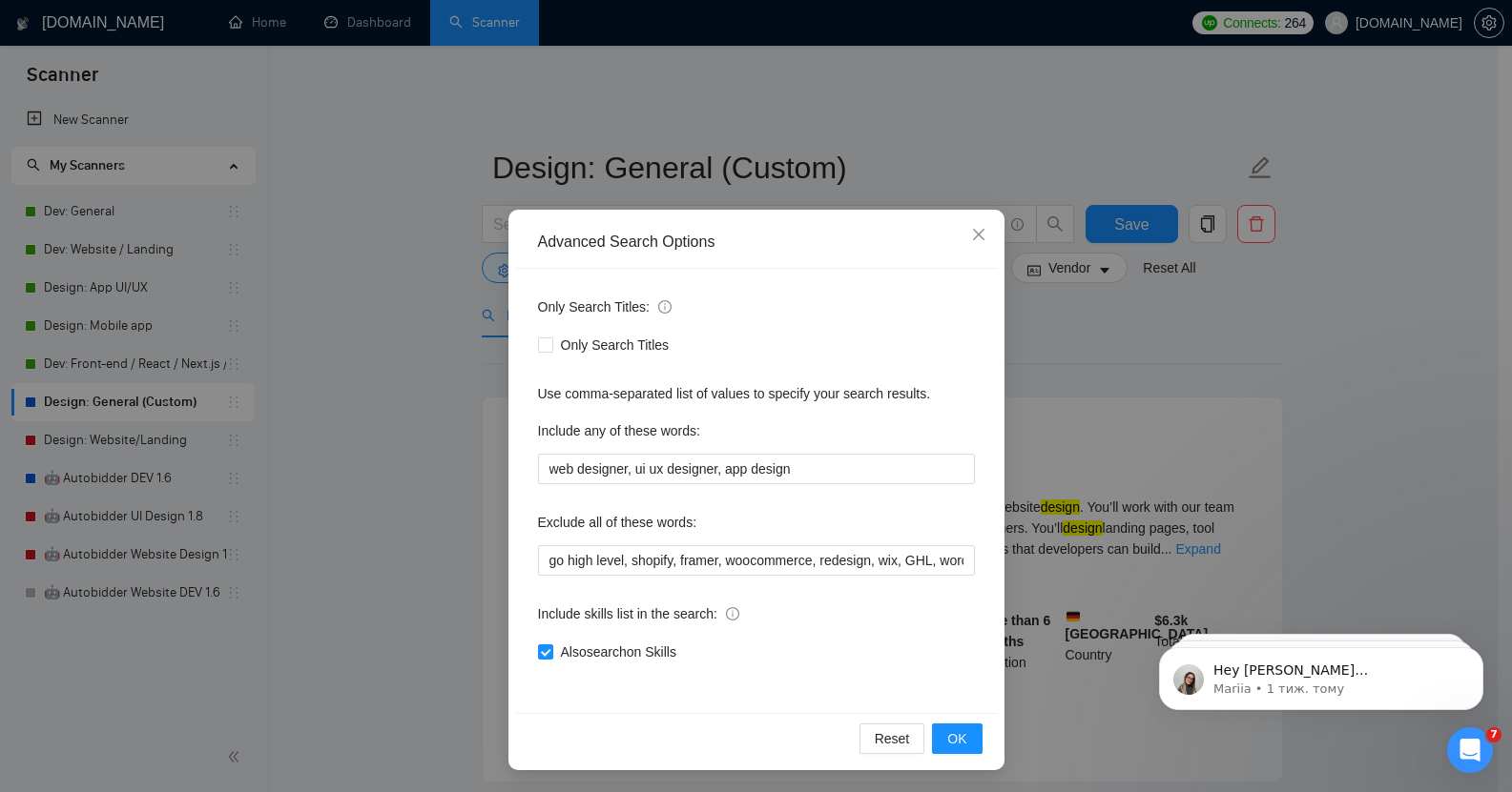
scroll to position [1, 0]
click at [973, 233] on icon "close" at bounding box center [977, 234] width 12 height 12
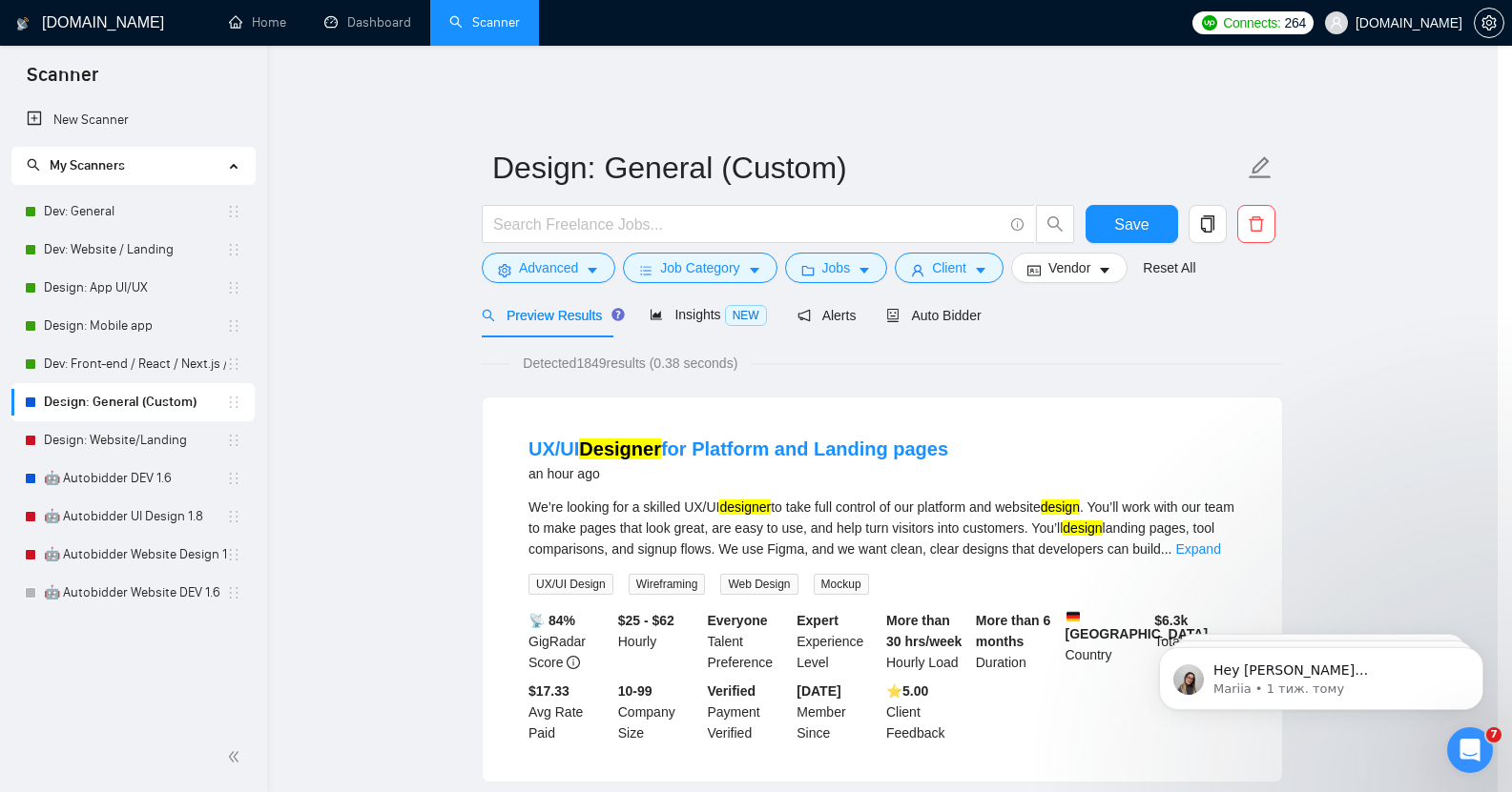
scroll to position [0, 0]
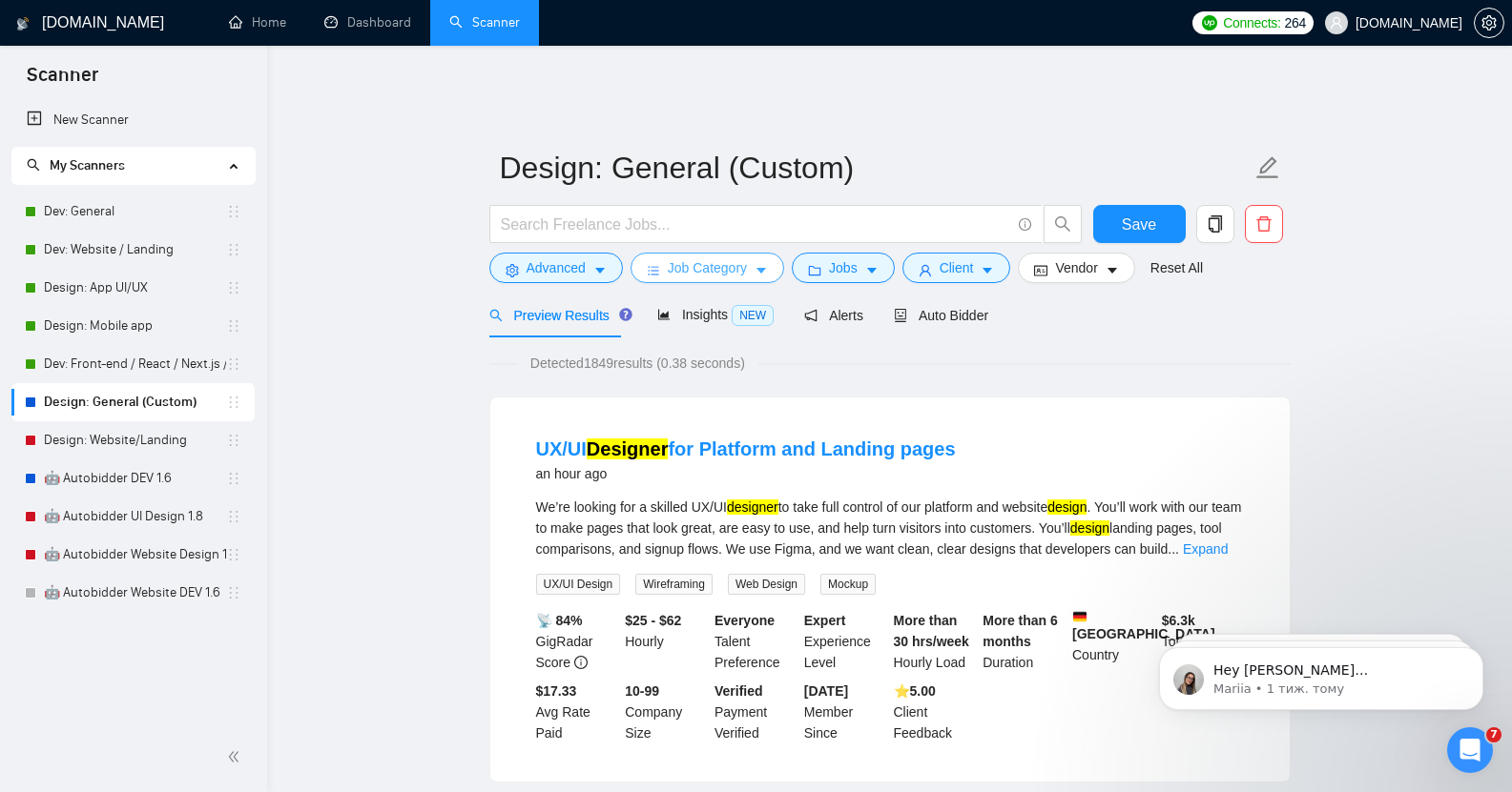
click at [716, 258] on span "Job Category" at bounding box center [707, 268] width 79 height 21
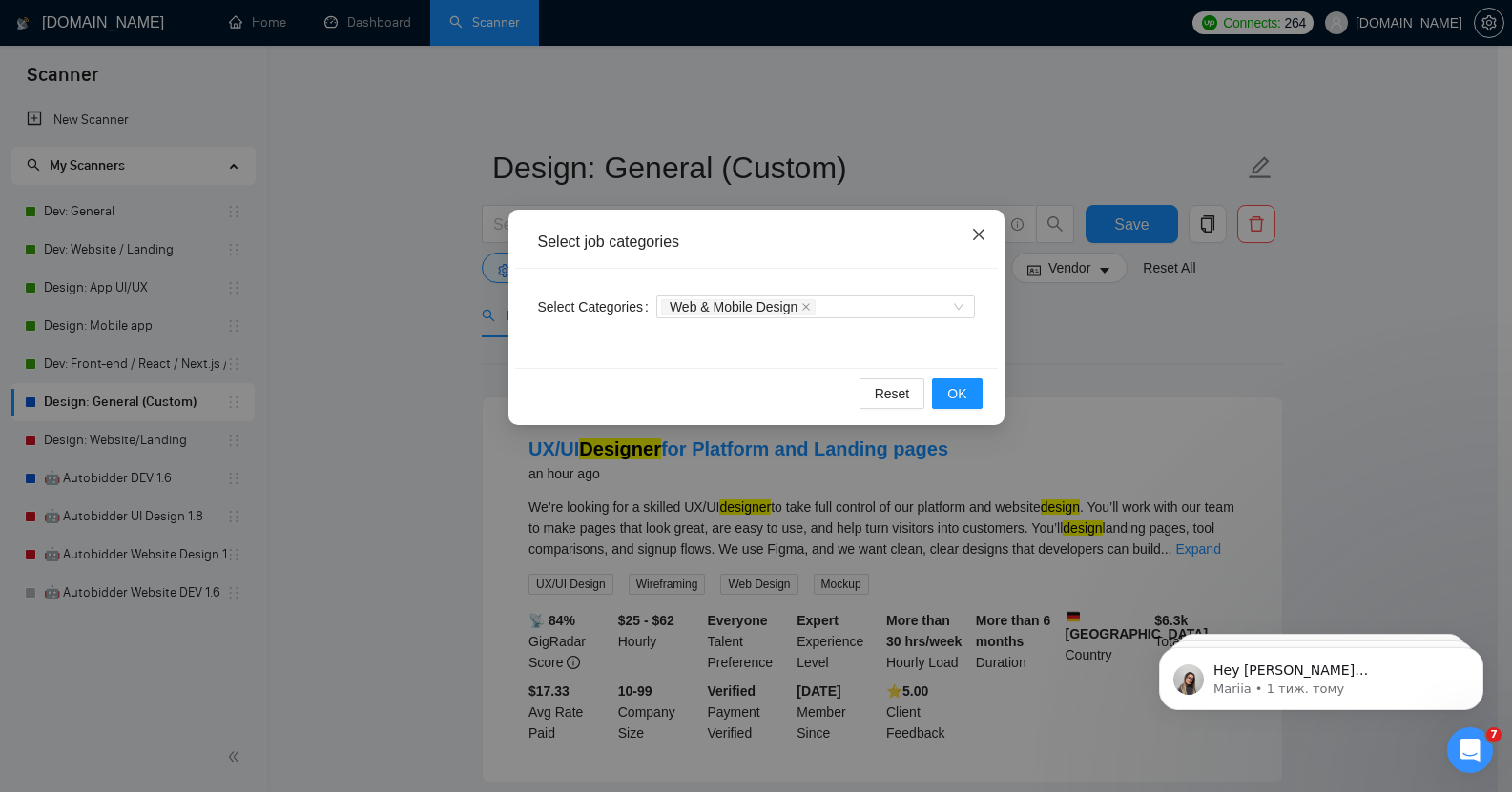
click at [970, 238] on span "Close" at bounding box center [978, 235] width 51 height 51
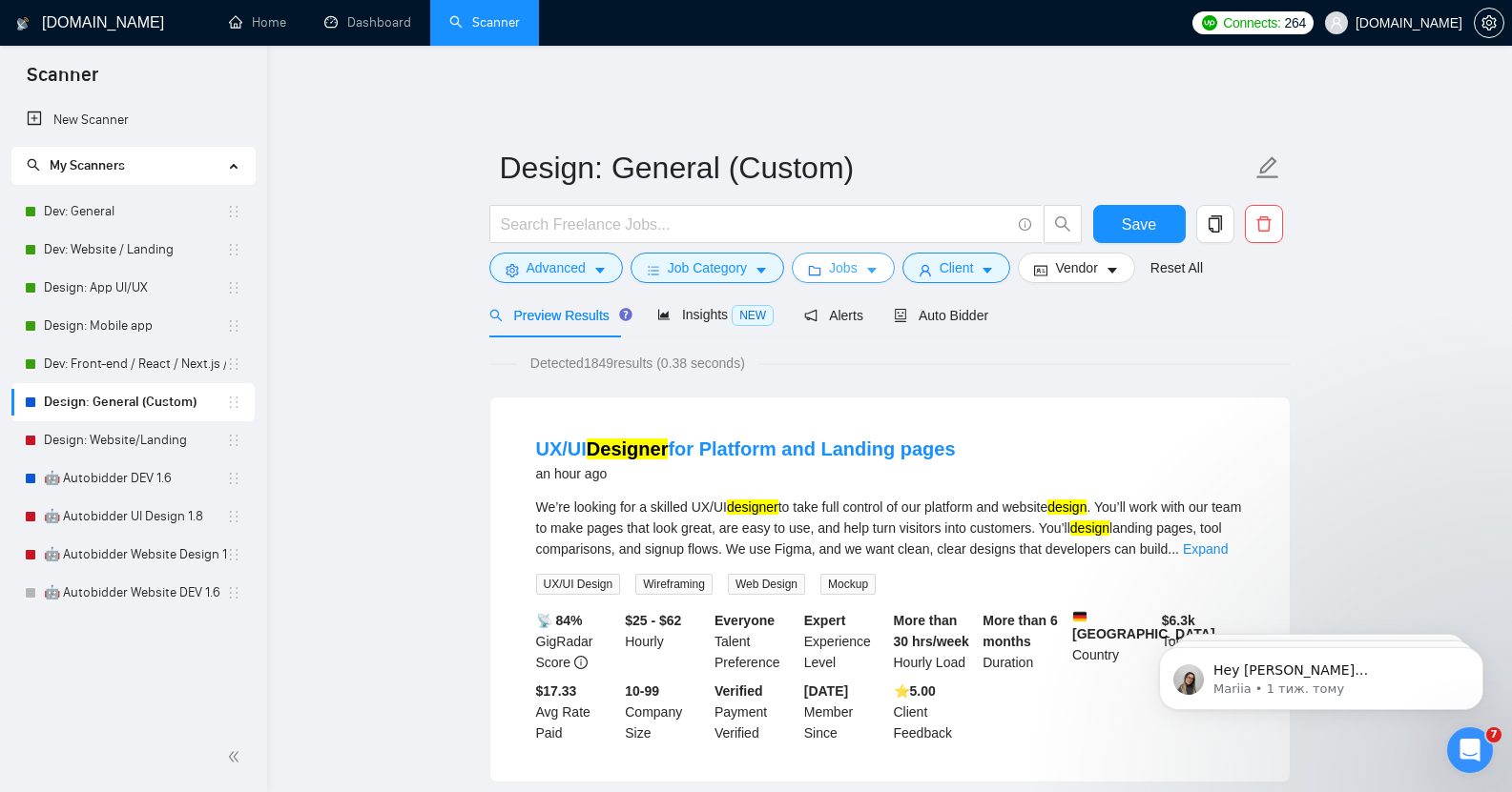
click at [847, 258] on span "Jobs" at bounding box center [843, 268] width 29 height 21
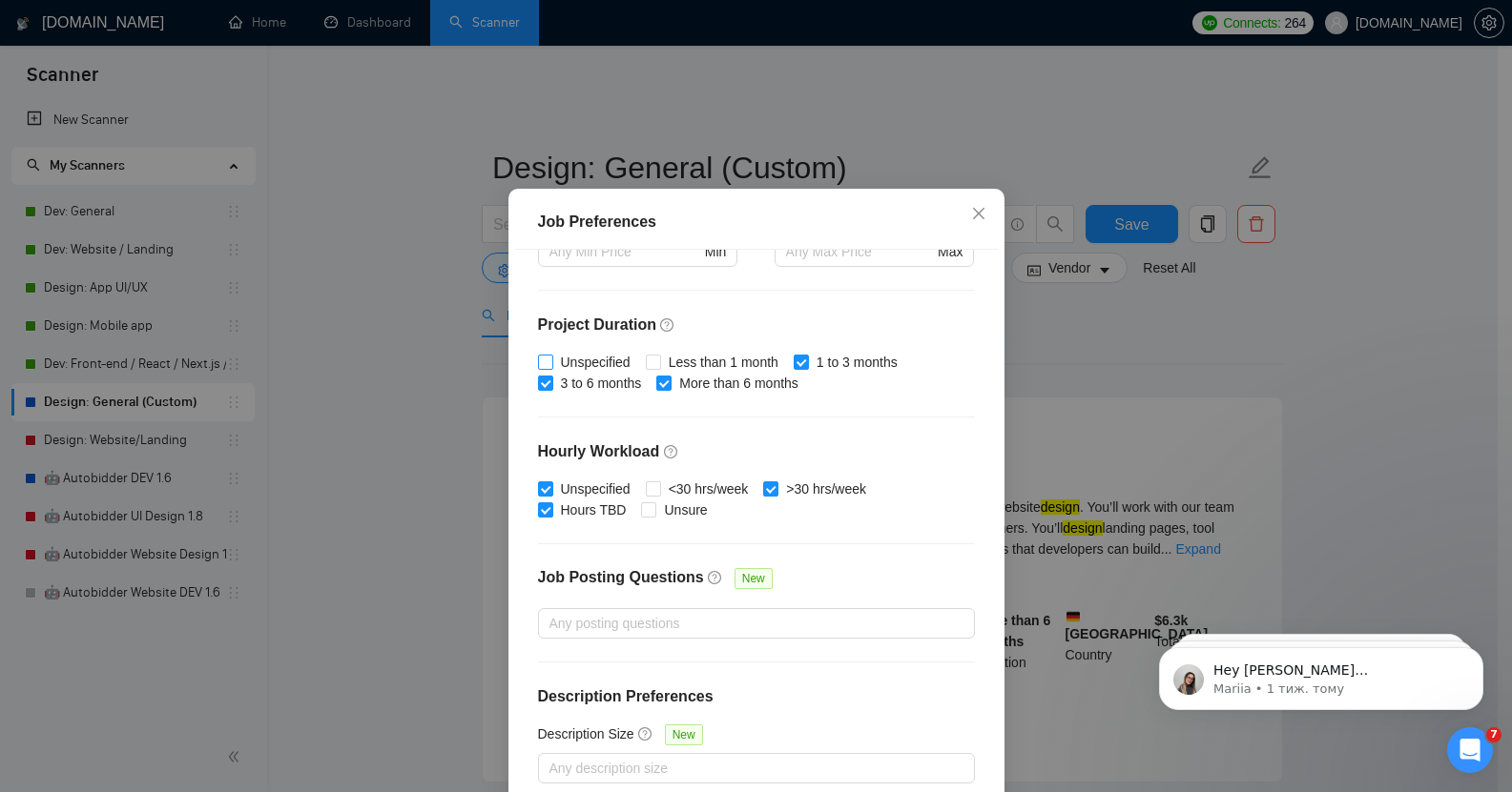
click at [540, 368] on input "Unspecified" at bounding box center [545, 361] width 14 height 14
checkbox input "true"
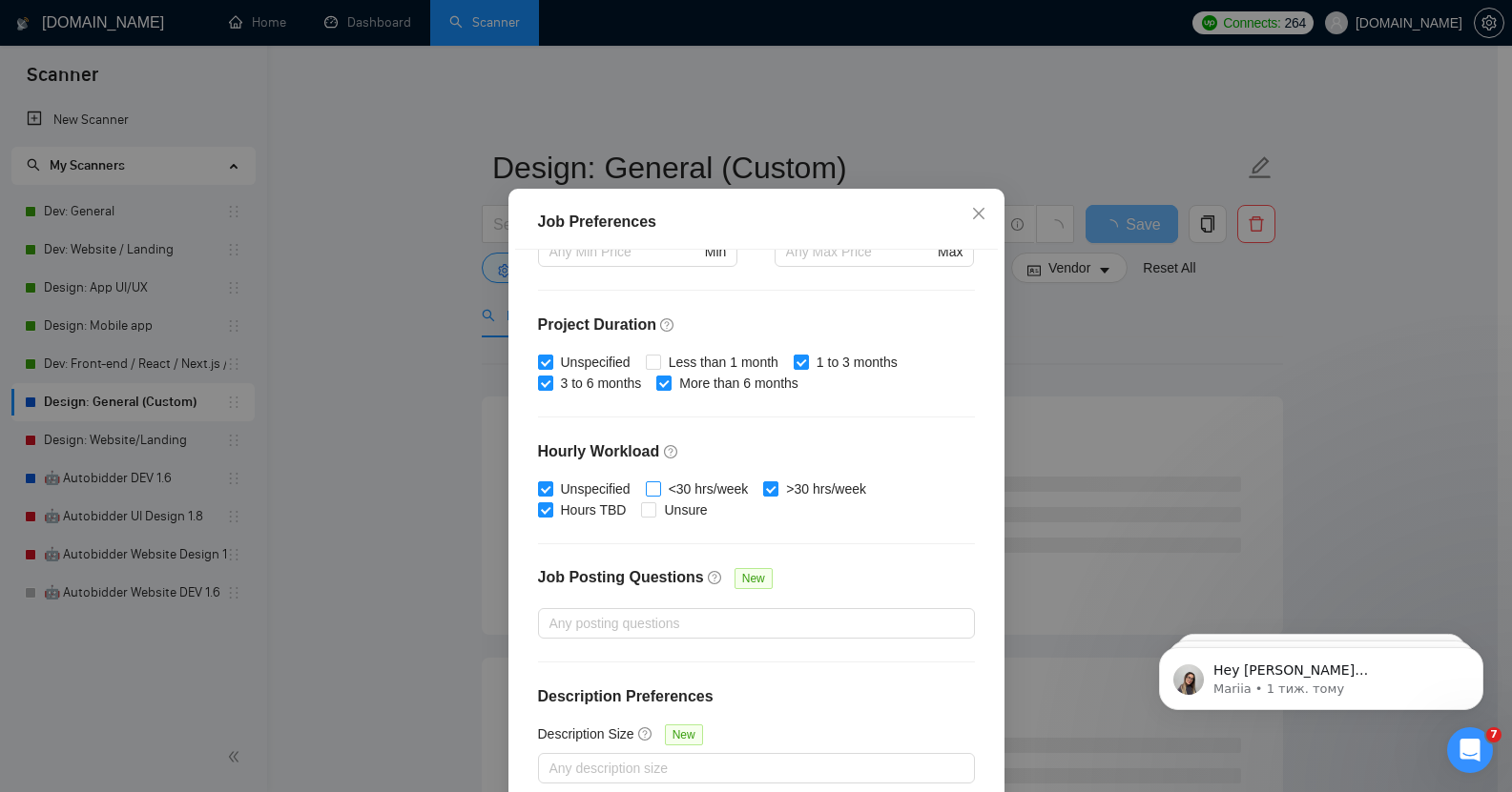
click at [649, 495] on input "<30 hrs/week" at bounding box center [653, 488] width 14 height 14
checkbox input "true"
click at [642, 516] on input "Unsure" at bounding box center [648, 510] width 14 height 14
checkbox input "true"
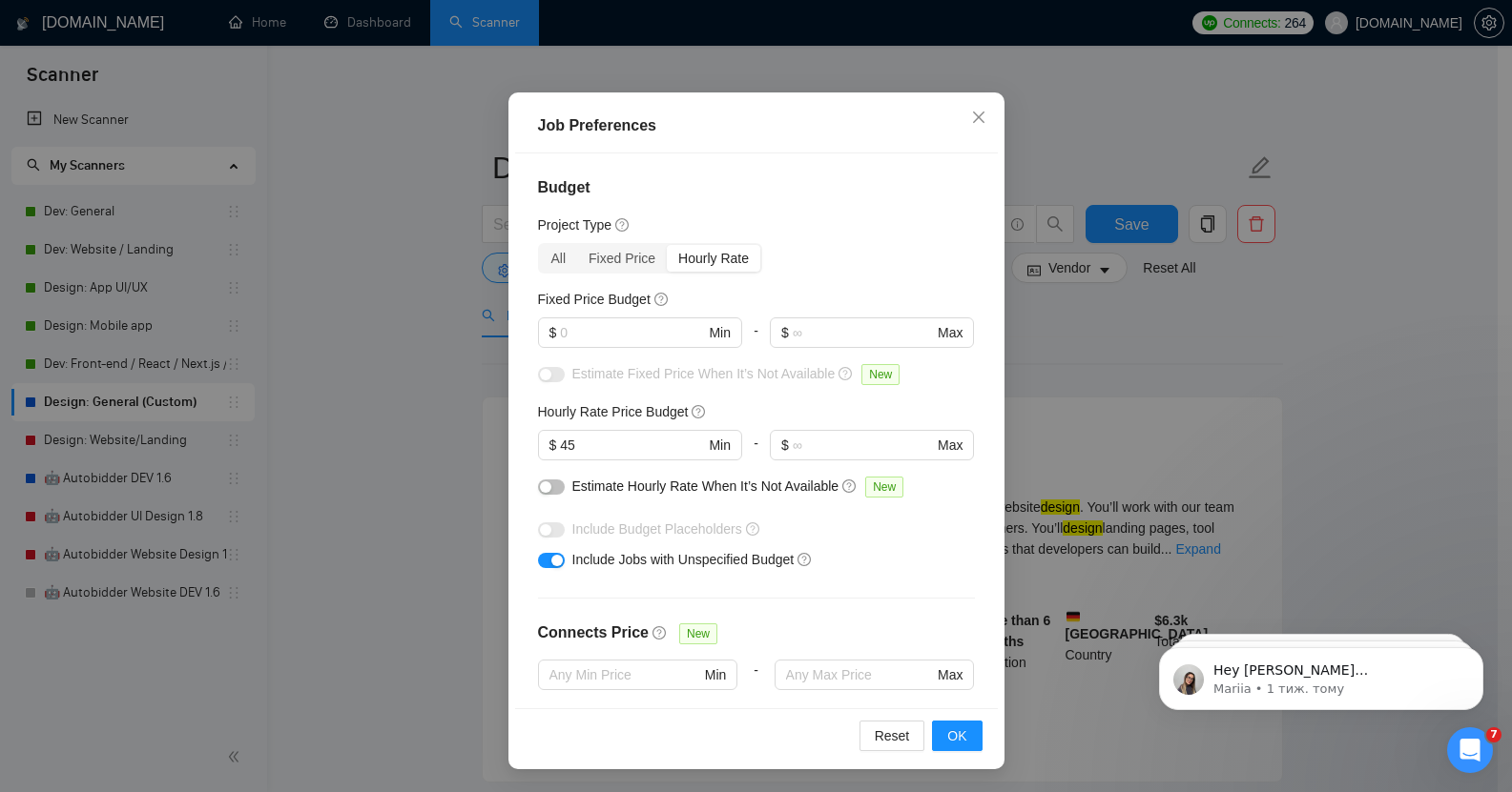
click at [540, 483] on div "button" at bounding box center [546, 487] width 12 height 12
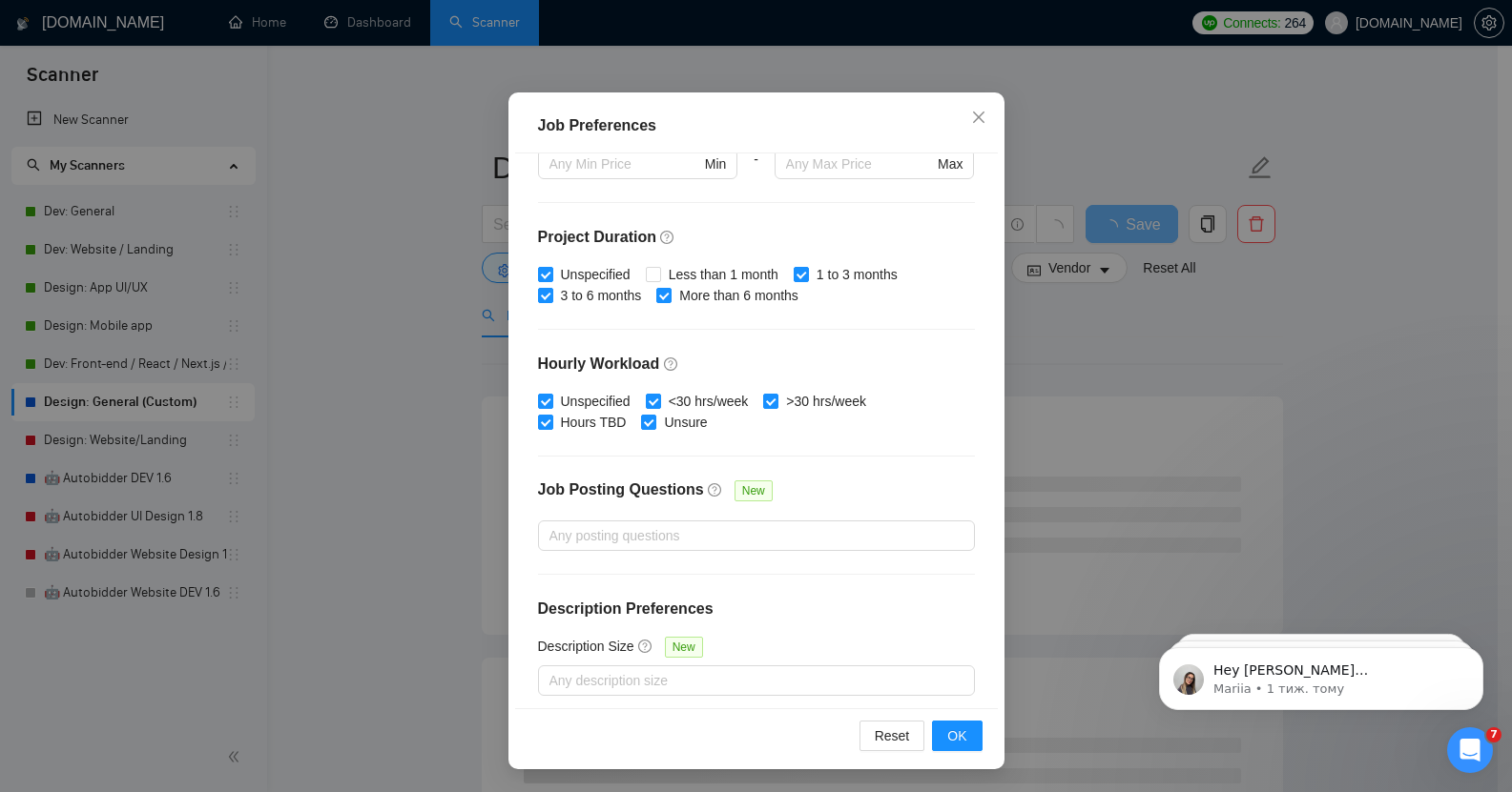
scroll to position [519, 0]
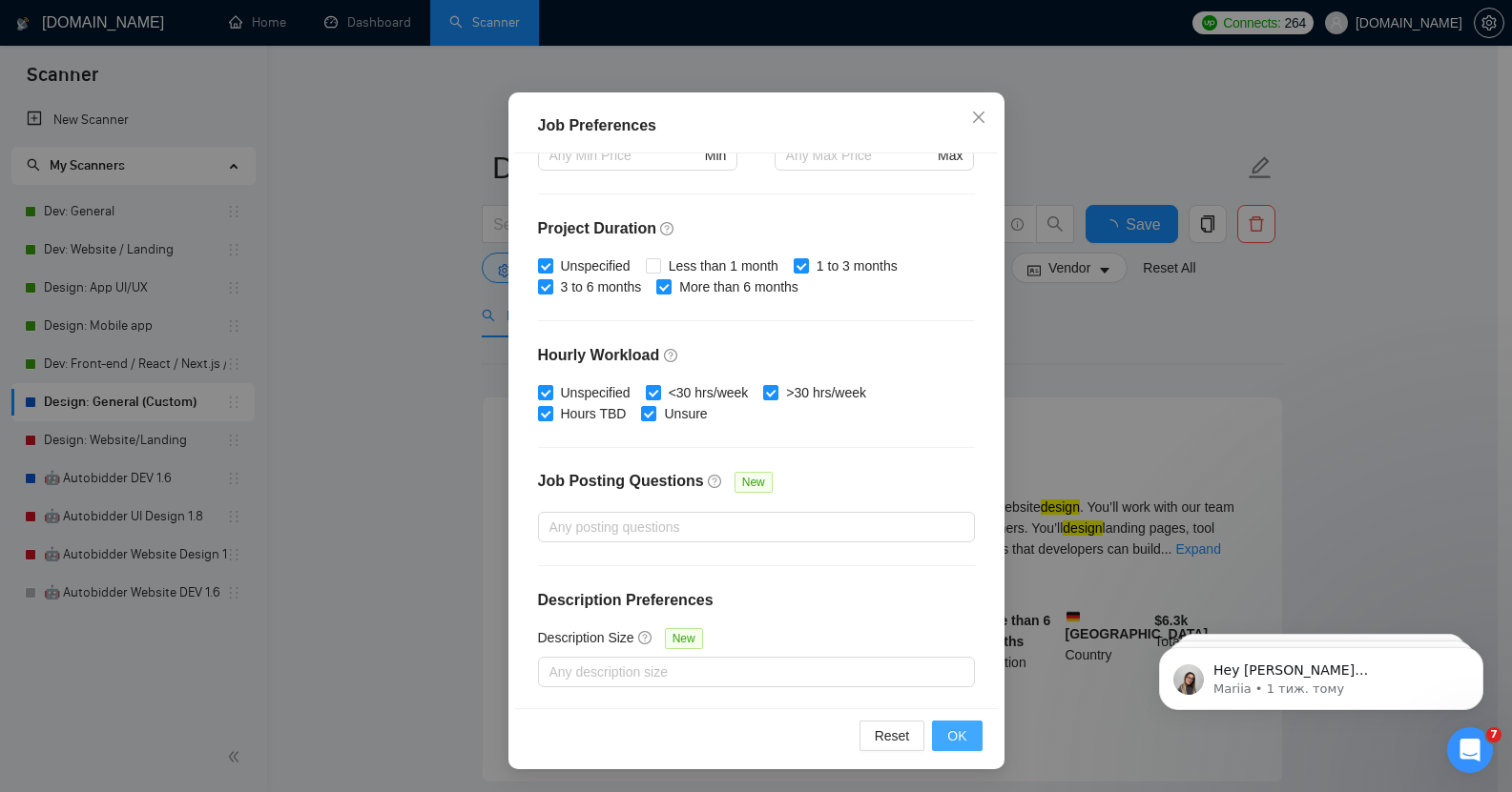
click at [953, 725] on span "OK" at bounding box center [956, 735] width 19 height 21
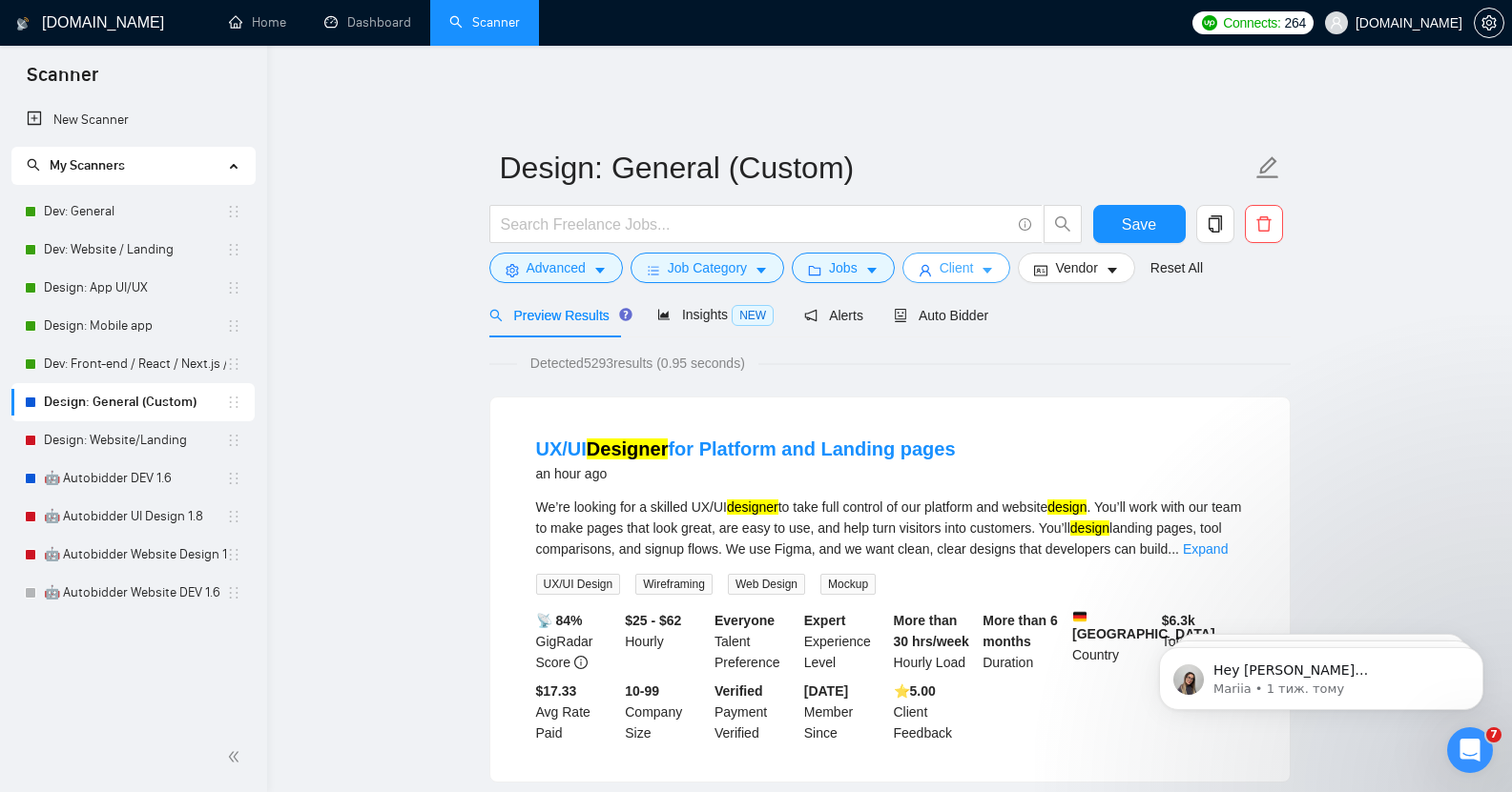
click at [963, 258] on span "Client" at bounding box center [957, 268] width 34 height 21
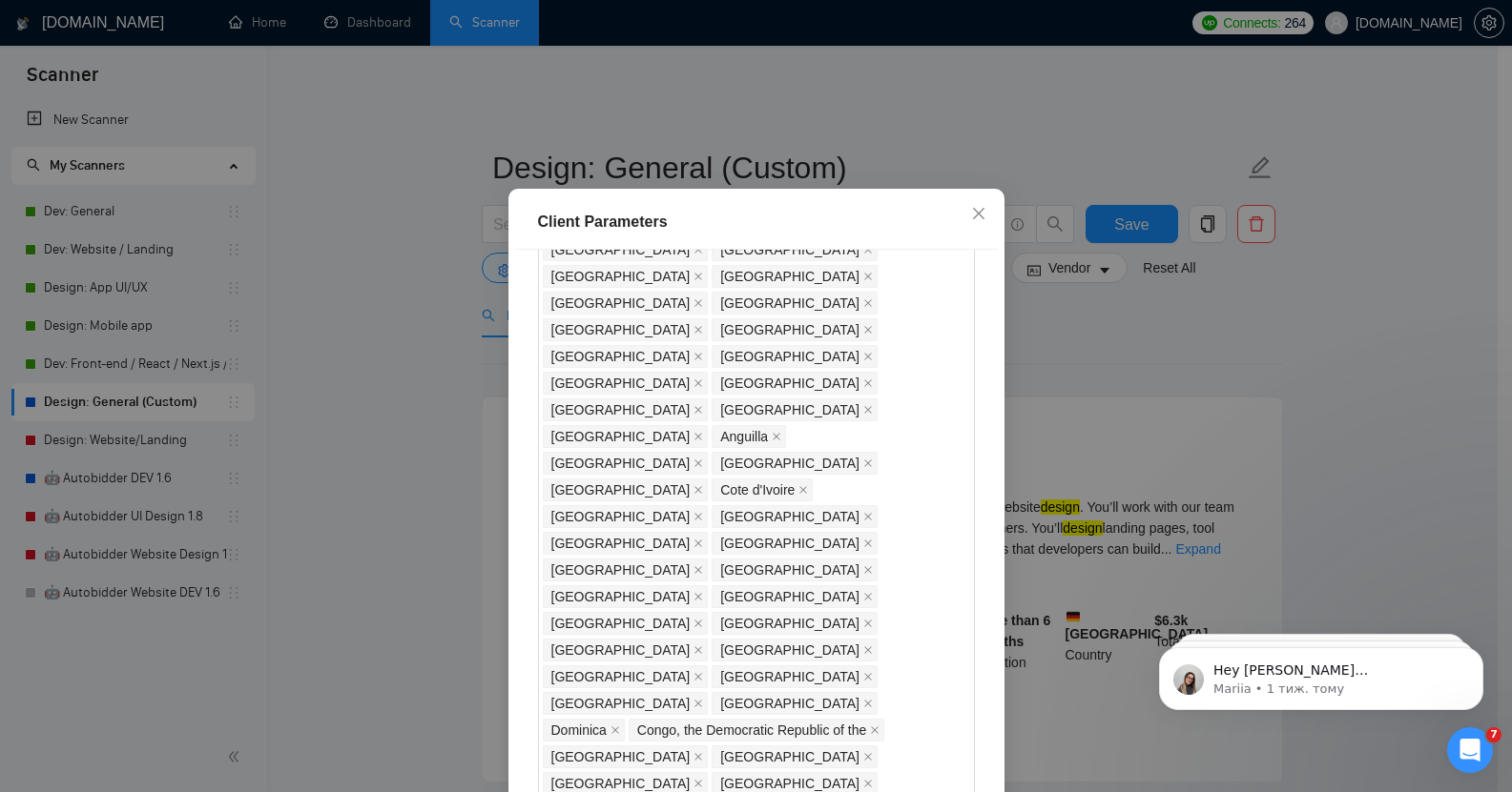
scroll to position [1037, 0]
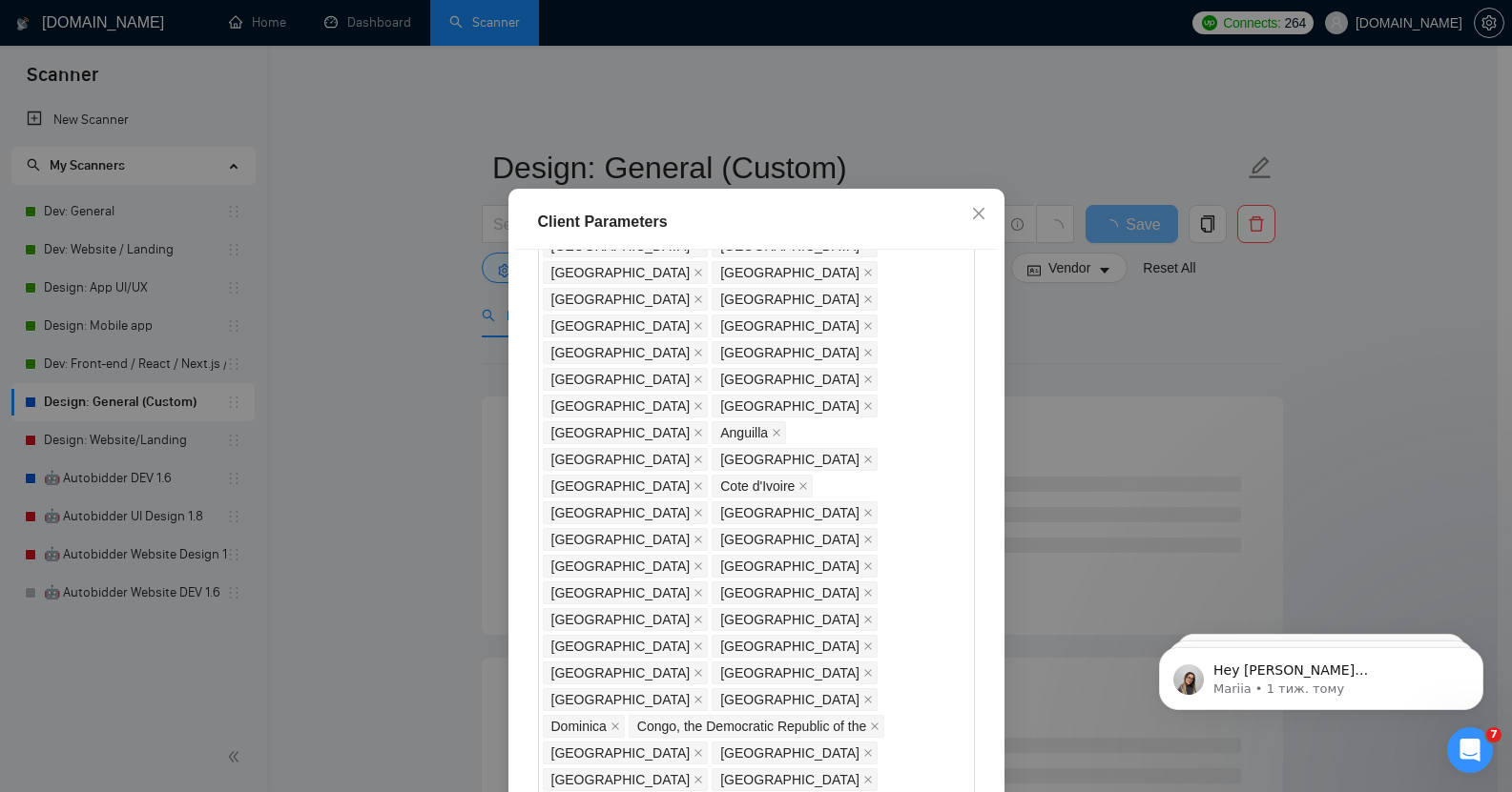
checkbox input "true"
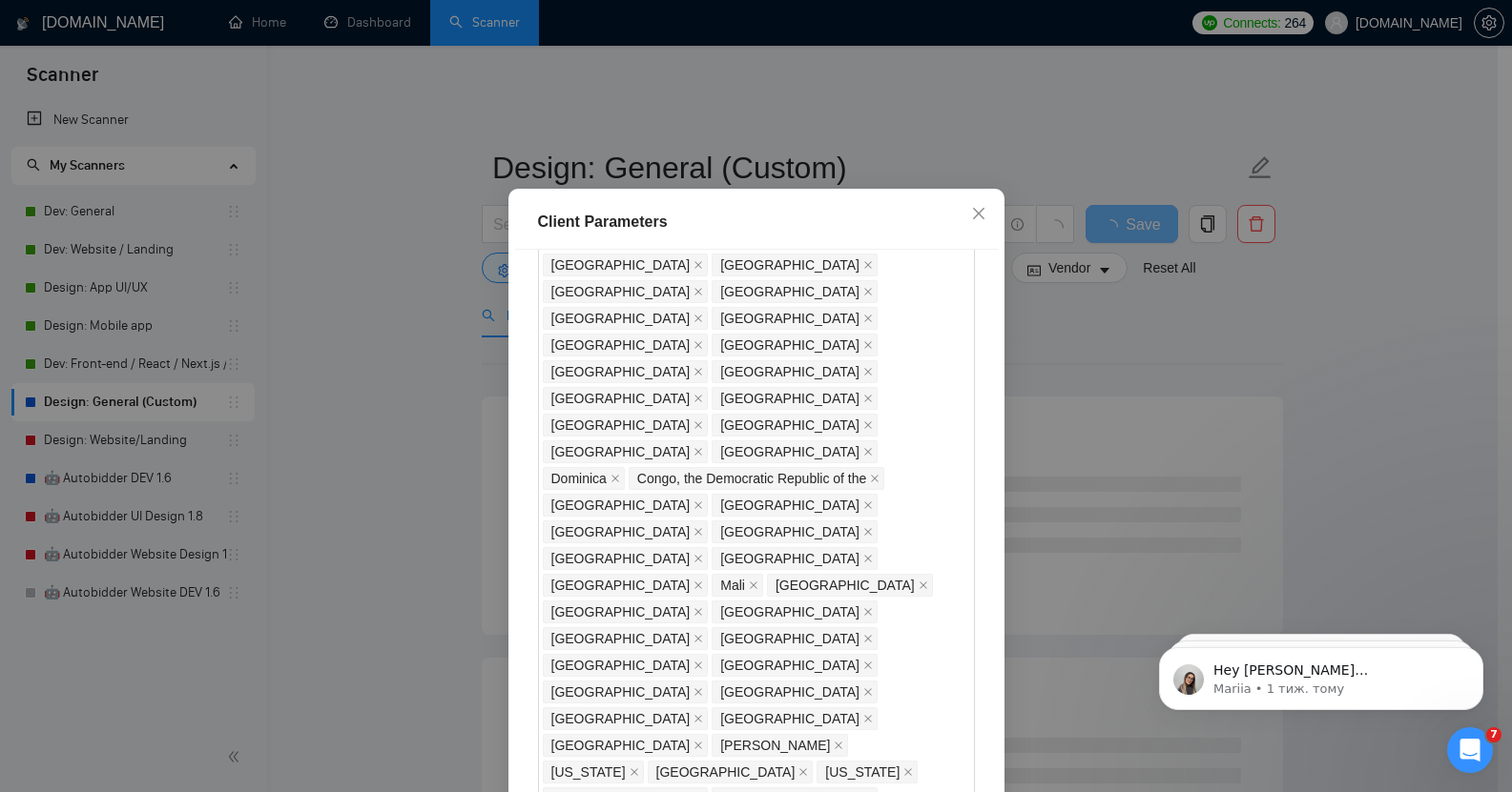
scroll to position [1288, 0]
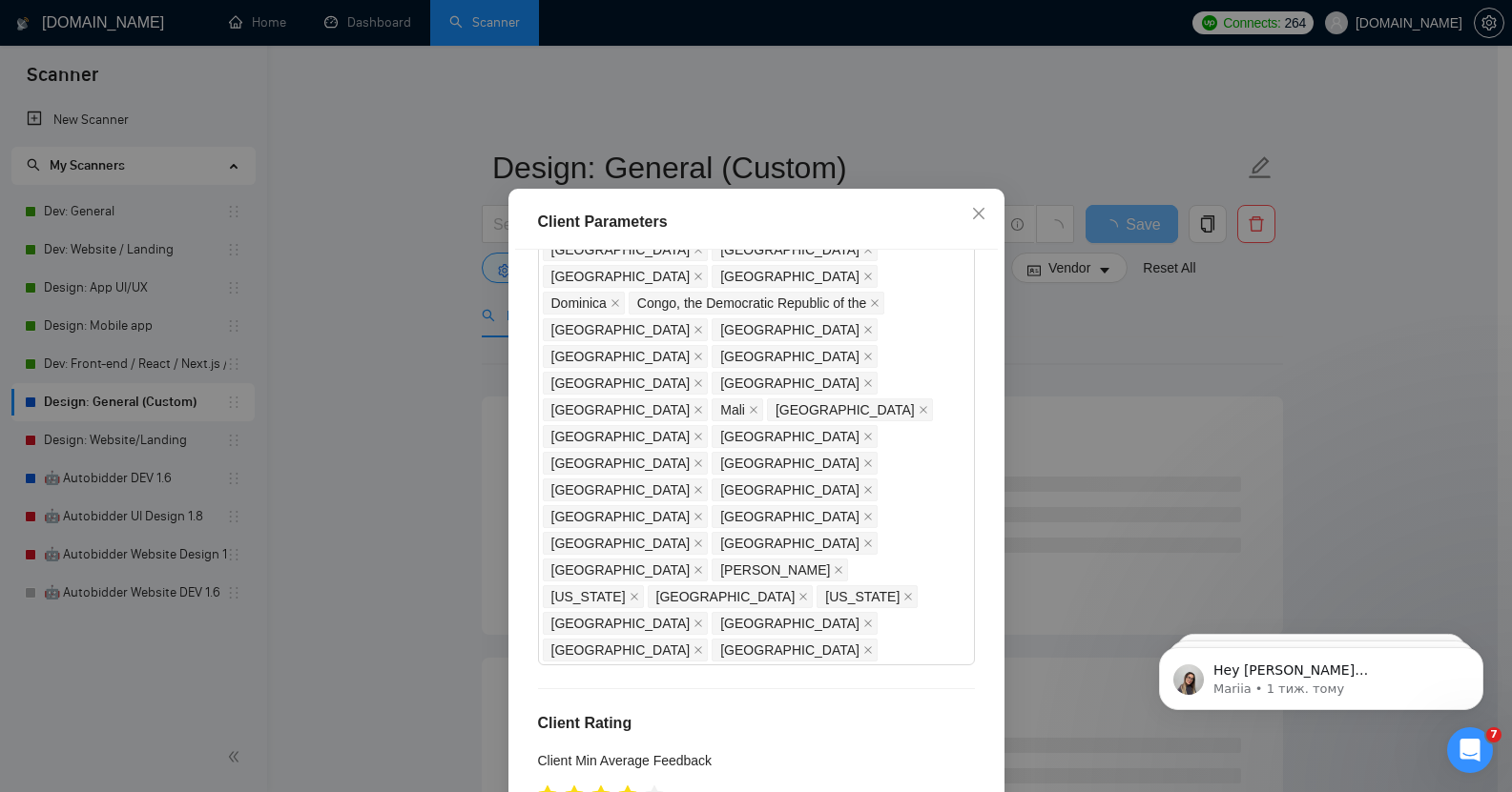
scroll to position [117, 0]
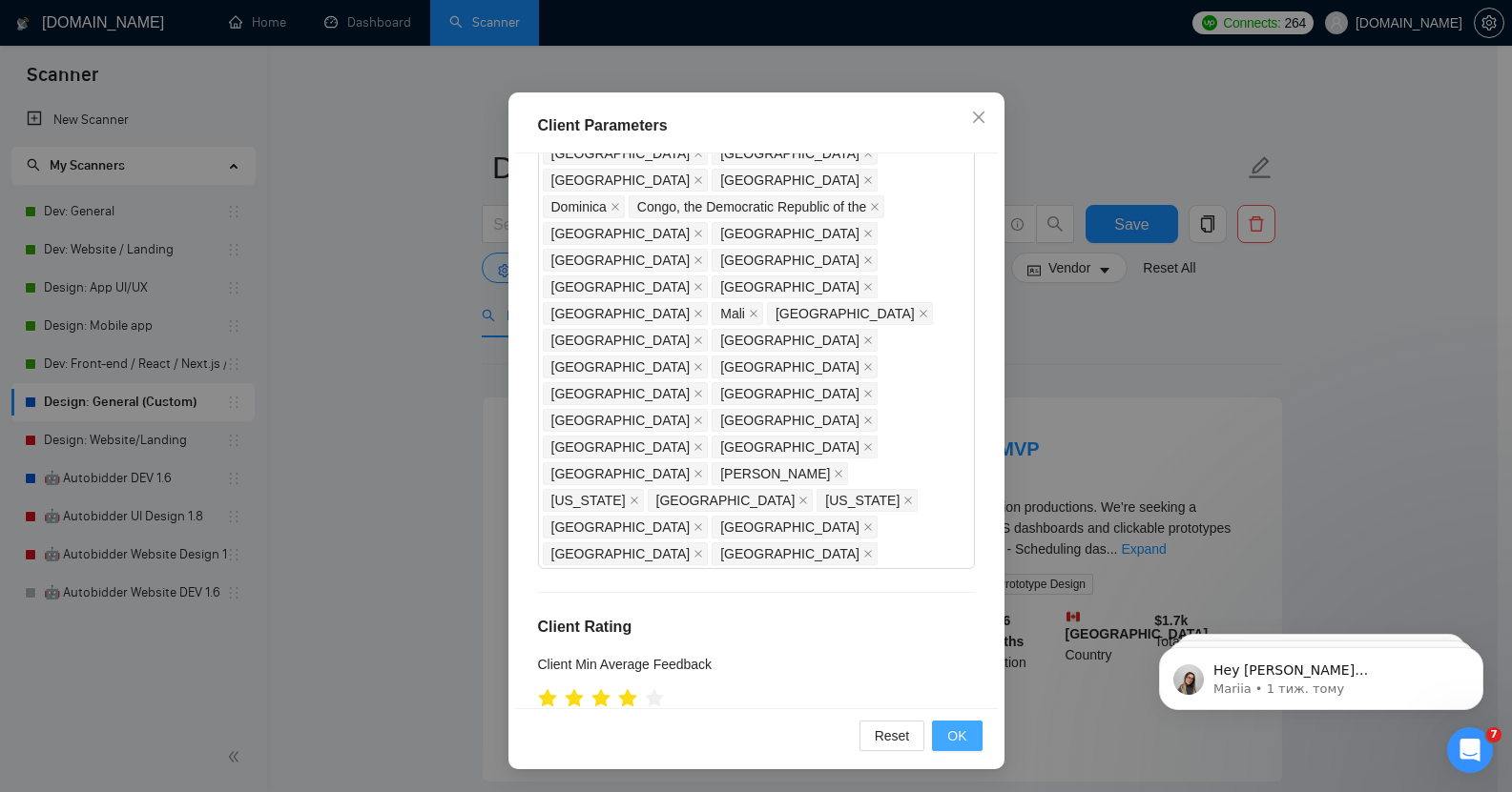
type input "20"
click at [954, 733] on span "OK" at bounding box center [956, 735] width 19 height 21
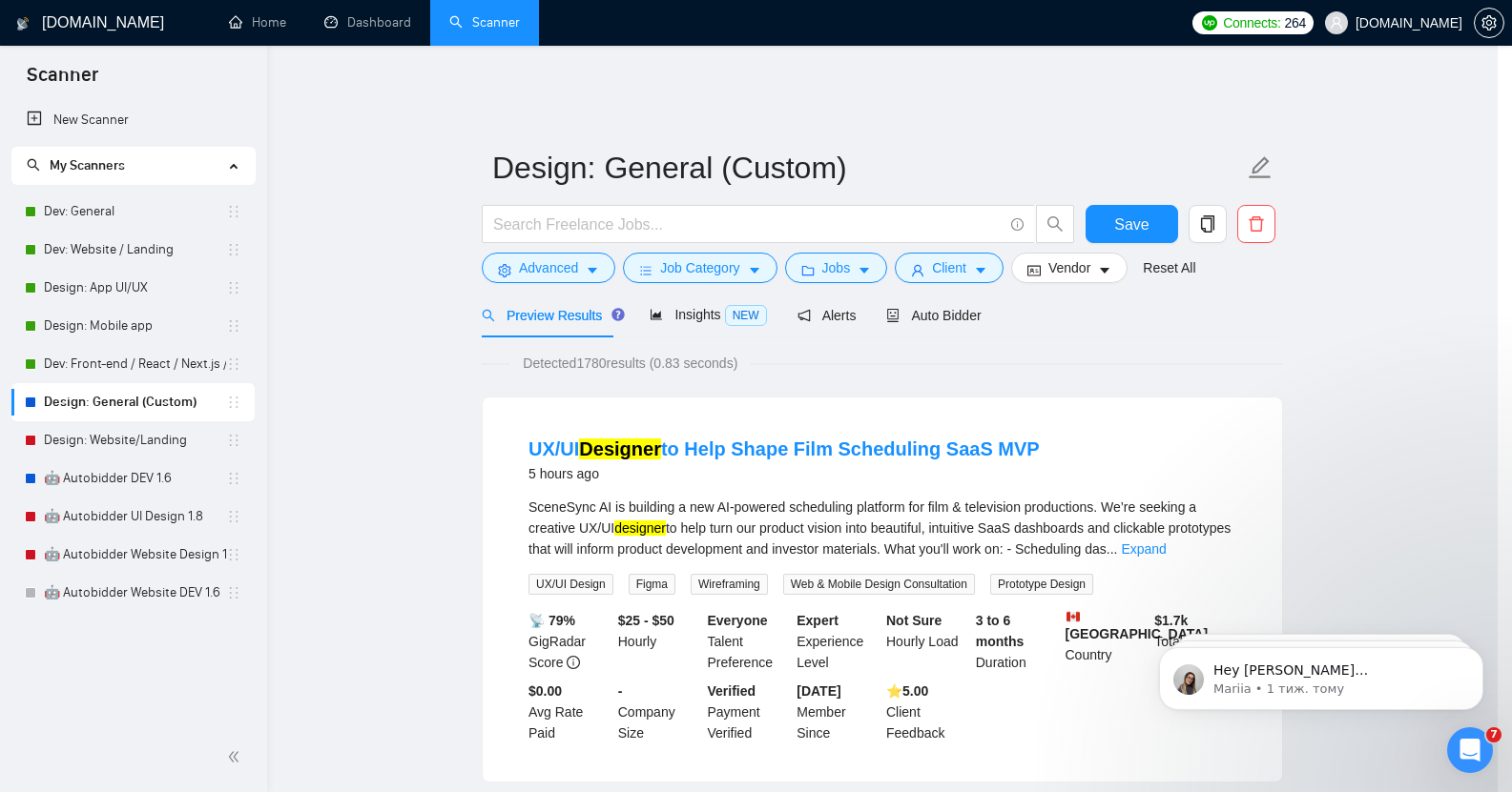
scroll to position [21, 0]
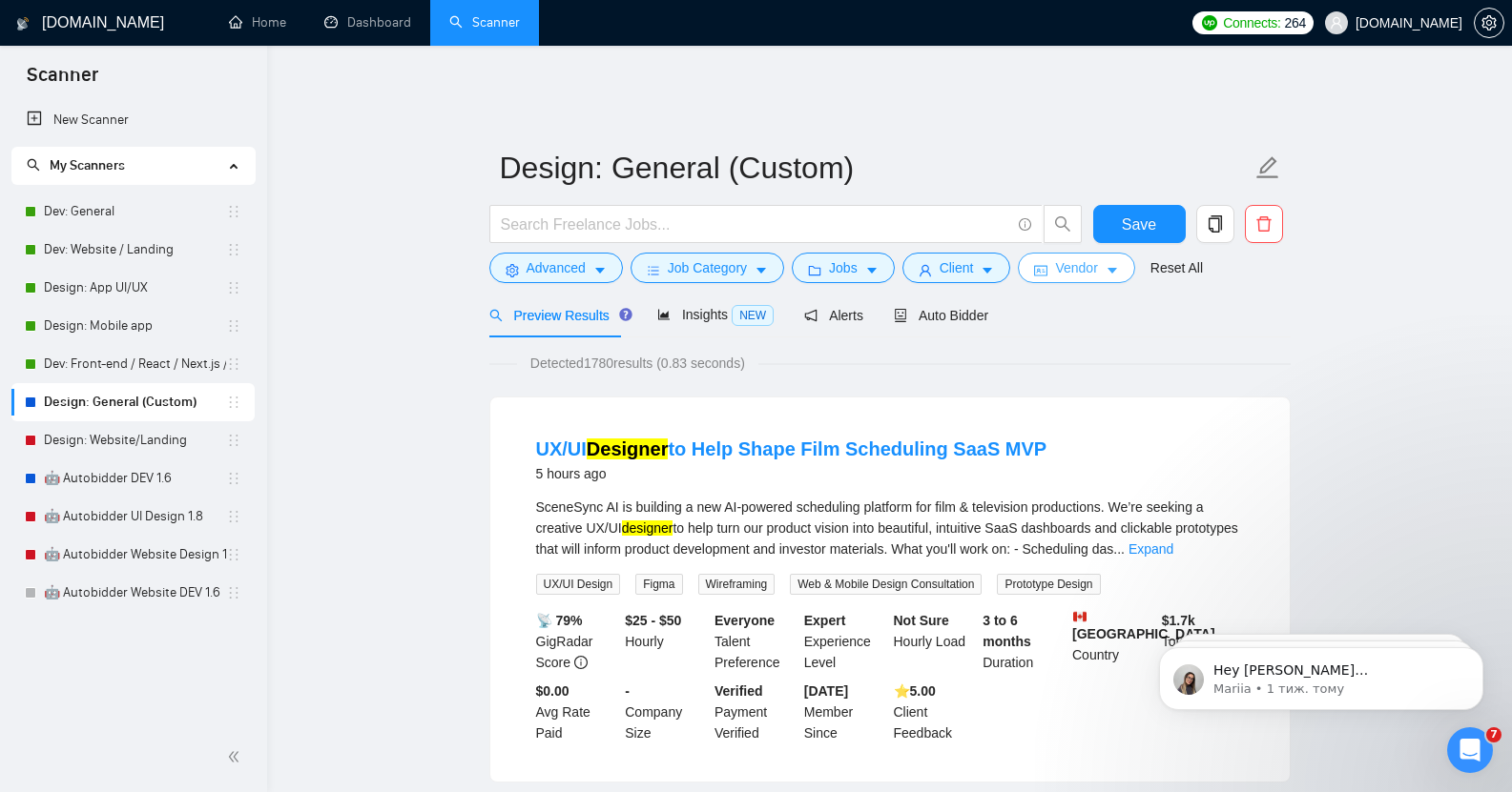
click at [1090, 258] on span "Vendor" at bounding box center [1076, 268] width 42 height 21
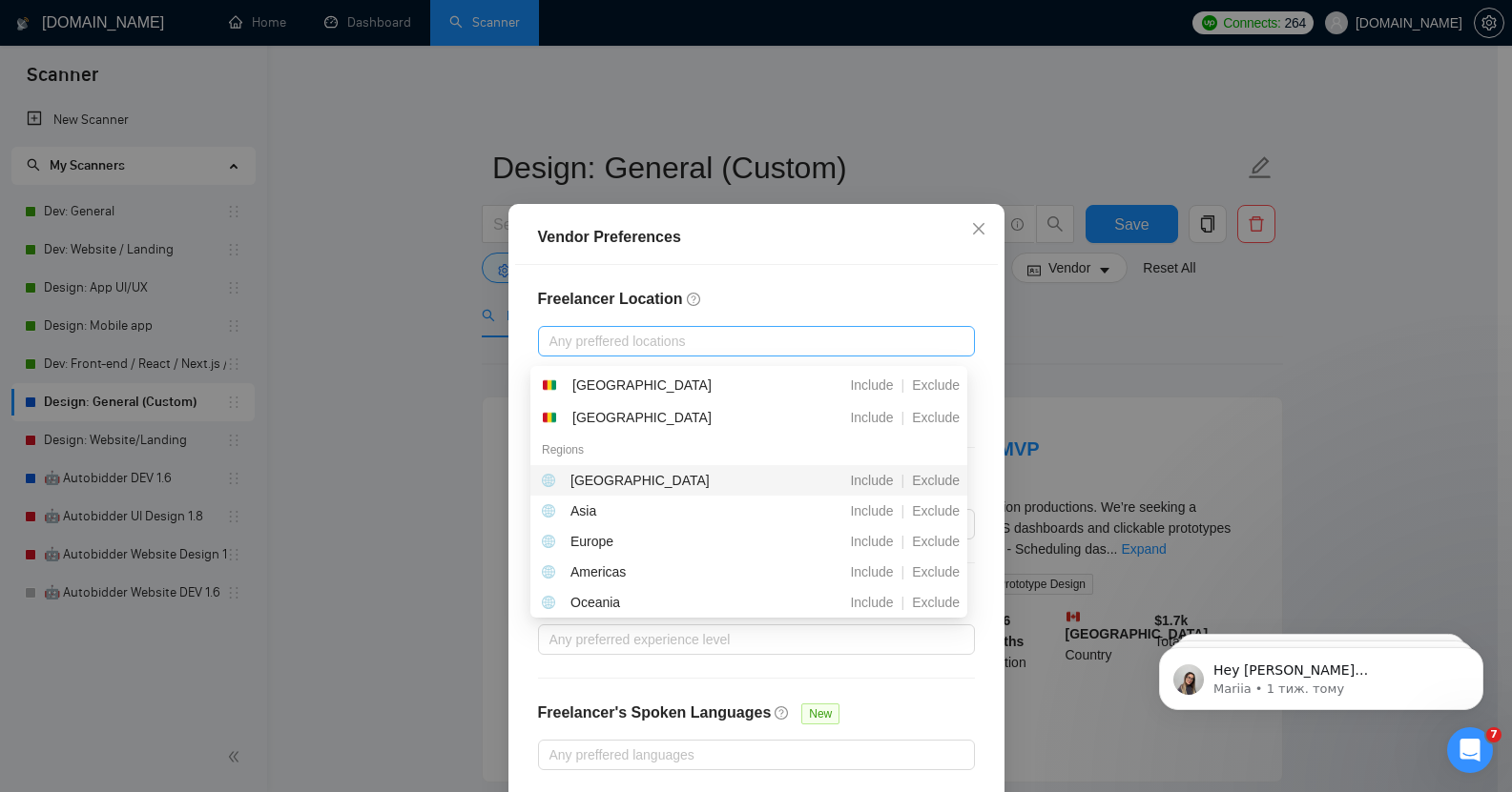
click at [673, 344] on div at bounding box center [746, 340] width 409 height 23
type input "ind"
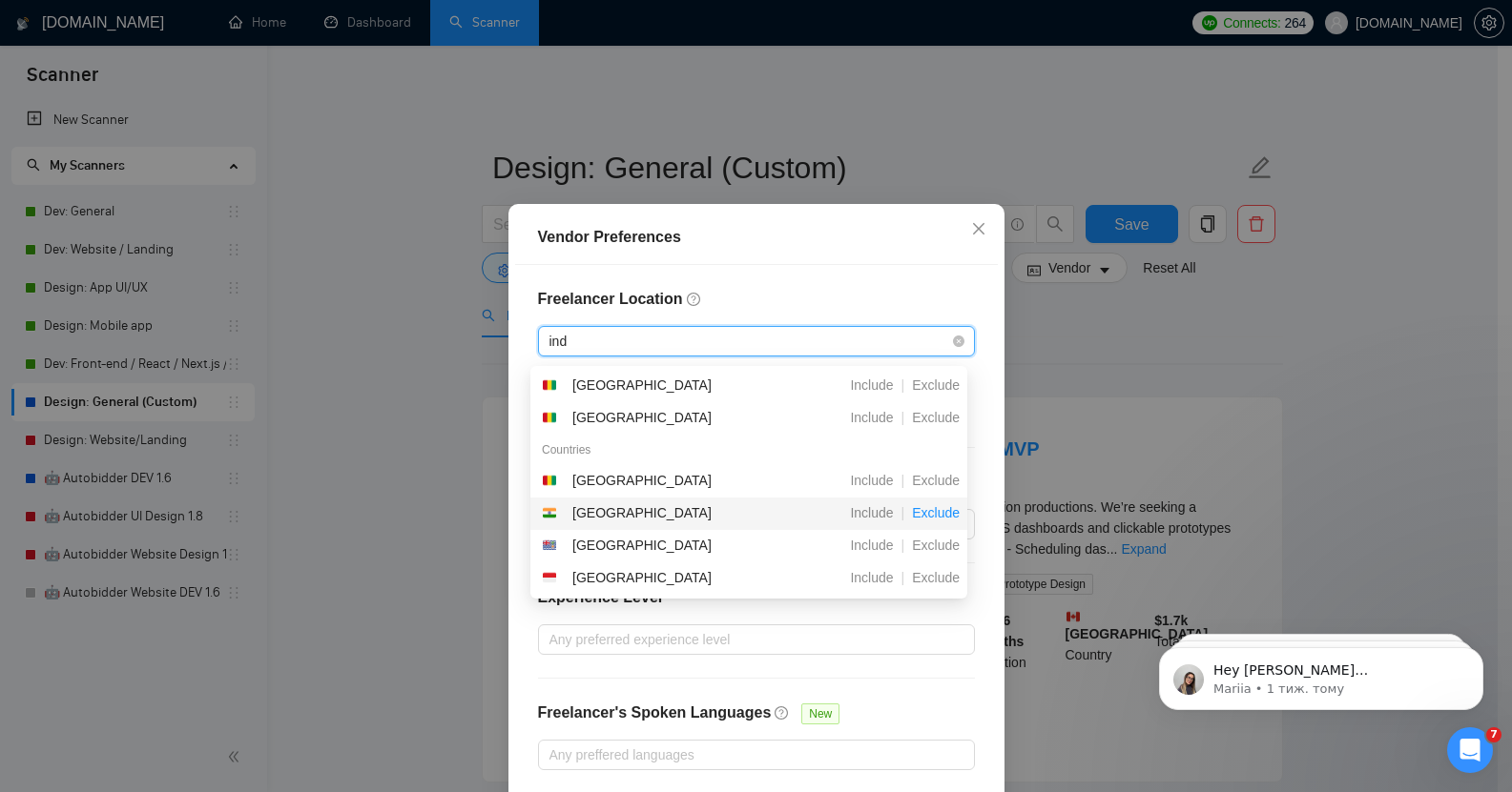
click at [939, 515] on span "Exclude" at bounding box center [936, 514] width 63 height 16
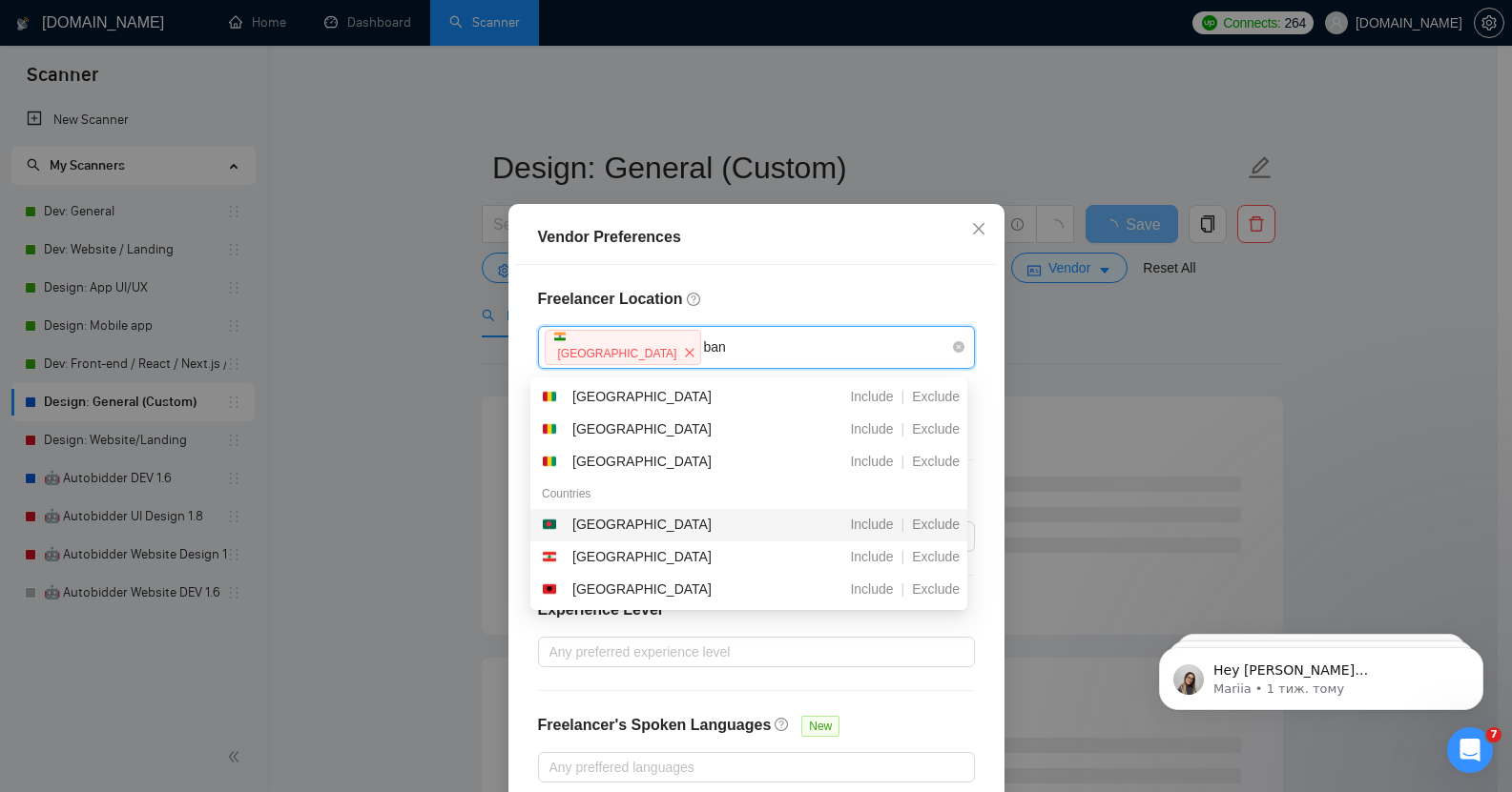
type input "bang"
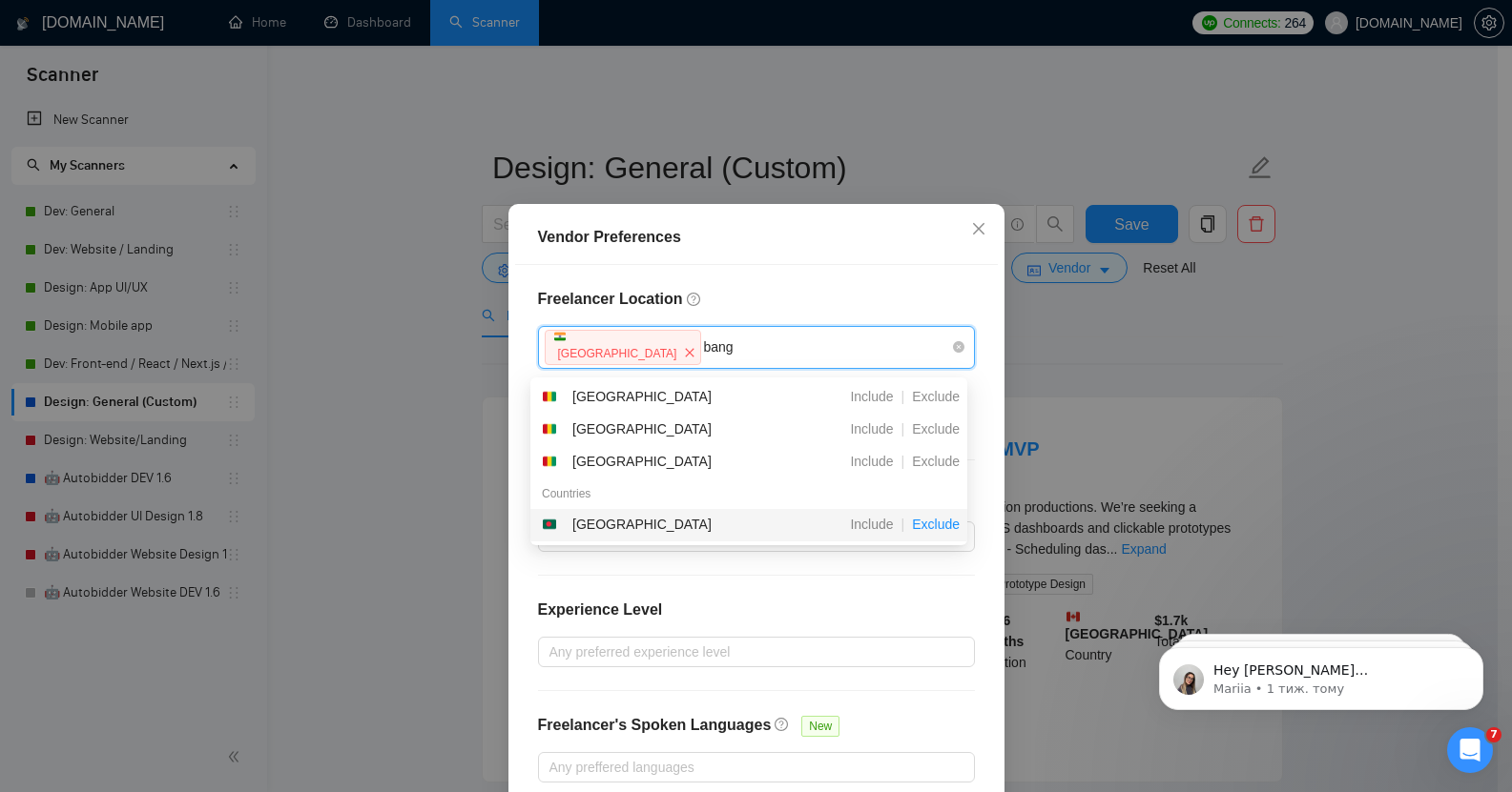
click at [941, 528] on span "Exclude" at bounding box center [936, 524] width 63 height 16
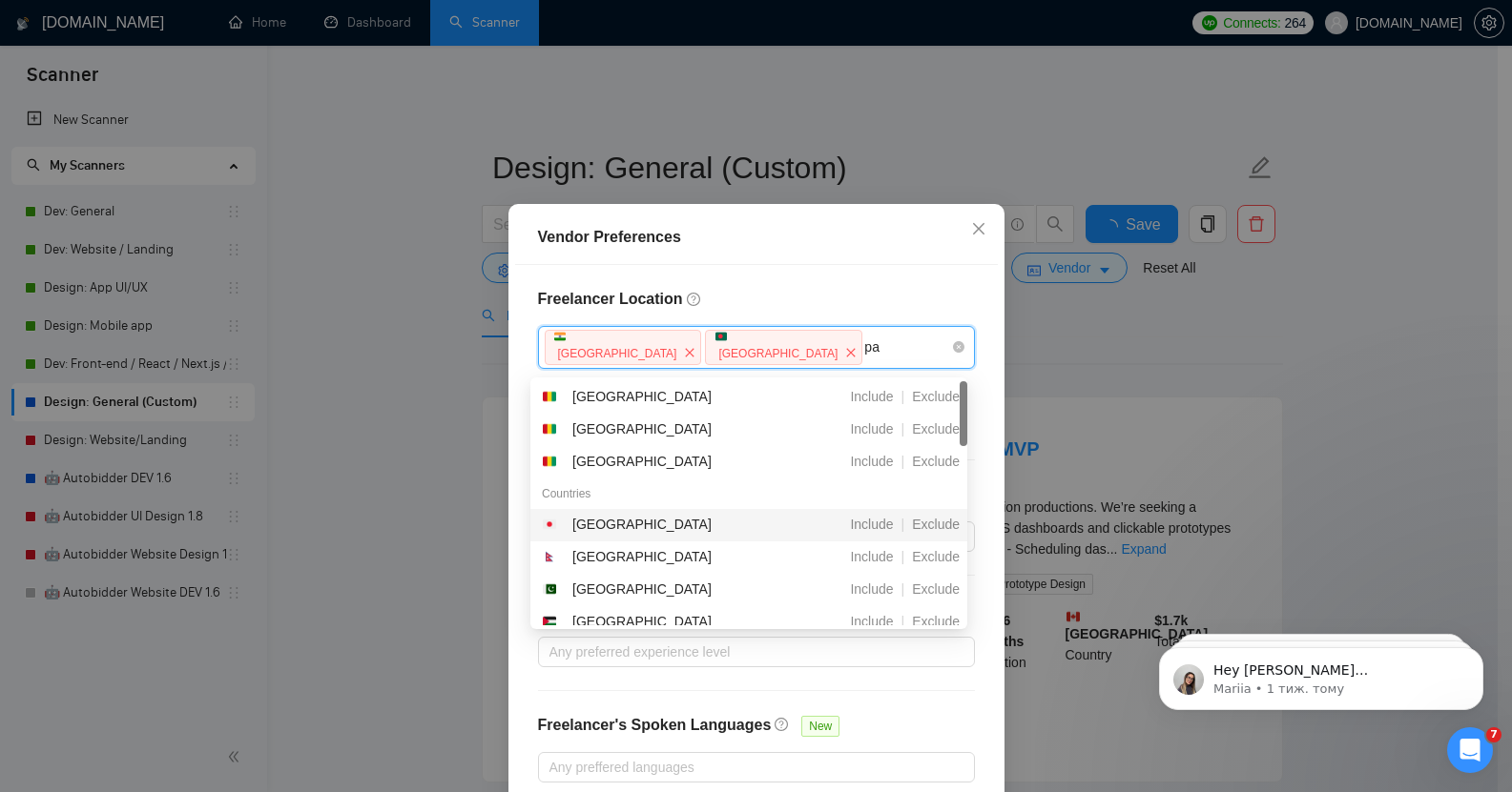
type input "pak"
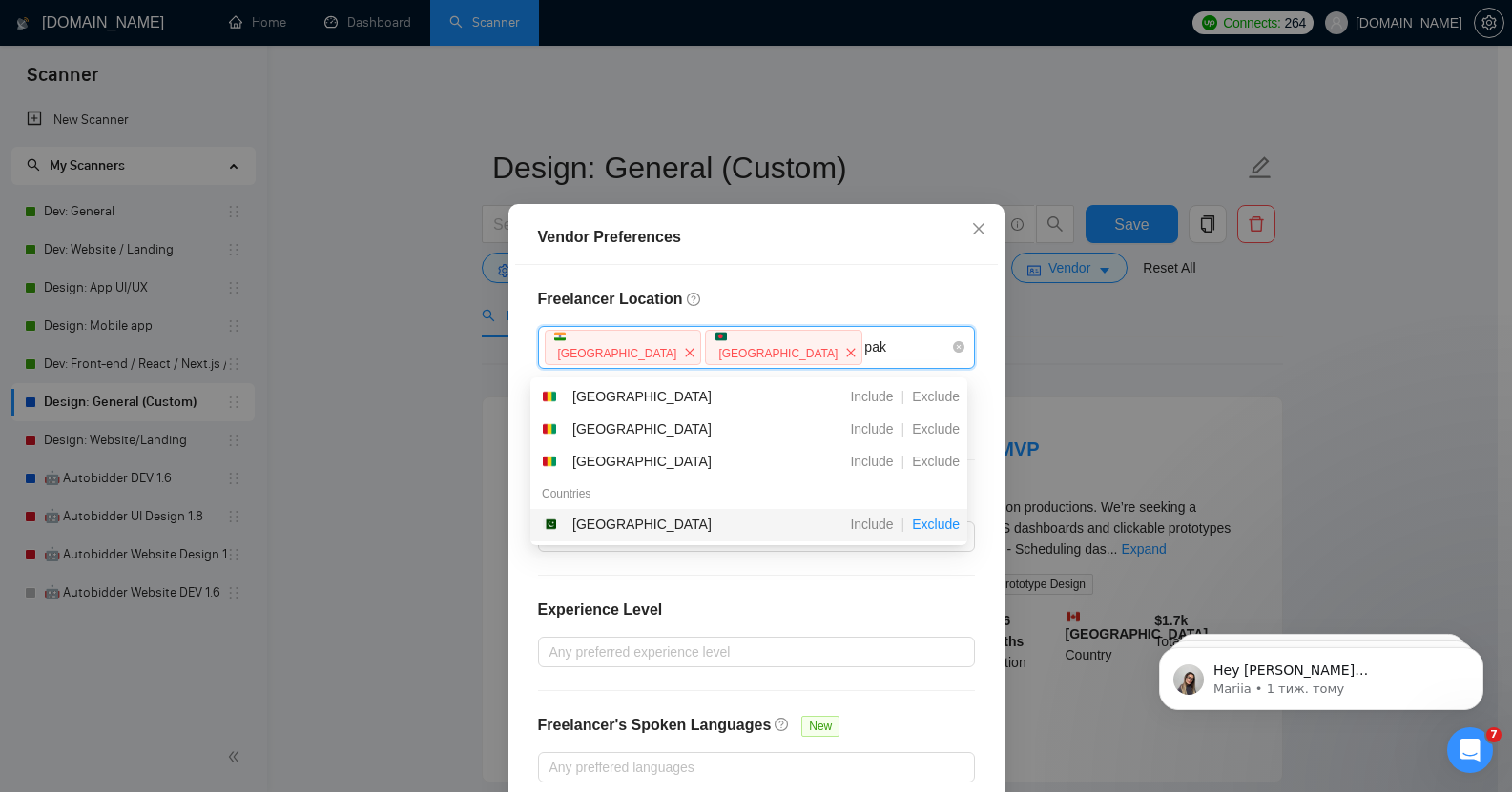
click at [941, 521] on span "Exclude" at bounding box center [936, 524] width 63 height 16
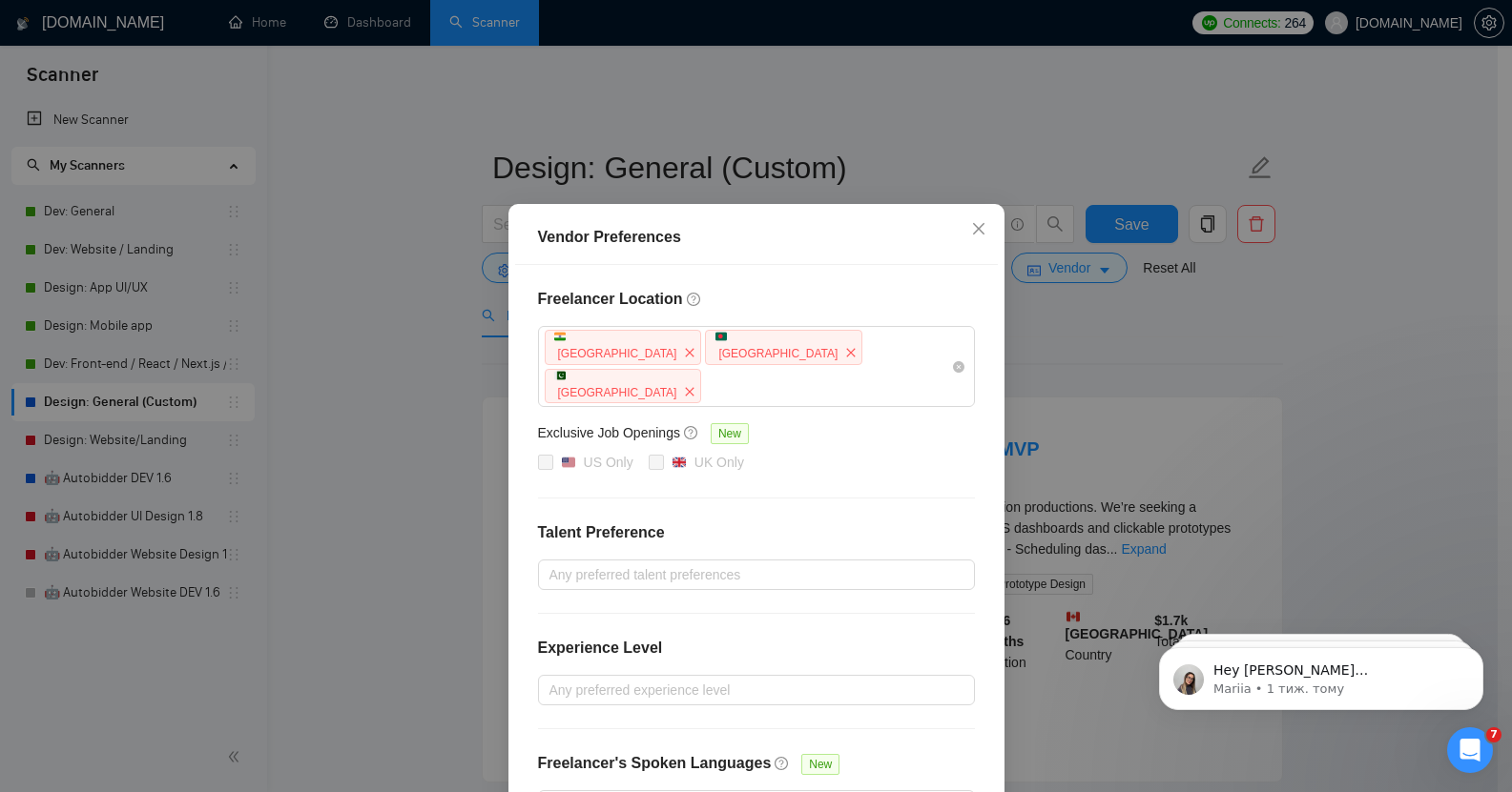
click at [889, 265] on div "Vendor Preferences" at bounding box center [756, 237] width 482 height 54
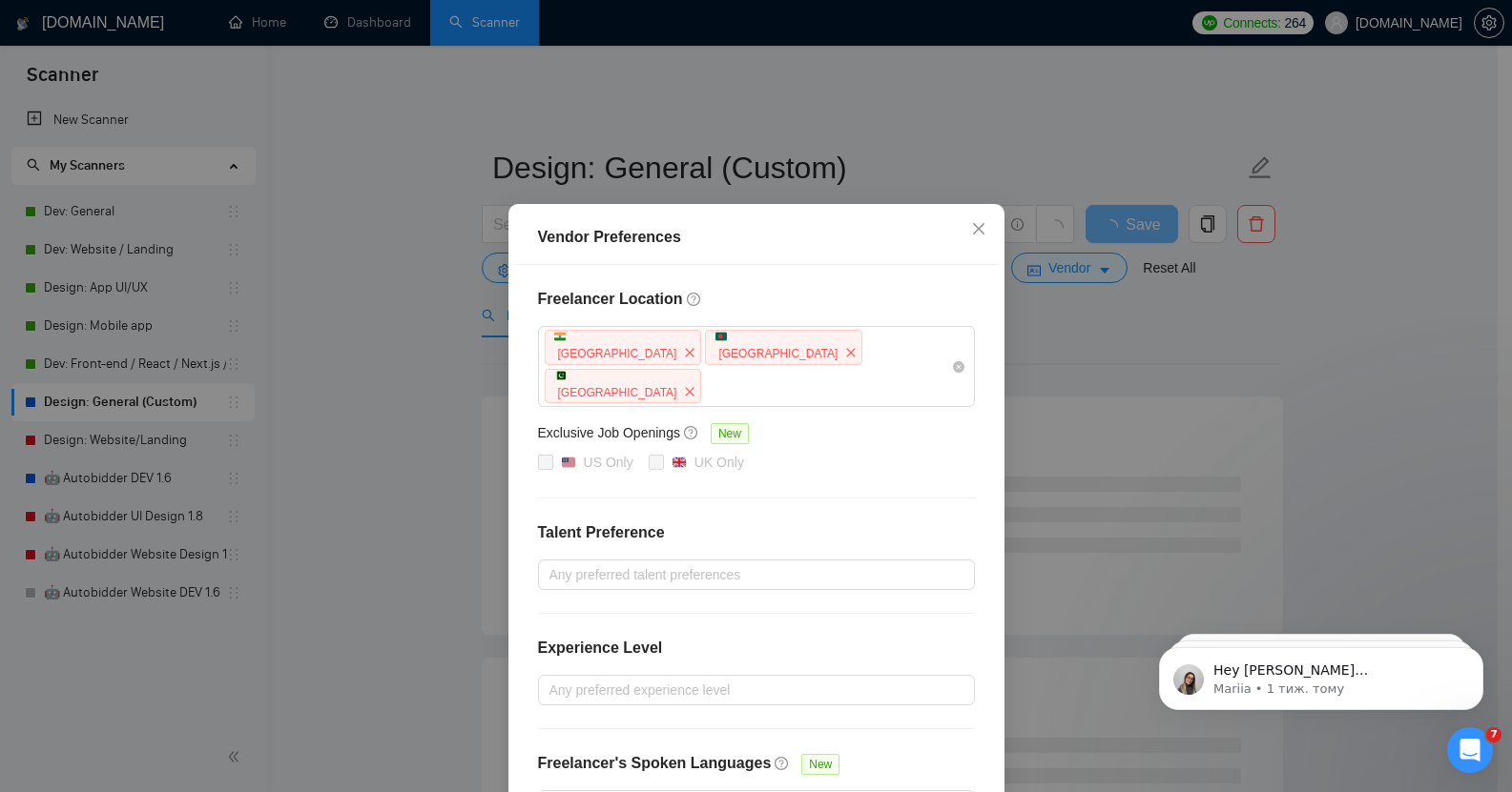
scroll to position [101, 0]
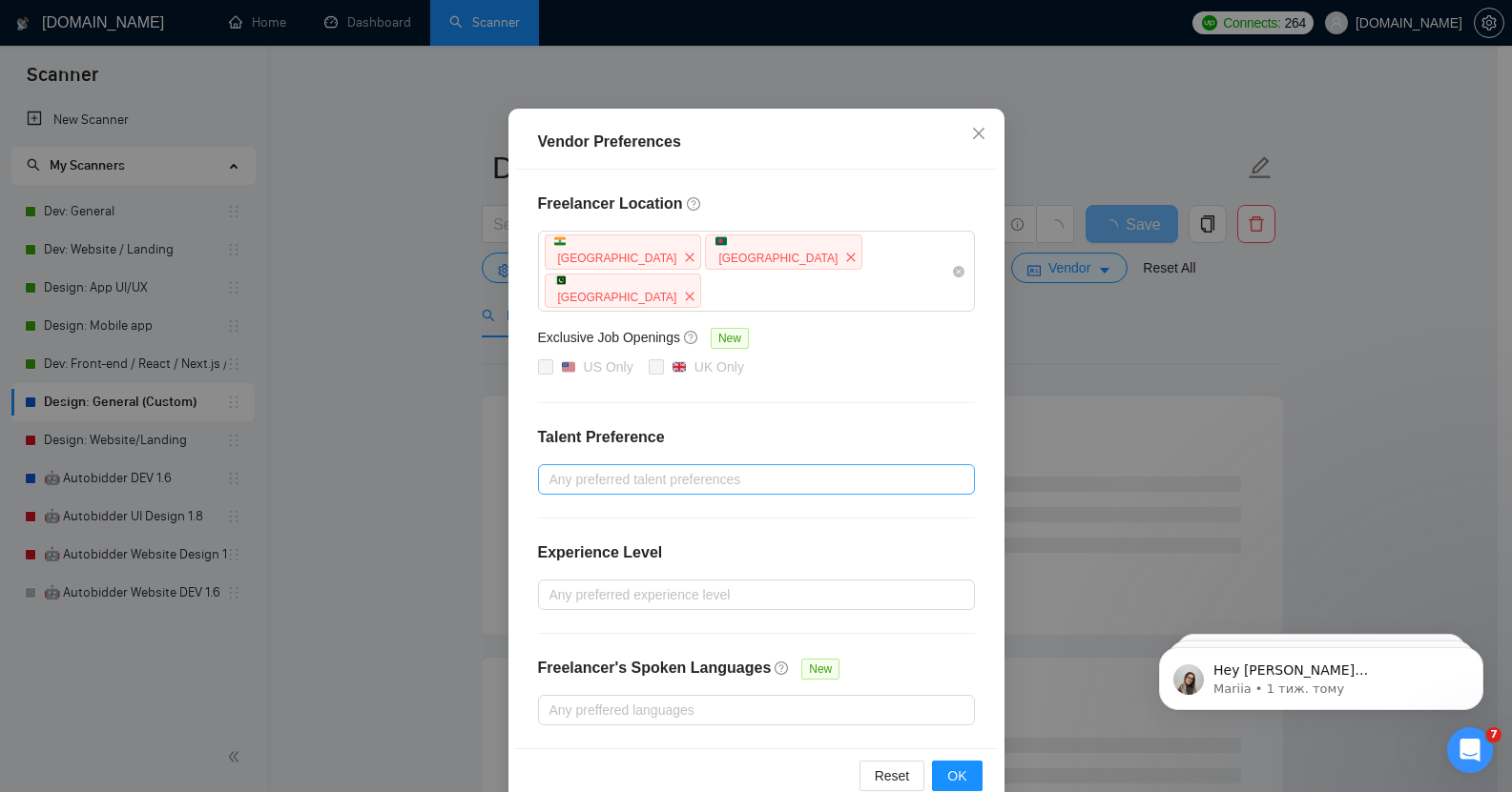
click at [697, 468] on div at bounding box center [746, 479] width 409 height 23
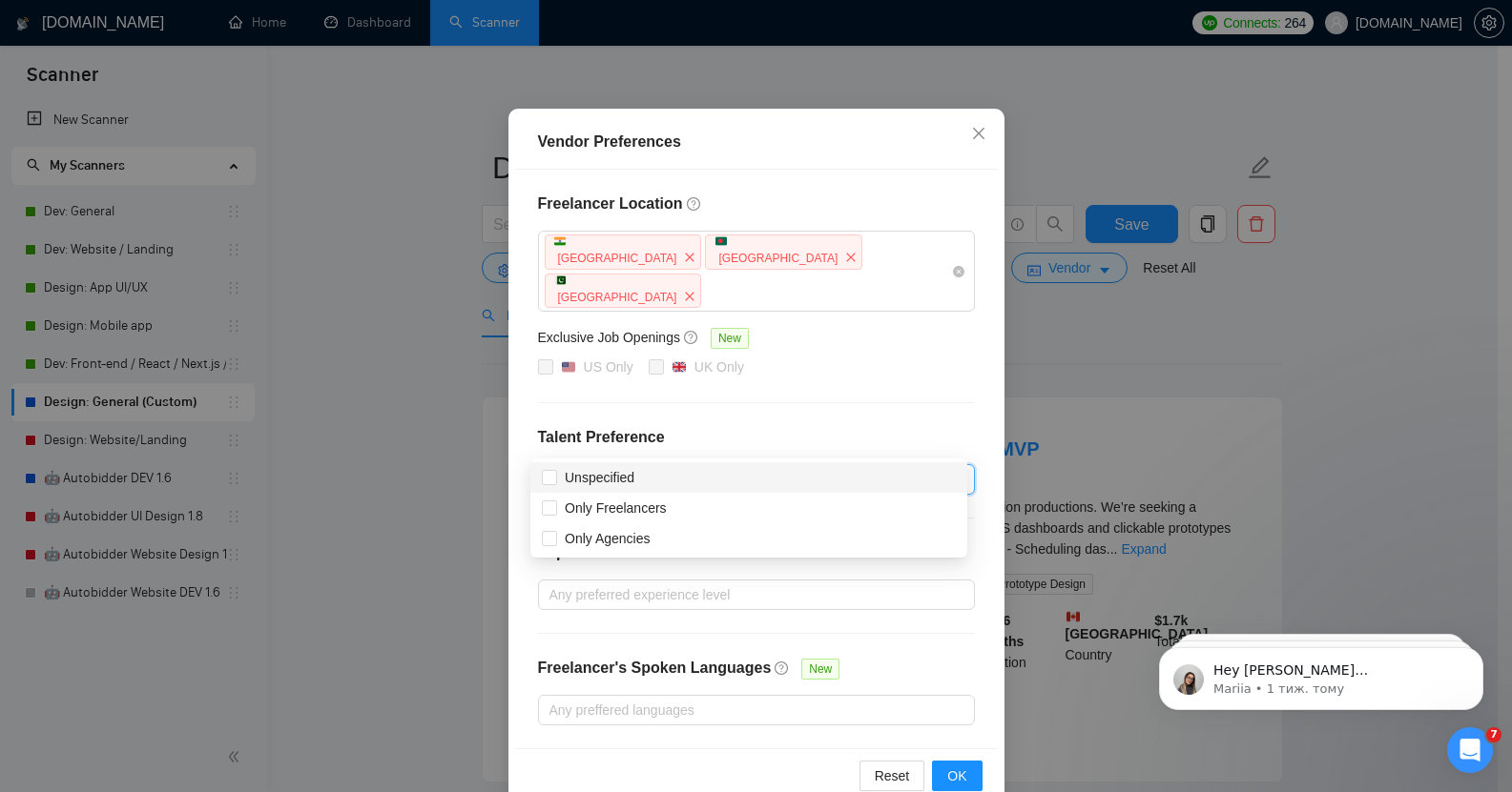
click at [661, 480] on div "Unspecified" at bounding box center [748, 477] width 414 height 21
checkbox input "true"
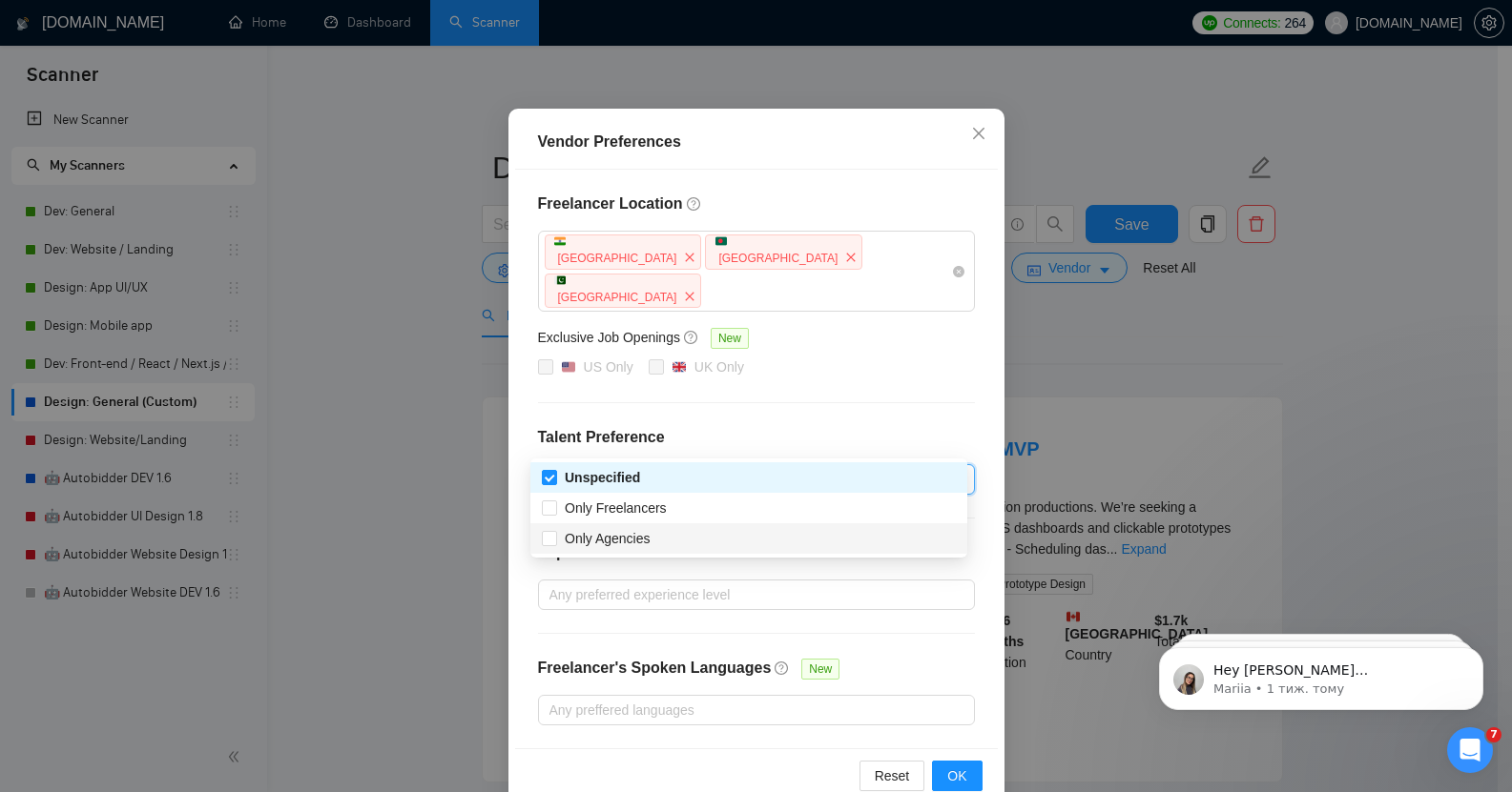
click at [649, 549] on div "Only Agencies" at bounding box center [749, 538] width 437 height 30
checkbox input "true"
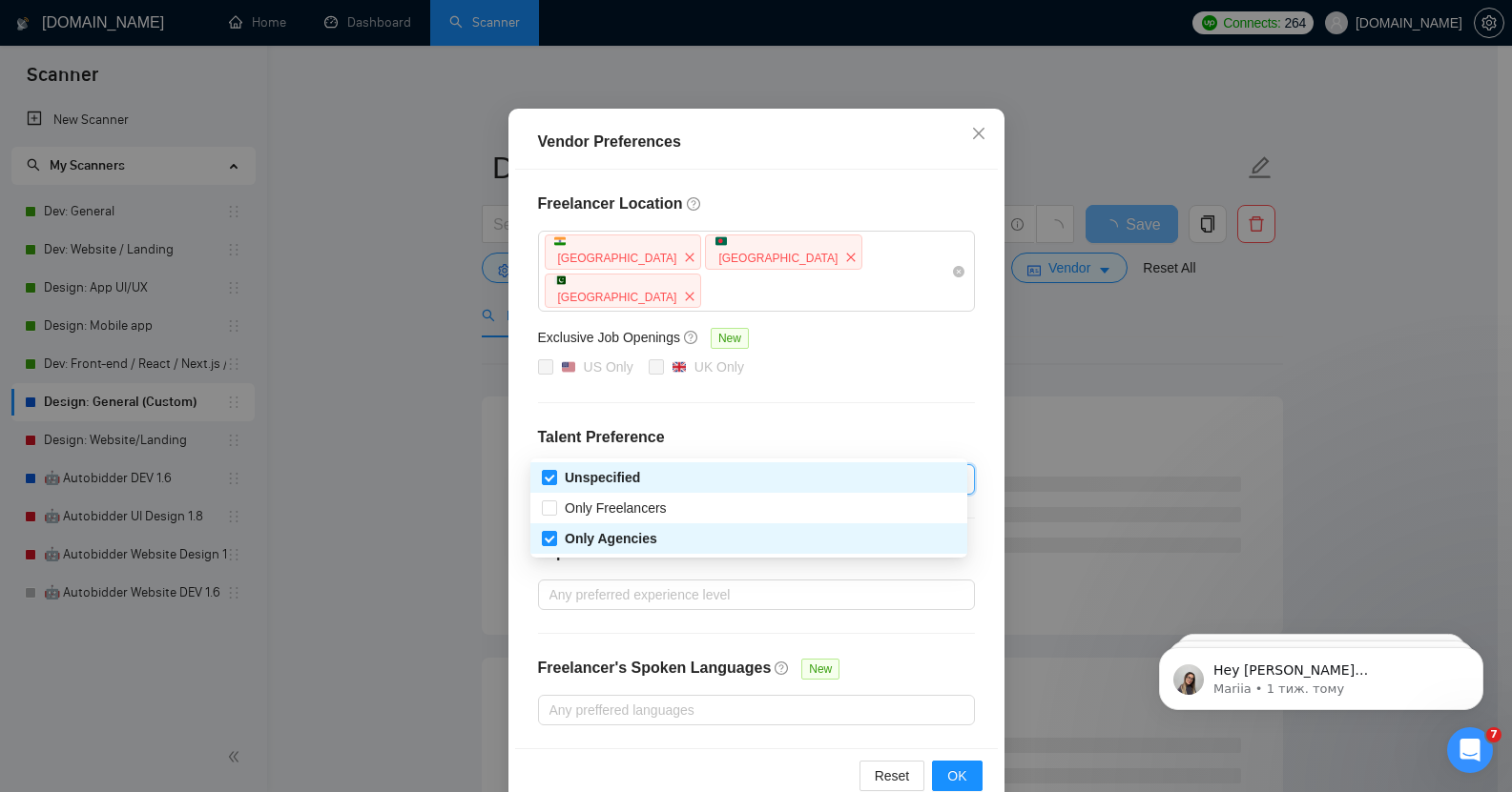
click at [932, 622] on div "Freelancer Location [GEOGRAPHIC_DATA] [GEOGRAPHIC_DATA] [GEOGRAPHIC_DATA] Exclu…" at bounding box center [756, 458] width 482 height 579
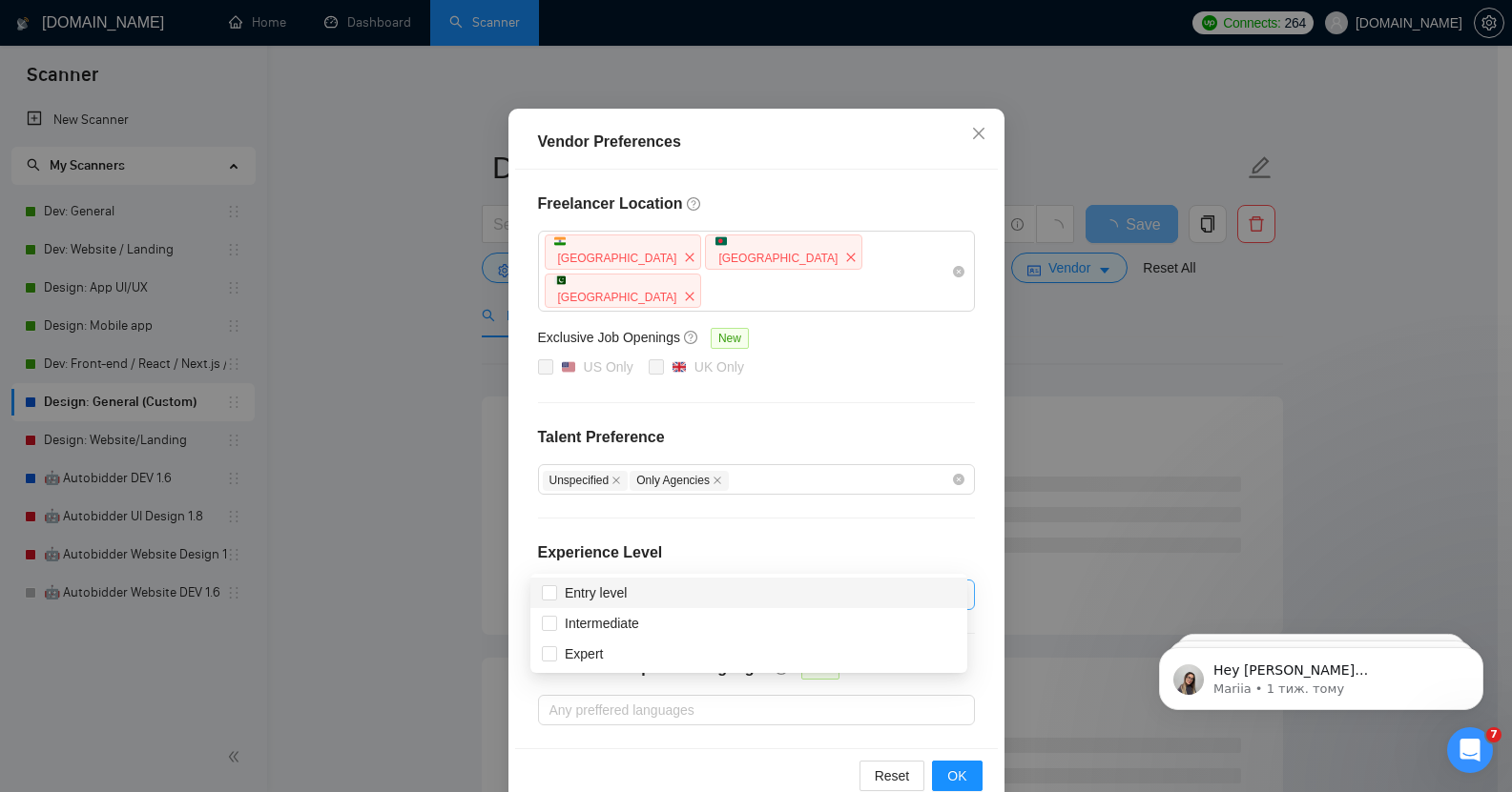
click at [701, 583] on div at bounding box center [746, 594] width 409 height 23
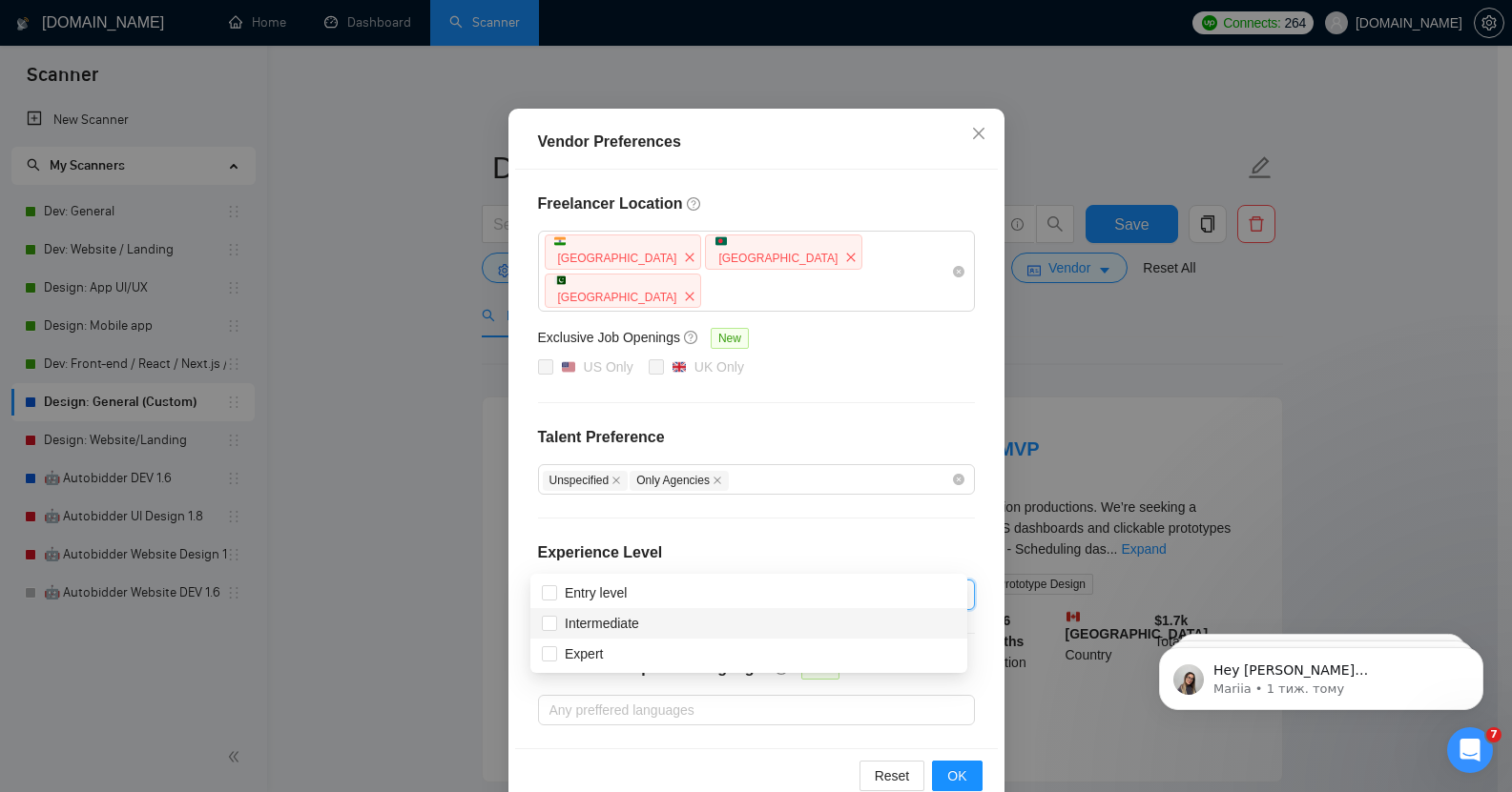
click at [677, 625] on div "Intermediate" at bounding box center [748, 623] width 414 height 21
checkbox input "true"
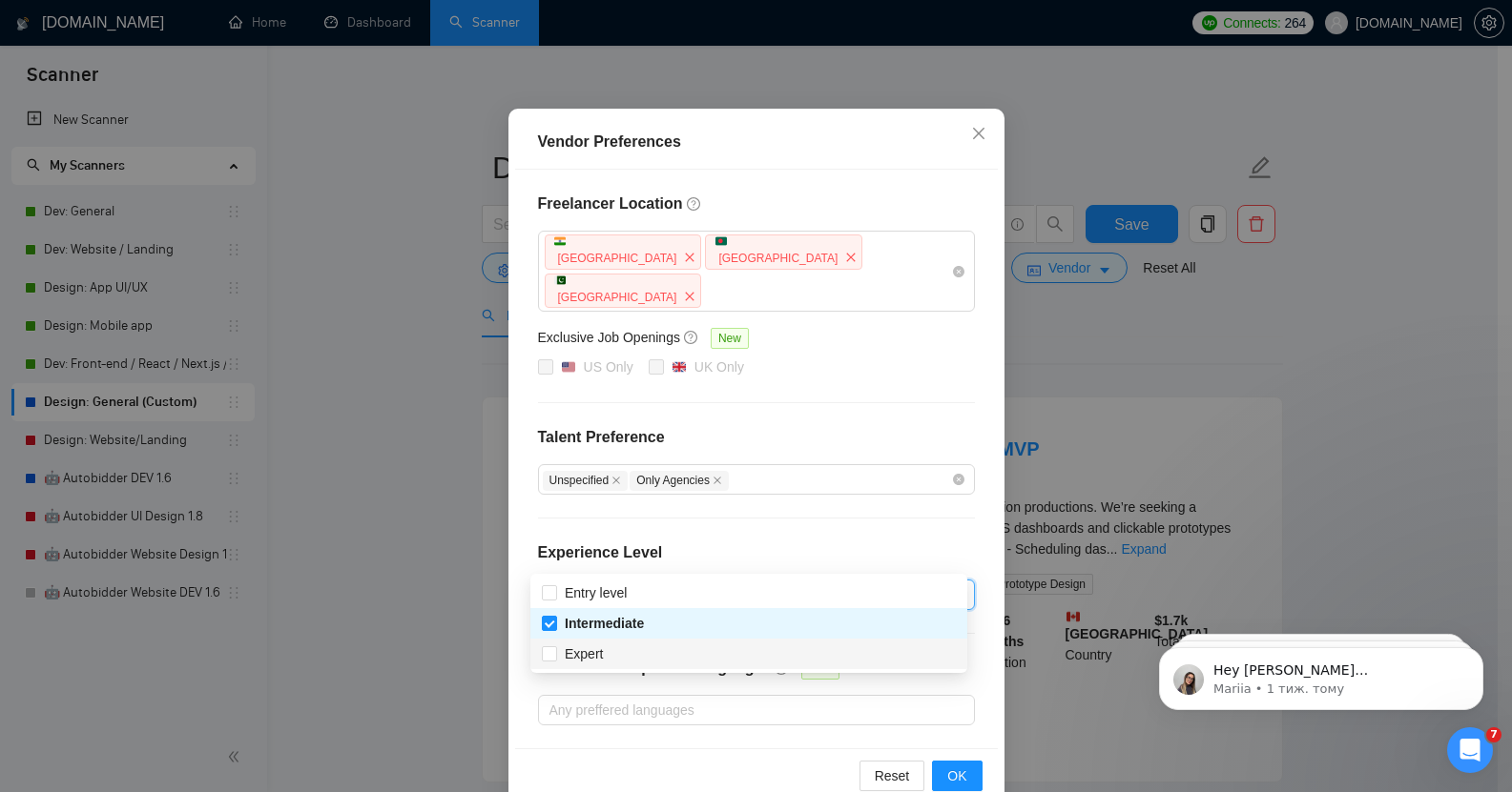
click at [651, 650] on div "Expert" at bounding box center [748, 653] width 414 height 21
checkbox input "true"
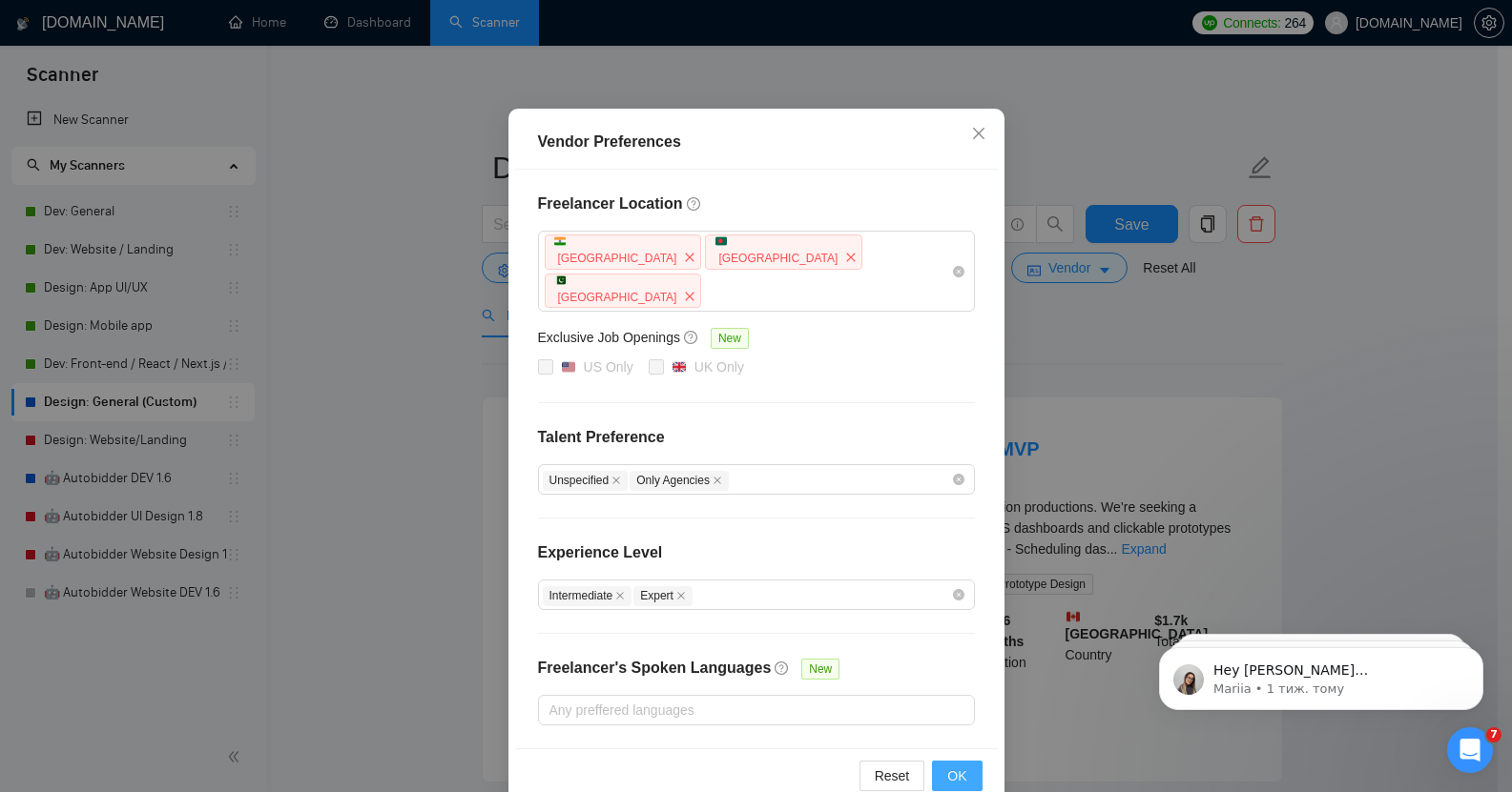
click at [951, 765] on span "OK" at bounding box center [956, 775] width 19 height 21
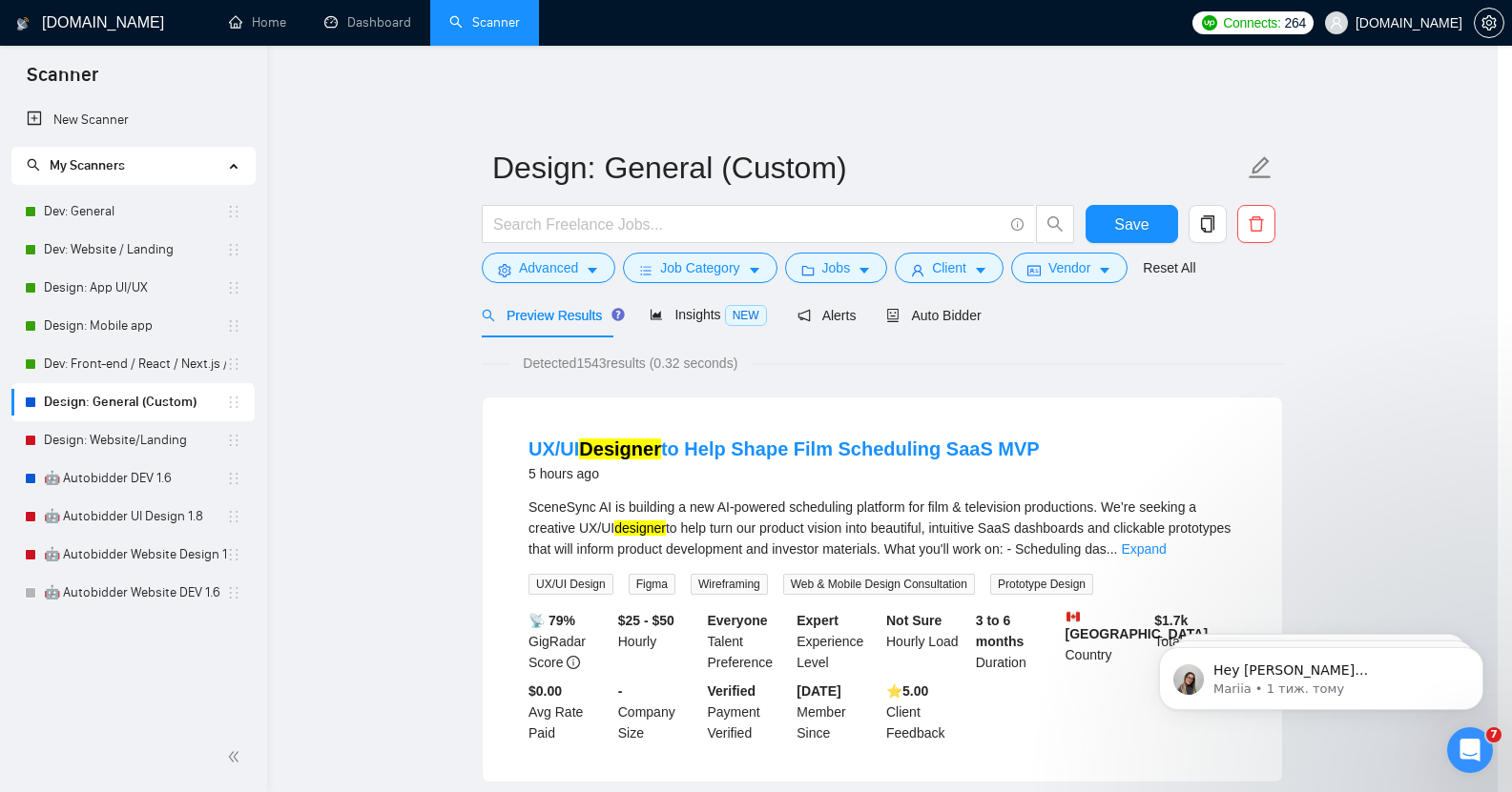
scroll to position [6, 0]
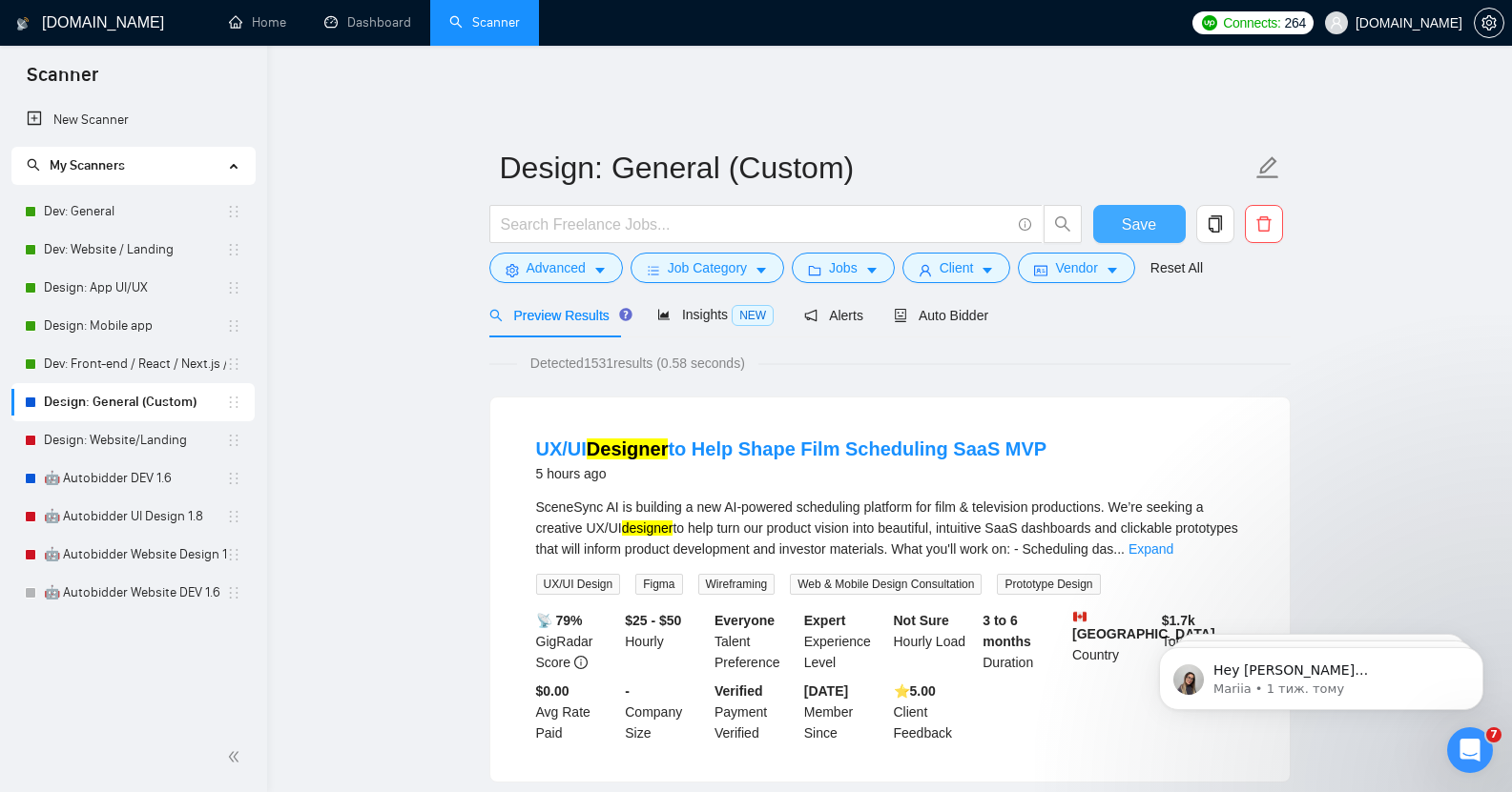
click at [1137, 214] on span "Save" at bounding box center [1139, 224] width 34 height 24
click at [120, 439] on link "Design: Website/Landing" at bounding box center [135, 440] width 182 height 38
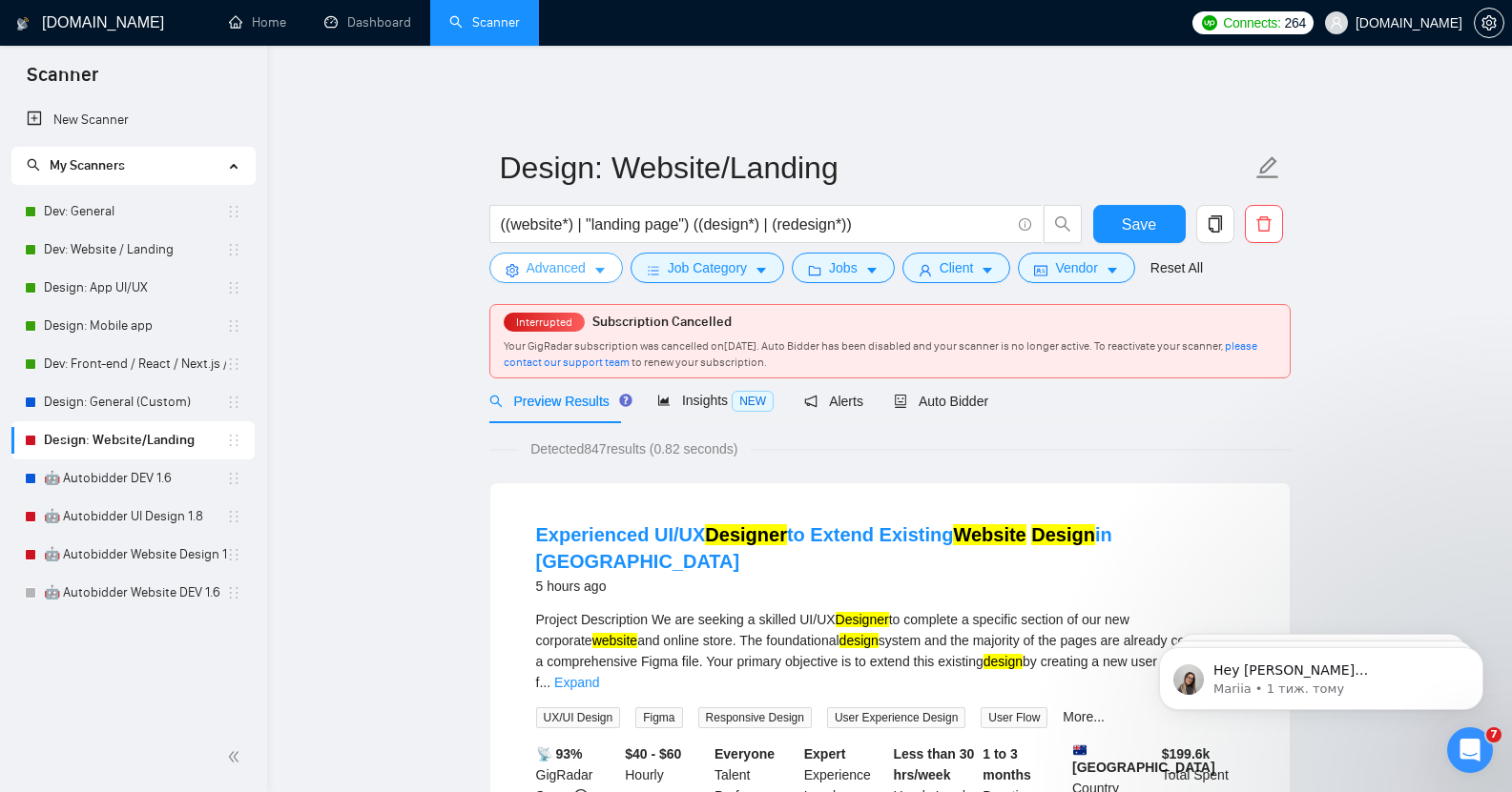
click at [563, 258] on span "Advanced" at bounding box center [556, 268] width 59 height 21
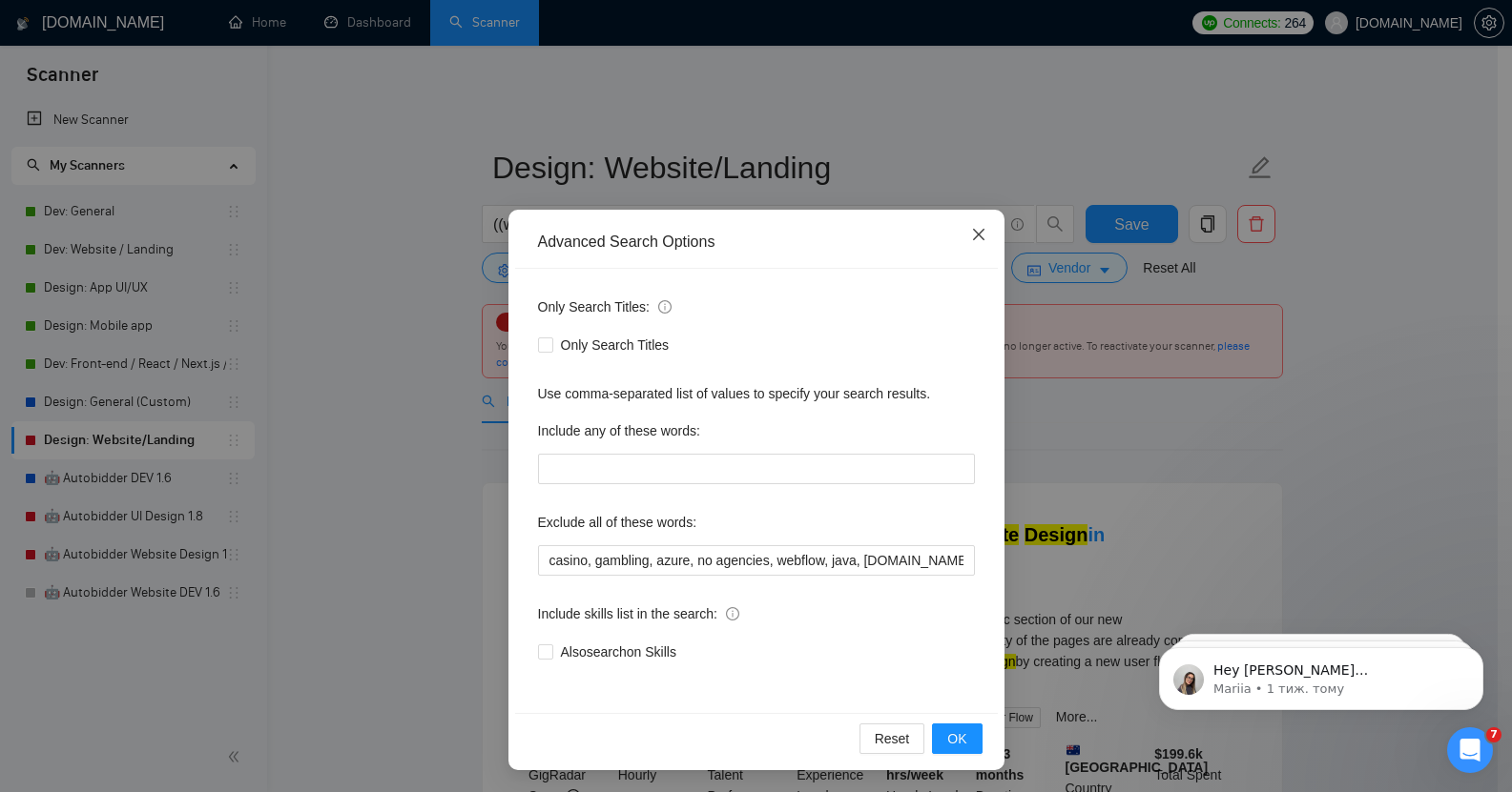
click at [972, 239] on icon "close" at bounding box center [979, 235] width 16 height 16
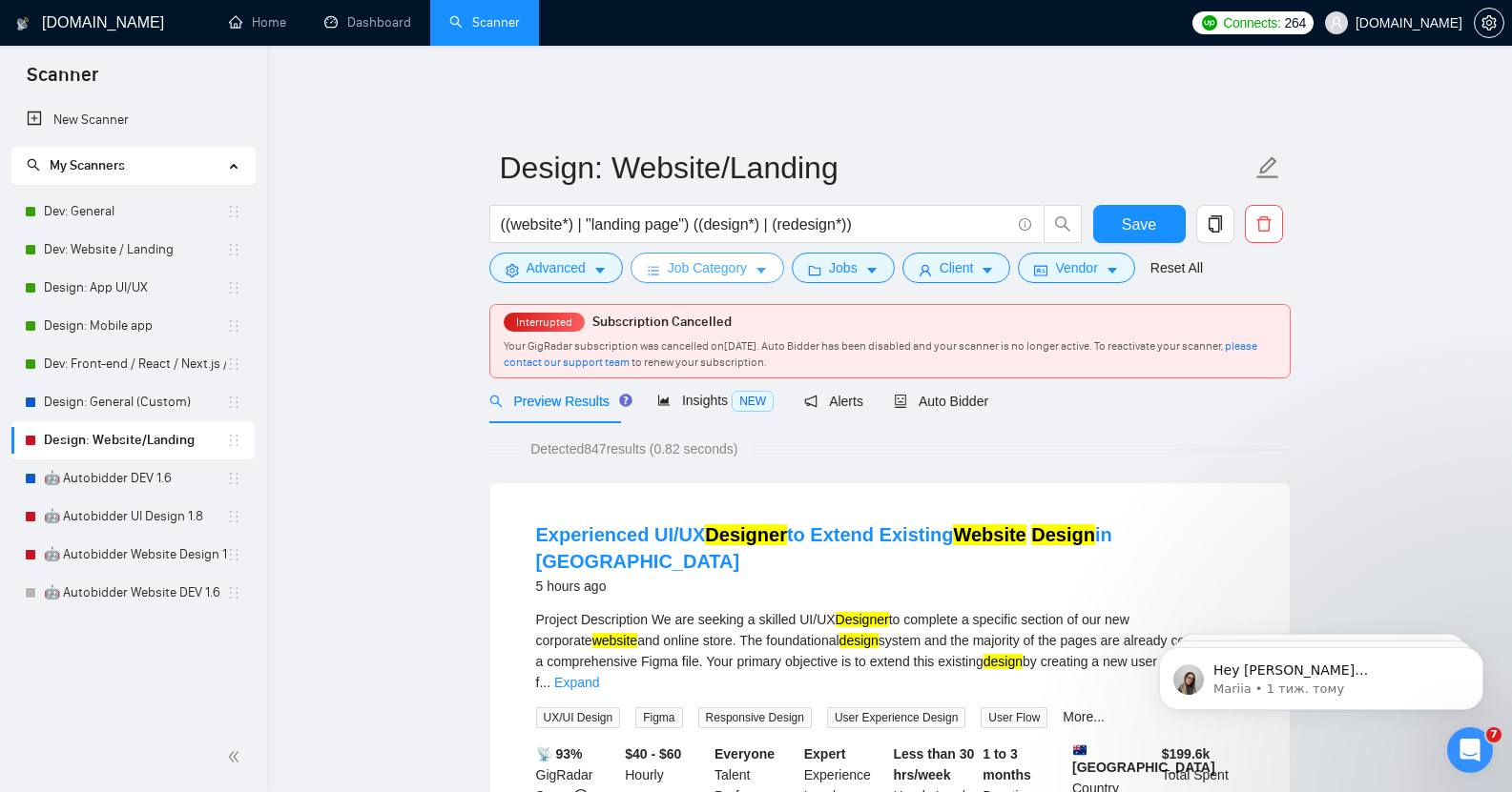
click at [683, 258] on span "Job Category" at bounding box center [707, 268] width 79 height 21
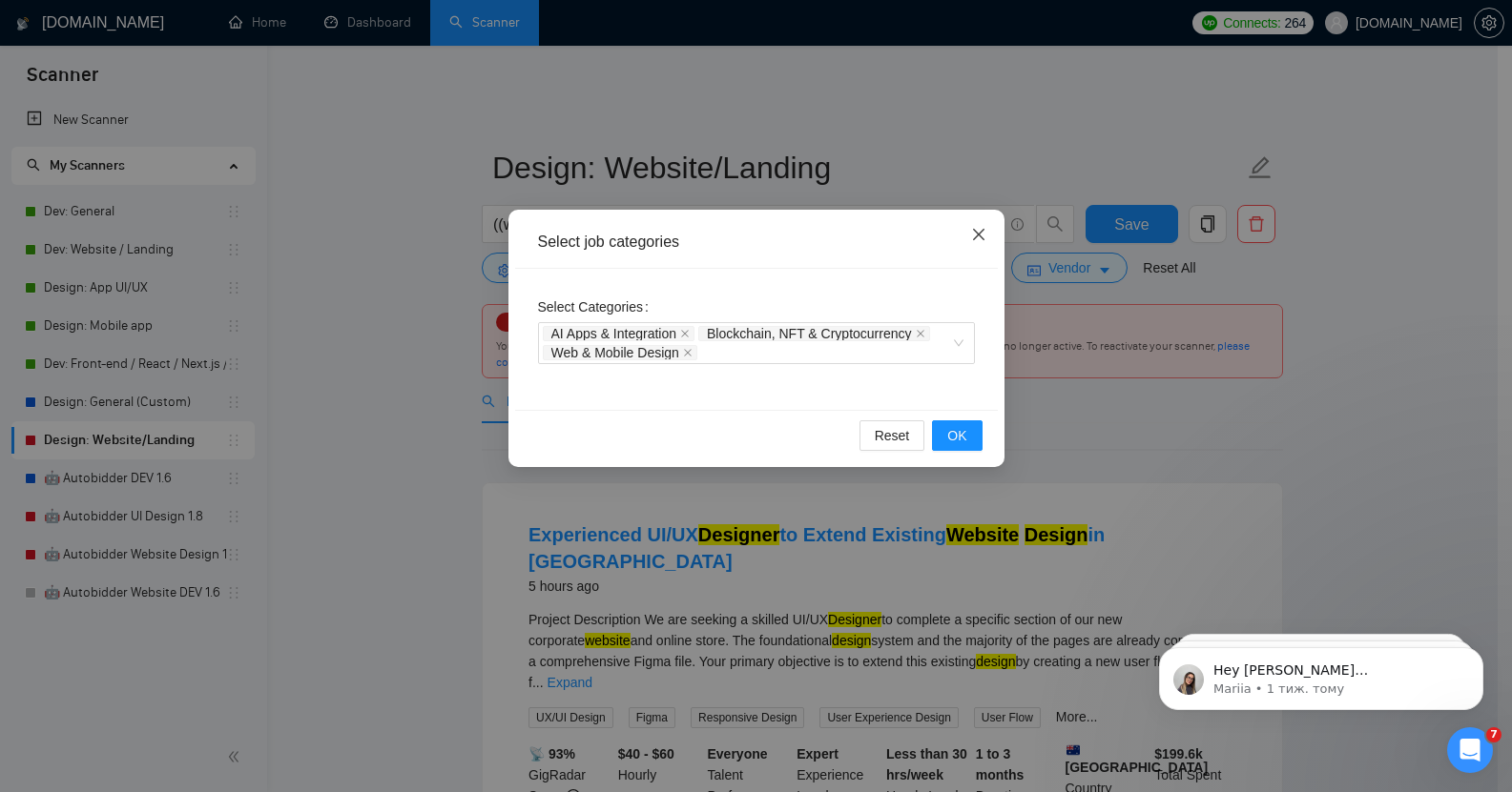
click at [979, 241] on icon "close" at bounding box center [979, 235] width 16 height 16
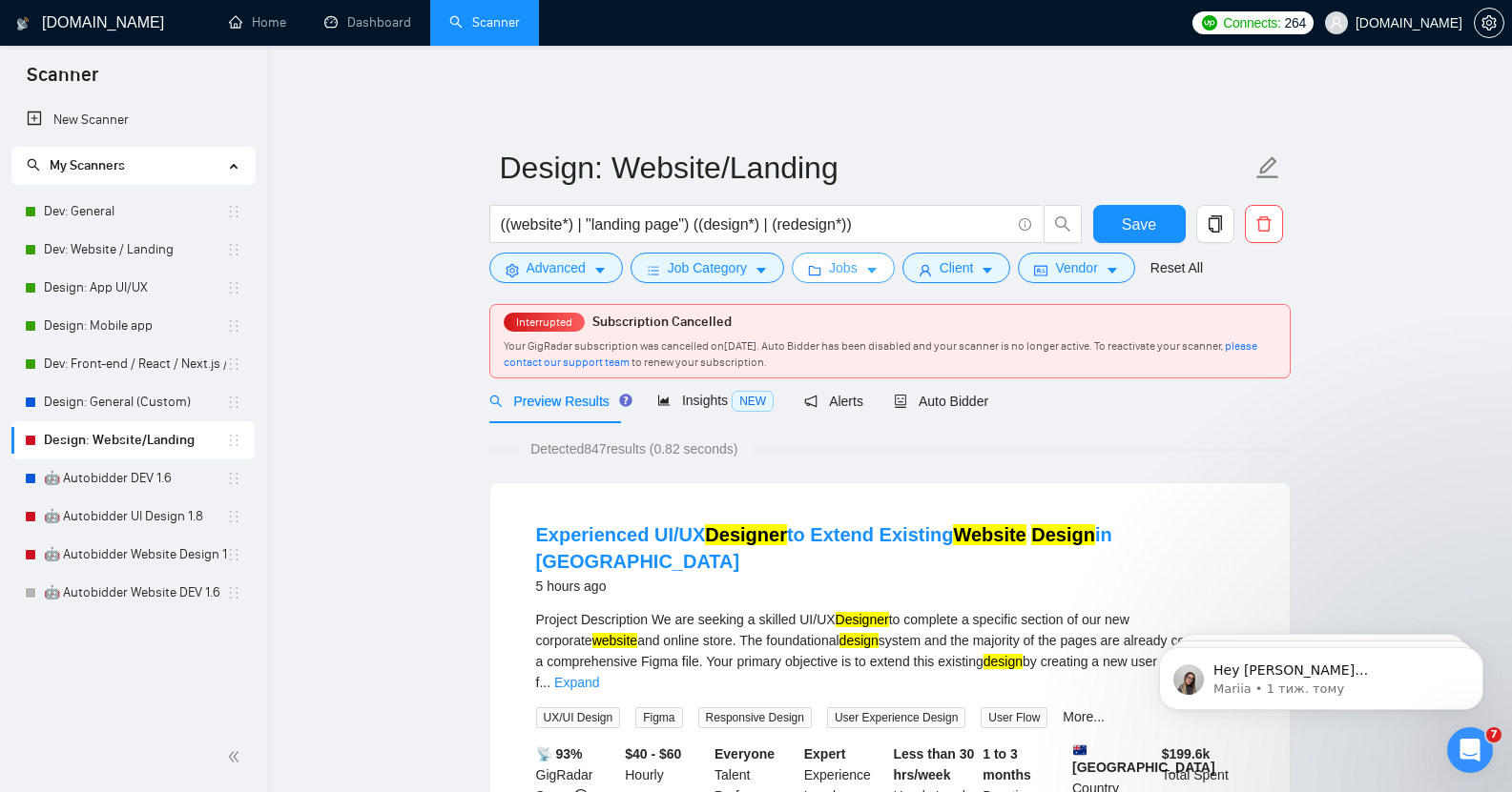
click at [855, 263] on button "Jobs" at bounding box center [843, 268] width 103 height 30
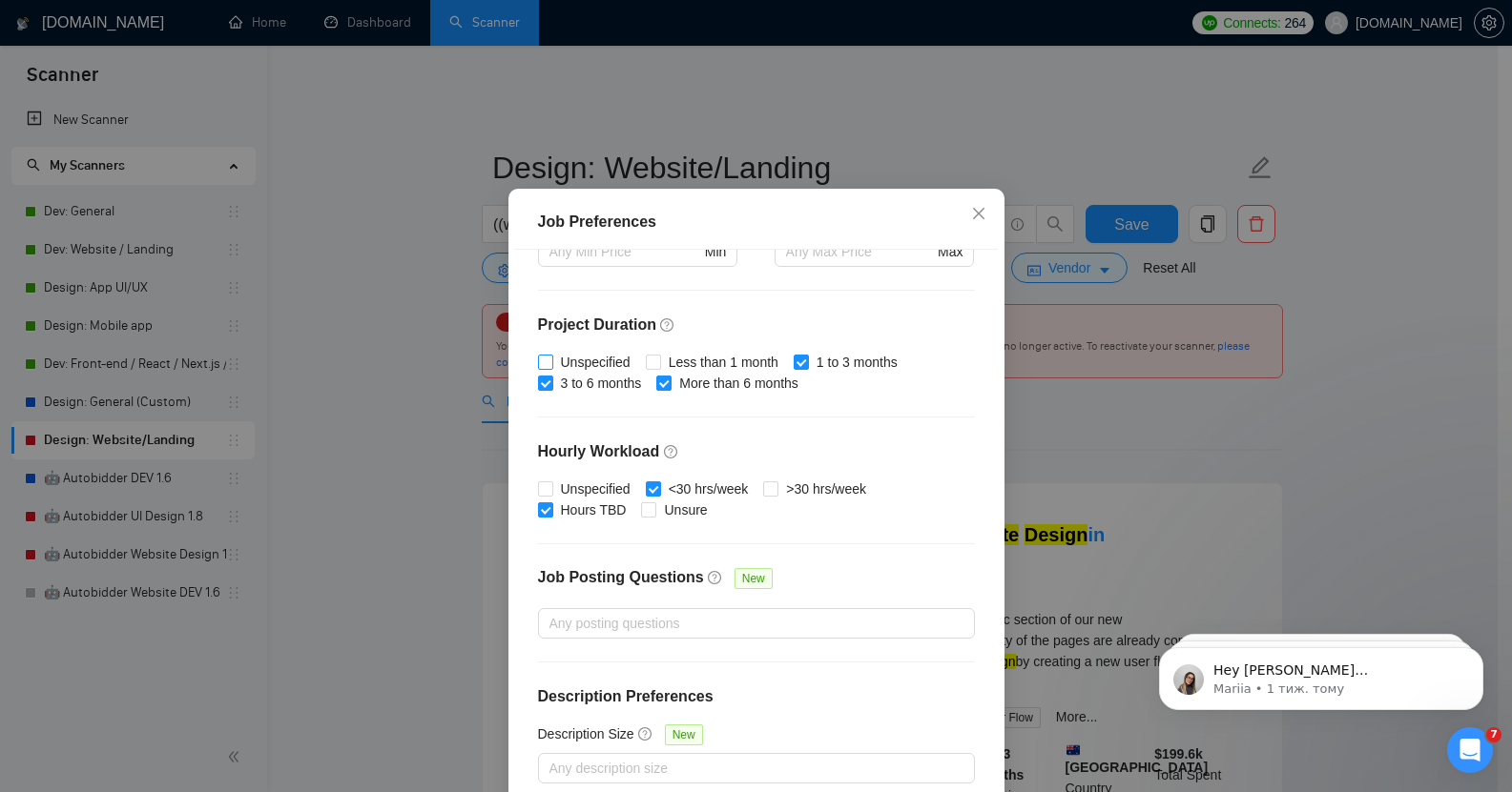
click at [553, 373] on span "Unspecified" at bounding box center [596, 362] width 85 height 21
click at [551, 368] on input "Unspecified" at bounding box center [545, 361] width 14 height 14
checkbox input "true"
click at [559, 500] on span "Unspecified" at bounding box center [596, 488] width 85 height 21
click at [551, 495] on input "Unspecified" at bounding box center [545, 488] width 14 height 14
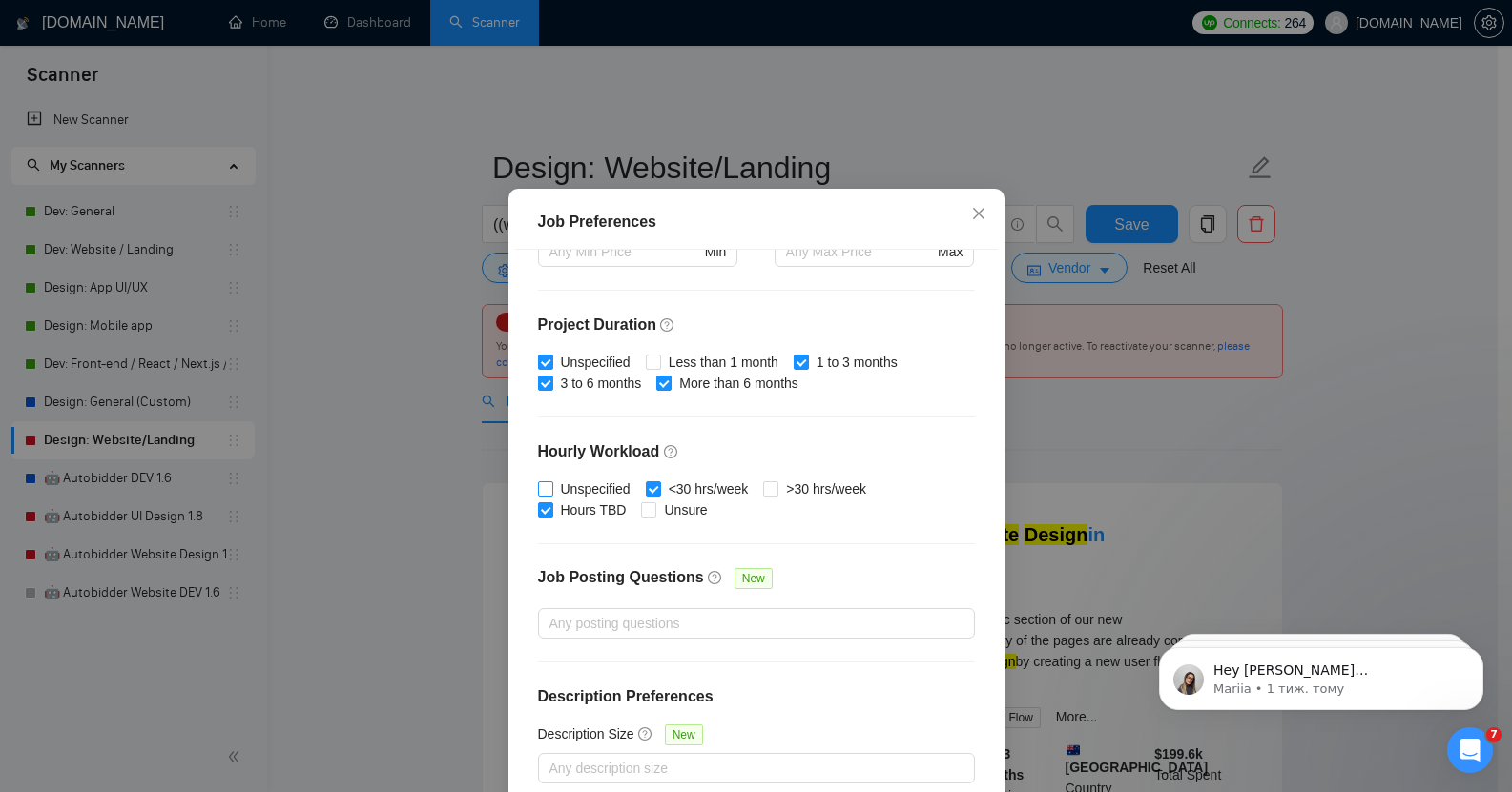
checkbox input "true"
click at [657, 520] on span "Unsure" at bounding box center [685, 510] width 58 height 21
click at [652, 516] on input "Unsure" at bounding box center [648, 510] width 14 height 14
checkbox input "true"
click at [818, 500] on span ">30 hrs/week" at bounding box center [826, 488] width 95 height 21
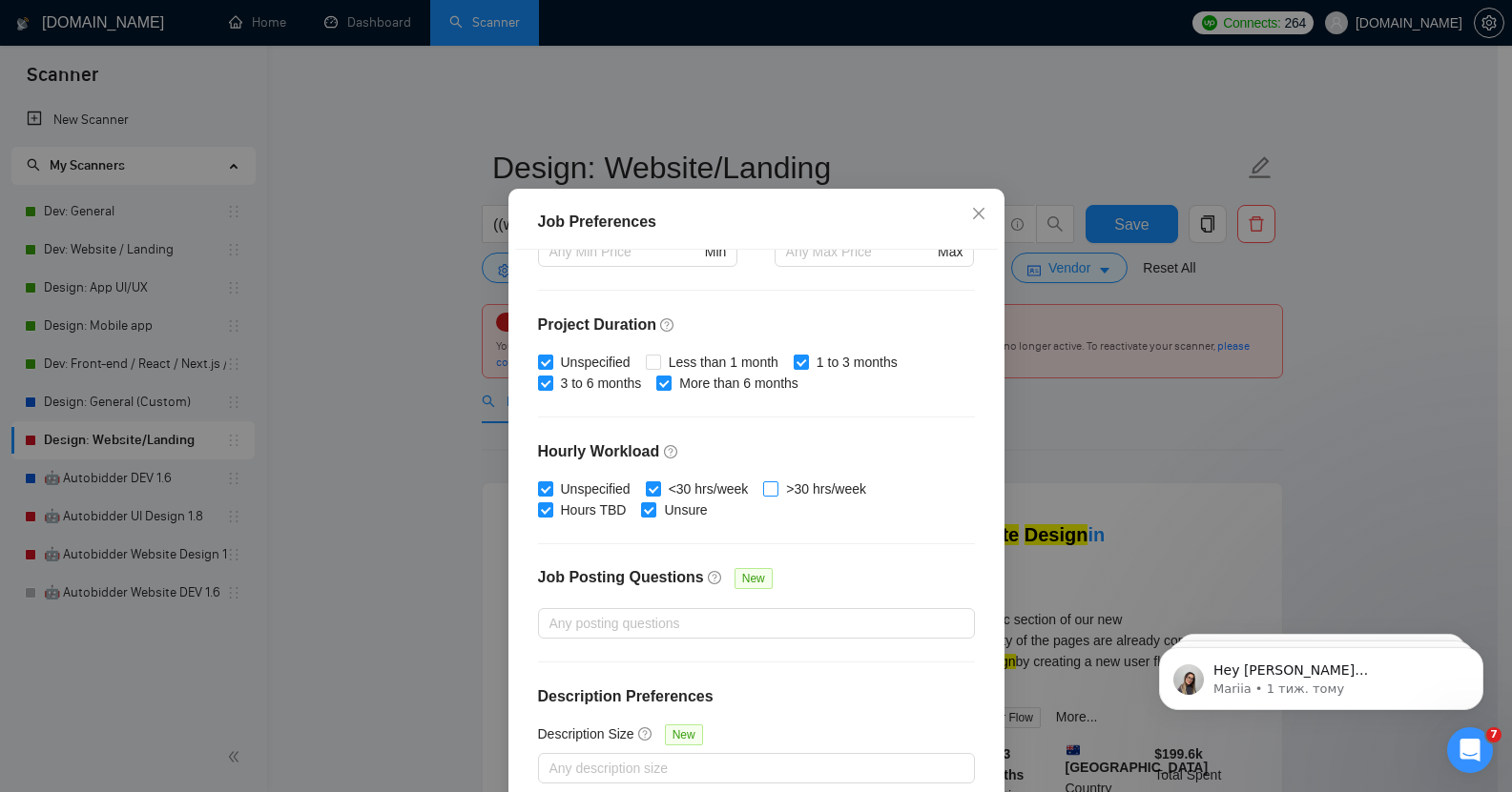
click at [777, 495] on input ">30 hrs/week" at bounding box center [770, 488] width 14 height 14
checkbox input "true"
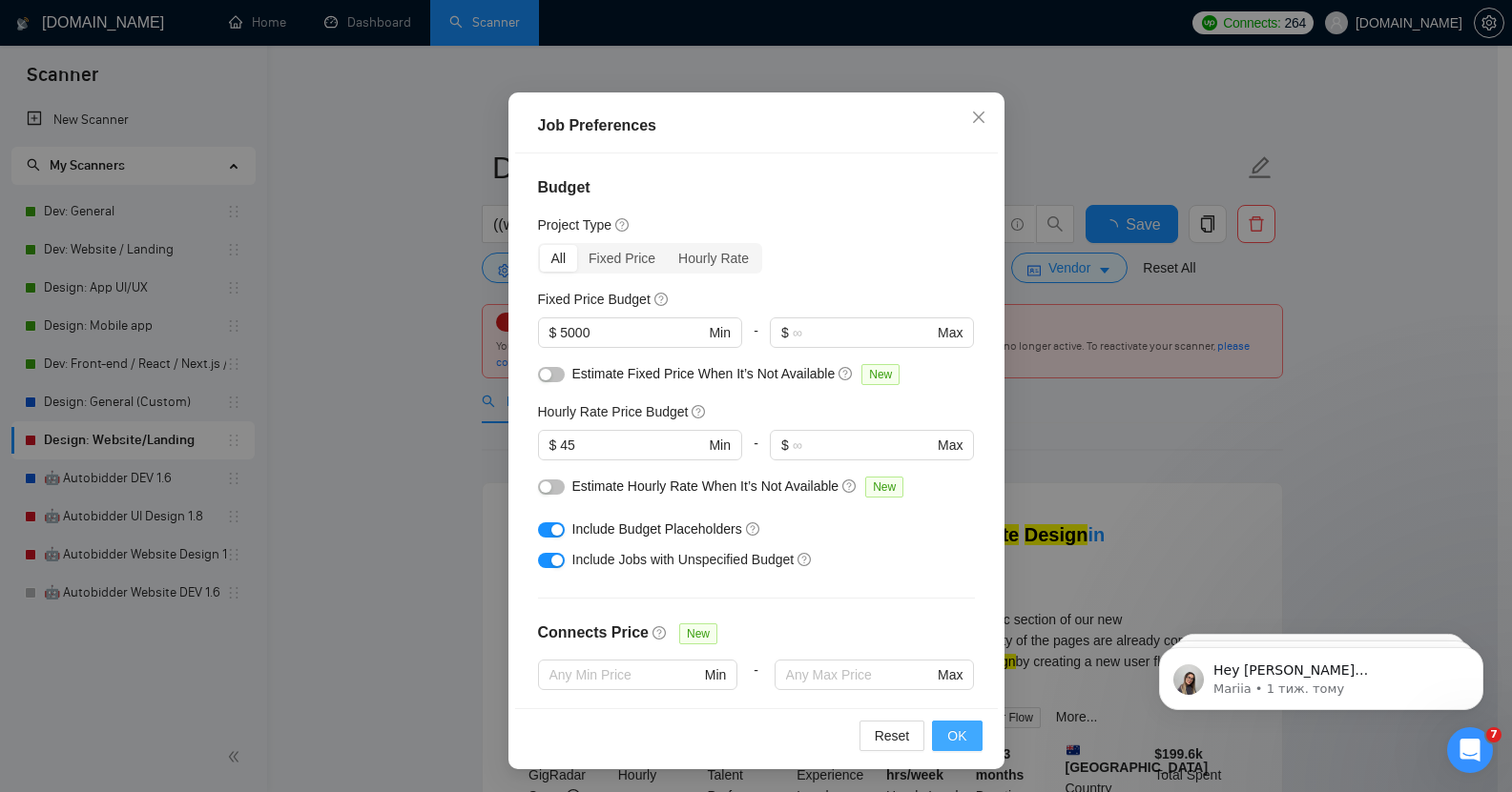
click at [957, 731] on span "OK" at bounding box center [956, 735] width 19 height 21
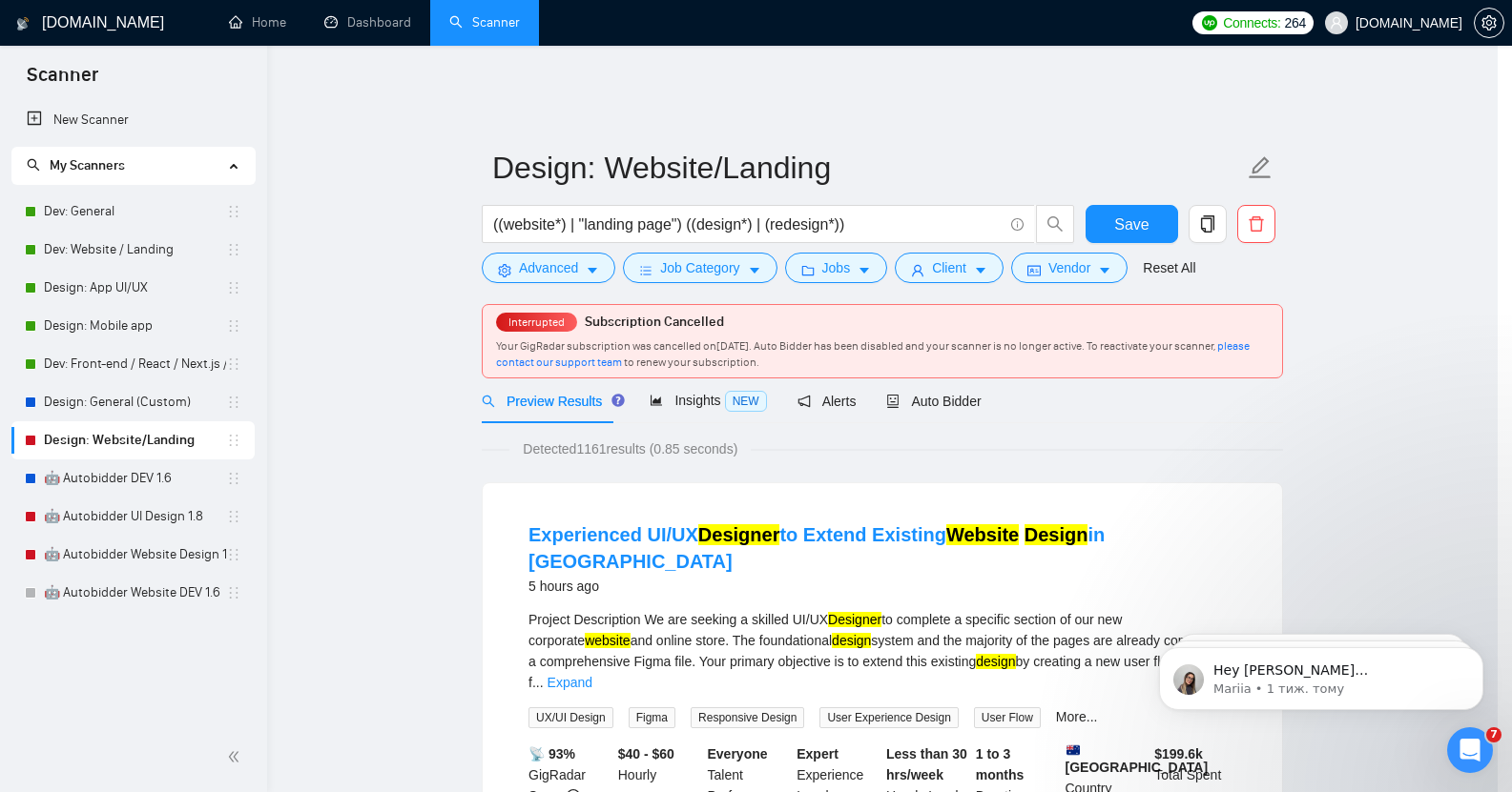
scroll to position [21, 0]
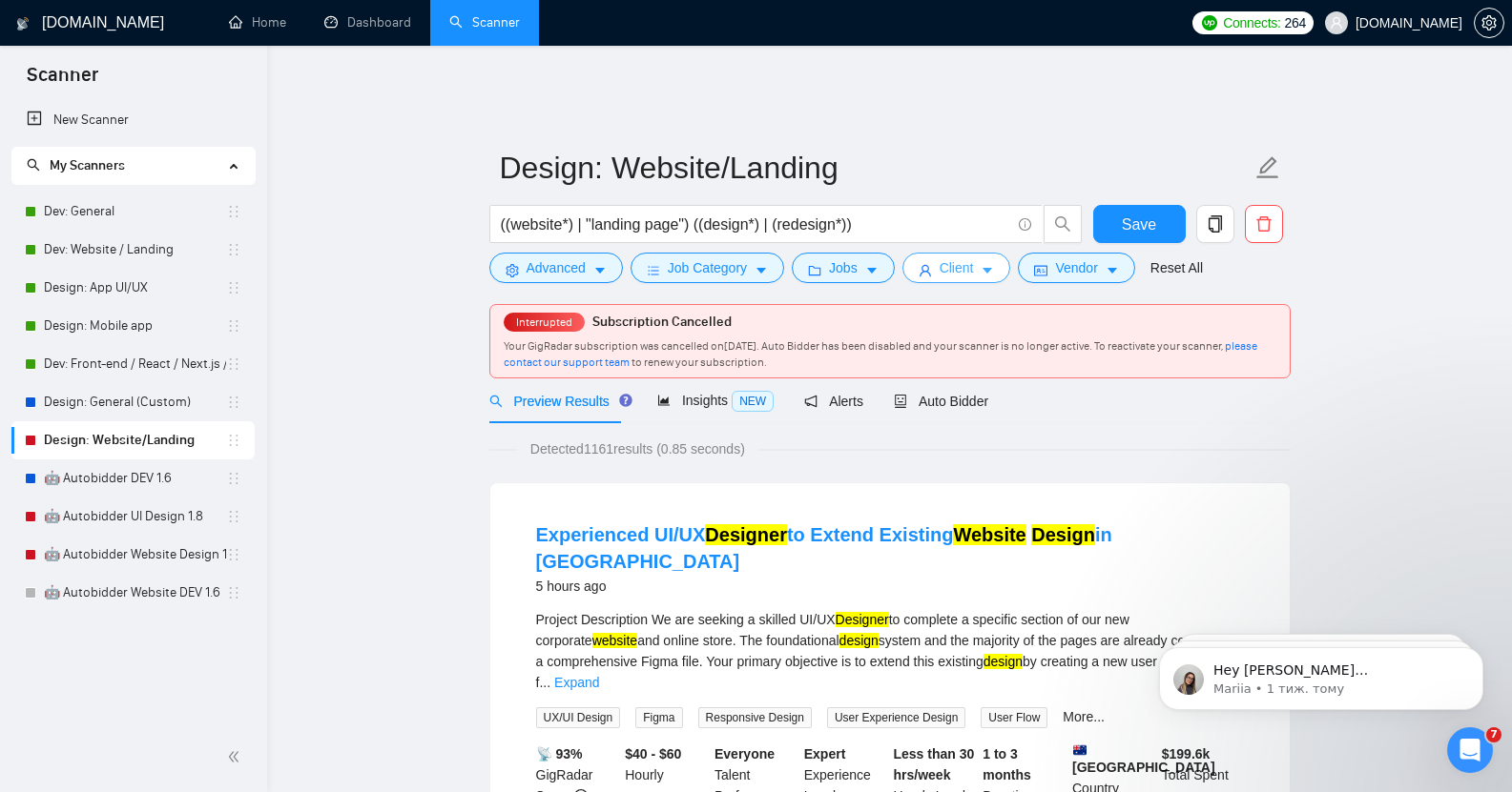
click at [940, 261] on span "Client" at bounding box center [957, 268] width 34 height 21
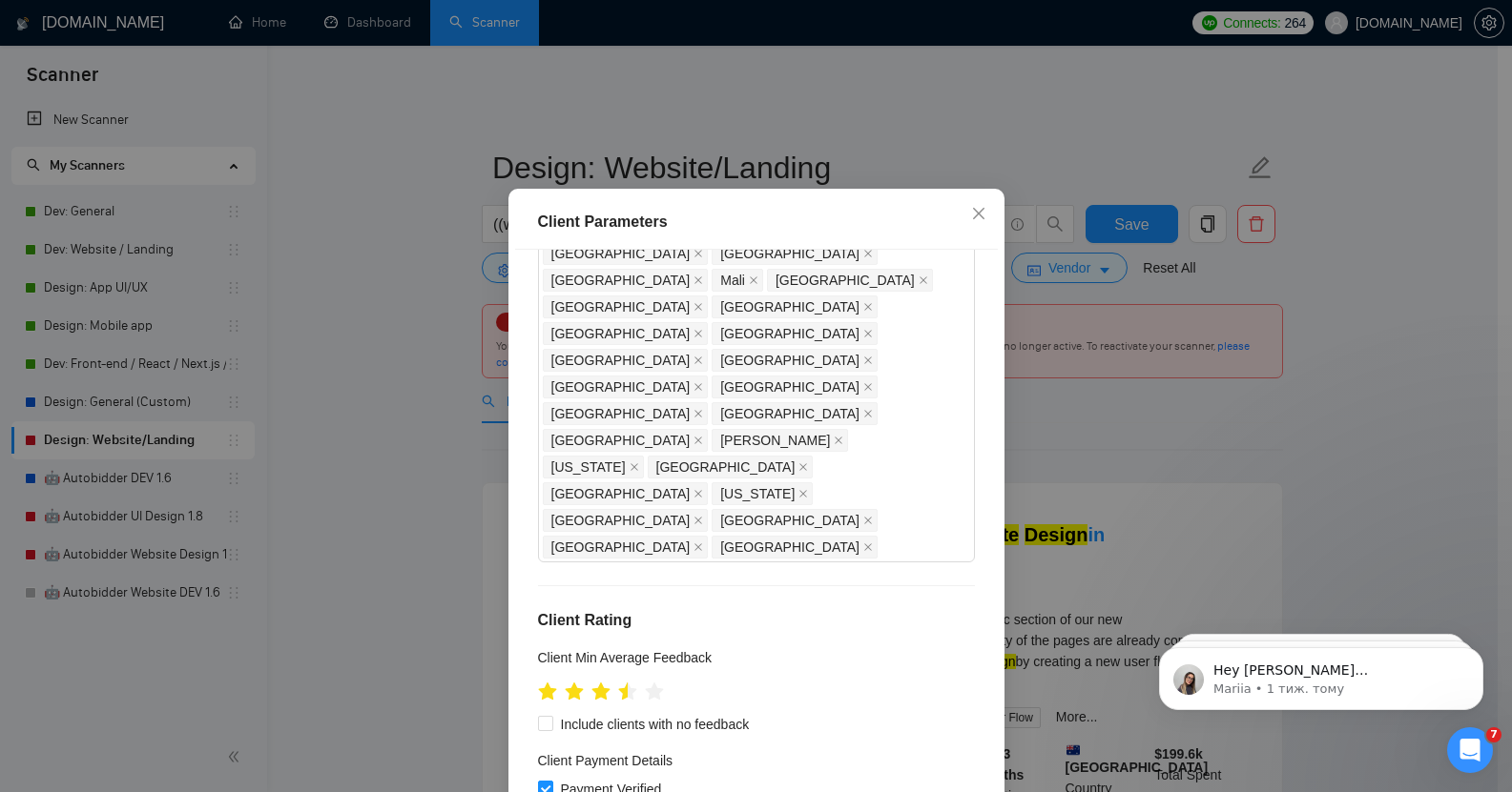
scroll to position [1274, 0]
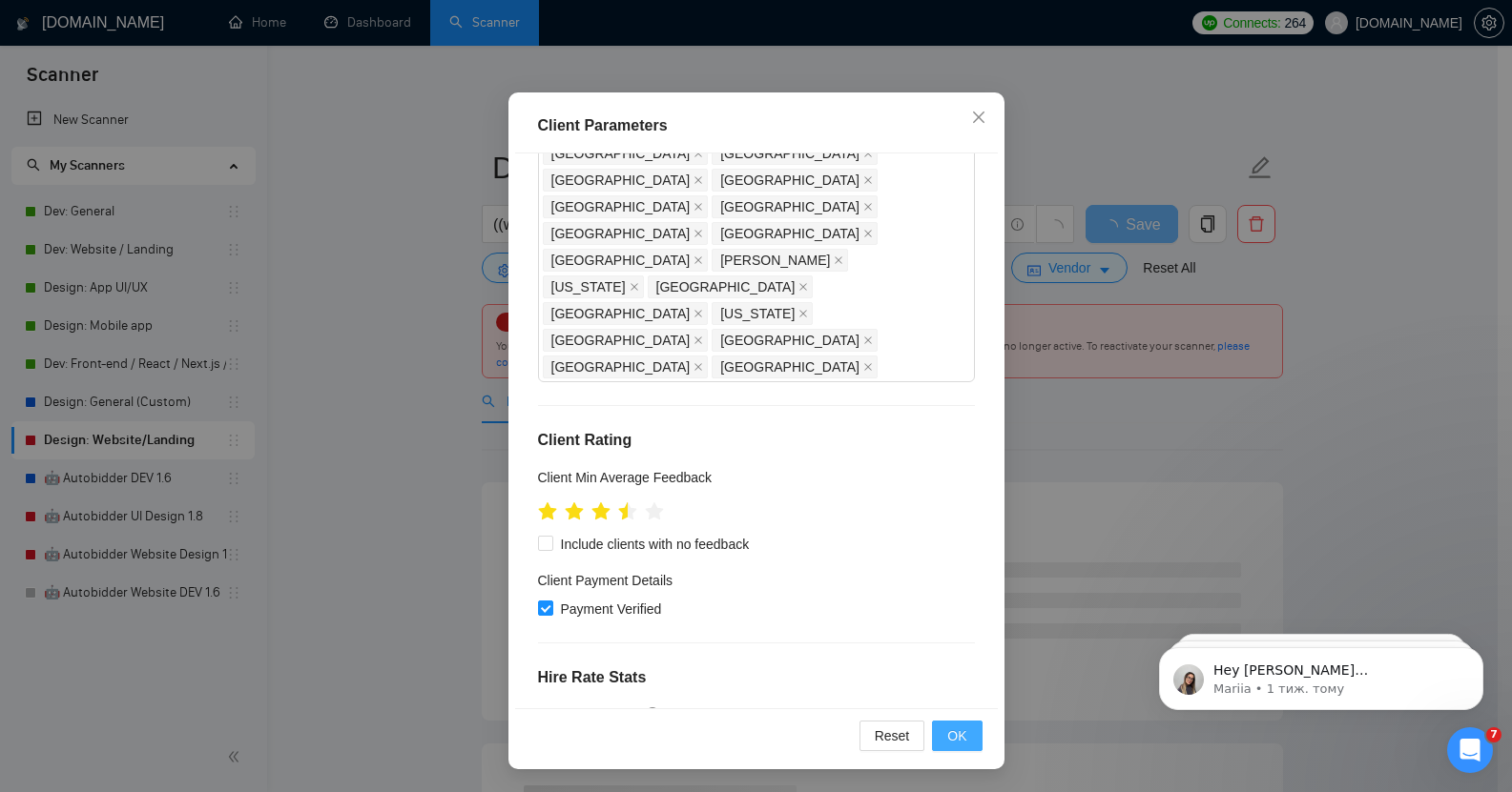
click at [951, 732] on span "OK" at bounding box center [956, 735] width 19 height 21
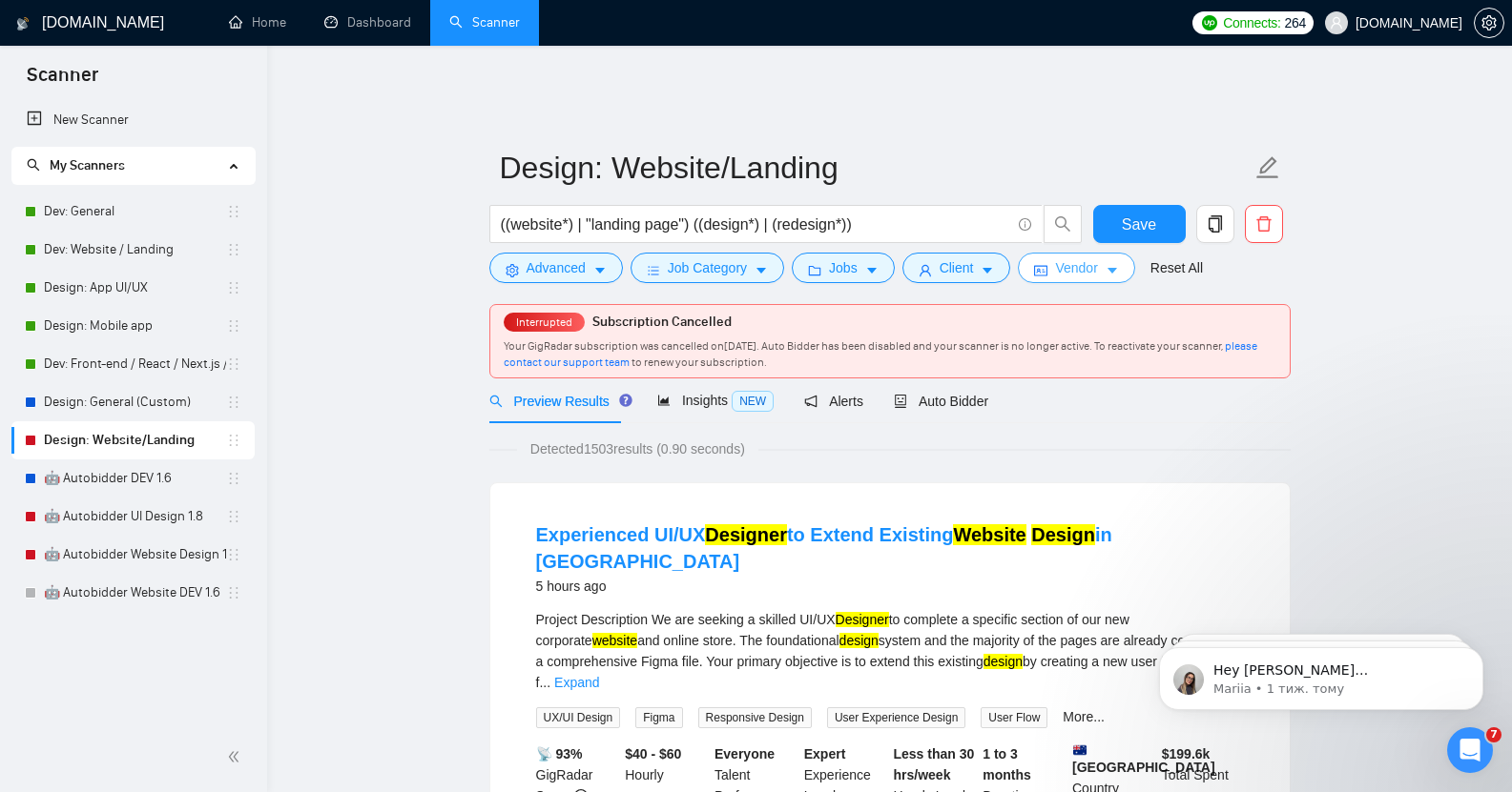
click at [1087, 258] on span "Vendor" at bounding box center [1076, 268] width 42 height 21
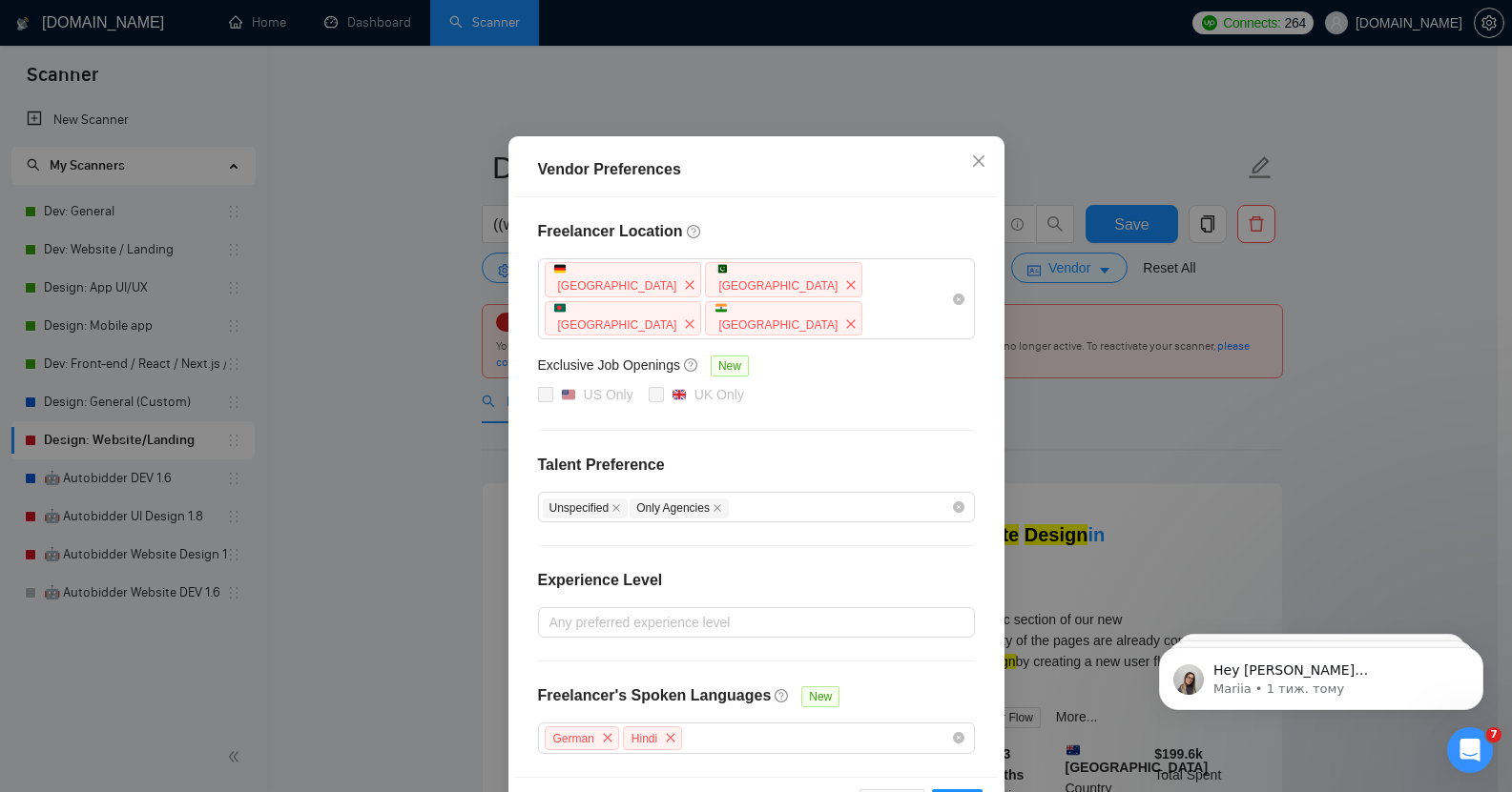
scroll to position [101, 0]
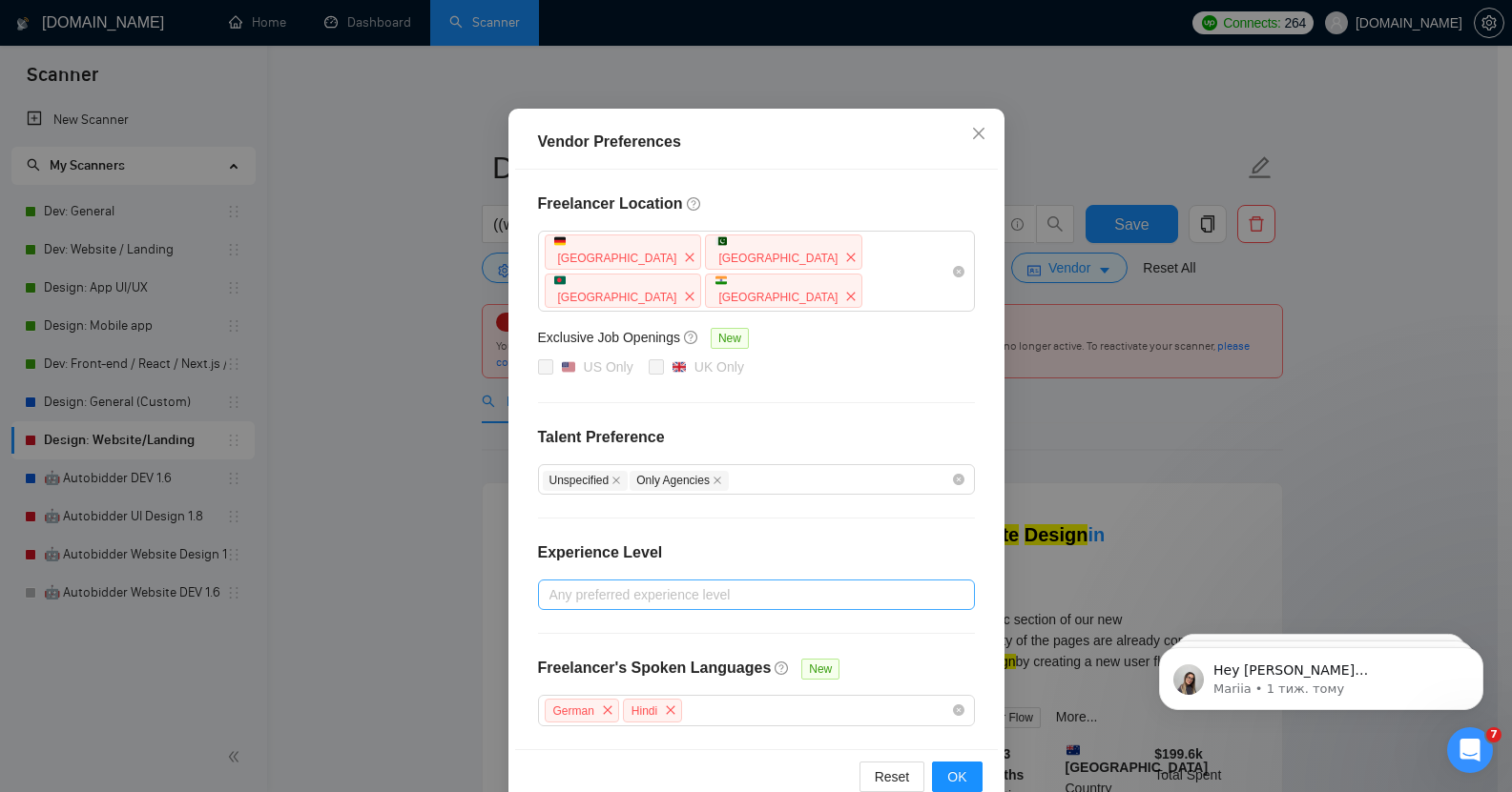
click at [663, 583] on div at bounding box center [746, 594] width 409 height 23
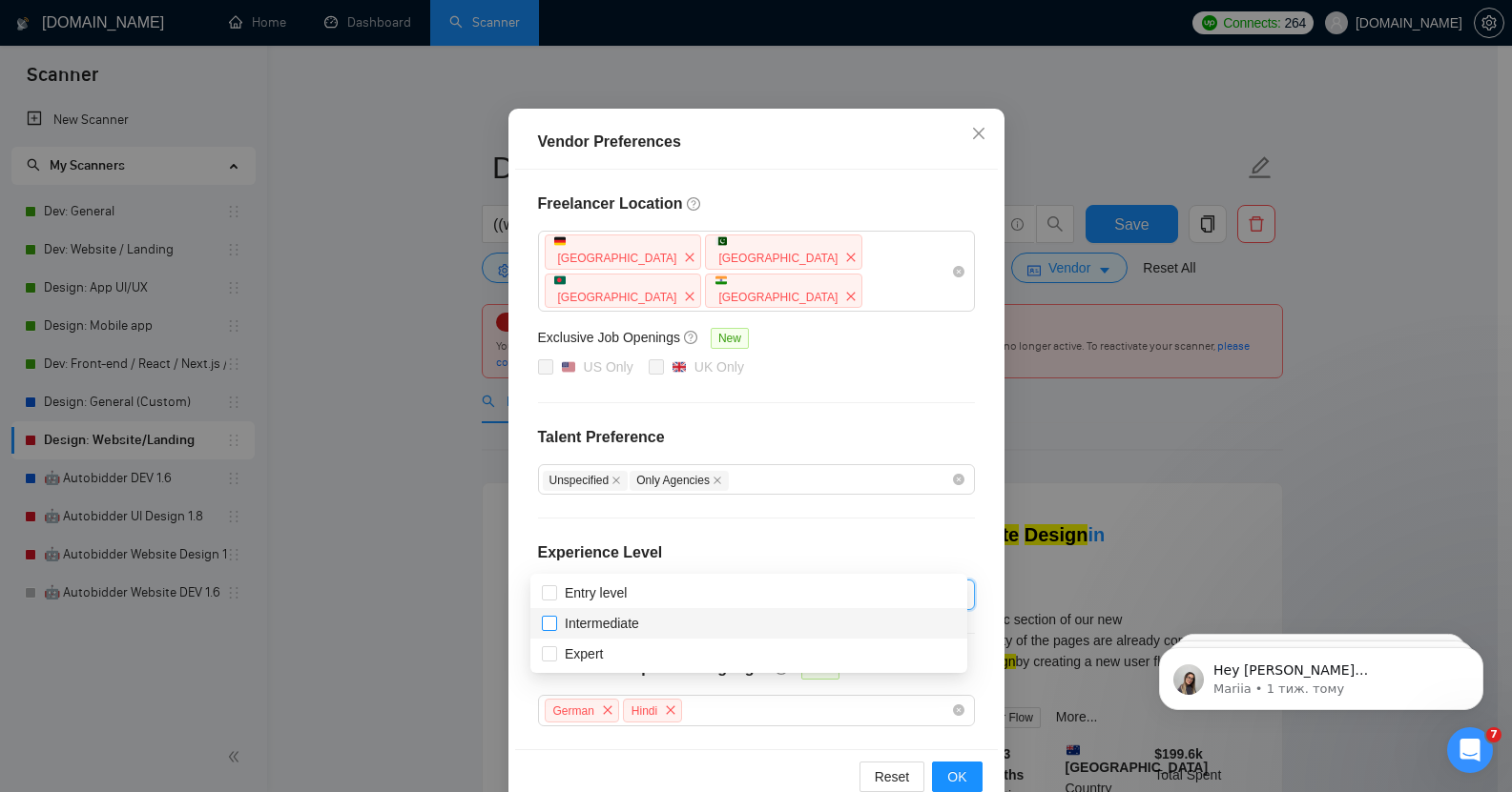
click at [645, 621] on span "Intermediate" at bounding box center [601, 623] width 90 height 21
click at [555, 621] on input "Intermediate" at bounding box center [548, 623] width 14 height 14
checkbox input "false"
click at [654, 656] on div "Expert" at bounding box center [748, 653] width 414 height 21
checkbox input "true"
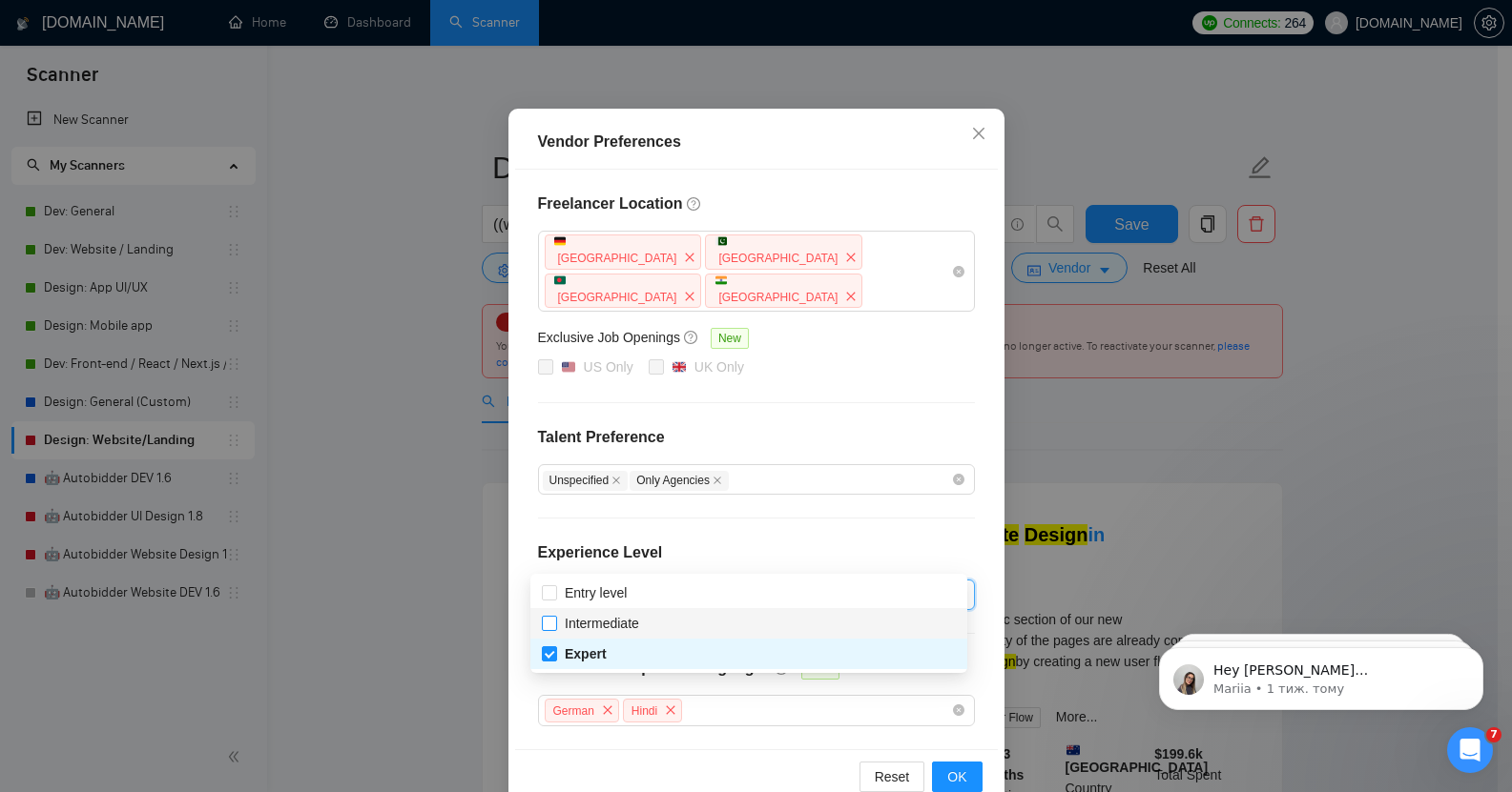
click at [572, 621] on span "Intermediate" at bounding box center [602, 624] width 75 height 16
click at [555, 621] on input "Intermediate" at bounding box center [548, 623] width 14 height 14
checkbox input "true"
click at [948, 766] on span "OK" at bounding box center [956, 776] width 19 height 21
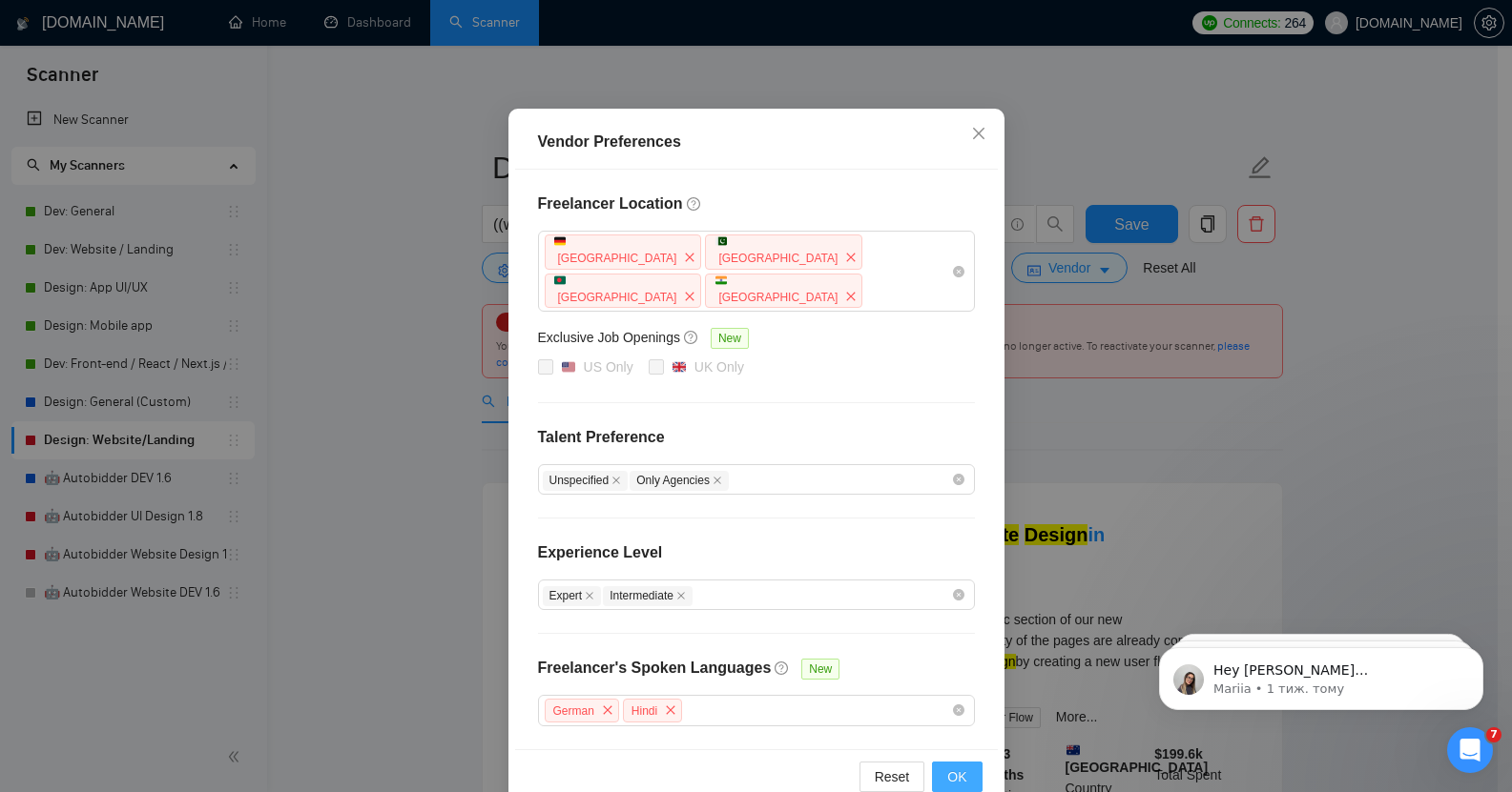
scroll to position [6, 0]
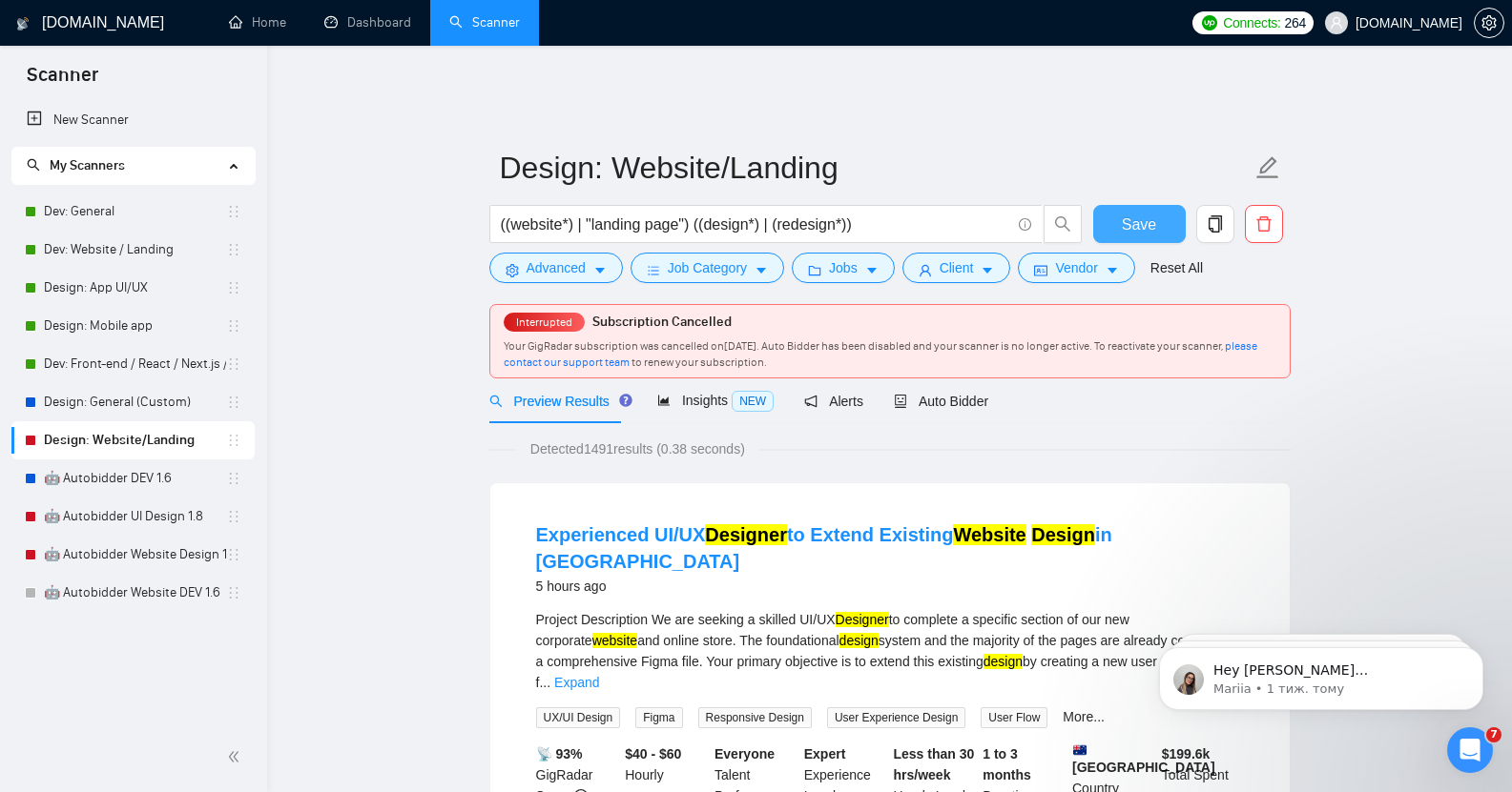
click at [1146, 213] on span "Save" at bounding box center [1139, 224] width 34 height 24
click at [139, 401] on link "Design: General (Custom)" at bounding box center [135, 402] width 182 height 38
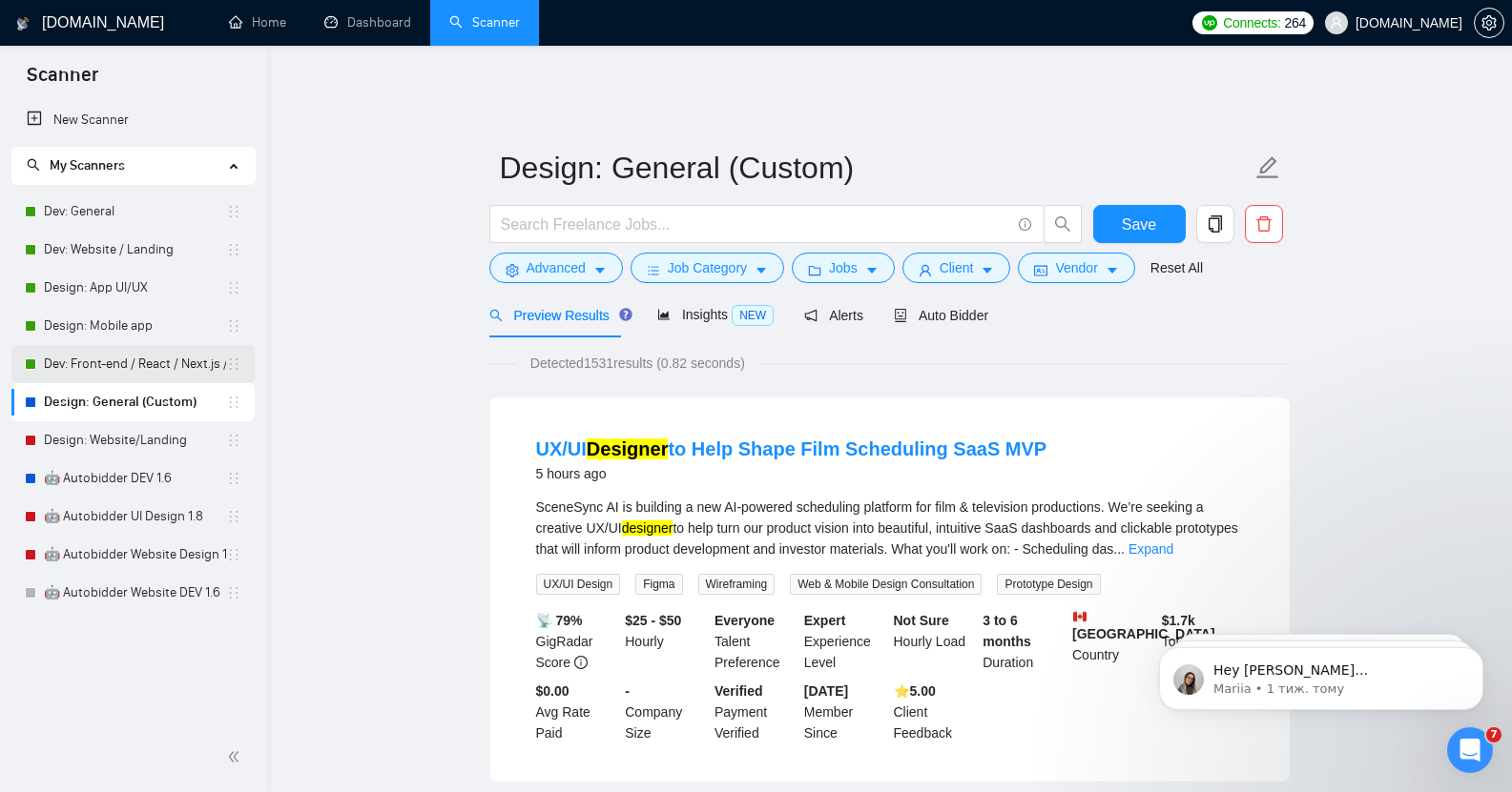
click at [141, 354] on link "Dev: Front-end / React / Next.js / WebGL / GSAP" at bounding box center [135, 364] width 182 height 38
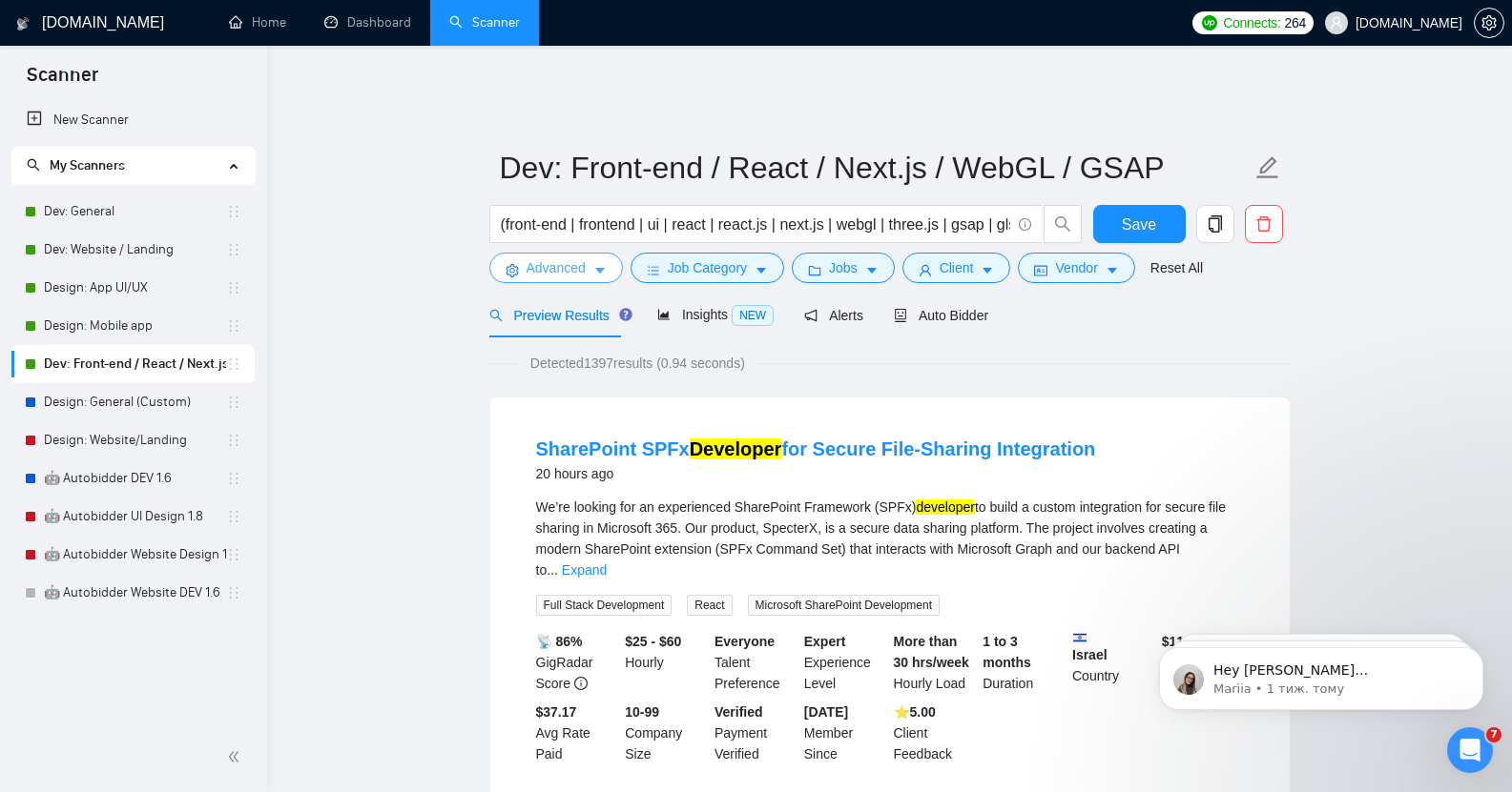
click at [575, 258] on span "Advanced" at bounding box center [556, 268] width 59 height 21
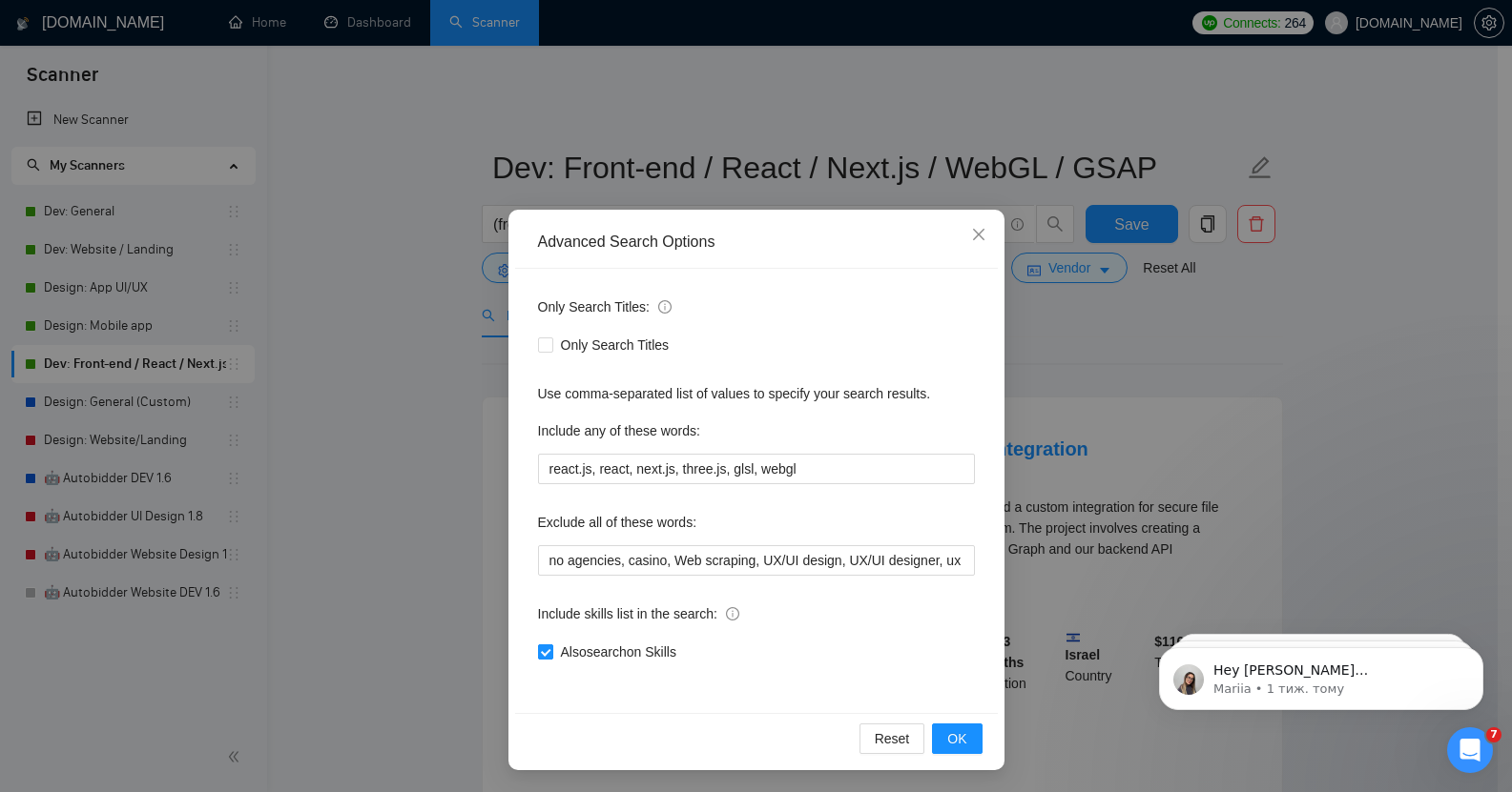
click at [598, 653] on span "Also search on Skills" at bounding box center [618, 651] width 131 height 21
click at [551, 653] on input "Also search on Skills" at bounding box center [545, 651] width 14 height 14
checkbox input "false"
click at [963, 745] on button "OK" at bounding box center [957, 739] width 49 height 30
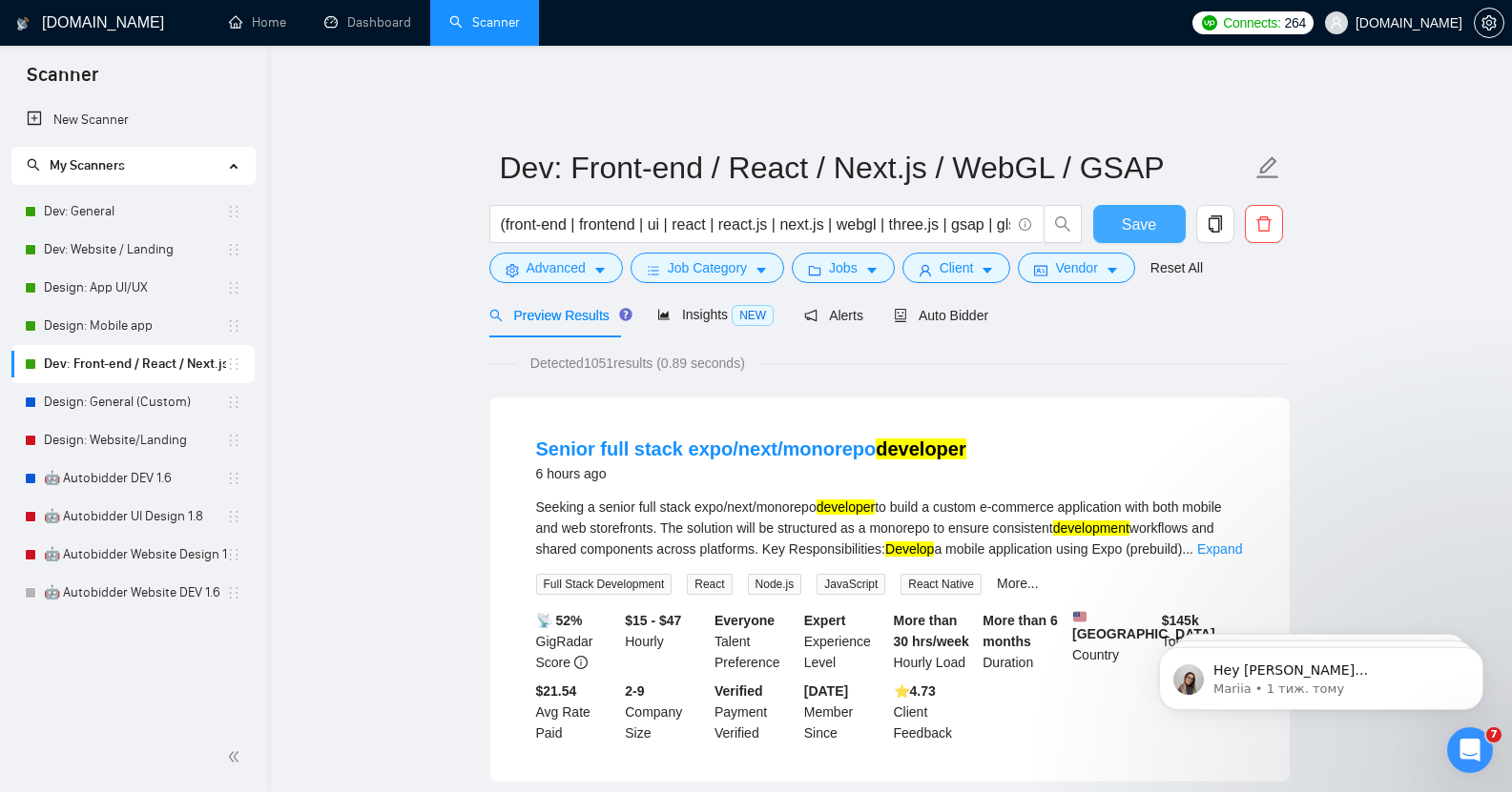
click at [1141, 213] on span "Save" at bounding box center [1139, 224] width 34 height 24
click at [107, 411] on link "Design: General (Custom)" at bounding box center [135, 402] width 182 height 38
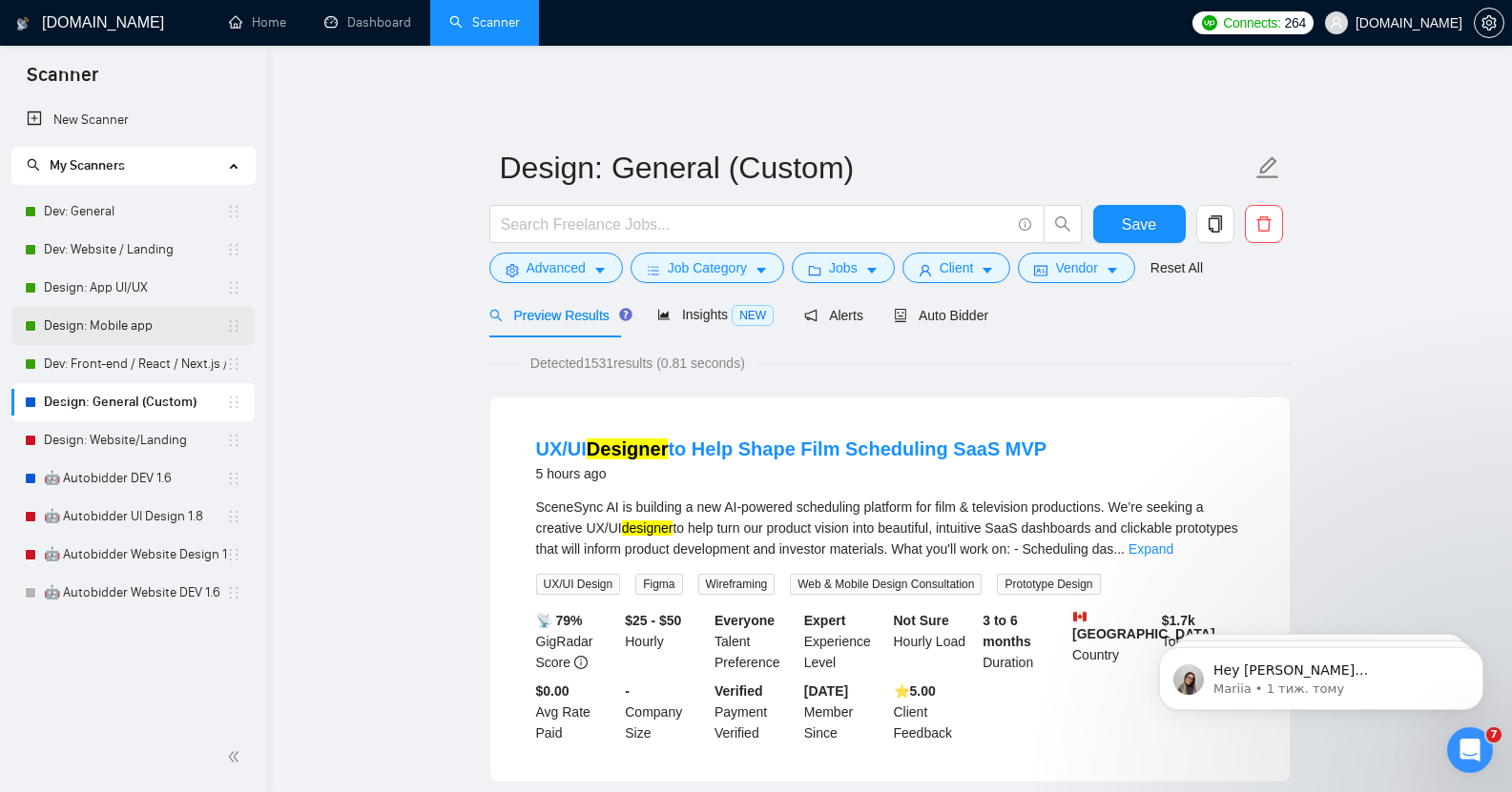
click at [122, 311] on link "Design: Mobile app" at bounding box center [135, 326] width 182 height 38
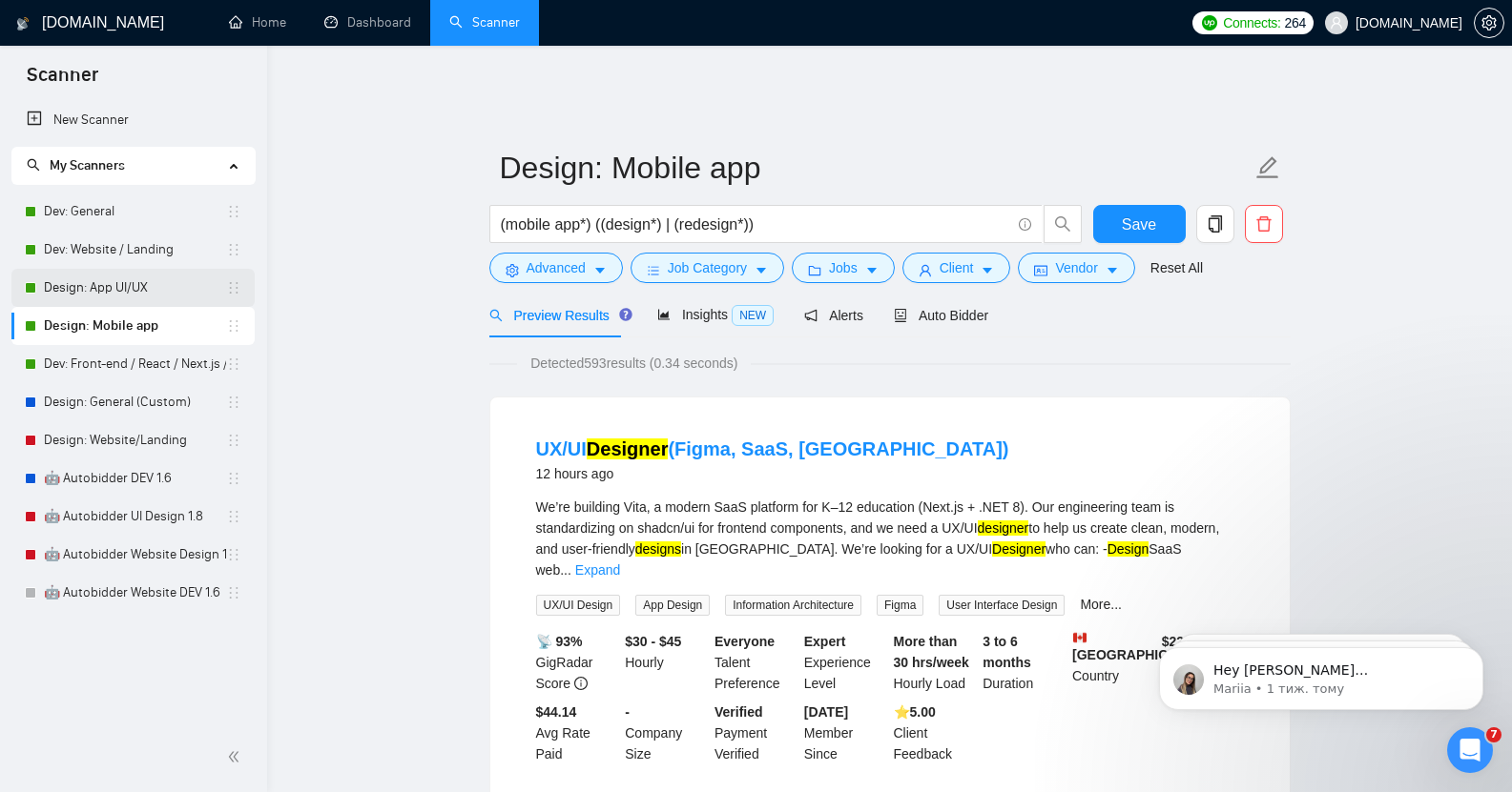
click at [121, 273] on link "Design: App UI/UX" at bounding box center [135, 287] width 182 height 38
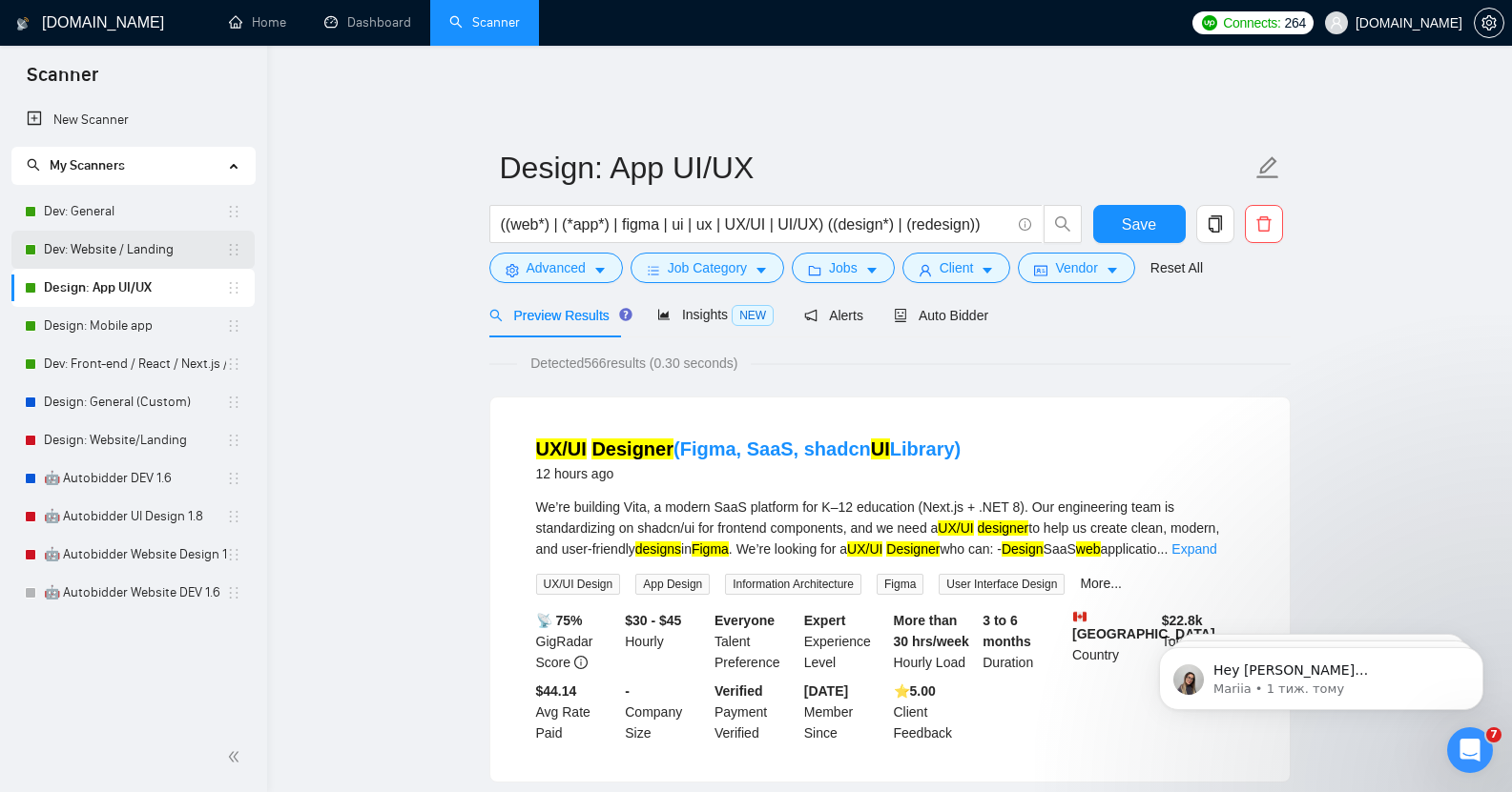
click at [133, 246] on link "Dev: Website / Landing" at bounding box center [135, 250] width 182 height 38
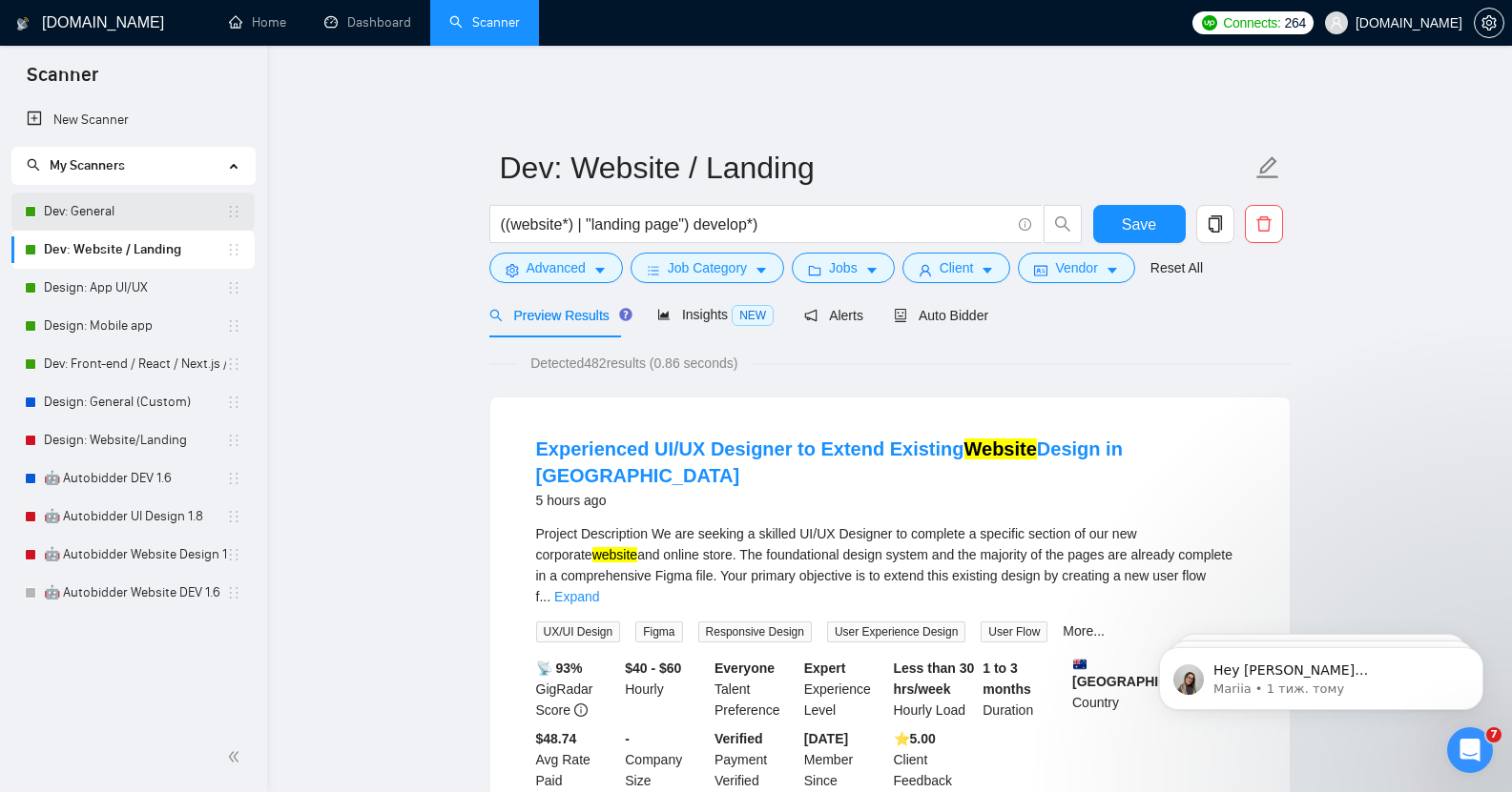
click at [130, 206] on link "Dev: General" at bounding box center [135, 212] width 182 height 38
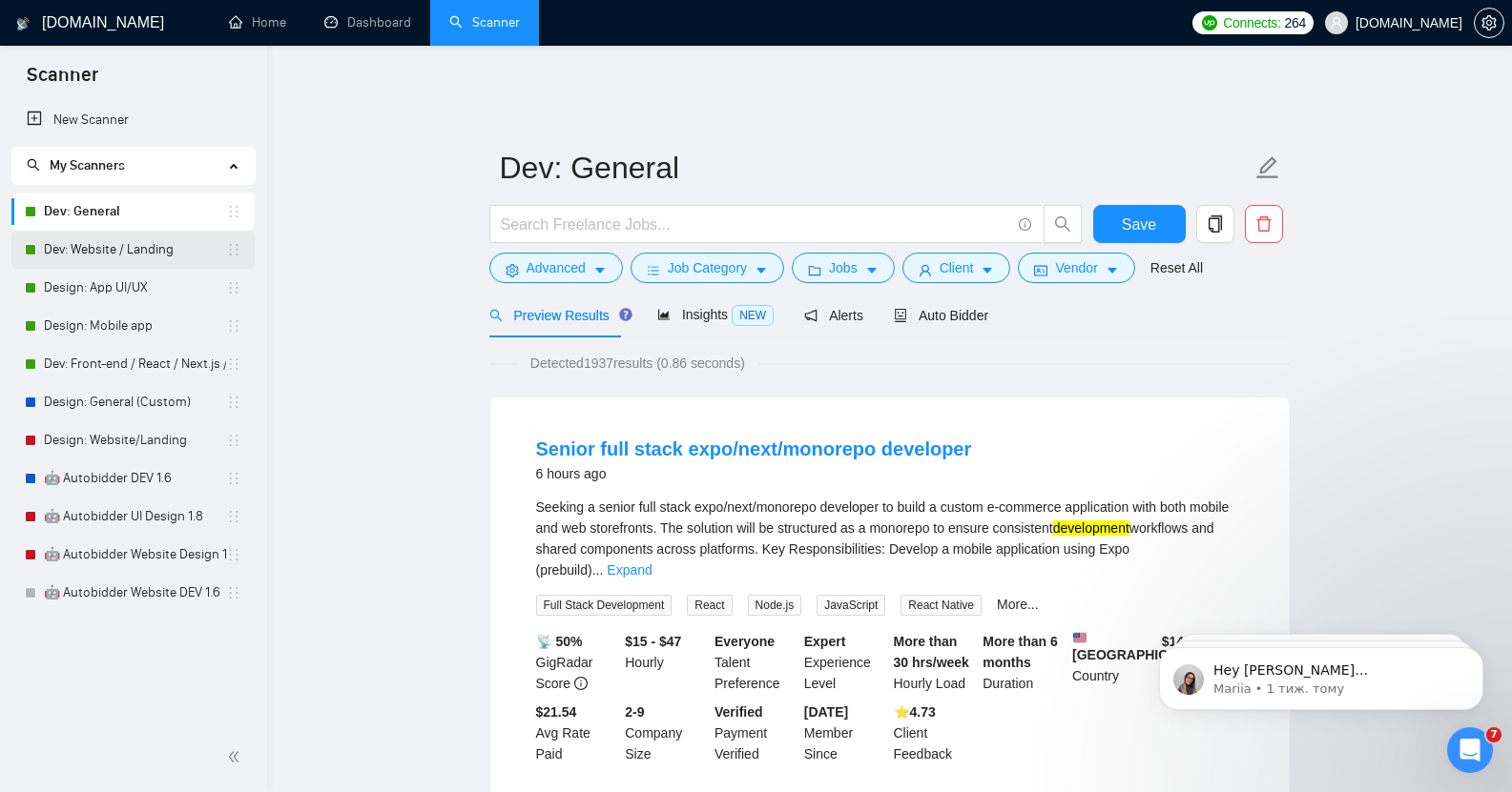
click at [111, 254] on link "Dev: Website / Landing" at bounding box center [135, 250] width 182 height 38
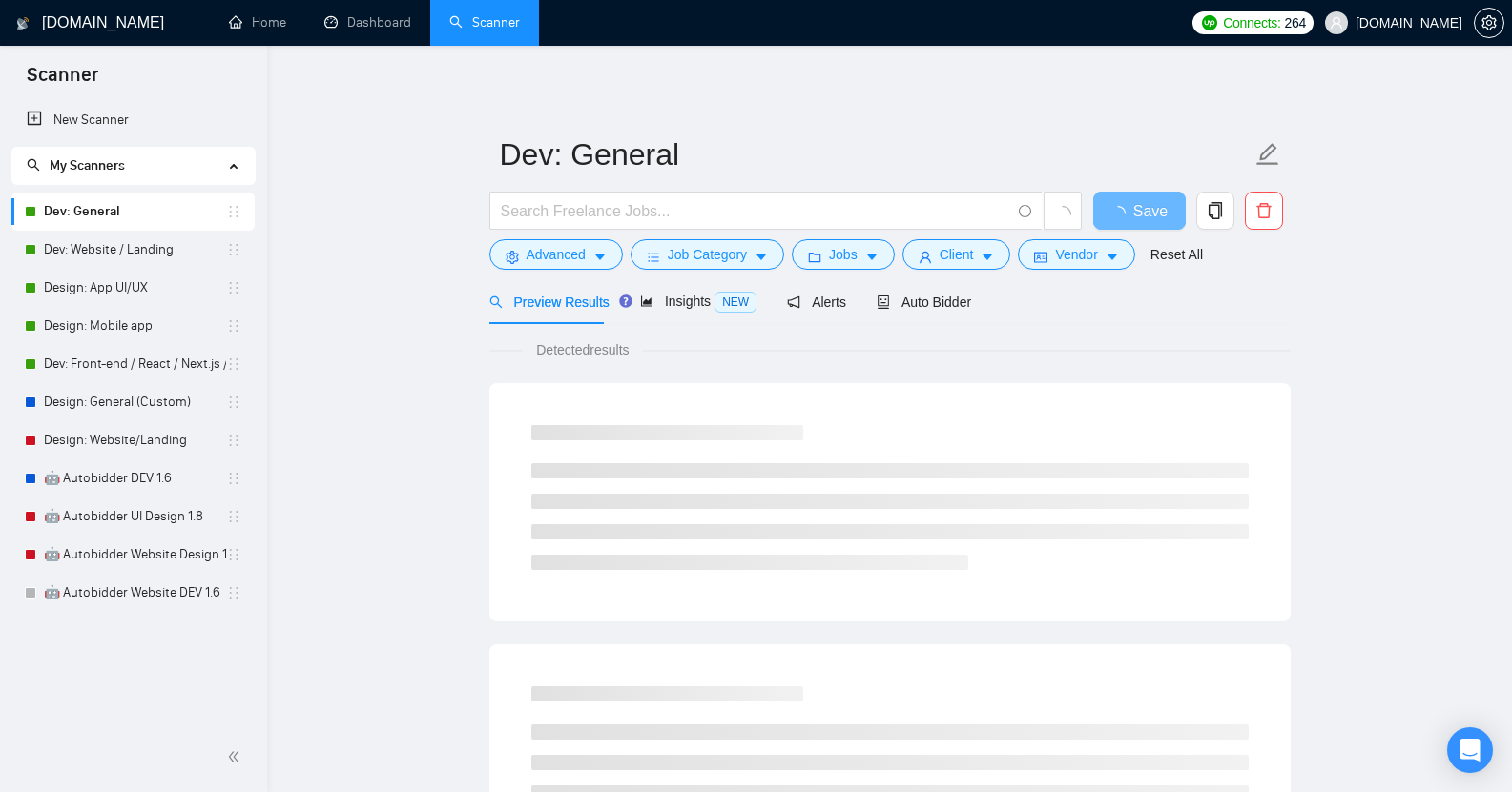
click at [119, 249] on link "Dev: Website / Landing" at bounding box center [135, 250] width 182 height 38
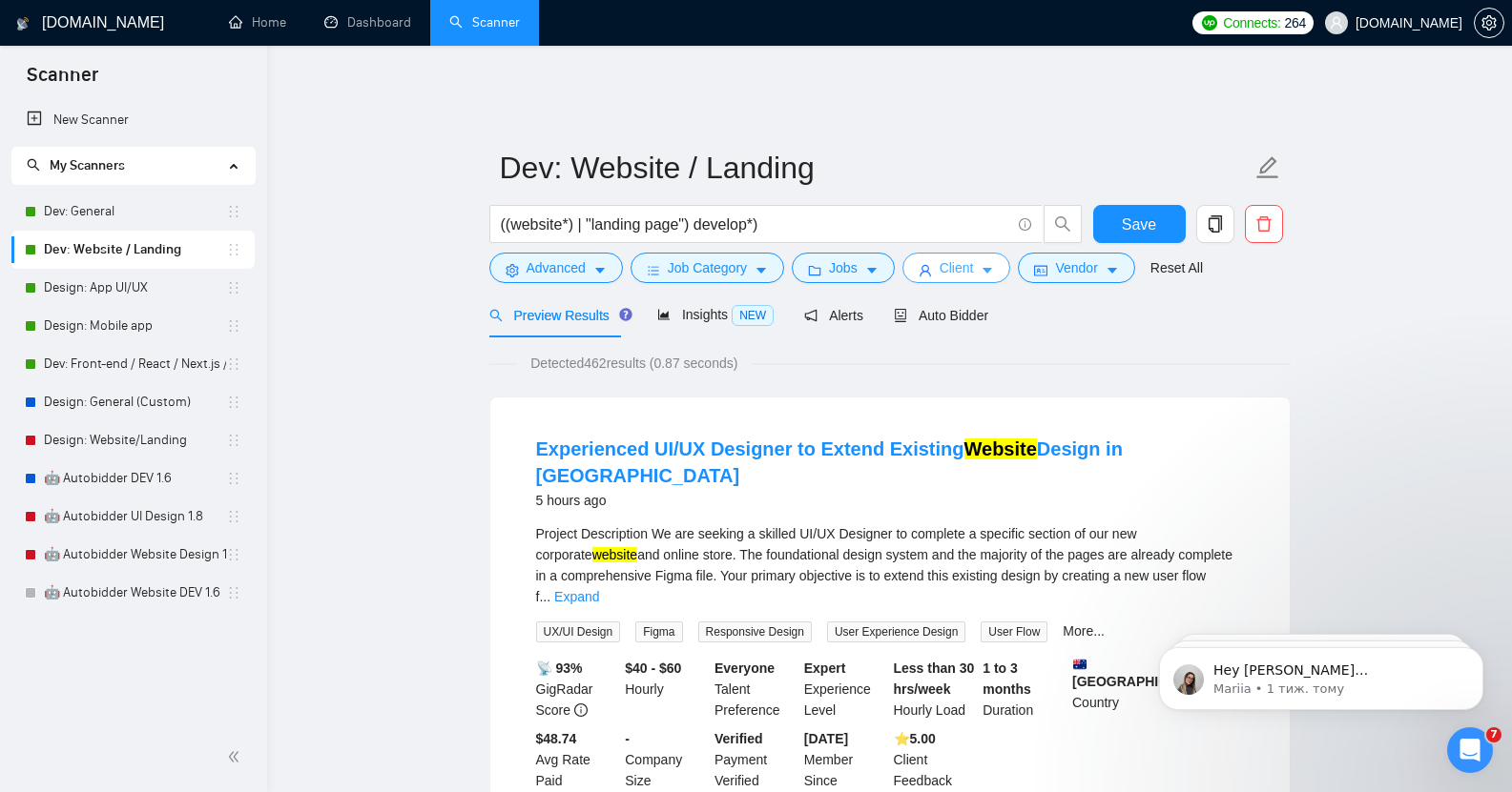
click at [968, 258] on span "Client" at bounding box center [957, 268] width 34 height 21
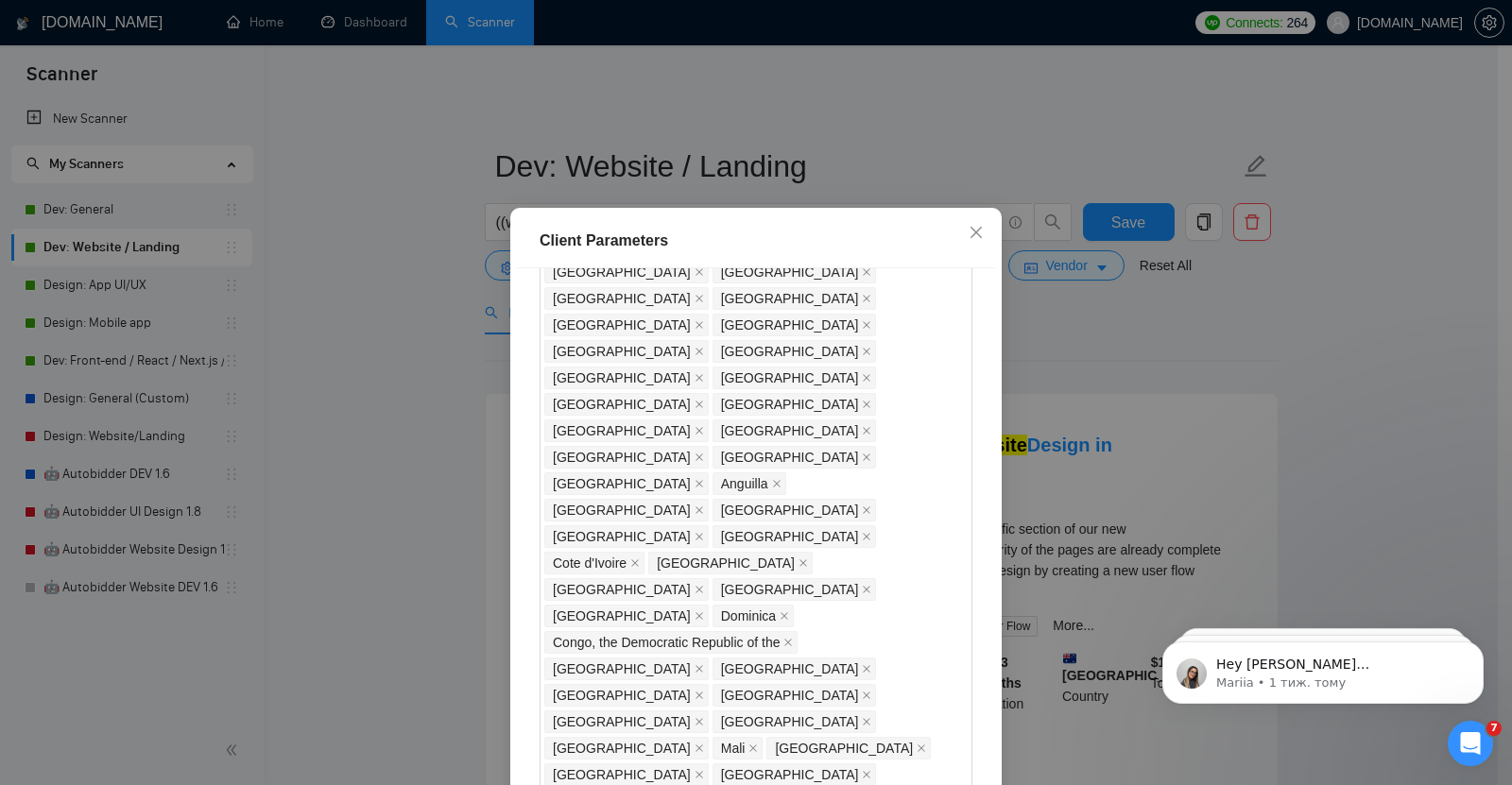
scroll to position [727, 0]
checkbox input "true"
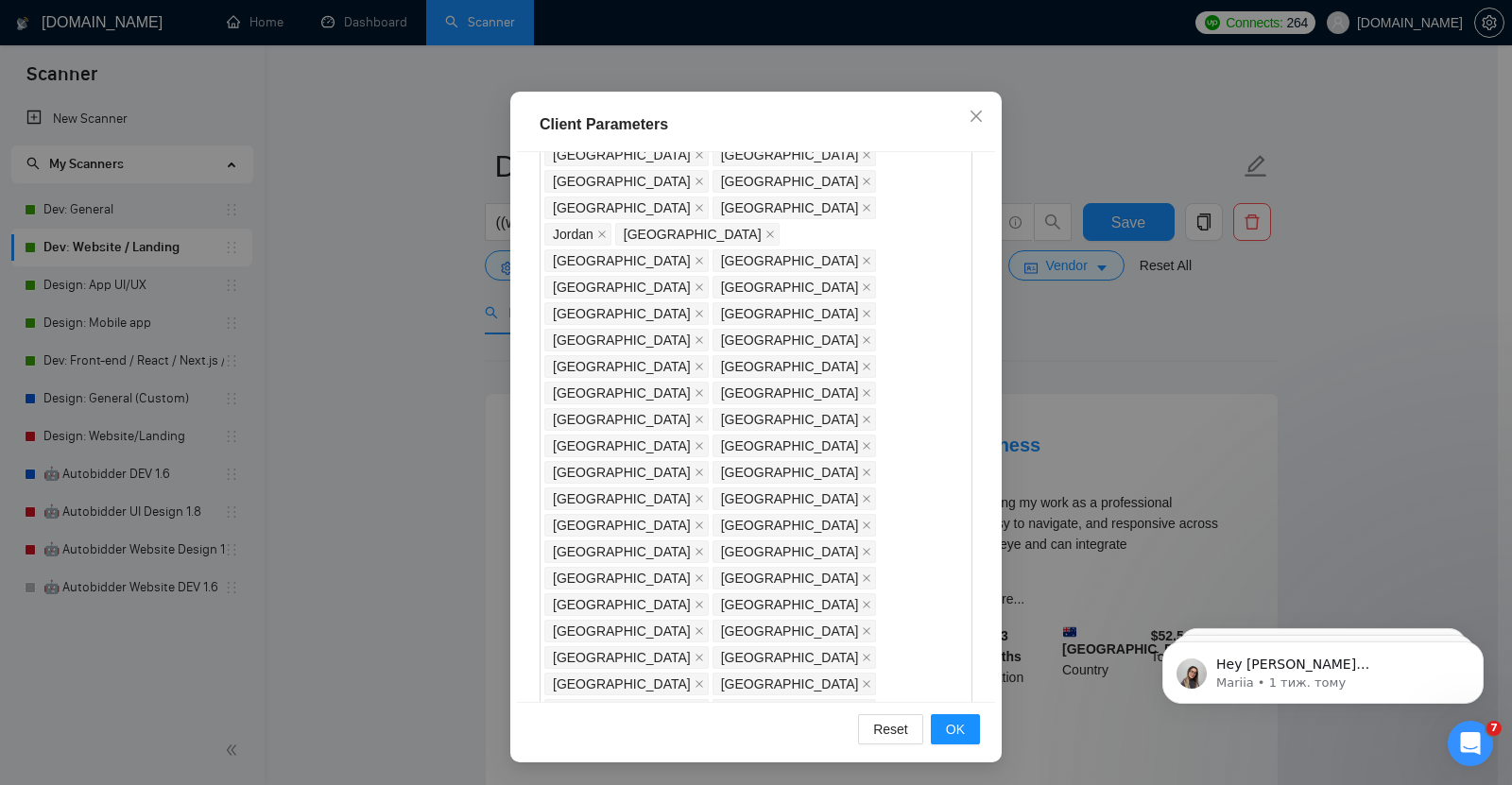
scroll to position [361, 0]
click at [946, 725] on span "OK" at bounding box center [954, 728] width 19 height 20
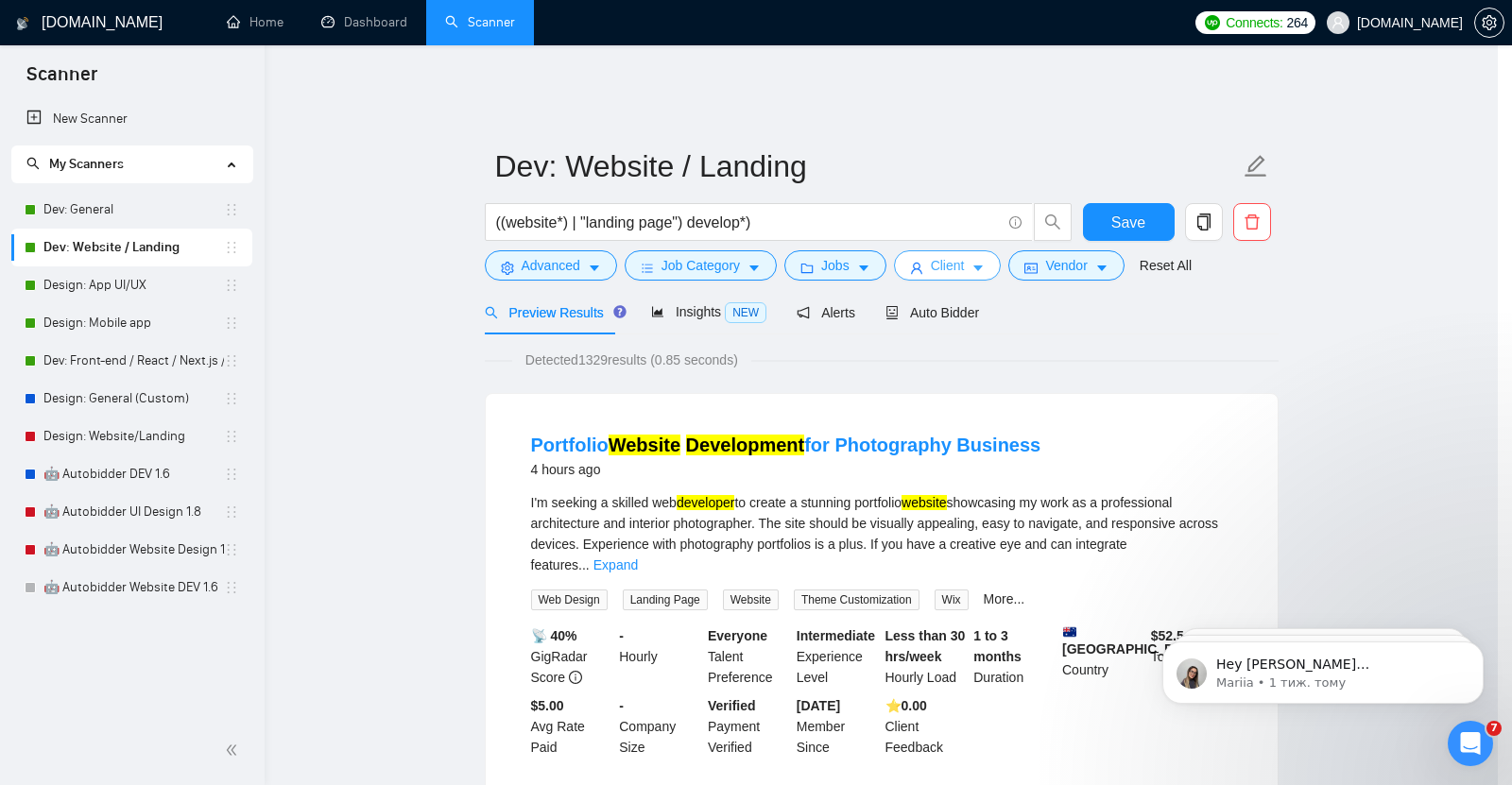
scroll to position [0, 0]
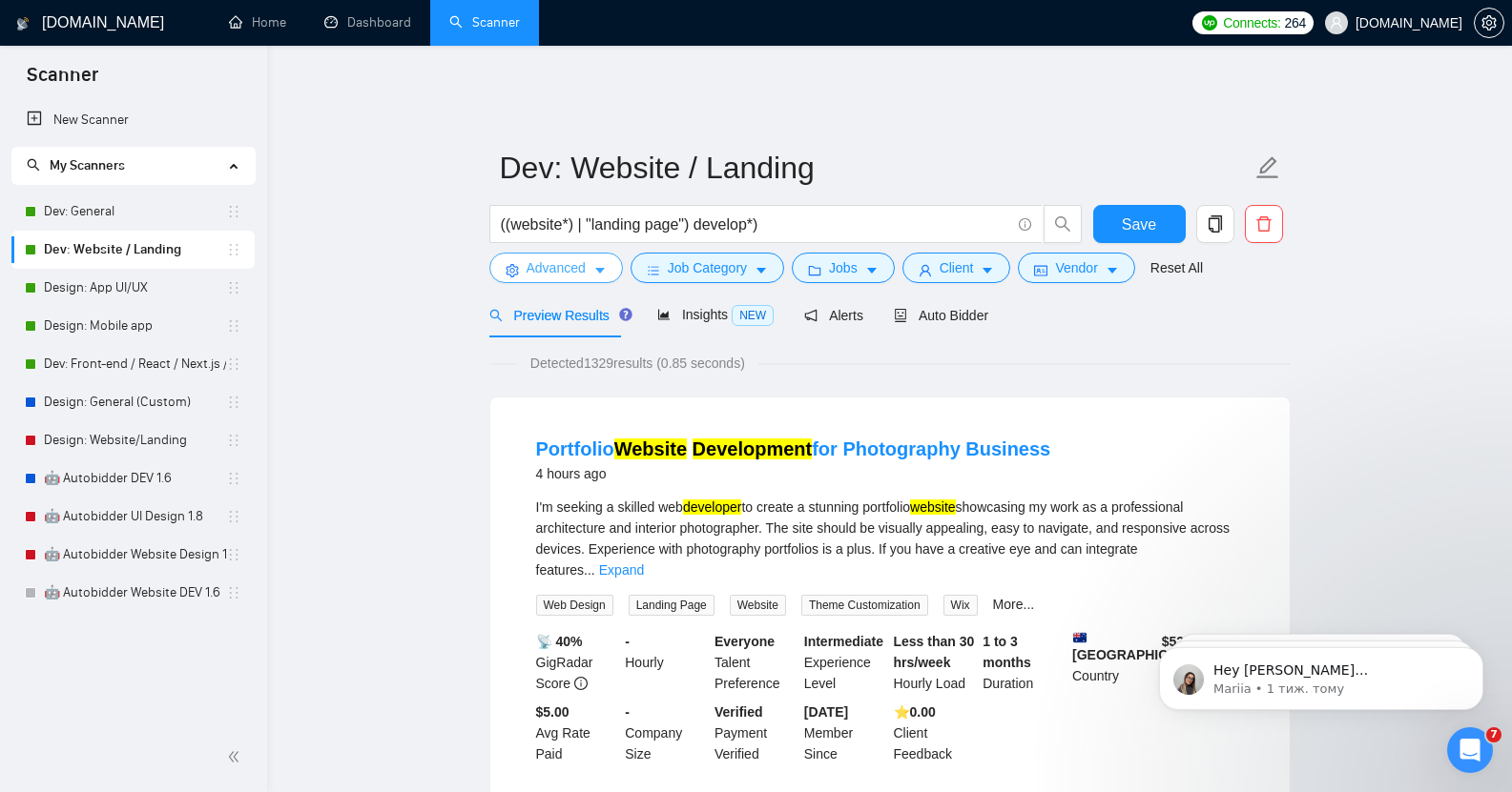
click at [550, 258] on span "Advanced" at bounding box center [556, 268] width 59 height 21
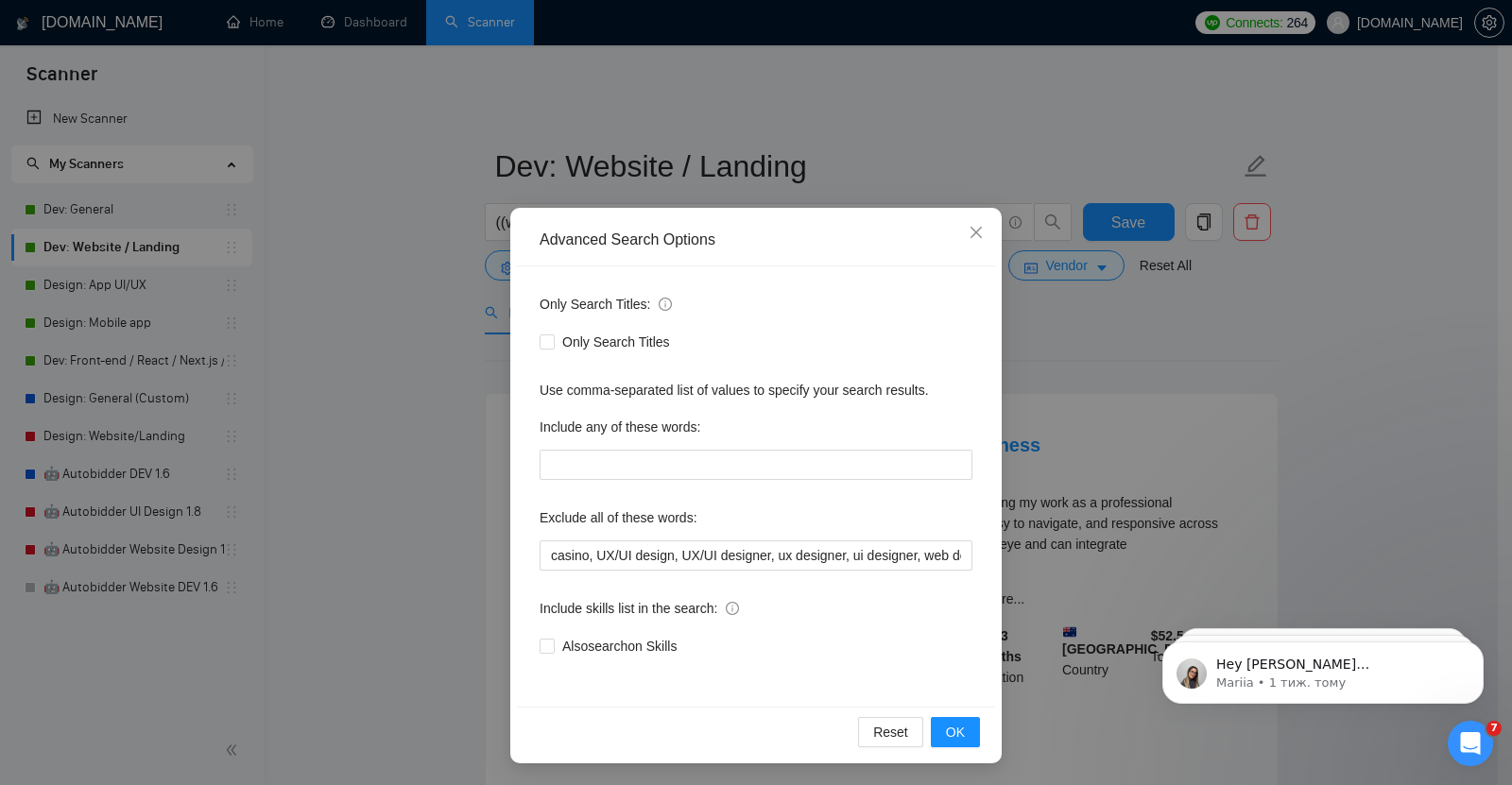
scroll to position [1, 0]
click at [973, 231] on icon "close" at bounding box center [976, 232] width 16 height 16
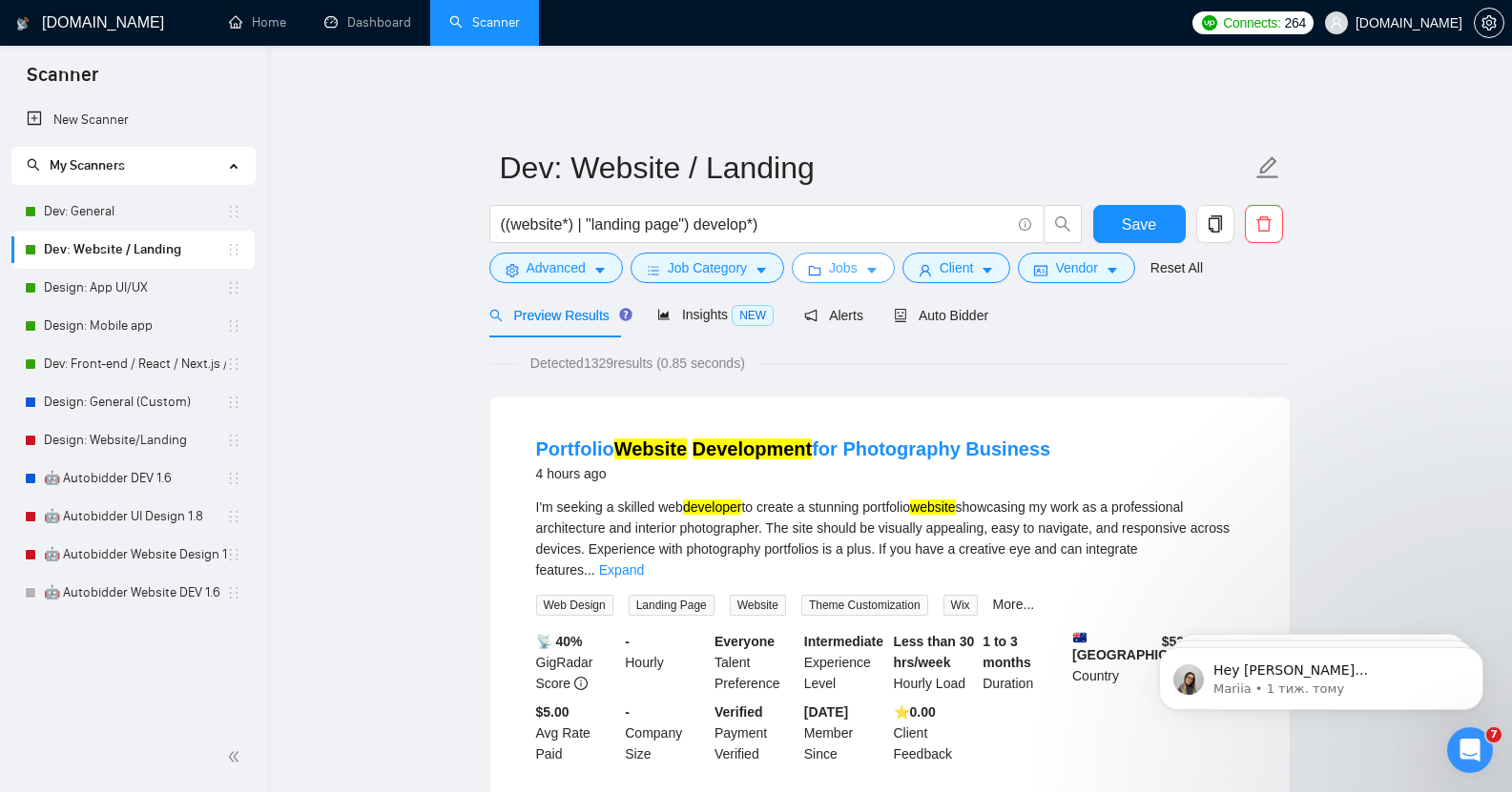
click at [845, 260] on span "Jobs" at bounding box center [843, 268] width 29 height 21
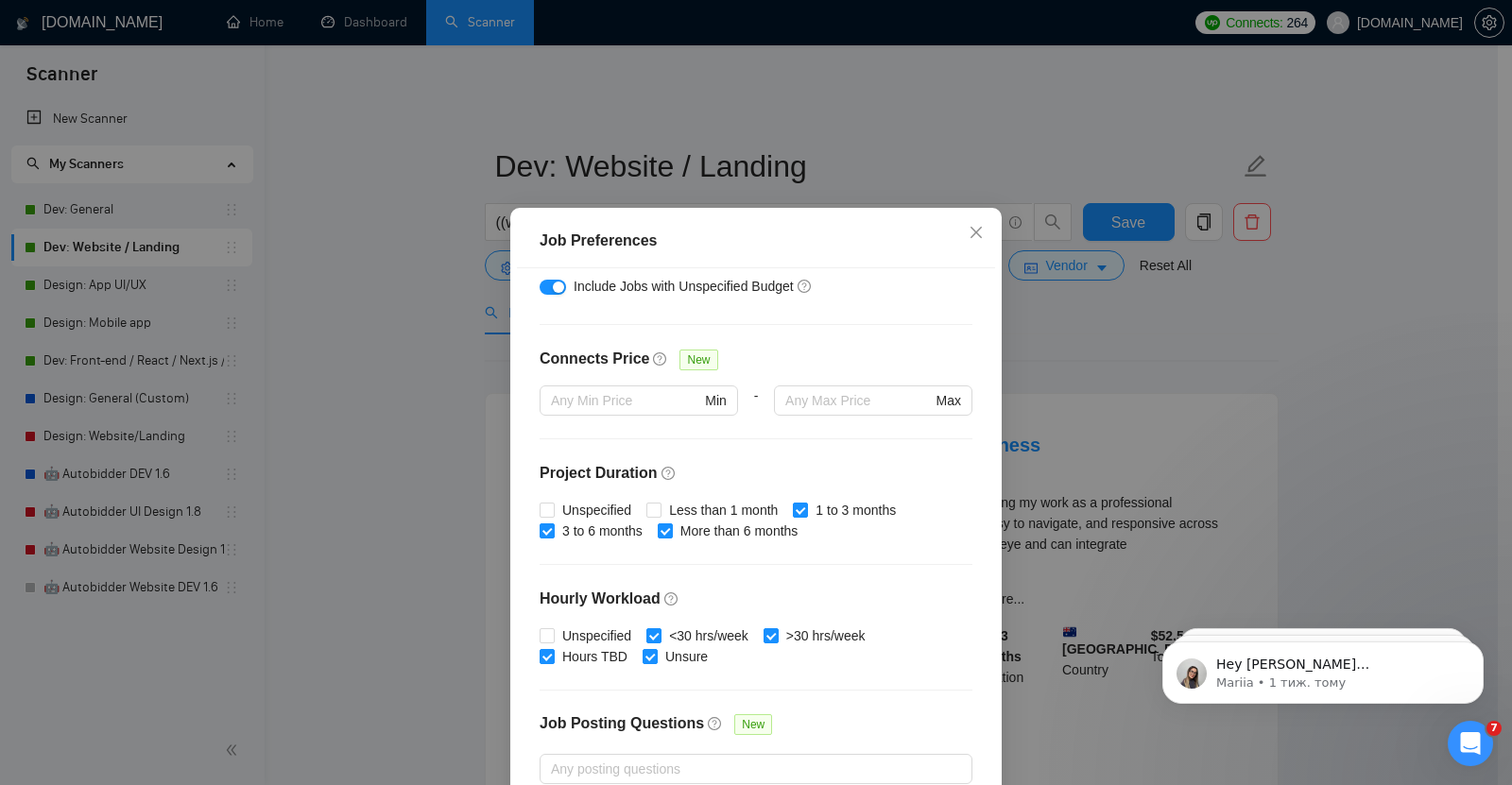
scroll to position [385, 0]
click at [539, 510] on input "Unspecified" at bounding box center [546, 509] width 14 height 14
checkbox input "true"
click at [539, 633] on input "Unspecified" at bounding box center [546, 634] width 14 height 14
checkbox input "true"
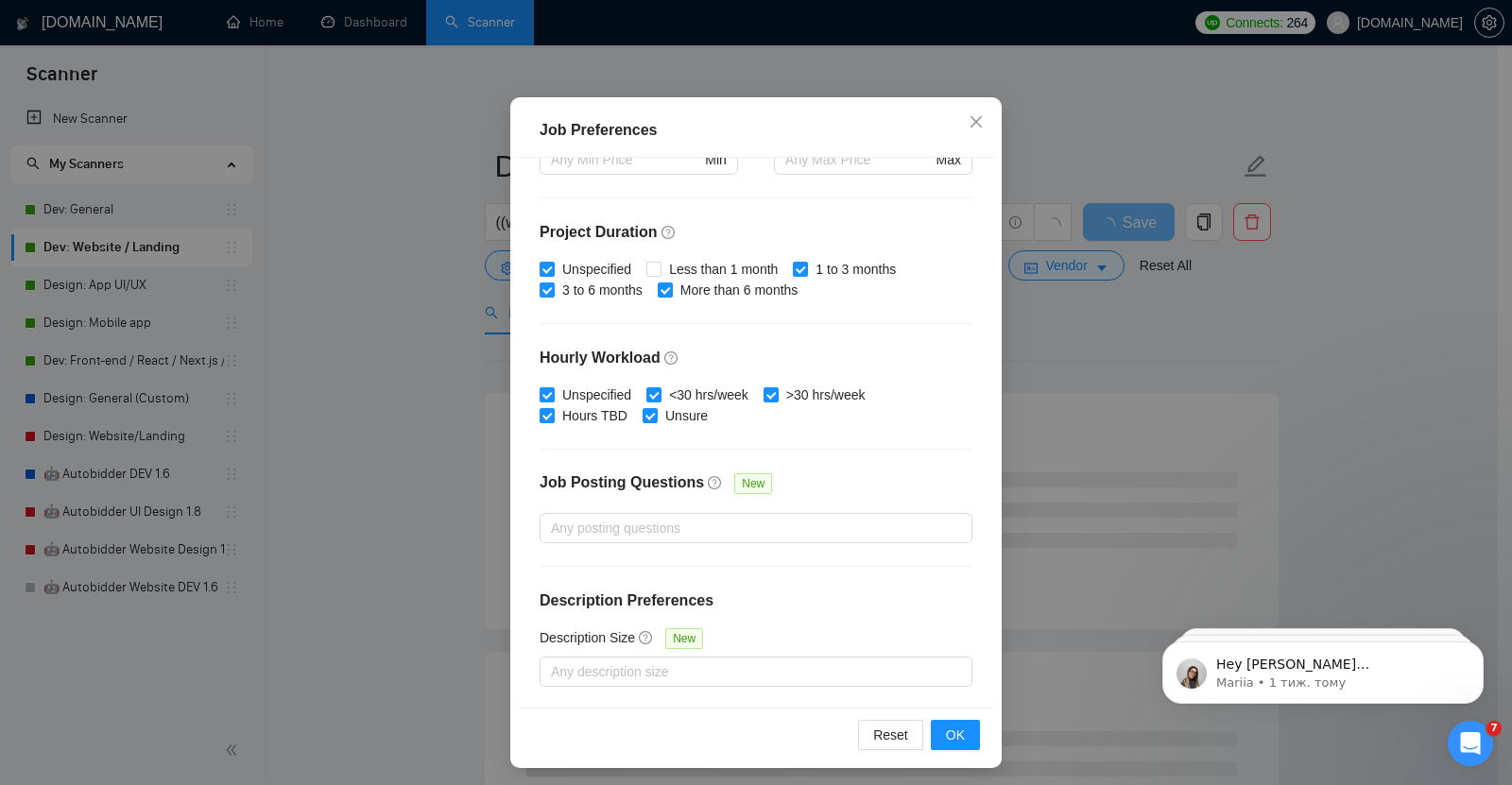
scroll to position [116, 0]
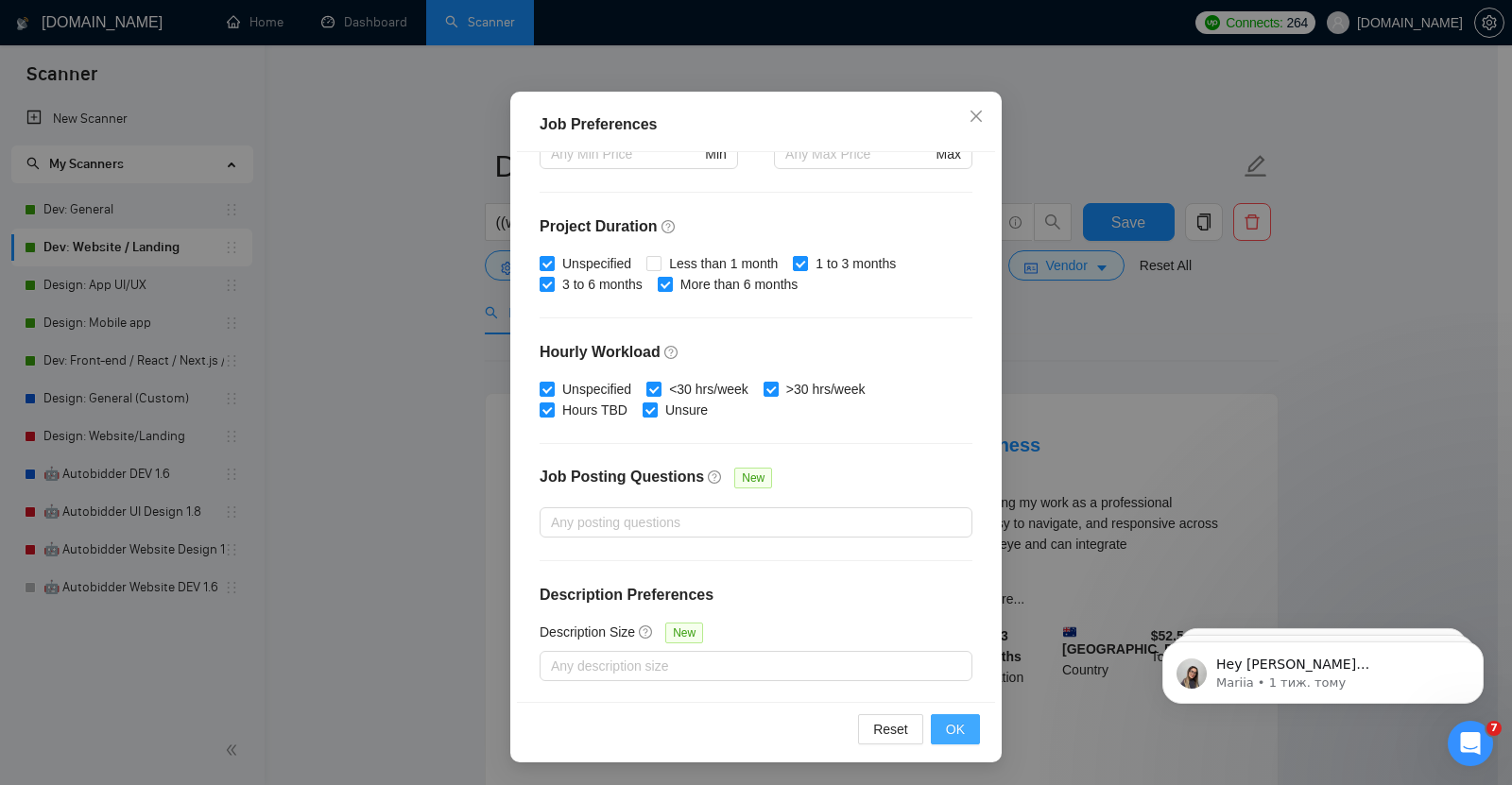
click at [948, 724] on span "OK" at bounding box center [954, 728] width 19 height 20
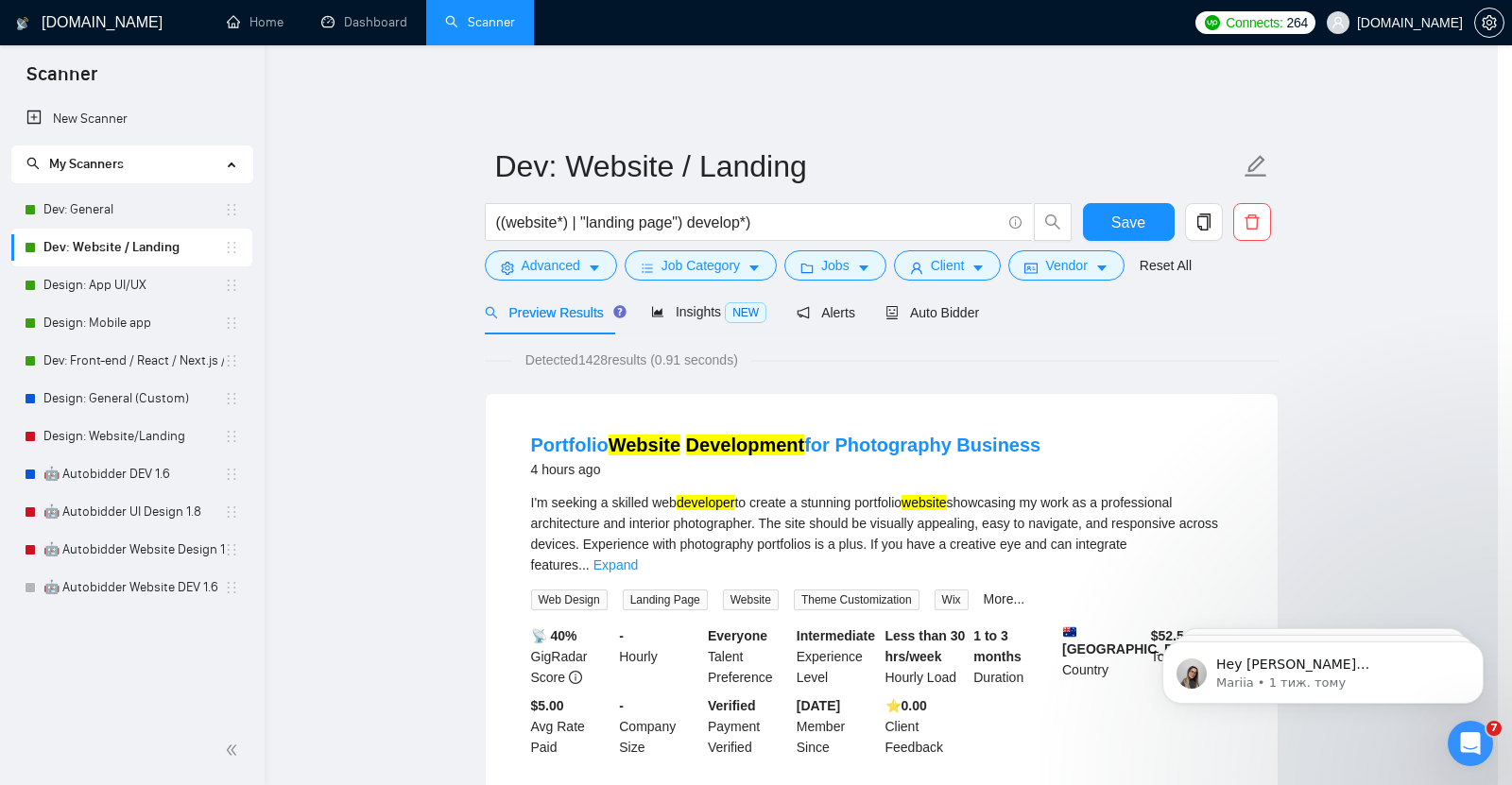
scroll to position [20, 0]
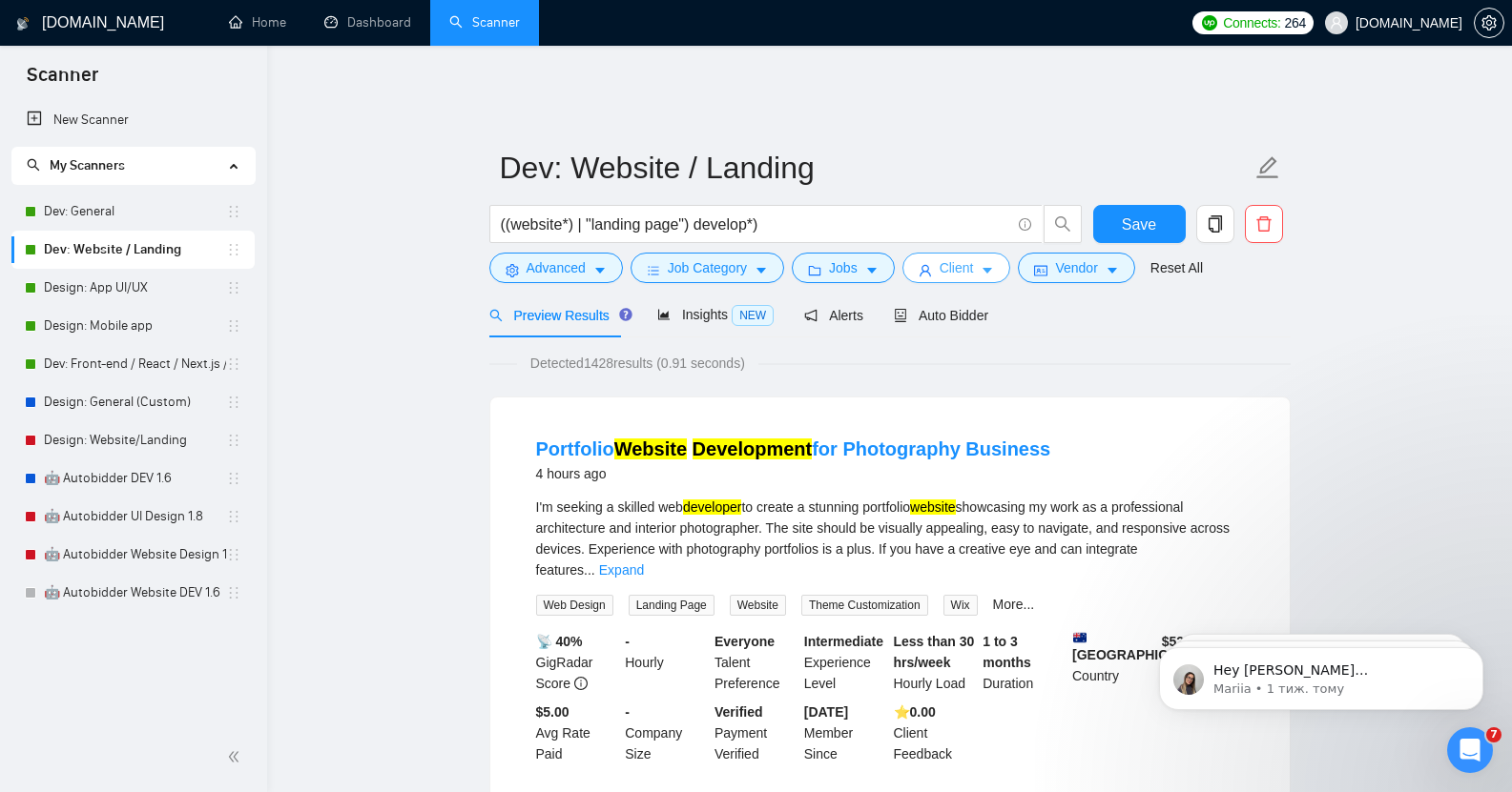
click at [957, 264] on span "Client" at bounding box center [957, 268] width 34 height 21
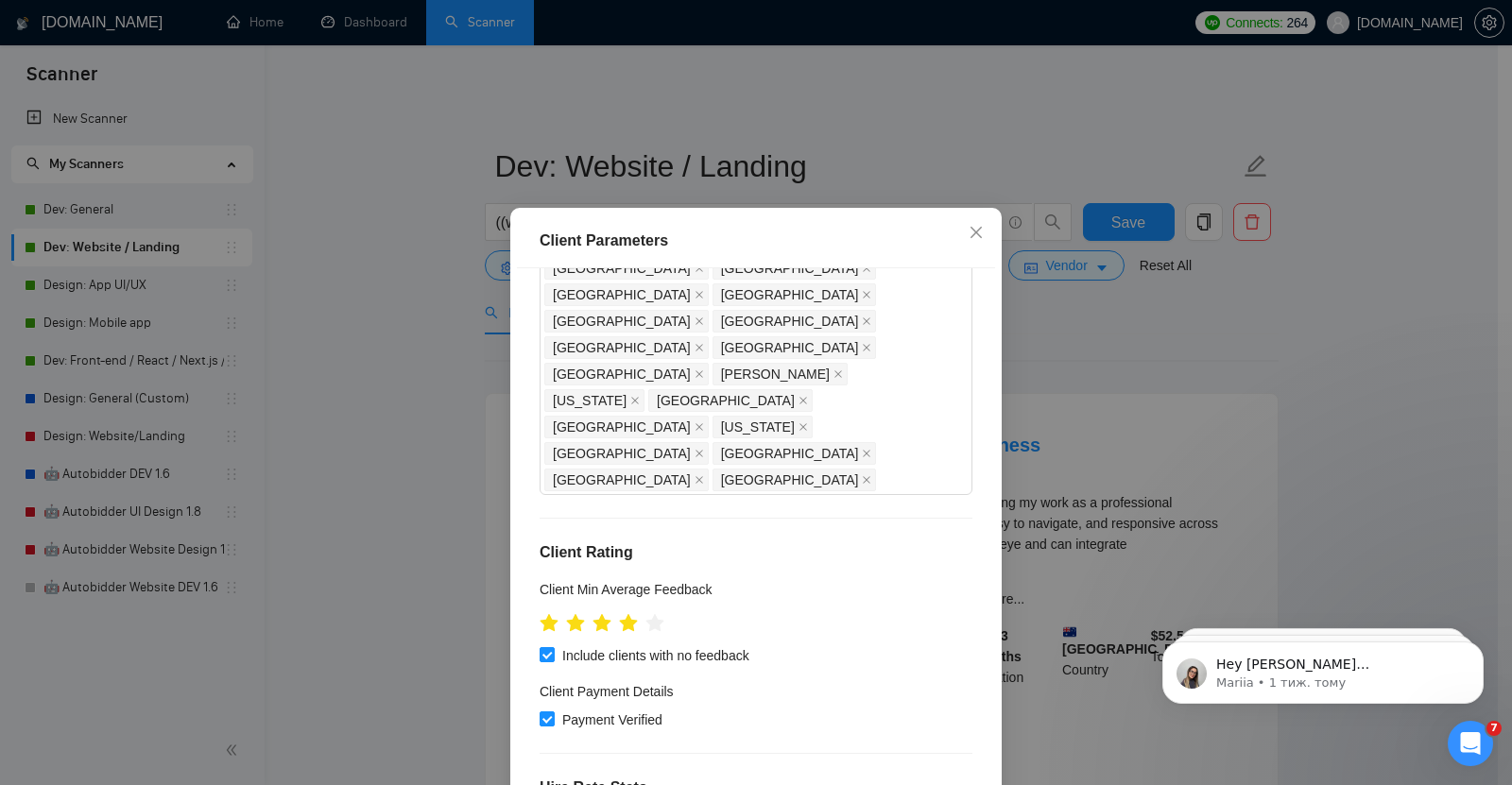
scroll to position [116, 0]
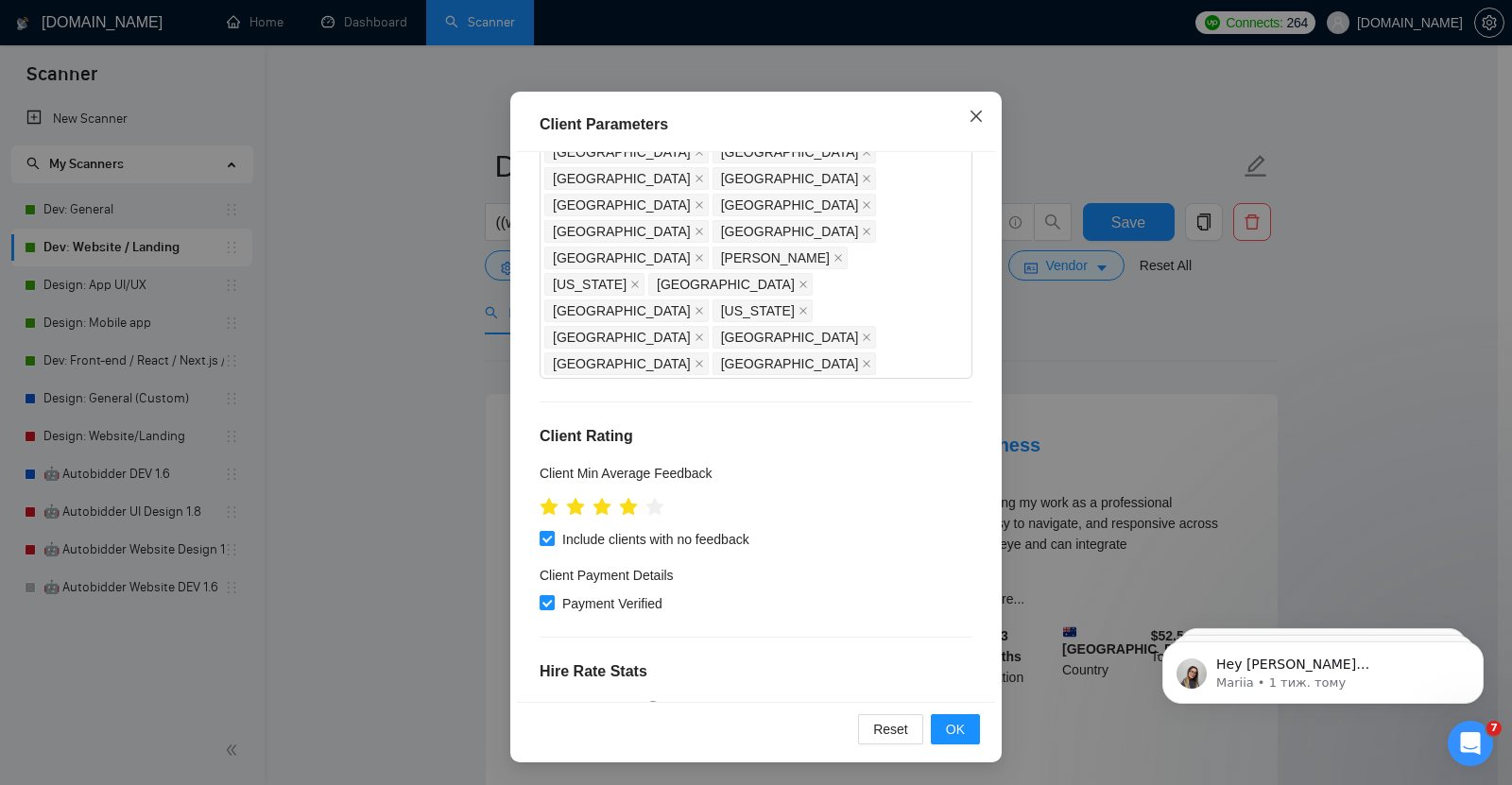
click at [968, 115] on icon "close" at bounding box center [976, 116] width 16 height 16
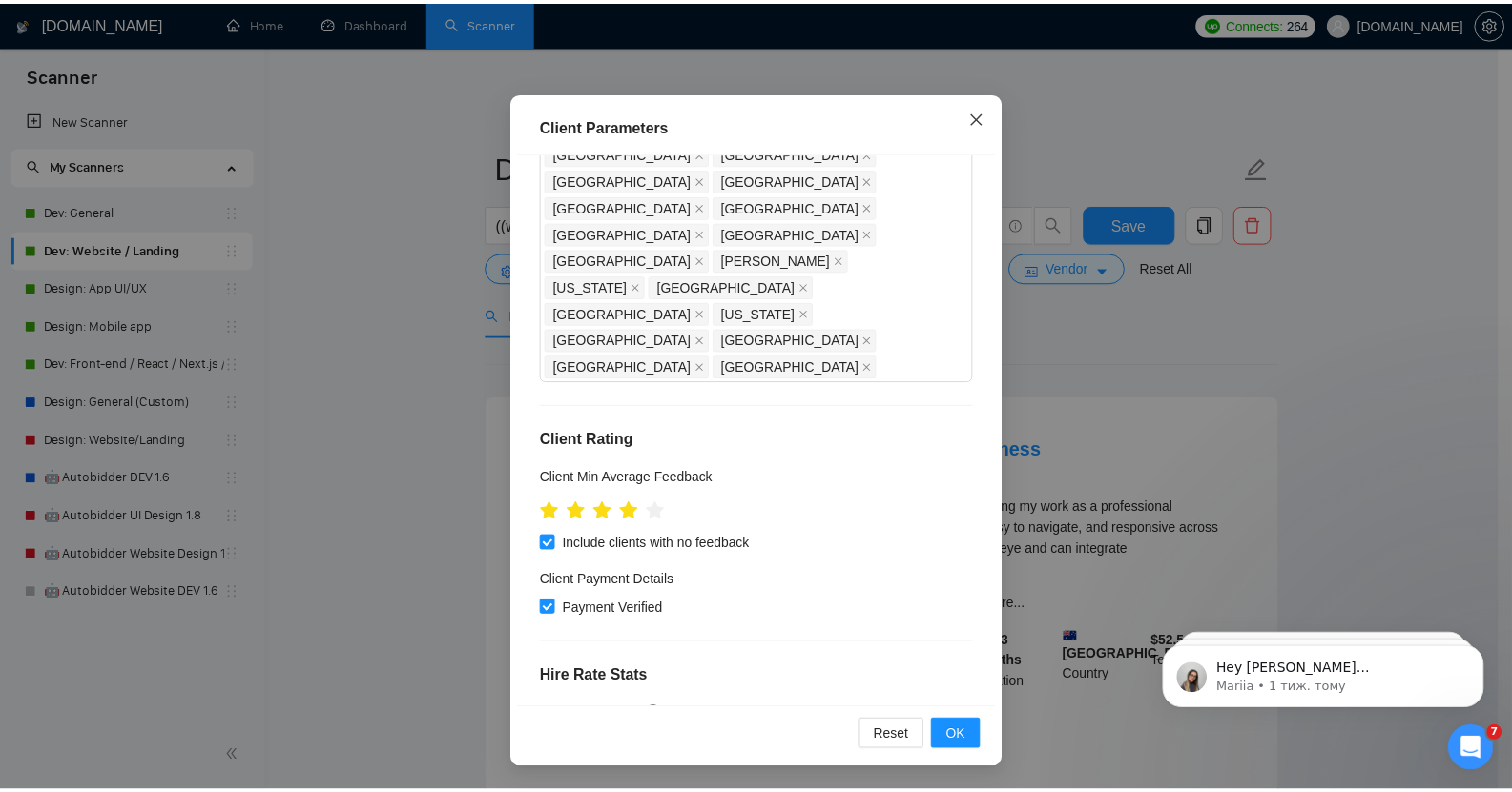
scroll to position [21, 0]
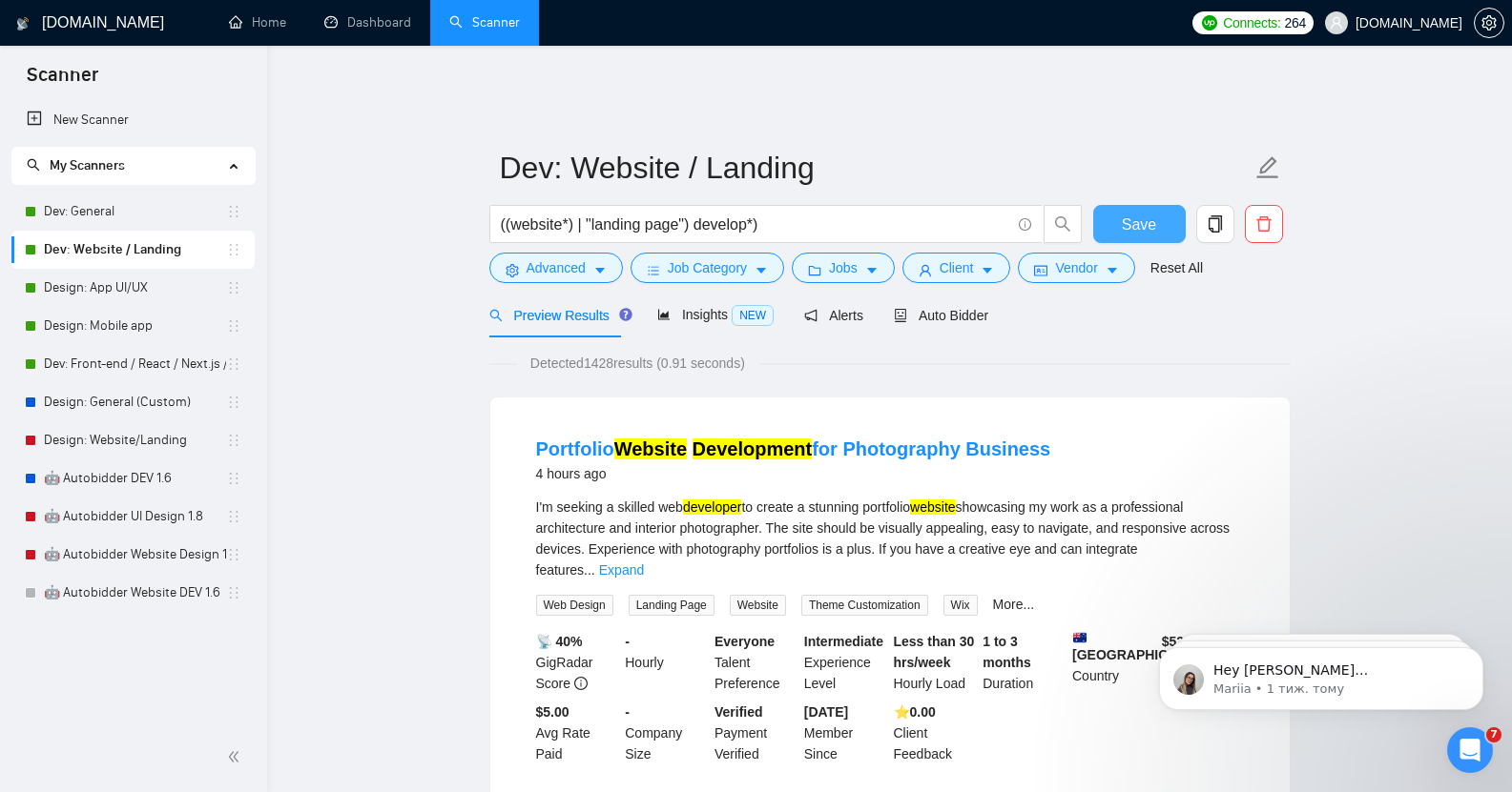
click at [1143, 216] on span "Save" at bounding box center [1139, 224] width 34 height 24
